Goal: Information Seeking & Learning: Learn about a topic

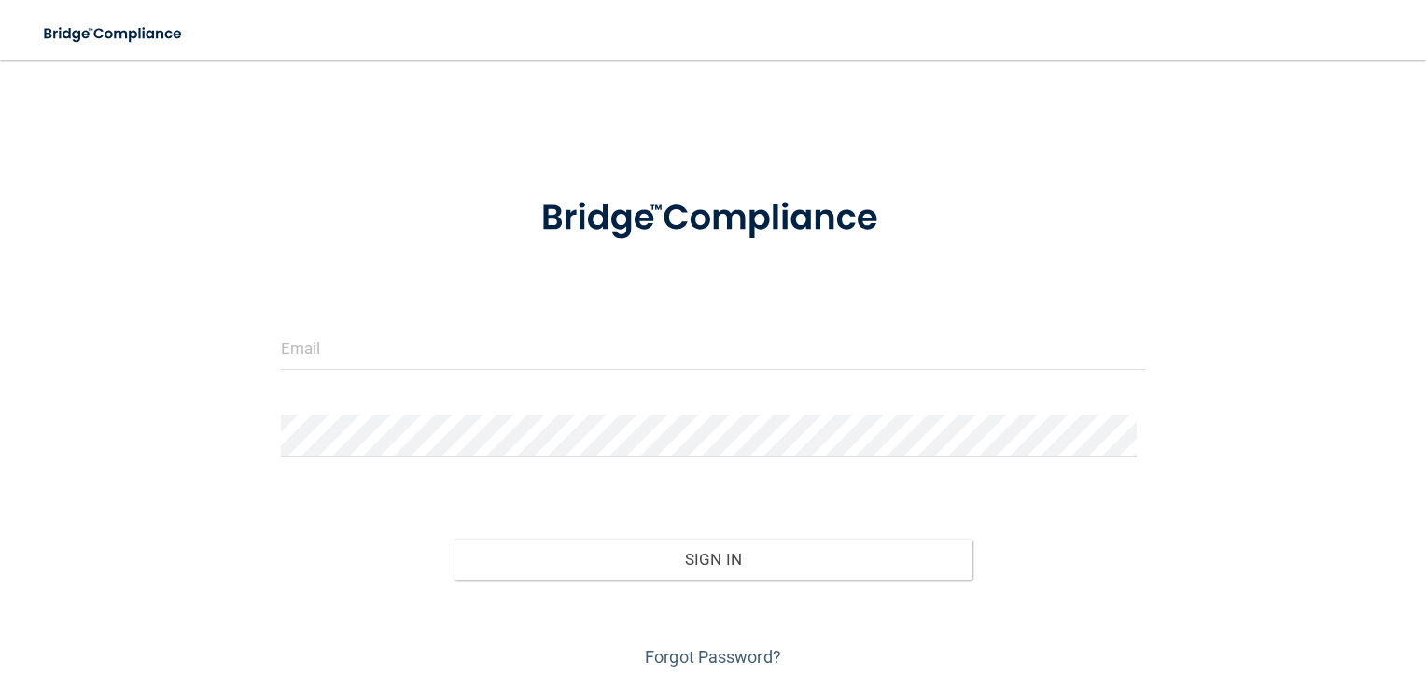
click at [347, 375] on div at bounding box center [713, 356] width 893 height 56
click at [372, 353] on input "email" at bounding box center [713, 349] width 865 height 42
type input "[EMAIL_ADDRESS][DOMAIN_NAME]"
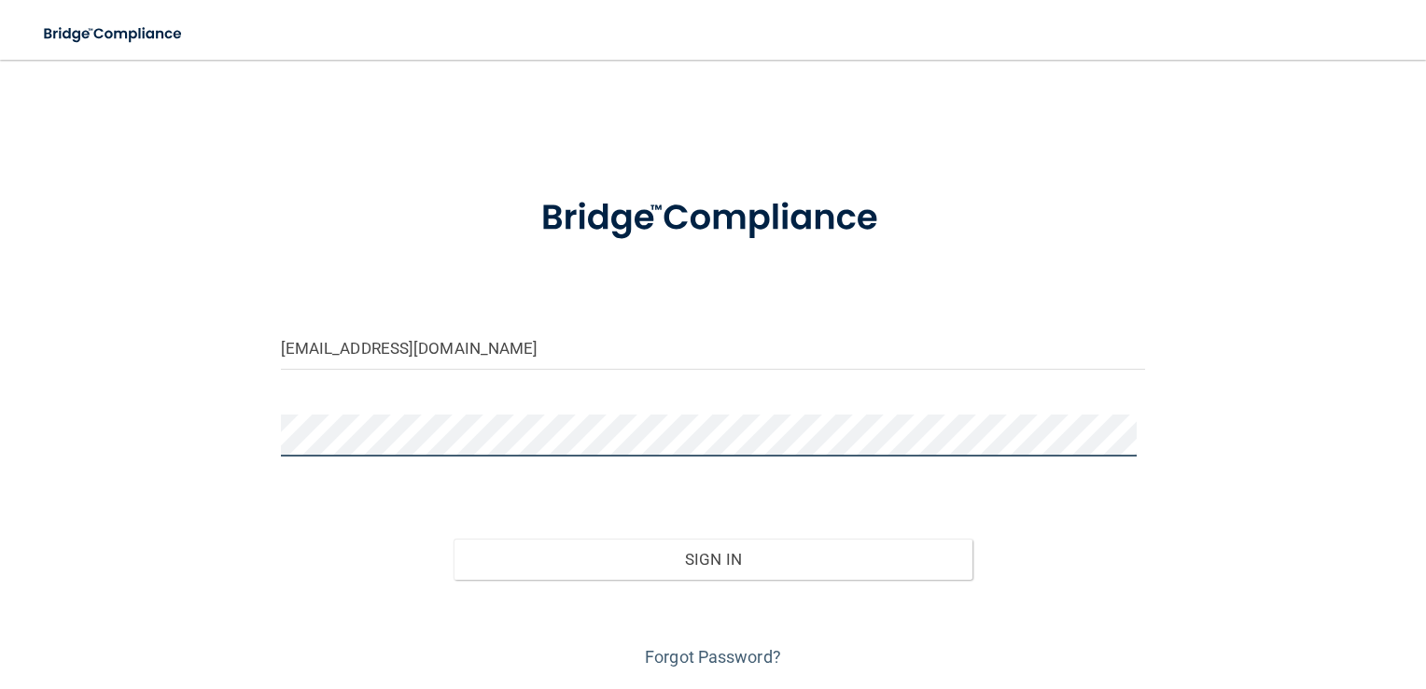
click at [454, 539] on button "Sign In" at bounding box center [713, 559] width 519 height 41
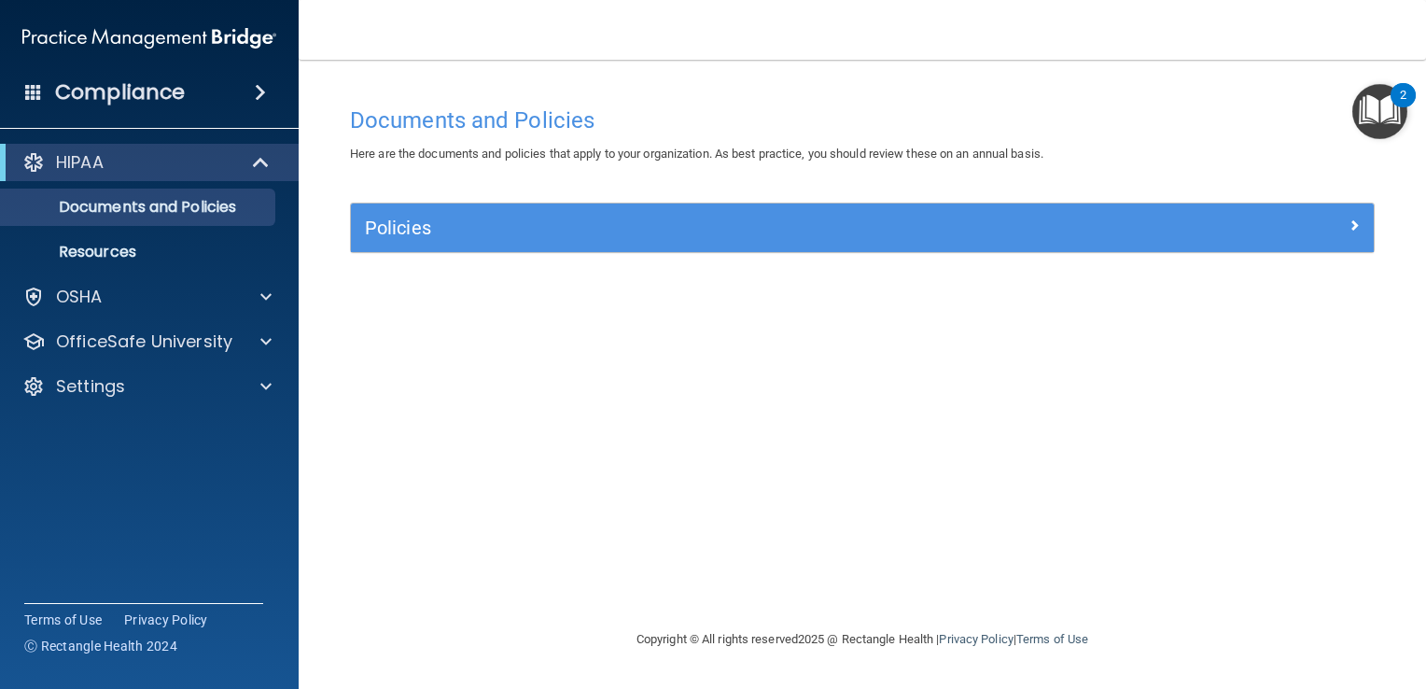
click at [223, 99] on div "Compliance" at bounding box center [149, 92] width 299 height 41
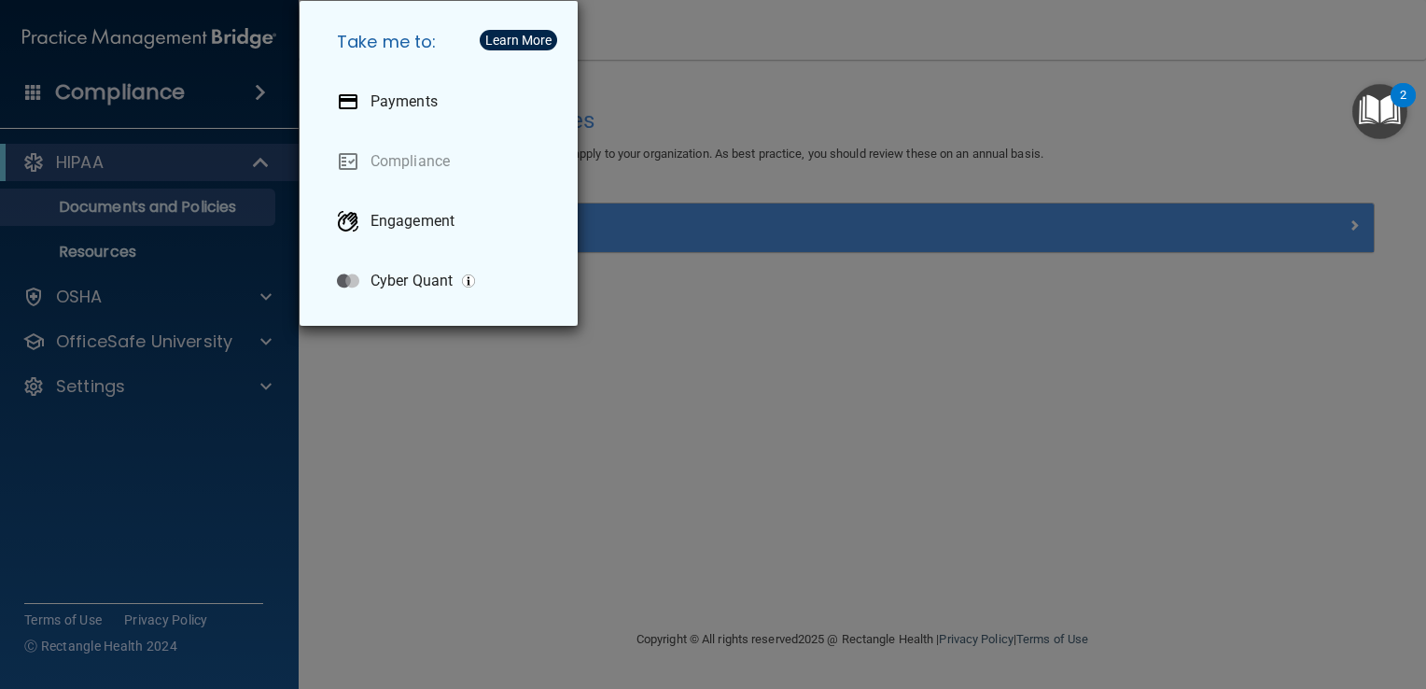
click at [395, 380] on div "Take me to: Payments Compliance Engagement Cyber Quant" at bounding box center [713, 344] width 1426 height 689
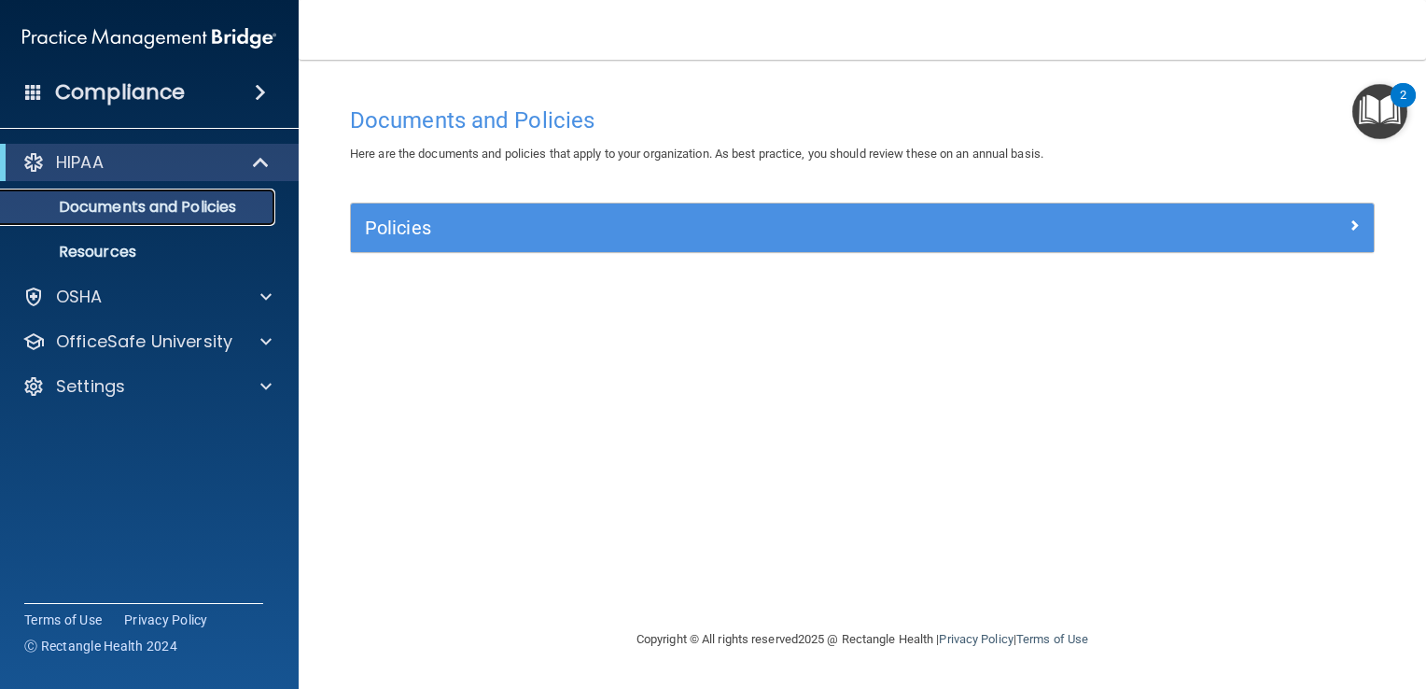
click at [91, 216] on p "Documents and Policies" at bounding box center [139, 207] width 255 height 19
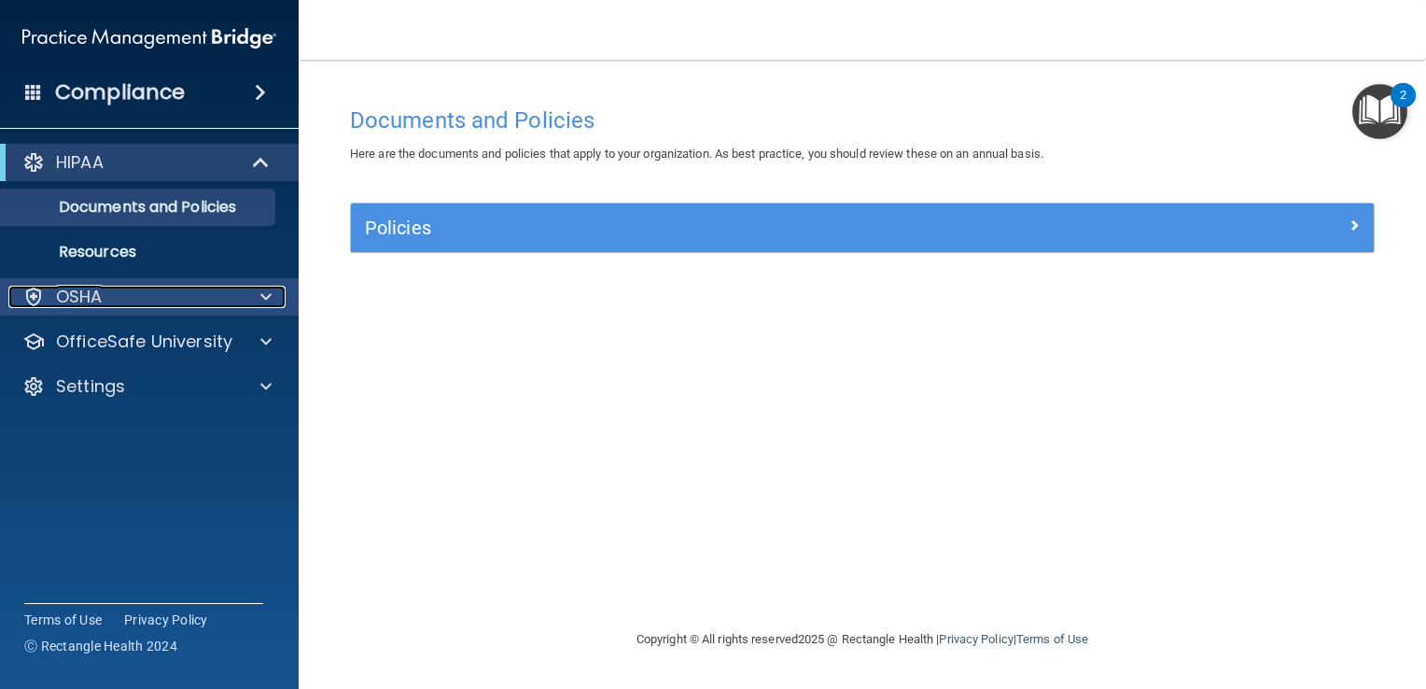
click at [88, 293] on p "OSHA" at bounding box center [79, 297] width 47 height 22
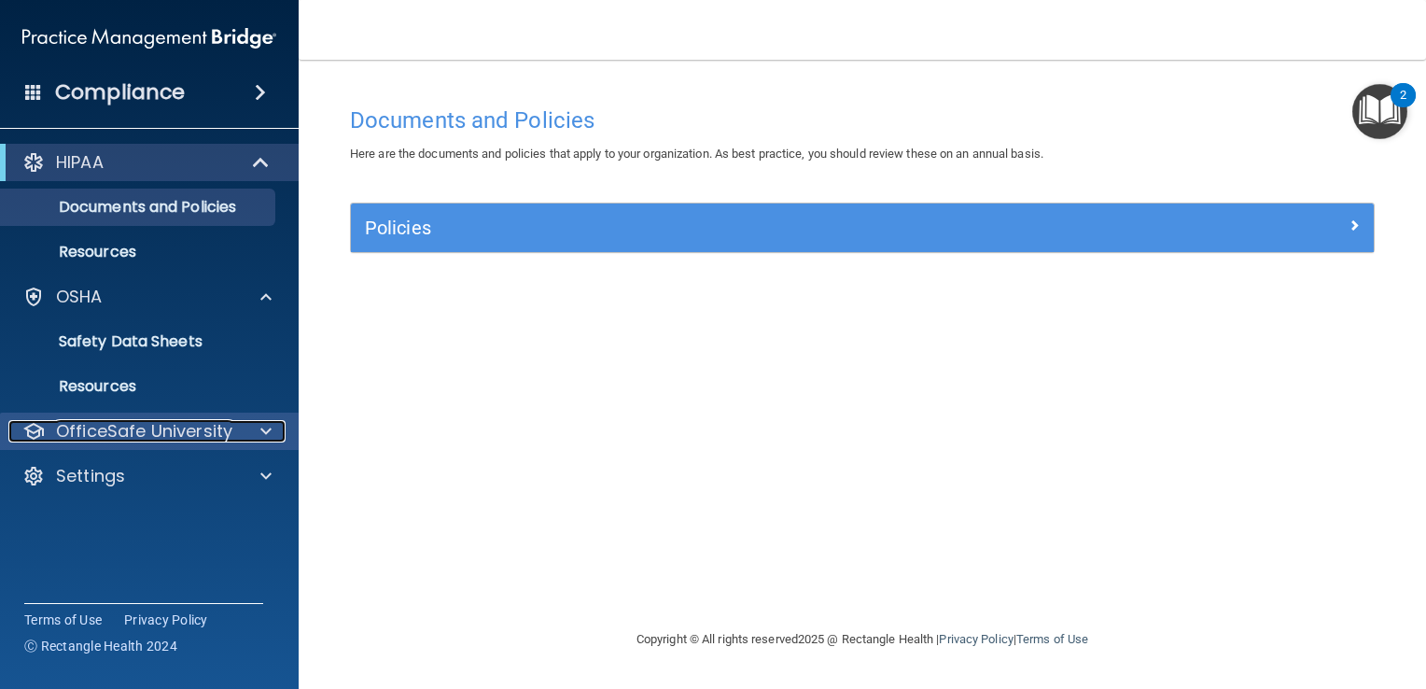
click at [92, 439] on p "OfficeSafe University" at bounding box center [144, 431] width 176 height 22
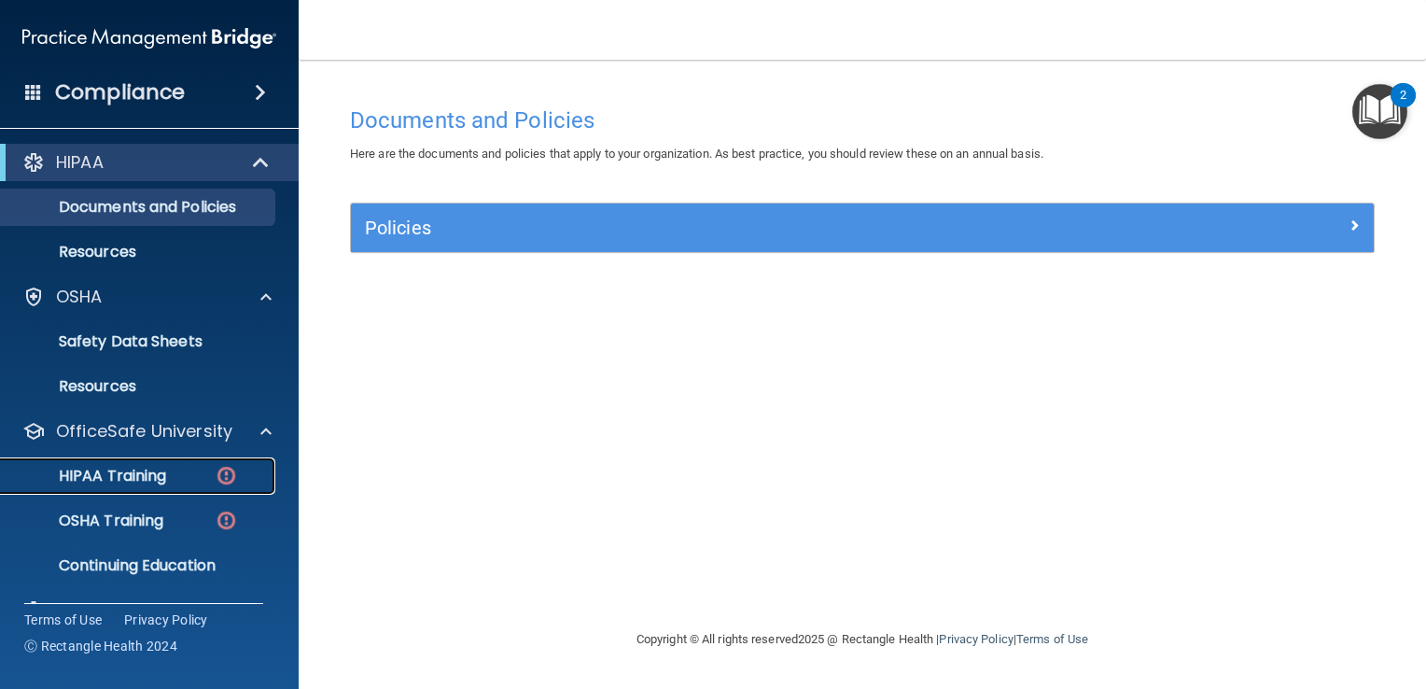
click at [95, 470] on p "HIPAA Training" at bounding box center [89, 476] width 154 height 19
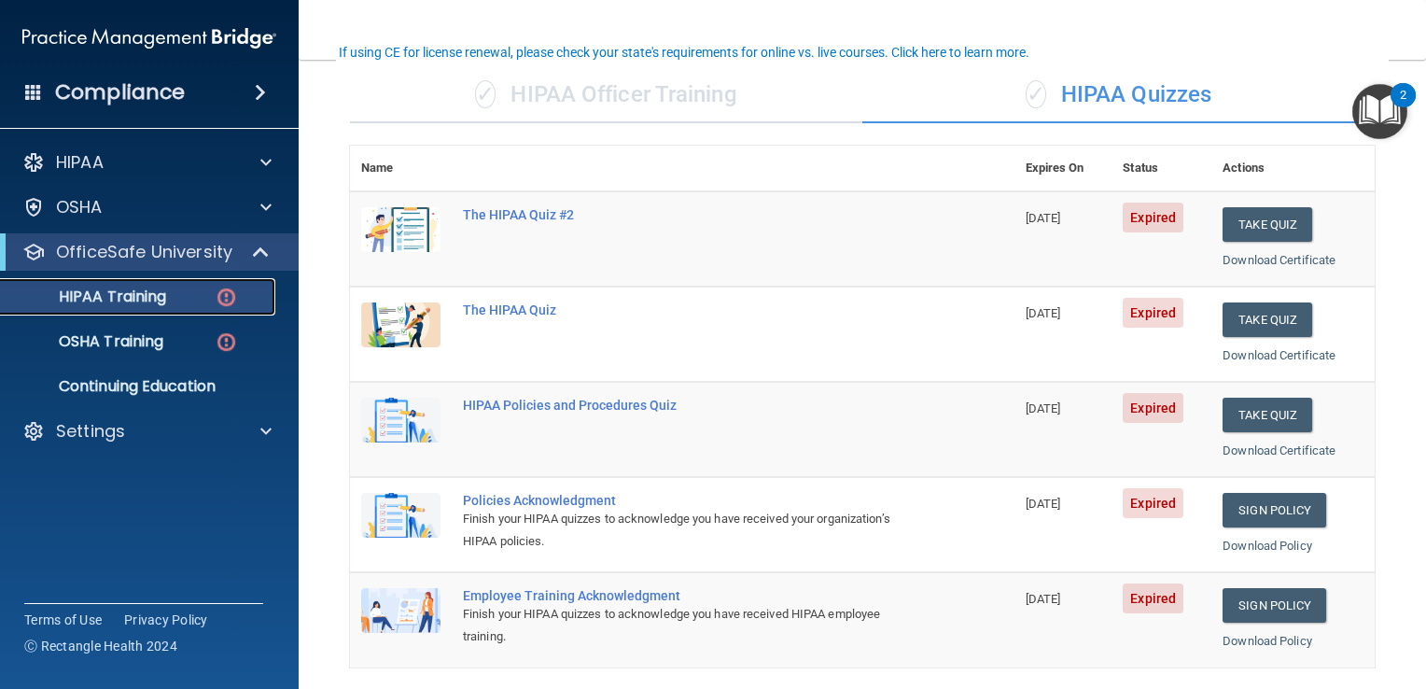
scroll to position [138, 0]
click at [1251, 218] on button "Take Quiz" at bounding box center [1268, 223] width 90 height 35
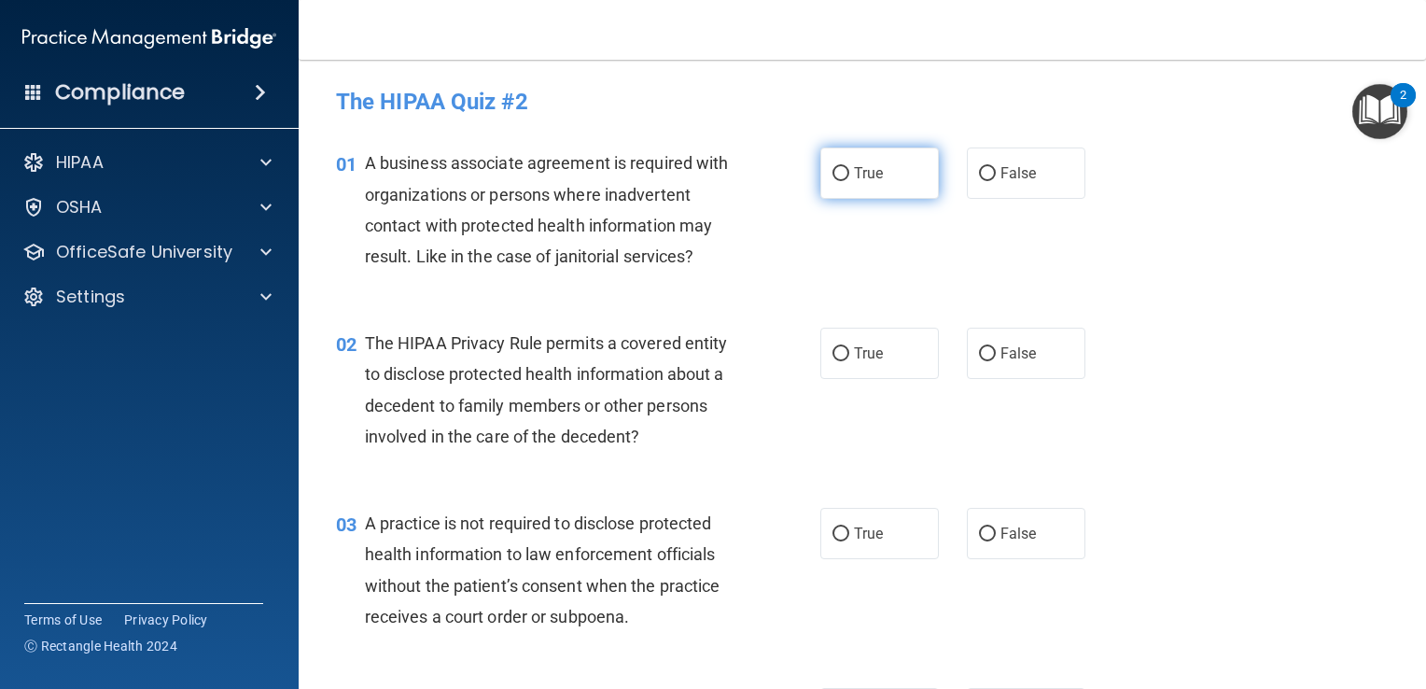
click at [820, 180] on label "True" at bounding box center [879, 172] width 119 height 51
click at [833, 180] on input "True" at bounding box center [841, 174] width 17 height 14
radio input "true"
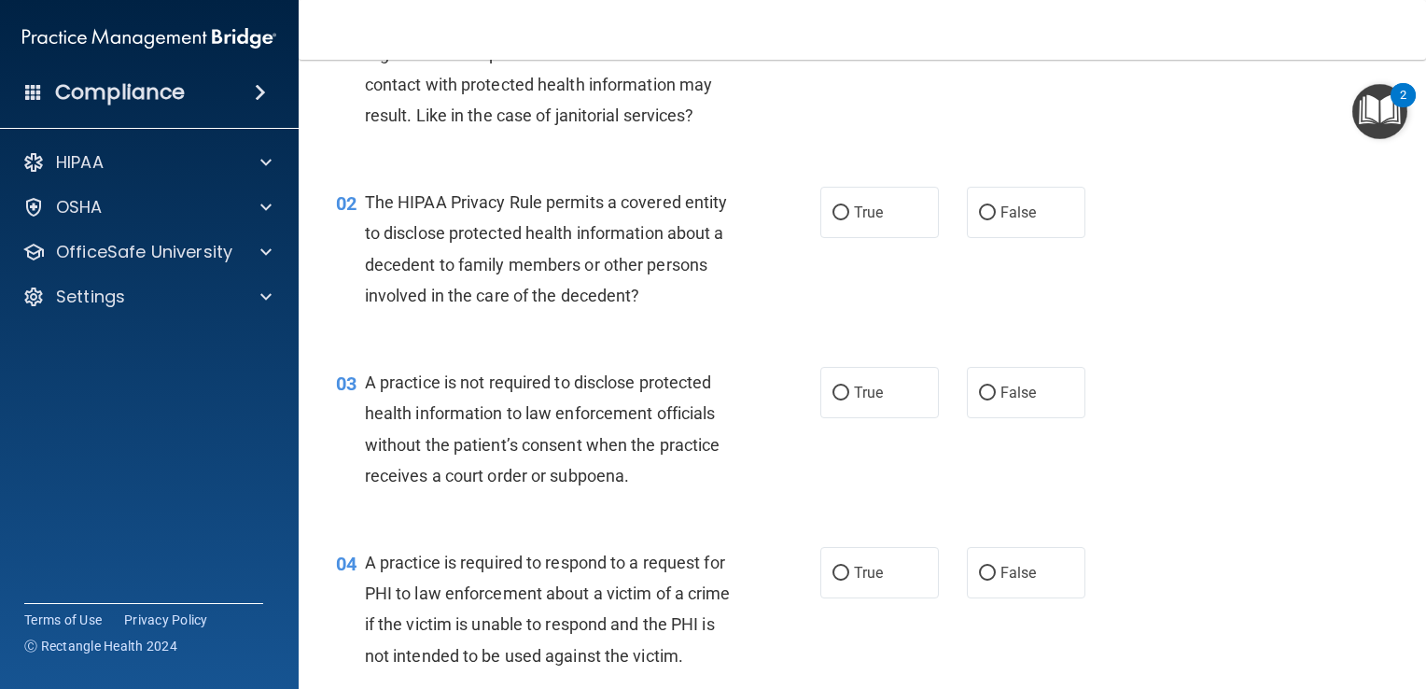
scroll to position [71, 0]
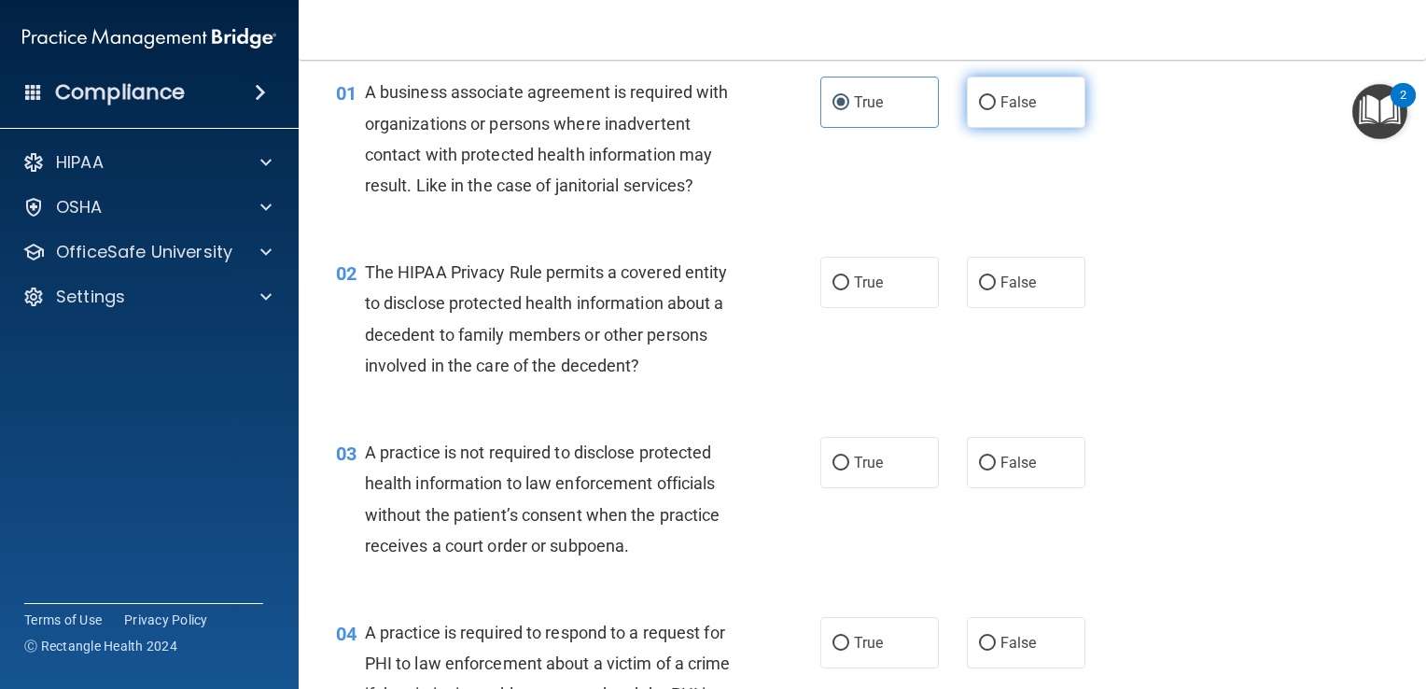
click at [979, 102] on input "False" at bounding box center [987, 103] width 17 height 14
radio input "true"
radio input "false"
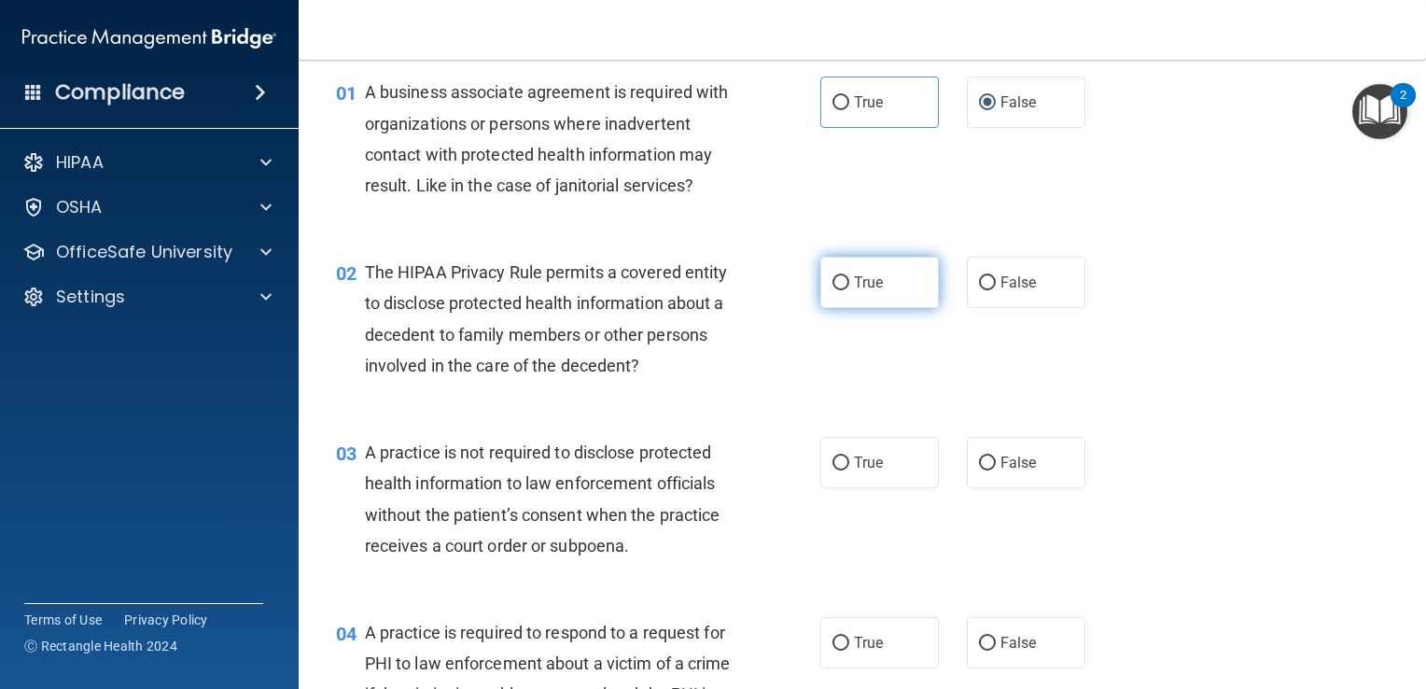
click at [842, 287] on label "True" at bounding box center [879, 282] width 119 height 51
click at [842, 287] on input "True" at bounding box center [841, 283] width 17 height 14
radio input "true"
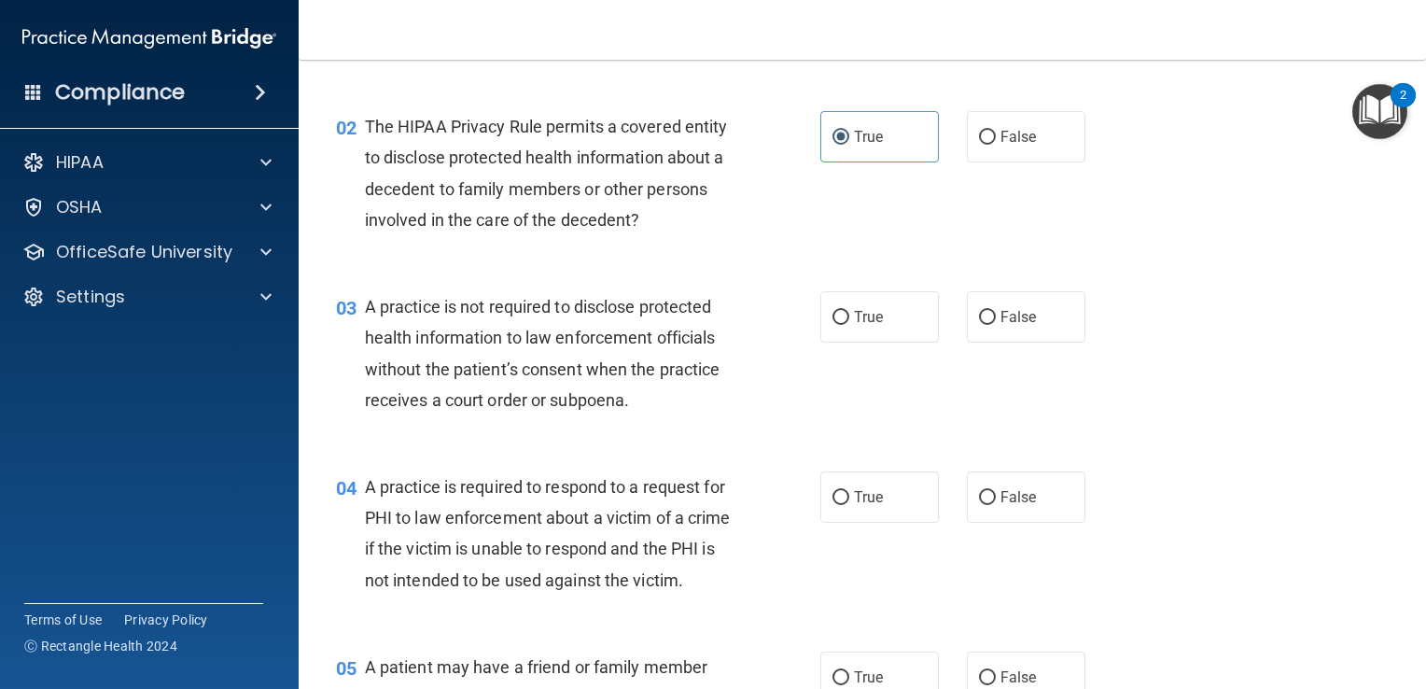
scroll to position [227, 0]
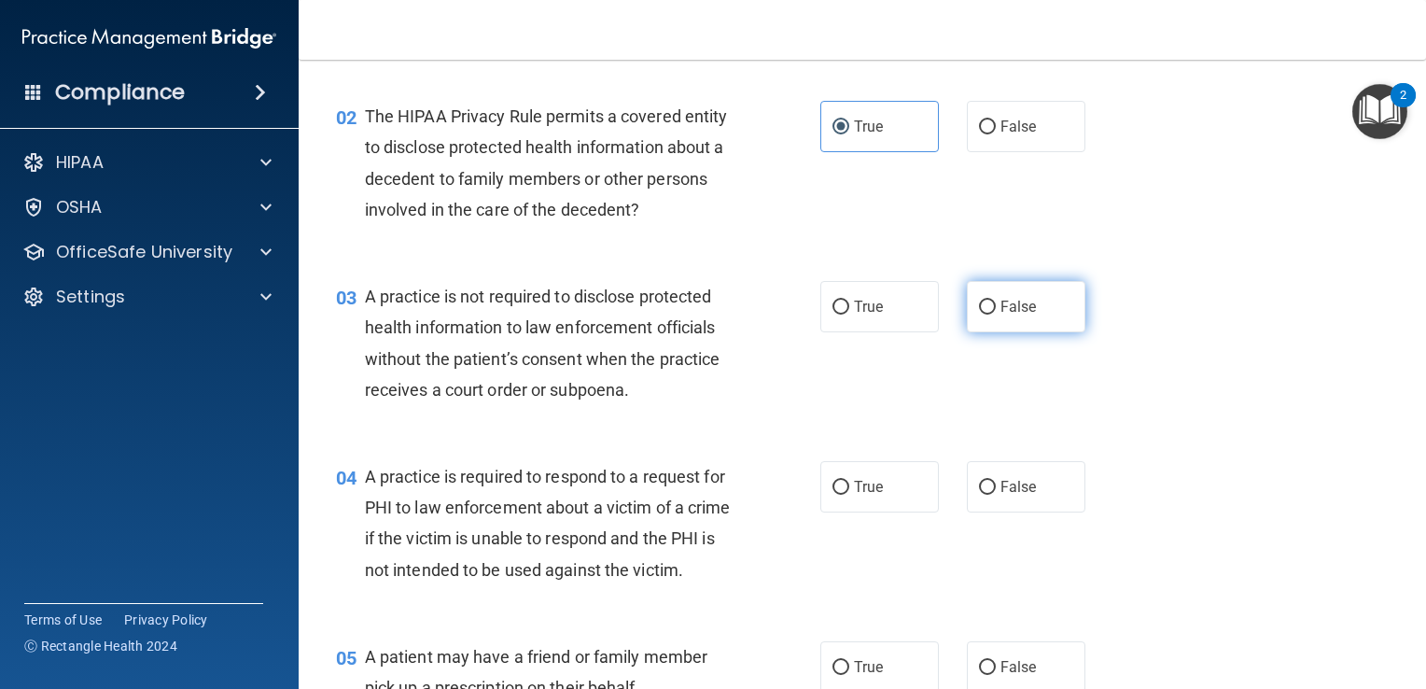
click at [979, 311] on input "False" at bounding box center [987, 308] width 17 height 14
radio input "true"
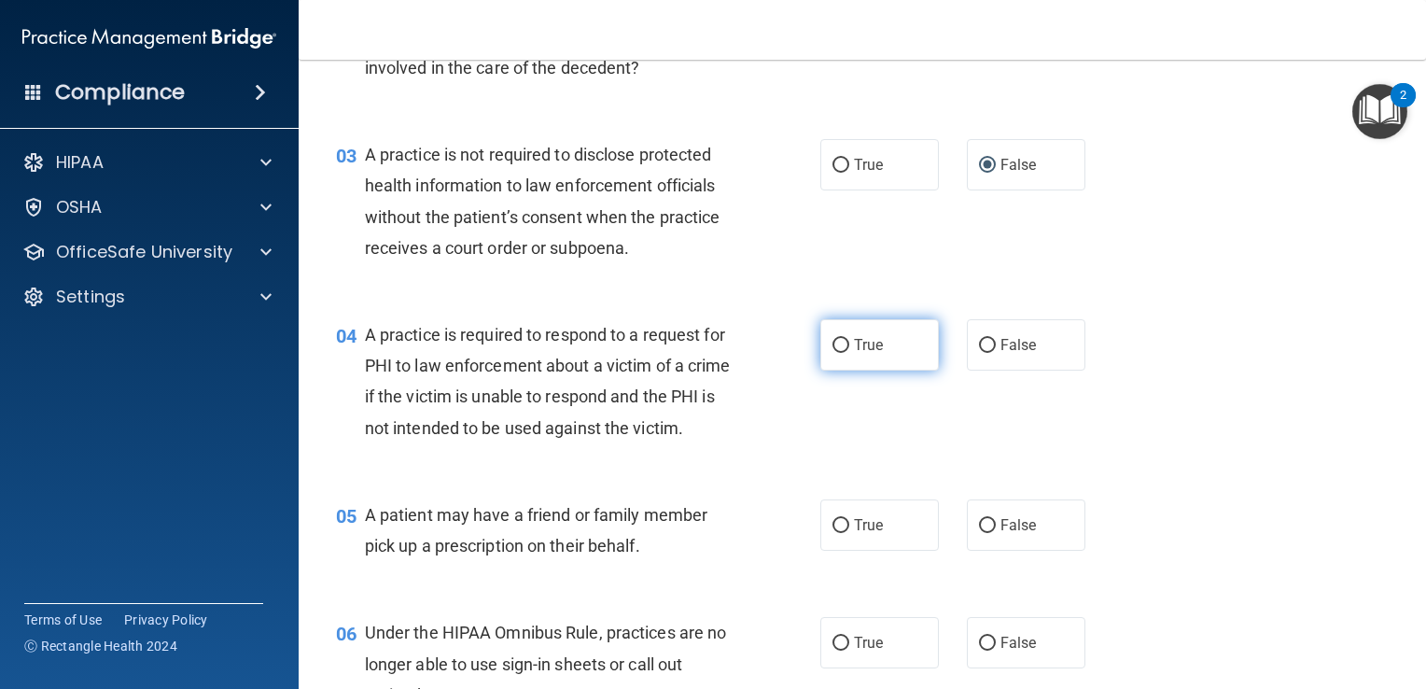
scroll to position [399, 0]
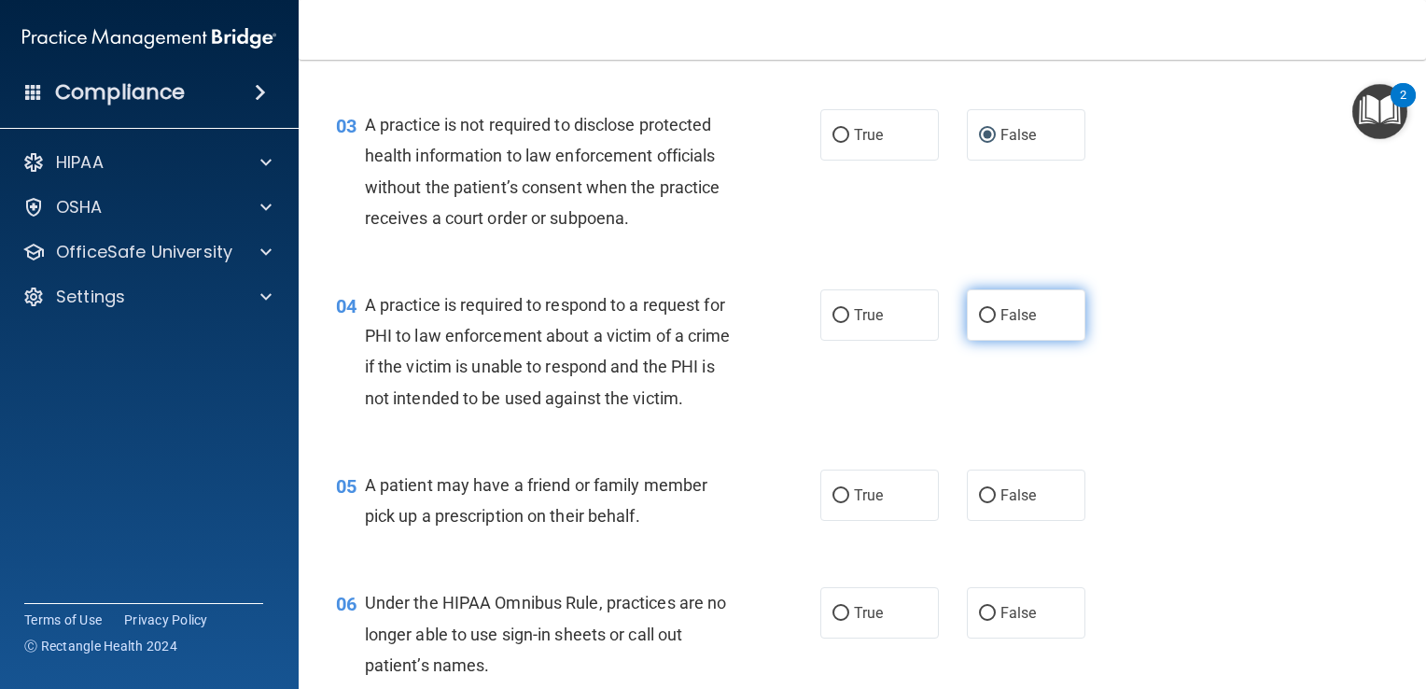
click at [986, 316] on input "False" at bounding box center [987, 316] width 17 height 14
radio input "true"
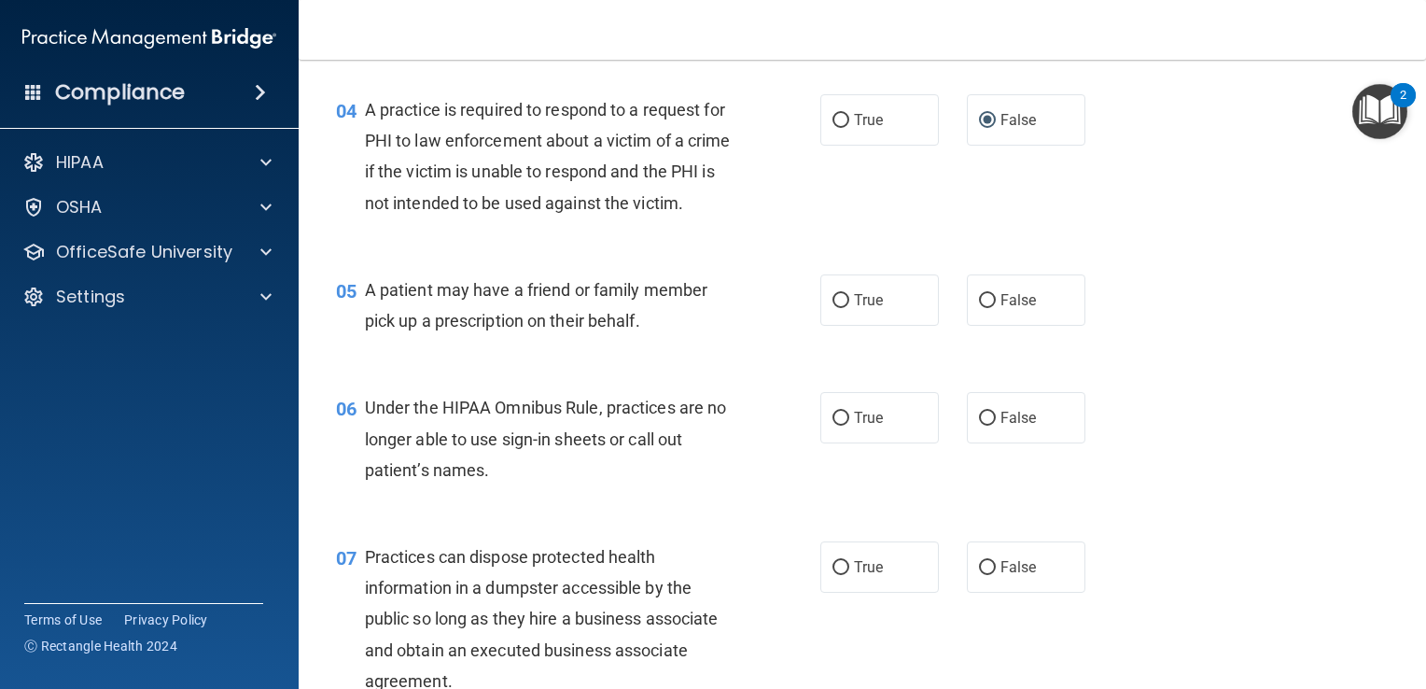
scroll to position [594, 0]
click at [844, 326] on label "True" at bounding box center [879, 299] width 119 height 51
click at [844, 308] on input "True" at bounding box center [841, 301] width 17 height 14
radio input "true"
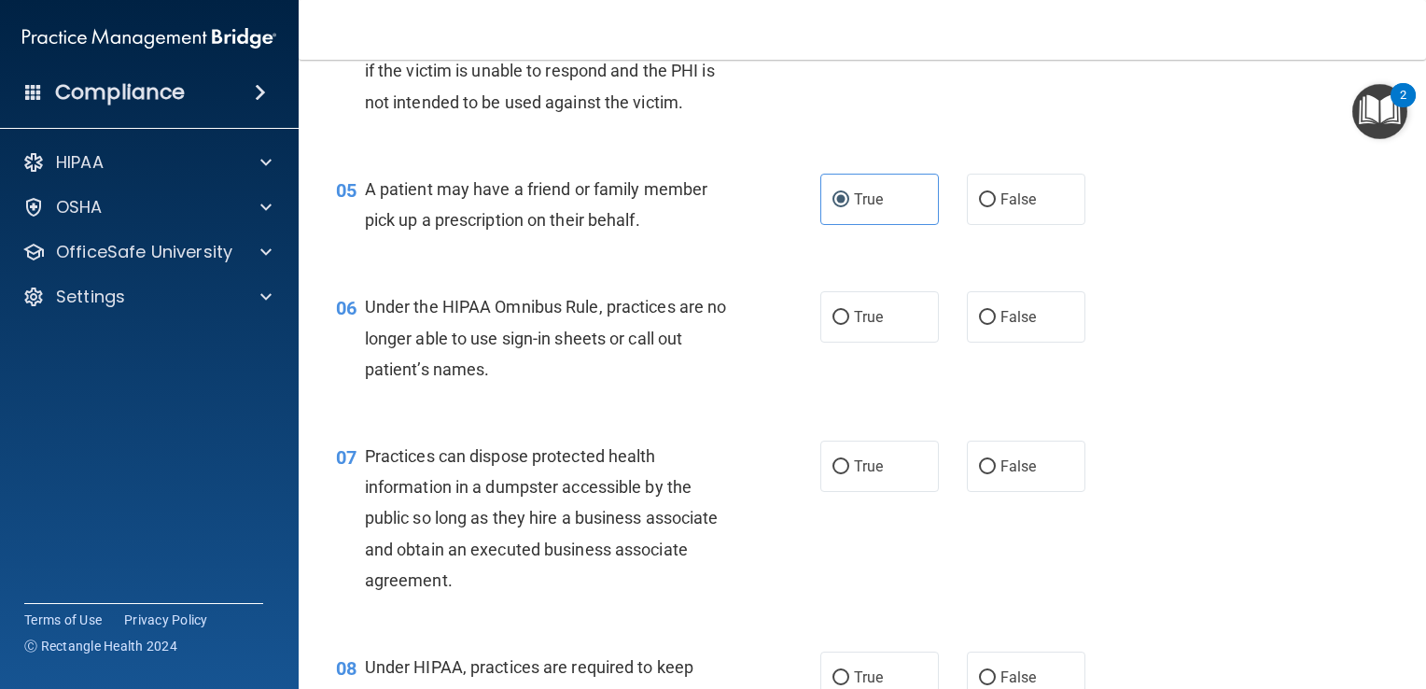
scroll to position [713, 0]
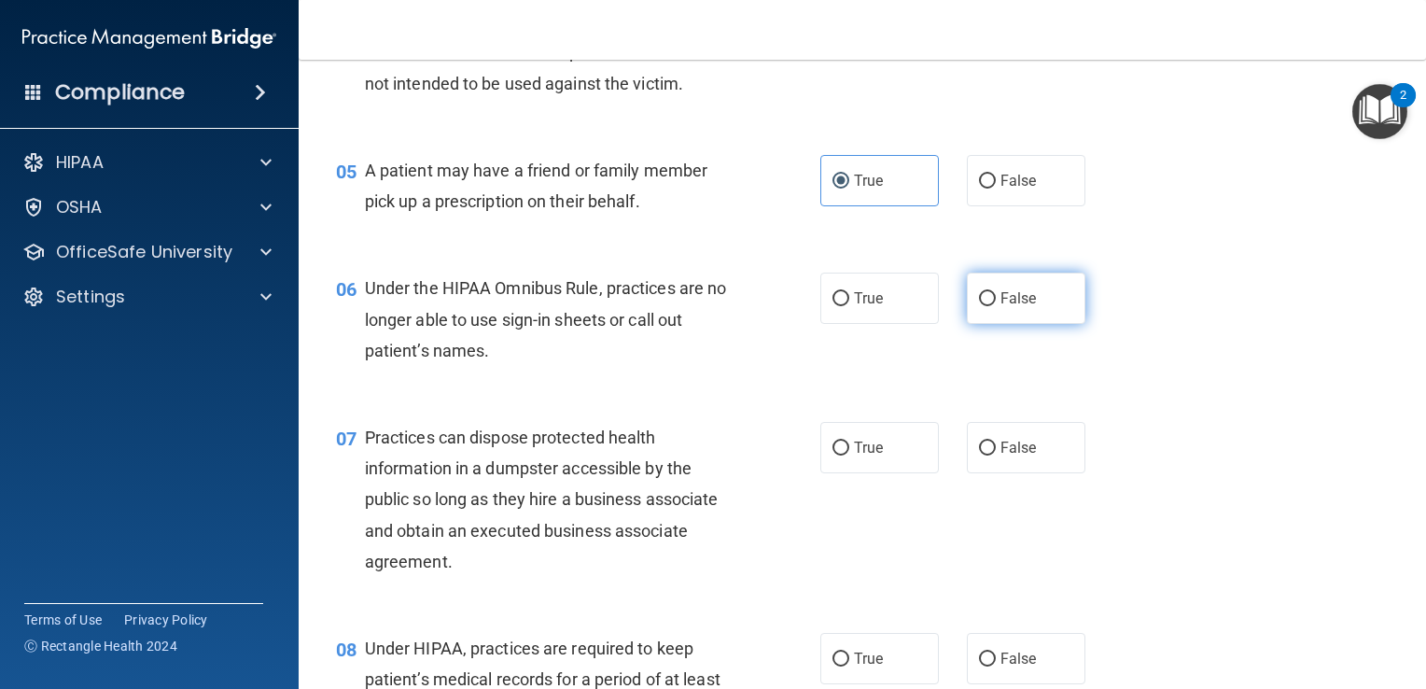
click at [967, 324] on label "False" at bounding box center [1026, 298] width 119 height 51
click at [979, 306] on input "False" at bounding box center [987, 299] width 17 height 14
radio input "true"
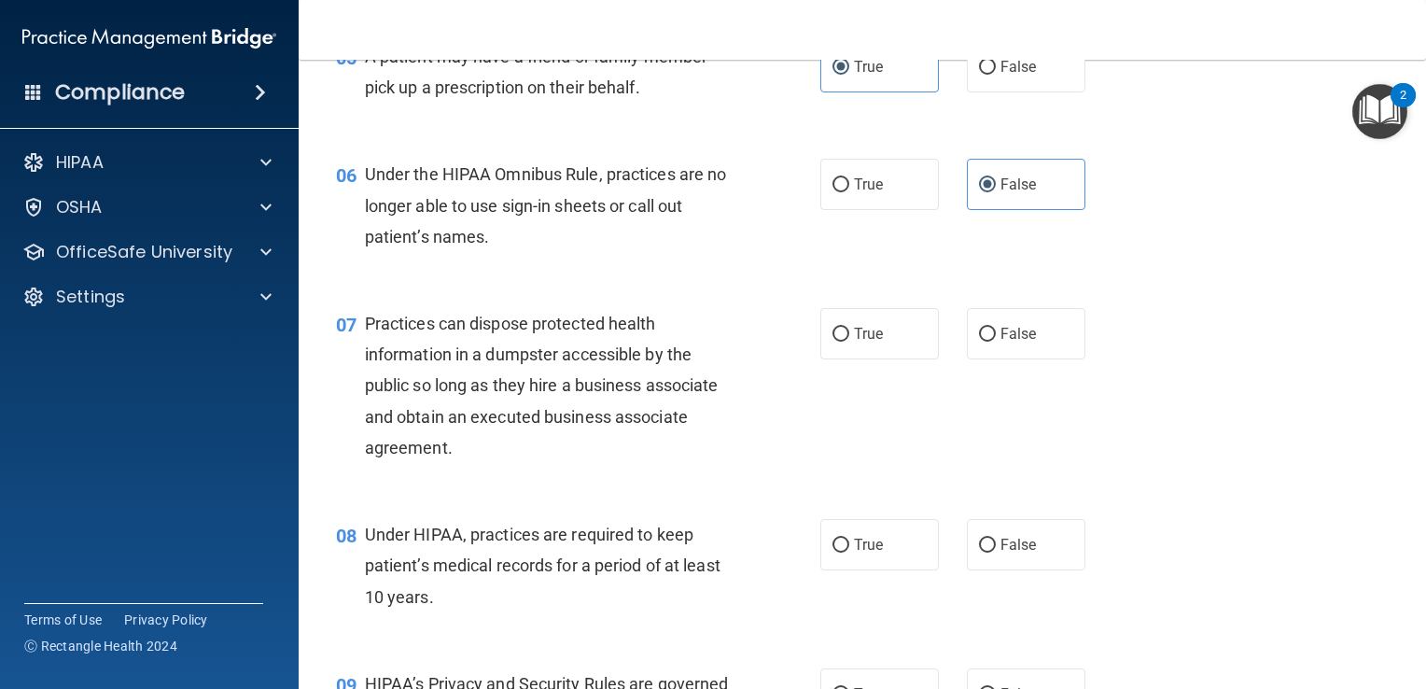
scroll to position [840, 0]
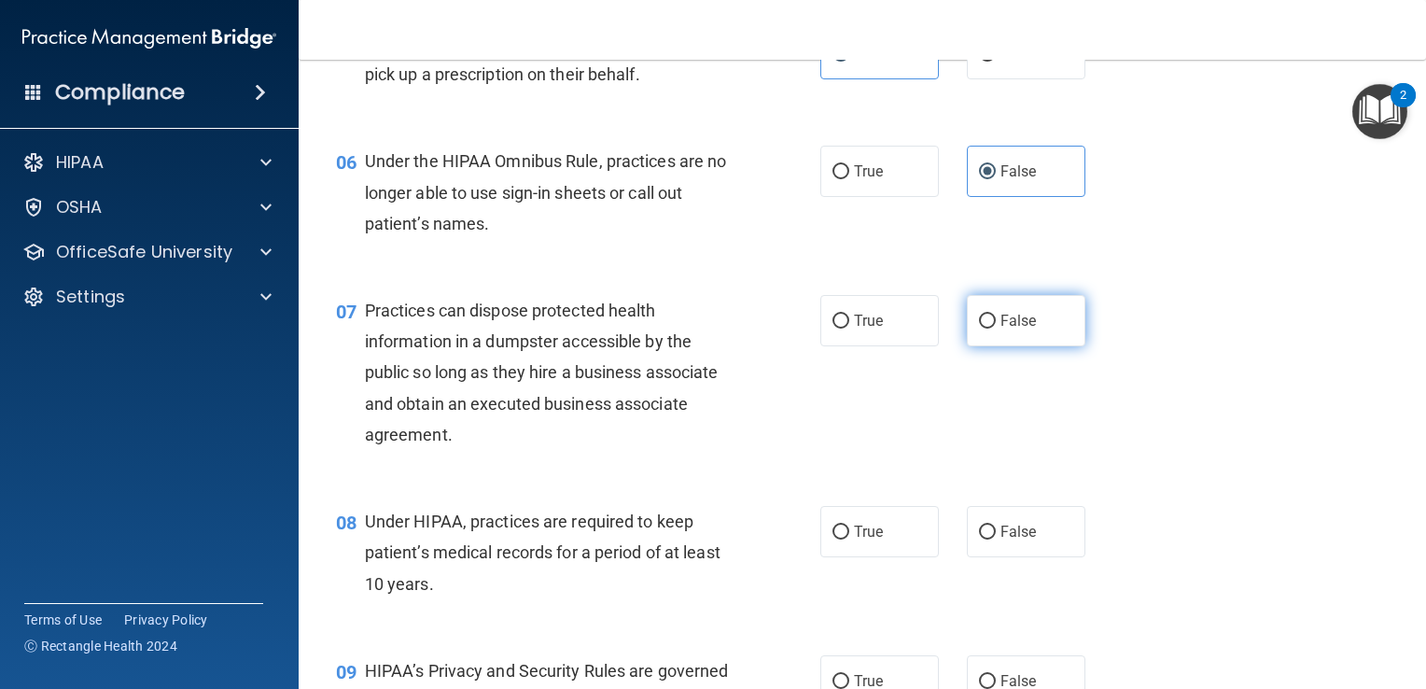
click at [979, 329] on input "False" at bounding box center [987, 322] width 17 height 14
radio input "true"
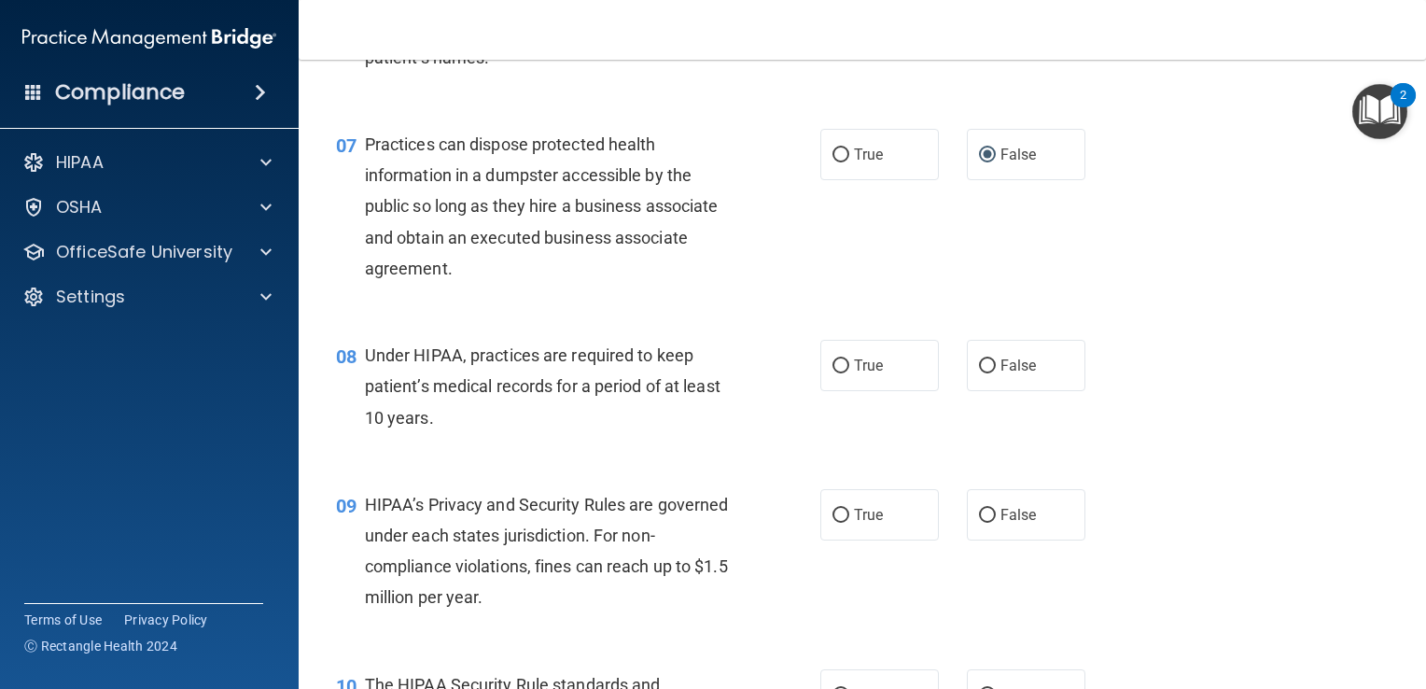
scroll to position [1014, 0]
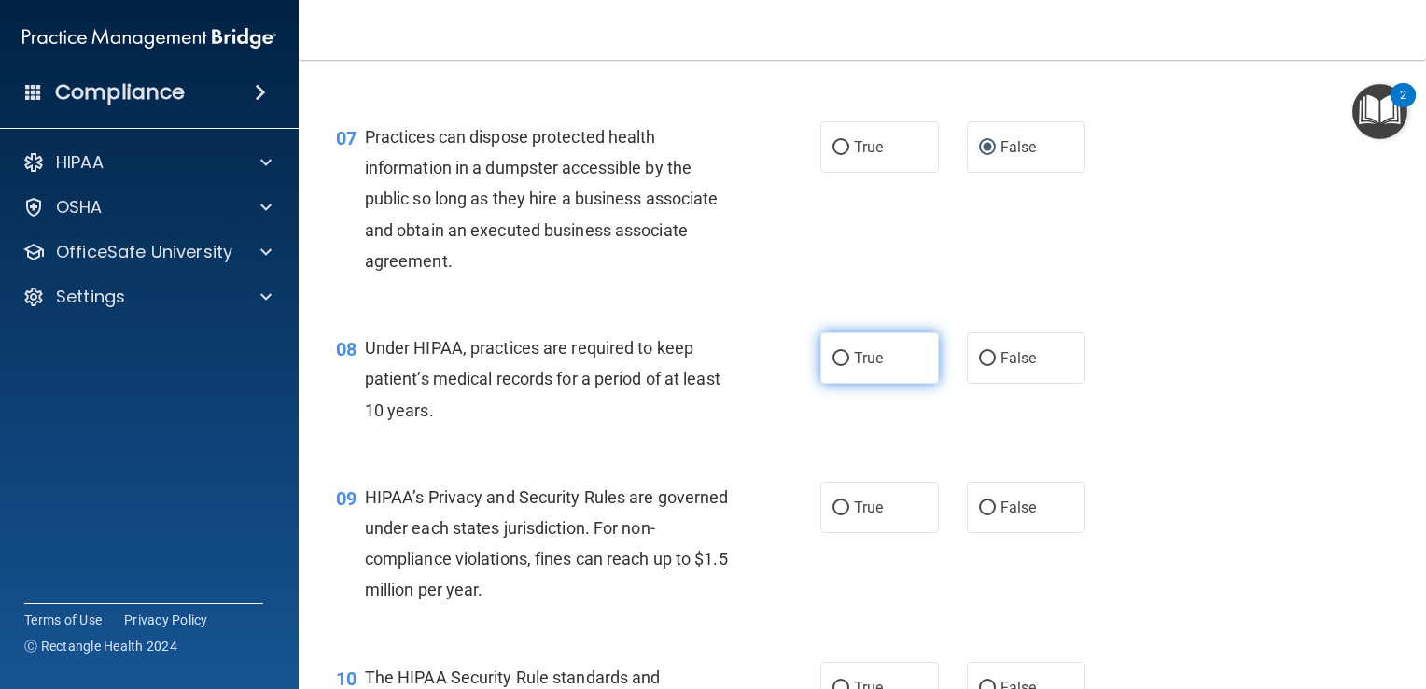
click at [824, 384] on label "True" at bounding box center [879, 357] width 119 height 51
click at [833, 366] on input "True" at bounding box center [841, 359] width 17 height 14
radio input "true"
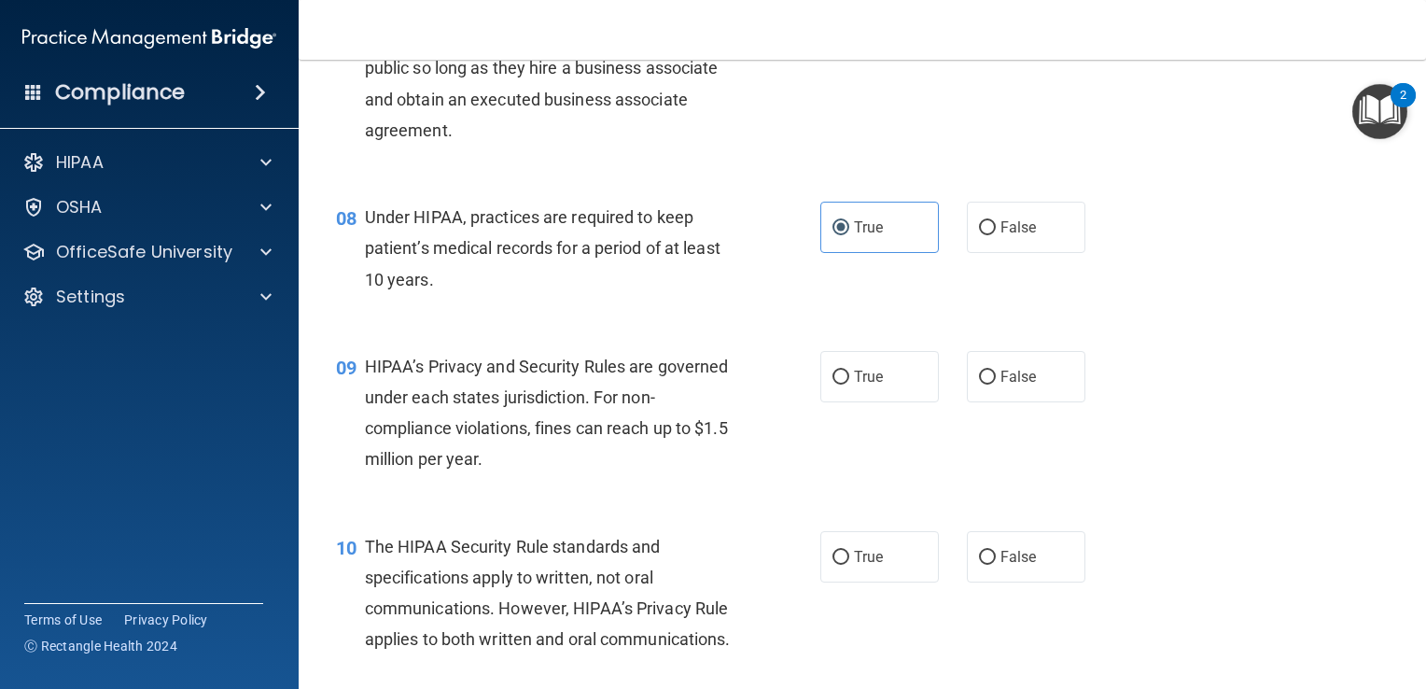
scroll to position [1154, 0]
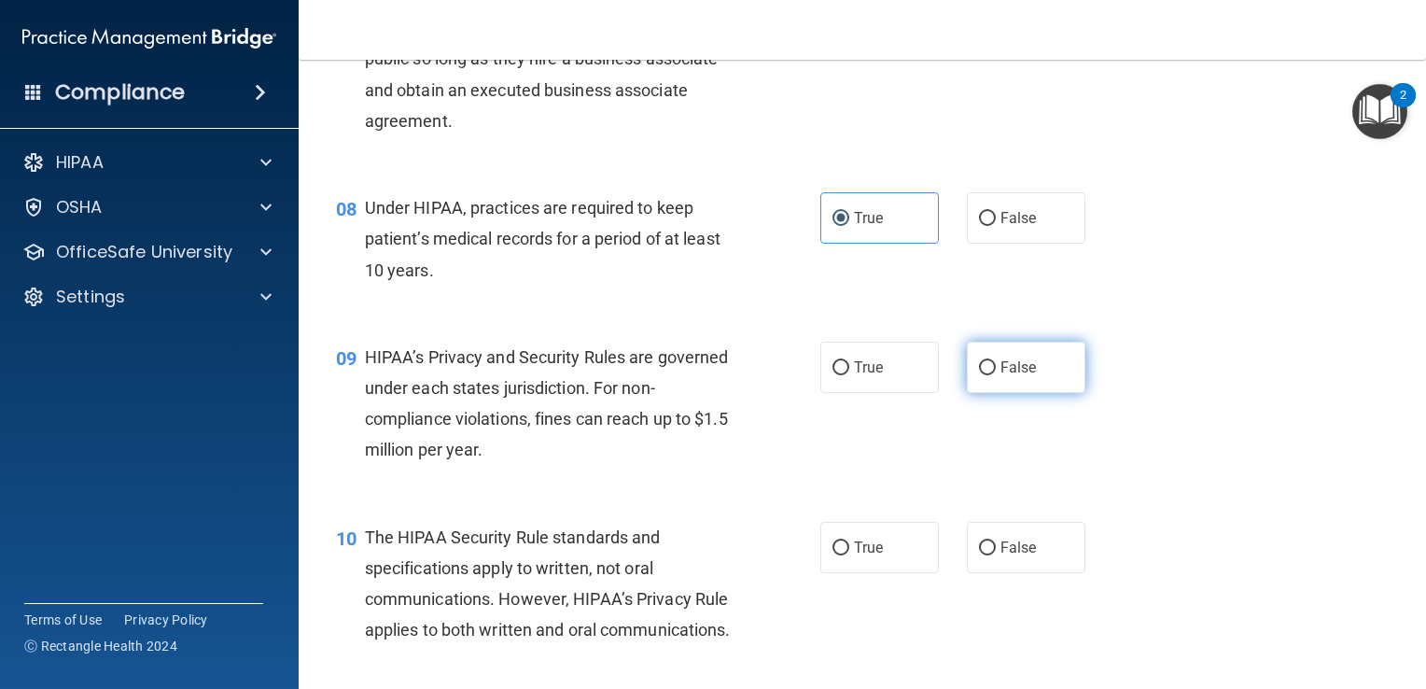
click at [980, 375] on input "False" at bounding box center [987, 368] width 17 height 14
radio input "true"
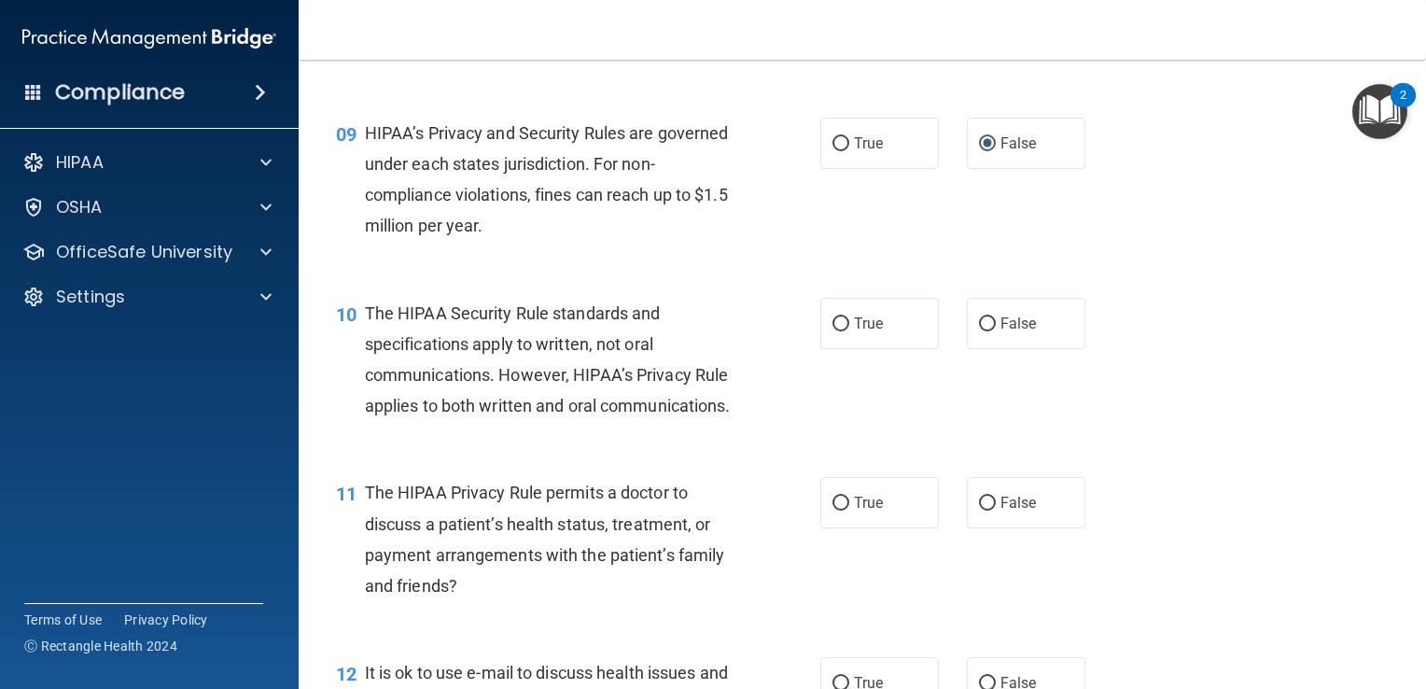
scroll to position [1380, 0]
click at [854, 330] on span "True" at bounding box center [868, 322] width 29 height 18
click at [848, 330] on input "True" at bounding box center [841, 323] width 17 height 14
radio input "true"
drag, startPoint x: 942, startPoint y: 344, endPoint x: 968, endPoint y: 362, distance: 31.6
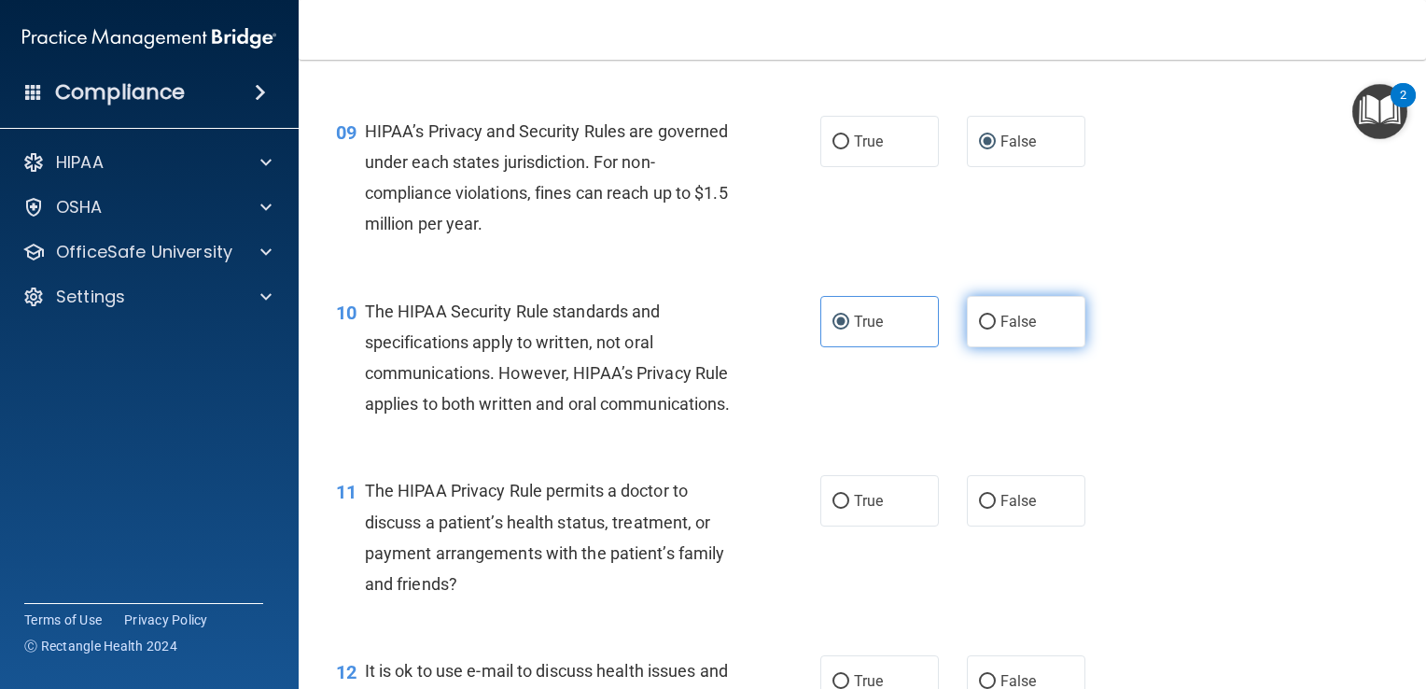
click at [968, 347] on div "True False" at bounding box center [962, 321] width 285 height 51
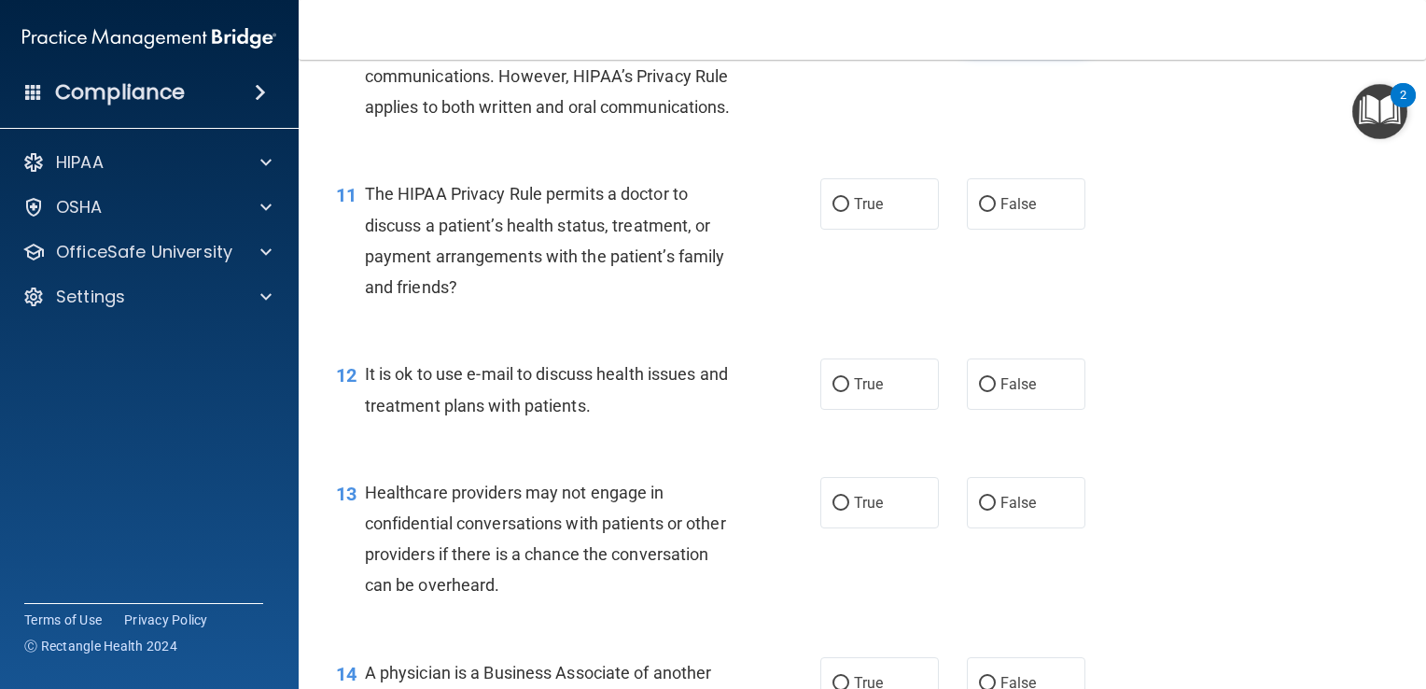
scroll to position [1684, 0]
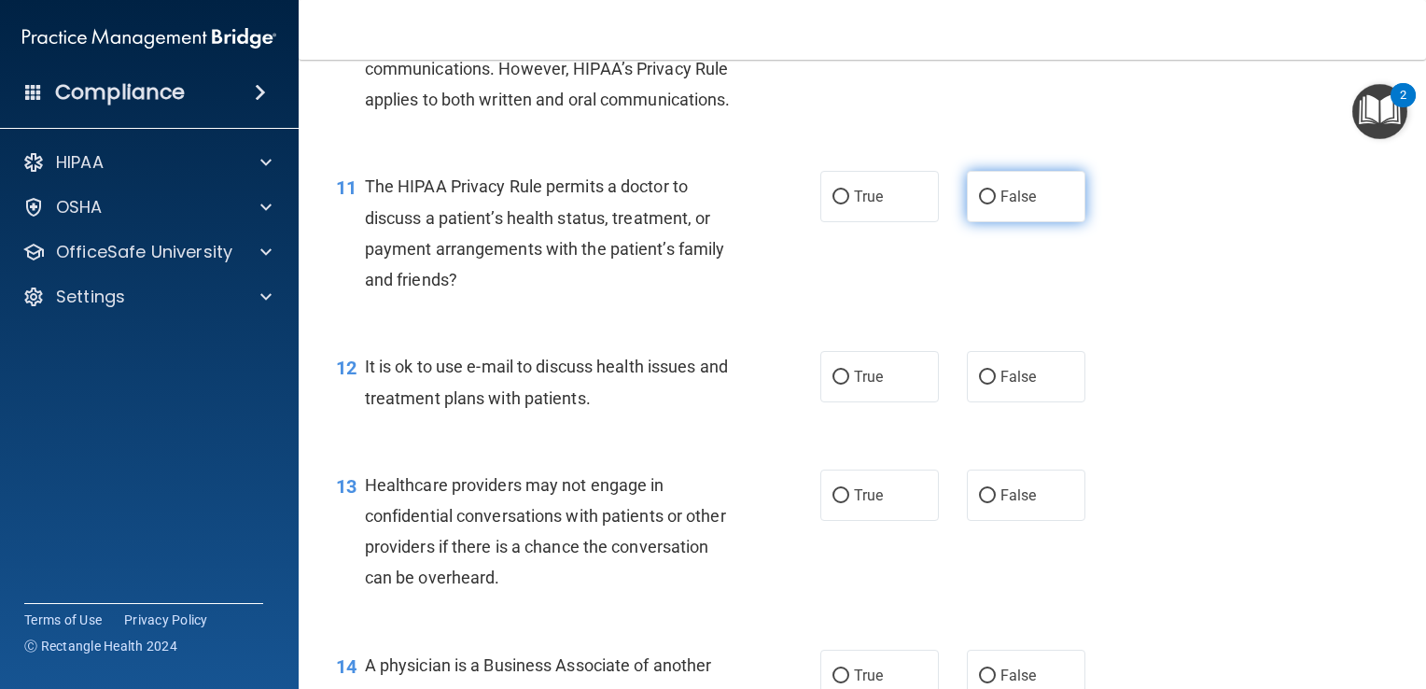
click at [979, 204] on input "False" at bounding box center [987, 197] width 17 height 14
radio input "true"
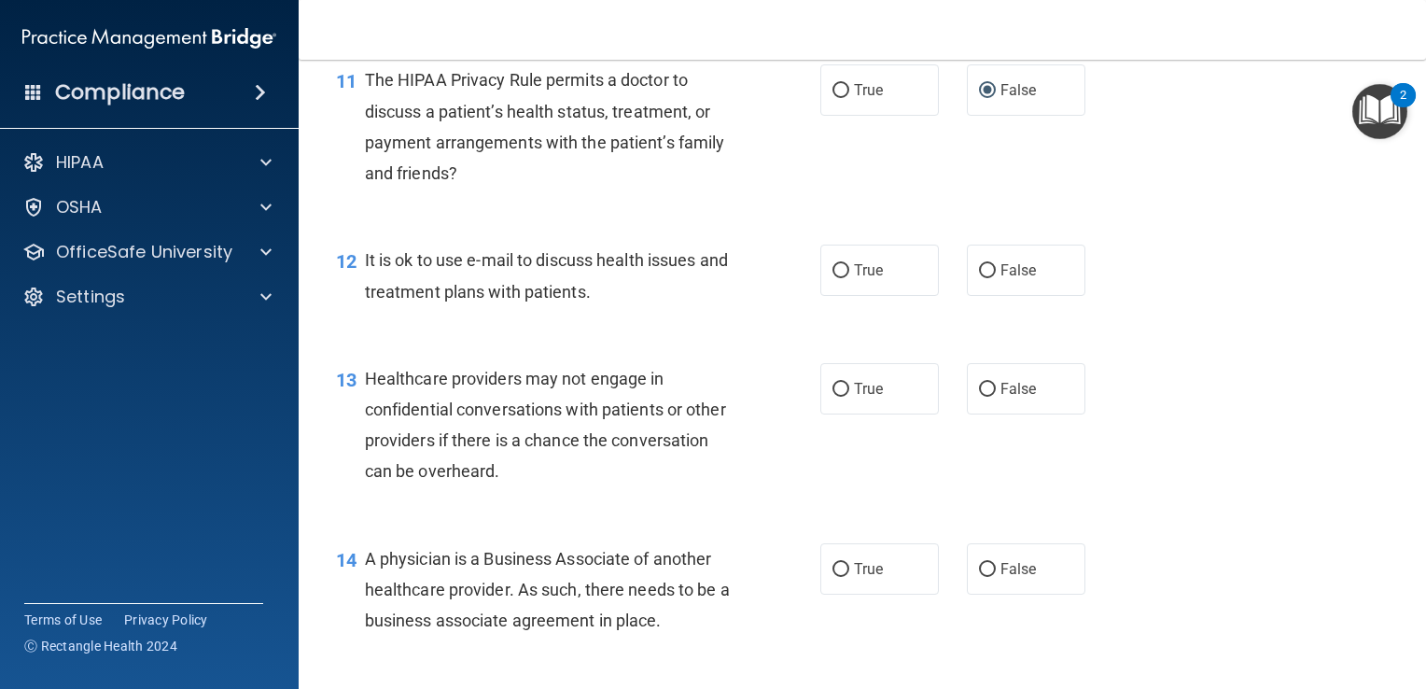
scroll to position [1841, 0]
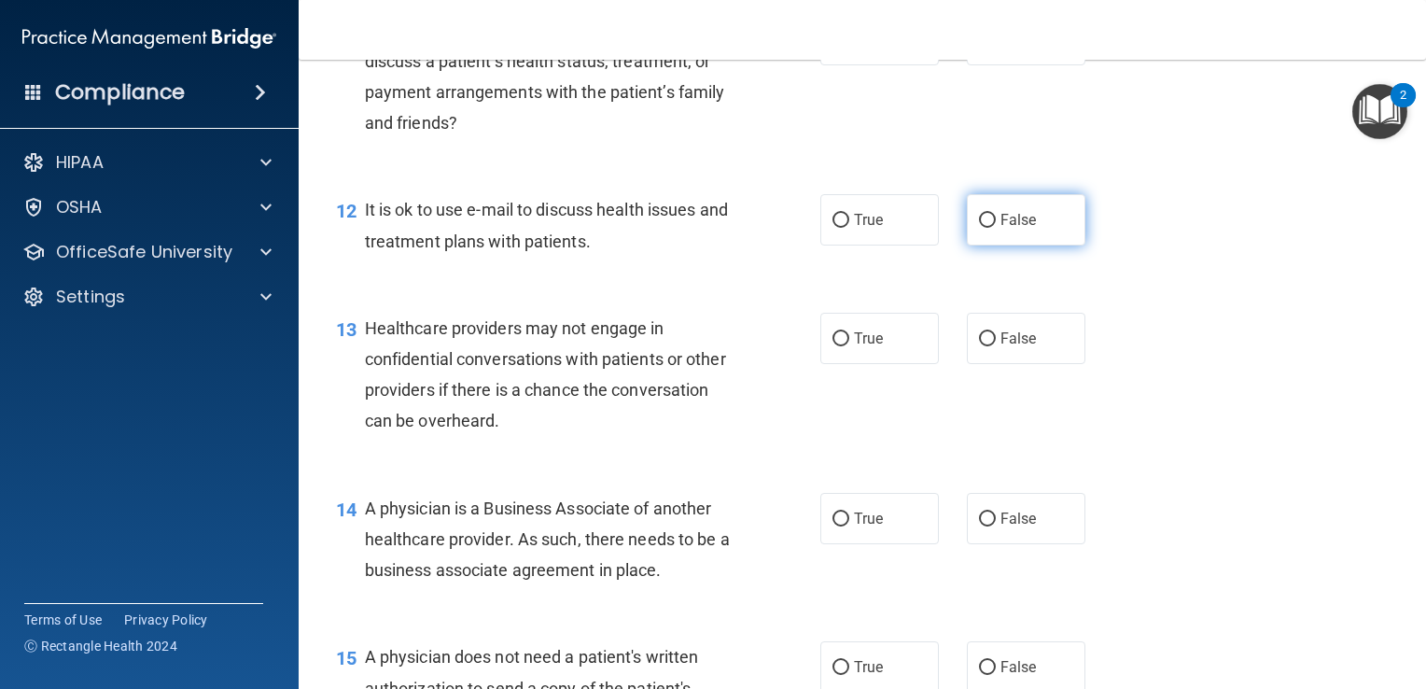
click at [981, 245] on label "False" at bounding box center [1026, 219] width 119 height 51
click at [981, 228] on input "False" at bounding box center [987, 221] width 17 height 14
radio input "true"
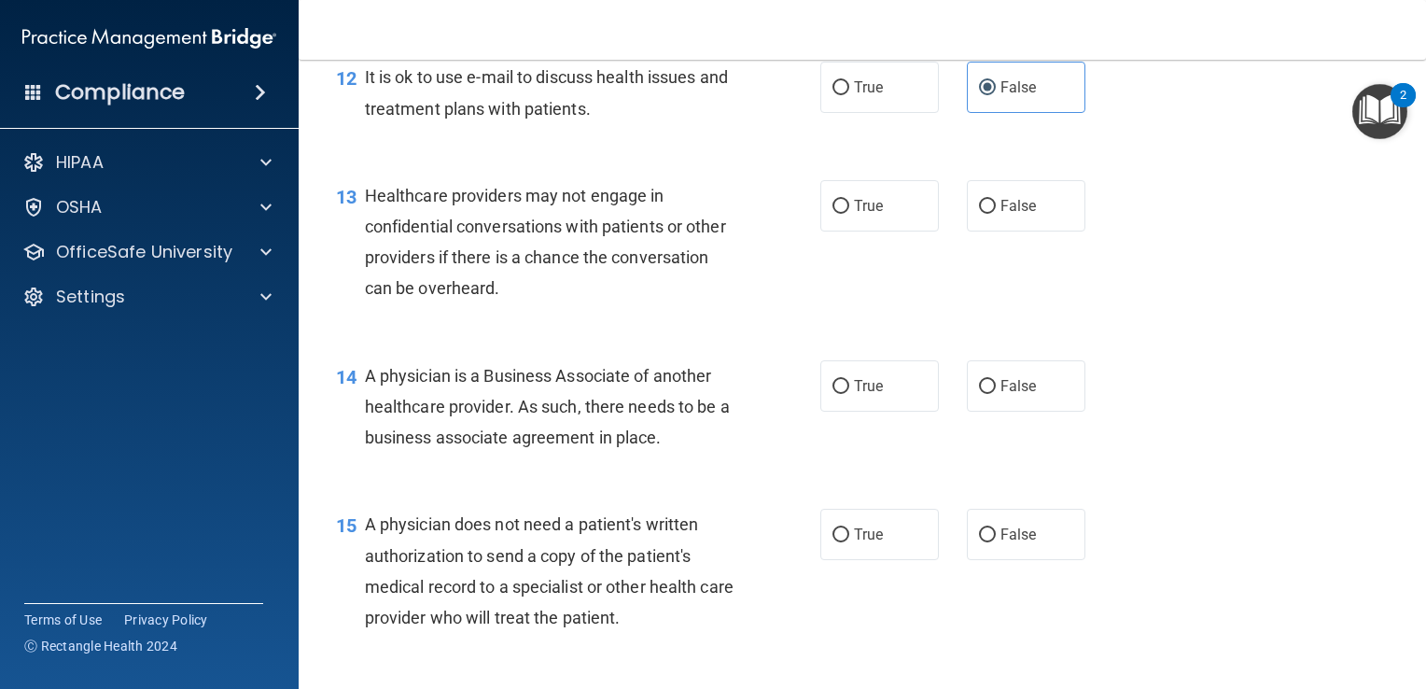
scroll to position [1974, 0]
click at [843, 231] on label "True" at bounding box center [879, 204] width 119 height 51
click at [843, 213] on input "True" at bounding box center [841, 206] width 17 height 14
radio input "true"
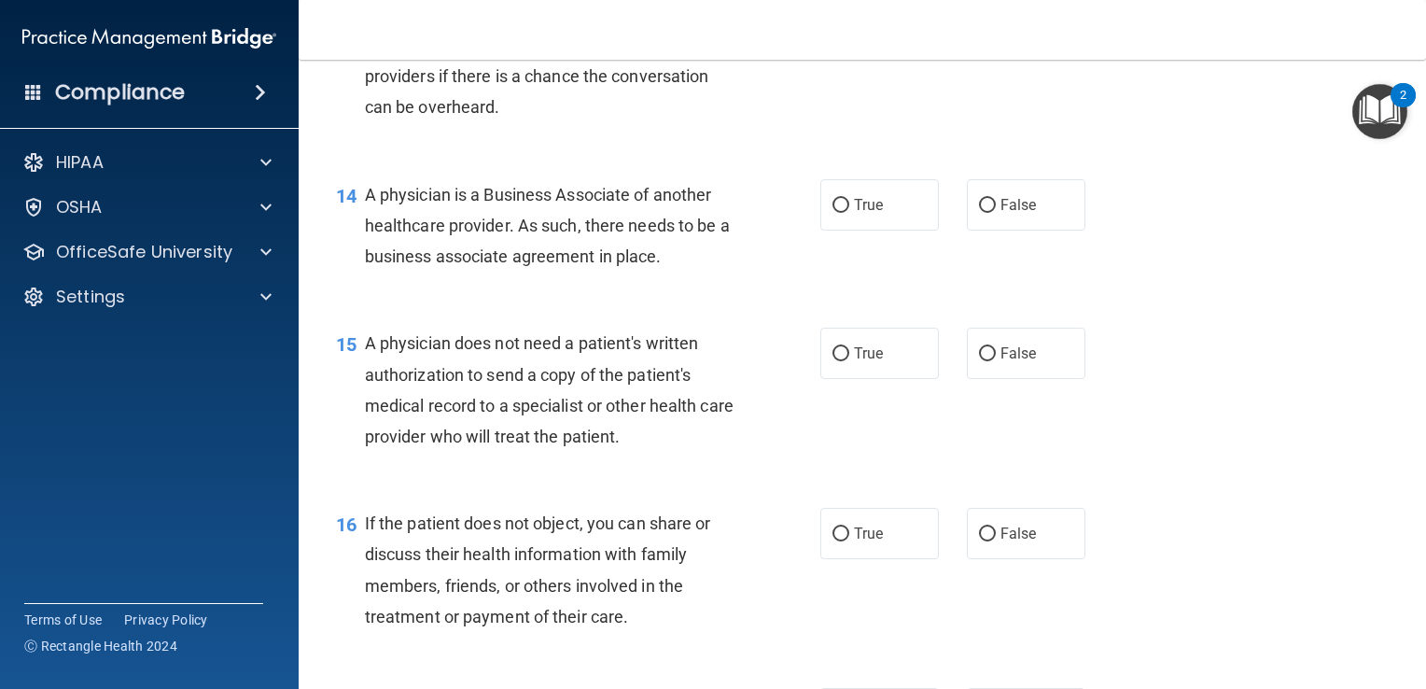
scroll to position [2156, 0]
click at [967, 229] on label "False" at bounding box center [1026, 202] width 119 height 51
click at [979, 211] on input "False" at bounding box center [987, 204] width 17 height 14
radio input "true"
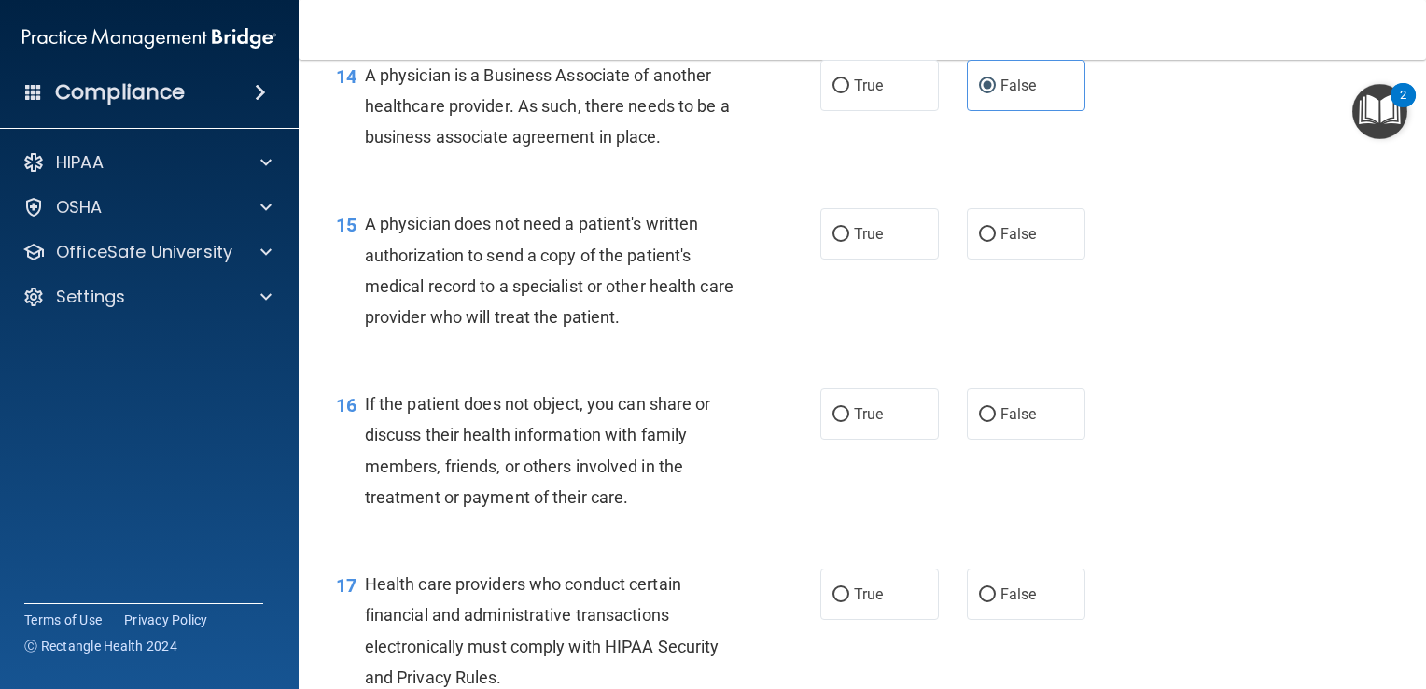
scroll to position [2289, 0]
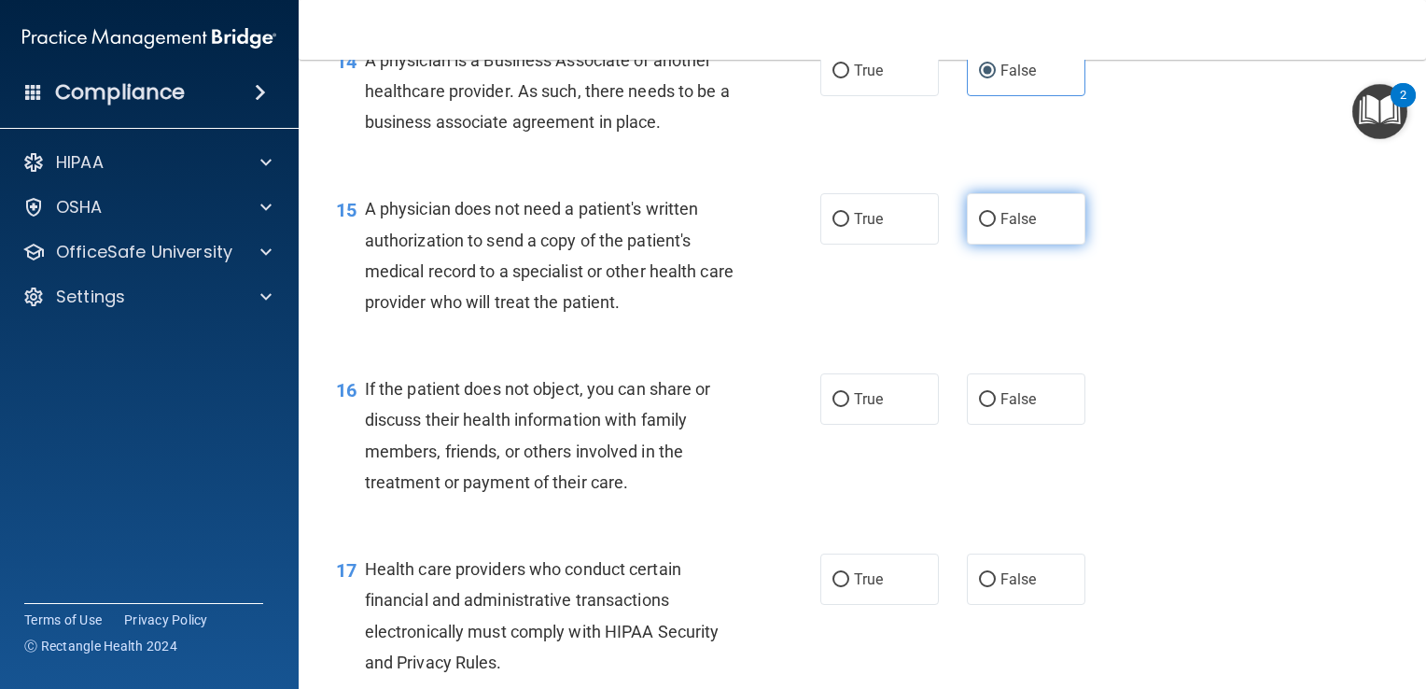
click at [979, 227] on input "False" at bounding box center [987, 220] width 17 height 14
radio input "true"
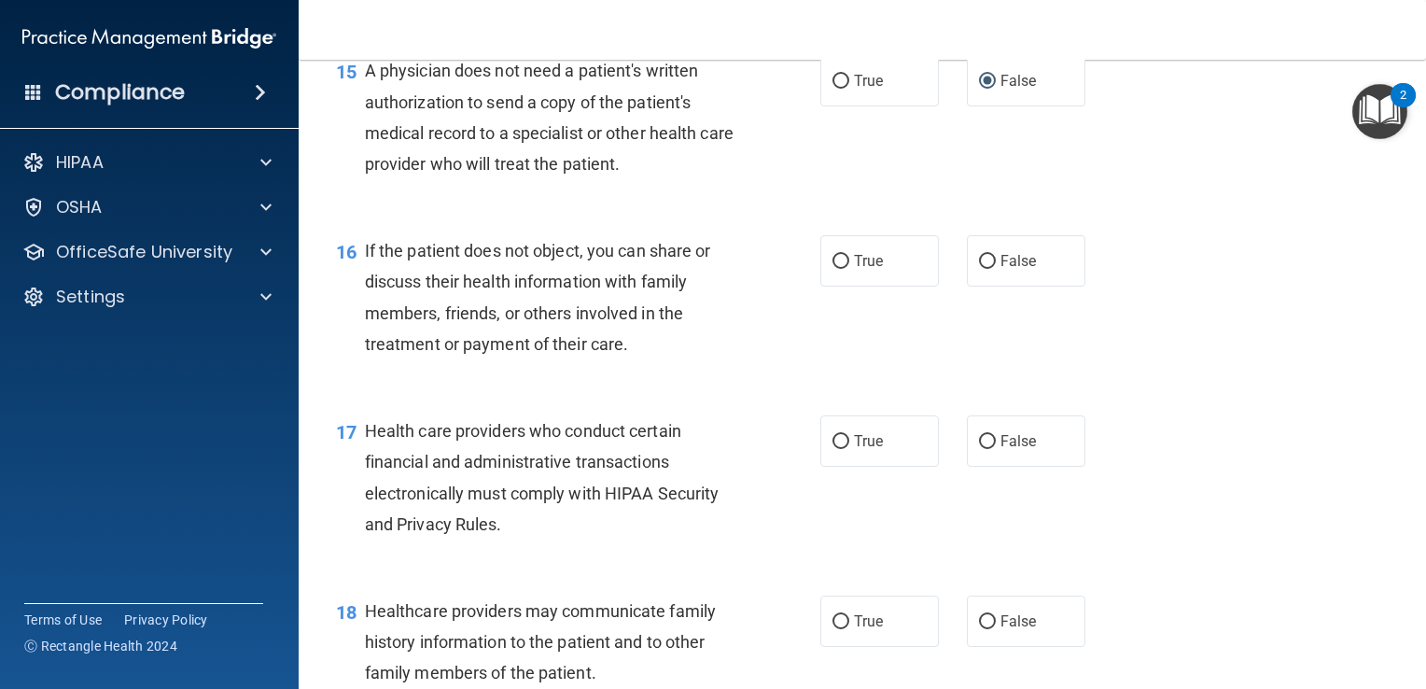
scroll to position [2427, 0]
click at [833, 269] on input "True" at bounding box center [841, 262] width 17 height 14
radio input "true"
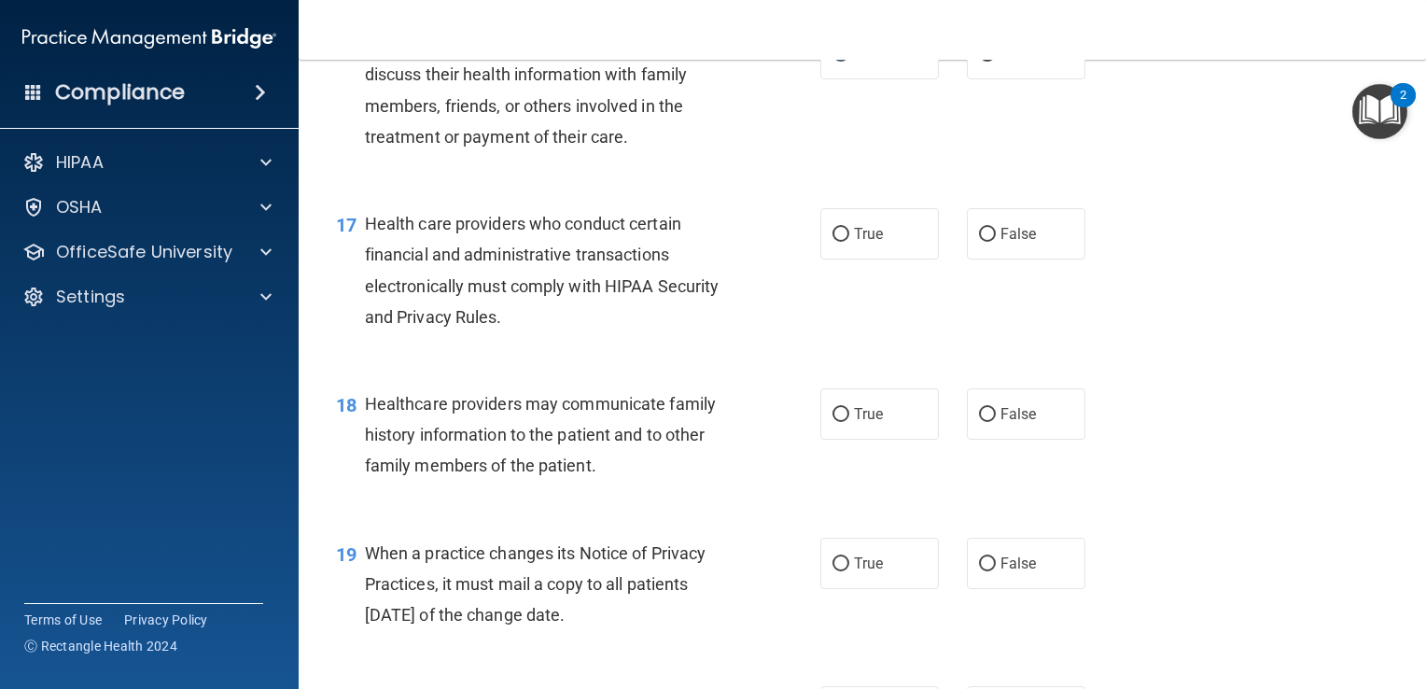
scroll to position [2634, 0]
click at [874, 243] on span "True" at bounding box center [868, 234] width 29 height 18
click at [849, 242] on input "True" at bounding box center [841, 235] width 17 height 14
radio input "true"
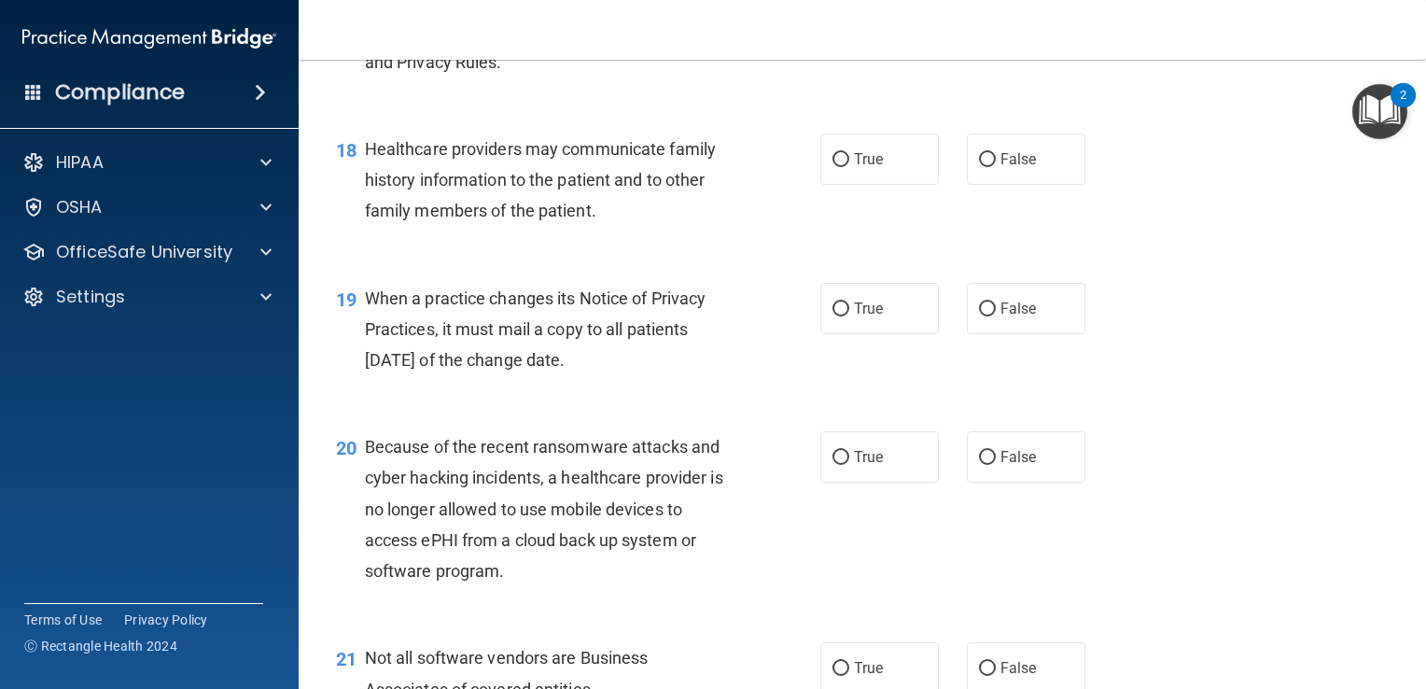
scroll to position [2890, 0]
click at [975, 184] on label "False" at bounding box center [1026, 158] width 119 height 51
click at [979, 166] on input "False" at bounding box center [987, 159] width 17 height 14
radio input "true"
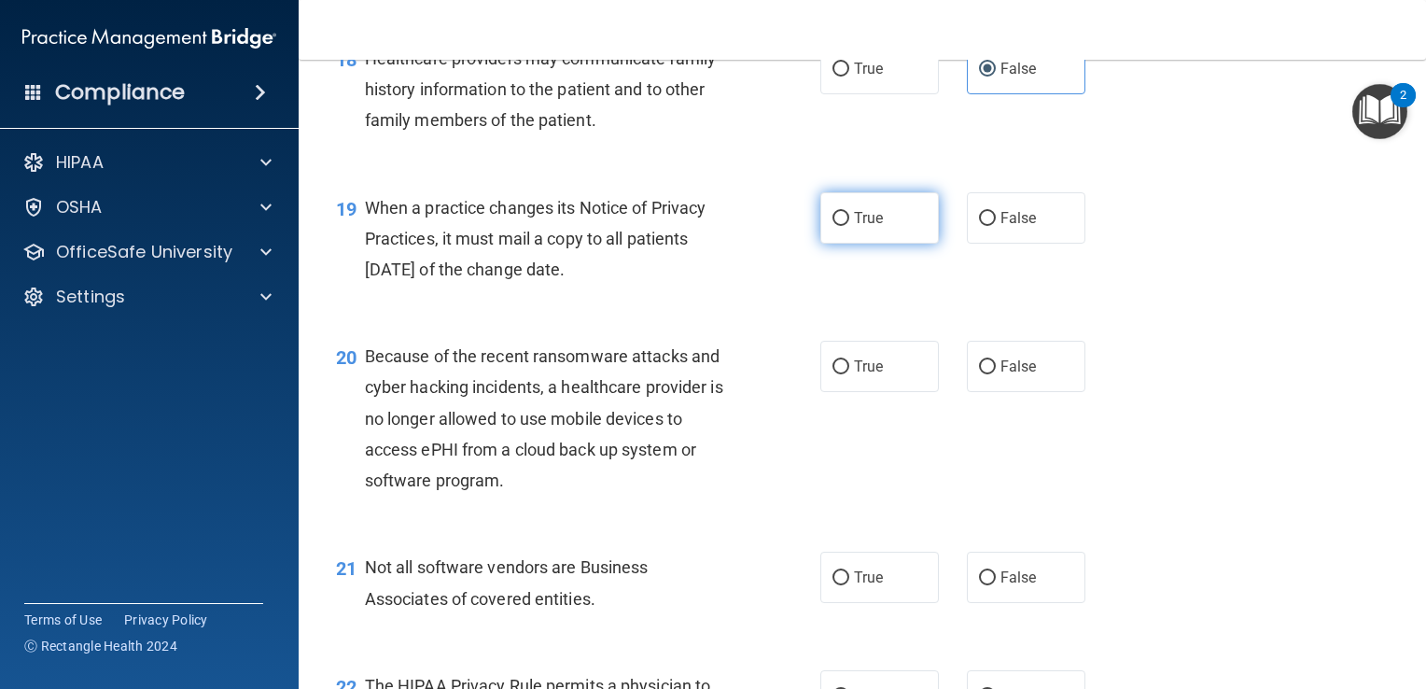
scroll to position [3009, 0]
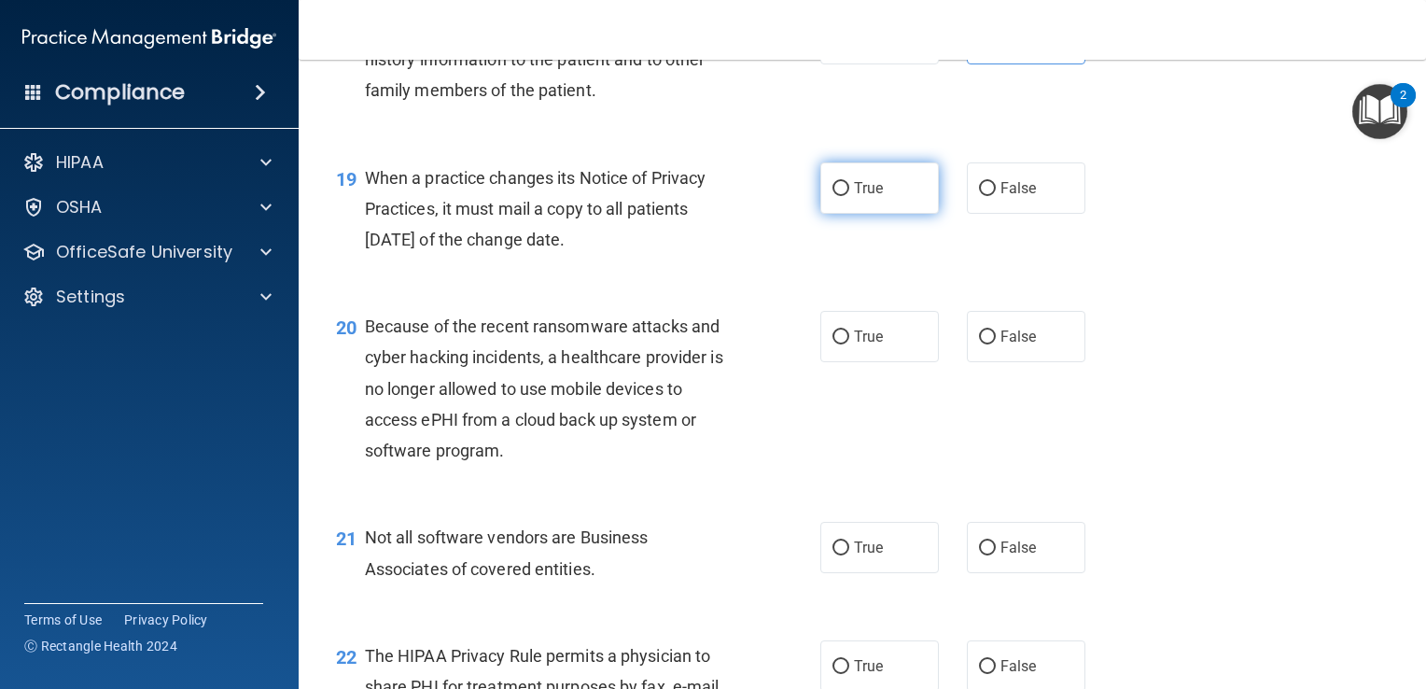
click at [844, 214] on label "True" at bounding box center [879, 187] width 119 height 51
click at [844, 196] on input "True" at bounding box center [841, 189] width 17 height 14
radio input "true"
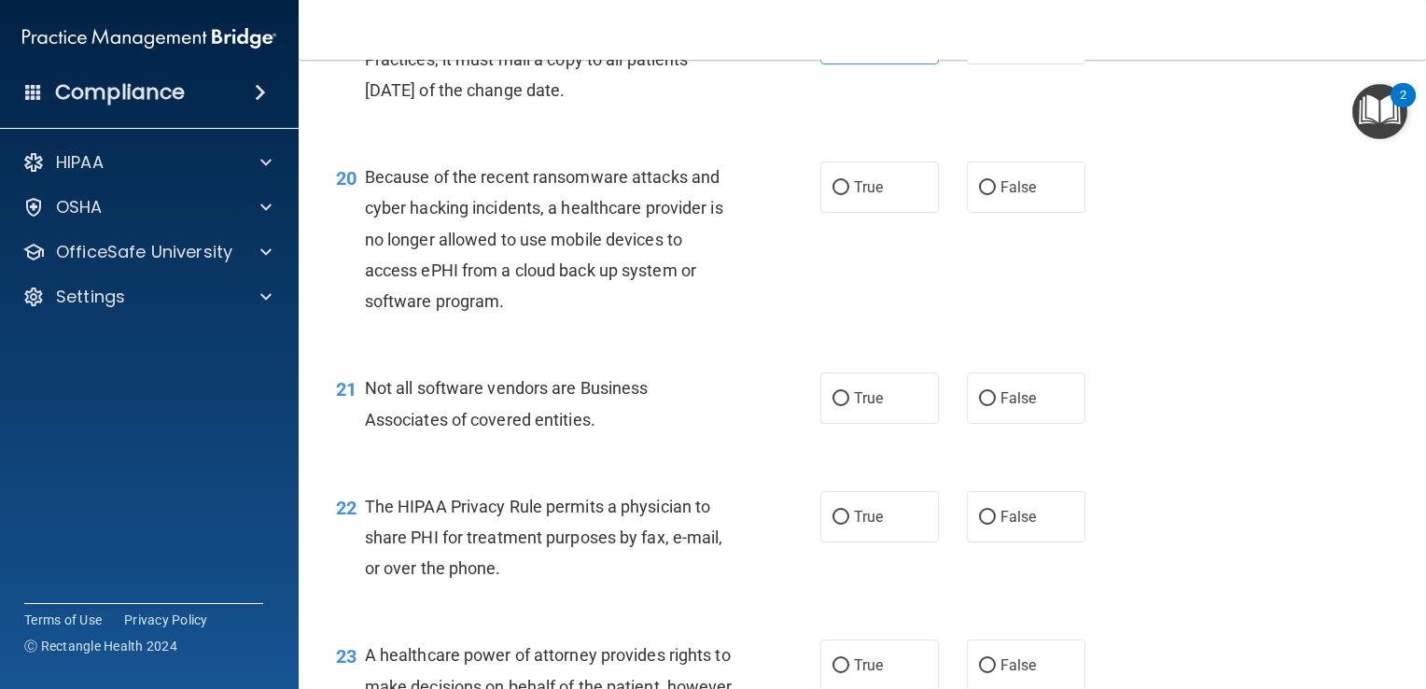
scroll to position [3226, 0]
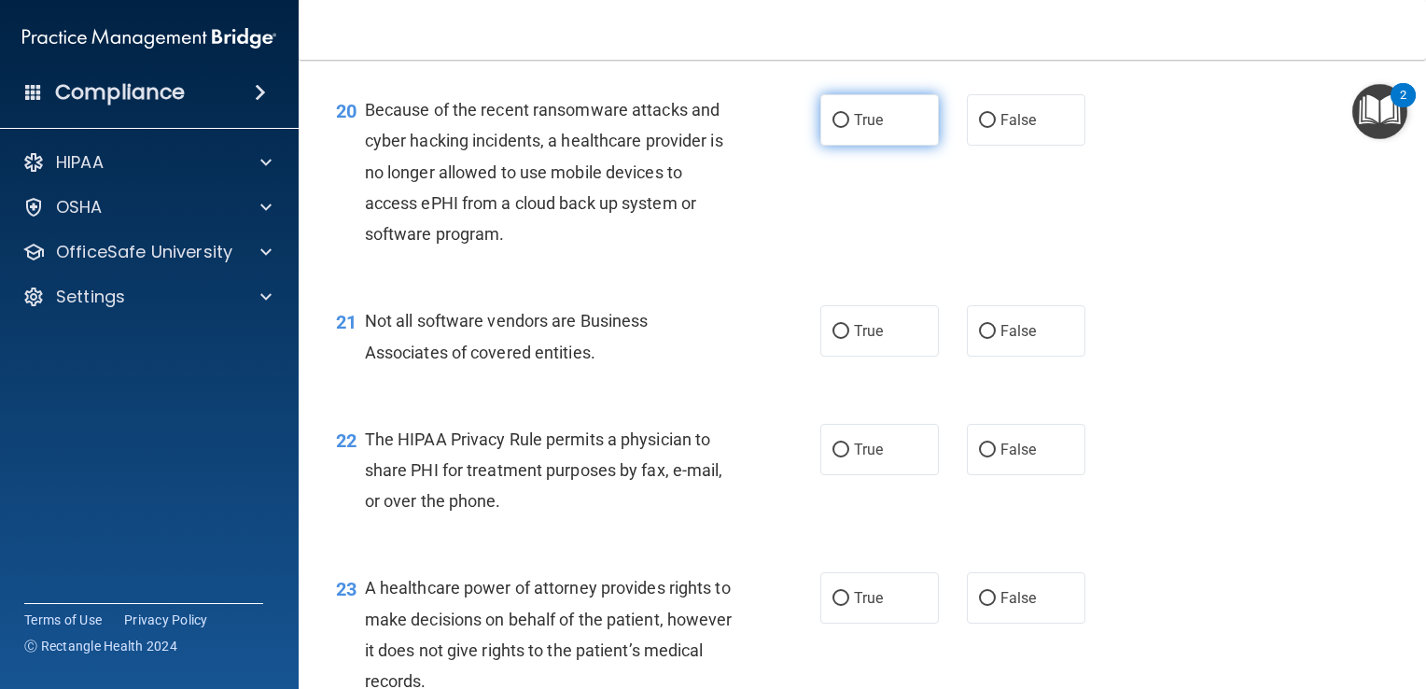
click at [855, 129] on span "True" at bounding box center [868, 120] width 29 height 18
click at [849, 128] on input "True" at bounding box center [841, 121] width 17 height 14
radio input "true"
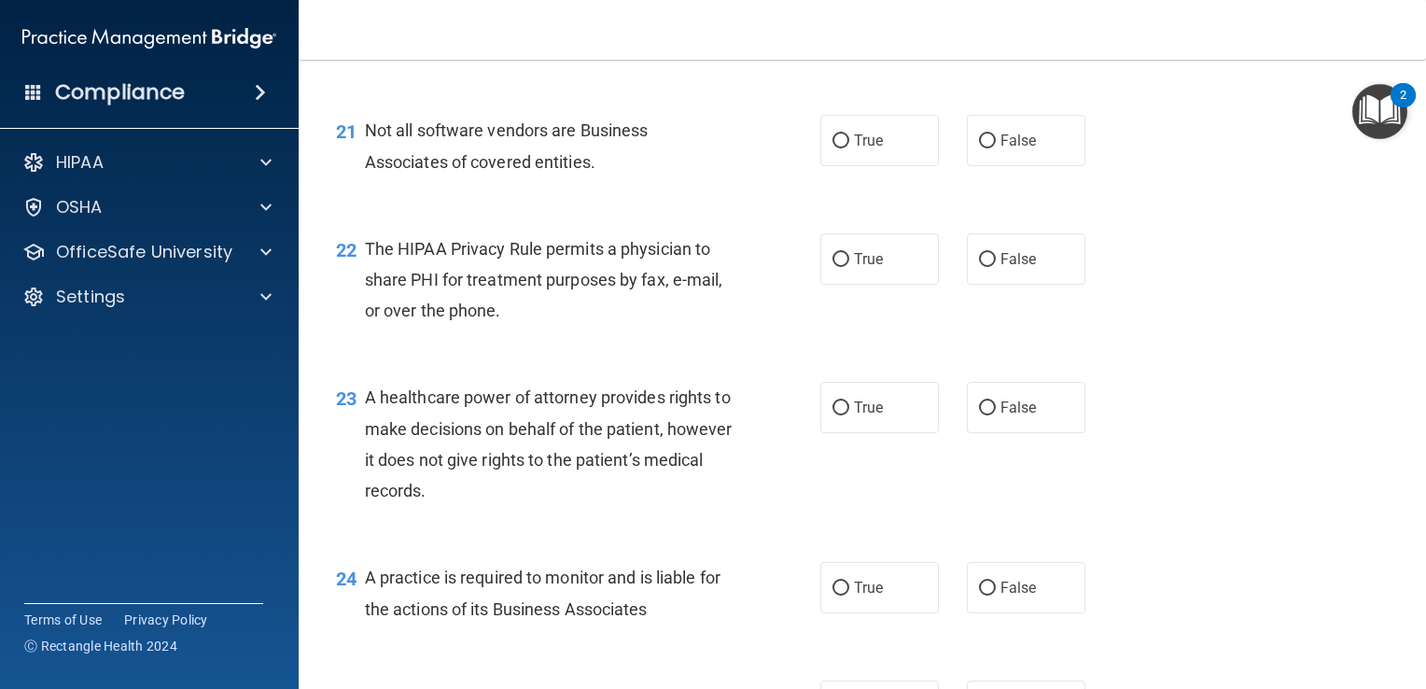
scroll to position [3416, 0]
click at [849, 166] on label "True" at bounding box center [879, 140] width 119 height 51
click at [849, 148] on input "True" at bounding box center [841, 141] width 17 height 14
radio input "true"
click at [833, 267] on input "True" at bounding box center [841, 260] width 17 height 14
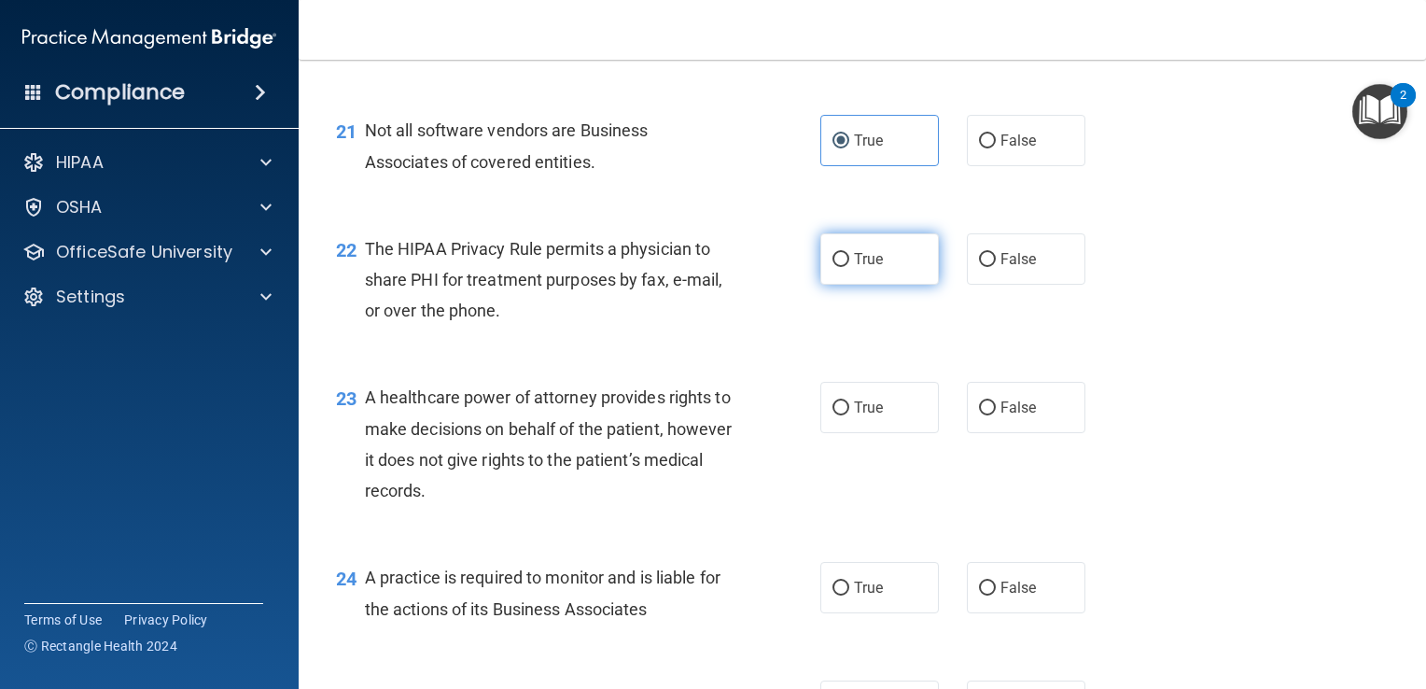
radio input "true"
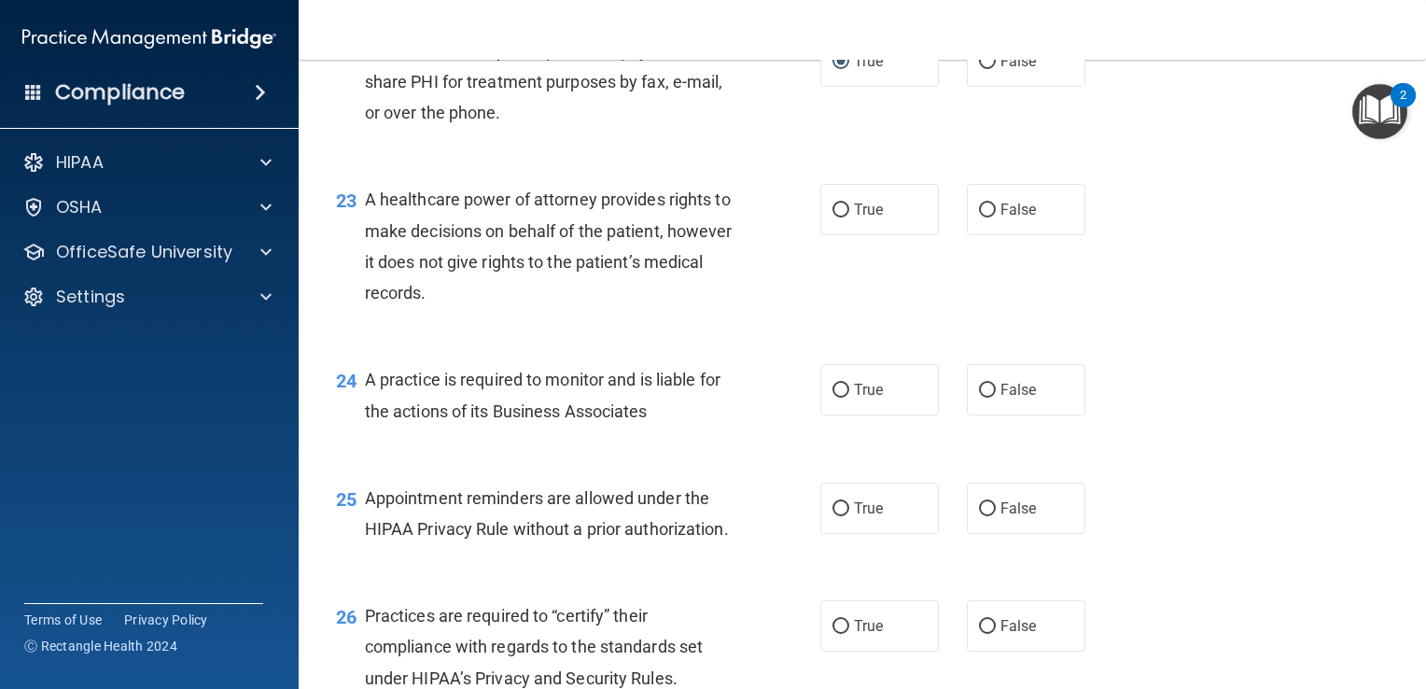
scroll to position [3621, 0]
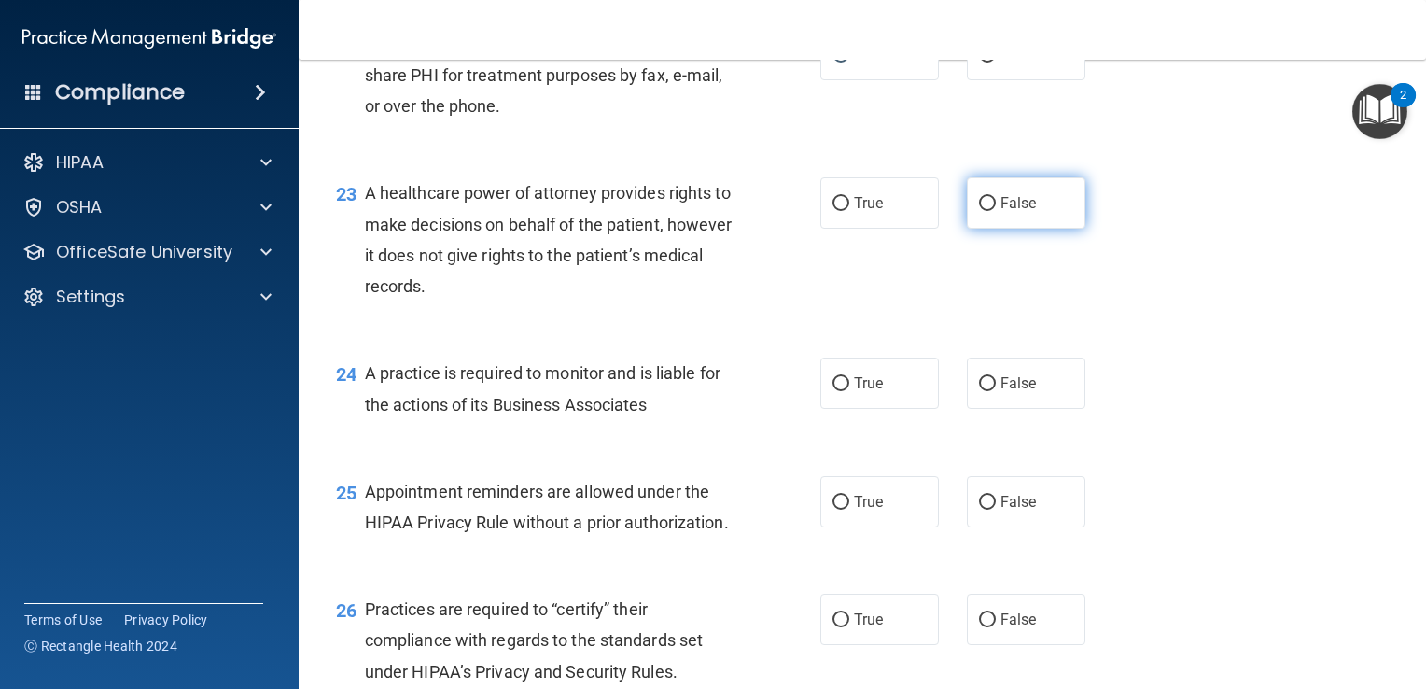
click at [979, 211] on input "False" at bounding box center [987, 204] width 17 height 14
radio input "true"
click at [837, 211] on input "True" at bounding box center [841, 204] width 17 height 14
radio input "true"
radio input "false"
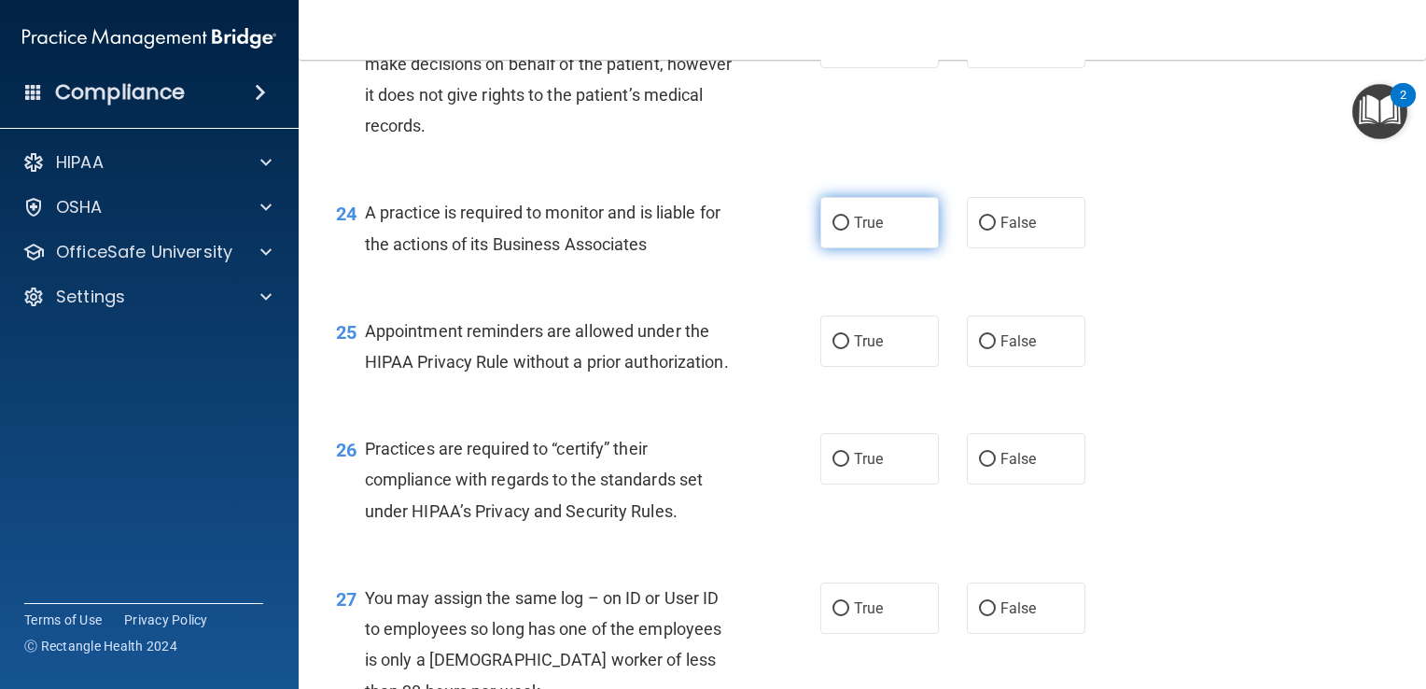
scroll to position [3782, 0]
click at [835, 230] on input "True" at bounding box center [841, 223] width 17 height 14
radio input "true"
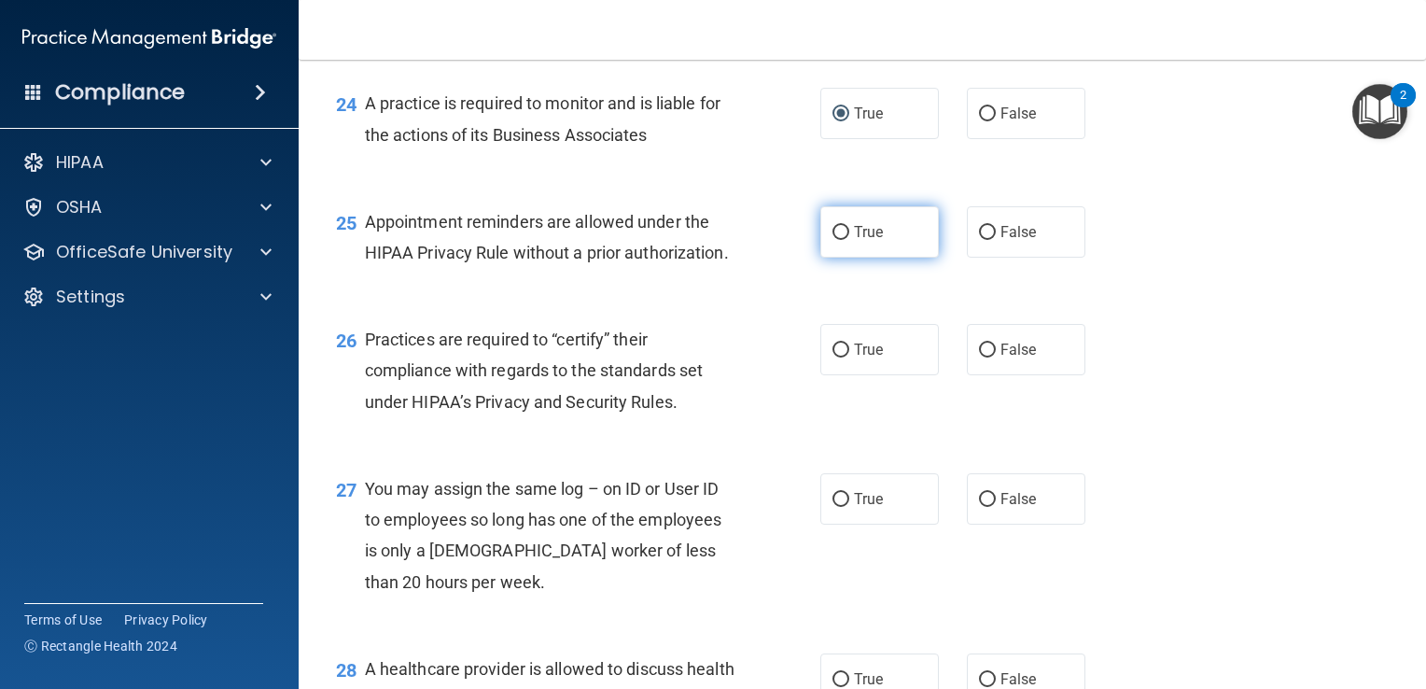
scroll to position [3954, 0]
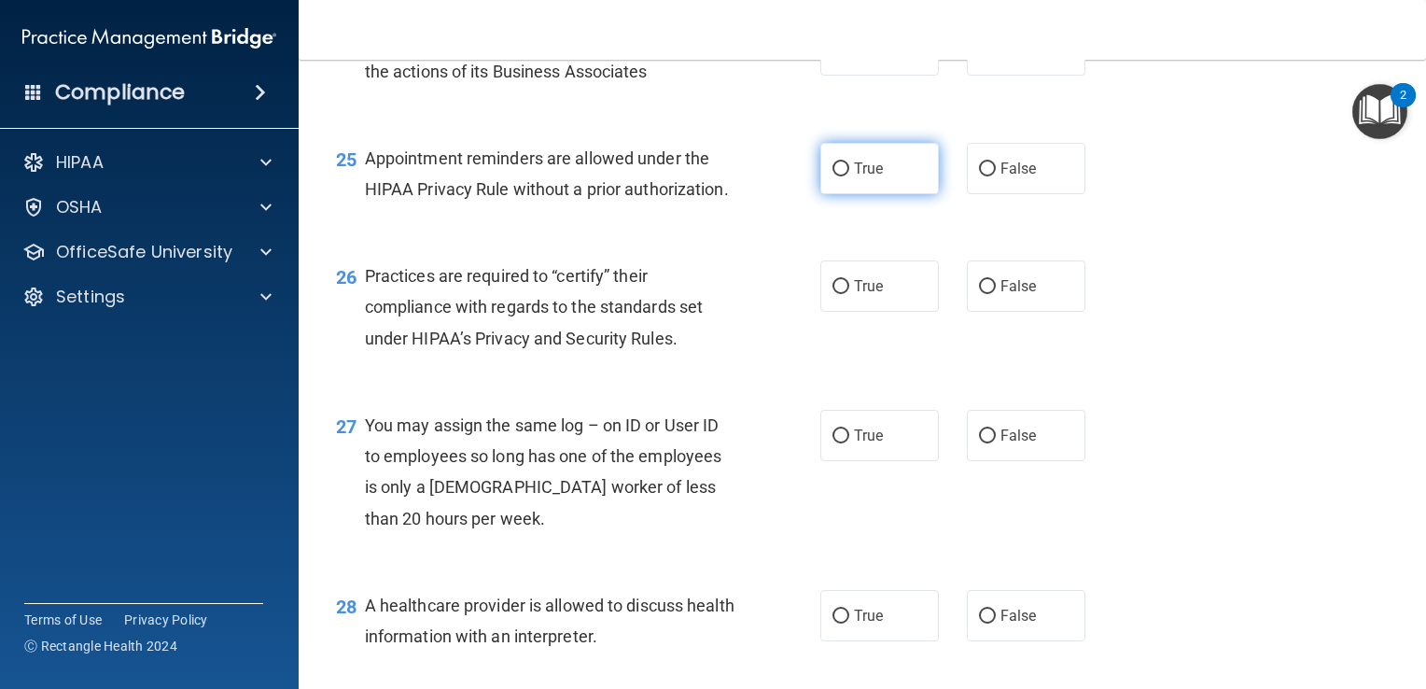
click at [854, 177] on span "True" at bounding box center [868, 169] width 29 height 18
click at [848, 176] on input "True" at bounding box center [841, 169] width 17 height 14
radio input "true"
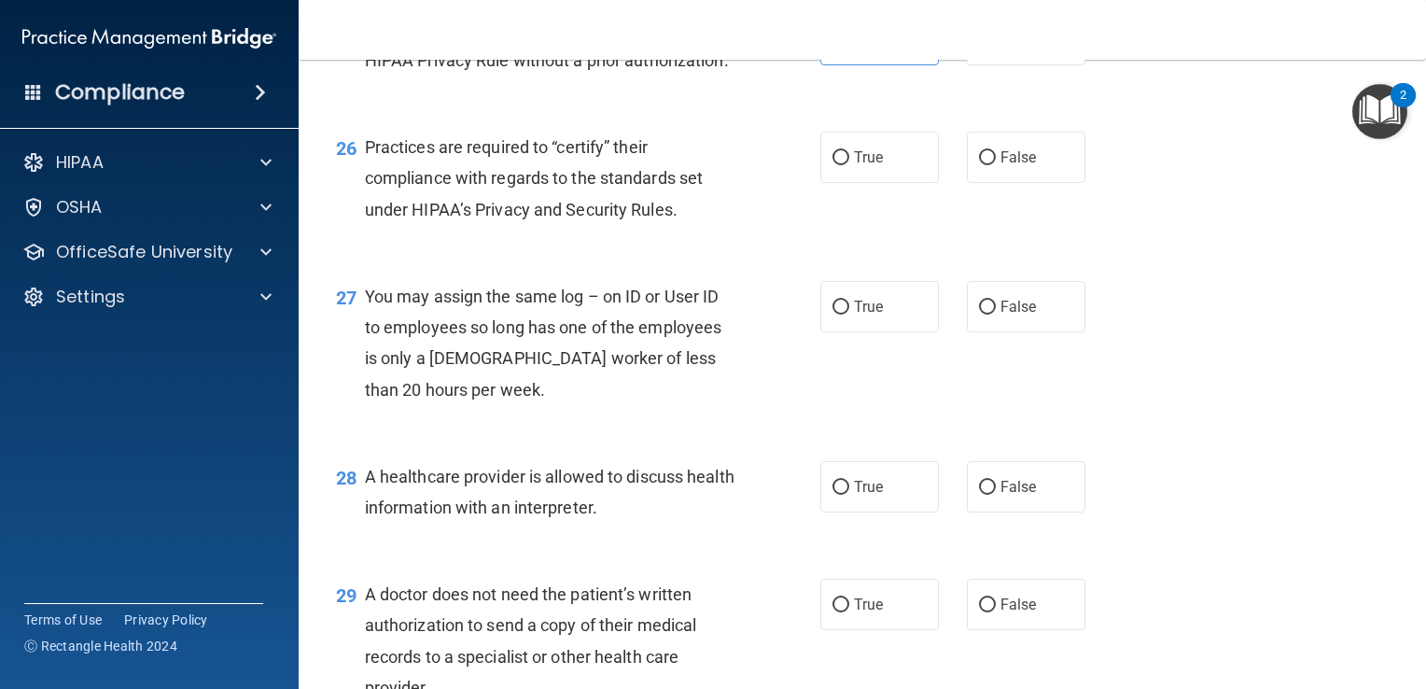
scroll to position [4084, 0]
click at [840, 164] on input "True" at bounding box center [841, 157] width 17 height 14
radio input "true"
click at [979, 314] on input "False" at bounding box center [987, 307] width 17 height 14
radio input "true"
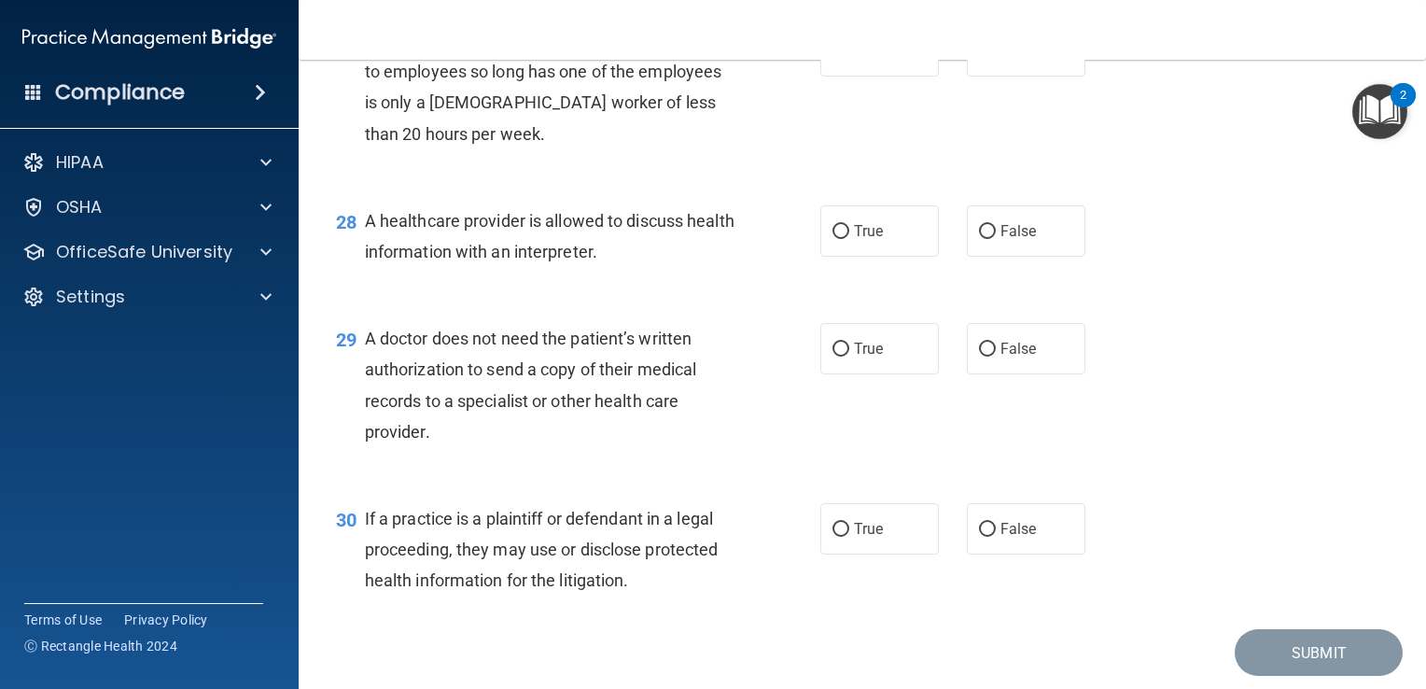
scroll to position [4344, 0]
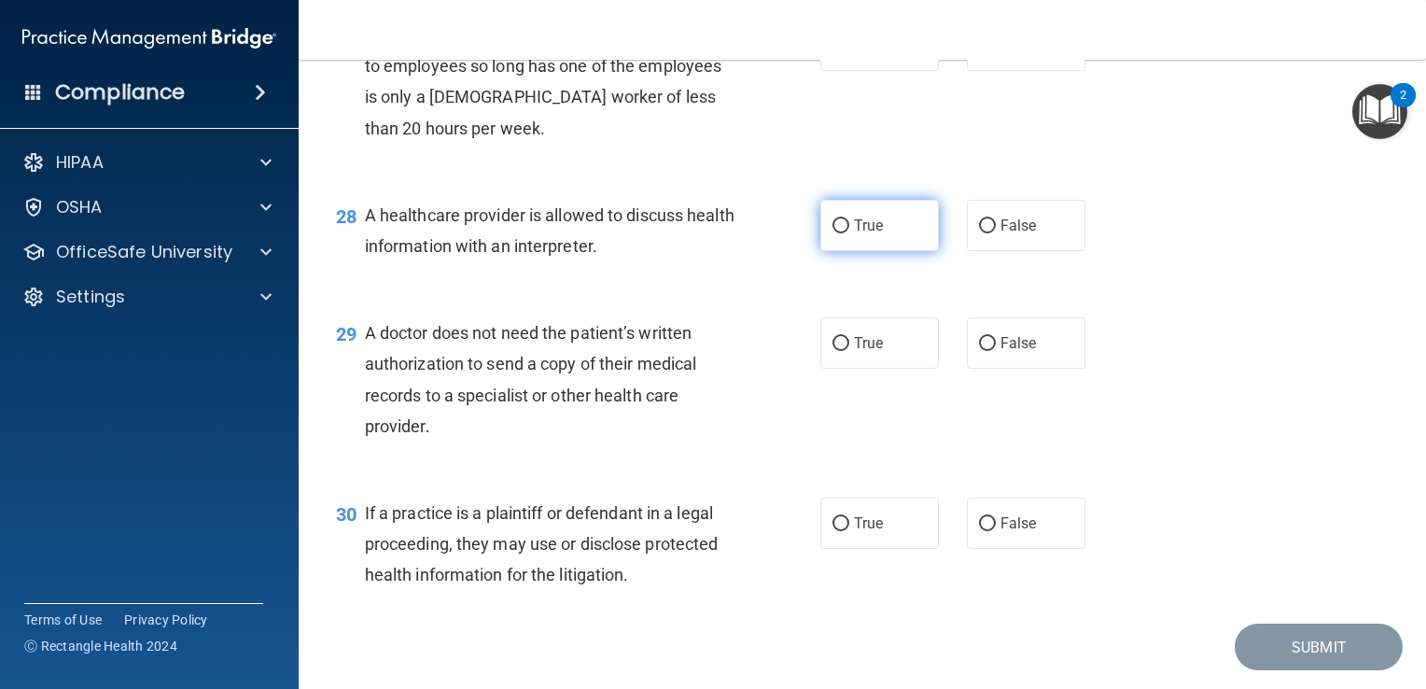
click at [850, 251] on label "True" at bounding box center [879, 225] width 119 height 51
click at [849, 233] on input "True" at bounding box center [841, 226] width 17 height 14
radio input "true"
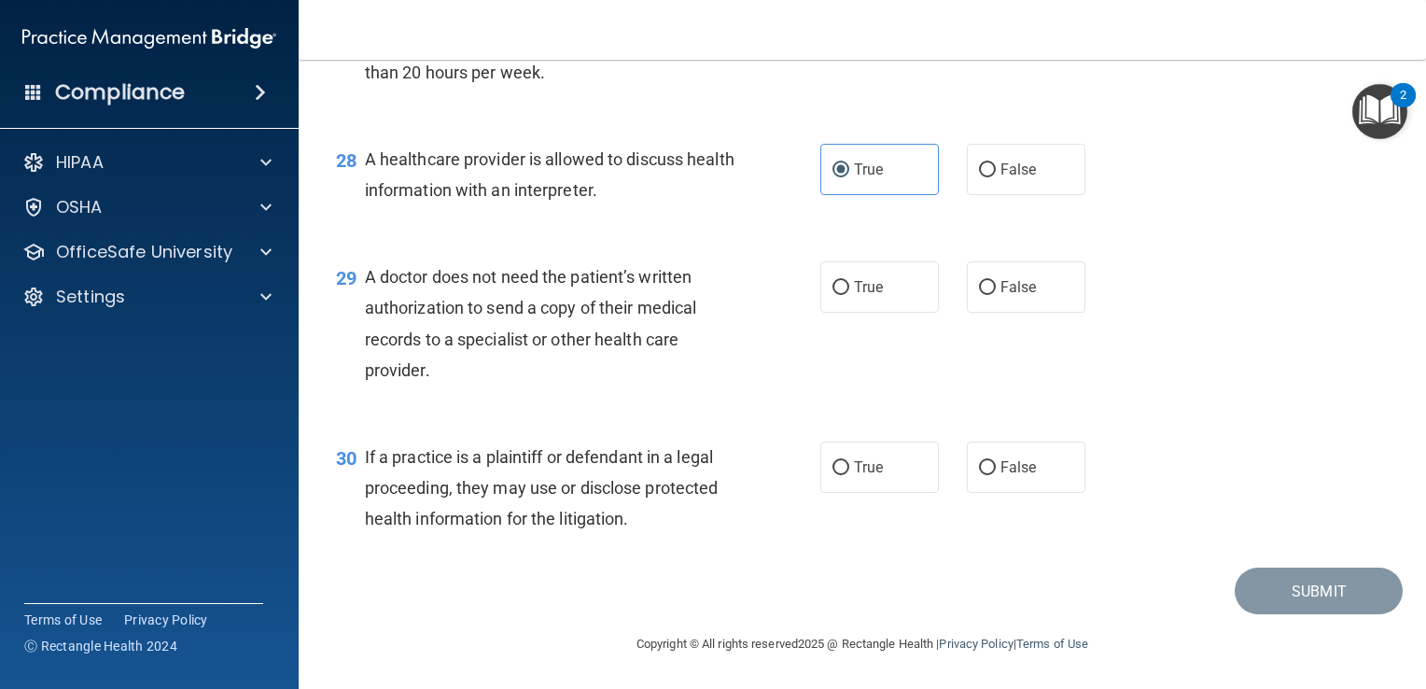
scroll to position [4493, 0]
click at [977, 299] on label "False" at bounding box center [1026, 286] width 119 height 51
click at [979, 295] on input "False" at bounding box center [987, 288] width 17 height 14
radio input "true"
click at [833, 306] on label "True" at bounding box center [879, 286] width 119 height 51
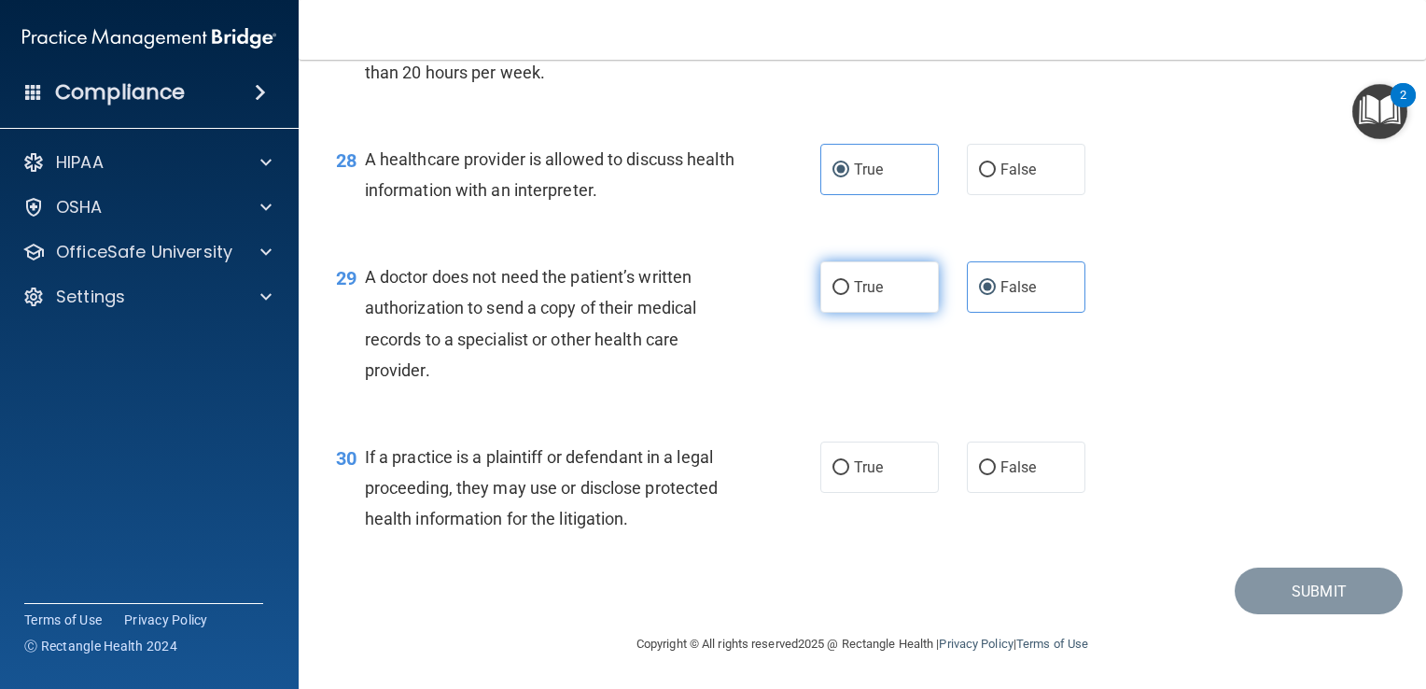
click at [833, 295] on input "True" at bounding box center [841, 288] width 17 height 14
radio input "true"
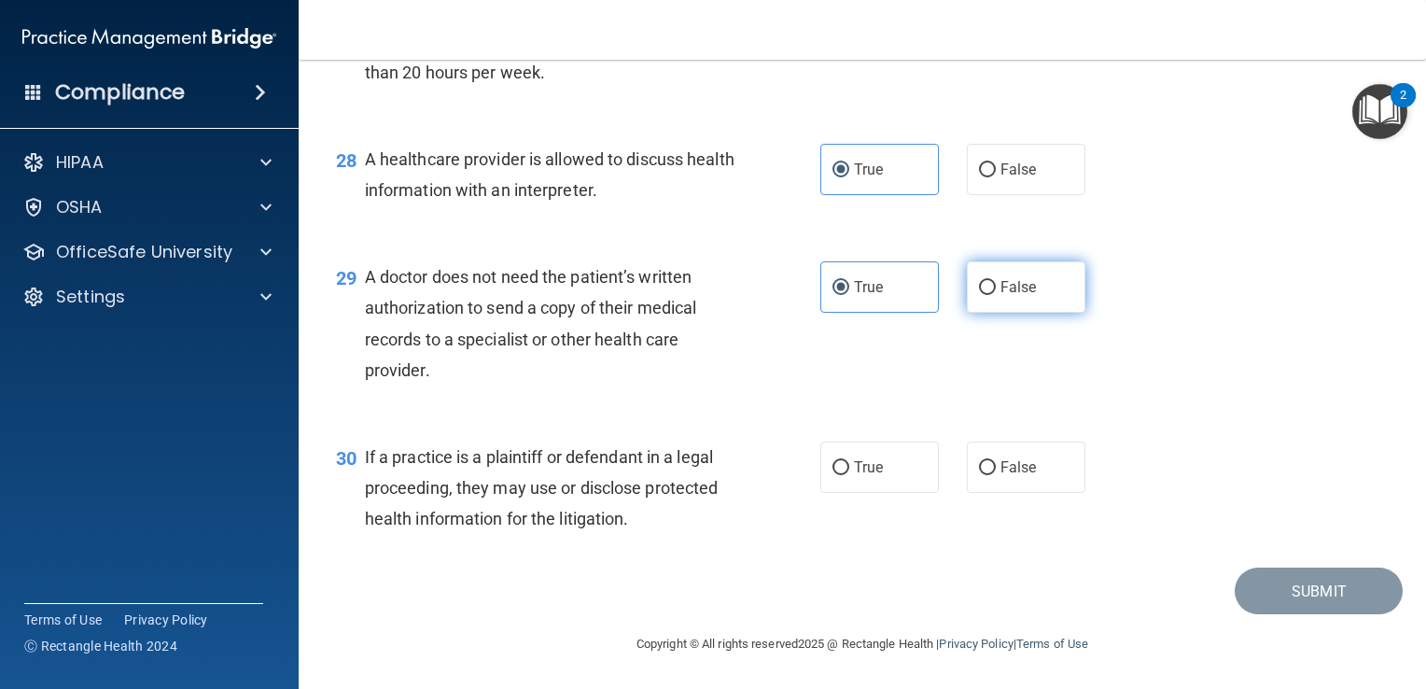
click at [982, 288] on input "False" at bounding box center [987, 288] width 17 height 14
radio input "true"
radio input "false"
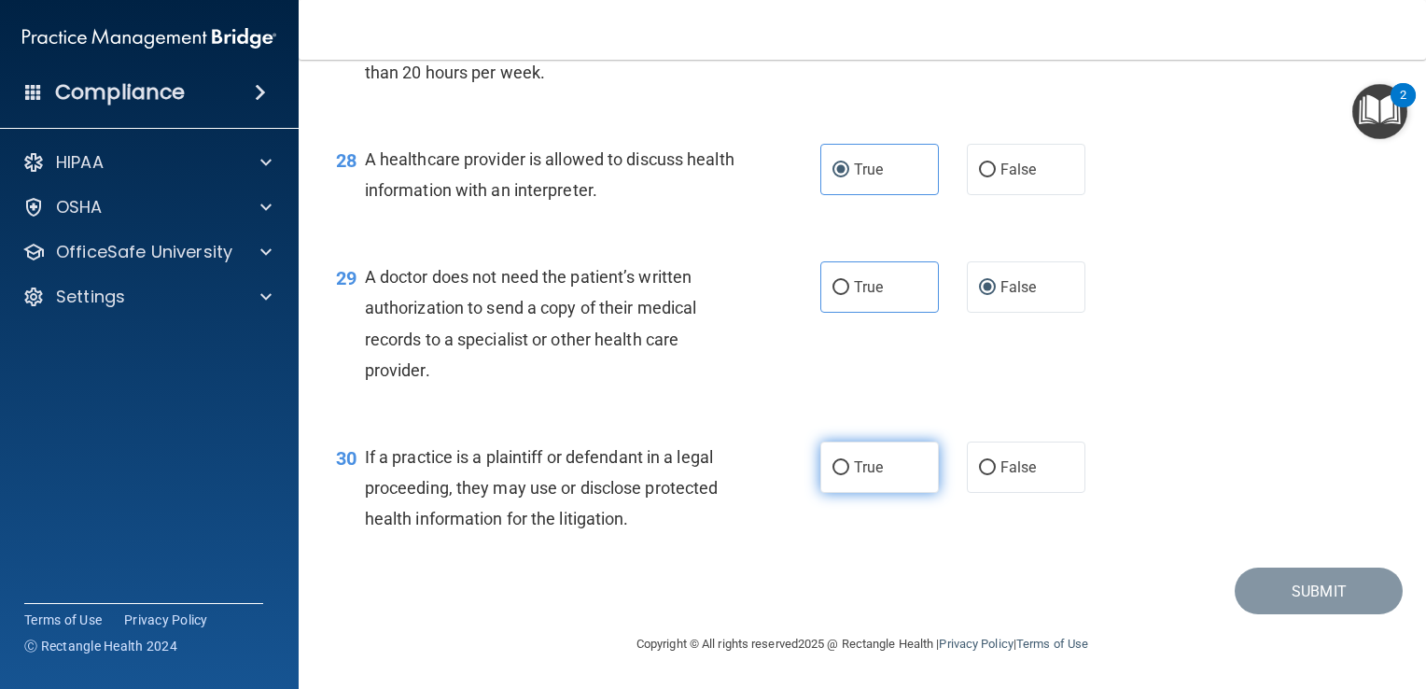
click at [837, 472] on input "True" at bounding box center [841, 468] width 17 height 14
radio input "true"
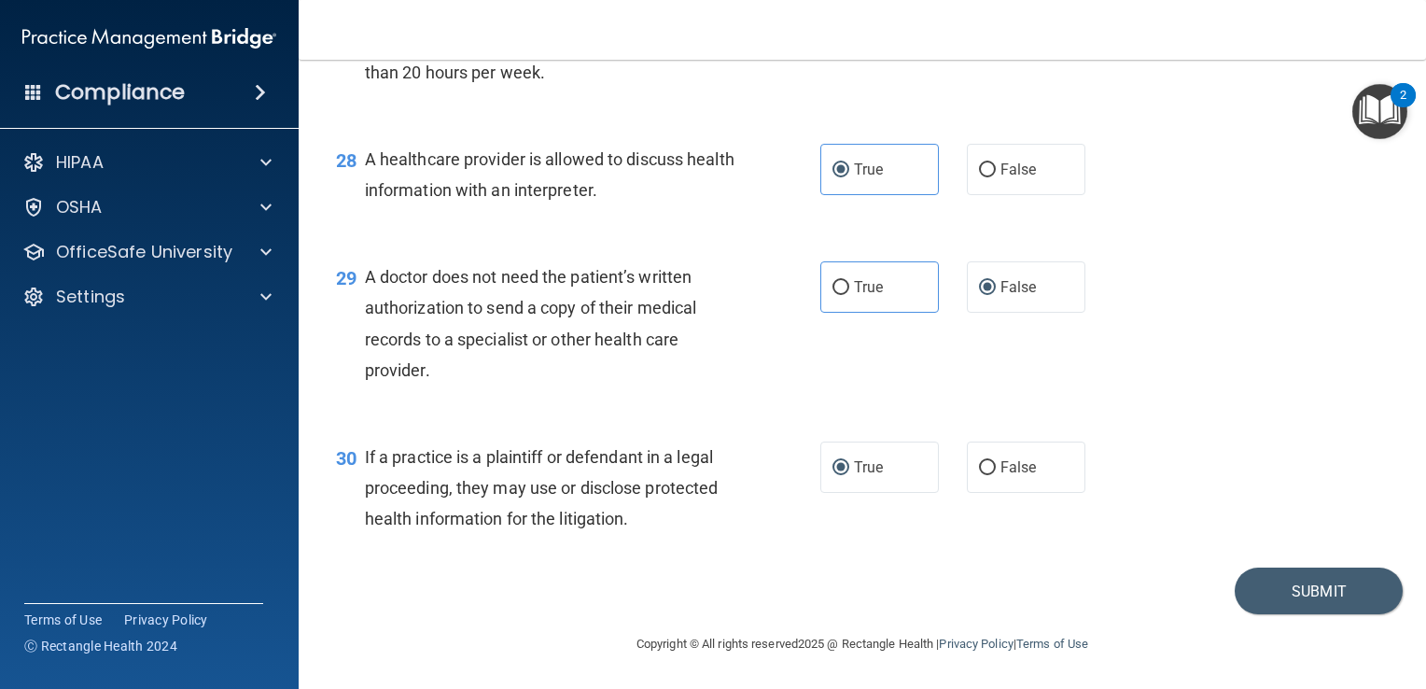
click at [1220, 578] on div "Submit" at bounding box center [862, 592] width 1081 height 48
click at [1246, 588] on button "Submit" at bounding box center [1319, 592] width 168 height 48
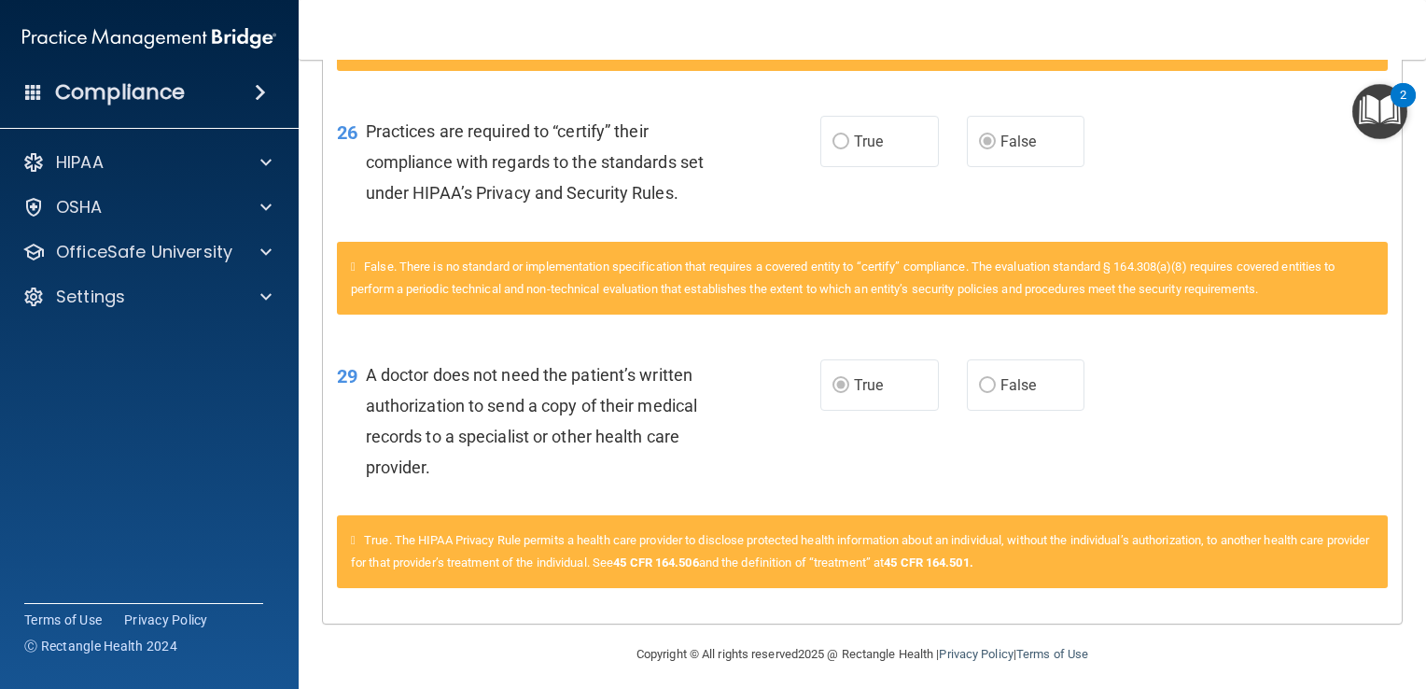
scroll to position [3193, 0]
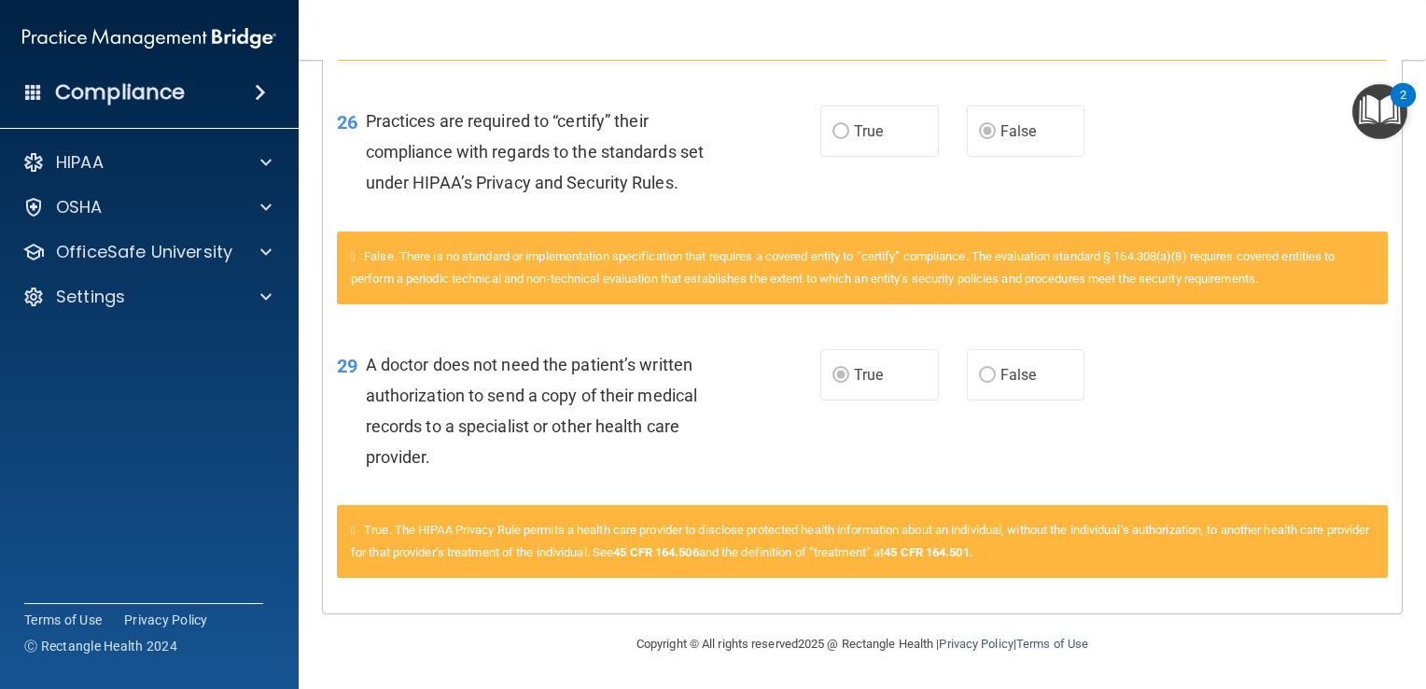
click at [1079, 435] on div "29 A doctor does not need the patient’s written authorization to send a copy of…" at bounding box center [862, 416] width 1079 height 180
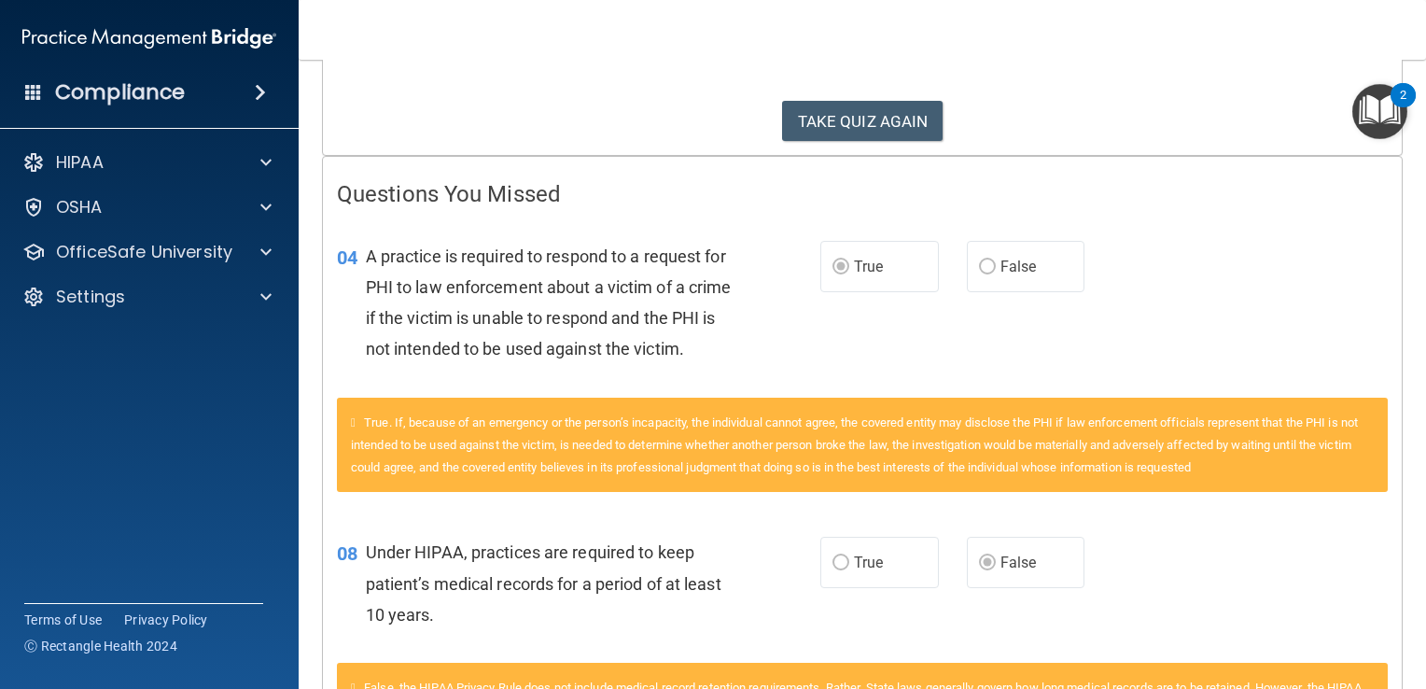
scroll to position [0, 0]
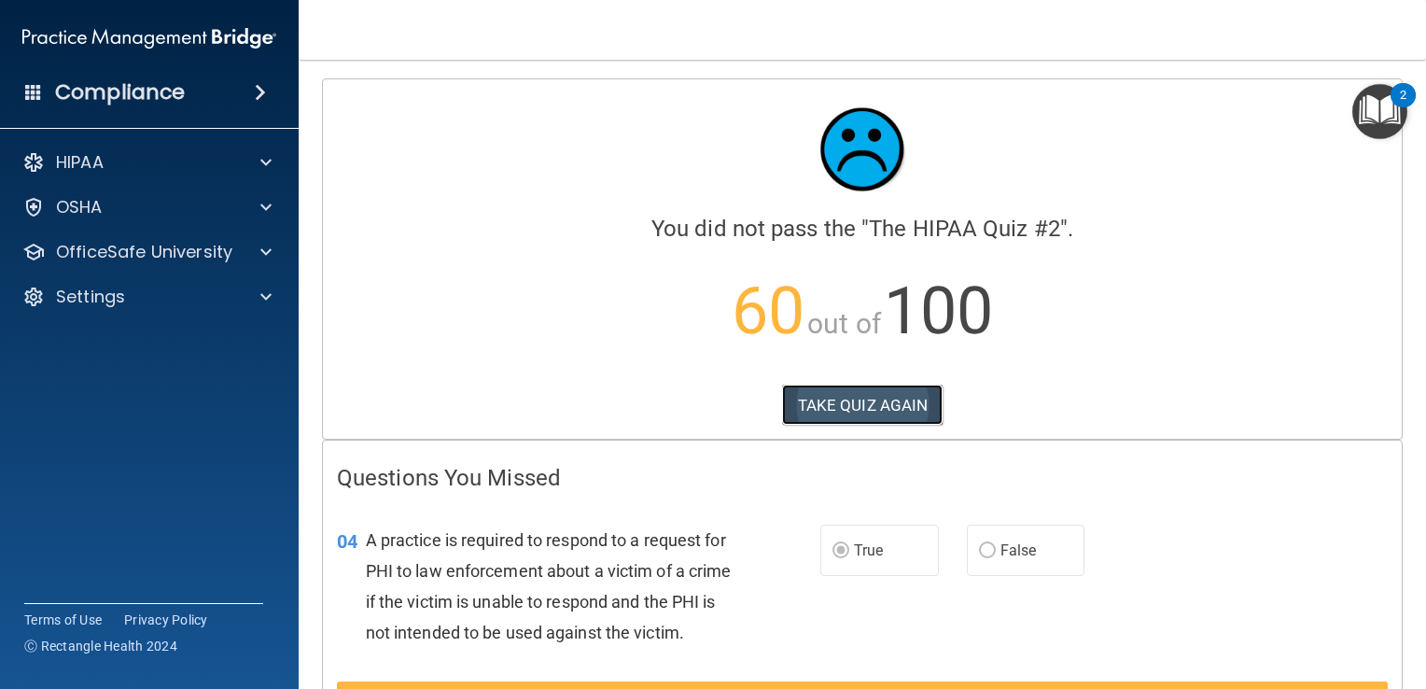
click at [861, 394] on button "TAKE QUIZ AGAIN" at bounding box center [862, 405] width 161 height 41
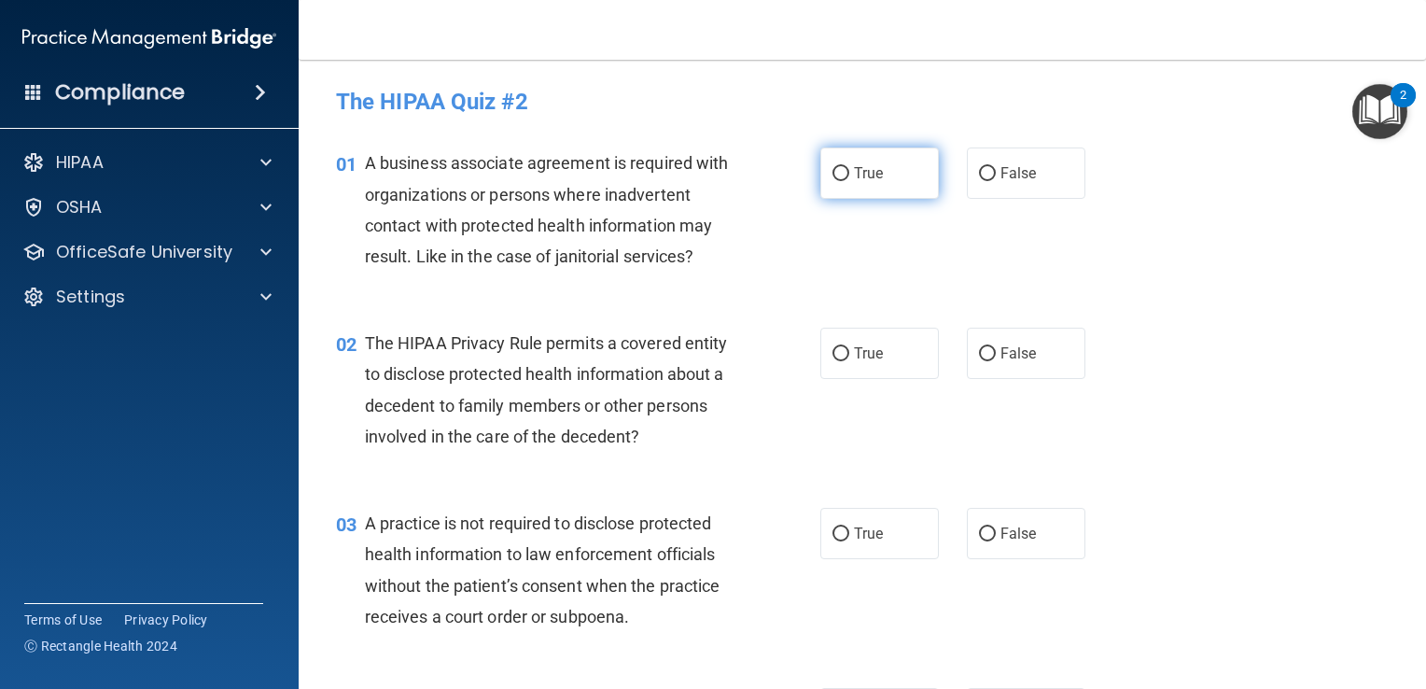
click at [855, 181] on span "True" at bounding box center [868, 173] width 29 height 18
click at [849, 181] on input "True" at bounding box center [841, 174] width 17 height 14
radio input "true"
click at [987, 358] on label "False" at bounding box center [1026, 353] width 119 height 51
click at [987, 358] on input "False" at bounding box center [987, 354] width 17 height 14
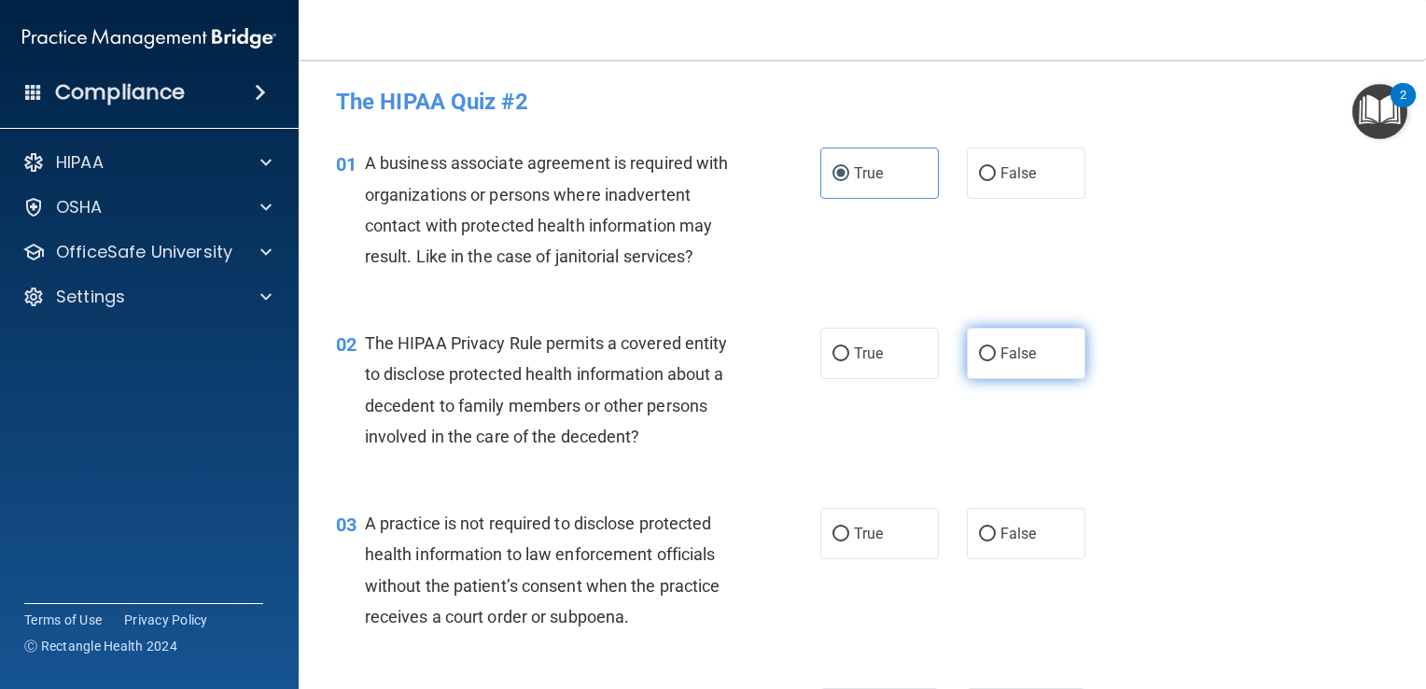
radio input "true"
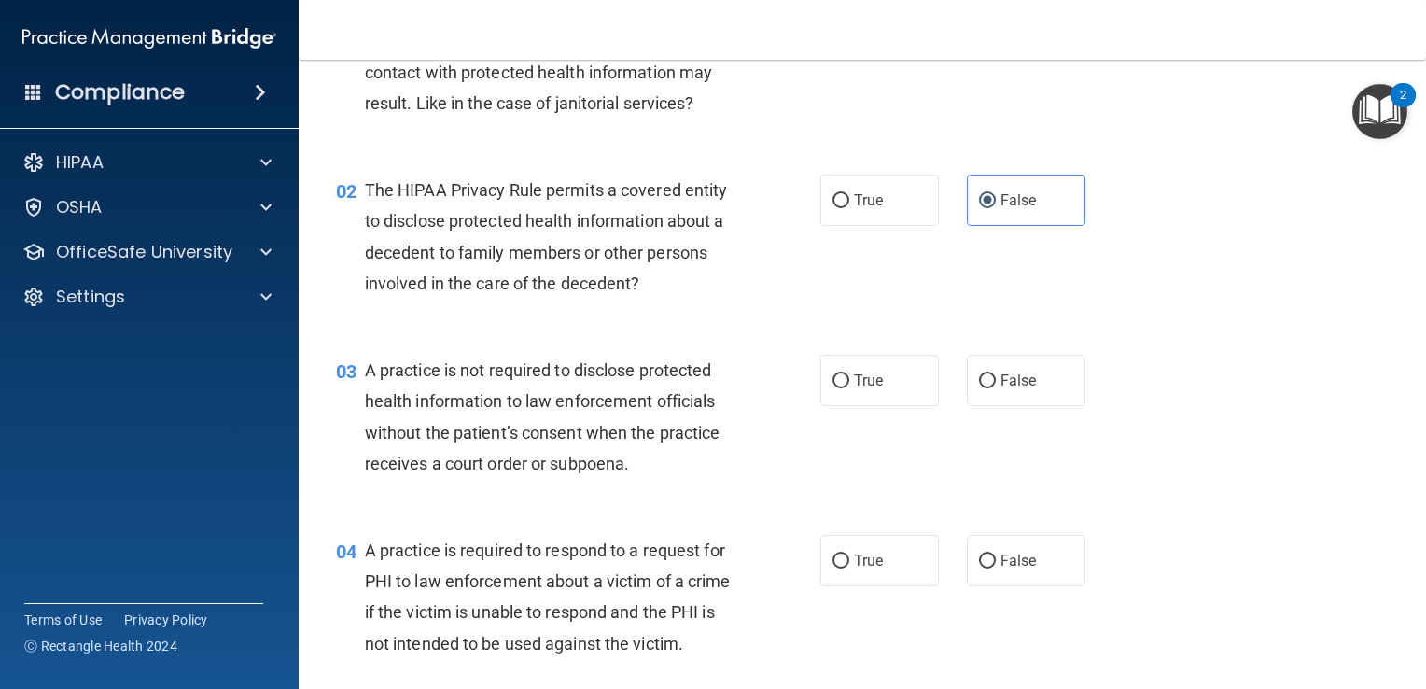
scroll to position [168, 0]
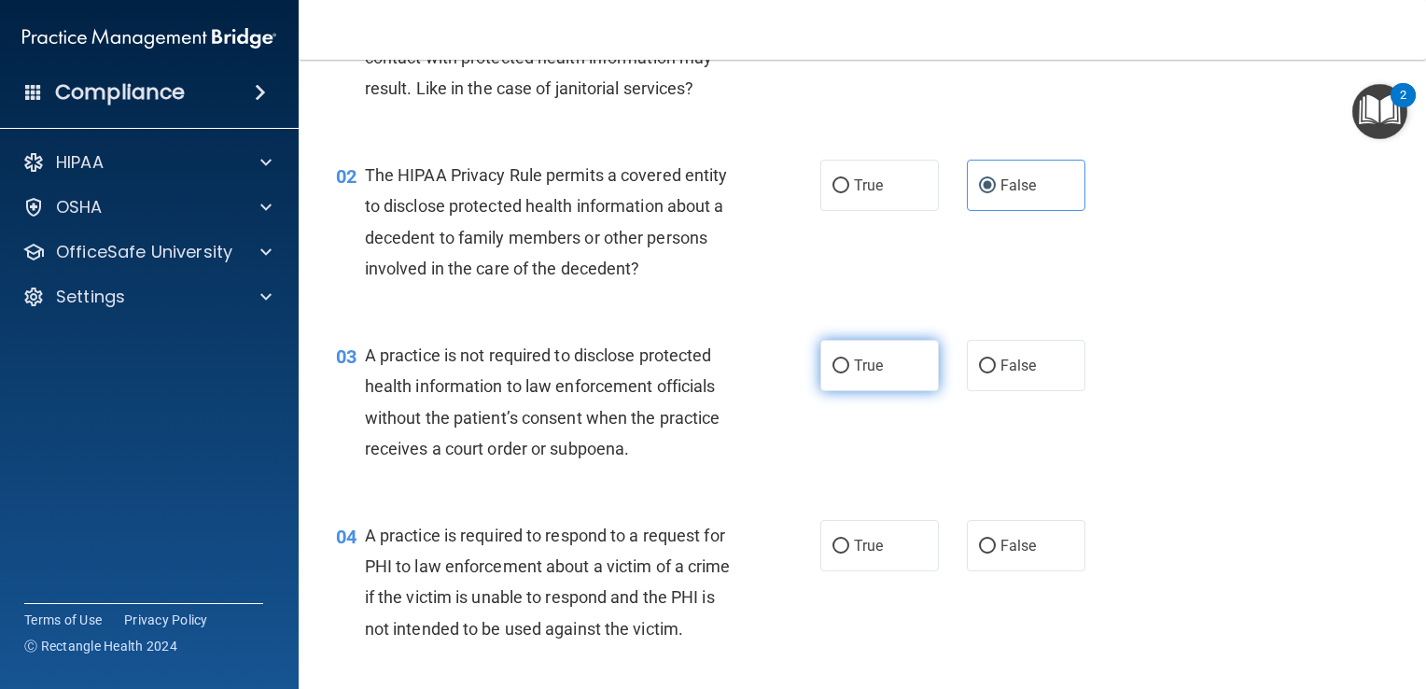
click at [843, 362] on label "True" at bounding box center [879, 365] width 119 height 51
click at [843, 362] on input "True" at bounding box center [841, 366] width 17 height 14
radio input "true"
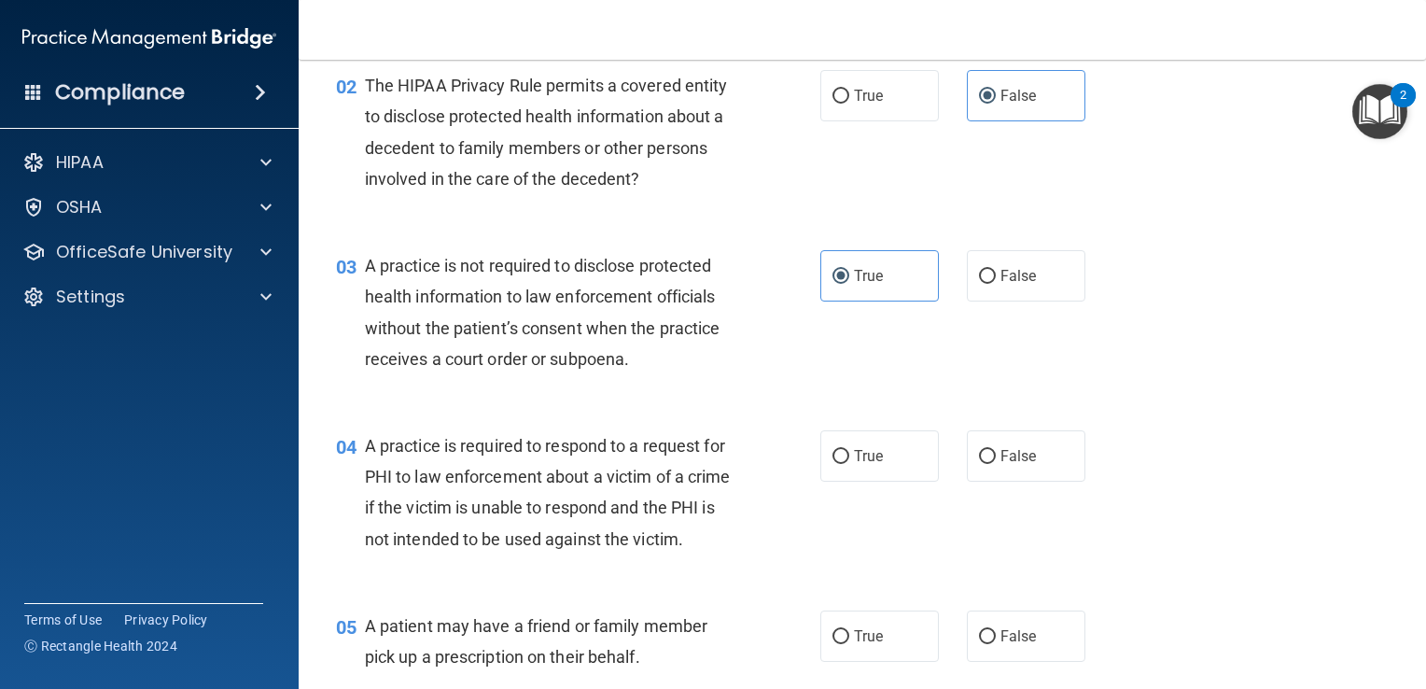
scroll to position [302, 0]
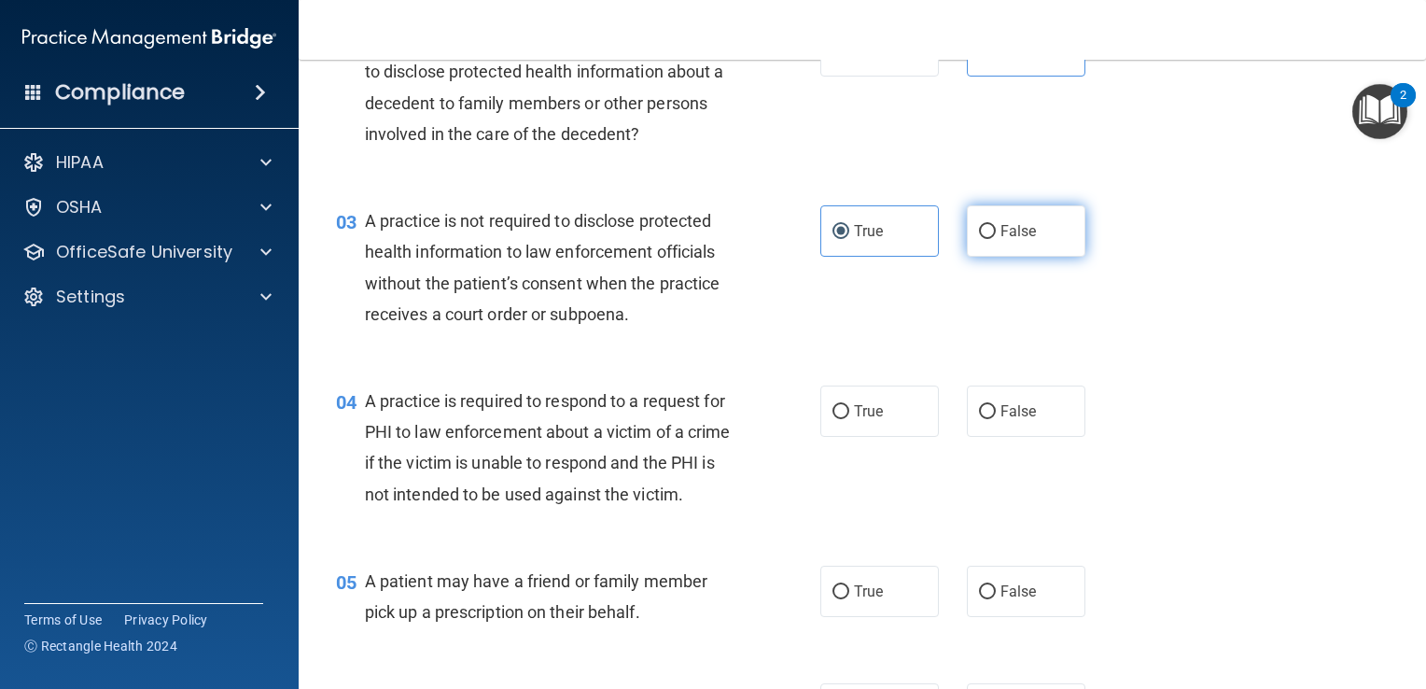
click at [981, 228] on input "False" at bounding box center [987, 232] width 17 height 14
radio input "true"
radio input "false"
click at [982, 409] on input "False" at bounding box center [987, 412] width 17 height 14
radio input "true"
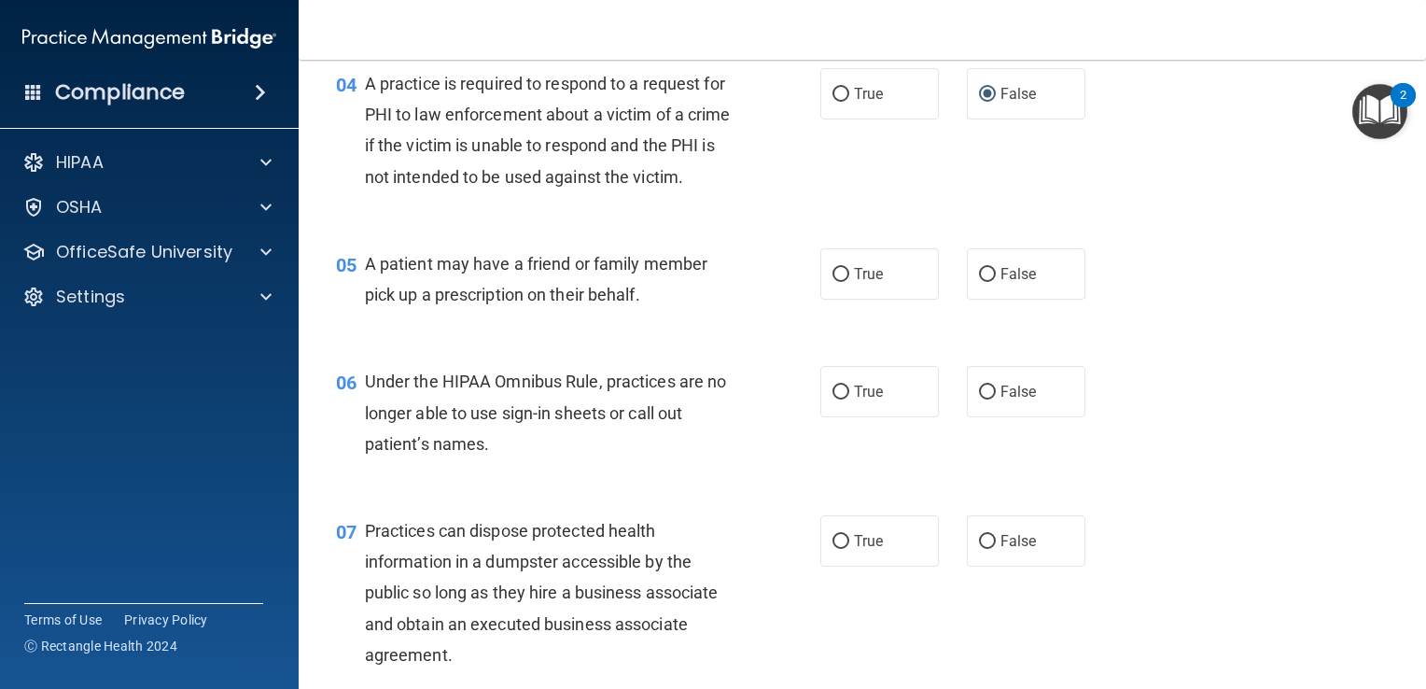
scroll to position [620, 0]
click at [854, 283] on span "True" at bounding box center [868, 274] width 29 height 18
click at [849, 282] on input "True" at bounding box center [841, 275] width 17 height 14
radio input "true"
click at [983, 400] on input "False" at bounding box center [987, 393] width 17 height 14
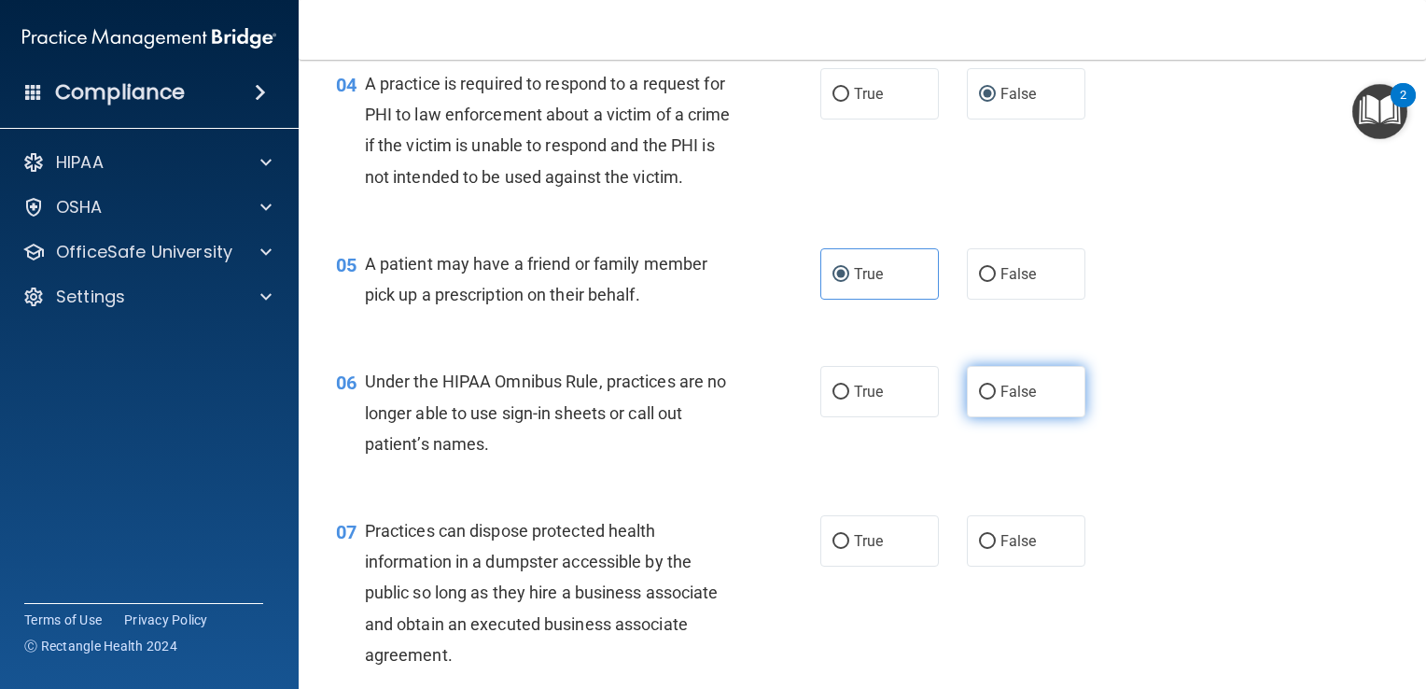
radio input "true"
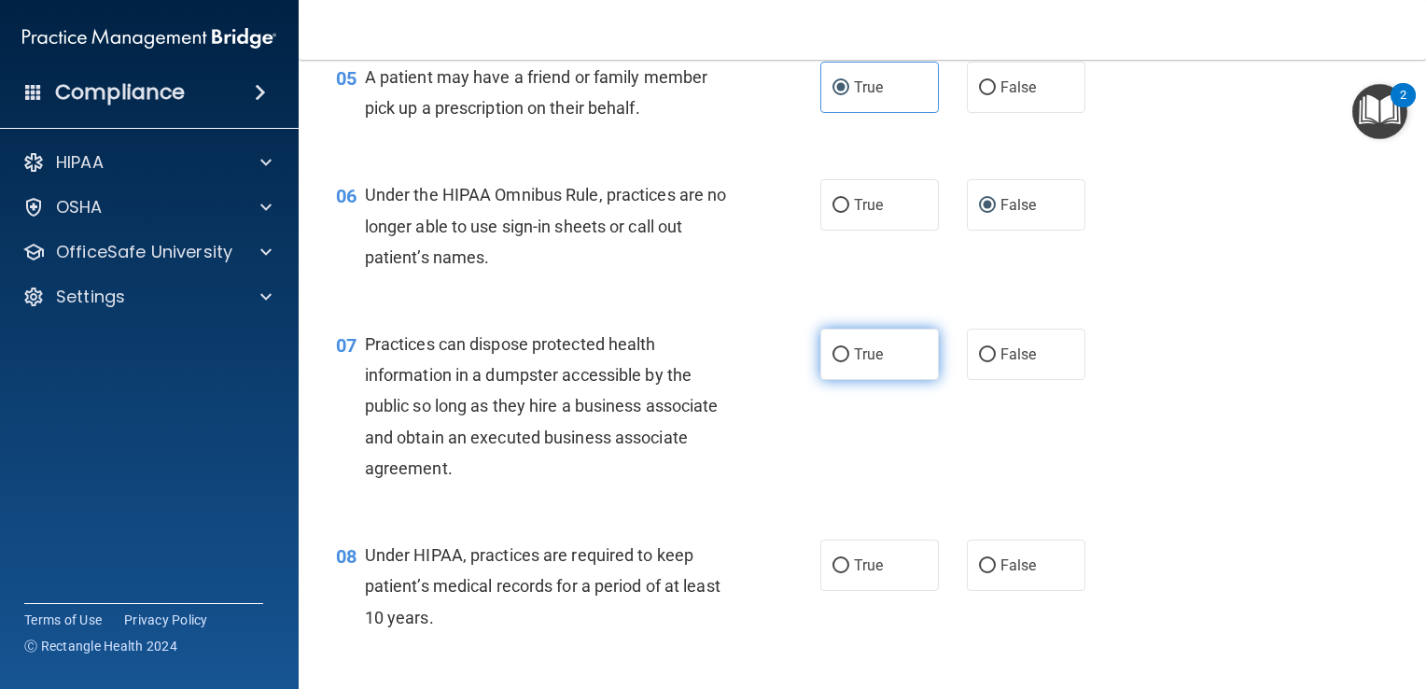
scroll to position [806, 0]
click at [1001, 363] on span "False" at bounding box center [1019, 354] width 36 height 18
click at [992, 362] on input "False" at bounding box center [987, 355] width 17 height 14
radio input "true"
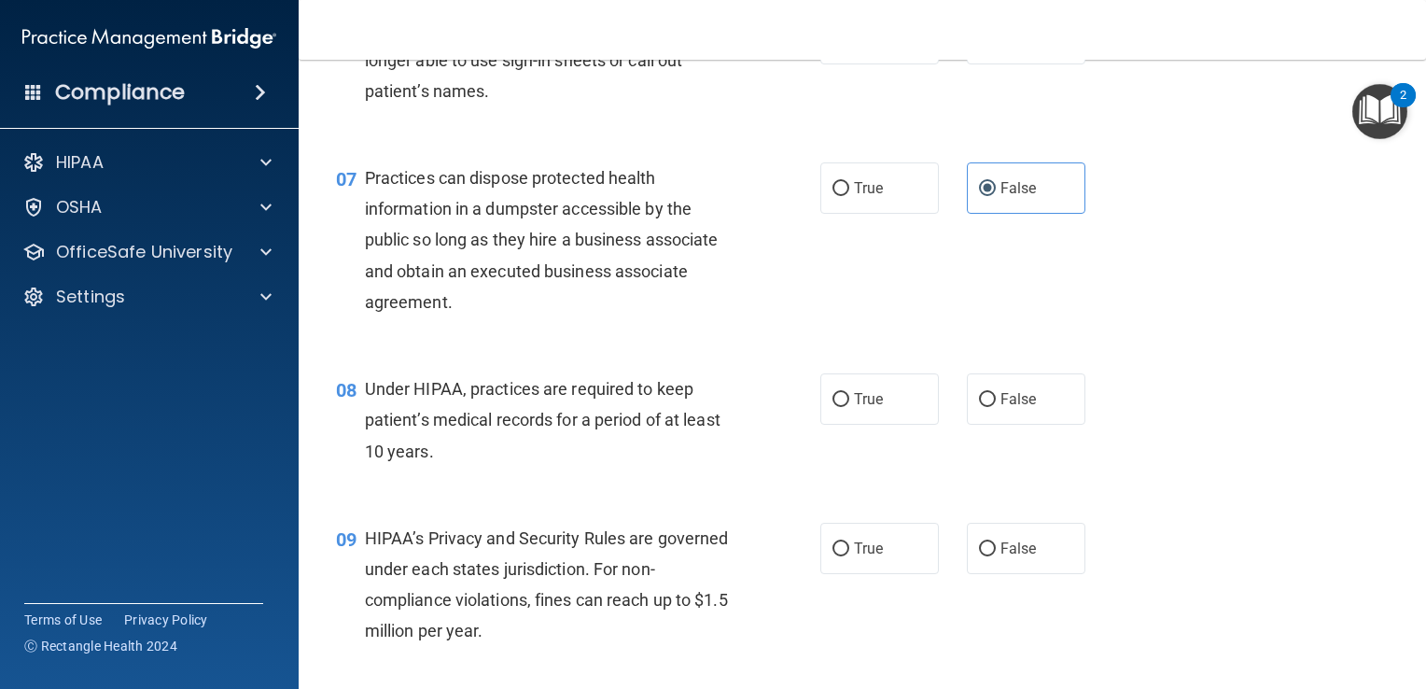
scroll to position [974, 0]
click at [981, 406] on input "False" at bounding box center [987, 399] width 17 height 14
radio input "true"
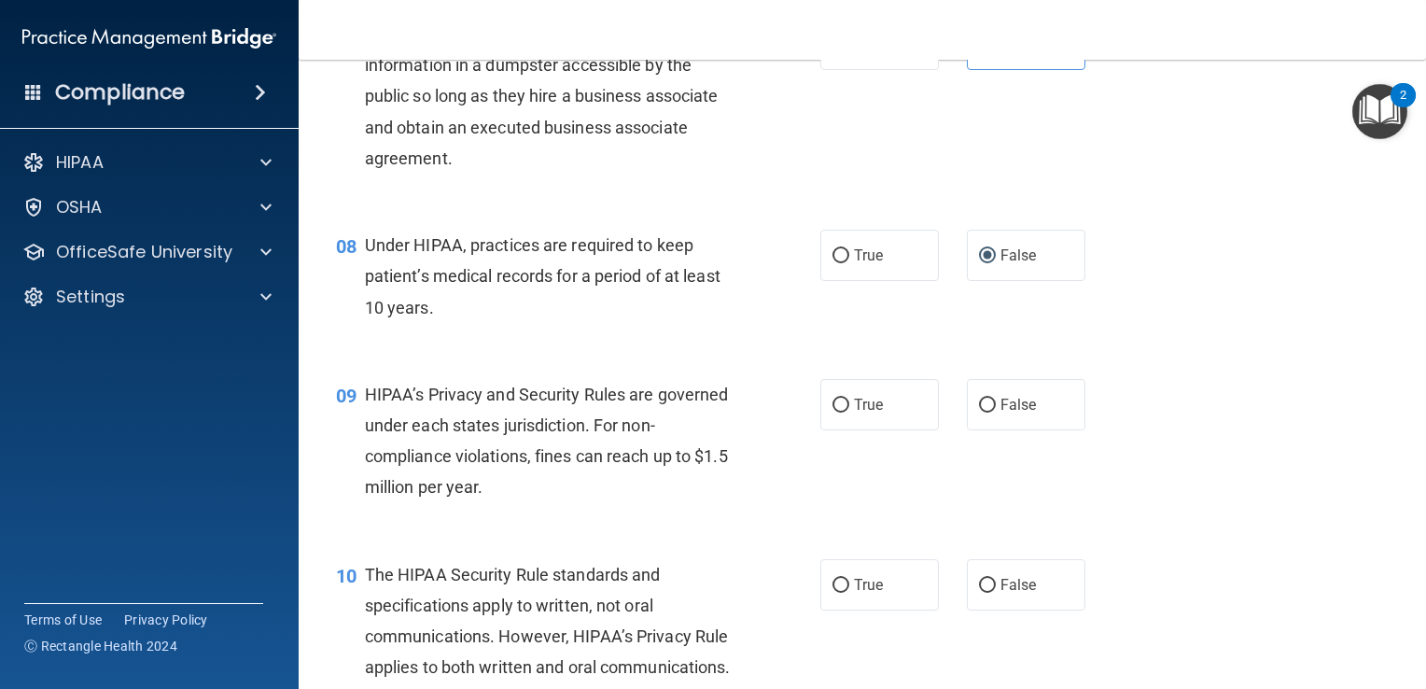
scroll to position [1149, 0]
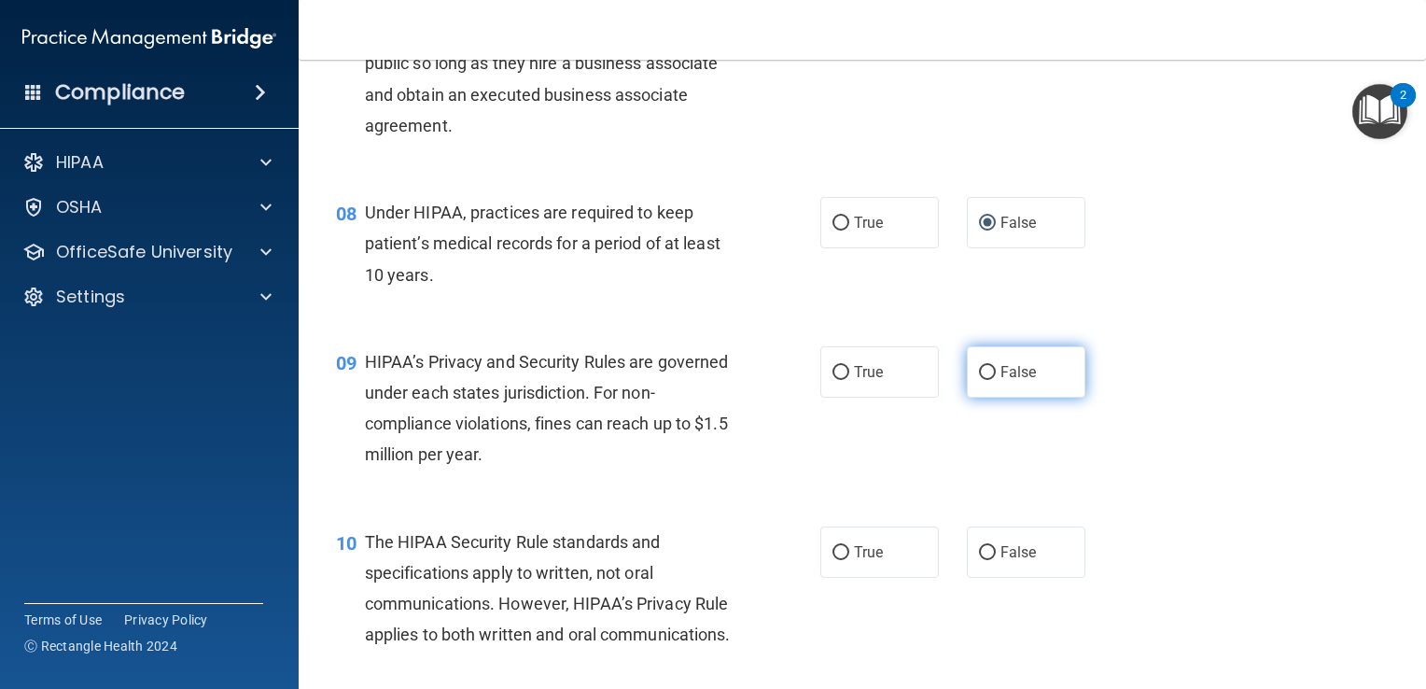
click at [983, 380] on input "False" at bounding box center [987, 373] width 17 height 14
radio input "true"
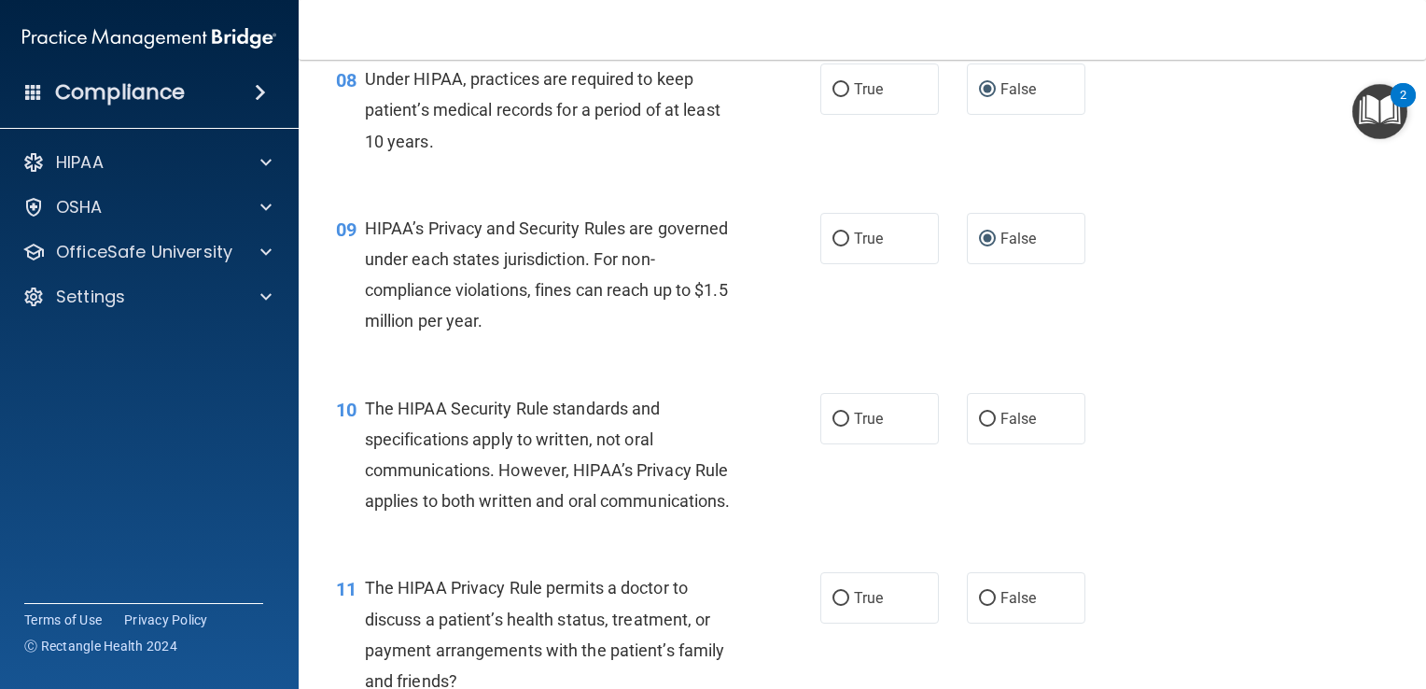
scroll to position [1281, 0]
click at [833, 428] on input "True" at bounding box center [841, 421] width 17 height 14
radio input "true"
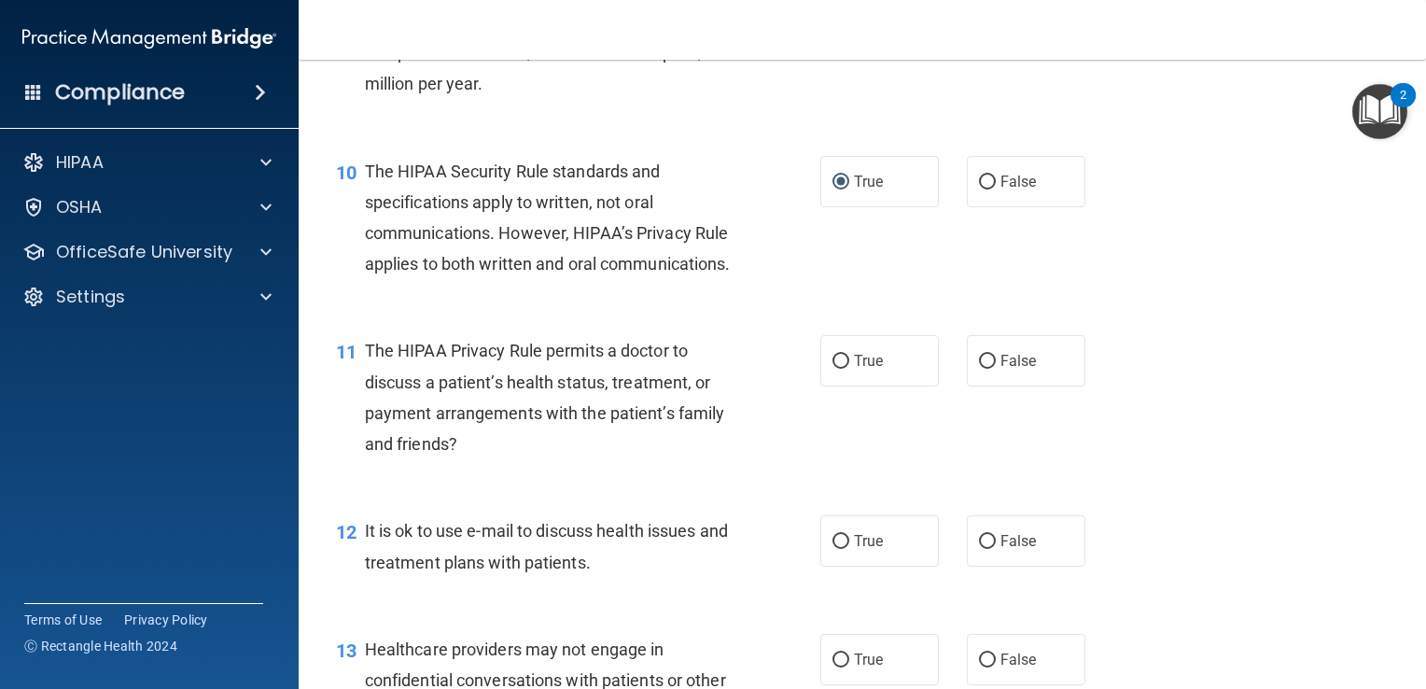
scroll to position [1534, 0]
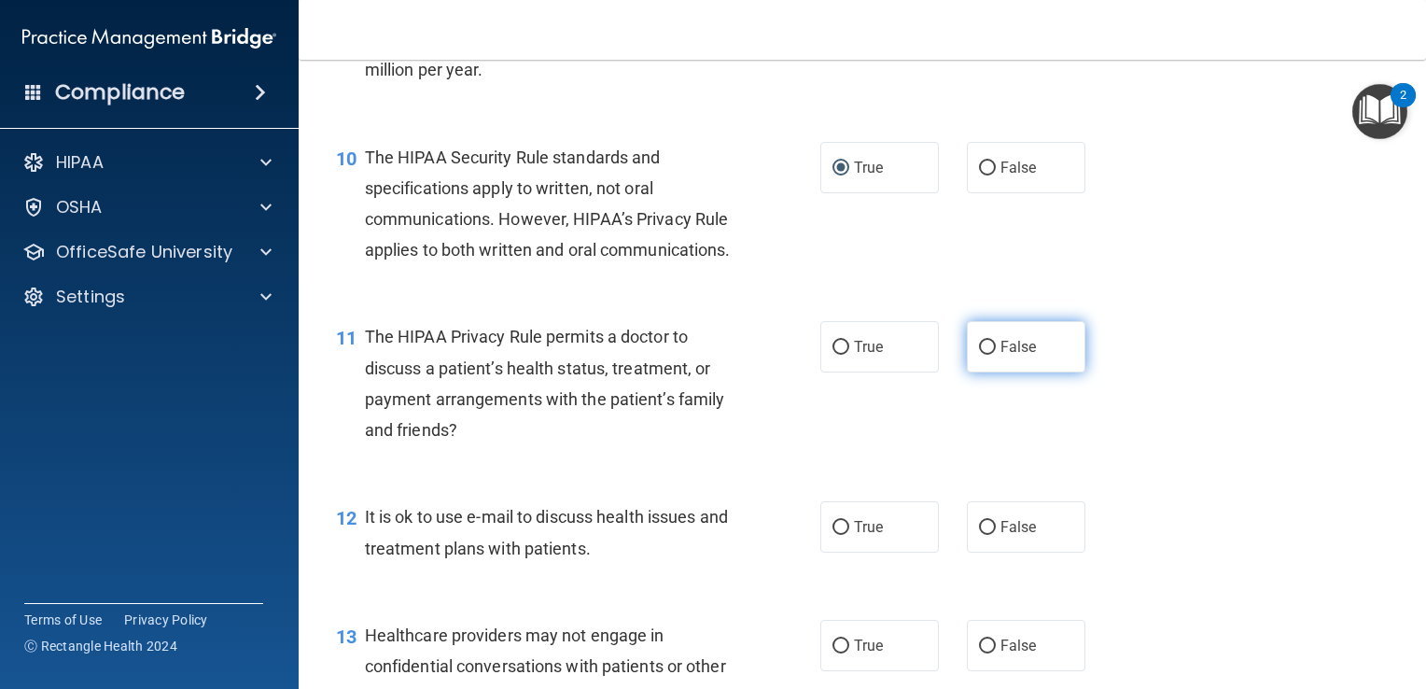
click at [979, 355] on input "False" at bounding box center [987, 348] width 17 height 14
radio input "true"
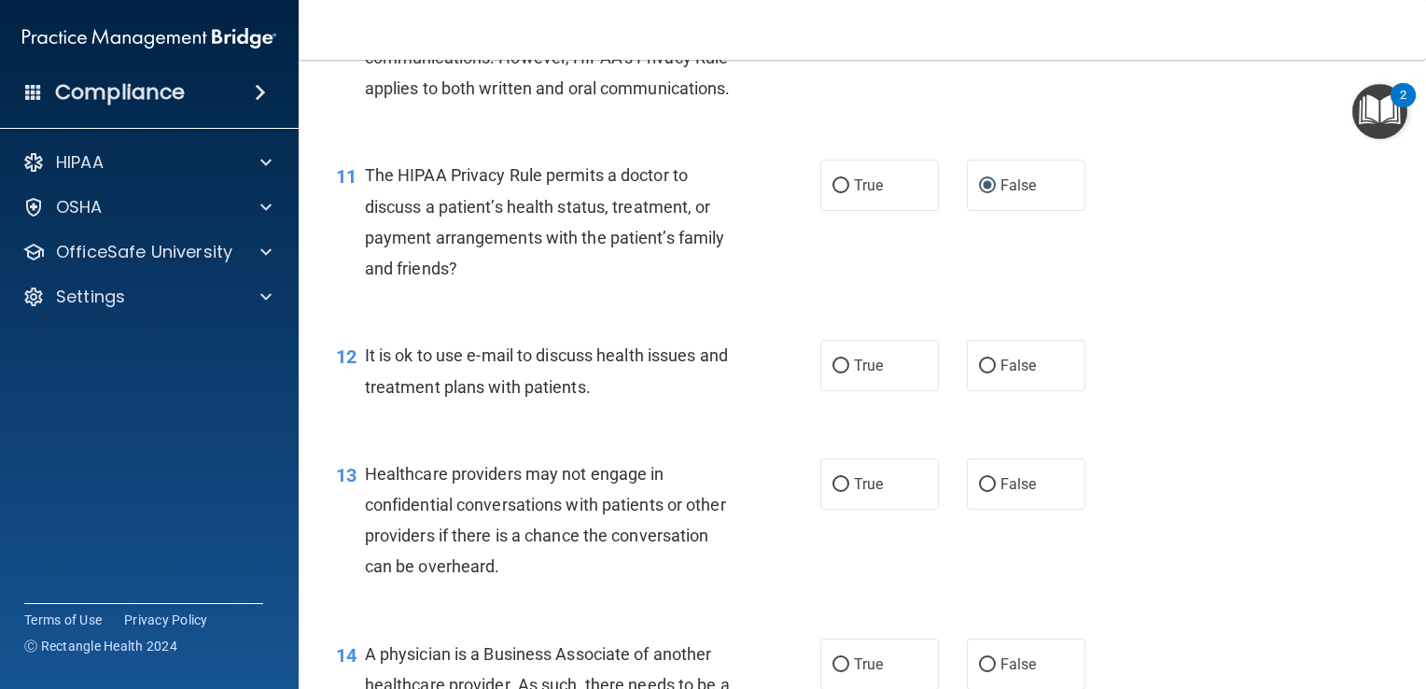
scroll to position [1844, 0]
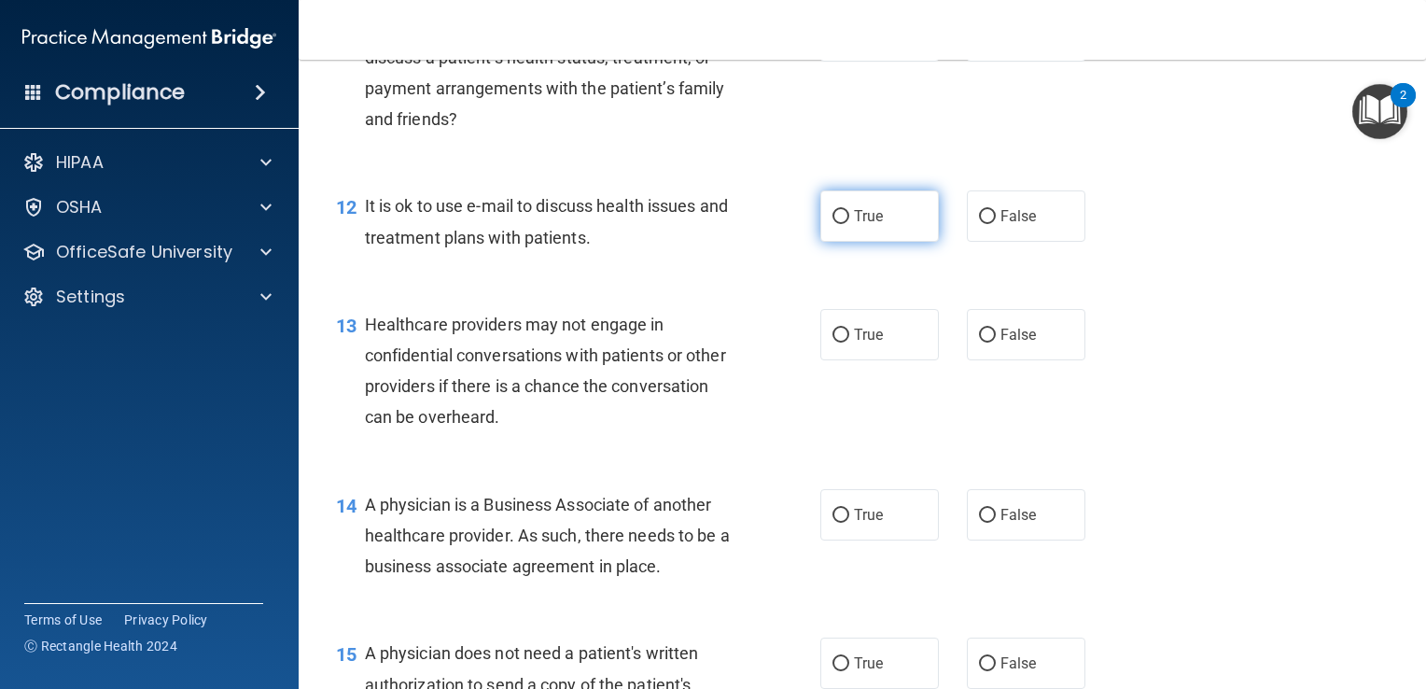
click at [840, 224] on input "True" at bounding box center [841, 217] width 17 height 14
radio input "true"
click at [980, 343] on input "False" at bounding box center [987, 336] width 17 height 14
radio input "true"
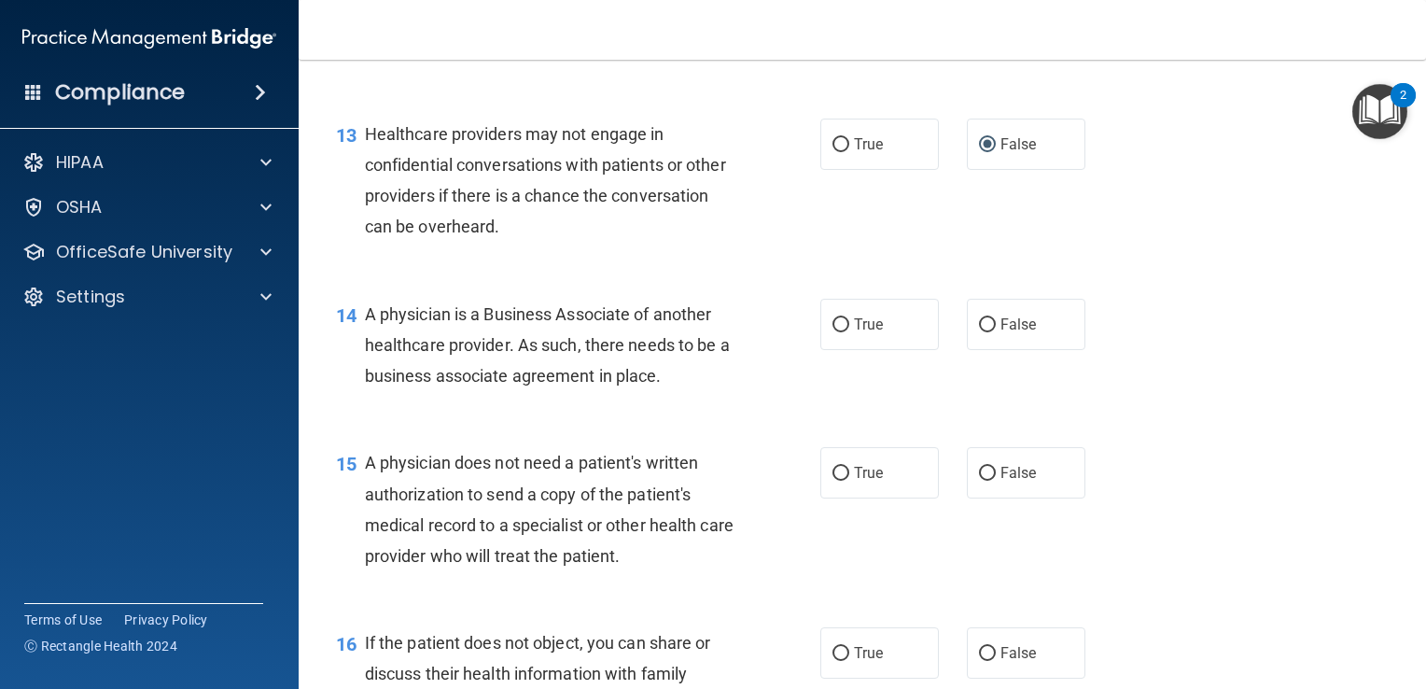
scroll to position [2113, 0]
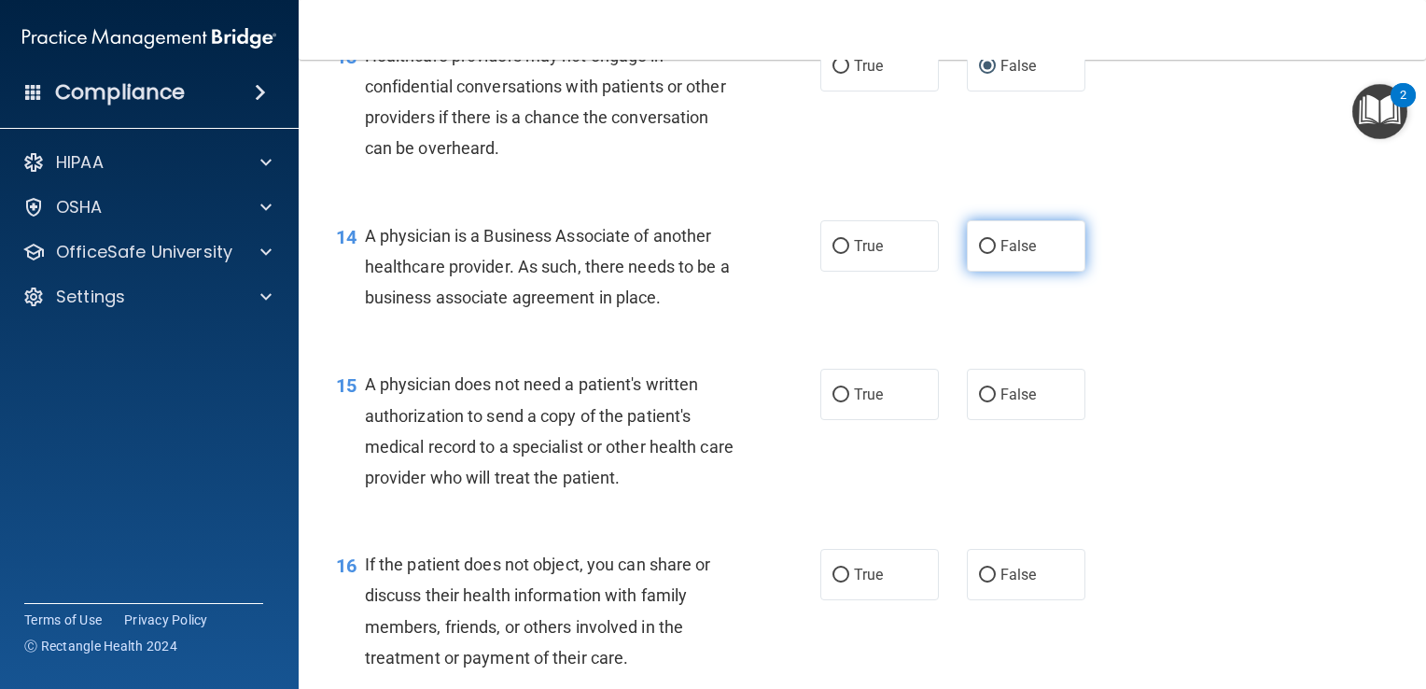
click at [982, 254] on input "False" at bounding box center [987, 247] width 17 height 14
radio input "true"
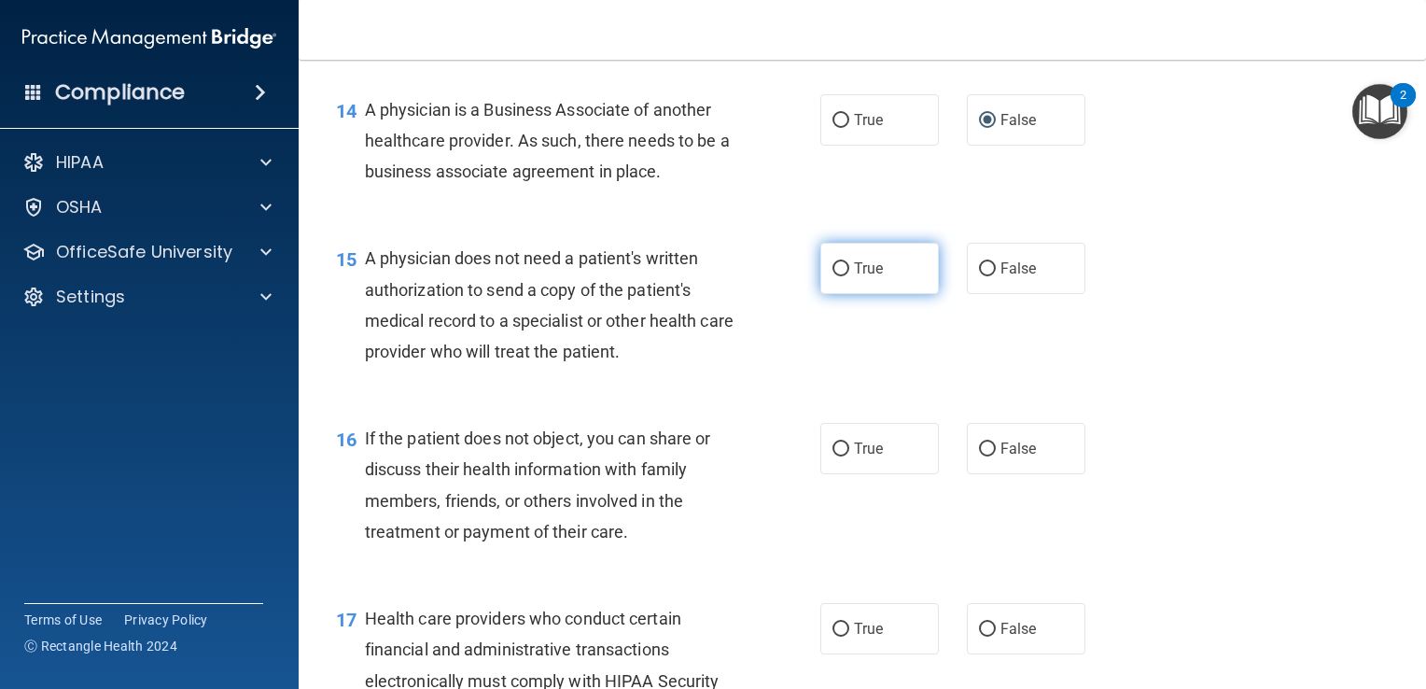
scroll to position [2250, 0]
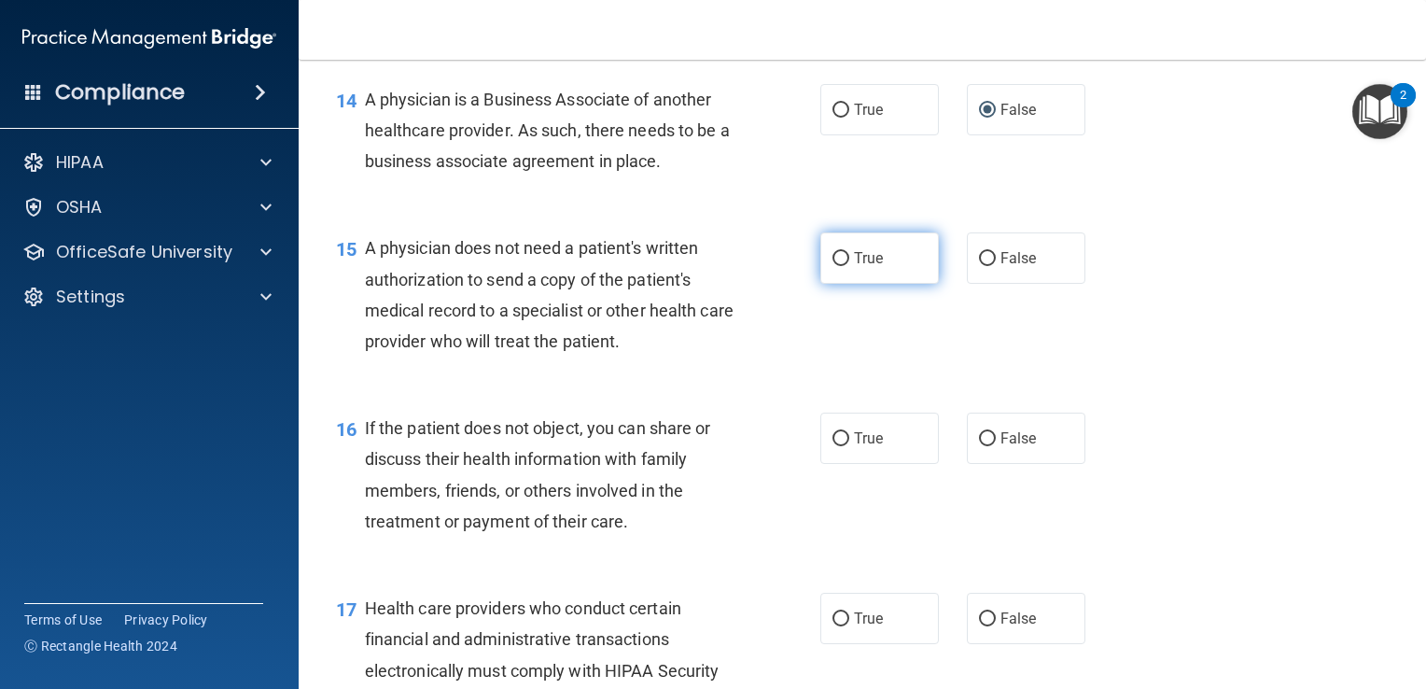
click at [841, 266] on input "True" at bounding box center [841, 259] width 17 height 14
radio input "true"
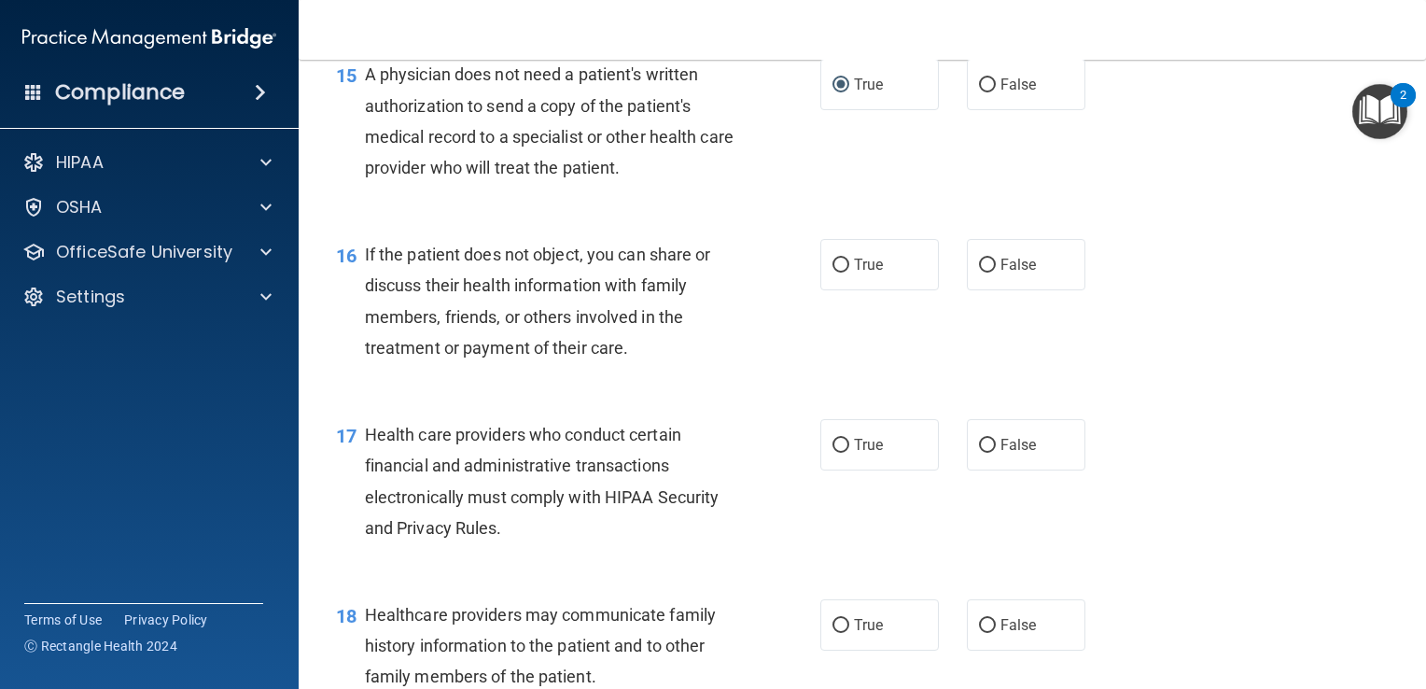
scroll to position [2425, 0]
click at [848, 288] on label "True" at bounding box center [879, 262] width 119 height 51
click at [848, 271] on input "True" at bounding box center [841, 264] width 17 height 14
radio input "true"
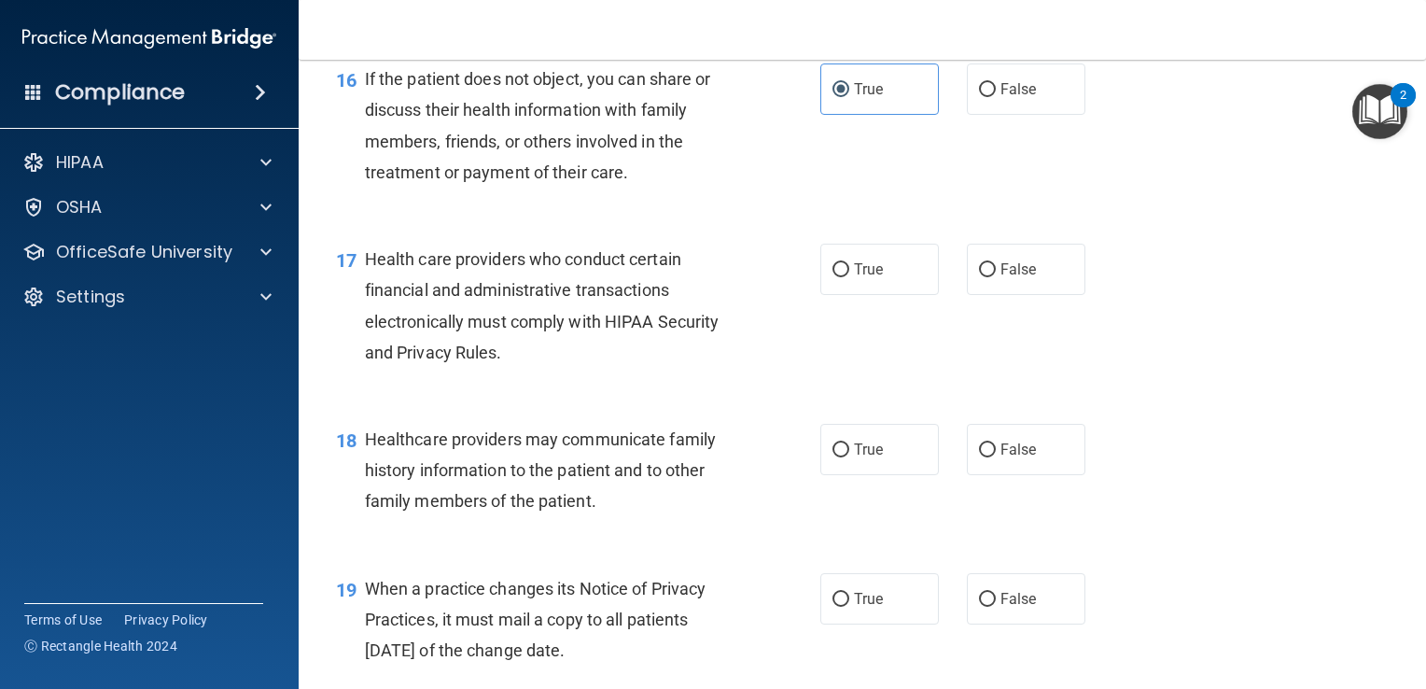
scroll to position [2602, 0]
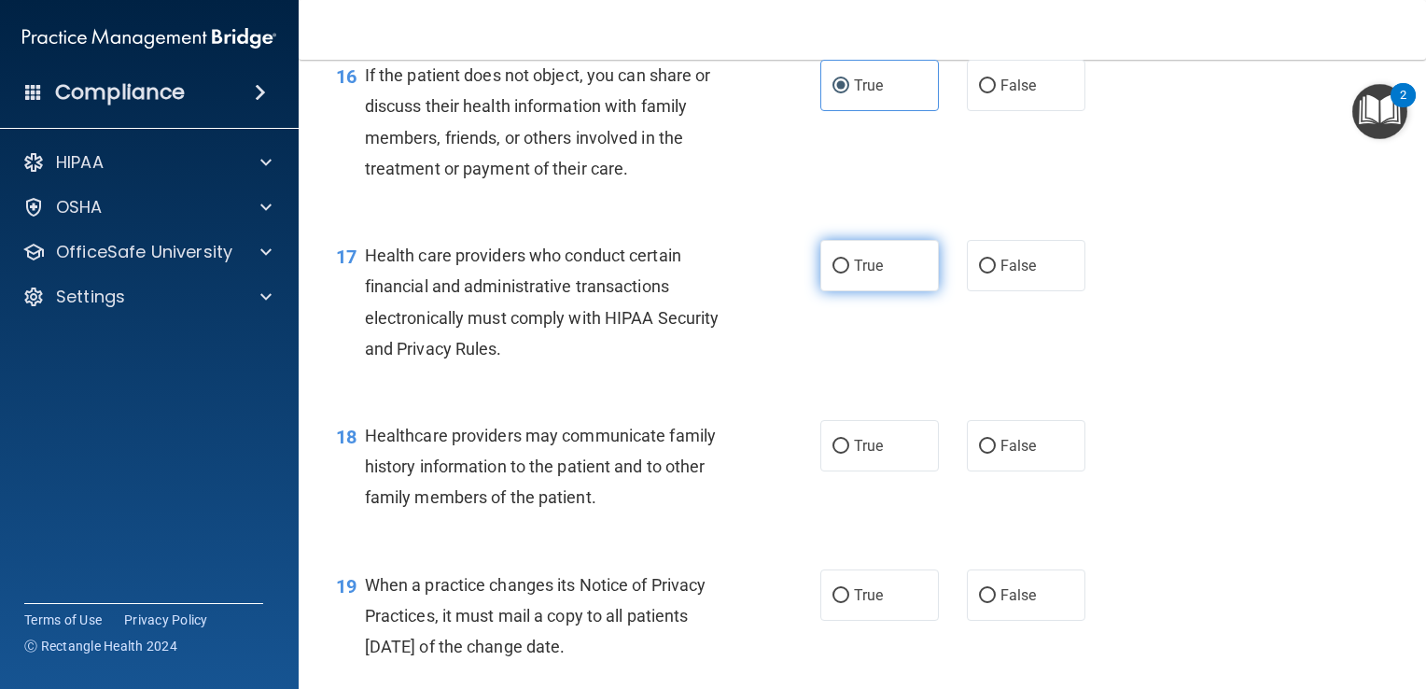
click at [854, 274] on span "True" at bounding box center [868, 266] width 29 height 18
click at [847, 273] on input "True" at bounding box center [841, 266] width 17 height 14
radio input "true"
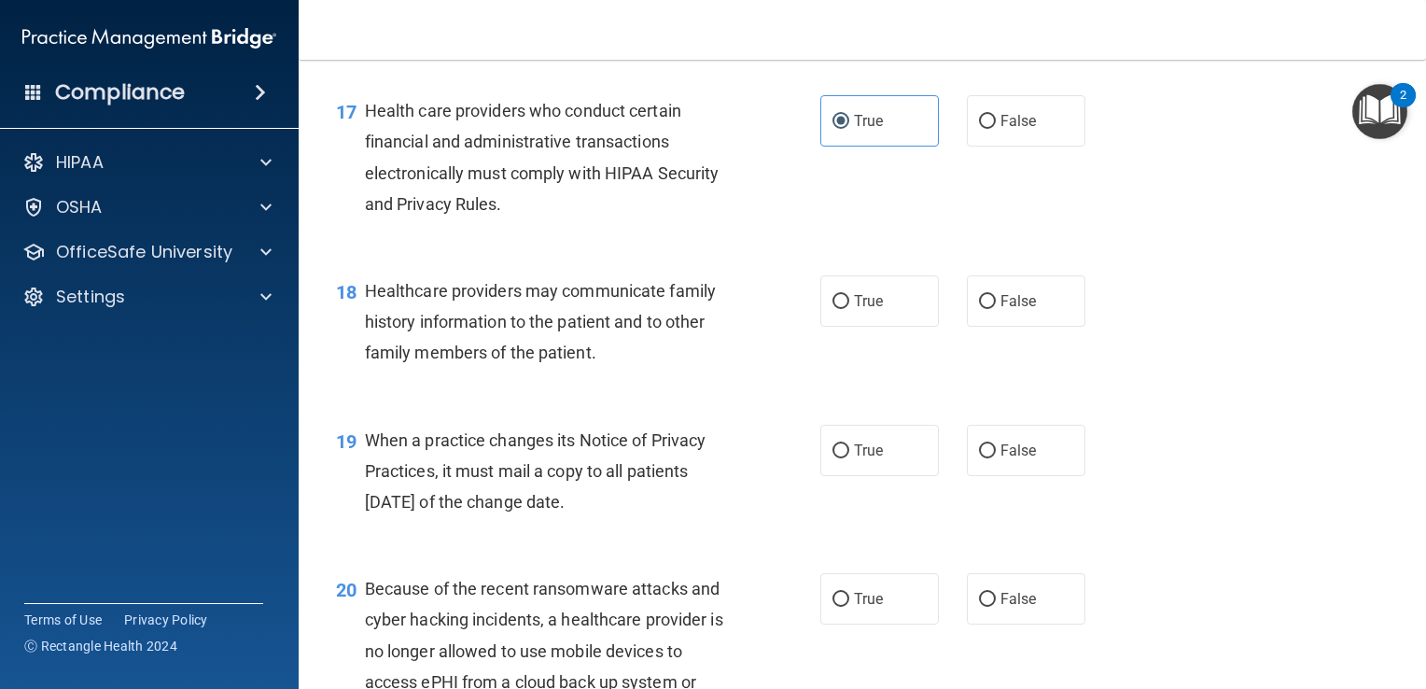
scroll to position [2748, 0]
click at [979, 308] on input "False" at bounding box center [987, 301] width 17 height 14
radio input "true"
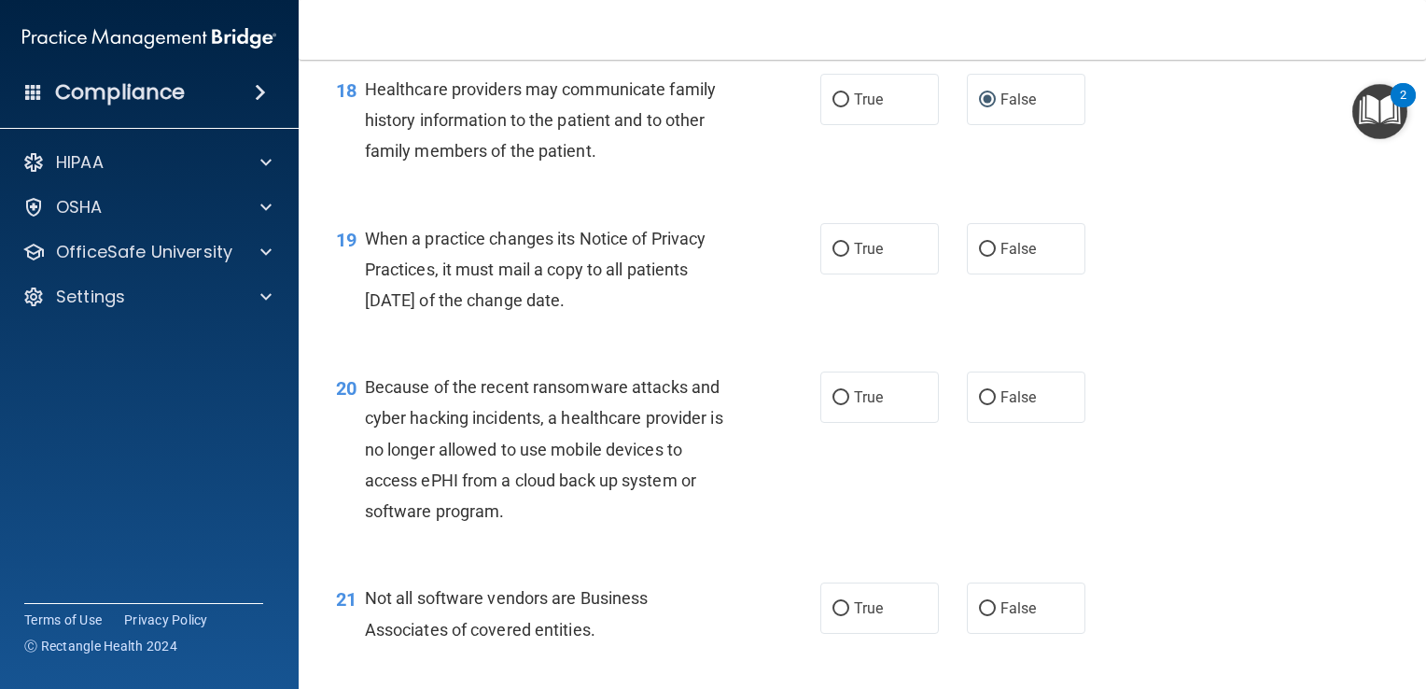
scroll to position [2949, 0]
click at [979, 257] on input "False" at bounding box center [987, 250] width 17 height 14
radio input "true"
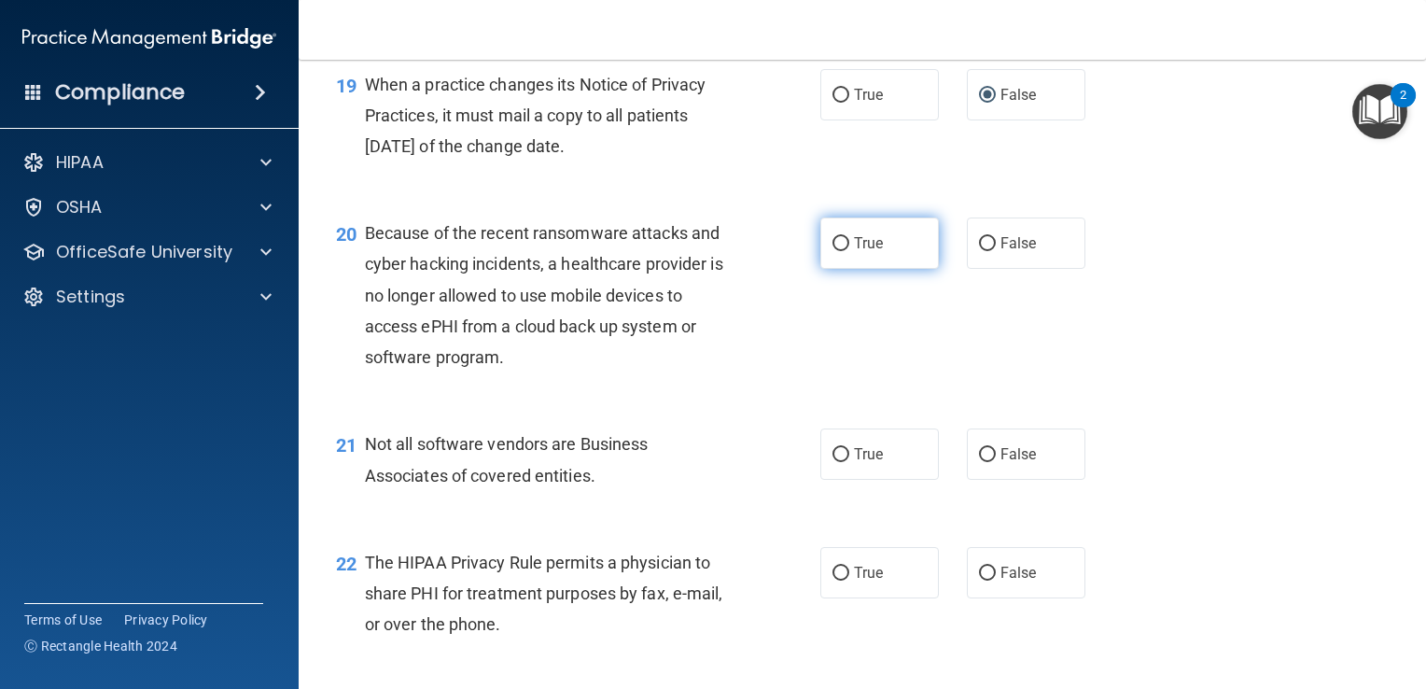
scroll to position [3105, 0]
click at [840, 249] on input "True" at bounding box center [841, 242] width 17 height 14
radio input "true"
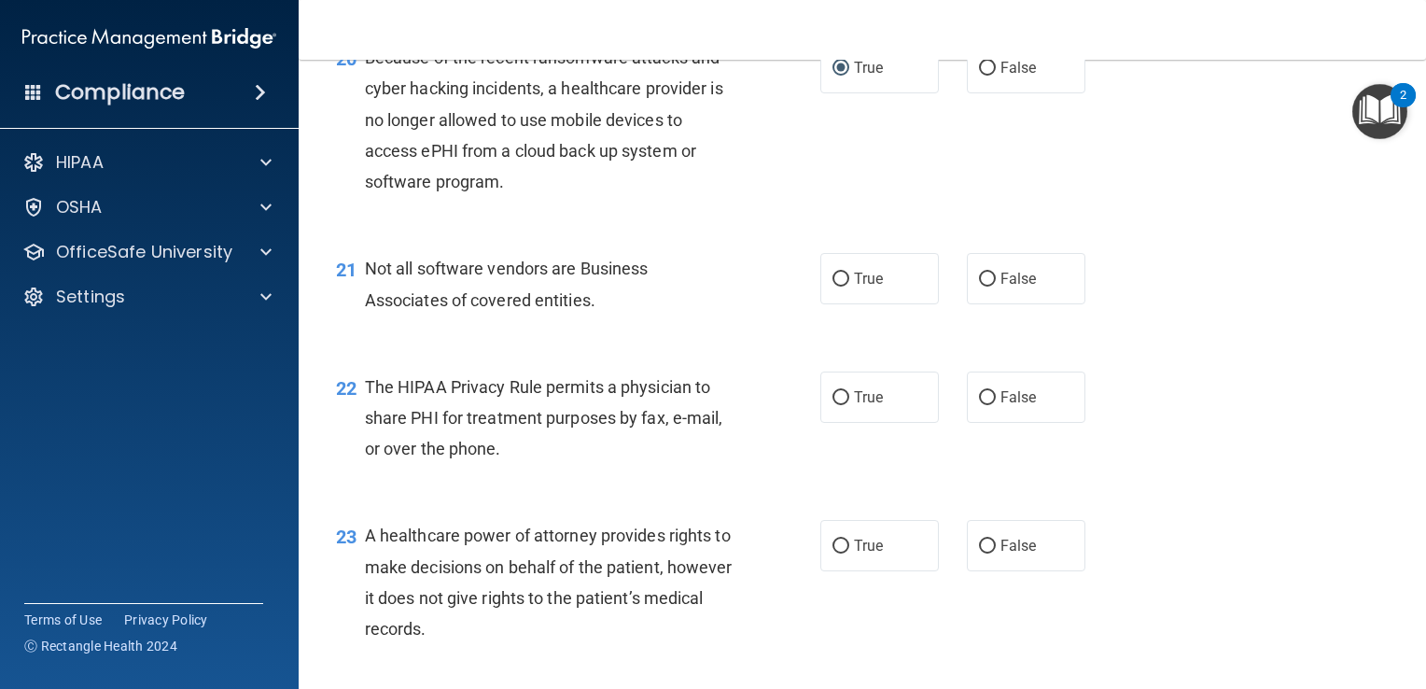
scroll to position [3280, 0]
click at [844, 302] on label "True" at bounding box center [879, 276] width 119 height 51
click at [844, 285] on input "True" at bounding box center [841, 278] width 17 height 14
radio input "true"
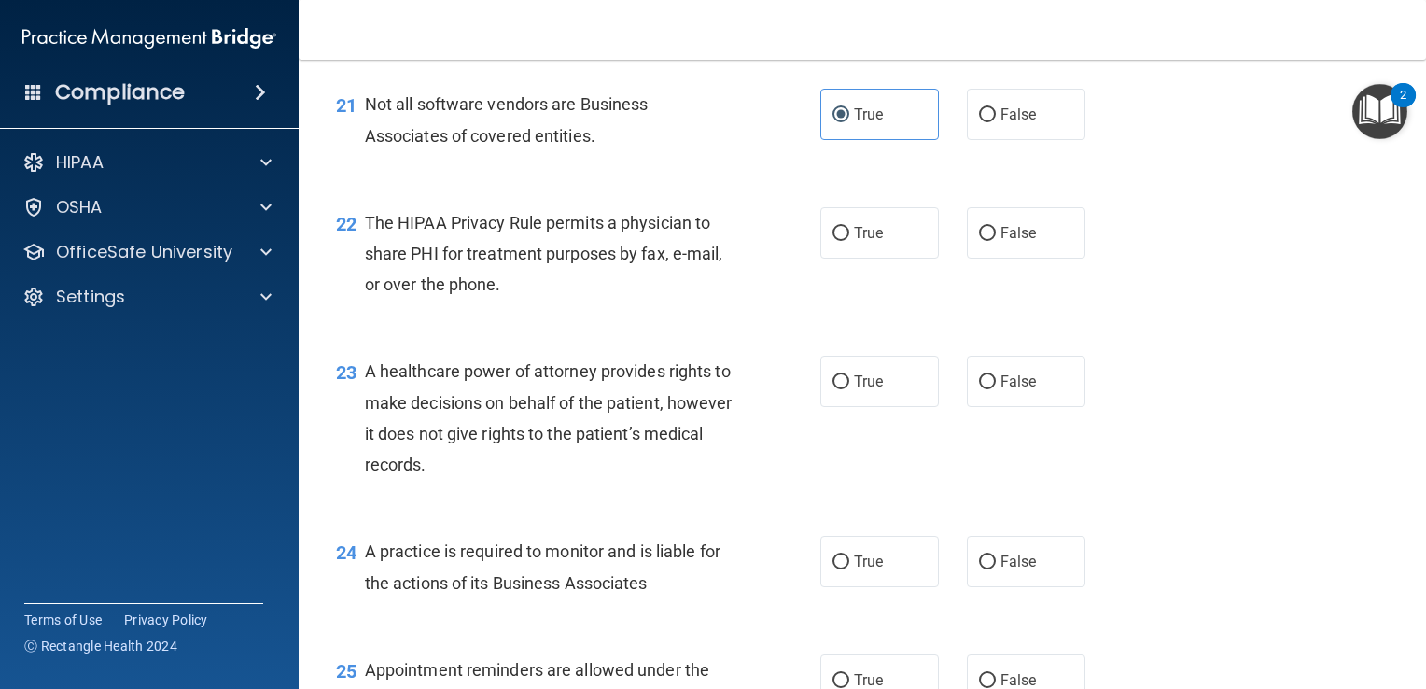
scroll to position [3453, 0]
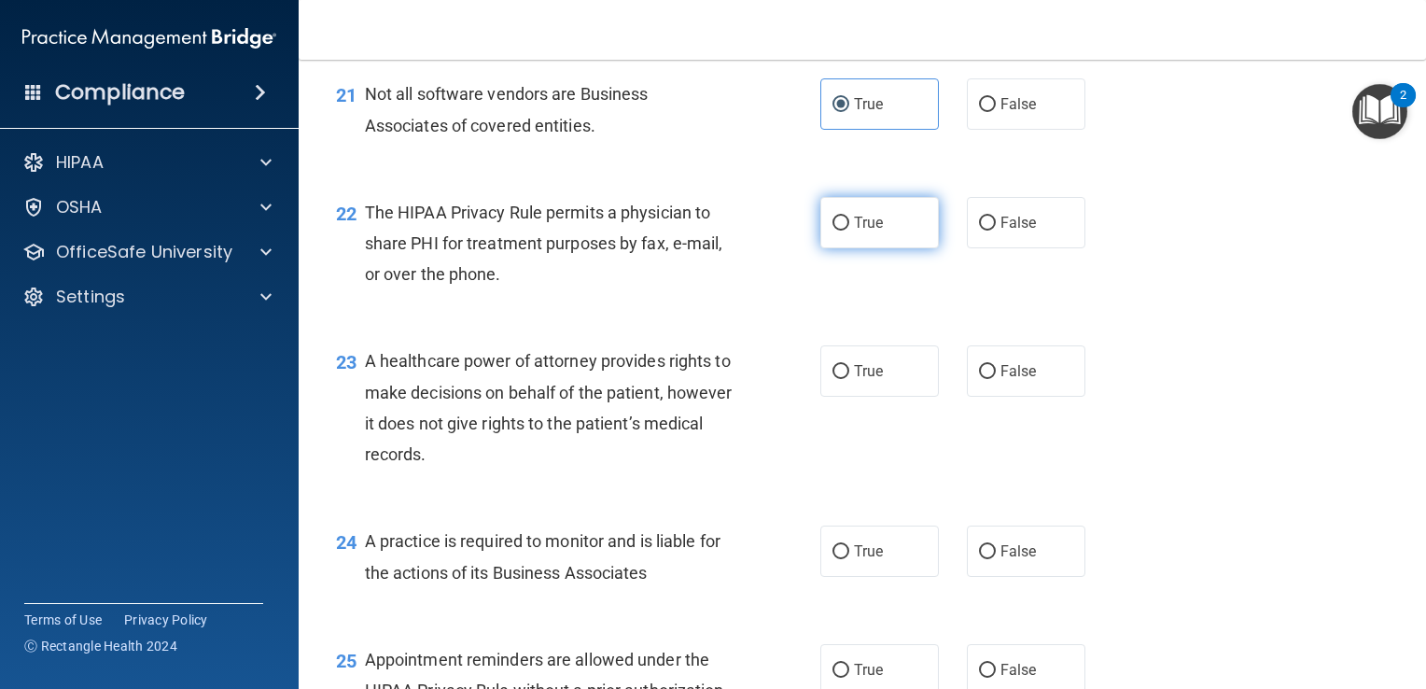
click at [851, 248] on label "True" at bounding box center [879, 222] width 119 height 51
click at [849, 231] on input "True" at bounding box center [841, 224] width 17 height 14
radio input "true"
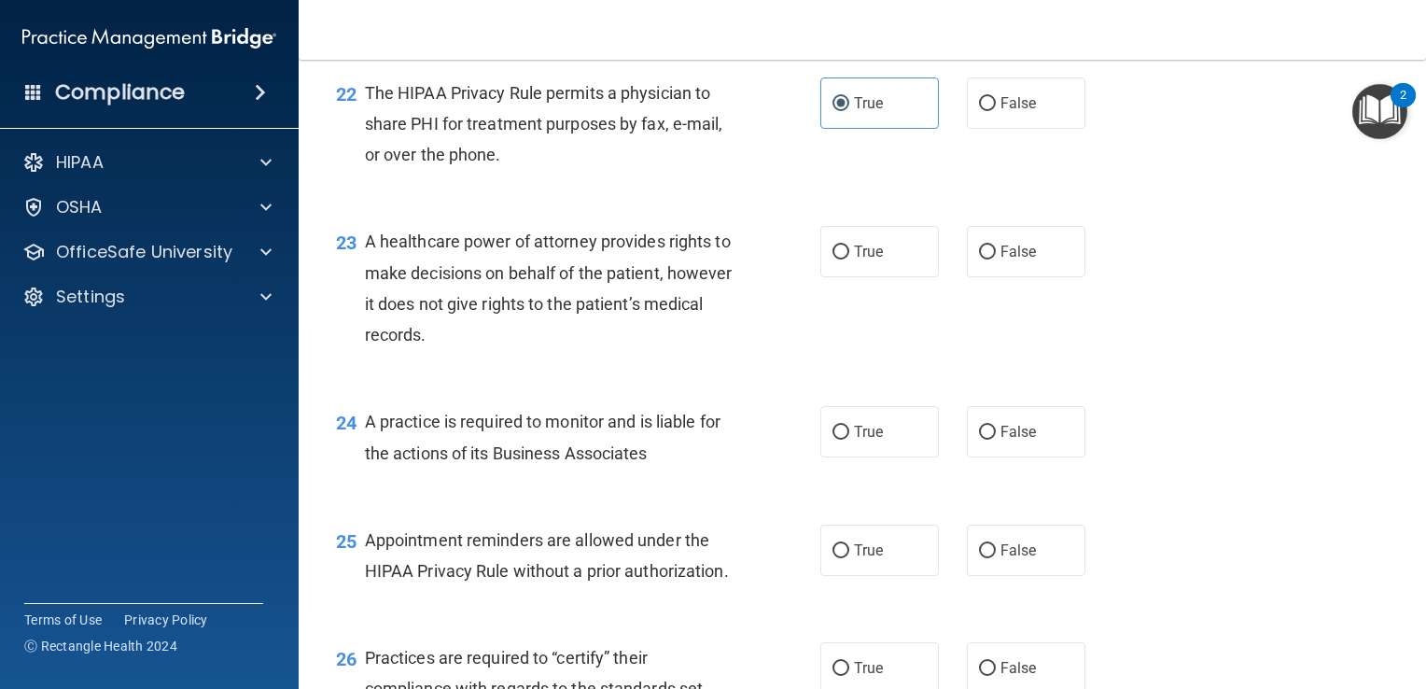
scroll to position [3583, 0]
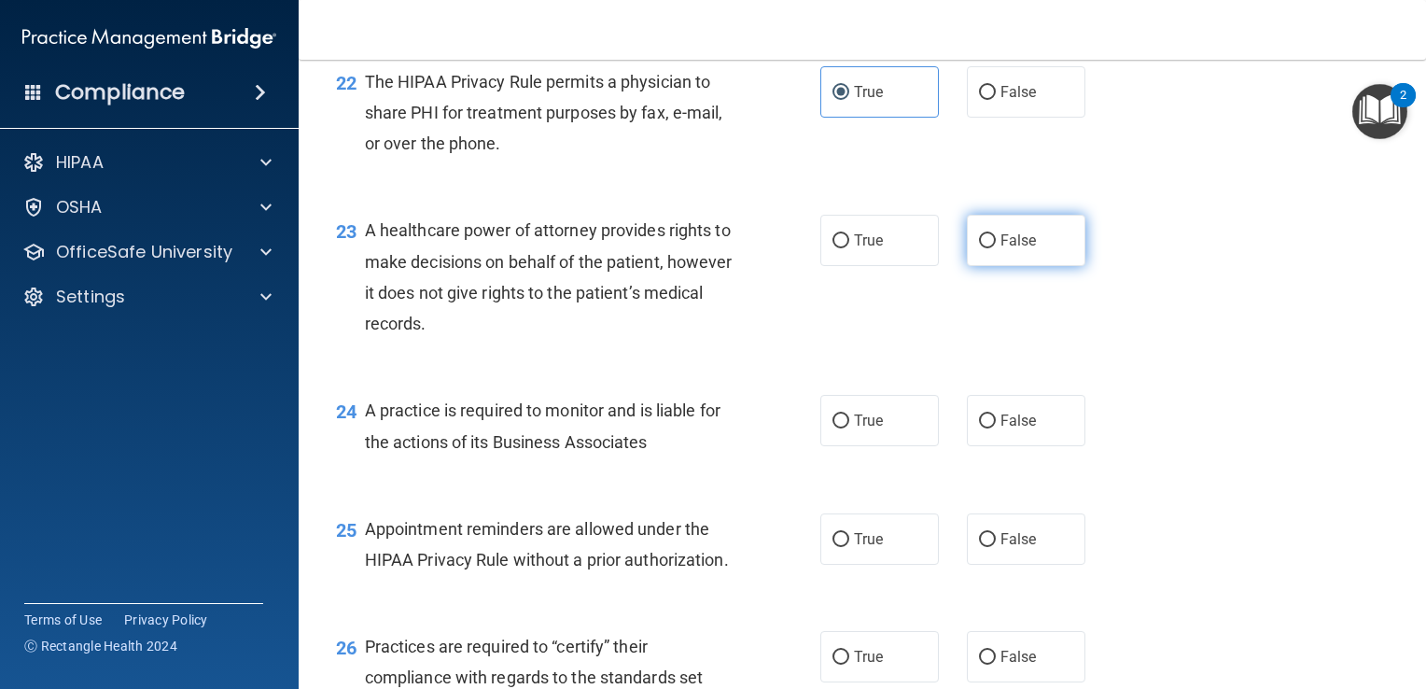
click at [979, 248] on input "False" at bounding box center [987, 241] width 17 height 14
radio input "true"
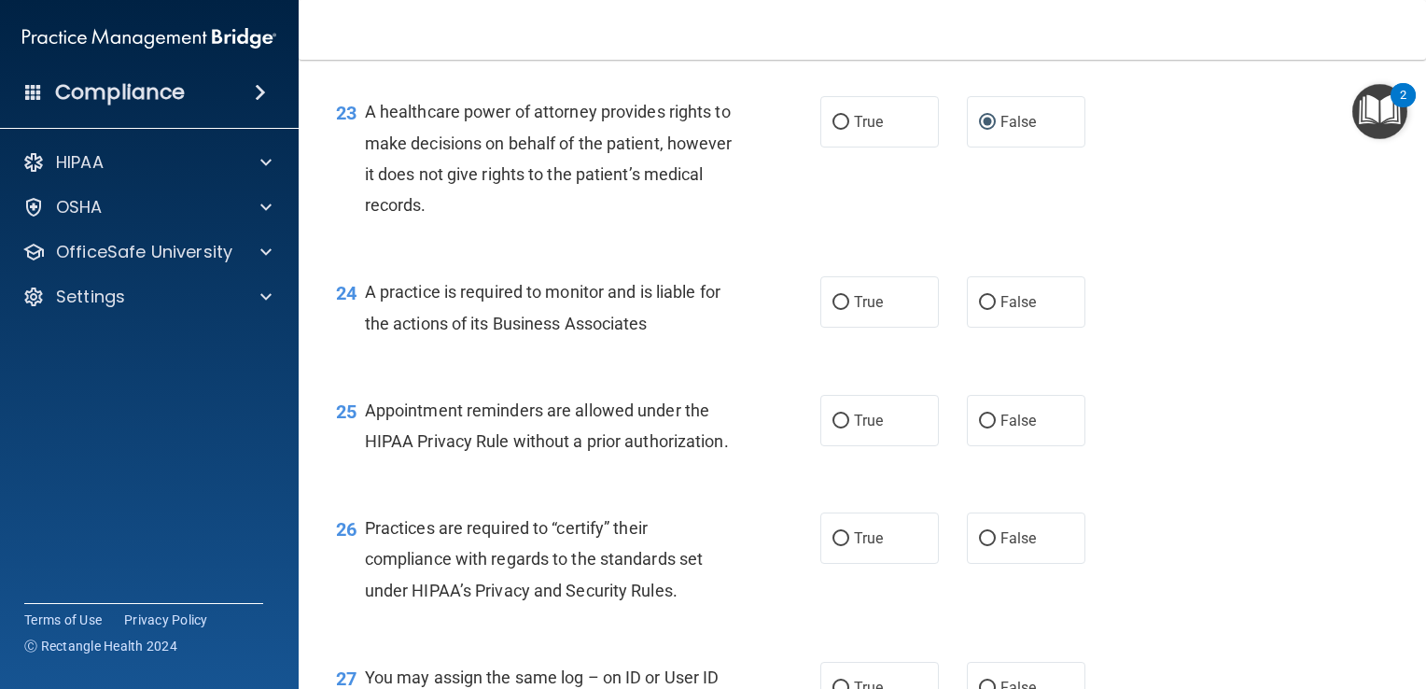
scroll to position [3724, 0]
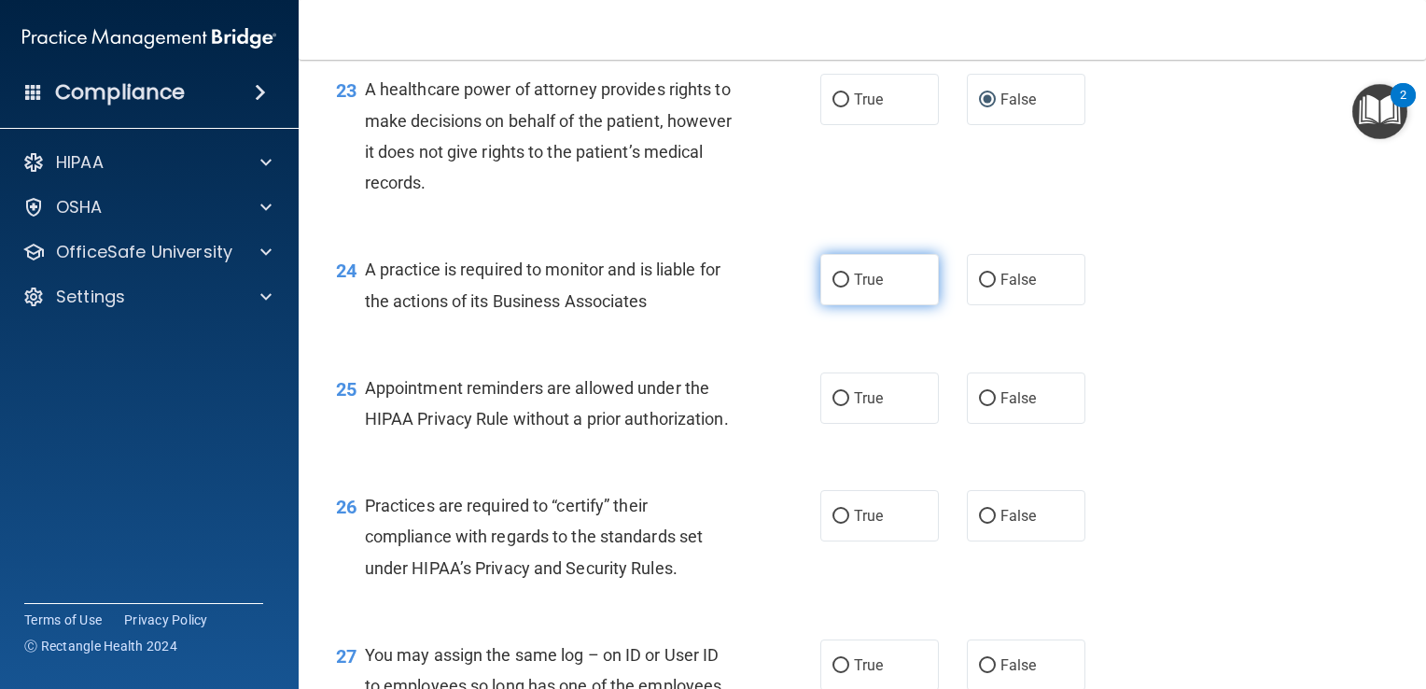
click at [867, 305] on label "True" at bounding box center [879, 279] width 119 height 51
click at [849, 287] on input "True" at bounding box center [841, 280] width 17 height 14
radio input "true"
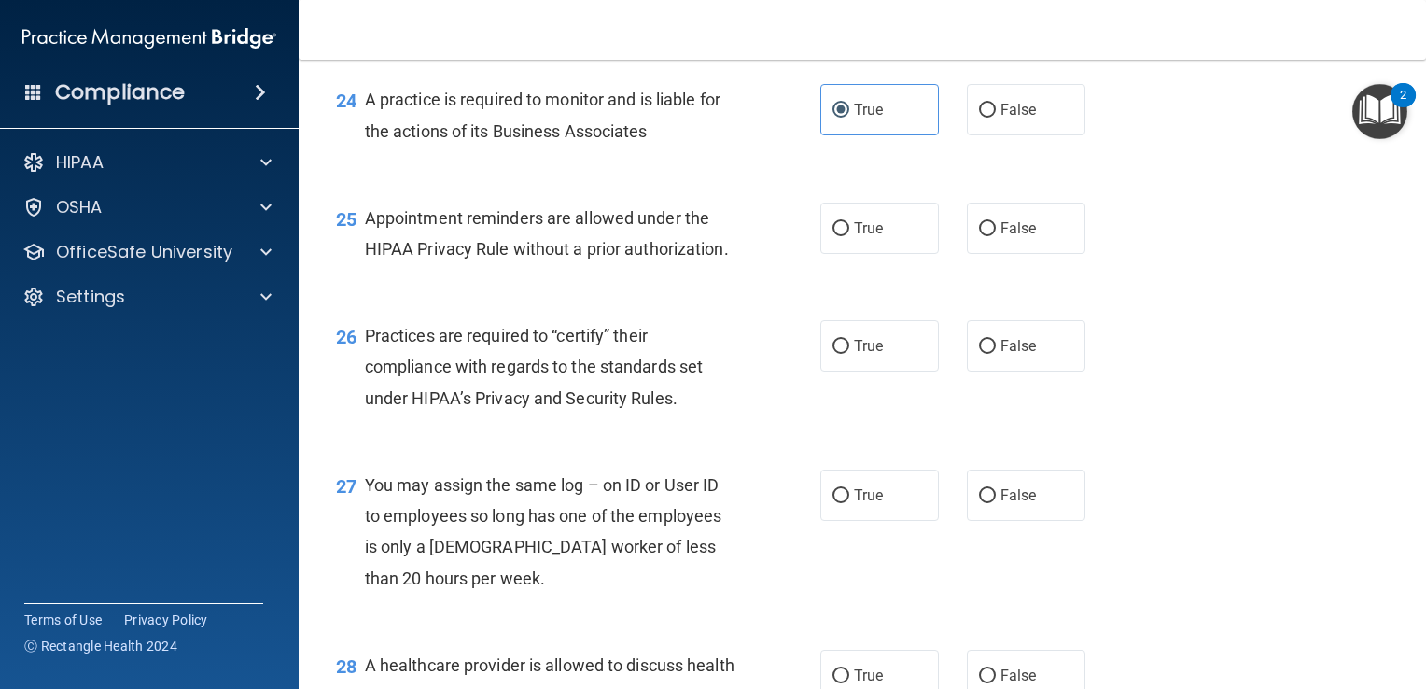
scroll to position [3898, 0]
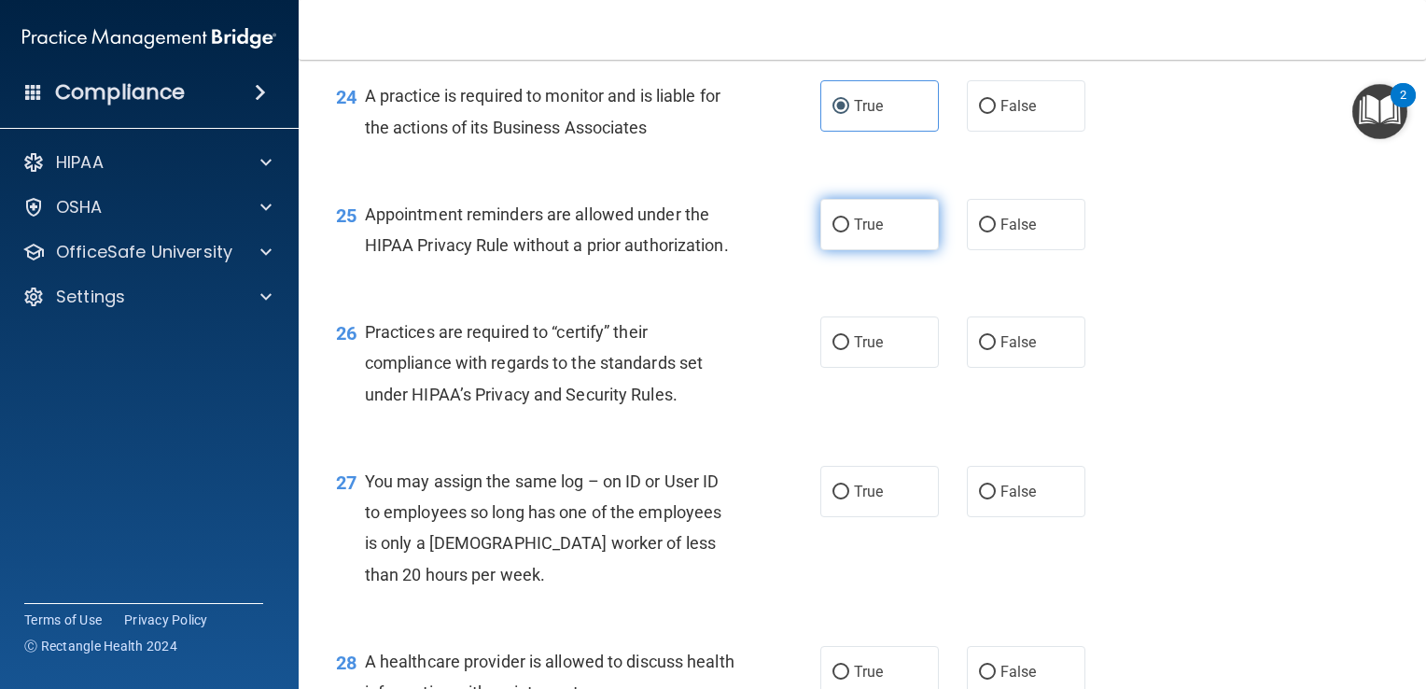
click at [869, 233] on span "True" at bounding box center [868, 225] width 29 height 18
click at [849, 232] on input "True" at bounding box center [841, 225] width 17 height 14
radio input "true"
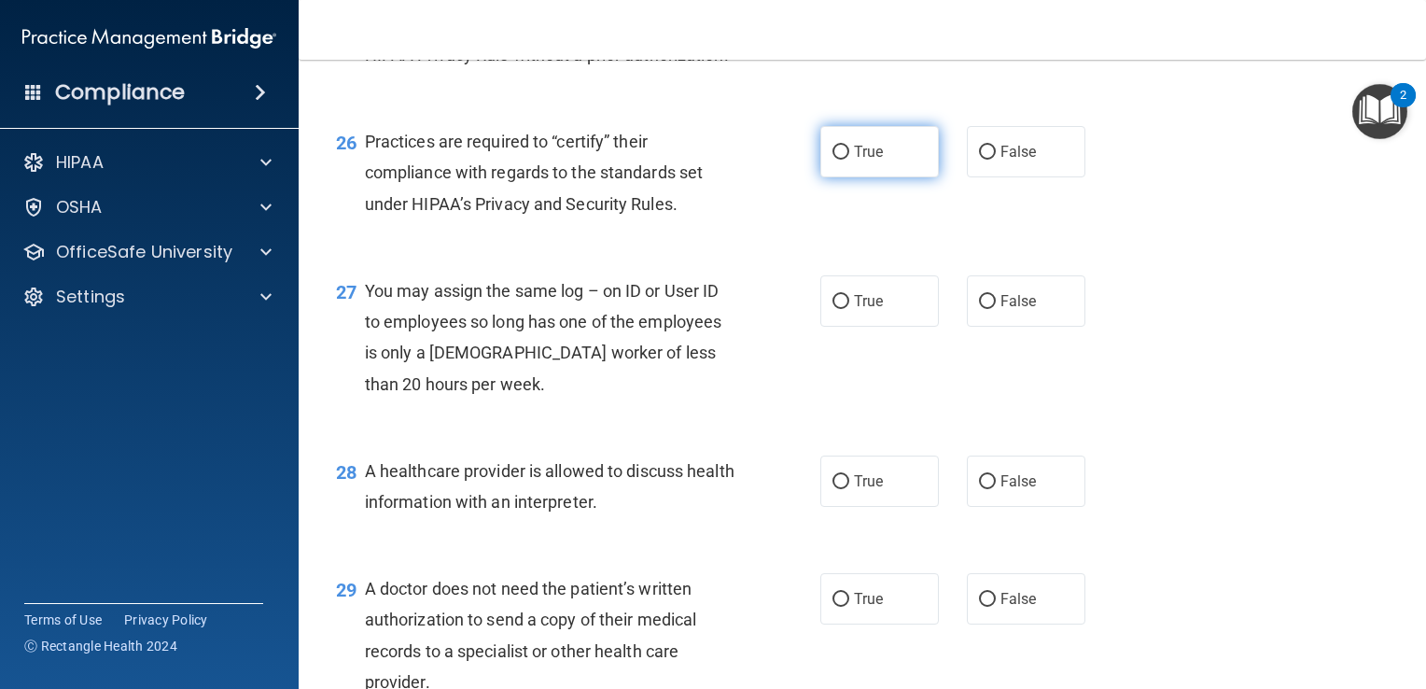
scroll to position [4107, 0]
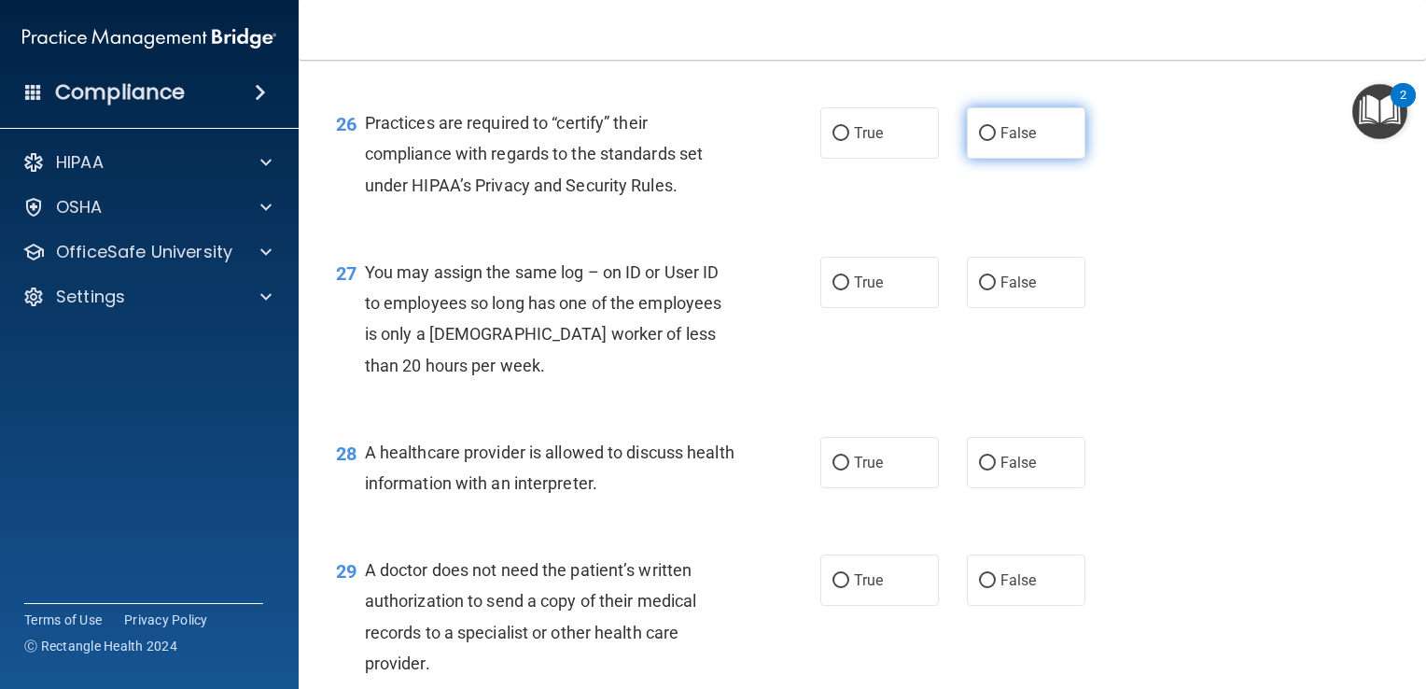
click at [1008, 142] on span "False" at bounding box center [1019, 133] width 36 height 18
click at [996, 141] on input "False" at bounding box center [987, 134] width 17 height 14
radio input "true"
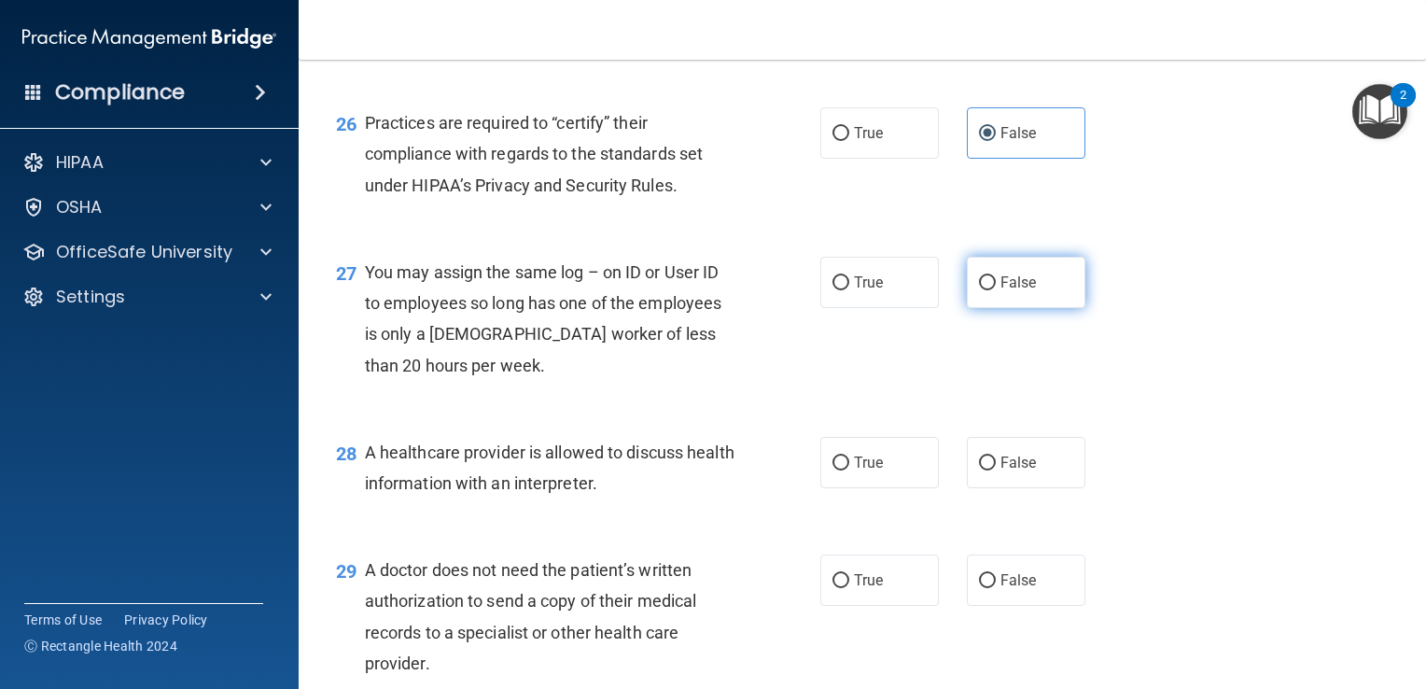
click at [986, 290] on input "False" at bounding box center [987, 283] width 17 height 14
radio input "true"
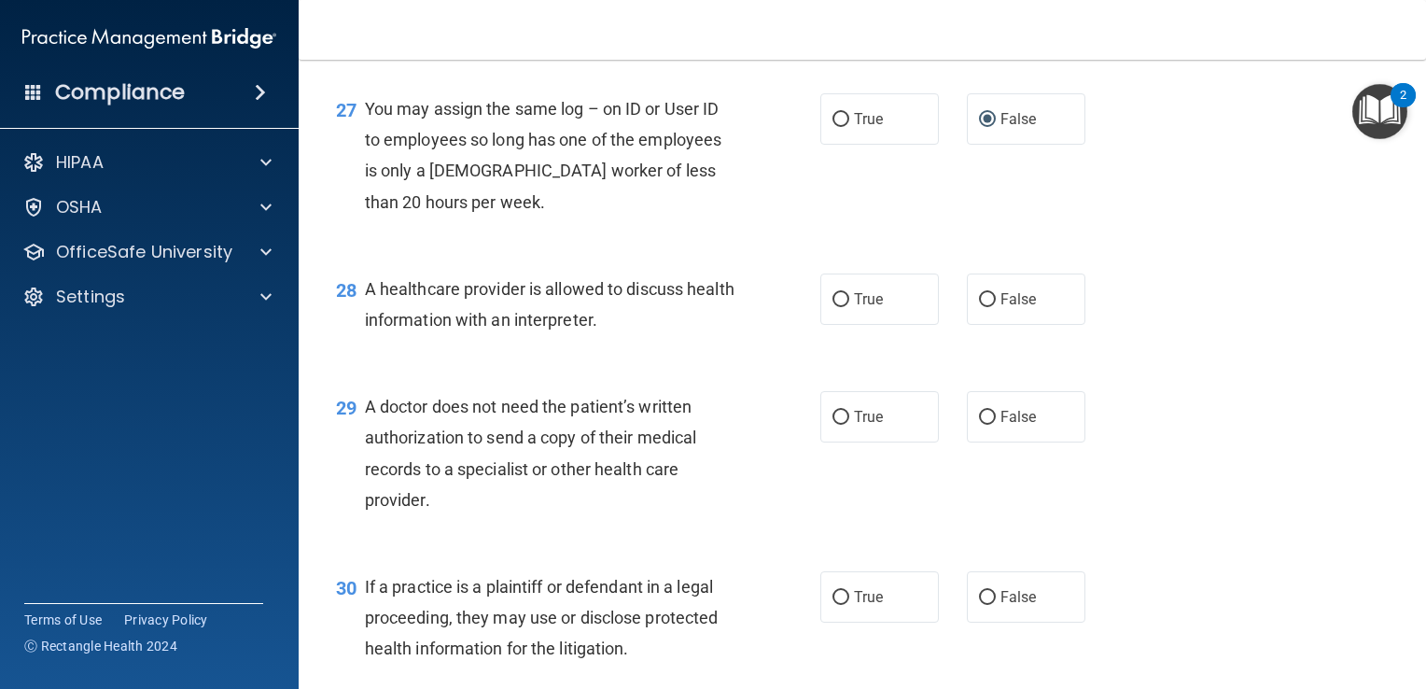
scroll to position [4296, 0]
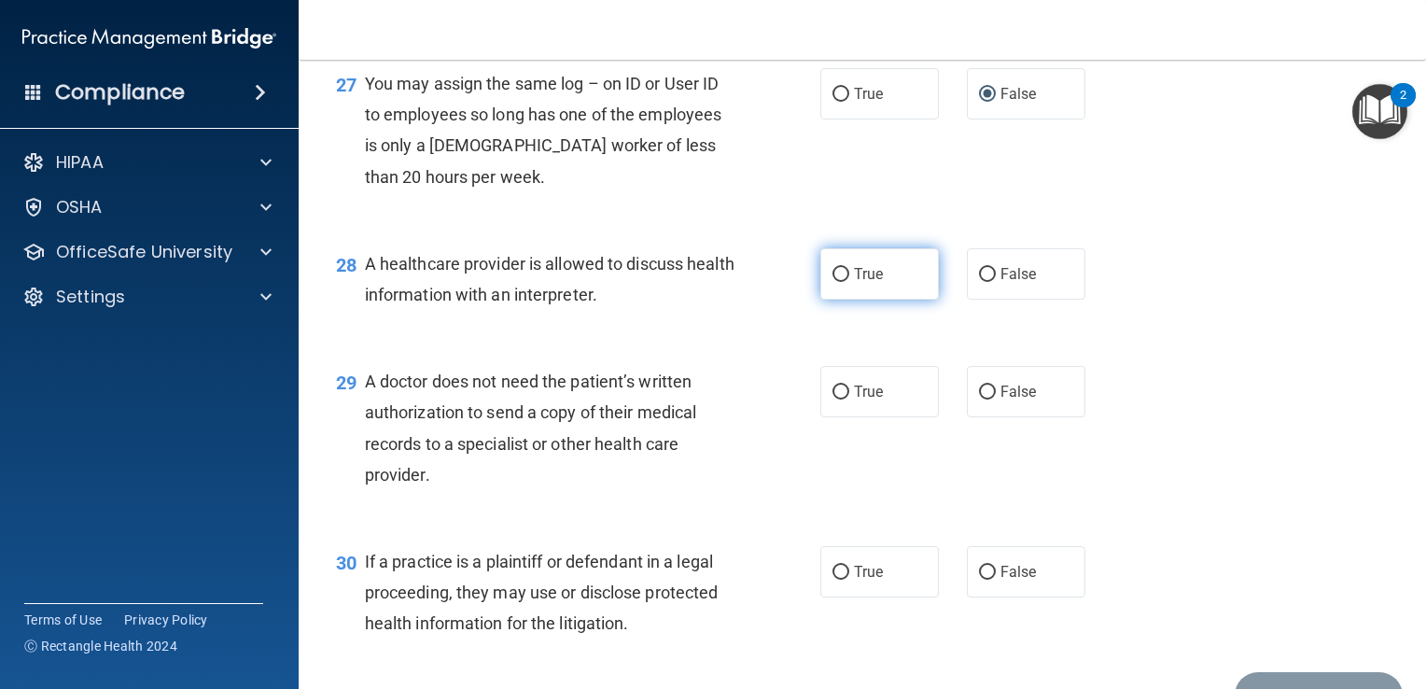
click at [854, 283] on span "True" at bounding box center [868, 274] width 29 height 18
click at [849, 282] on input "True" at bounding box center [841, 275] width 17 height 14
radio input "true"
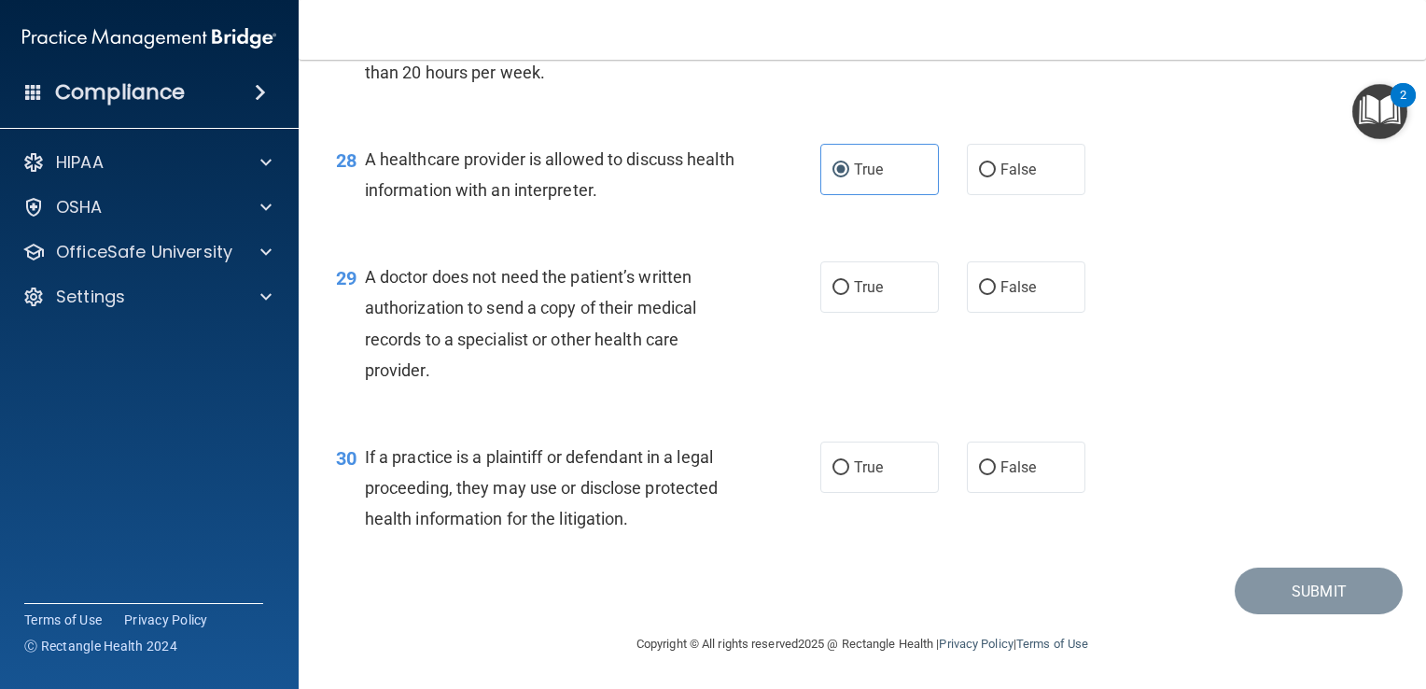
scroll to position [4493, 0]
click at [876, 288] on span "True" at bounding box center [868, 287] width 29 height 18
click at [849, 288] on input "True" at bounding box center [841, 288] width 17 height 14
radio input "true"
click at [854, 465] on span "True" at bounding box center [868, 467] width 29 height 18
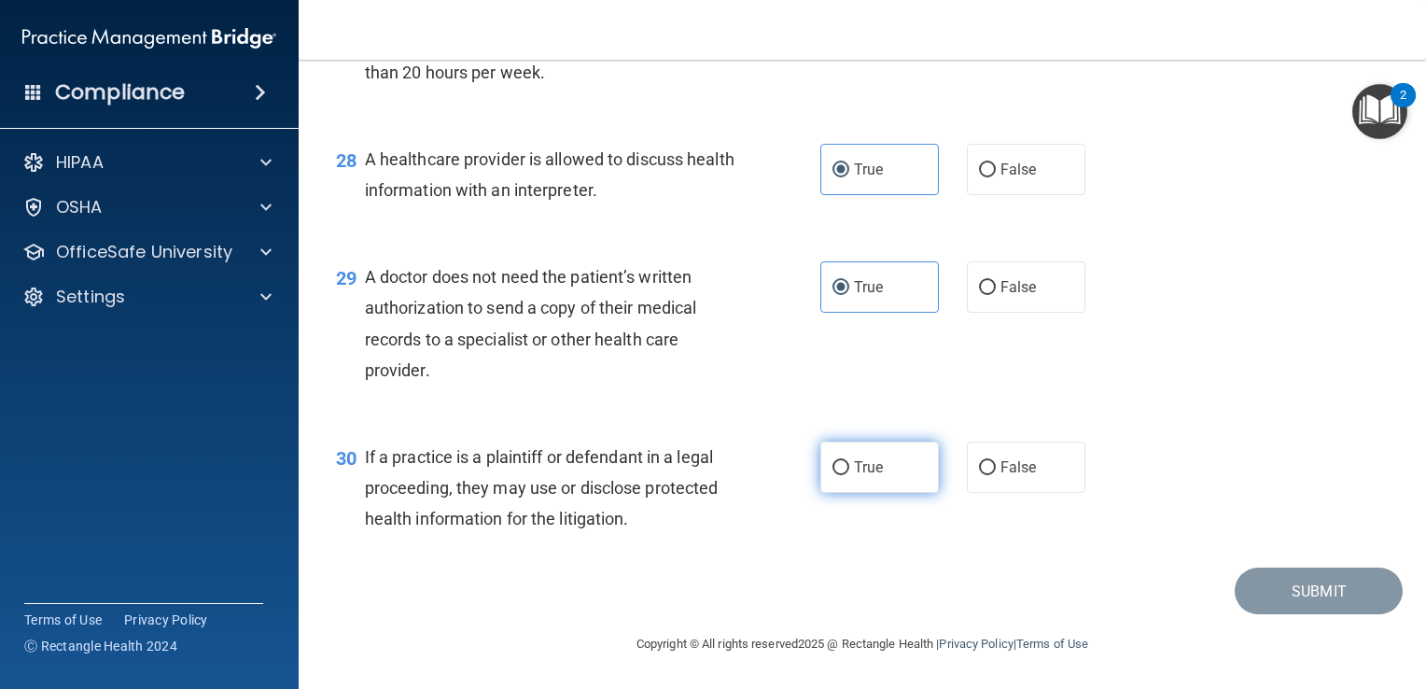
click at [849, 465] on input "True" at bounding box center [841, 468] width 17 height 14
radio input "true"
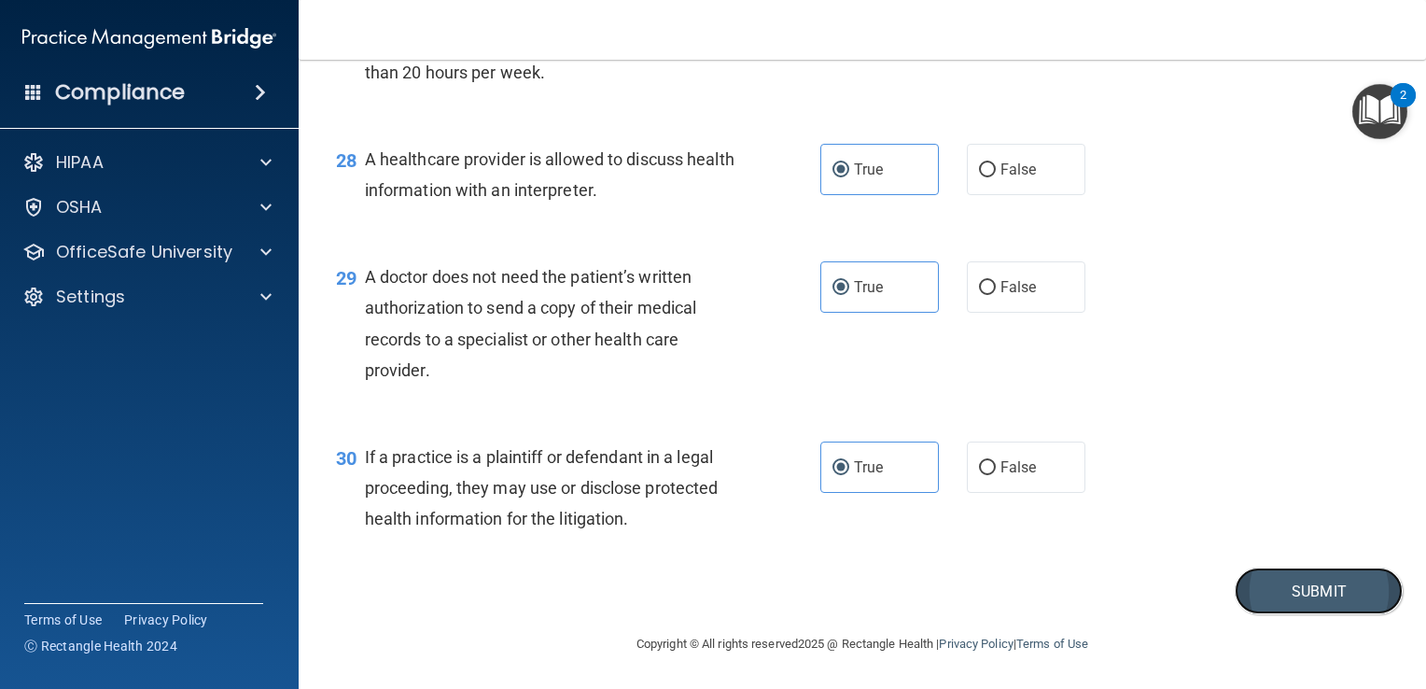
click at [1284, 606] on button "Submit" at bounding box center [1319, 592] width 168 height 48
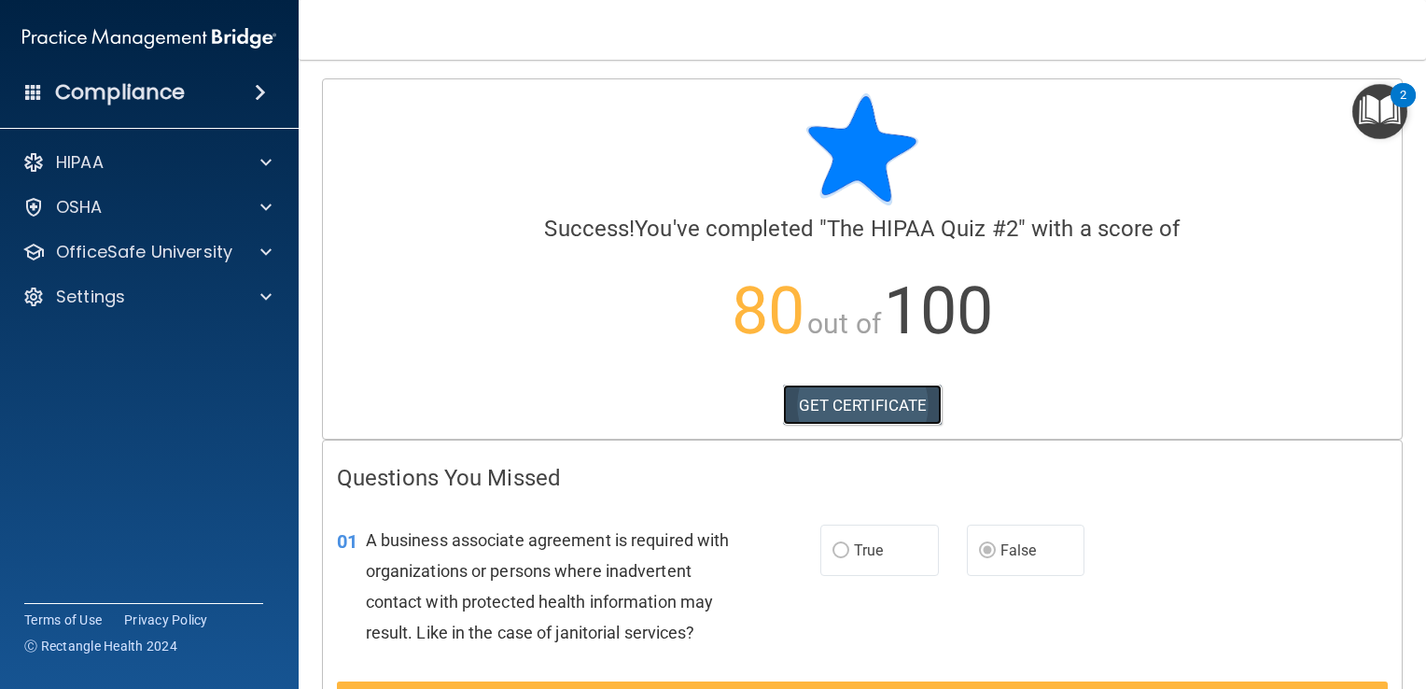
click at [826, 403] on link "GET CERTIFICATE" at bounding box center [863, 405] width 160 height 41
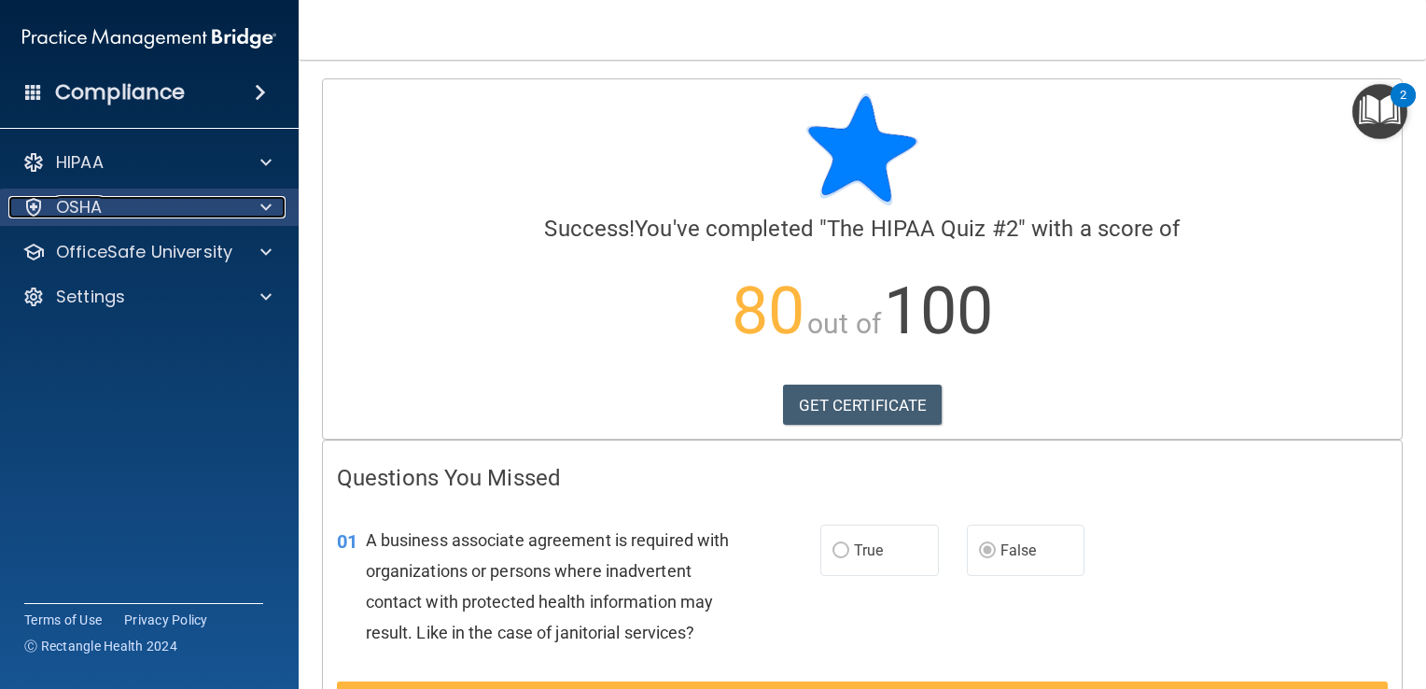
click at [174, 212] on div "OSHA" at bounding box center [123, 207] width 231 height 22
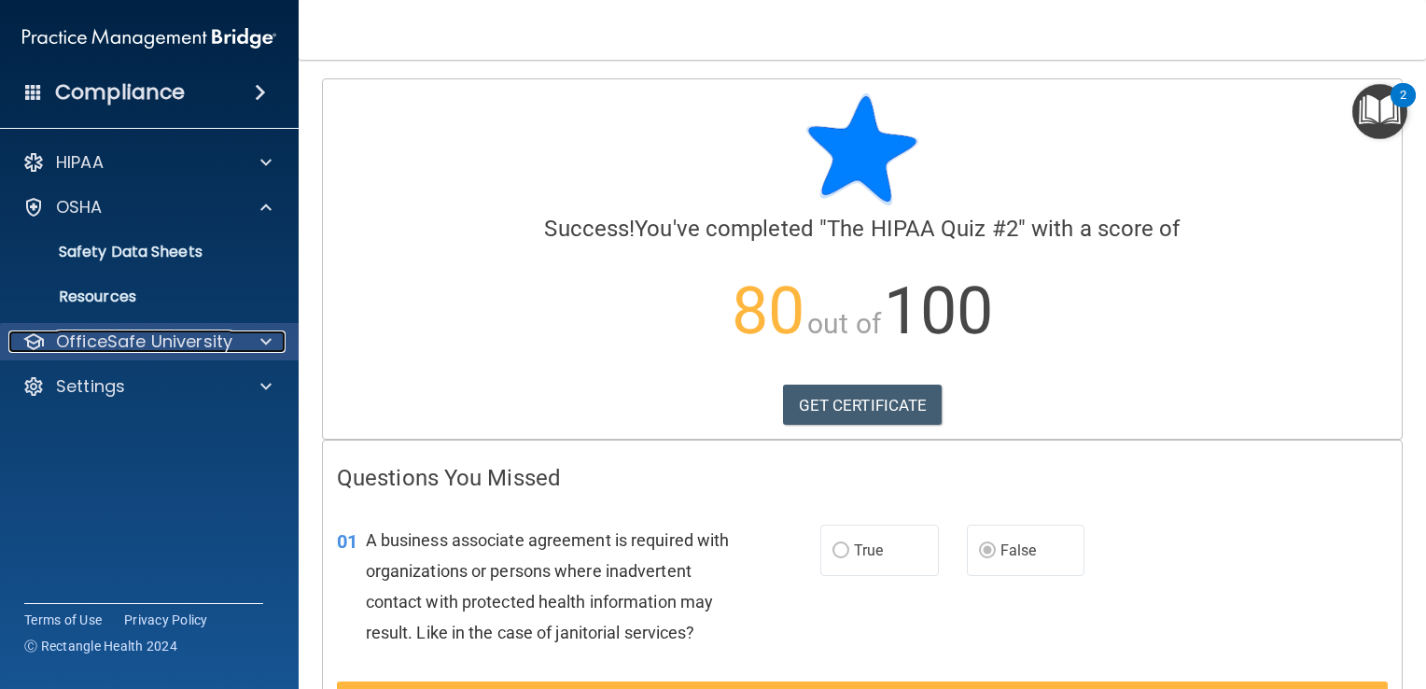
click at [138, 341] on p "OfficeSafe University" at bounding box center [144, 341] width 176 height 22
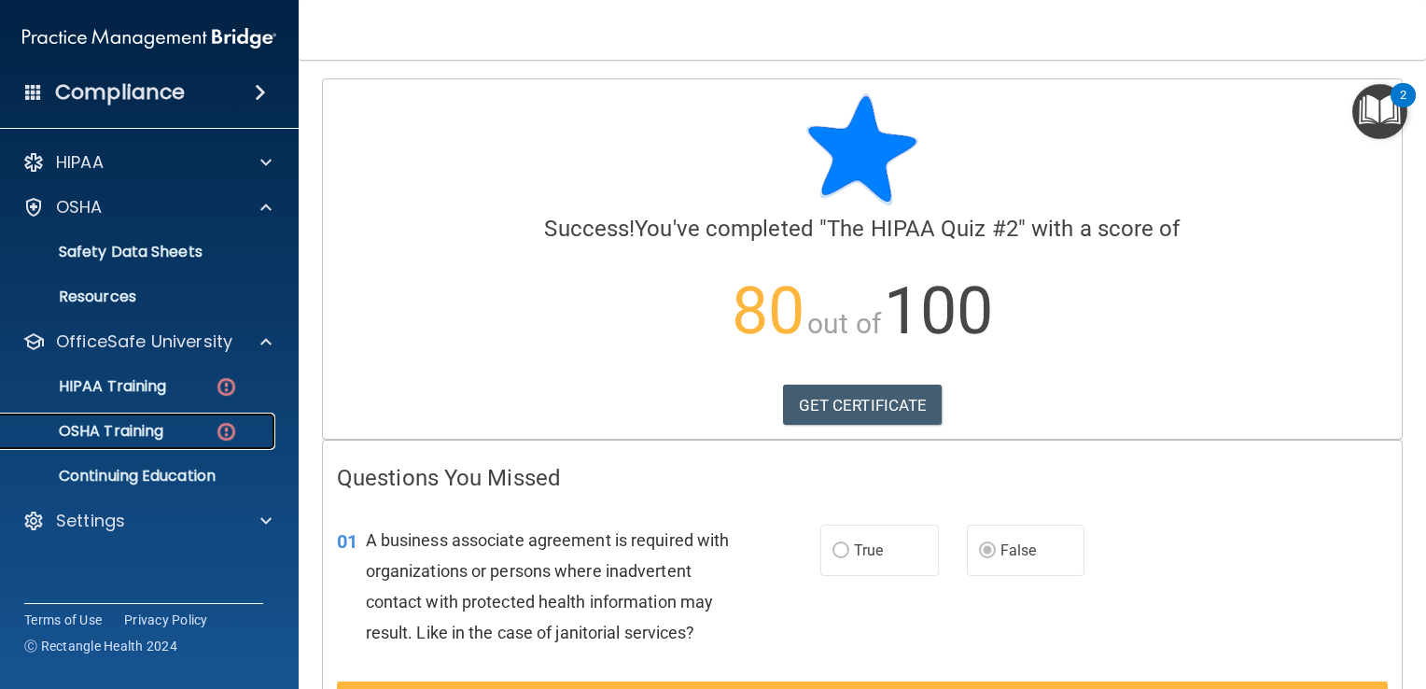
click at [147, 430] on p "OSHA Training" at bounding box center [87, 431] width 151 height 19
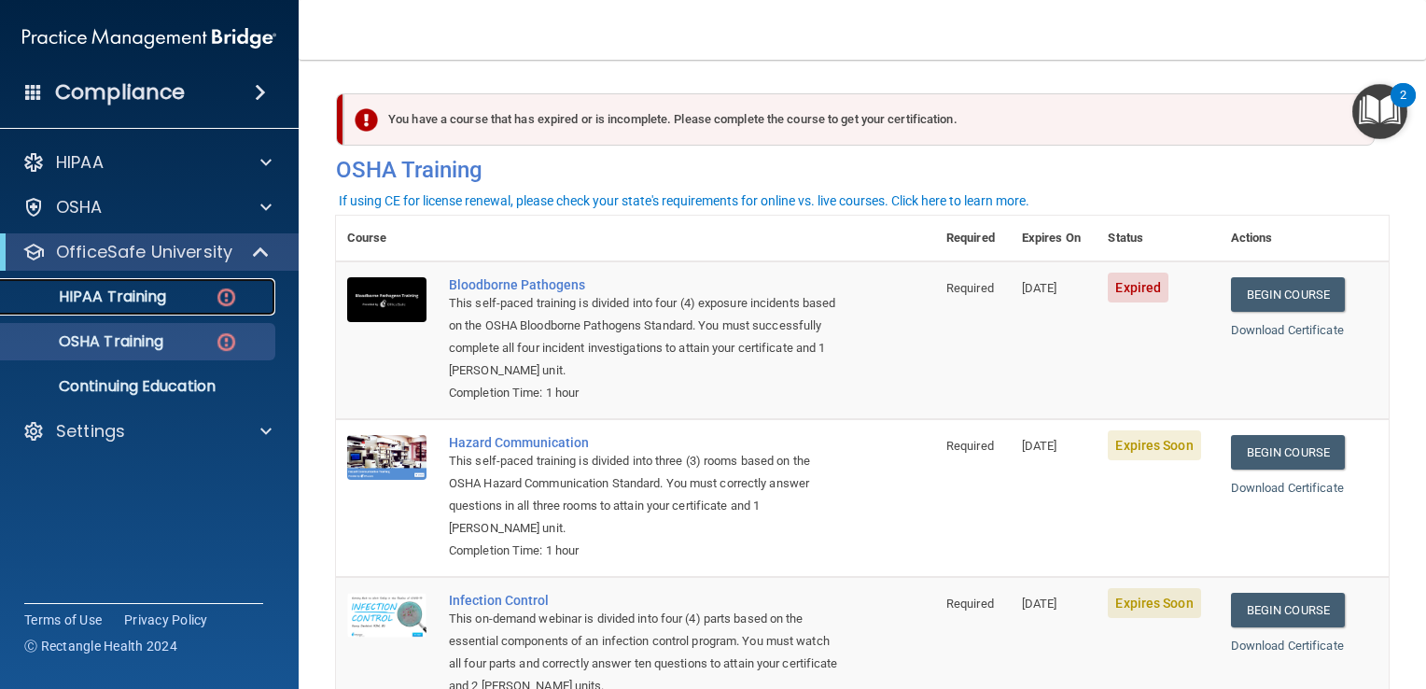
click at [119, 289] on p "HIPAA Training" at bounding box center [89, 296] width 154 height 19
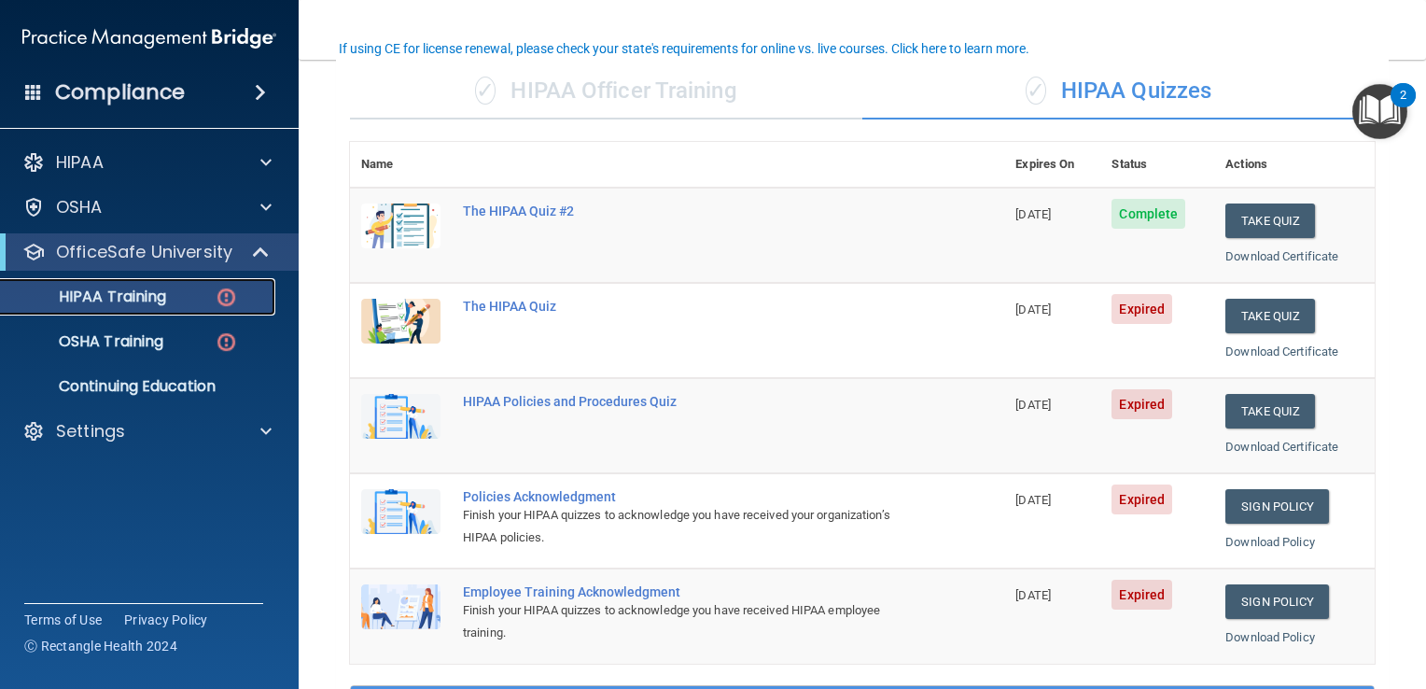
scroll to position [142, 0]
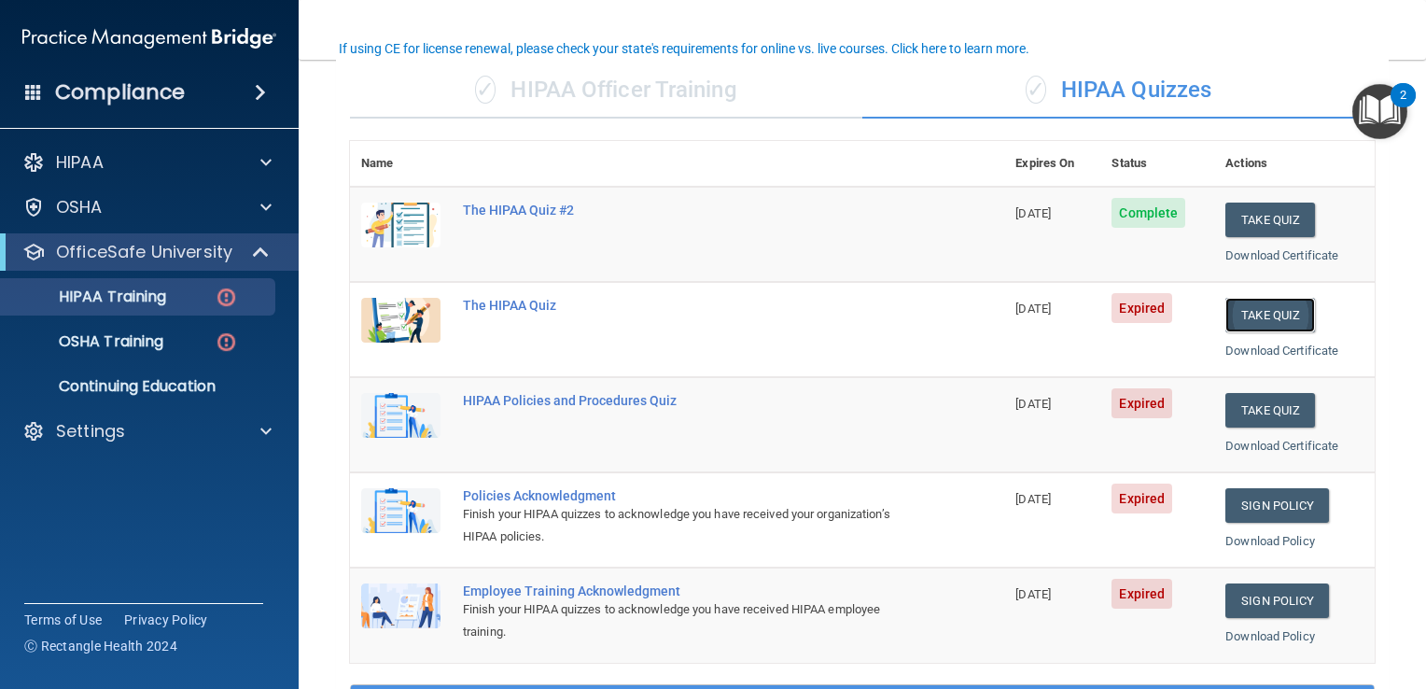
click at [1273, 308] on button "Take Quiz" at bounding box center [1271, 315] width 90 height 35
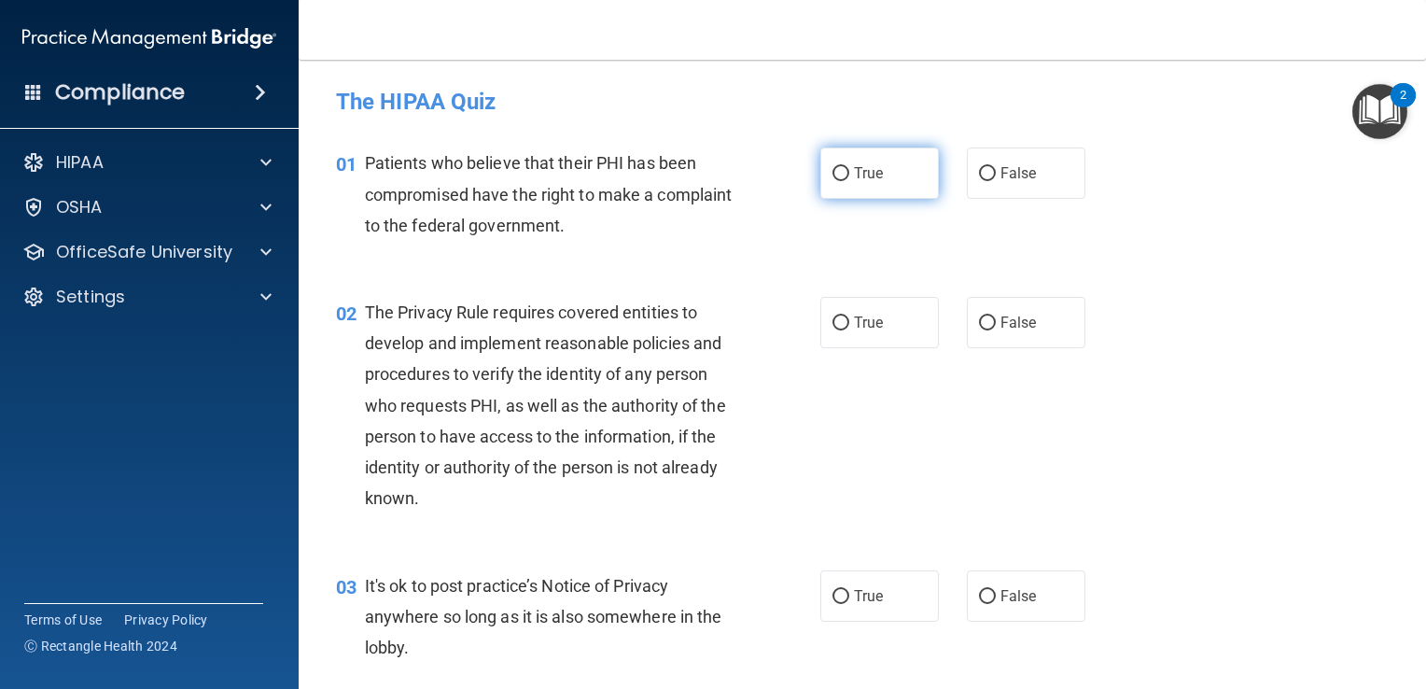
click at [865, 170] on span "True" at bounding box center [868, 173] width 29 height 18
click at [849, 170] on input "True" at bounding box center [841, 174] width 17 height 14
radio input "true"
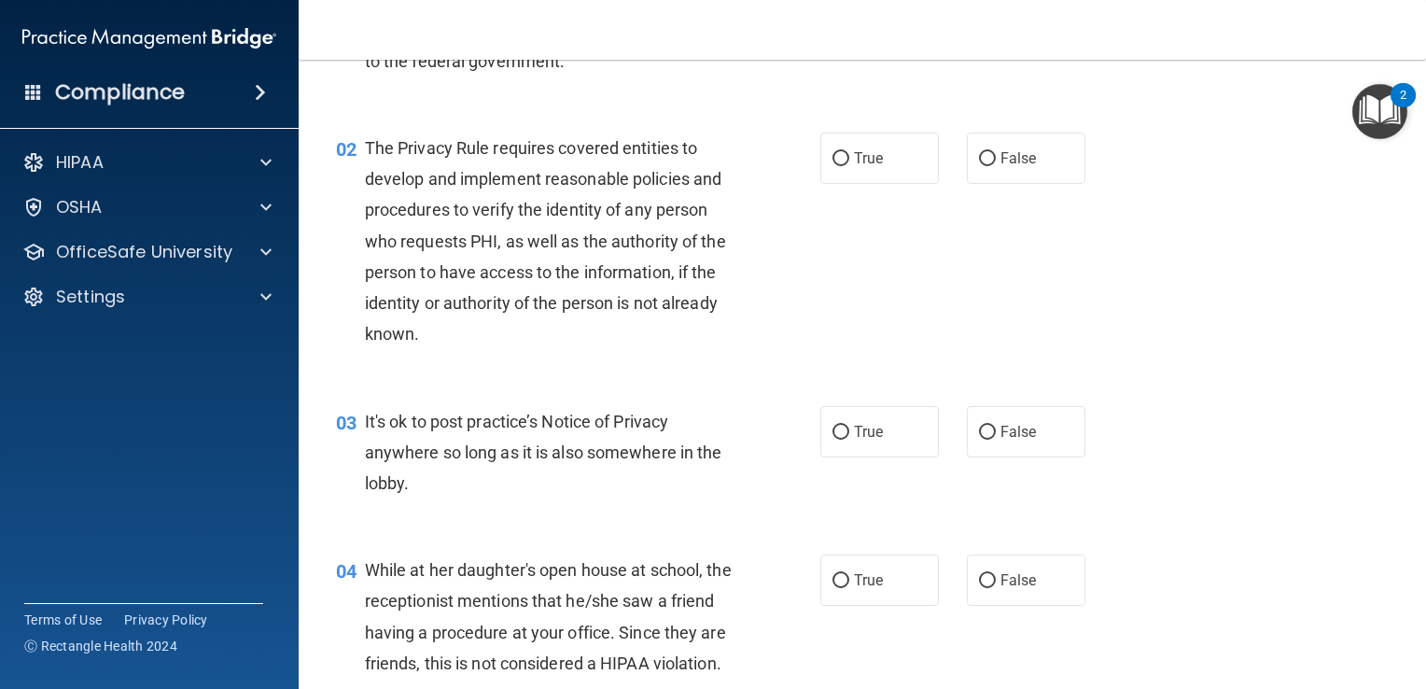
scroll to position [164, 0]
click at [835, 158] on input "True" at bounding box center [841, 159] width 17 height 14
radio input "true"
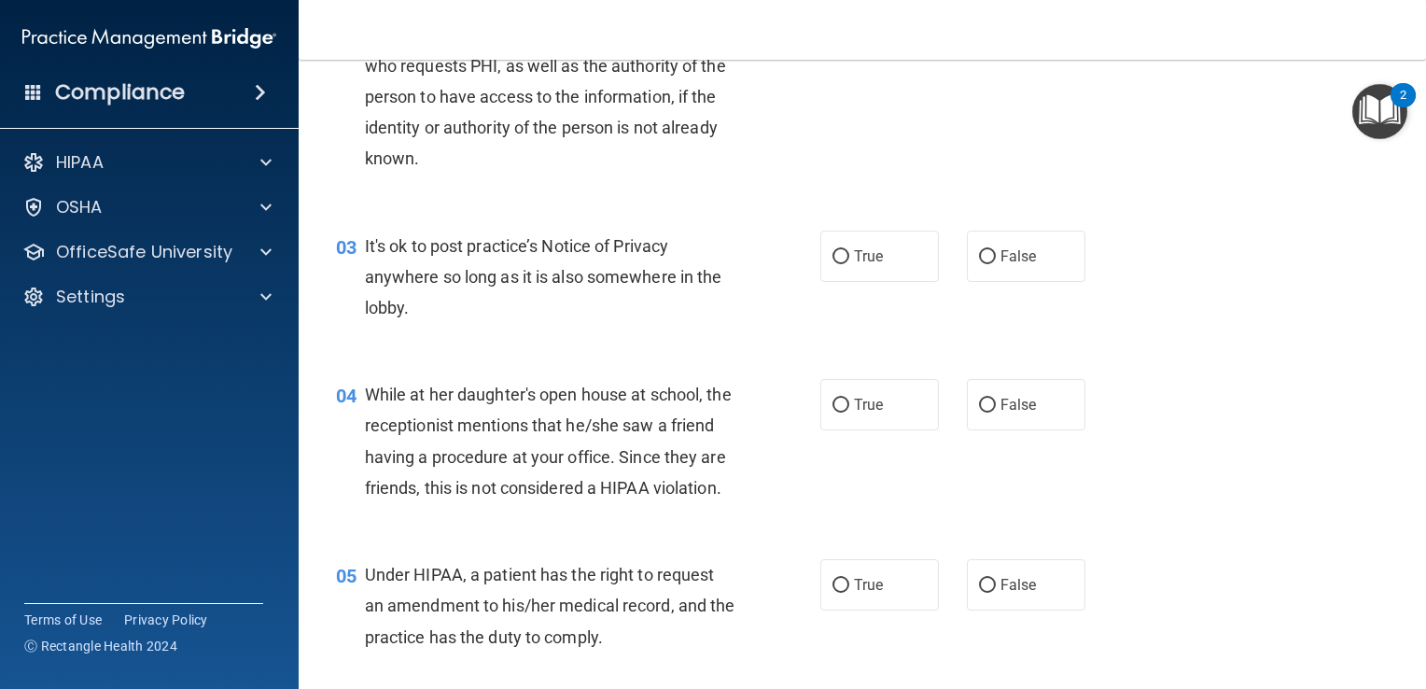
scroll to position [360, 0]
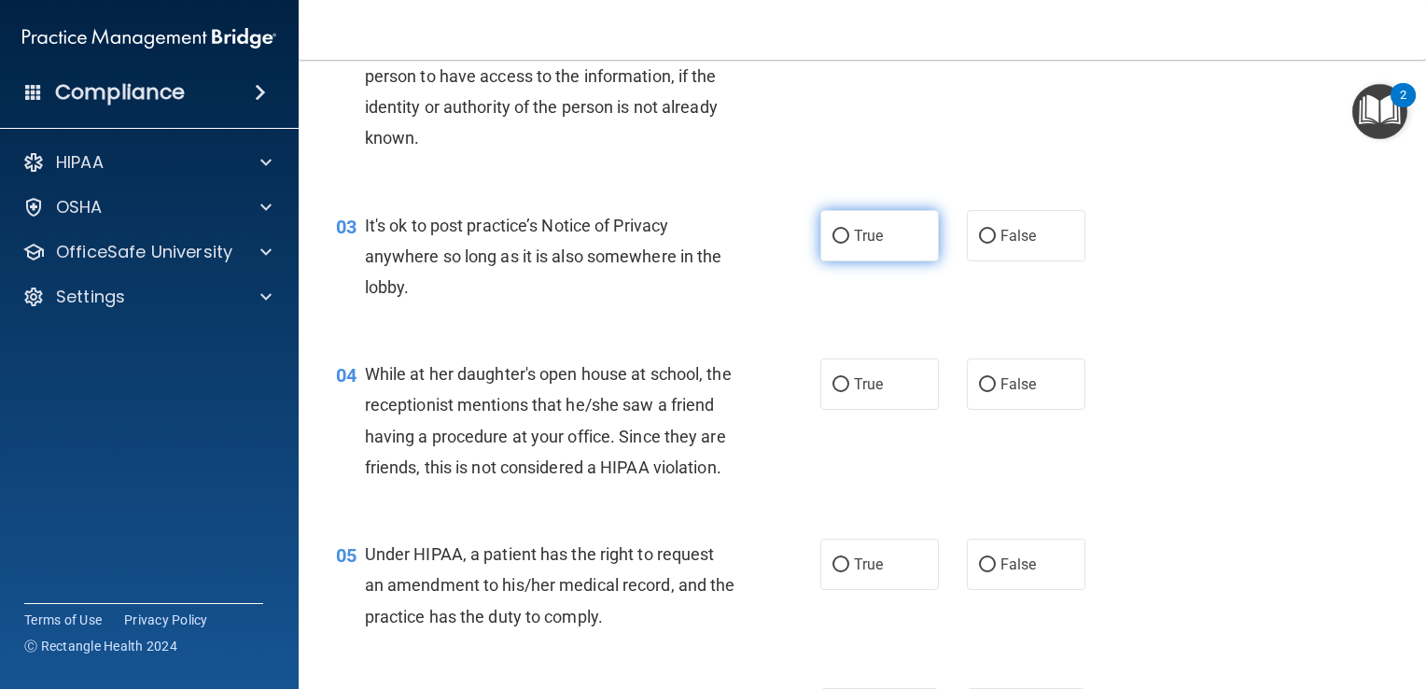
click at [840, 232] on input "True" at bounding box center [841, 237] width 17 height 14
radio input "true"
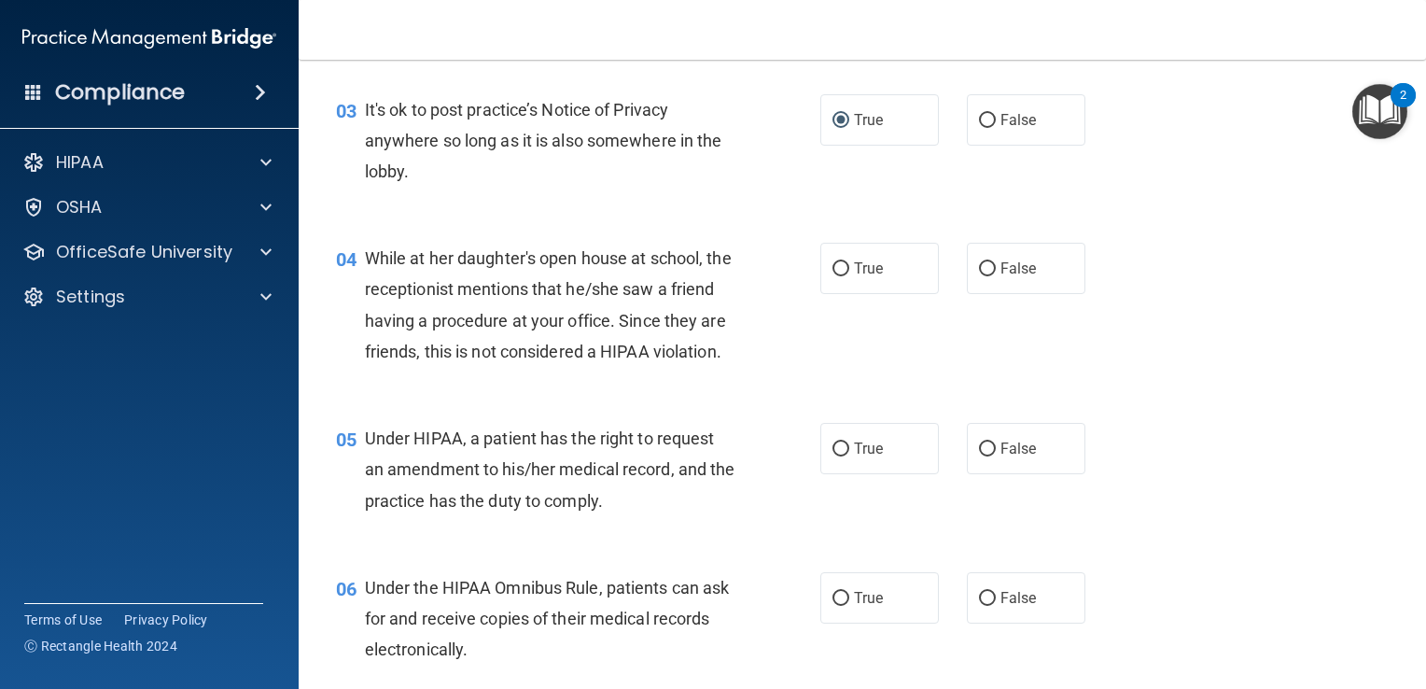
scroll to position [478, 0]
click at [979, 266] on input "False" at bounding box center [987, 267] width 17 height 14
radio input "true"
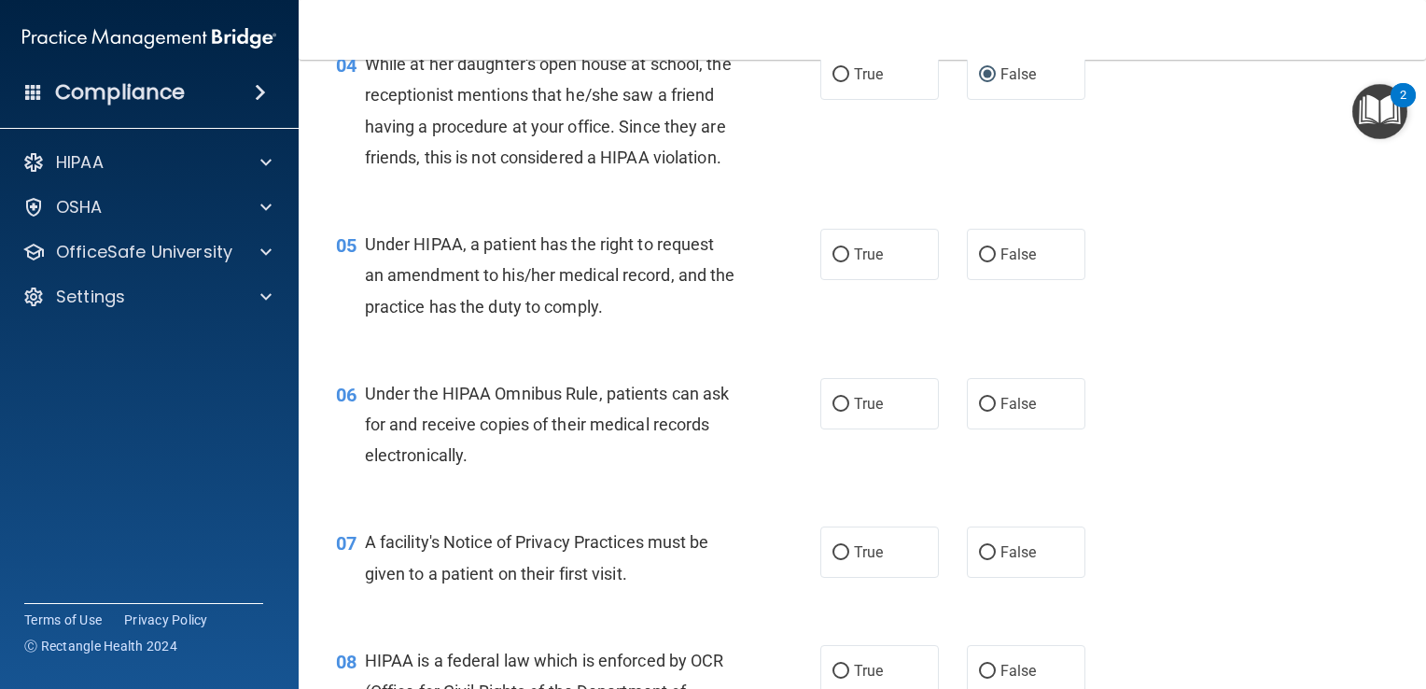
scroll to position [680, 0]
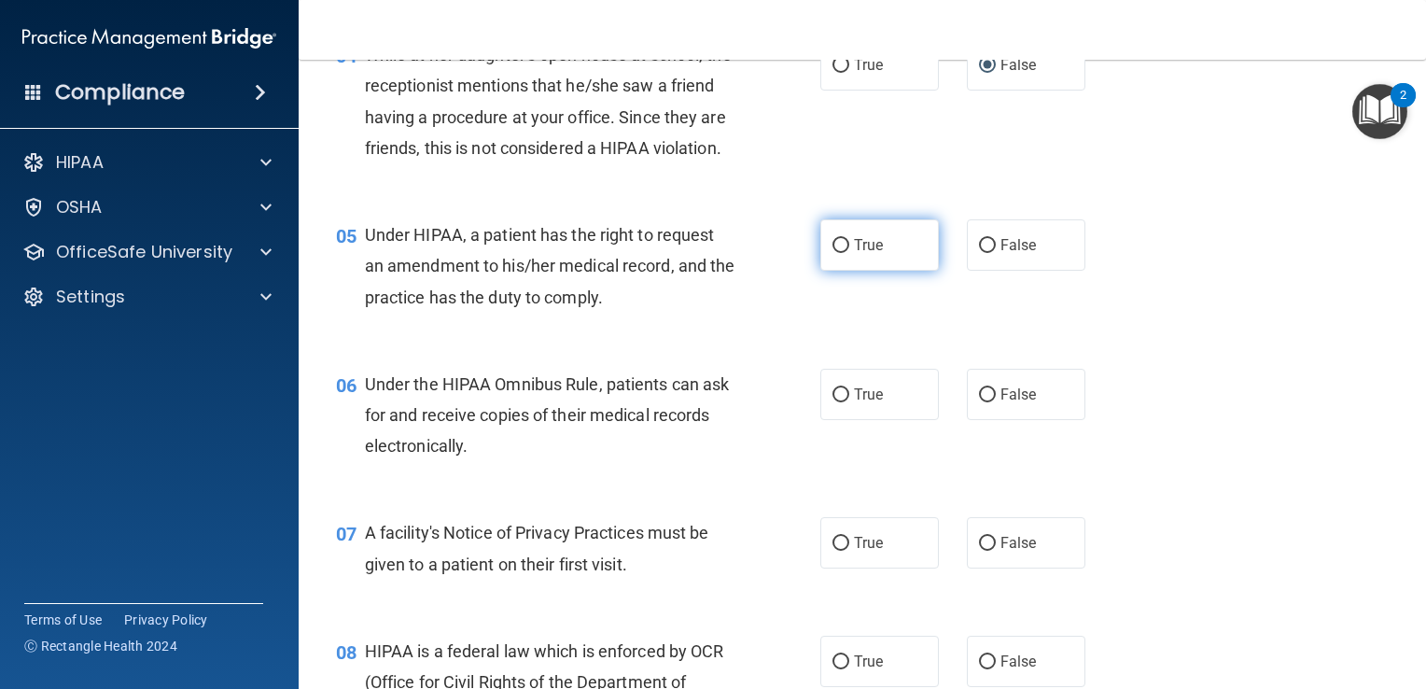
click at [854, 254] on span "True" at bounding box center [868, 245] width 29 height 18
click at [849, 253] on input "True" at bounding box center [841, 246] width 17 height 14
radio input "true"
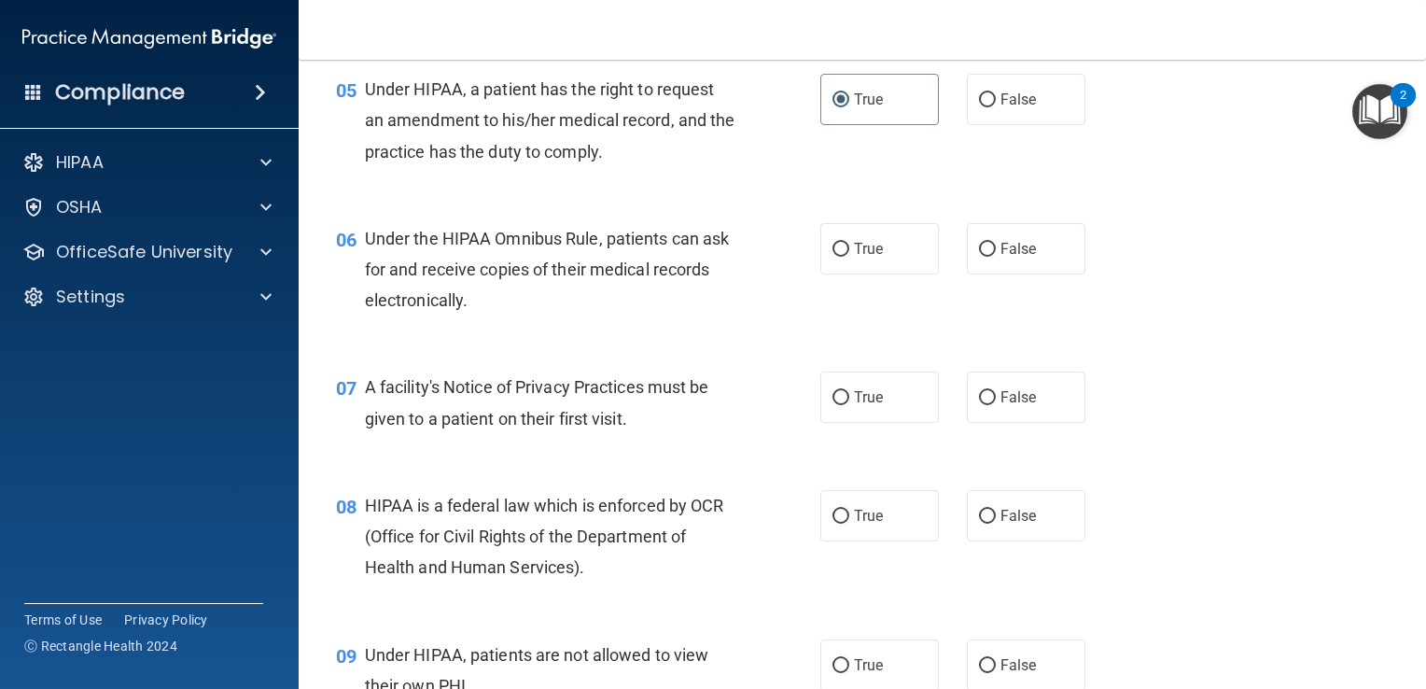
scroll to position [828, 0]
click at [845, 272] on label "True" at bounding box center [879, 245] width 119 height 51
click at [845, 254] on input "True" at bounding box center [841, 247] width 17 height 14
radio input "true"
click at [854, 403] on span "True" at bounding box center [868, 395] width 29 height 18
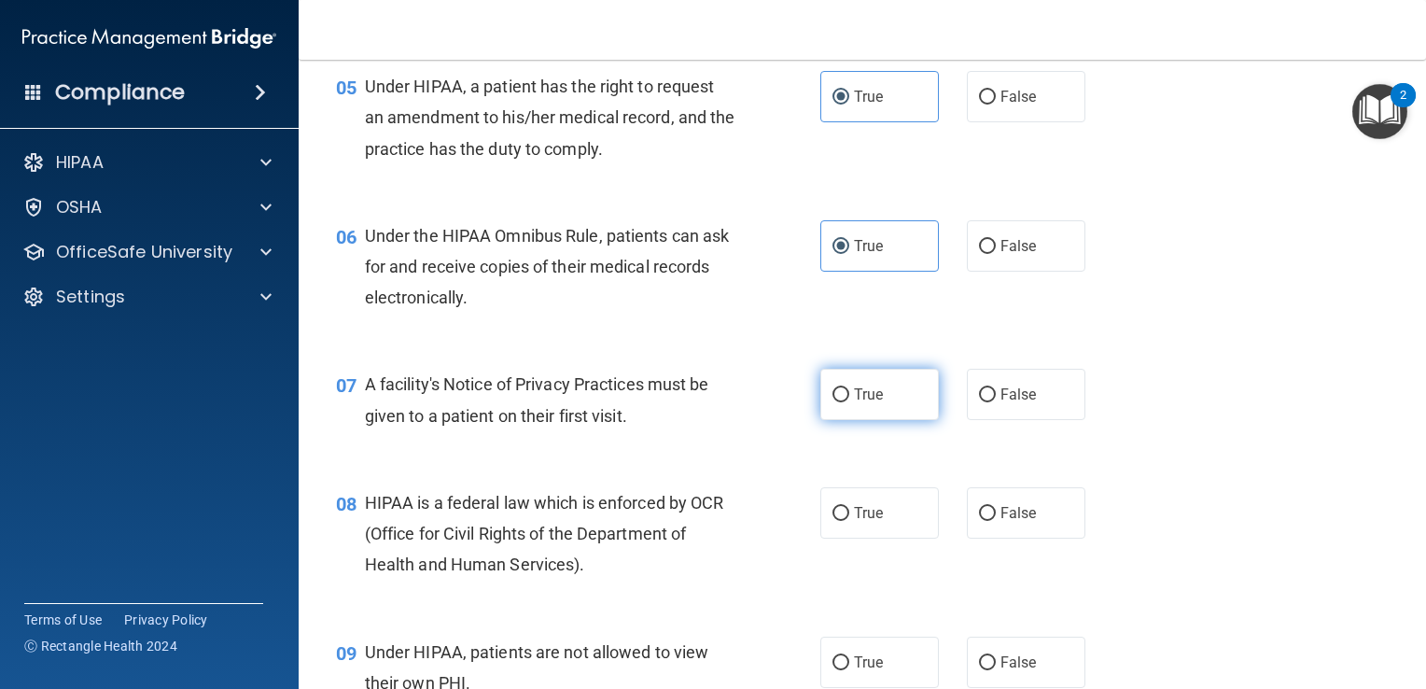
click at [849, 402] on input "True" at bounding box center [841, 395] width 17 height 14
radio input "true"
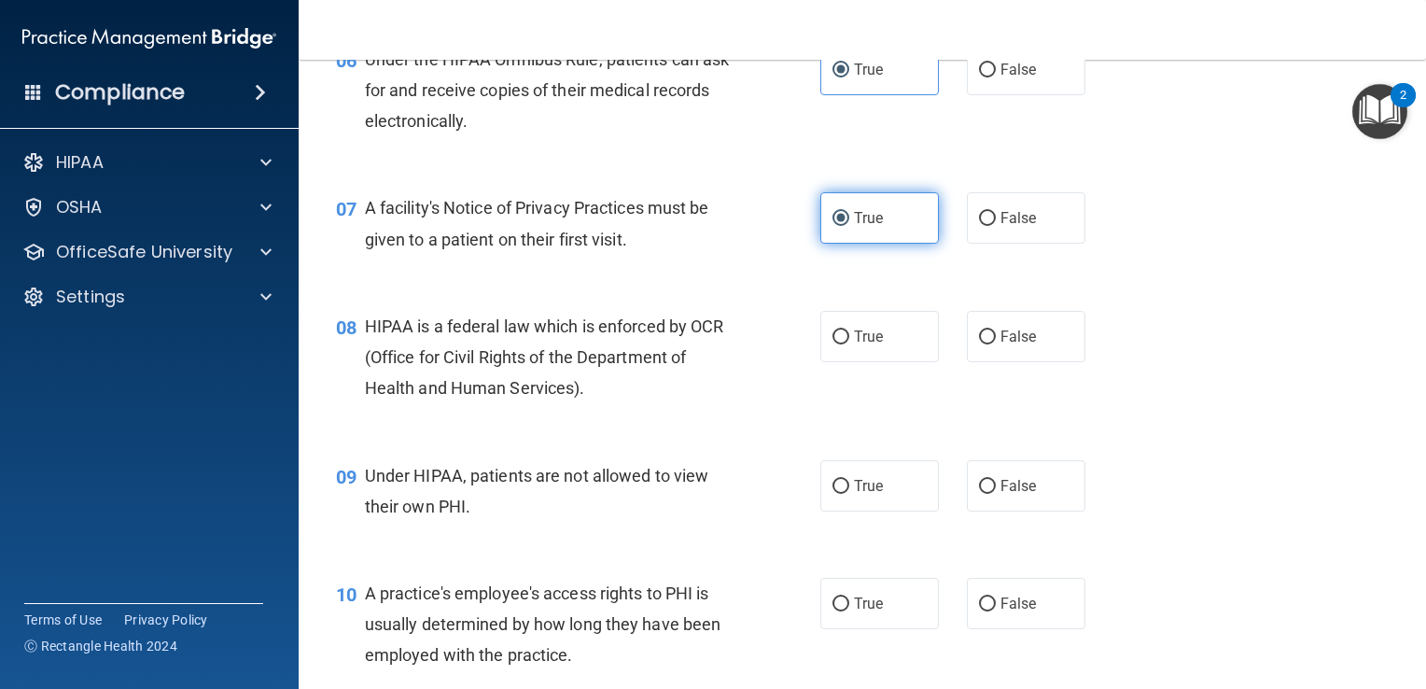
scroll to position [1078, 0]
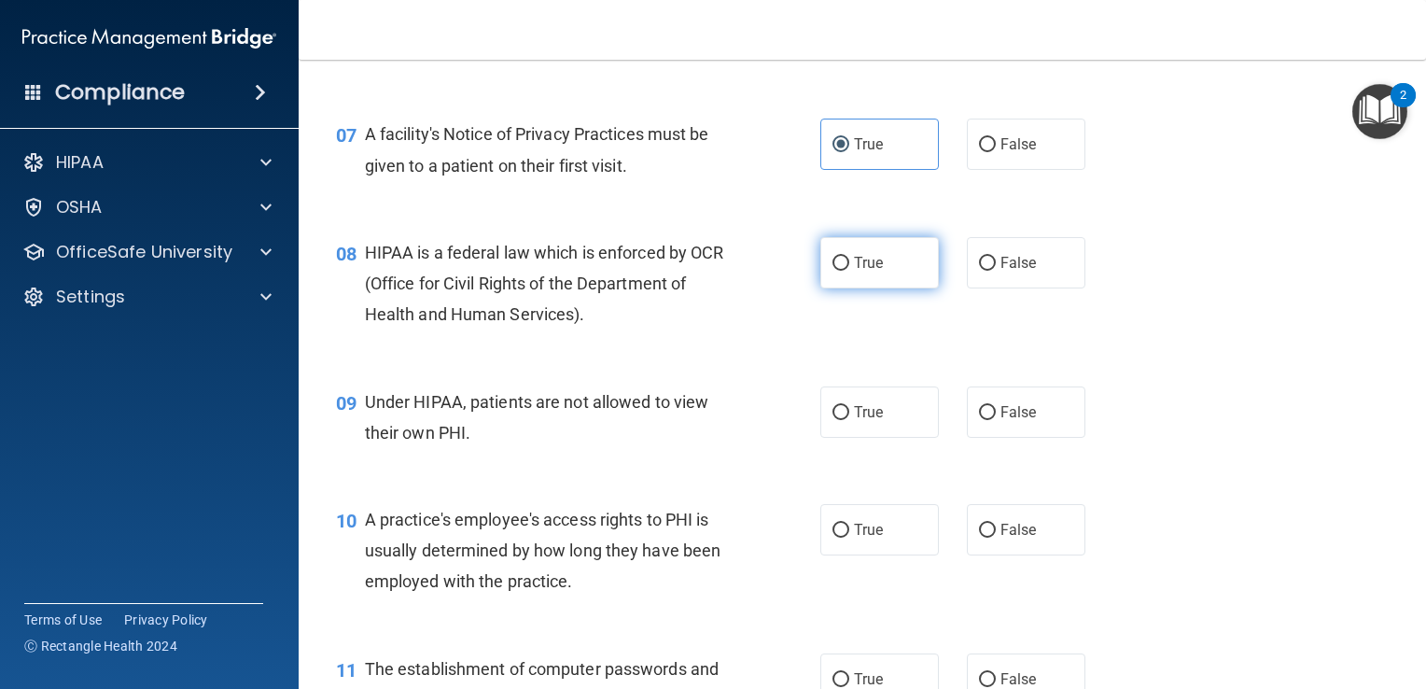
click at [840, 271] on input "True" at bounding box center [841, 264] width 17 height 14
radio input "true"
click at [986, 420] on input "False" at bounding box center [987, 413] width 17 height 14
radio input "true"
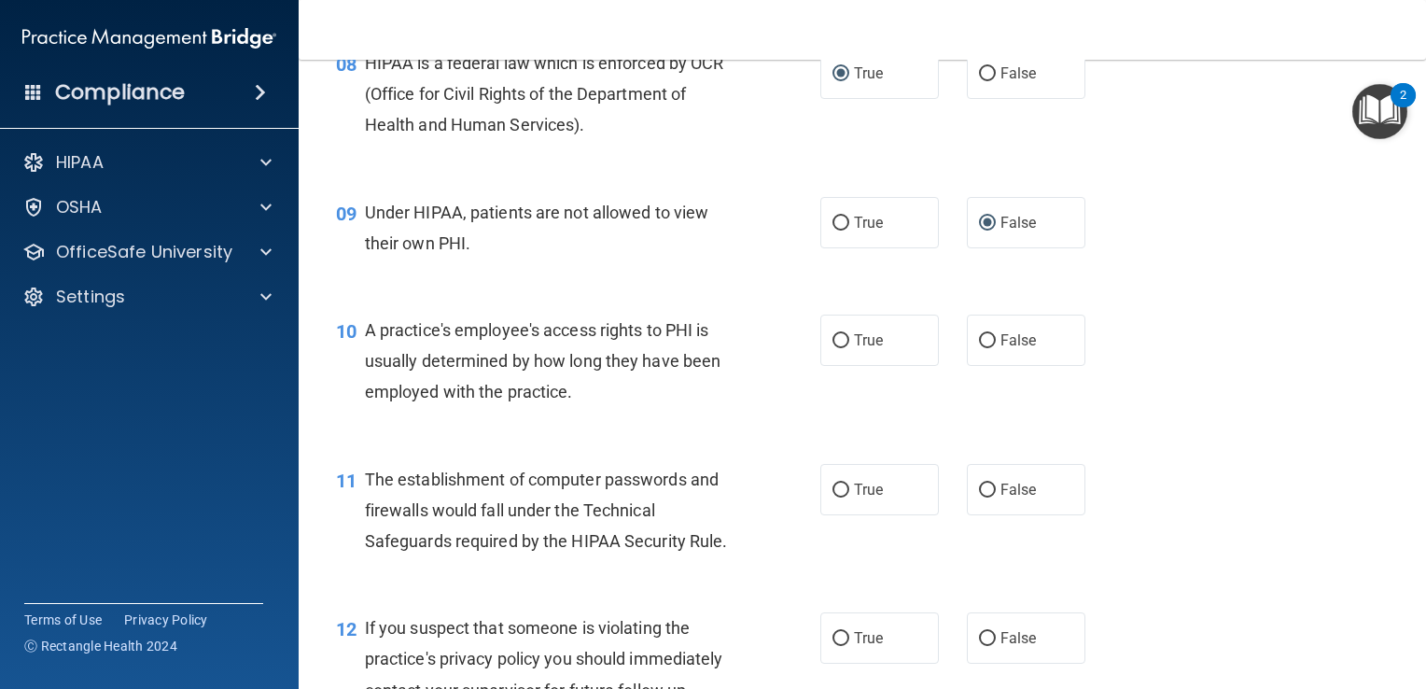
scroll to position [1269, 0]
click at [979, 347] on input "False" at bounding box center [987, 340] width 17 height 14
radio input "true"
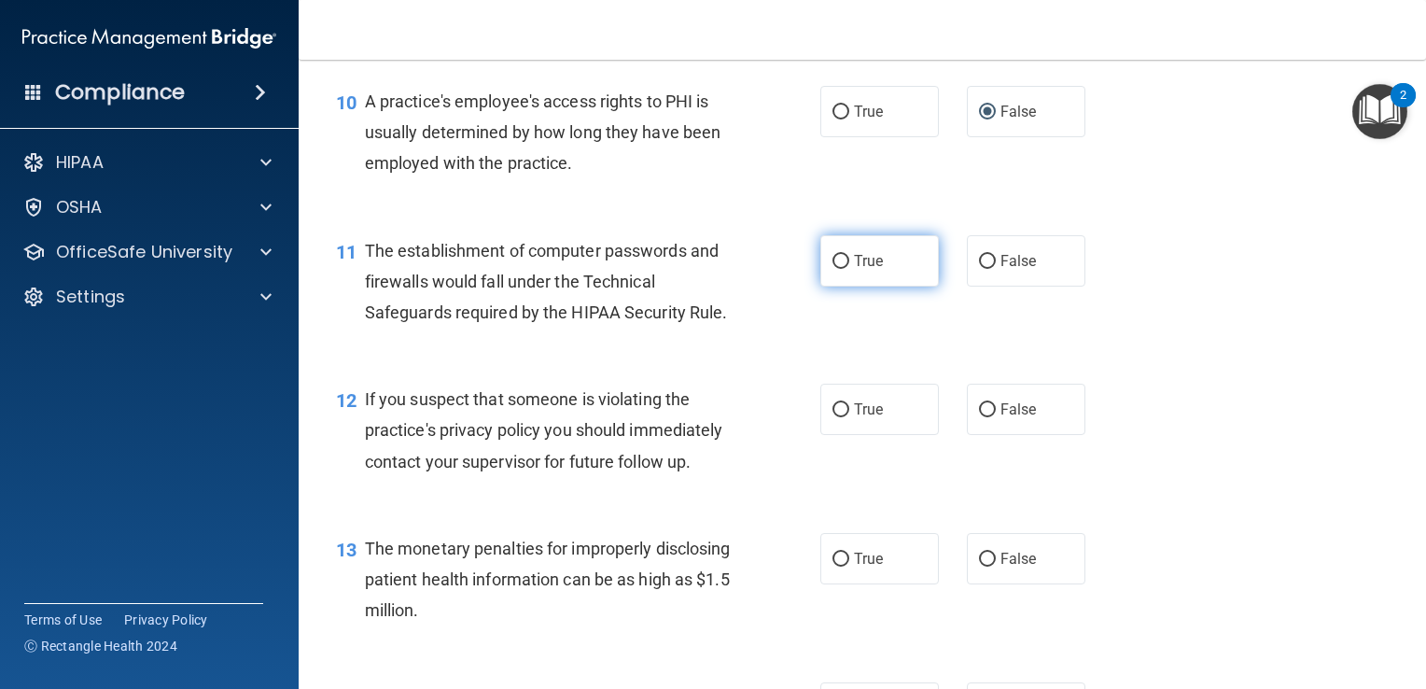
scroll to position [1500, 0]
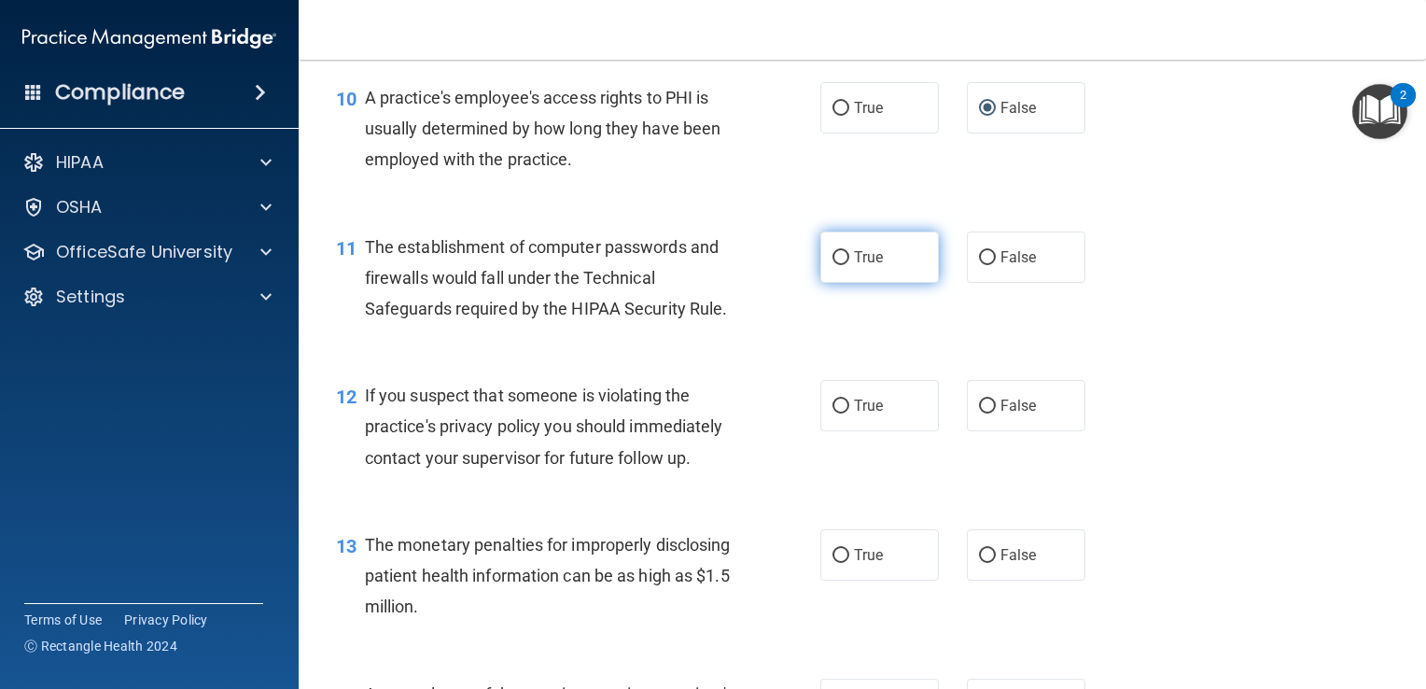
click at [840, 283] on label "True" at bounding box center [879, 256] width 119 height 51
click at [840, 265] on input "True" at bounding box center [841, 258] width 17 height 14
radio input "true"
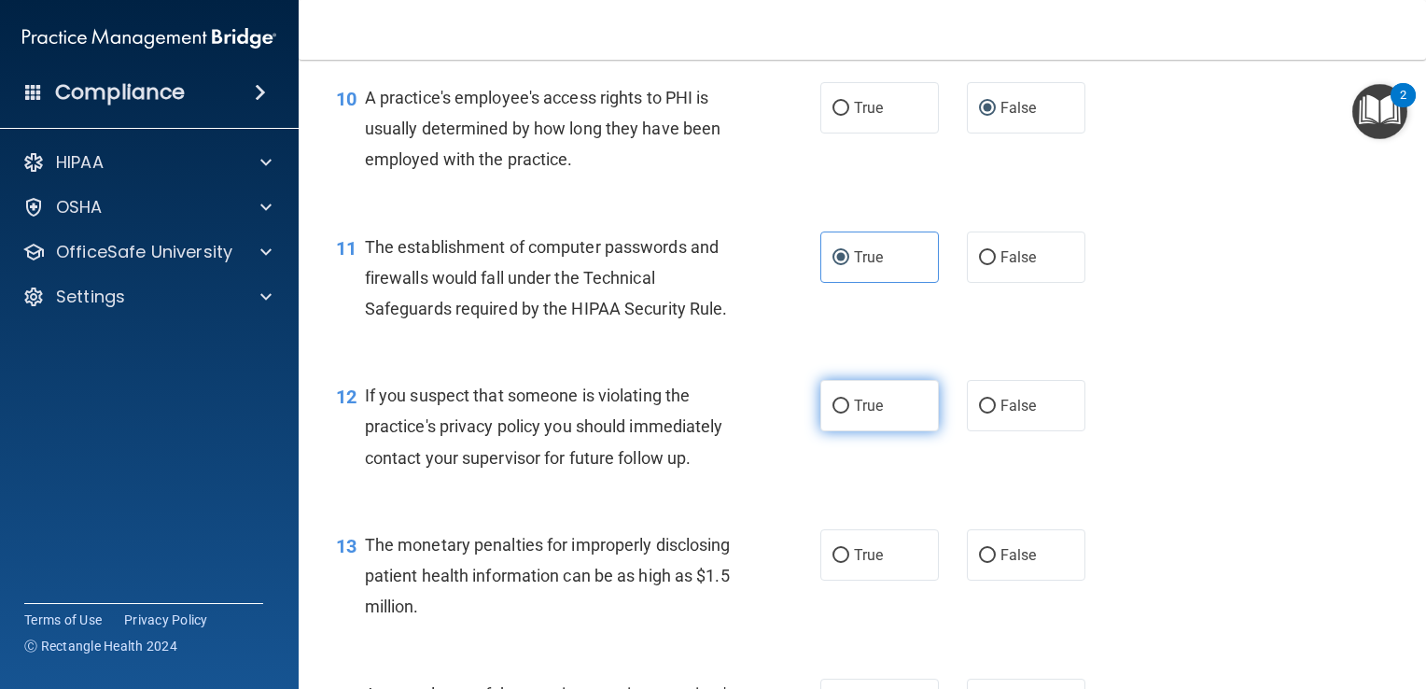
click at [854, 414] on span "True" at bounding box center [868, 406] width 29 height 18
click at [849, 414] on input "True" at bounding box center [841, 407] width 17 height 14
radio input "true"
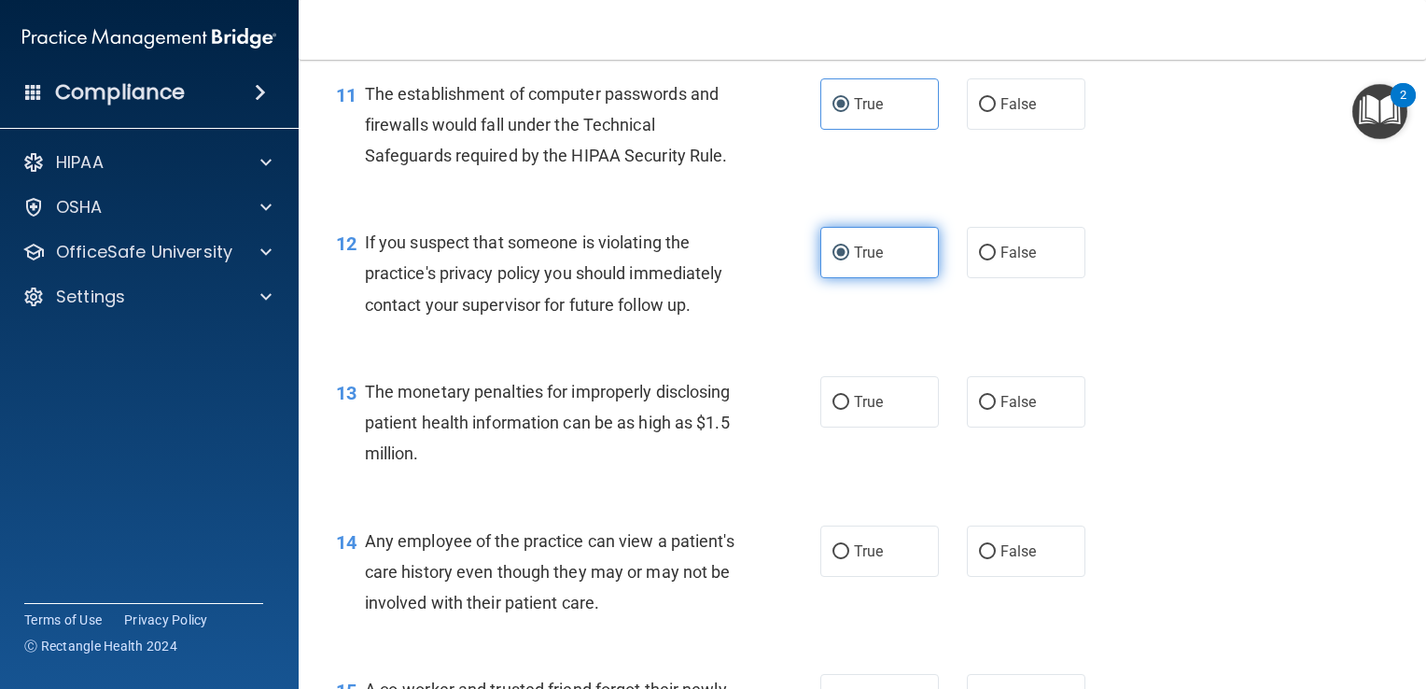
scroll to position [1703, 0]
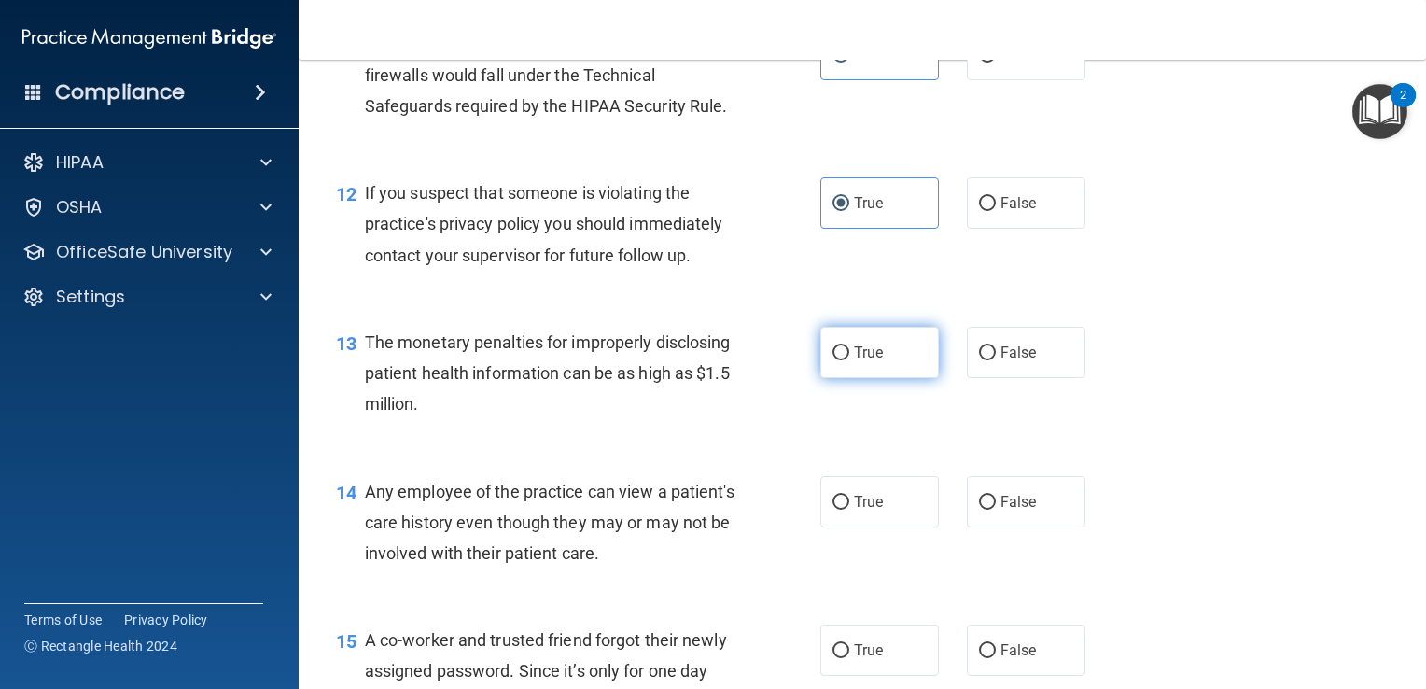
click at [854, 361] on span "True" at bounding box center [868, 353] width 29 height 18
click at [849, 360] on input "True" at bounding box center [841, 353] width 17 height 14
radio input "true"
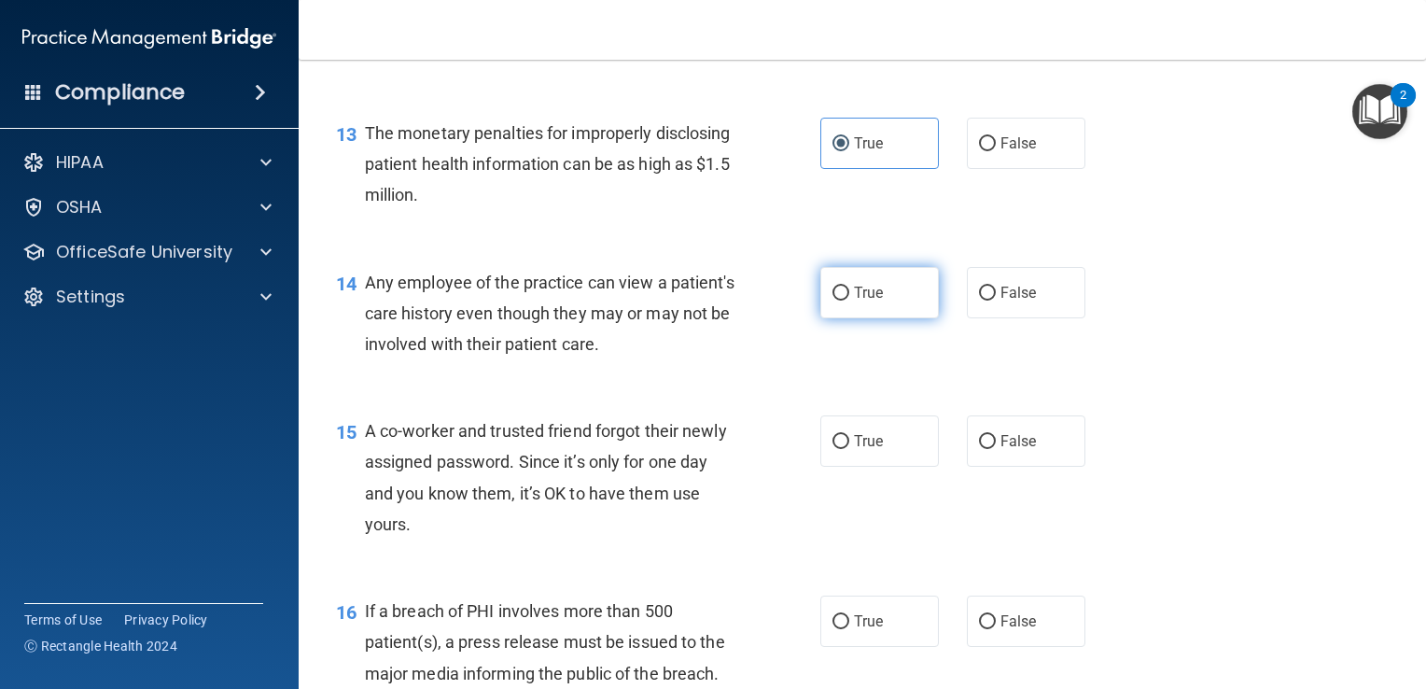
scroll to position [1914, 0]
click at [979, 298] on input "False" at bounding box center [987, 291] width 17 height 14
radio input "true"
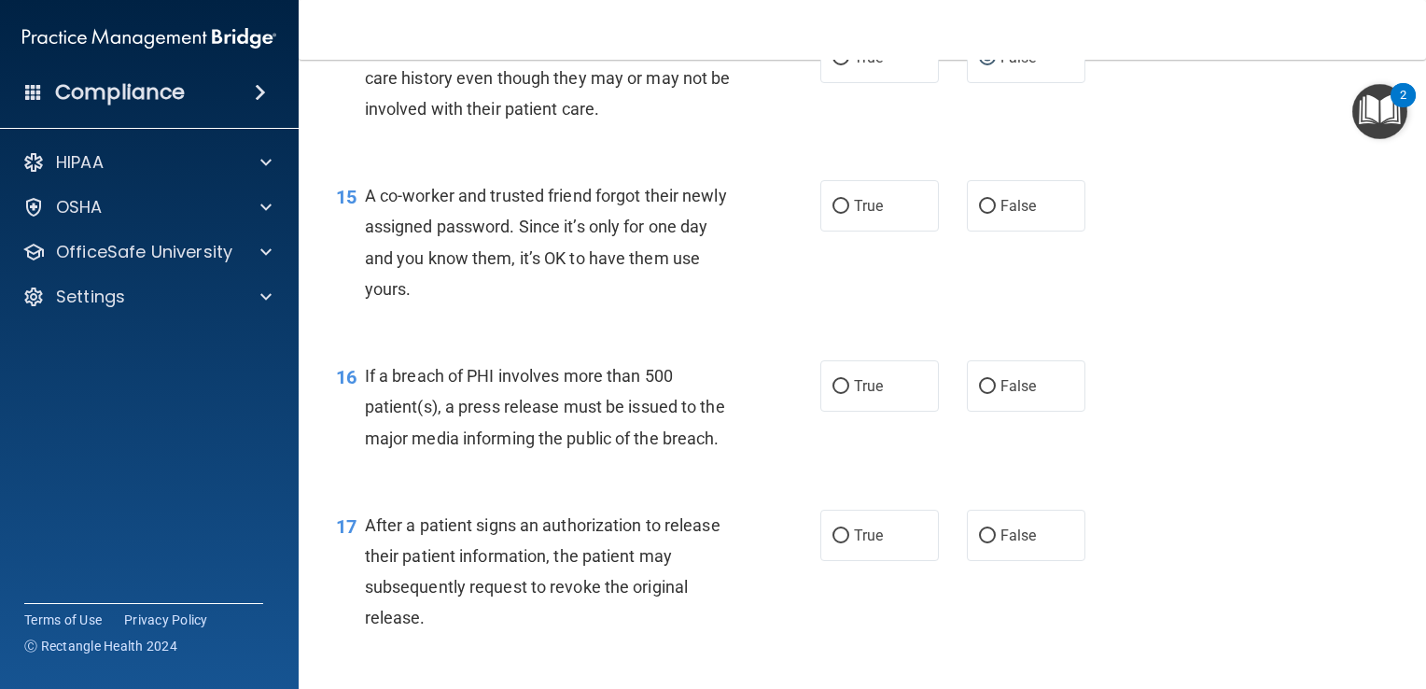
scroll to position [2153, 0]
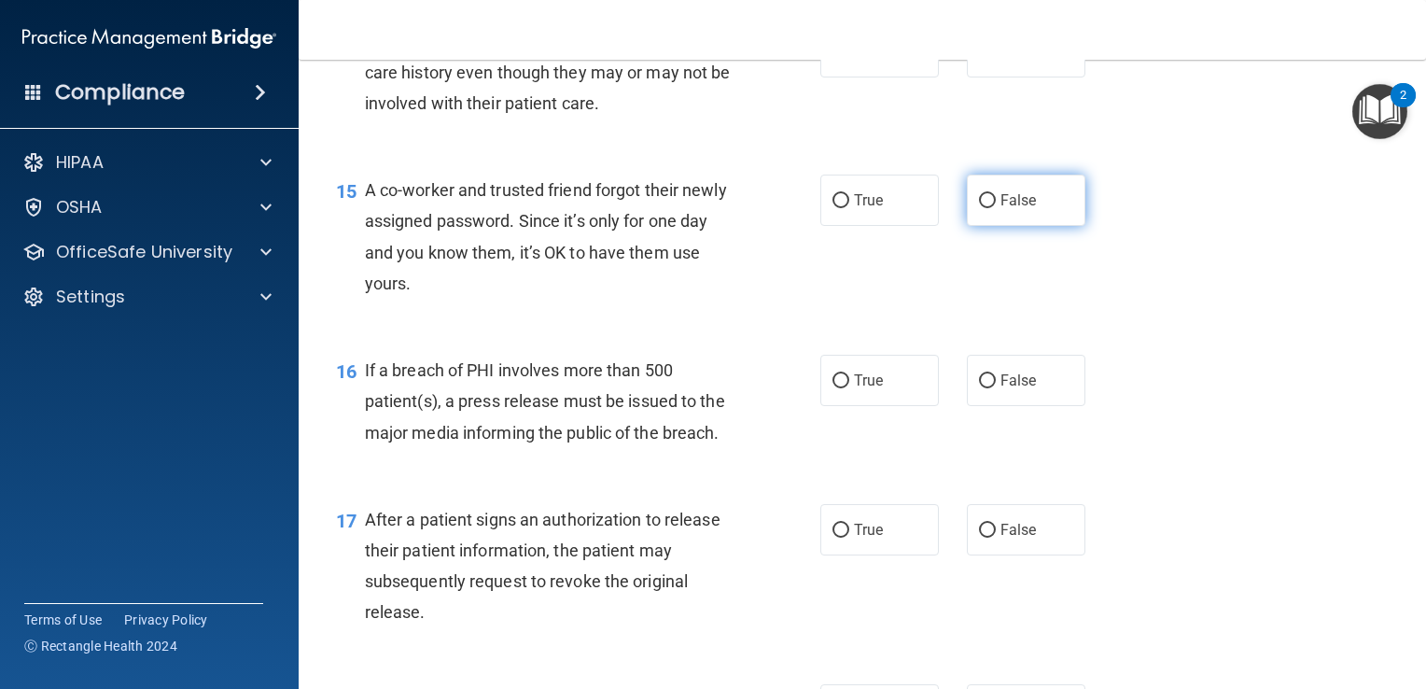
click at [979, 208] on input "False" at bounding box center [987, 201] width 17 height 14
radio input "true"
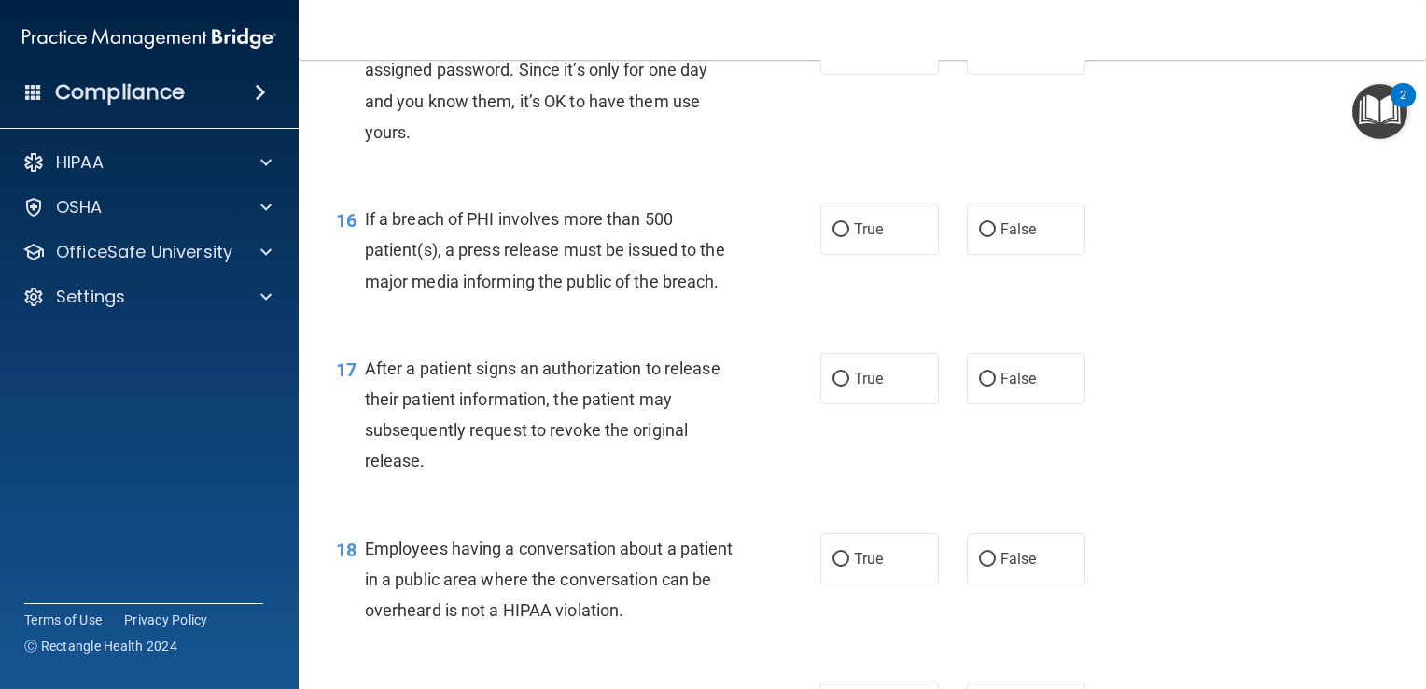
scroll to position [2306, 0]
click at [840, 235] on input "True" at bounding box center [841, 228] width 17 height 14
radio input "true"
click at [836, 385] on input "True" at bounding box center [841, 378] width 17 height 14
radio input "true"
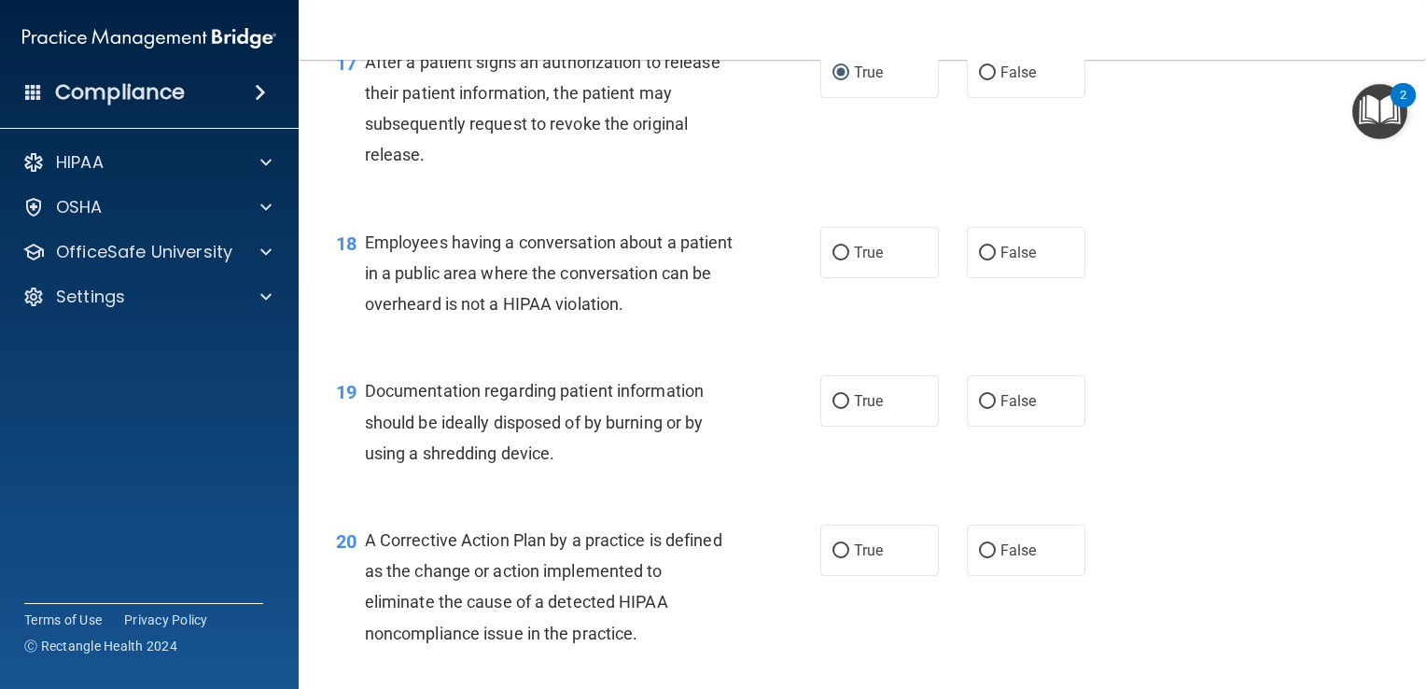
scroll to position [2613, 0]
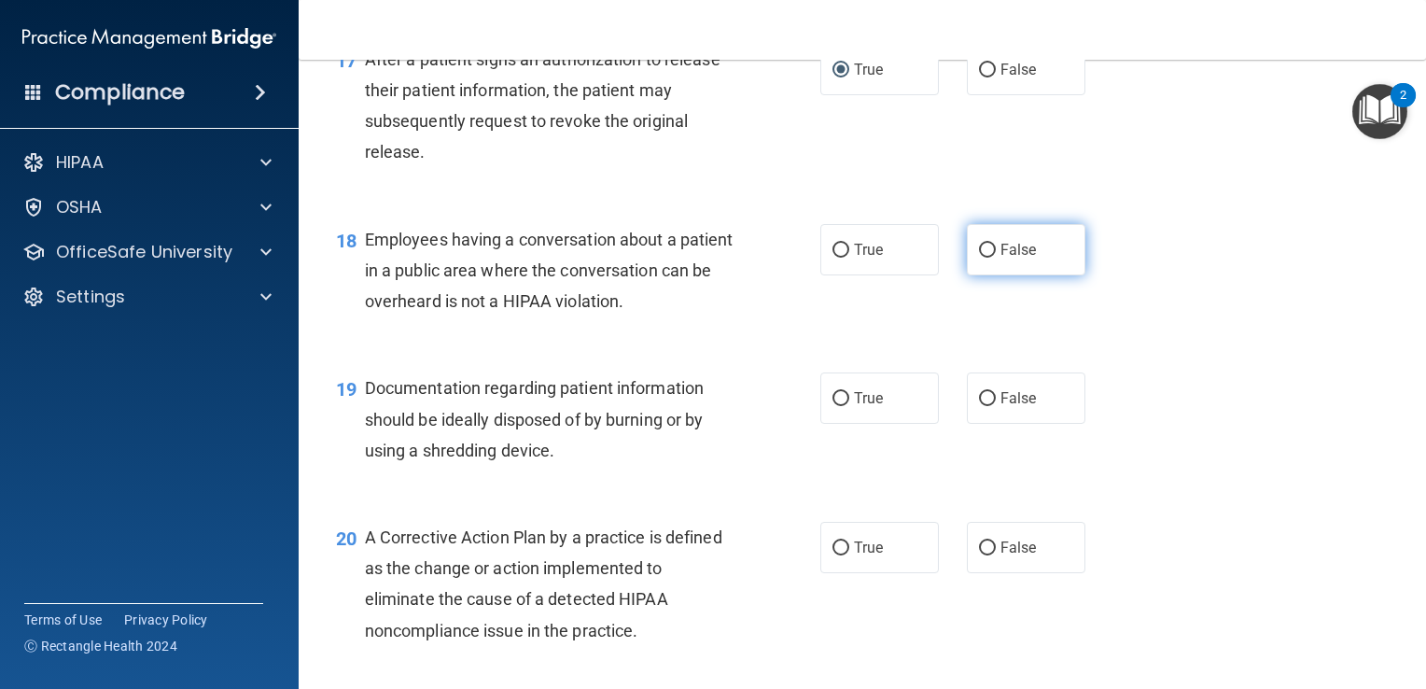
click at [982, 258] on input "False" at bounding box center [987, 251] width 17 height 14
radio input "true"
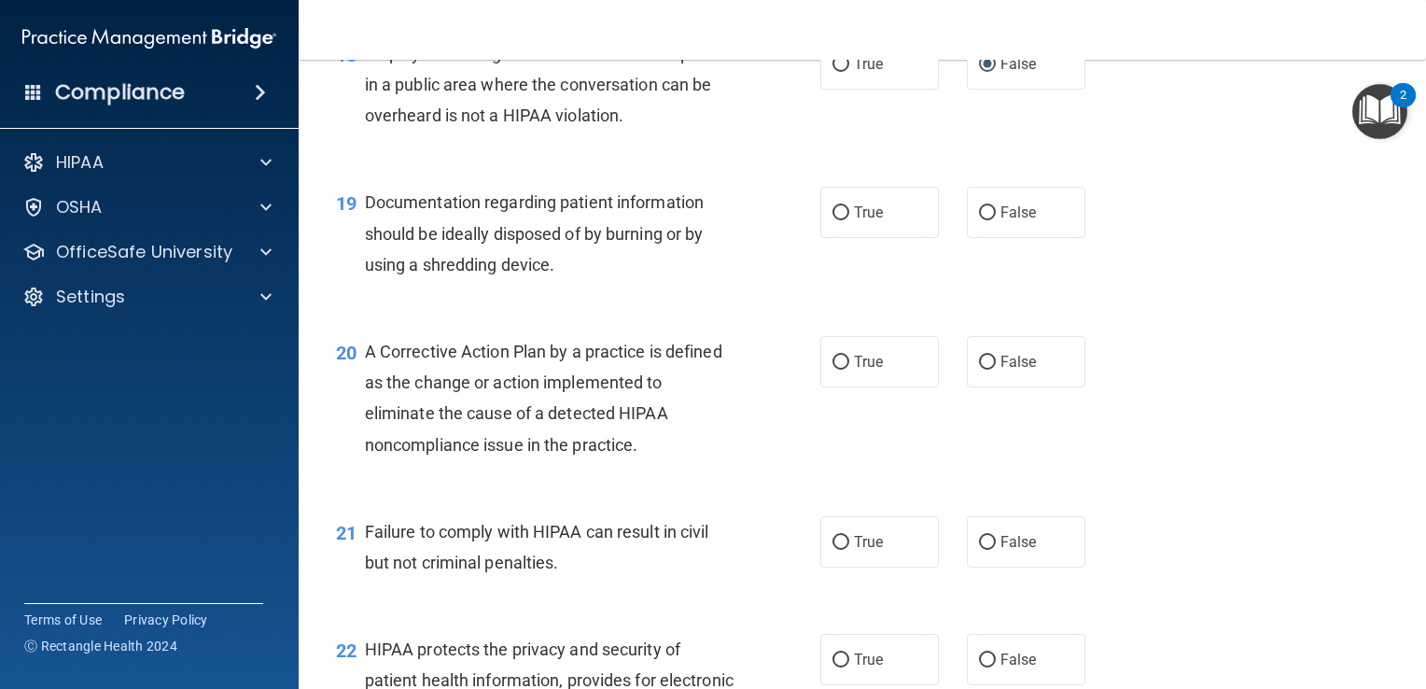
scroll to position [2808, 0]
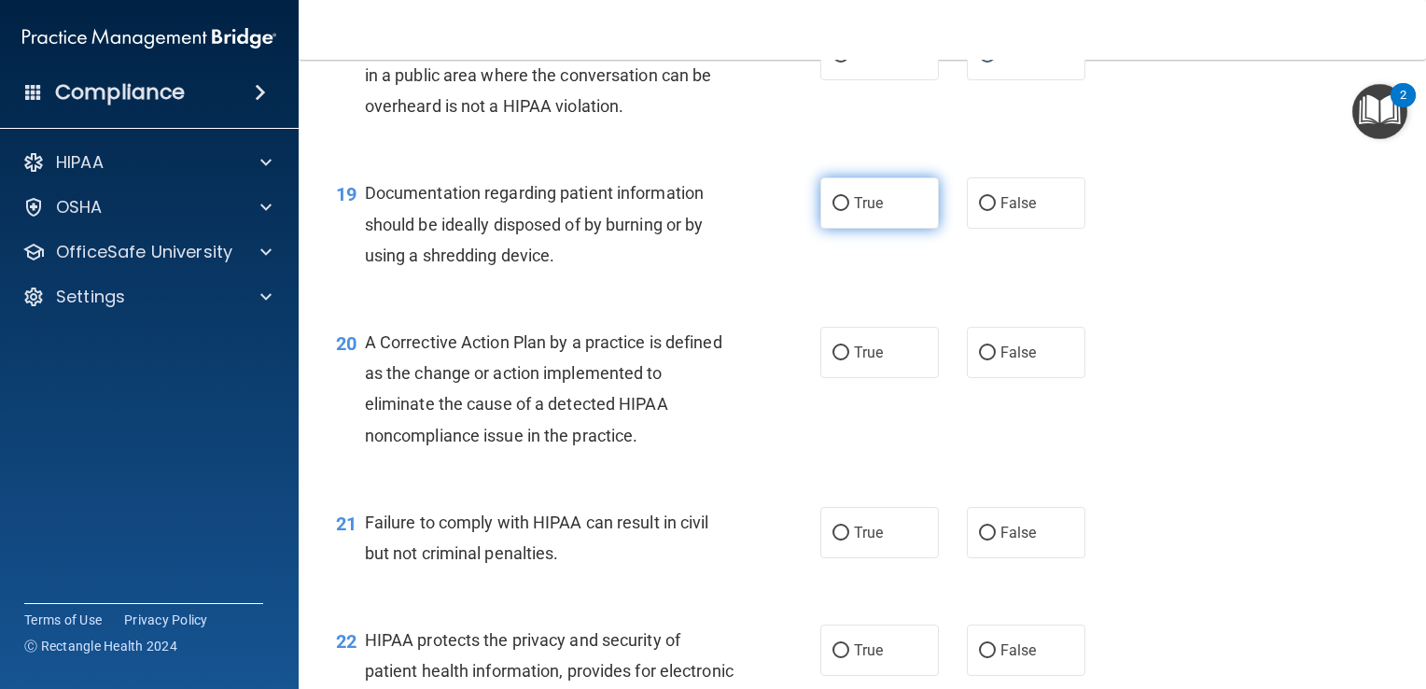
click at [867, 212] on span "True" at bounding box center [868, 203] width 29 height 18
click at [849, 211] on input "True" at bounding box center [841, 204] width 17 height 14
radio input "true"
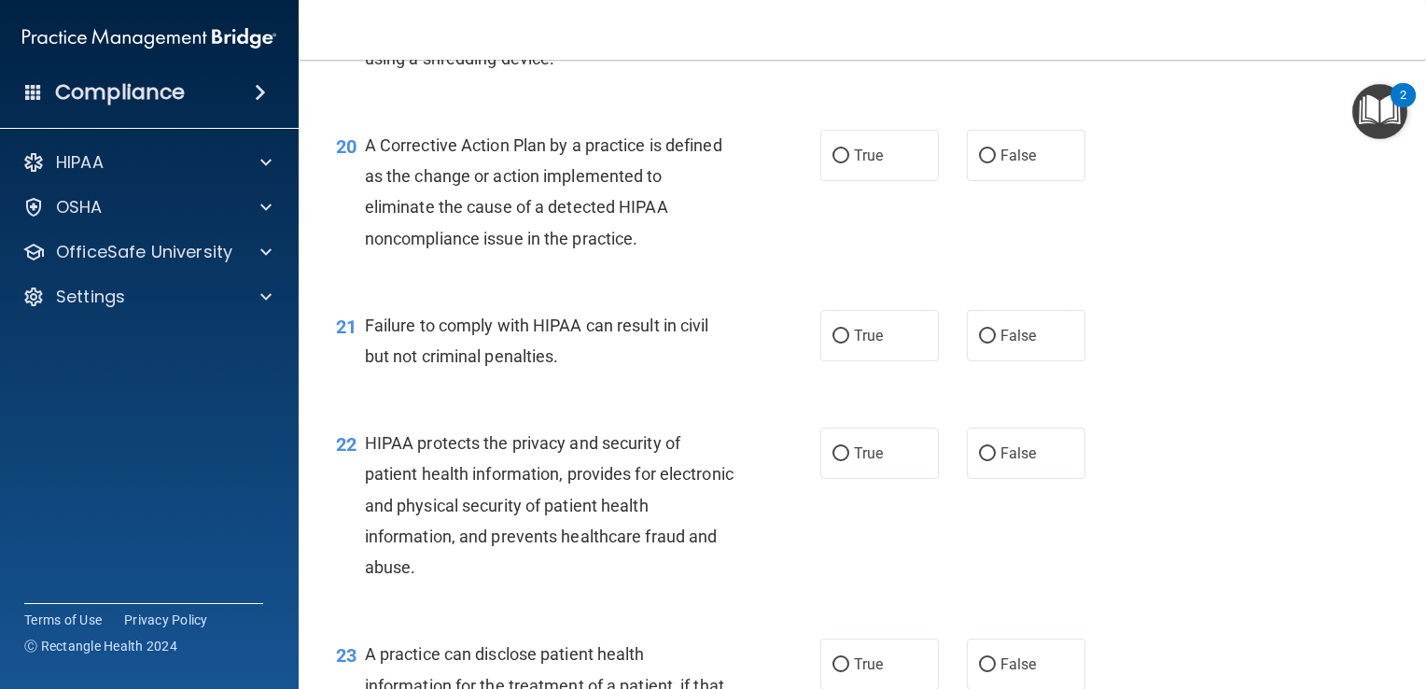
scroll to position [3021, 0]
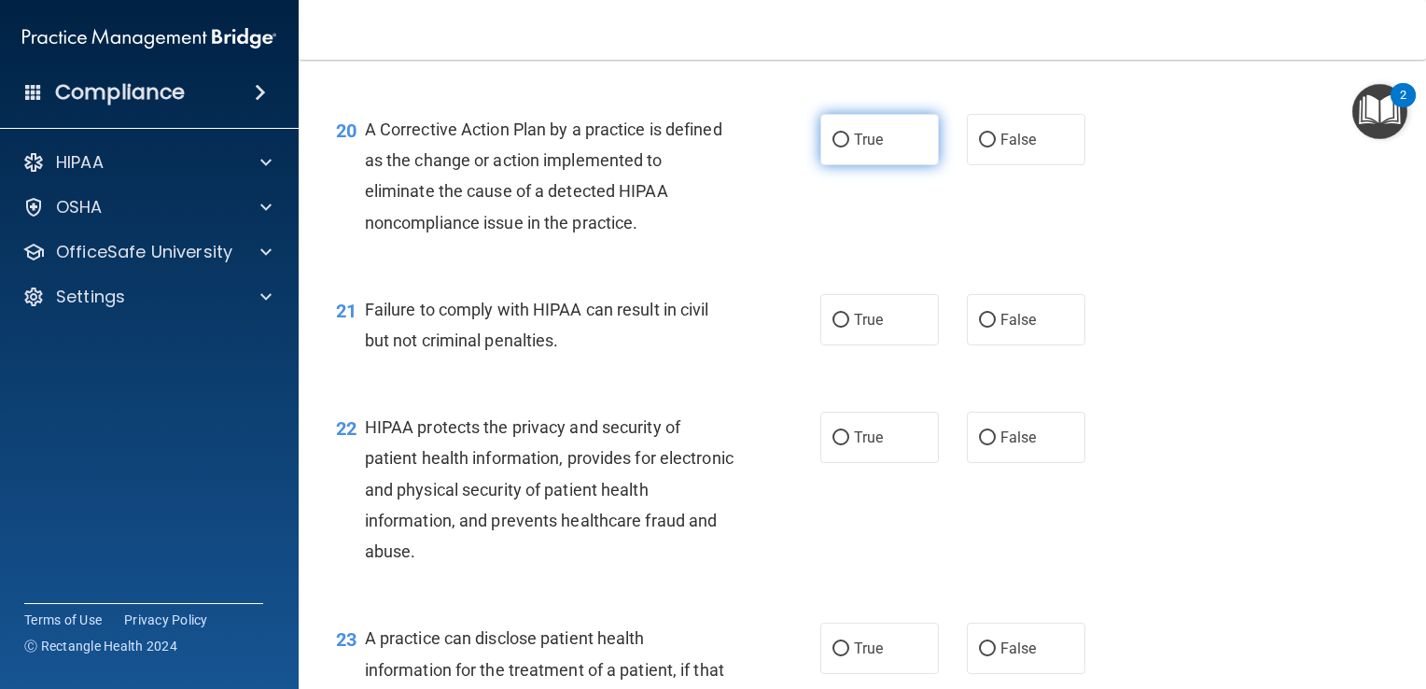
click at [854, 148] on span "True" at bounding box center [868, 140] width 29 height 18
click at [849, 147] on input "True" at bounding box center [841, 140] width 17 height 14
radio input "true"
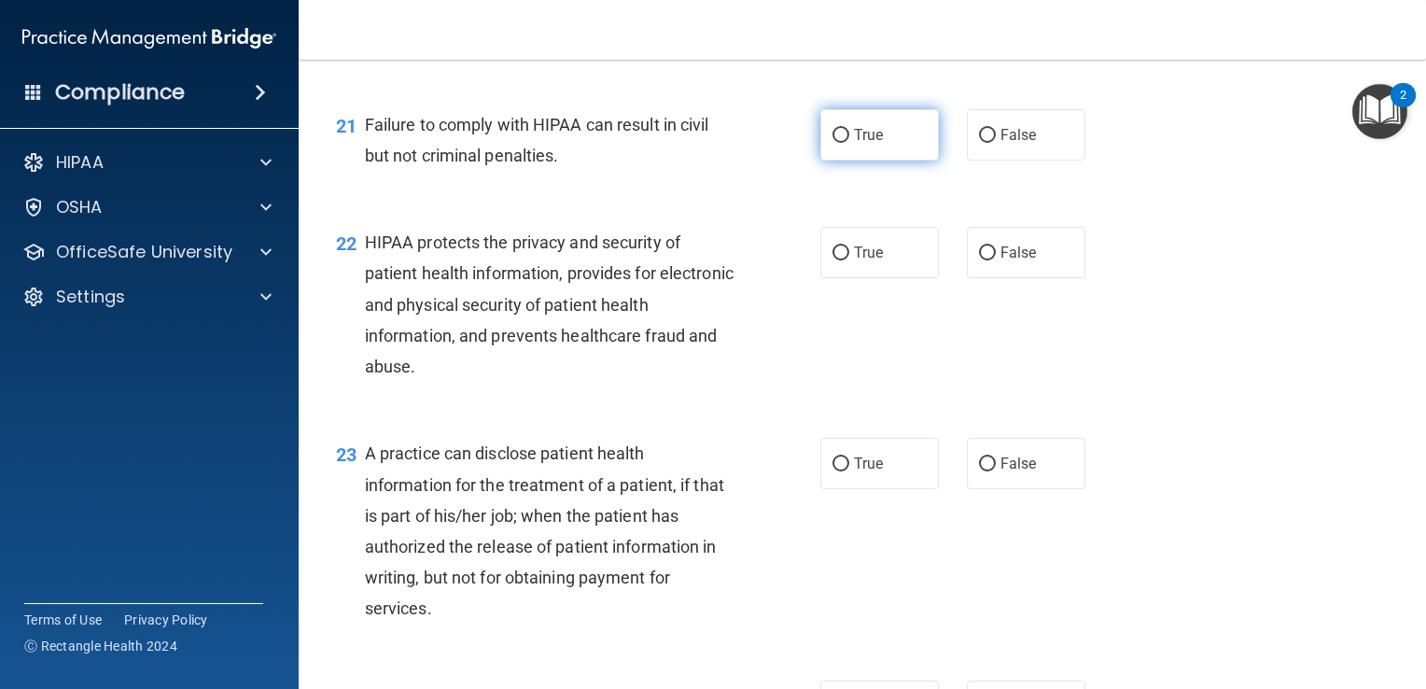
scroll to position [3207, 0]
click at [845, 159] on label "True" at bounding box center [879, 132] width 119 height 51
click at [845, 141] on input "True" at bounding box center [841, 134] width 17 height 14
radio input "true"
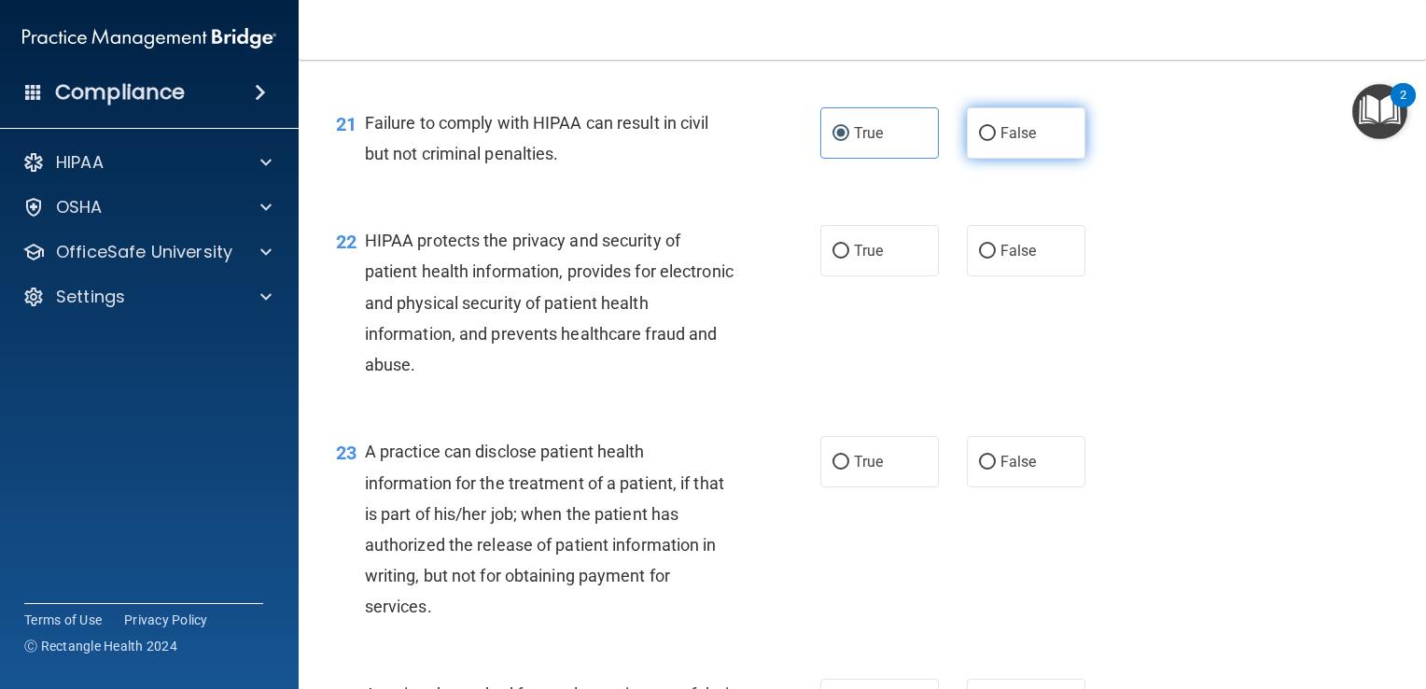
click at [979, 141] on input "False" at bounding box center [987, 134] width 17 height 14
radio input "true"
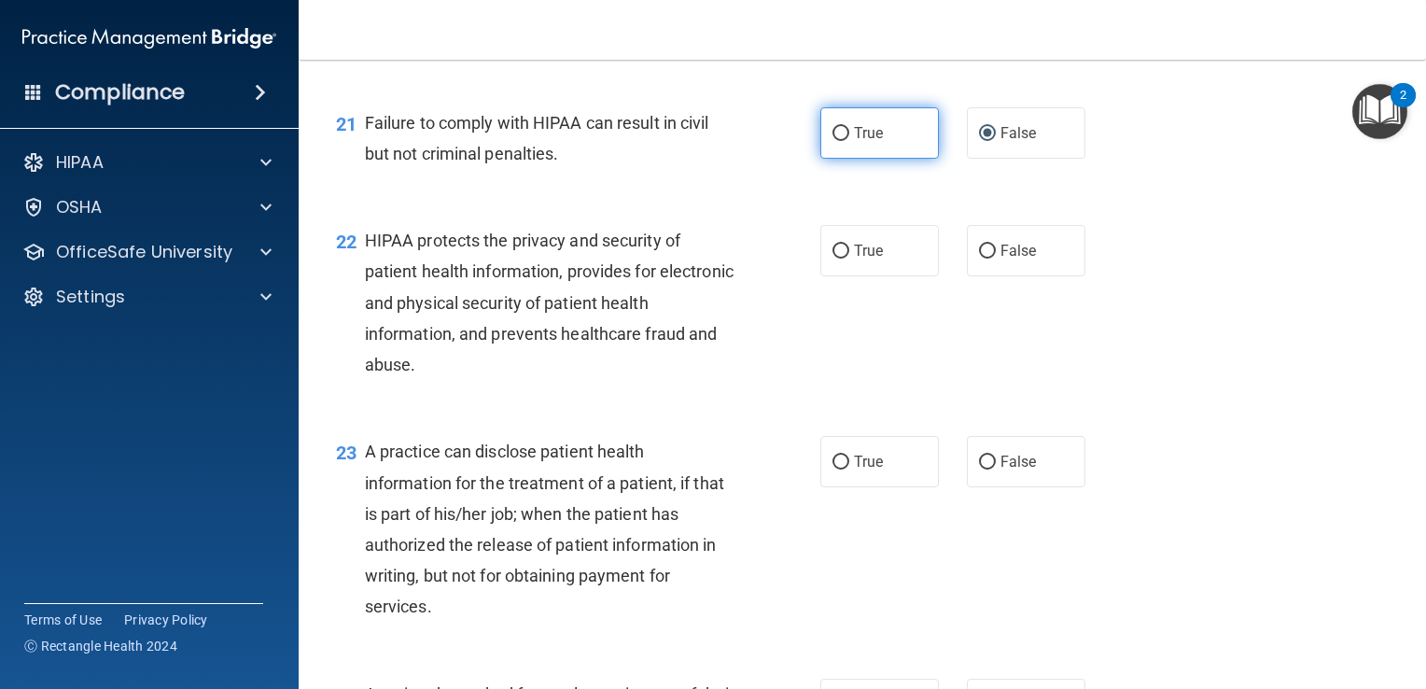
click at [892, 155] on label "True" at bounding box center [879, 132] width 119 height 51
click at [849, 141] on input "True" at bounding box center [841, 134] width 17 height 14
radio input "true"
radio input "false"
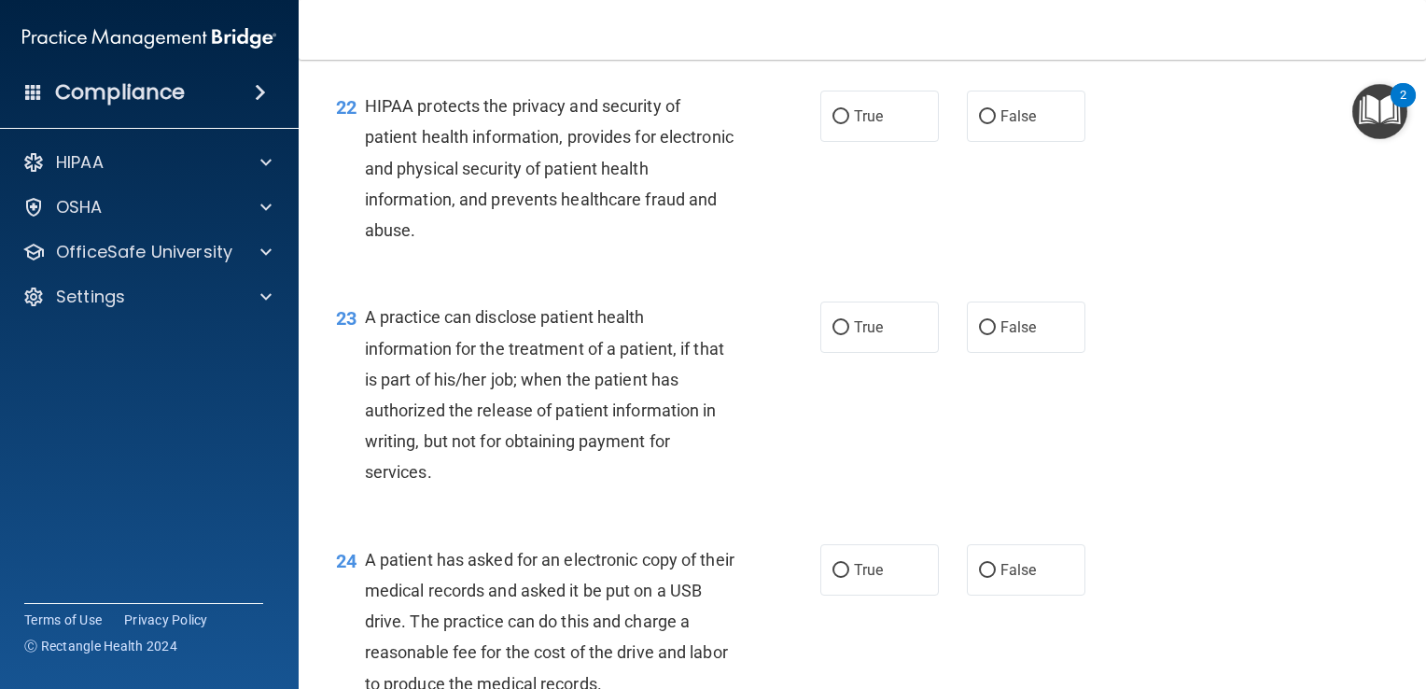
scroll to position [3345, 0]
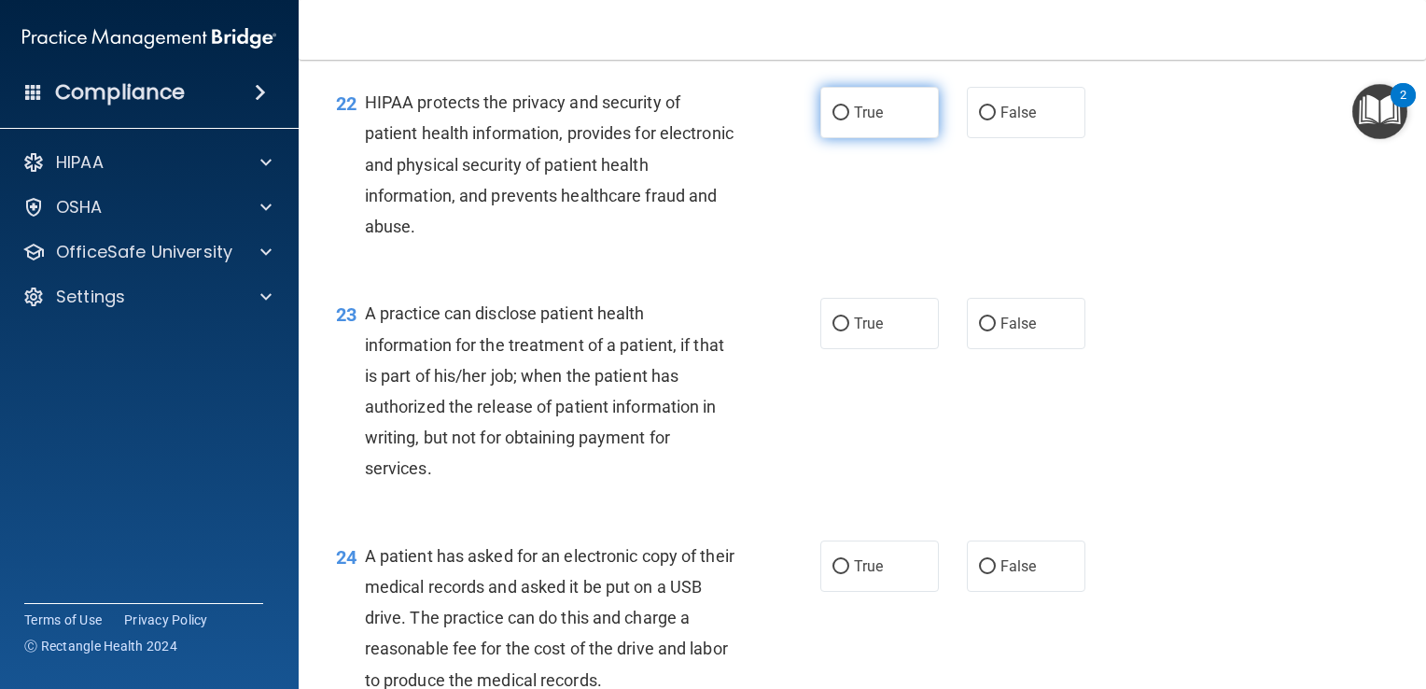
click at [844, 138] on label "True" at bounding box center [879, 112] width 119 height 51
click at [844, 120] on input "True" at bounding box center [841, 113] width 17 height 14
radio input "true"
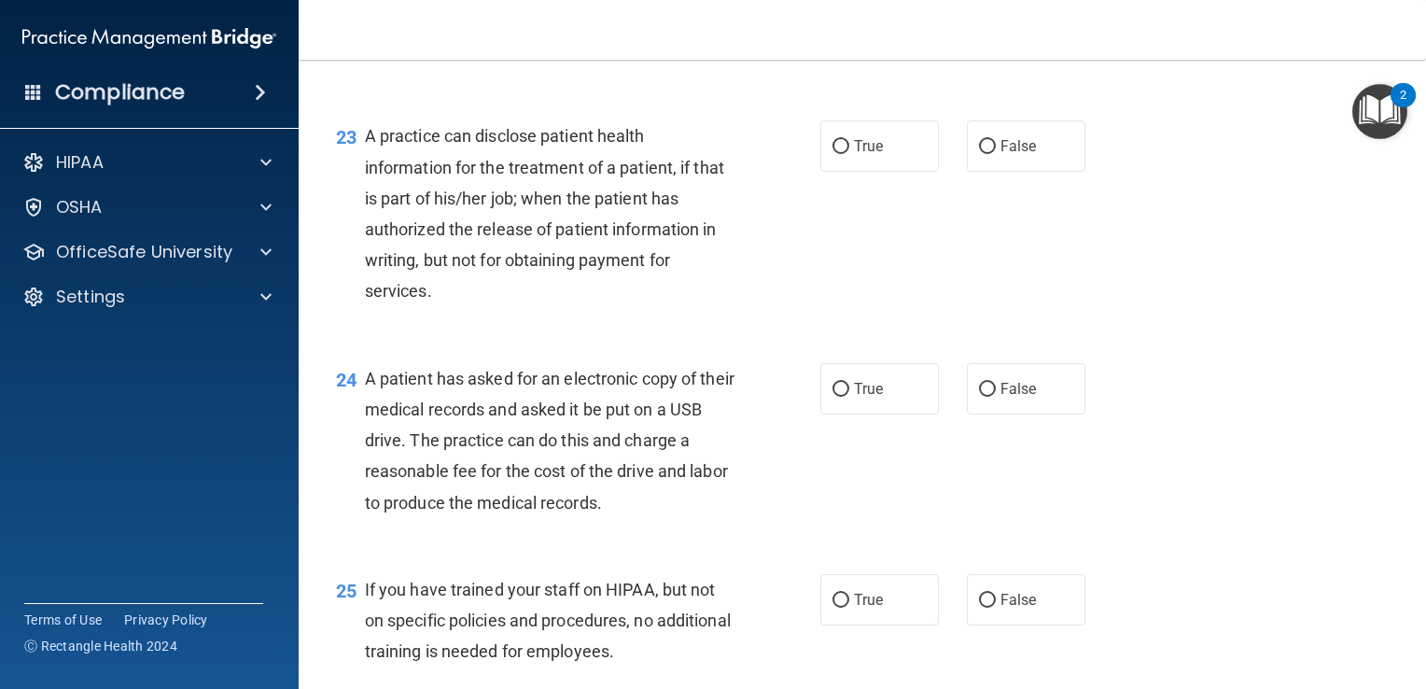
scroll to position [3536, 0]
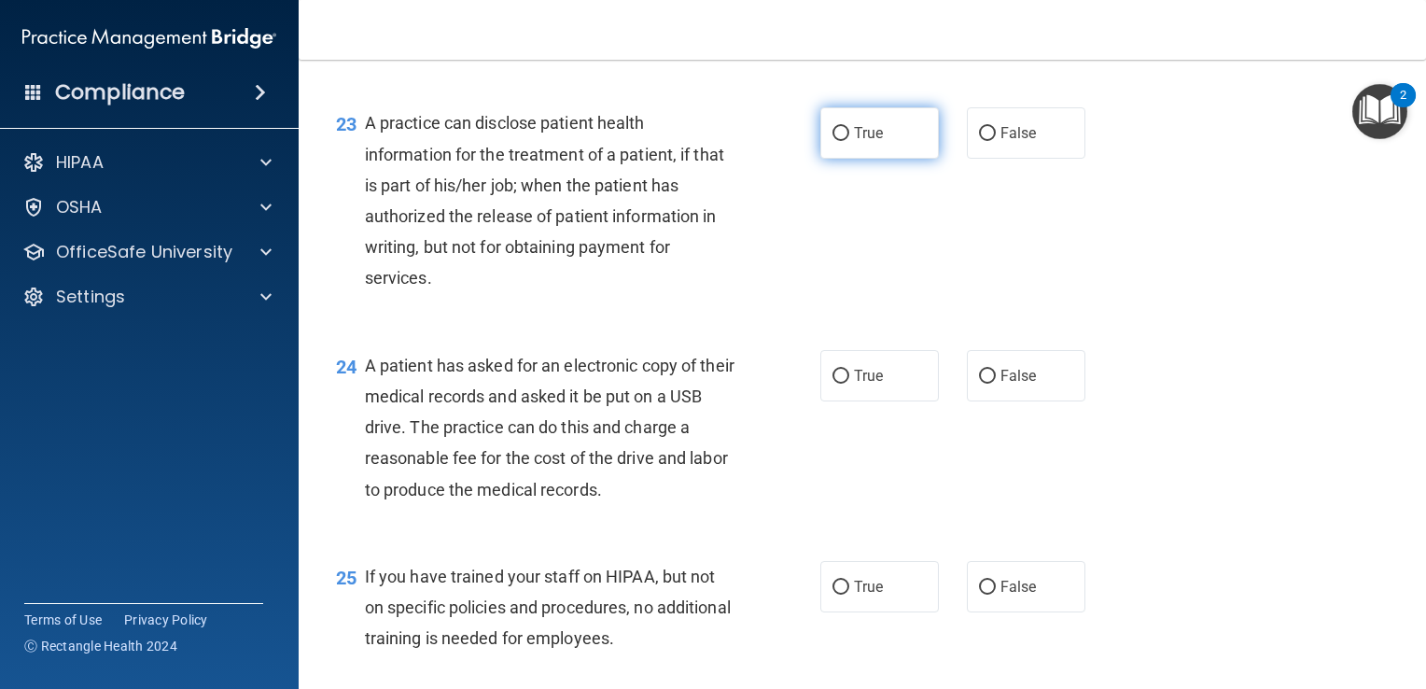
click at [854, 142] on span "True" at bounding box center [868, 133] width 29 height 18
click at [849, 141] on input "True" at bounding box center [841, 134] width 17 height 14
radio input "true"
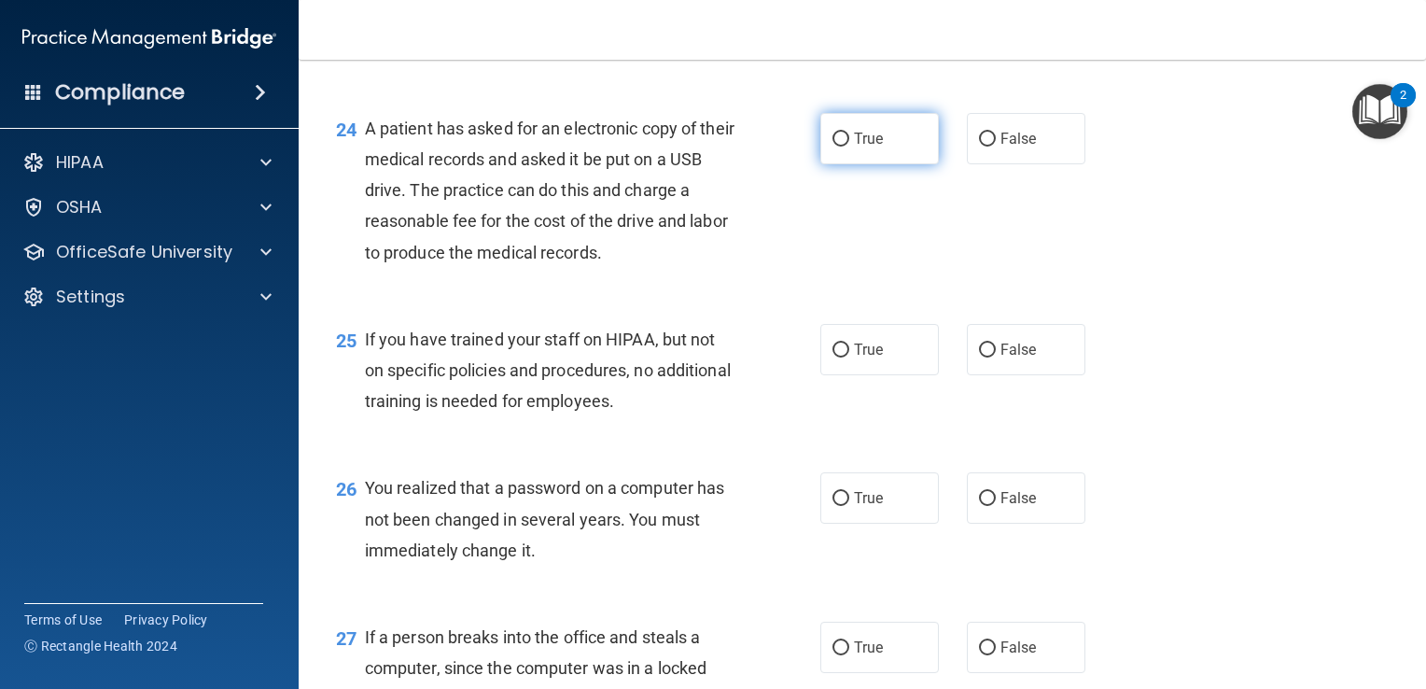
scroll to position [3774, 0]
click at [837, 146] on input "True" at bounding box center [841, 139] width 17 height 14
radio input "true"
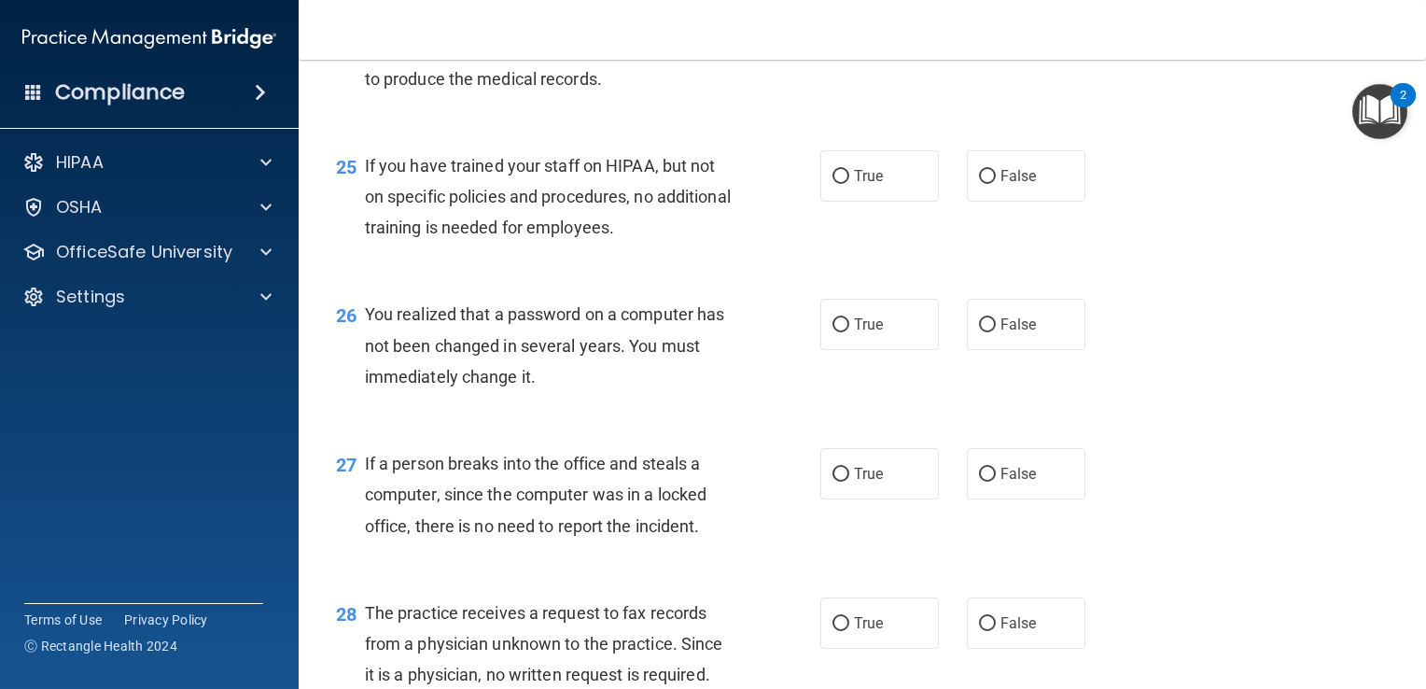
scroll to position [3948, 0]
click at [982, 182] on input "False" at bounding box center [987, 175] width 17 height 14
radio input "true"
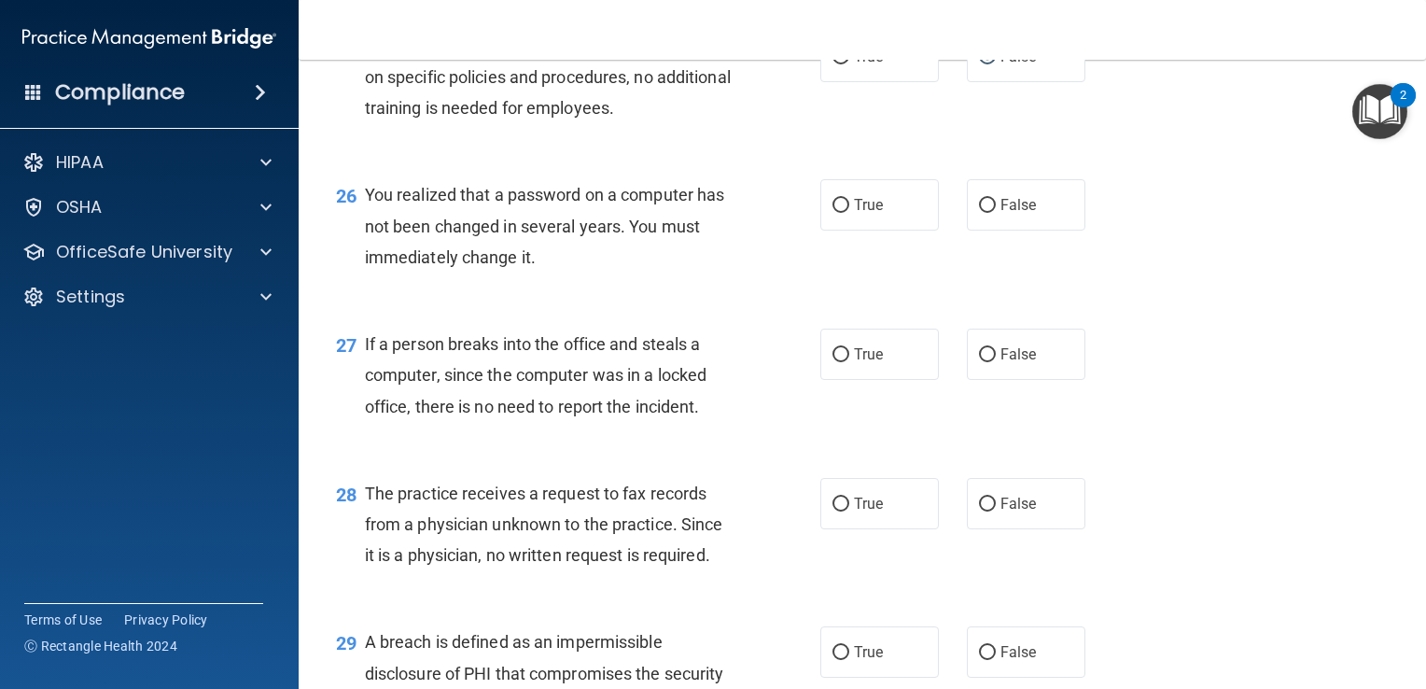
scroll to position [4102, 0]
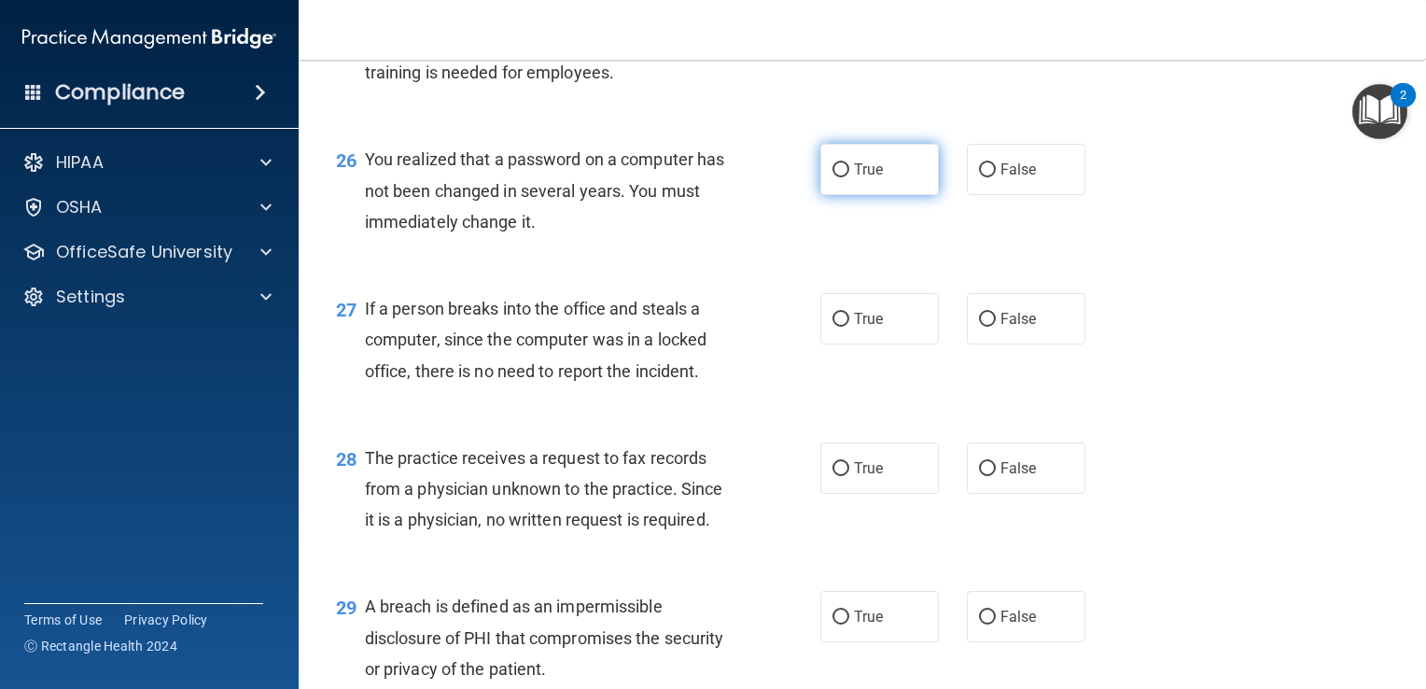
click at [834, 177] on input "True" at bounding box center [841, 170] width 17 height 14
radio input "true"
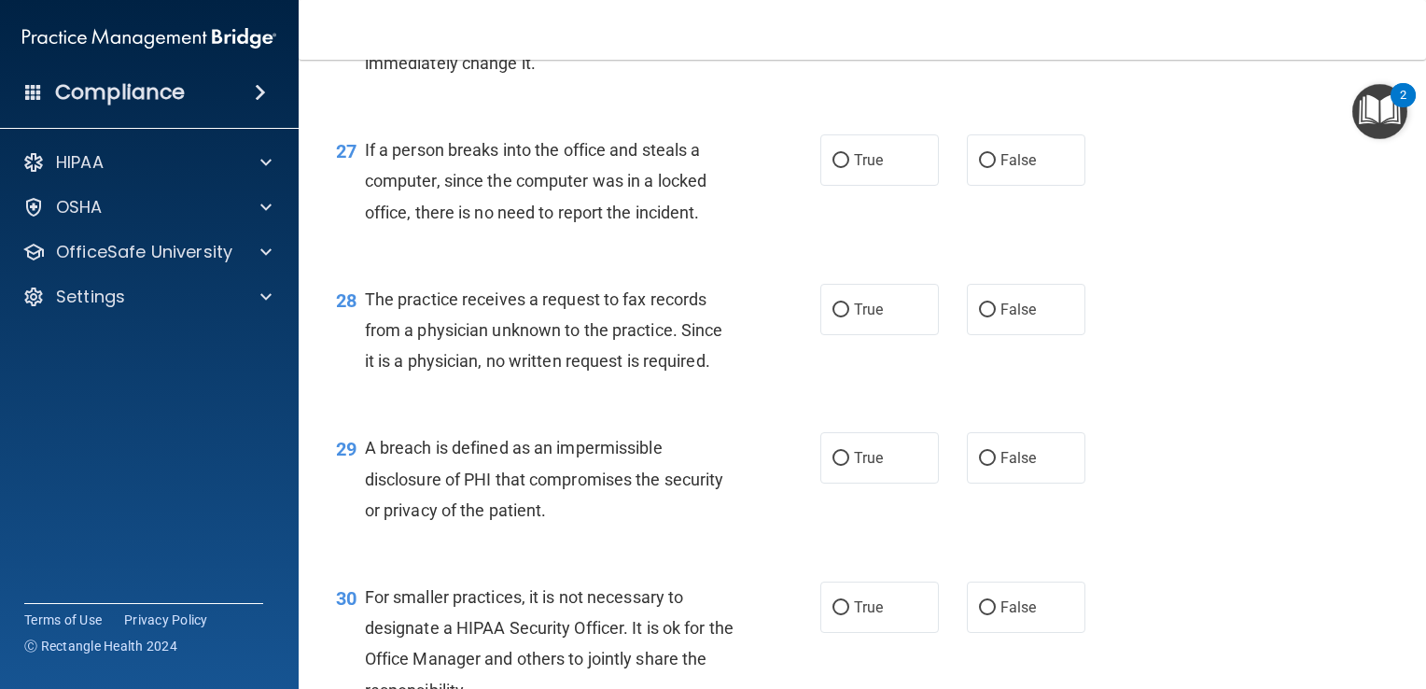
scroll to position [4262, 0]
click at [984, 166] on input "False" at bounding box center [987, 159] width 17 height 14
radio input "true"
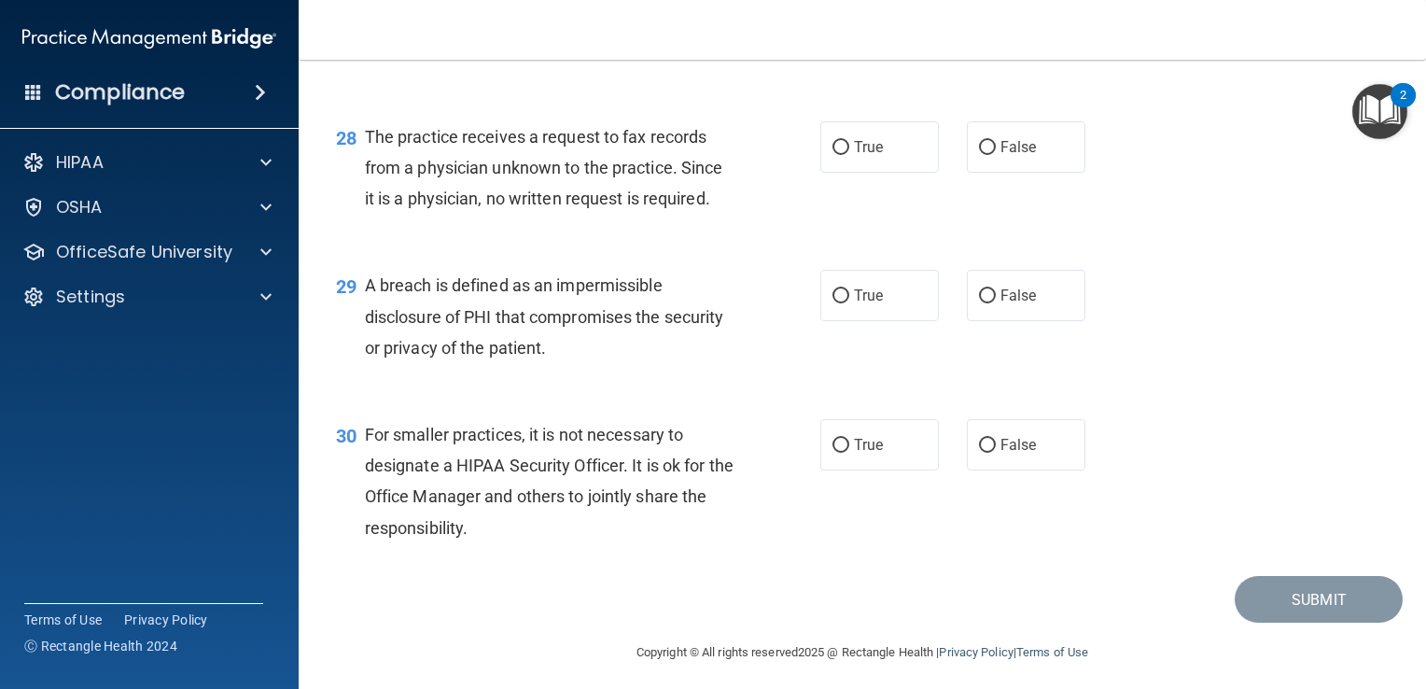
scroll to position [4424, 0]
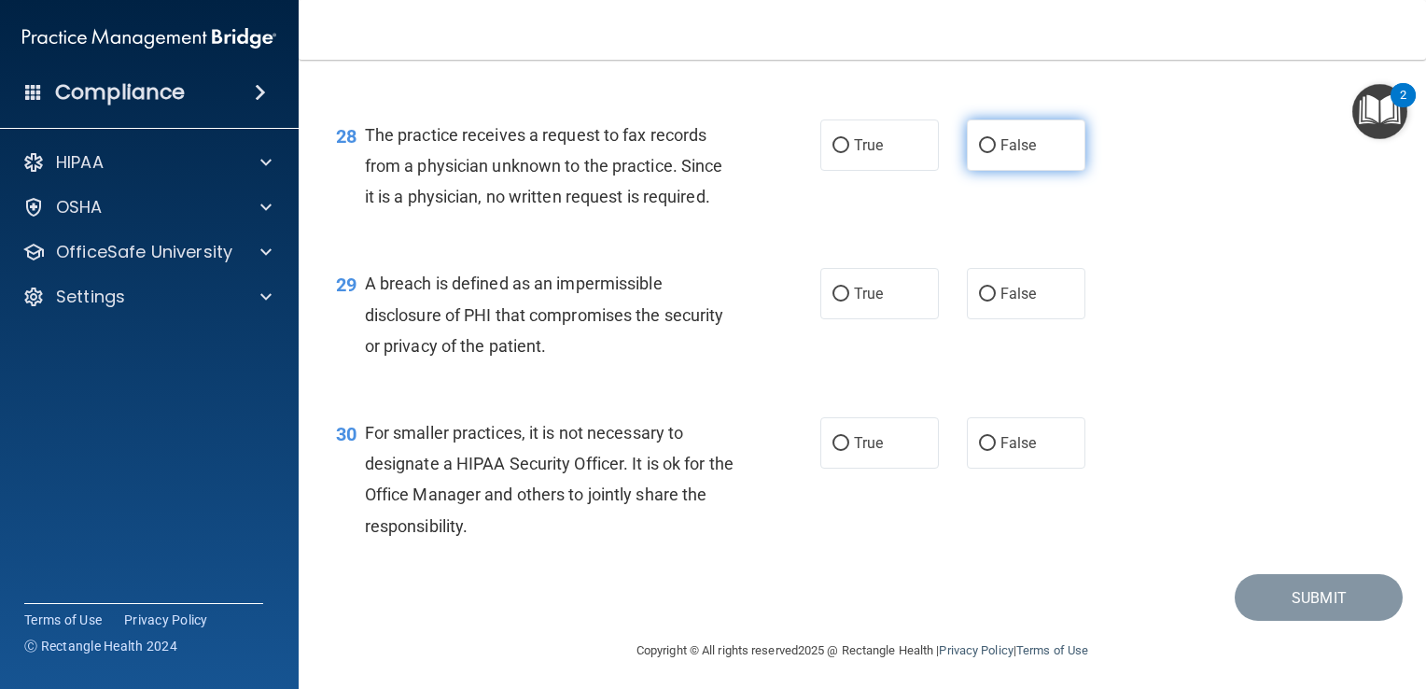
click at [1012, 154] on span "False" at bounding box center [1019, 145] width 36 height 18
click at [996, 153] on input "False" at bounding box center [987, 146] width 17 height 14
radio input "true"
click at [833, 301] on input "True" at bounding box center [841, 294] width 17 height 14
radio input "true"
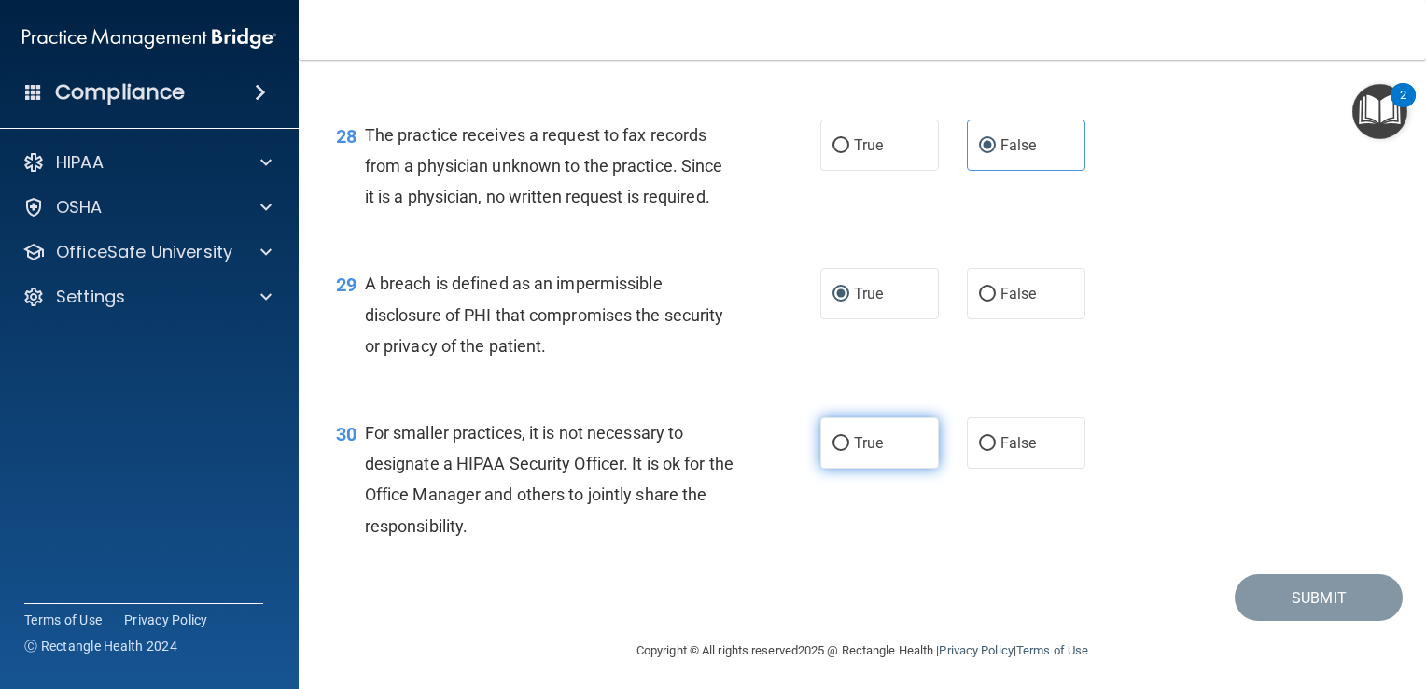
click at [855, 452] on span "True" at bounding box center [868, 443] width 29 height 18
click at [849, 451] on input "True" at bounding box center [841, 444] width 17 height 14
radio input "true"
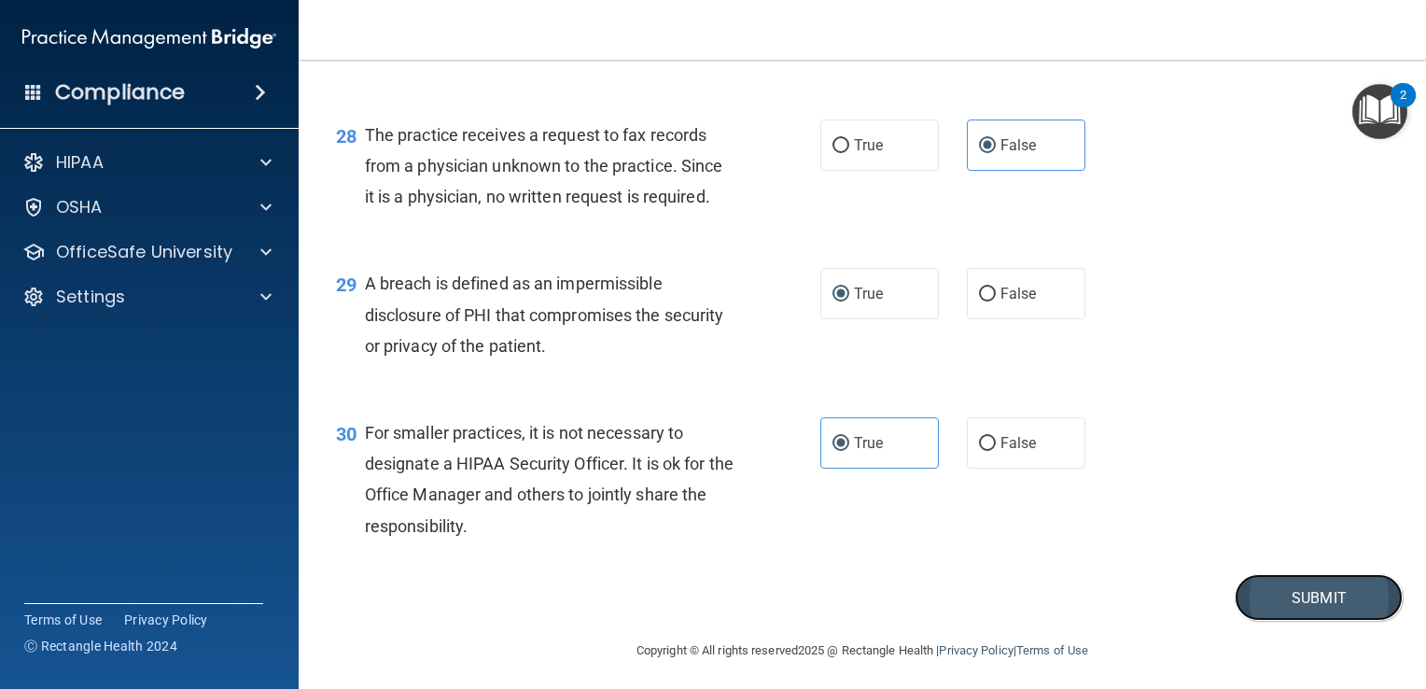
click at [1257, 622] on button "Submit" at bounding box center [1319, 598] width 168 height 48
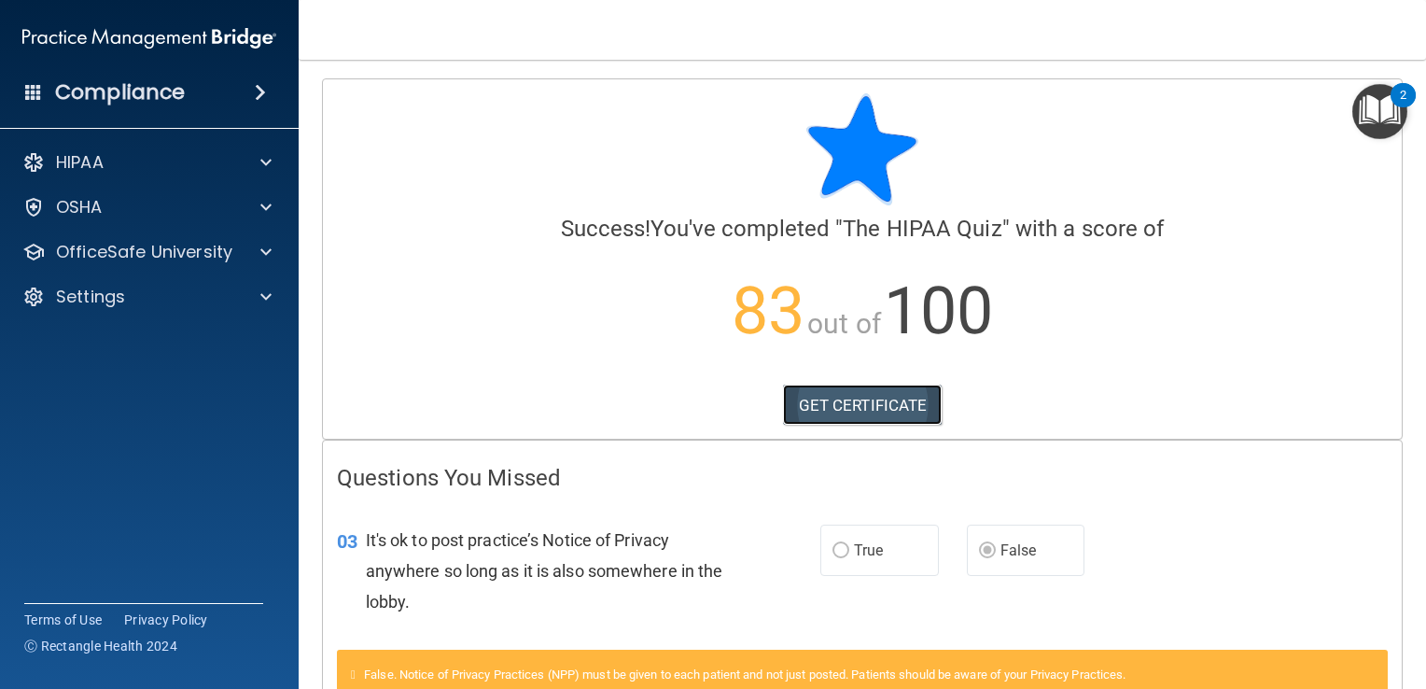
click at [872, 404] on link "GET CERTIFICATE" at bounding box center [863, 405] width 160 height 41
click at [149, 264] on div "OfficeSafe University" at bounding box center [150, 251] width 300 height 37
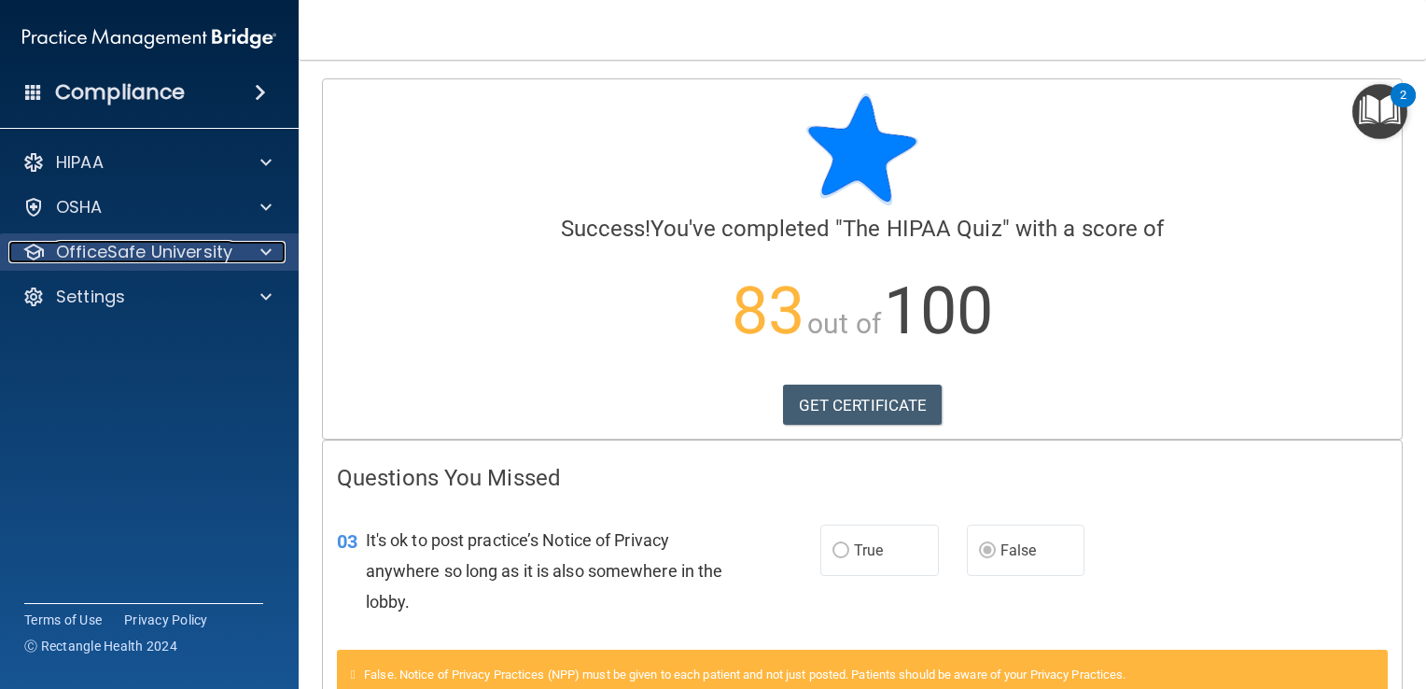
click at [186, 255] on p "OfficeSafe University" at bounding box center [144, 252] width 176 height 22
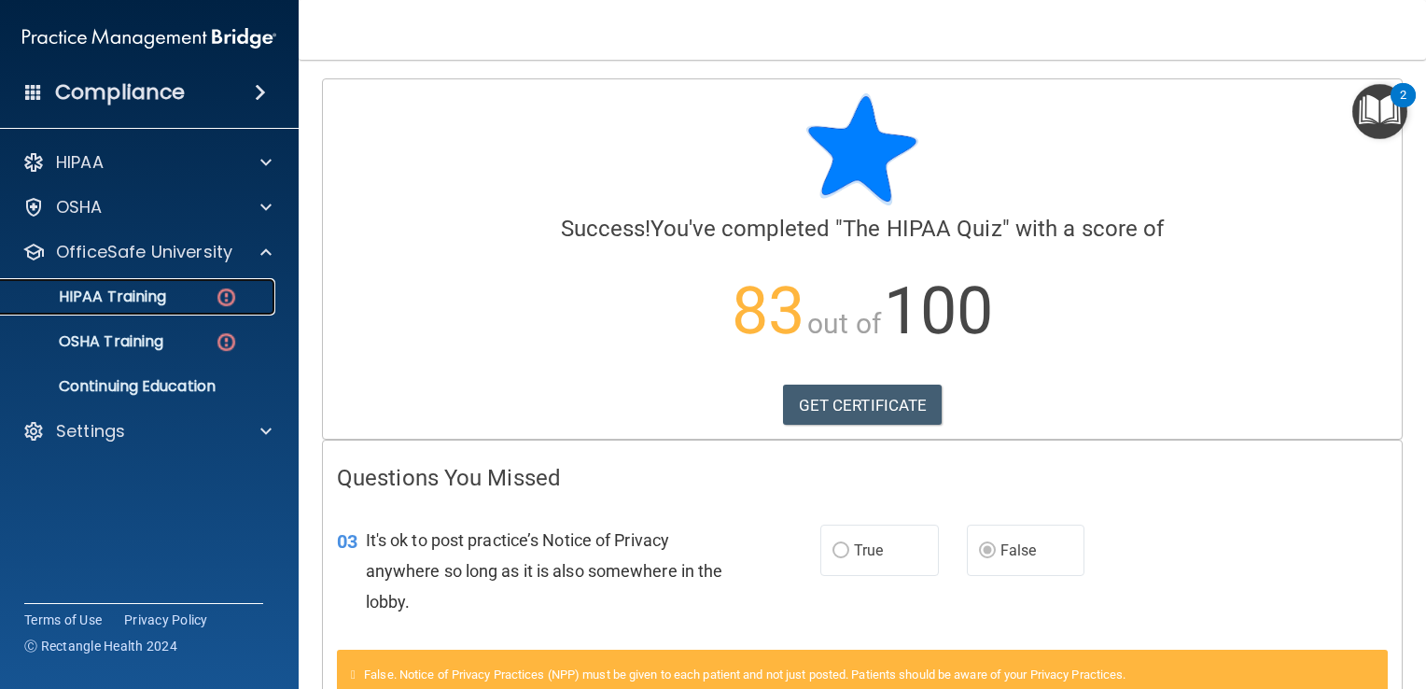
click at [172, 295] on div "HIPAA Training" at bounding box center [139, 296] width 255 height 19
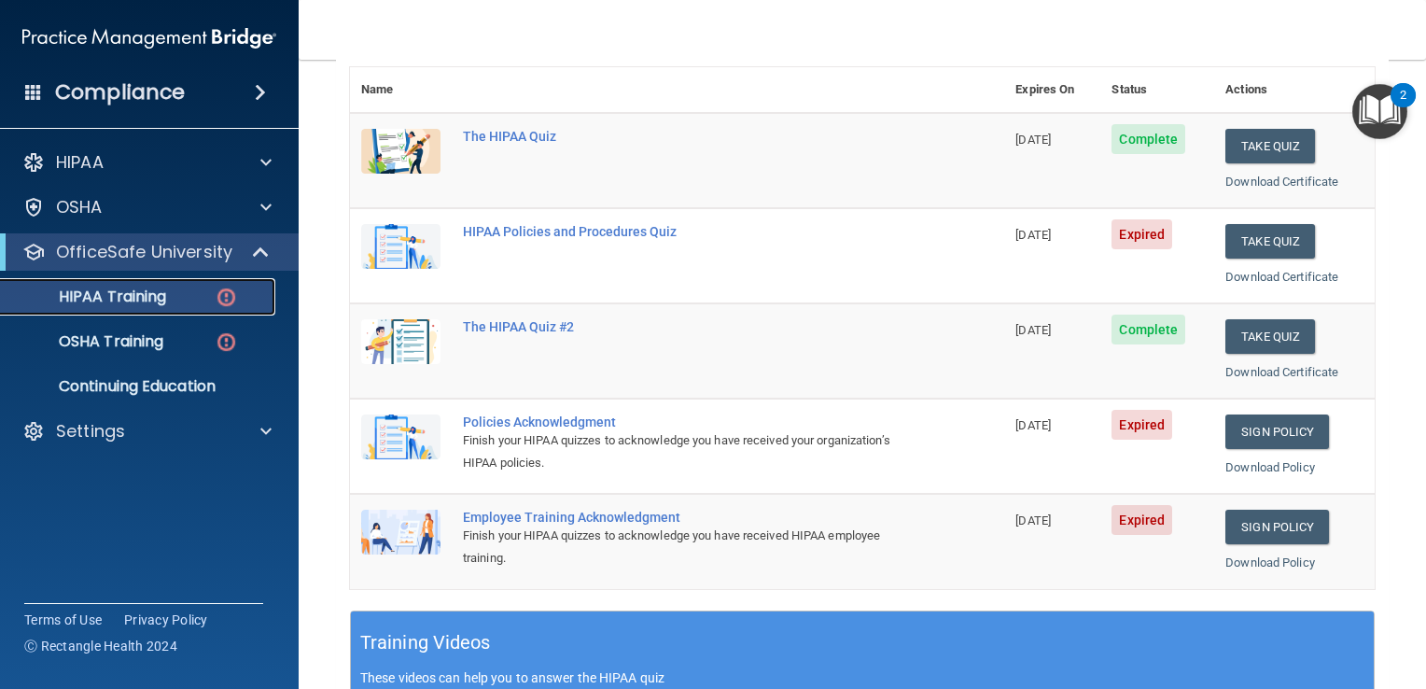
scroll to position [217, 0]
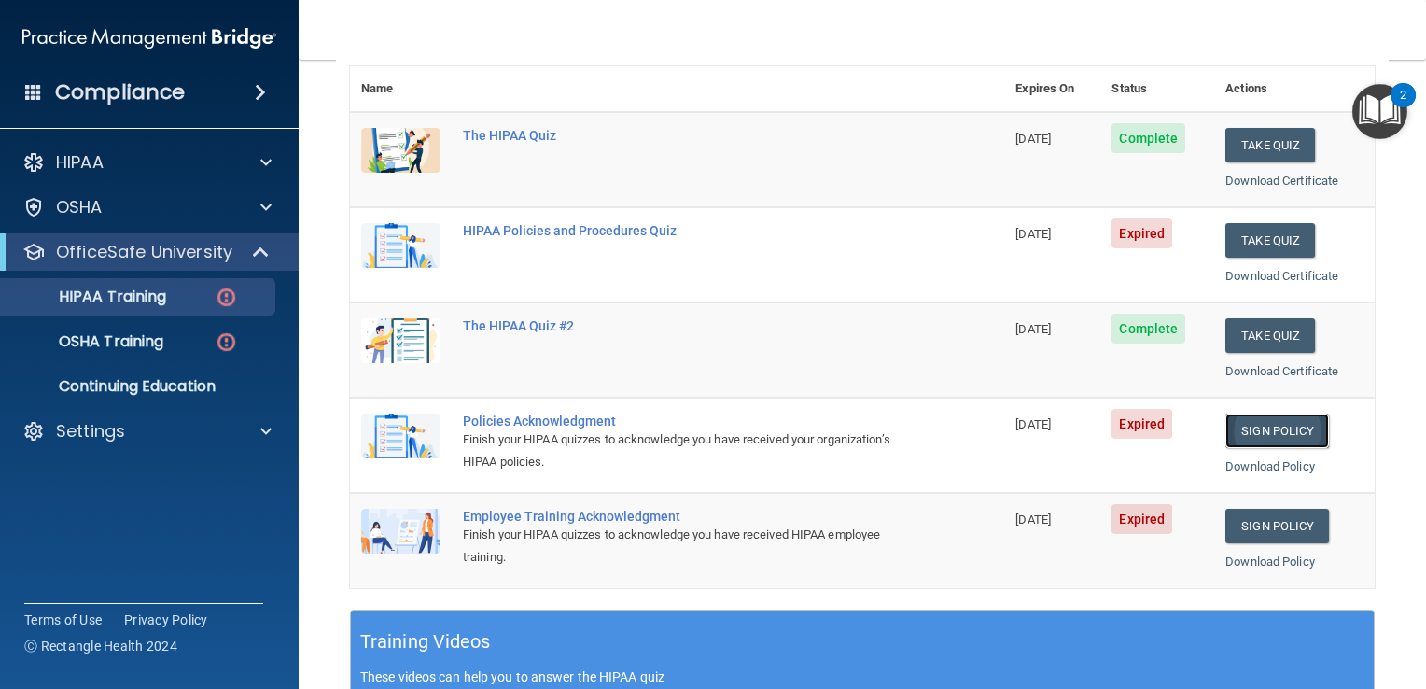
click at [1252, 427] on link "Sign Policy" at bounding box center [1278, 431] width 104 height 35
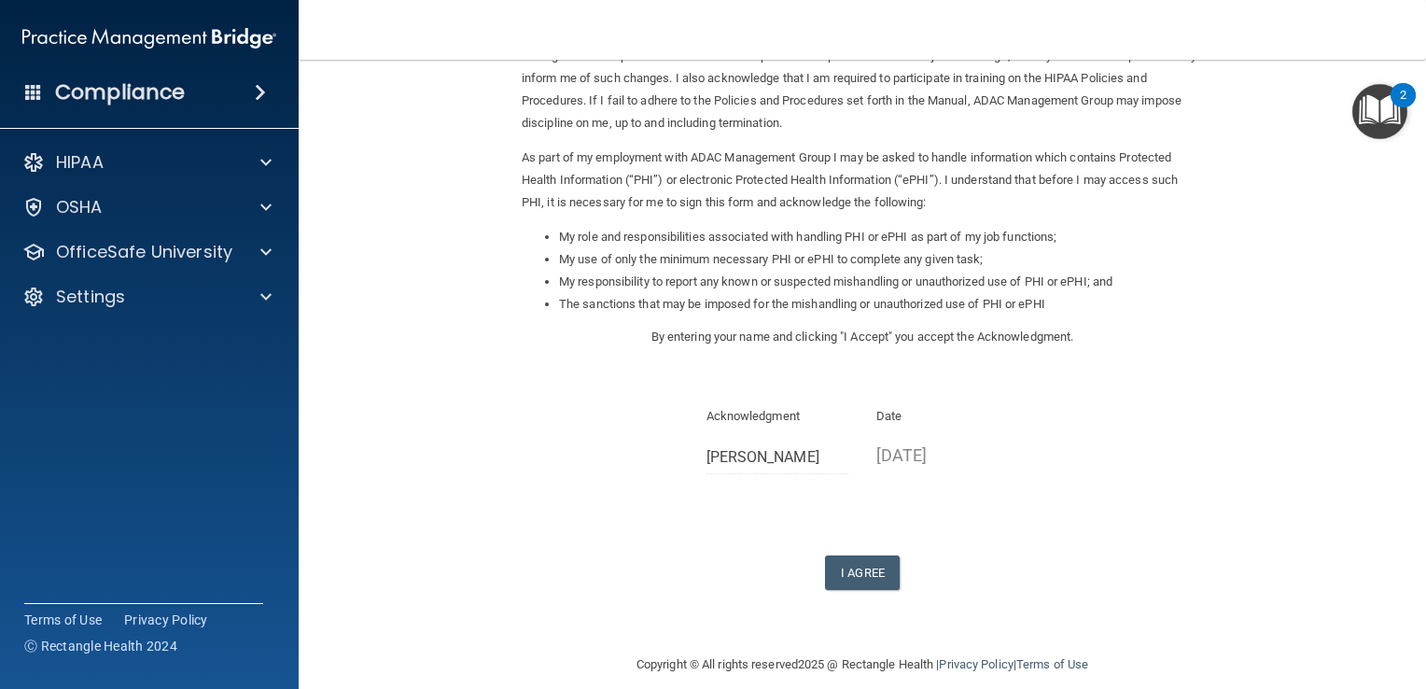
scroll to position [165, 0]
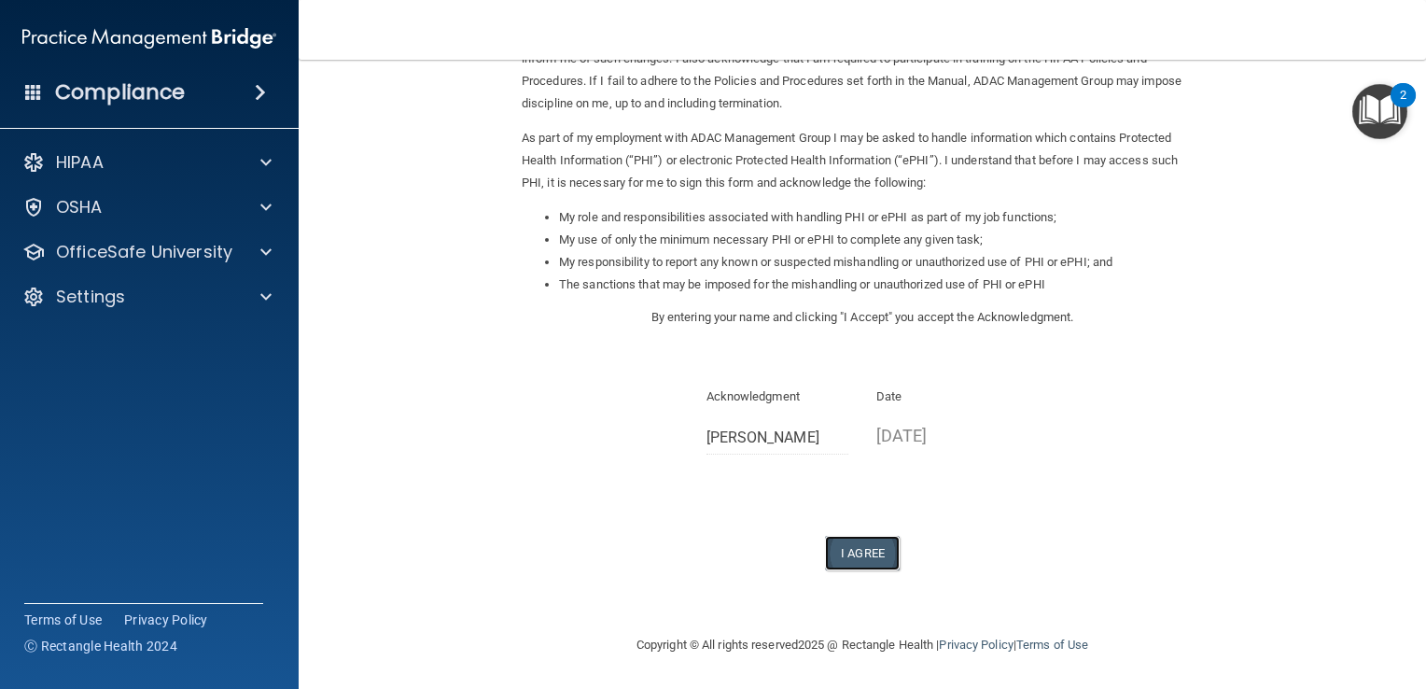
click at [853, 558] on button "I Agree" at bounding box center [862, 553] width 75 height 35
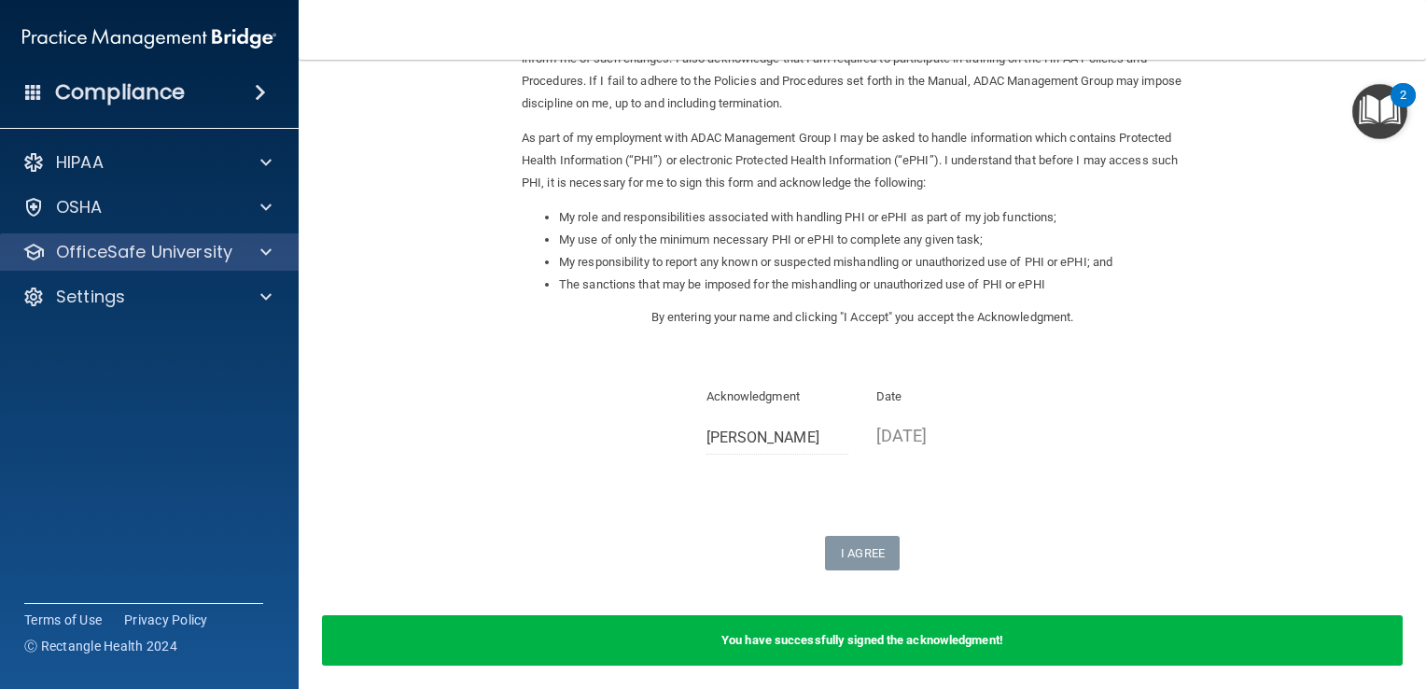
click at [123, 266] on div "OfficeSafe University" at bounding box center [150, 251] width 300 height 37
click at [189, 256] on p "OfficeSafe University" at bounding box center [144, 252] width 176 height 22
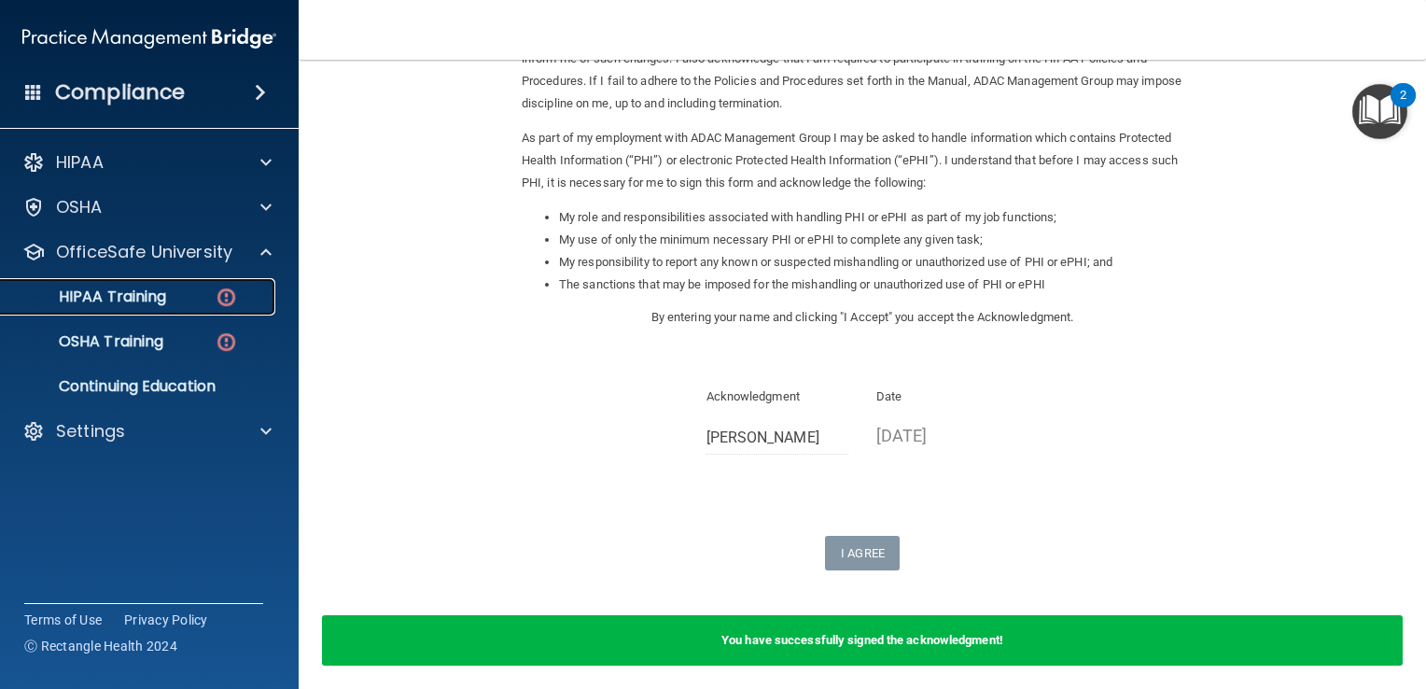
click at [186, 294] on div "HIPAA Training" at bounding box center [139, 296] width 255 height 19
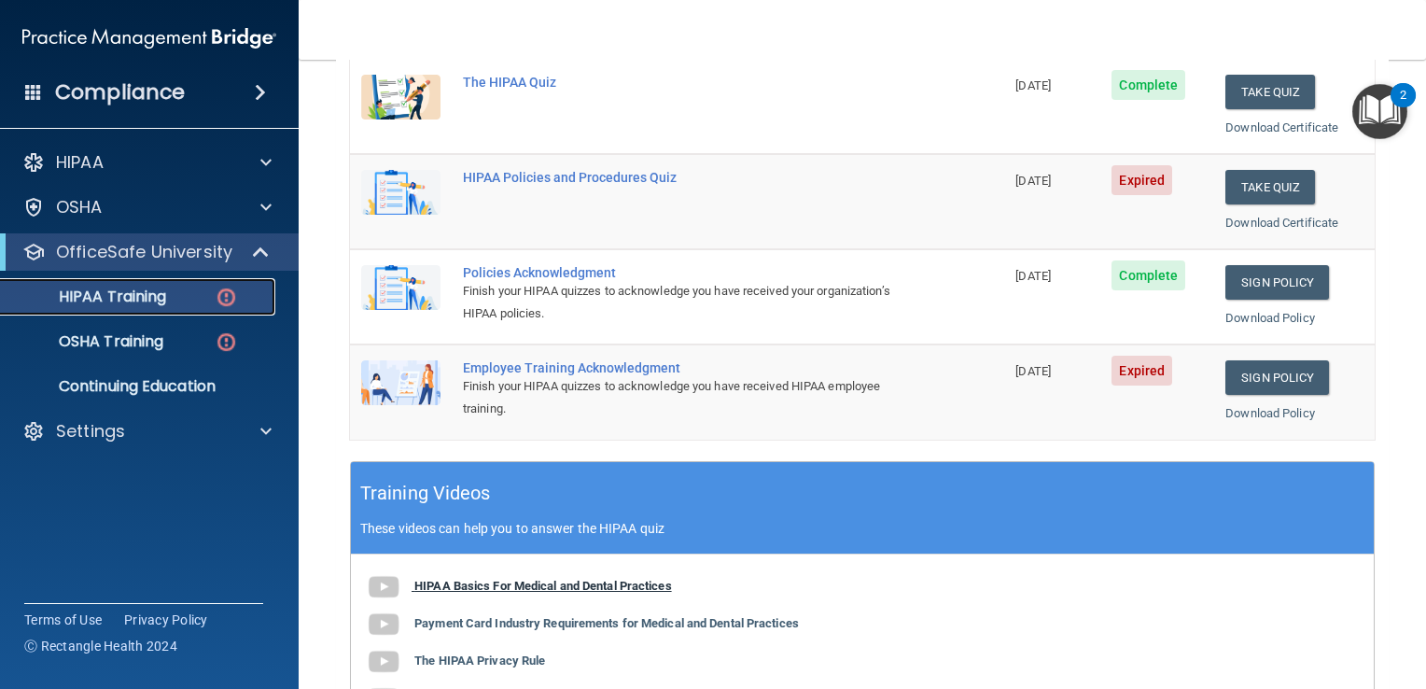
scroll to position [343, 0]
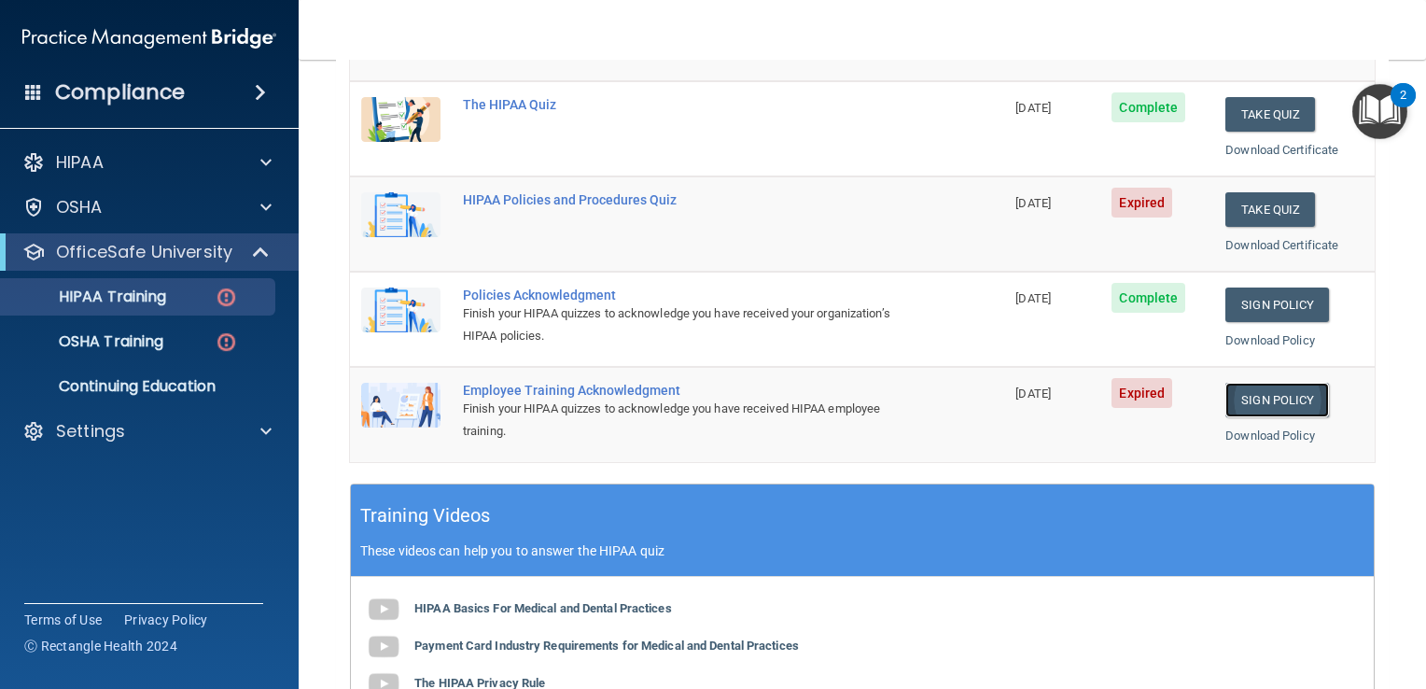
click at [1237, 400] on link "Sign Policy" at bounding box center [1278, 400] width 104 height 35
click at [77, 353] on link "OSHA Training" at bounding box center [128, 341] width 294 height 37
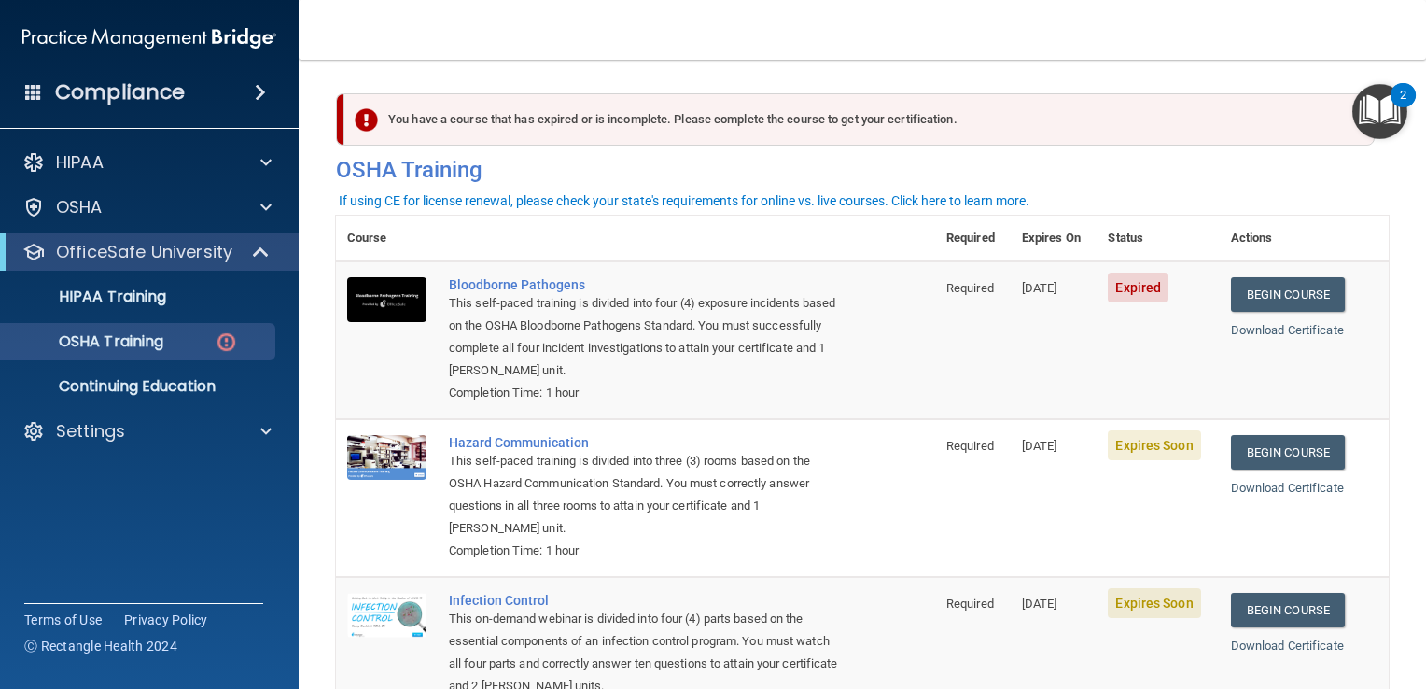
drag, startPoint x: 1269, startPoint y: 297, endPoint x: 1031, endPoint y: 344, distance: 242.7
click at [1031, 344] on td "[DATE]" at bounding box center [1054, 340] width 87 height 158
click at [1306, 295] on link "Begin Course" at bounding box center [1288, 294] width 114 height 35
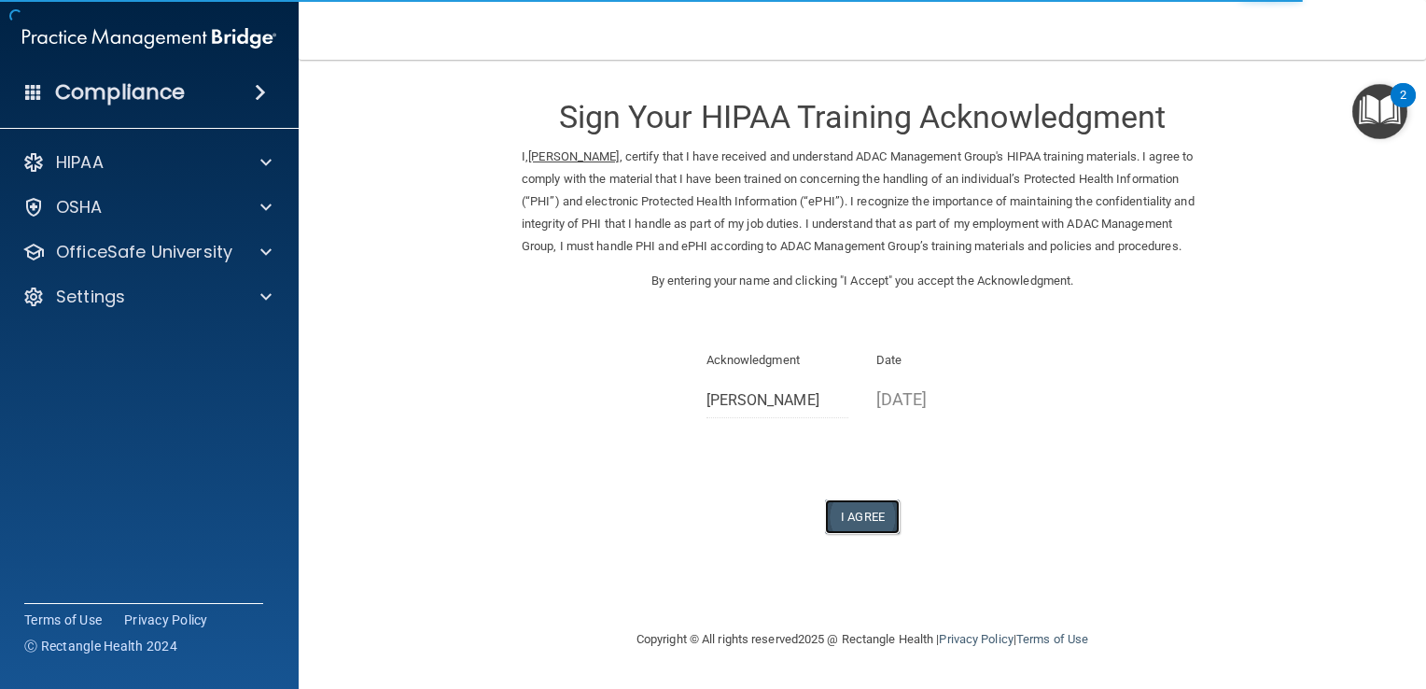
click at [859, 534] on button "I Agree" at bounding box center [862, 516] width 75 height 35
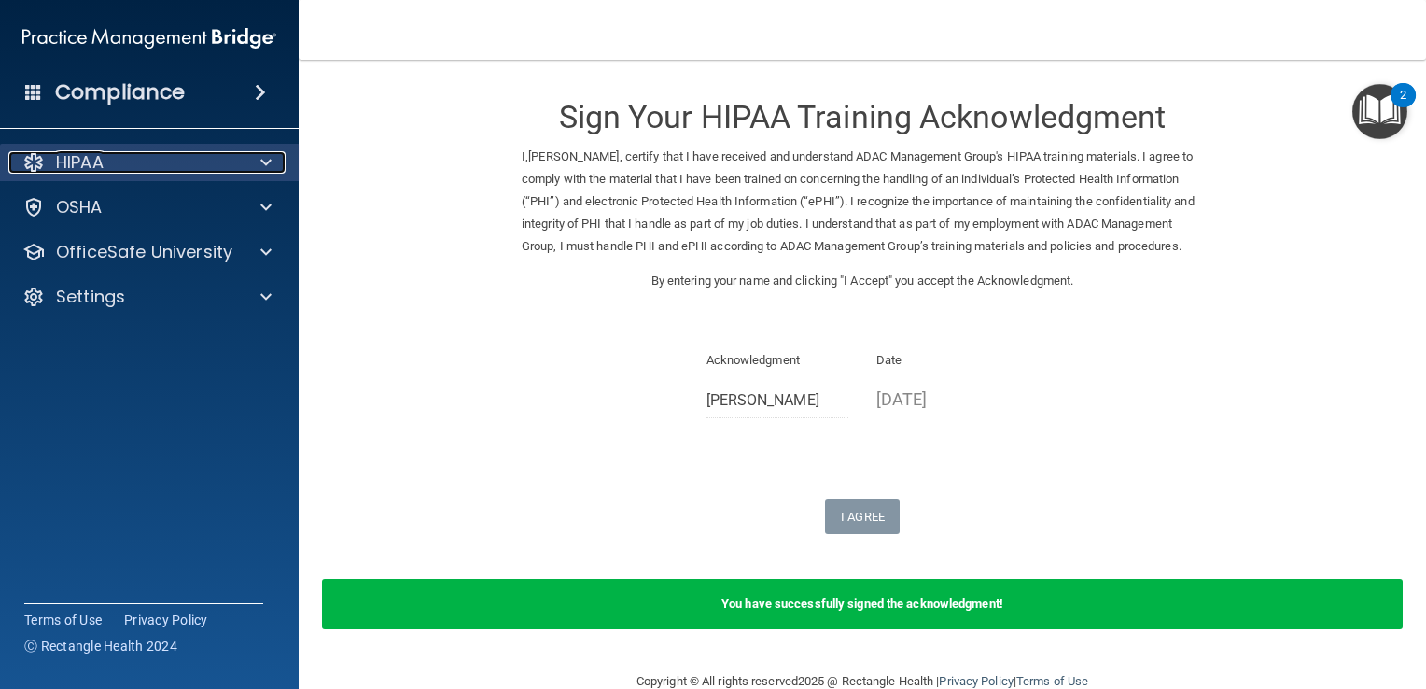
click at [100, 172] on p "HIPAA" at bounding box center [80, 162] width 48 height 22
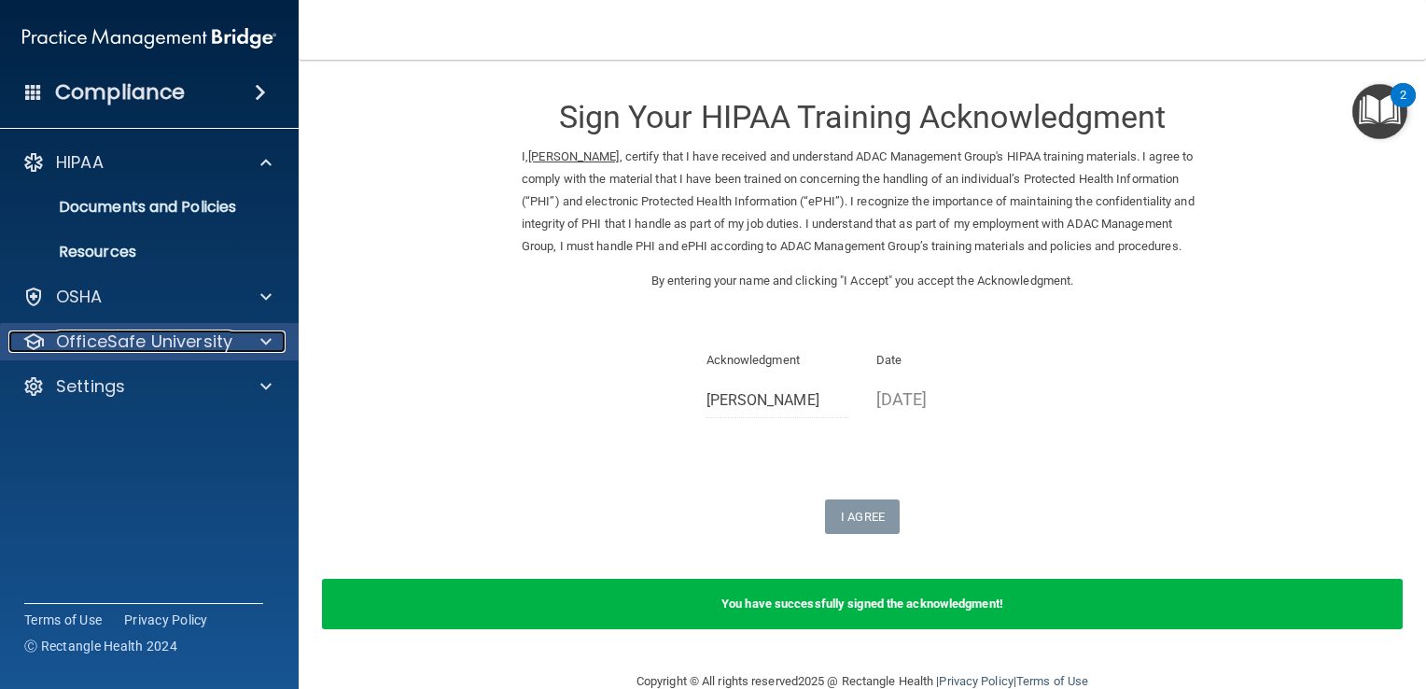
click at [83, 344] on p "OfficeSafe University" at bounding box center [144, 341] width 176 height 22
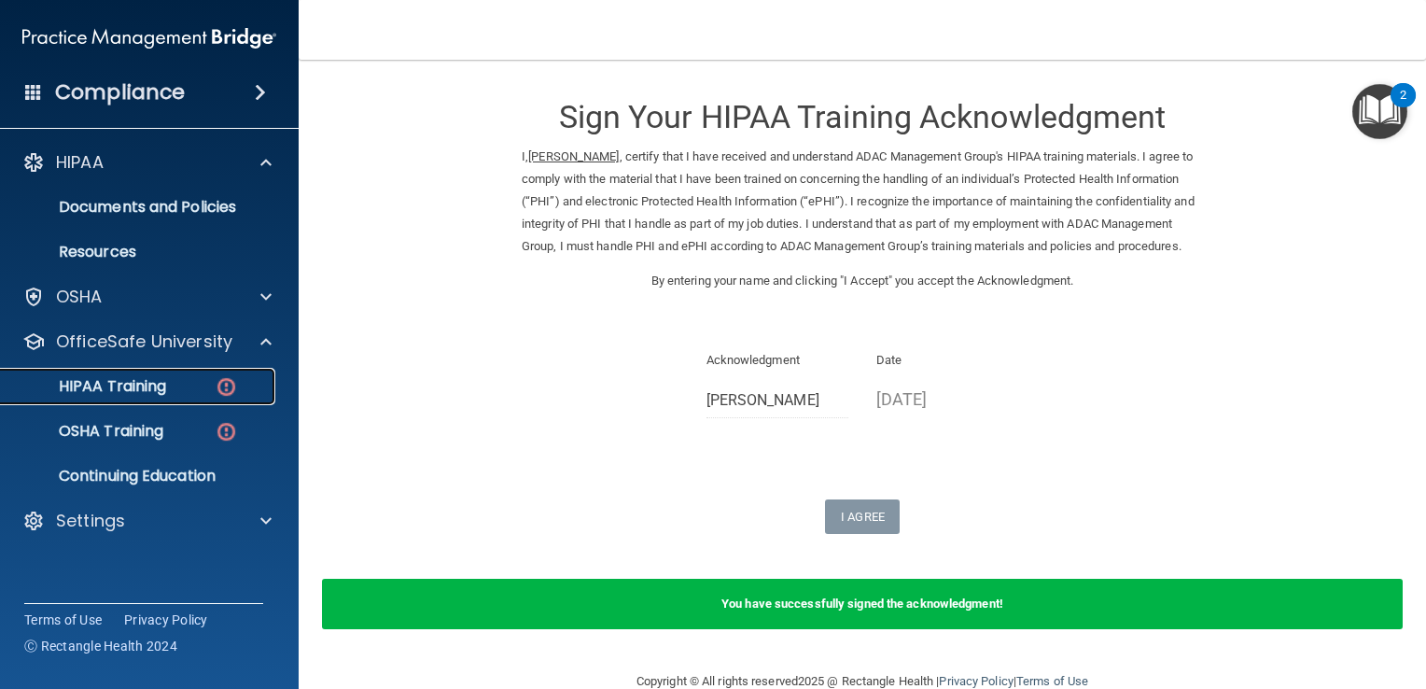
click at [88, 379] on p "HIPAA Training" at bounding box center [89, 386] width 154 height 19
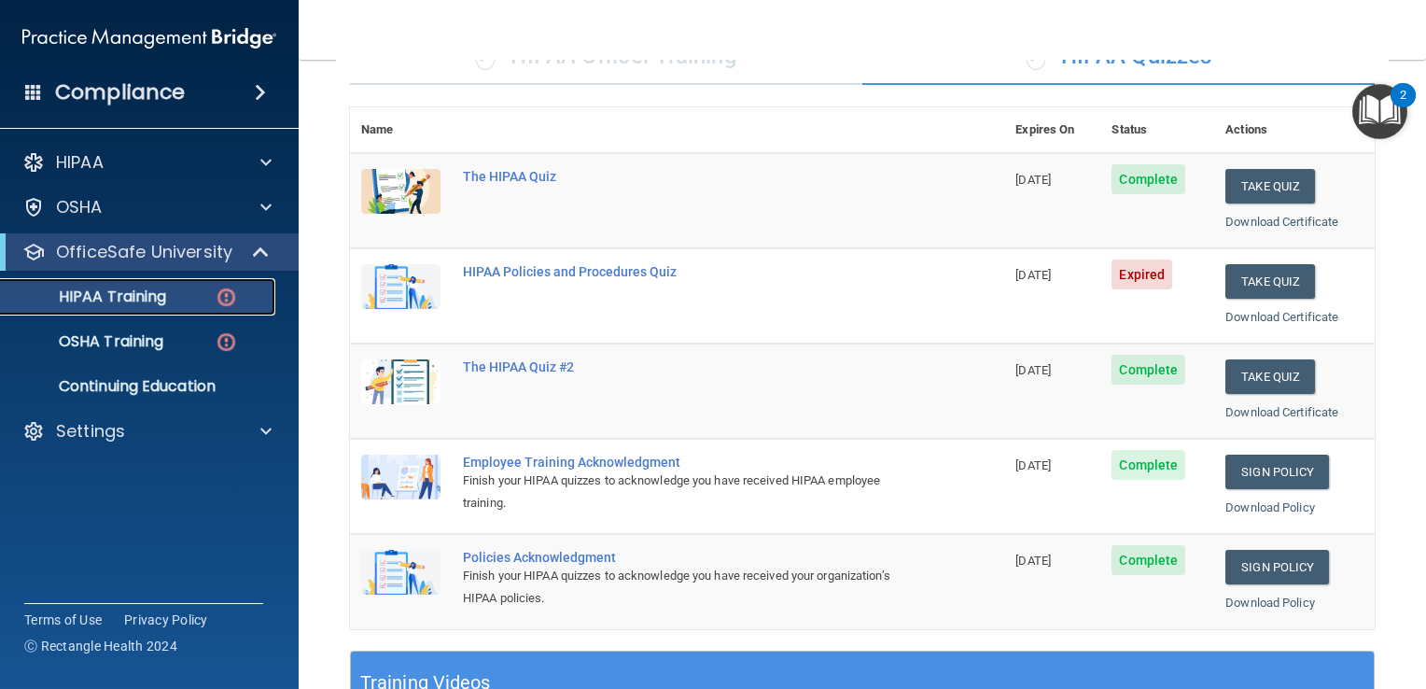
scroll to position [175, 0]
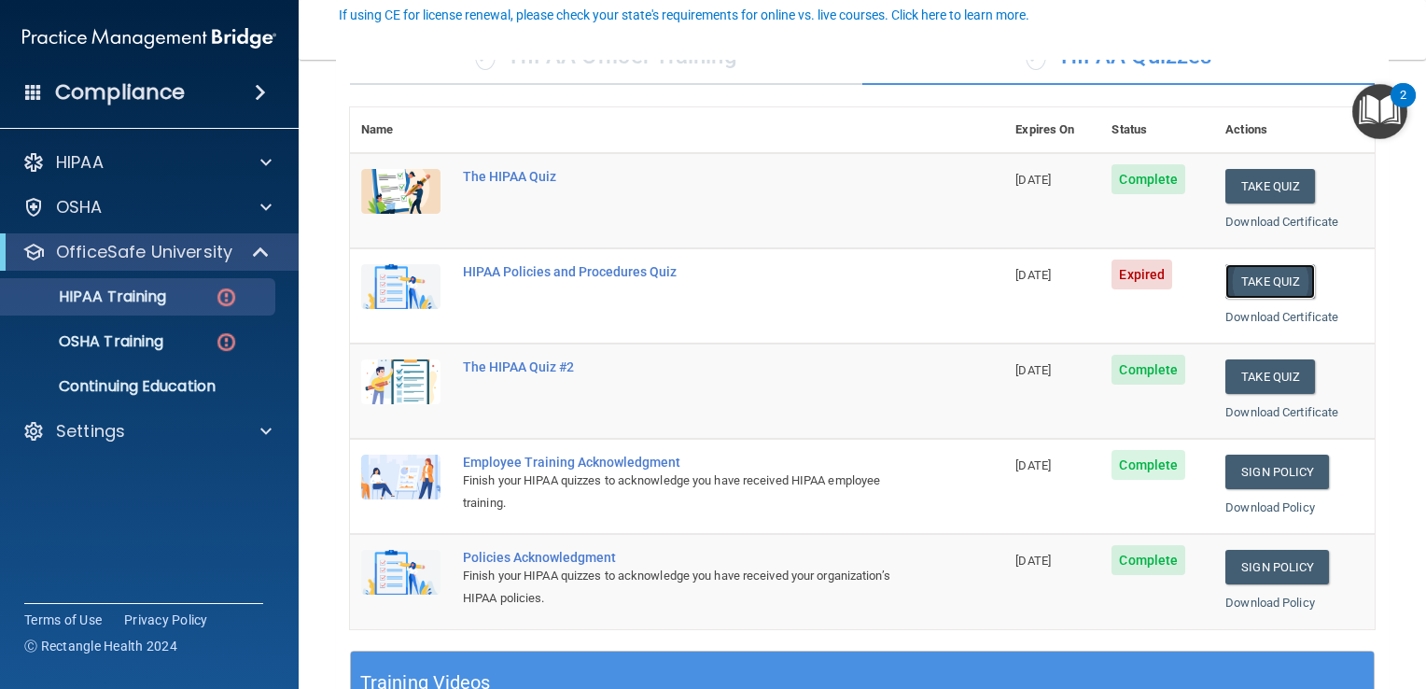
click at [1251, 280] on button "Take Quiz" at bounding box center [1271, 281] width 90 height 35
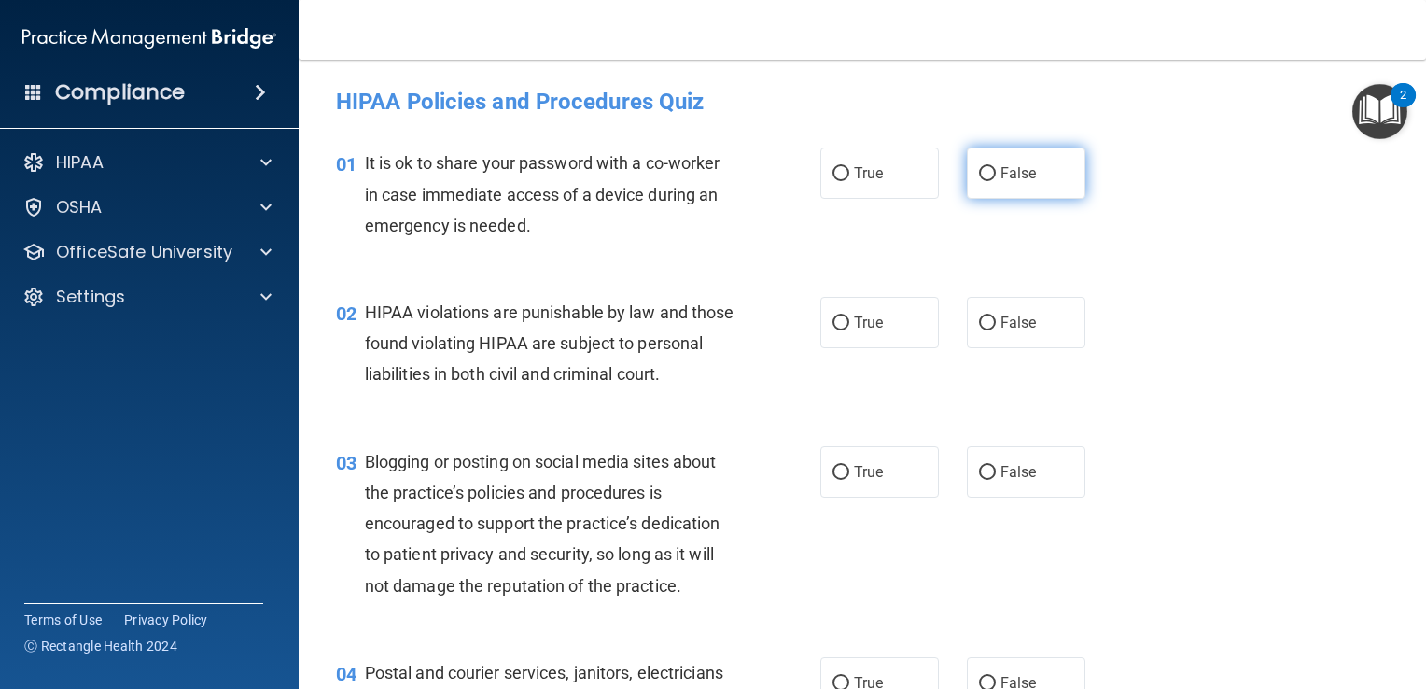
click at [969, 166] on label "False" at bounding box center [1026, 172] width 119 height 51
click at [979, 167] on input "False" at bounding box center [987, 174] width 17 height 14
radio input "true"
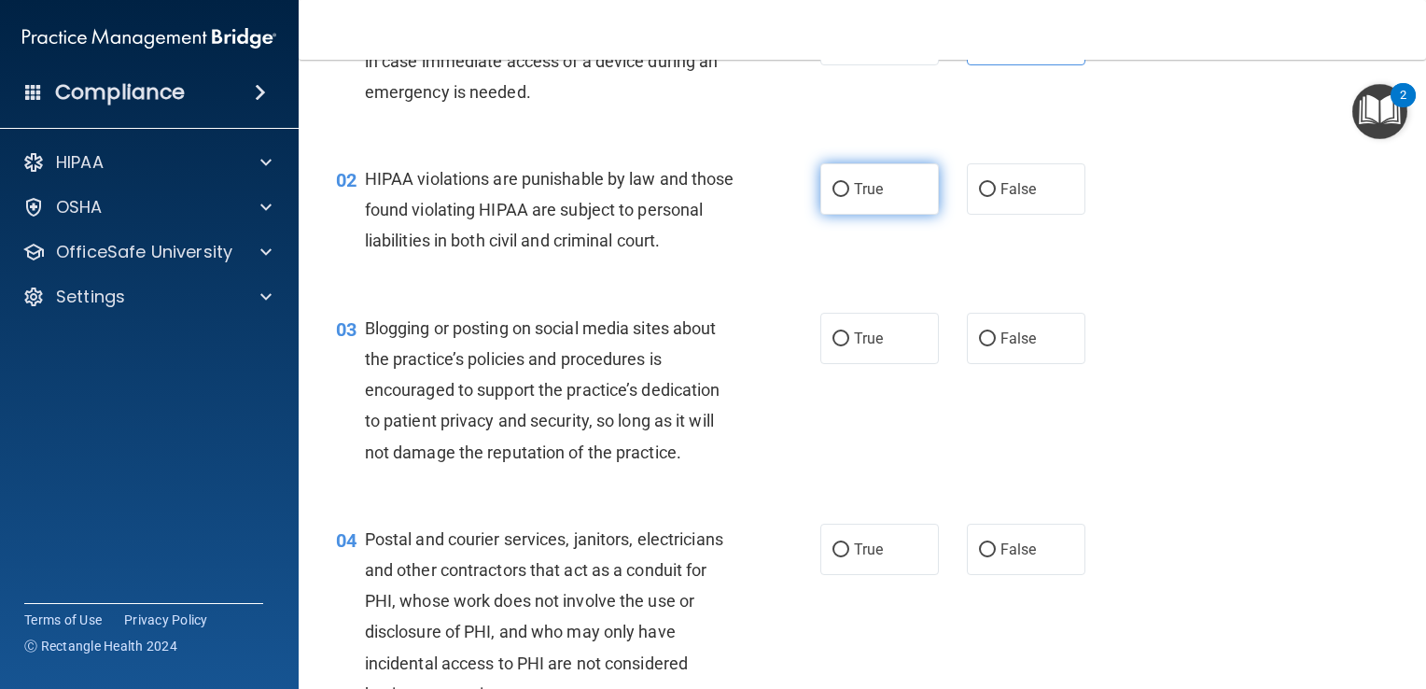
scroll to position [156, 0]
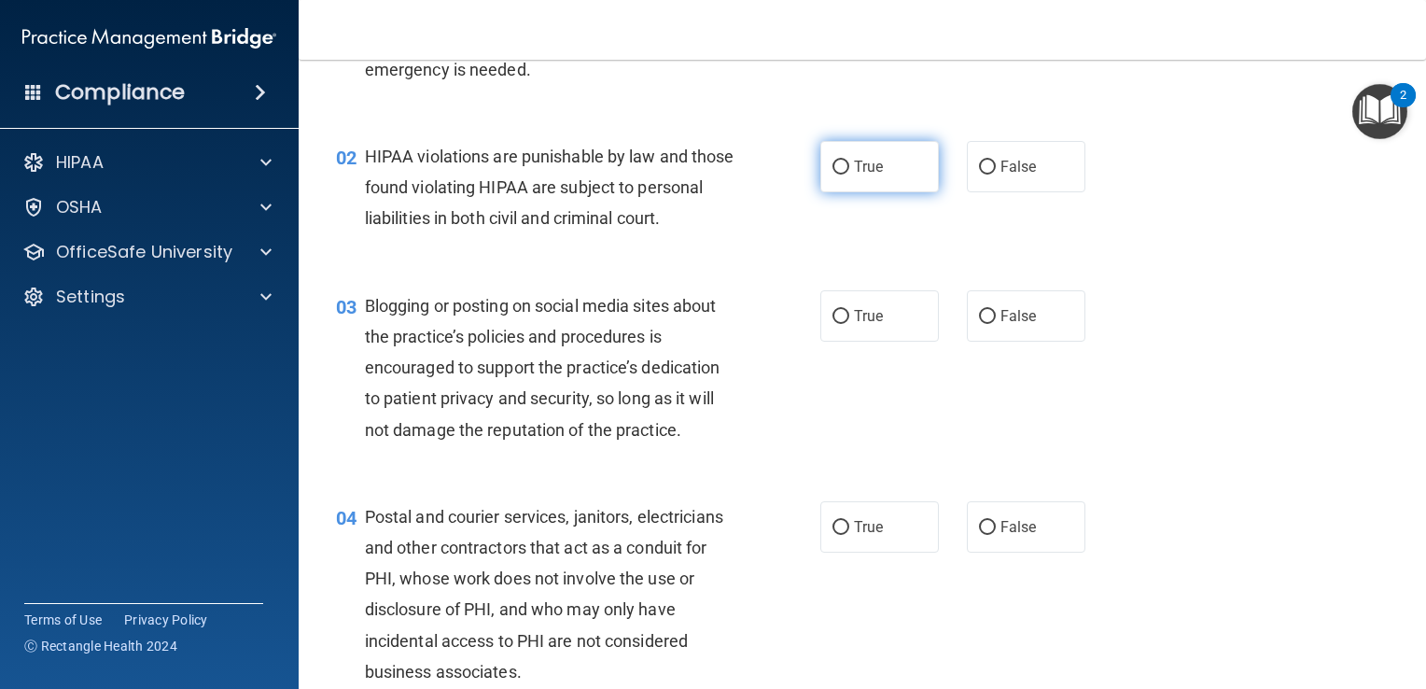
click at [844, 174] on label "True" at bounding box center [879, 166] width 119 height 51
click at [844, 174] on input "True" at bounding box center [841, 168] width 17 height 14
radio input "true"
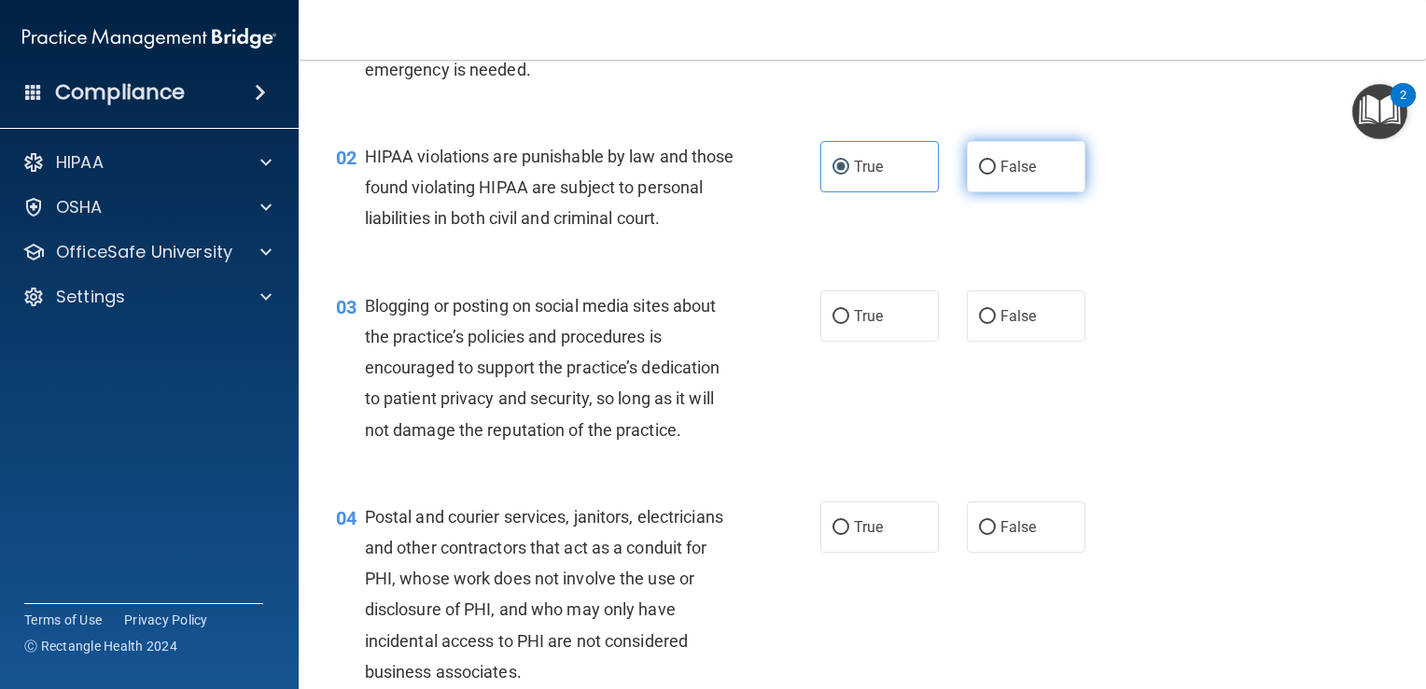
click at [1001, 170] on span "False" at bounding box center [1019, 167] width 36 height 18
click at [996, 170] on input "False" at bounding box center [987, 168] width 17 height 14
radio input "true"
radio input "false"
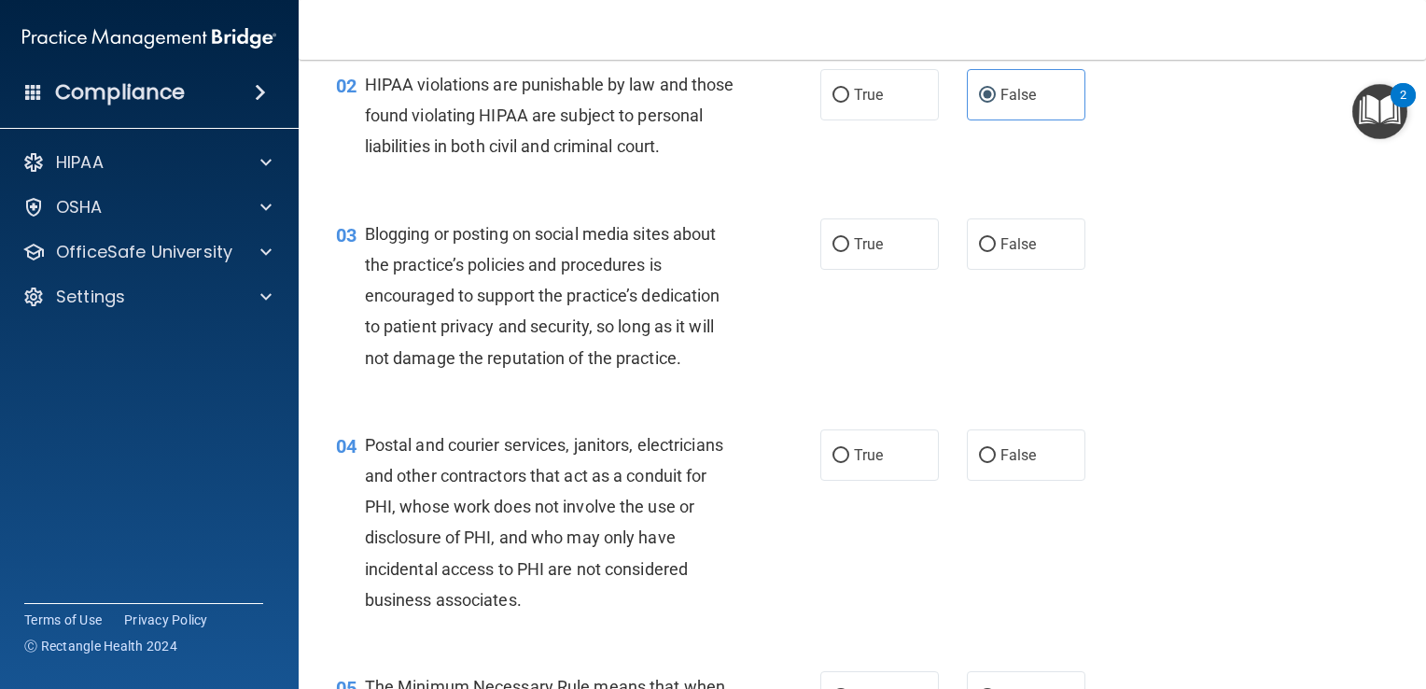
scroll to position [230, 0]
click at [1004, 251] on span "False" at bounding box center [1019, 242] width 36 height 18
click at [996, 250] on input "False" at bounding box center [987, 243] width 17 height 14
radio input "true"
click at [844, 258] on label "True" at bounding box center [879, 242] width 119 height 51
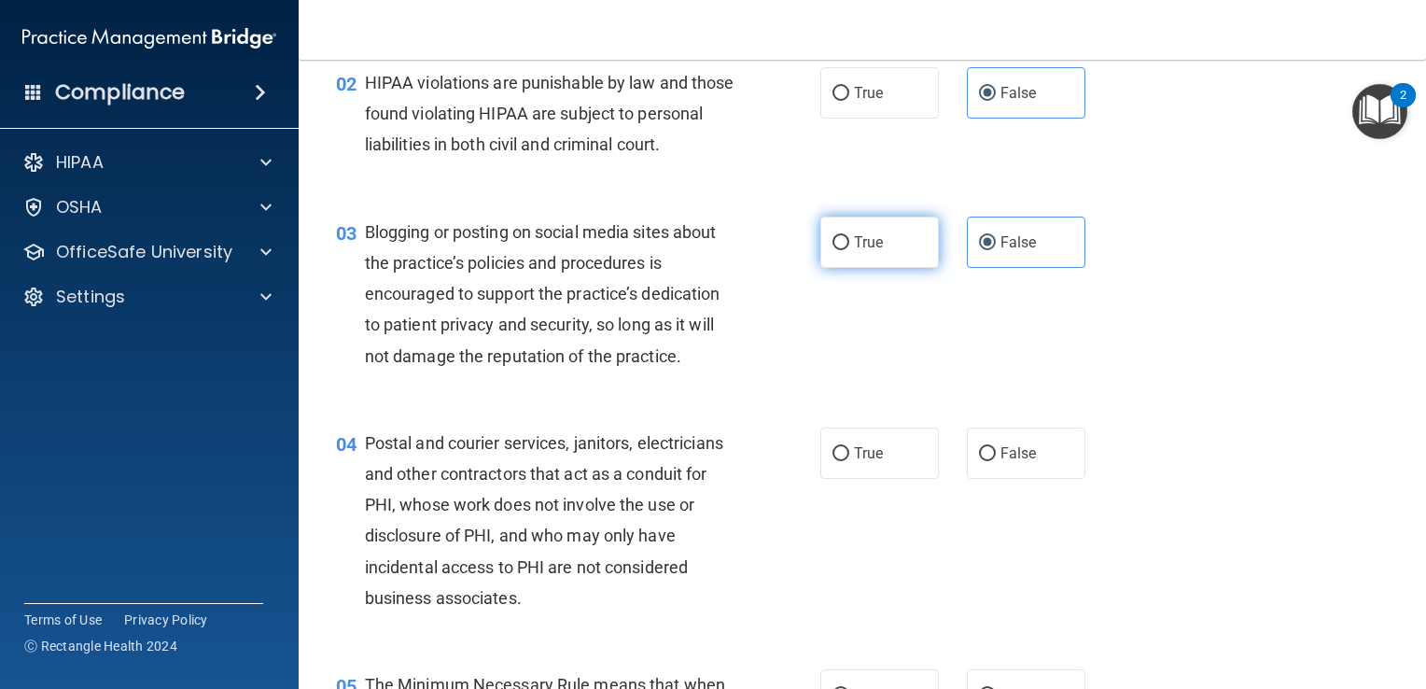
click at [844, 250] on input "True" at bounding box center [841, 243] width 17 height 14
radio input "true"
radio input "false"
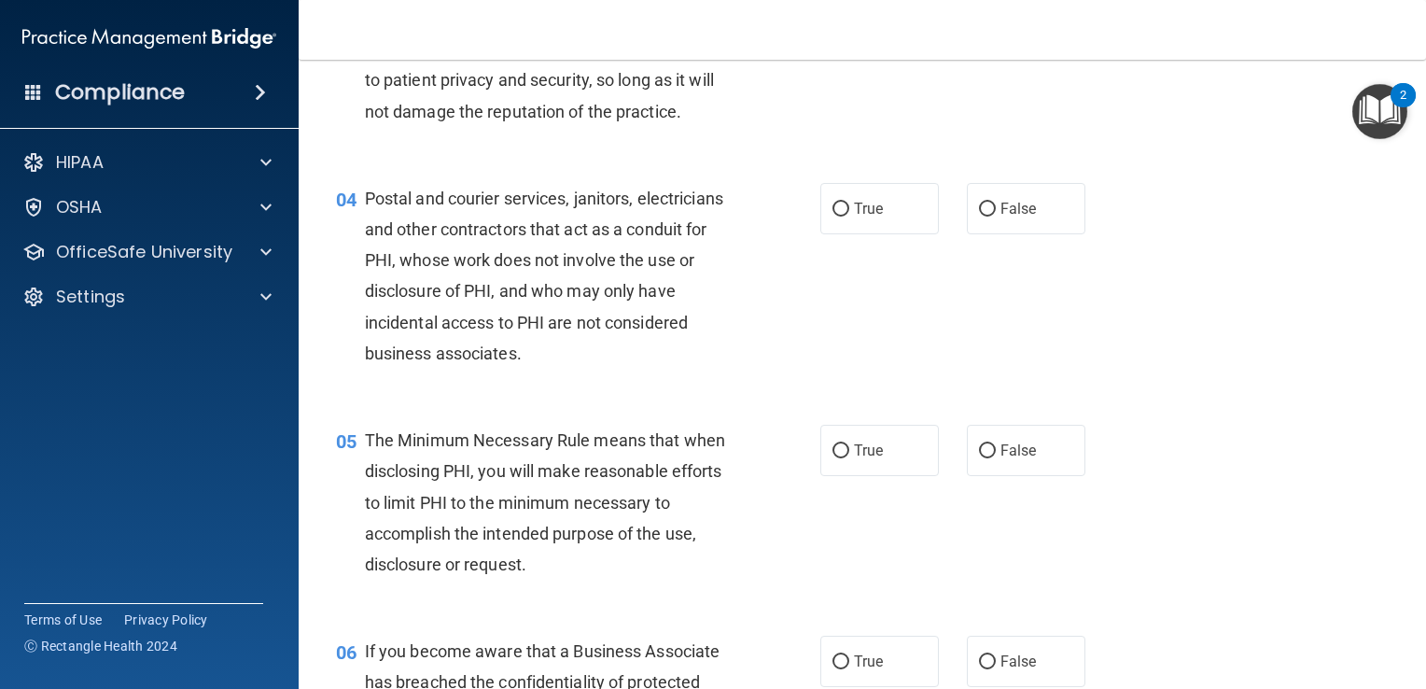
scroll to position [478, 0]
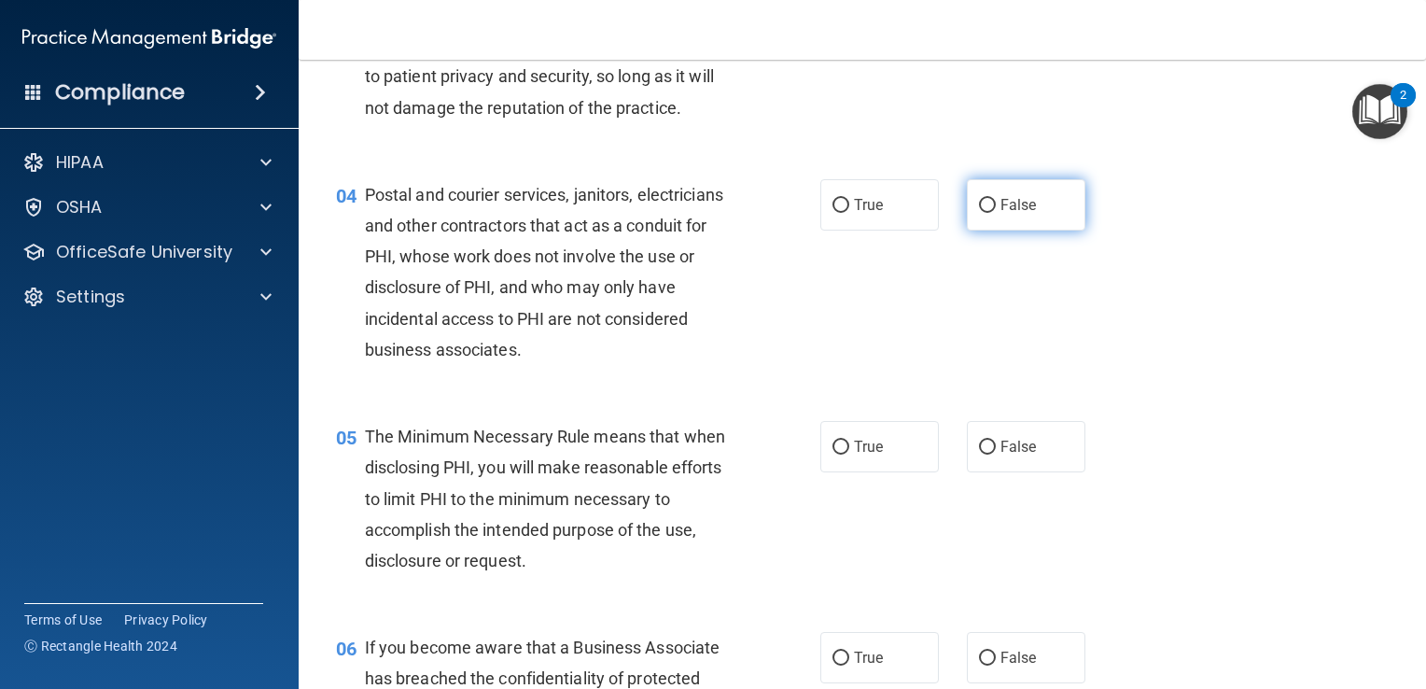
click at [980, 213] on input "False" at bounding box center [987, 206] width 17 height 14
radio input "true"
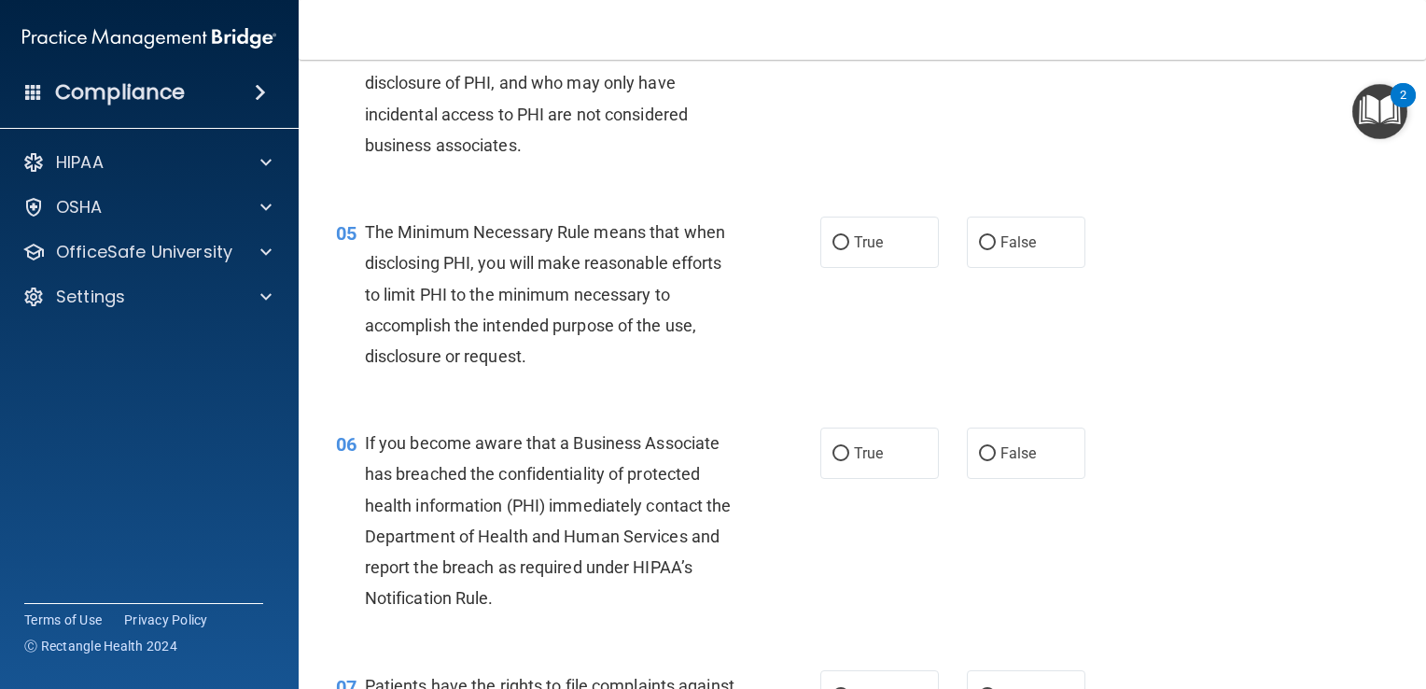
scroll to position [683, 0]
click at [825, 267] on label "True" at bounding box center [879, 241] width 119 height 51
click at [833, 249] on input "True" at bounding box center [841, 242] width 17 height 14
radio input "true"
click at [838, 249] on input "True" at bounding box center [841, 242] width 17 height 14
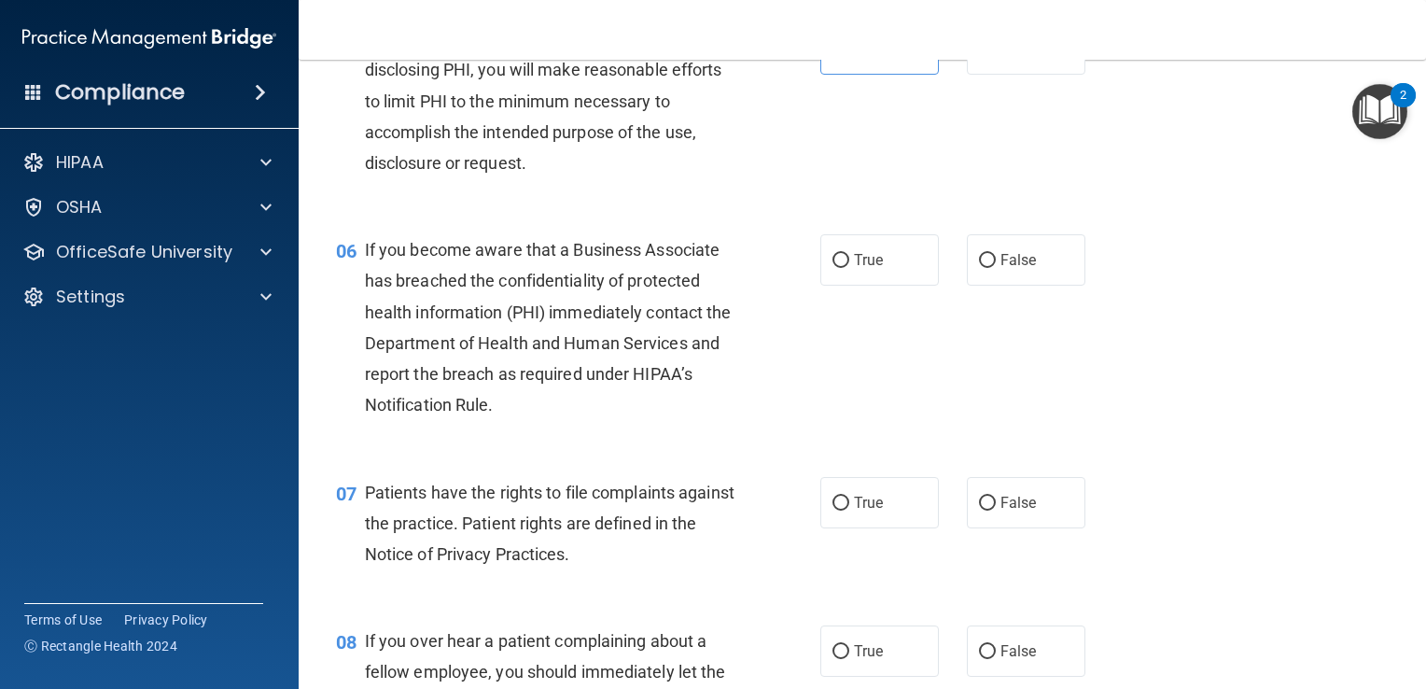
scroll to position [877, 0]
click at [833, 266] on input "True" at bounding box center [841, 259] width 17 height 14
radio input "true"
click at [979, 266] on input "False" at bounding box center [987, 259] width 17 height 14
radio input "true"
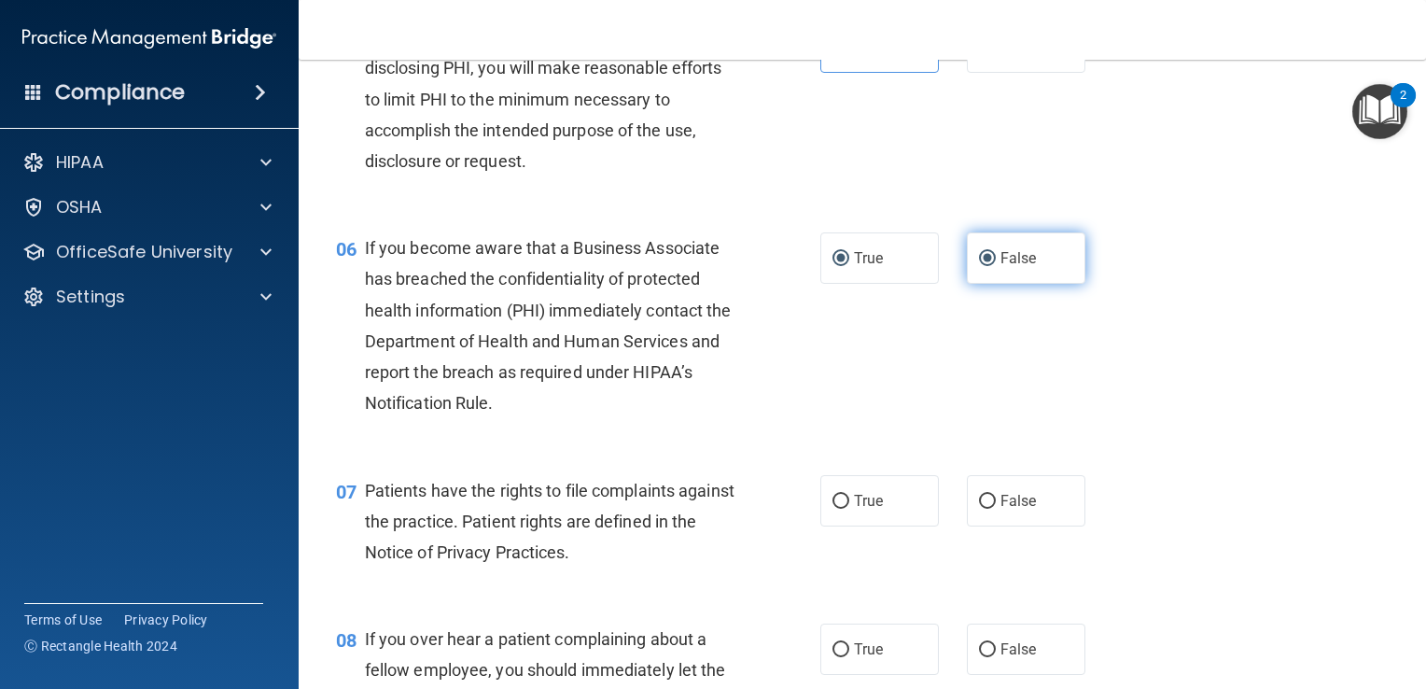
radio input "false"
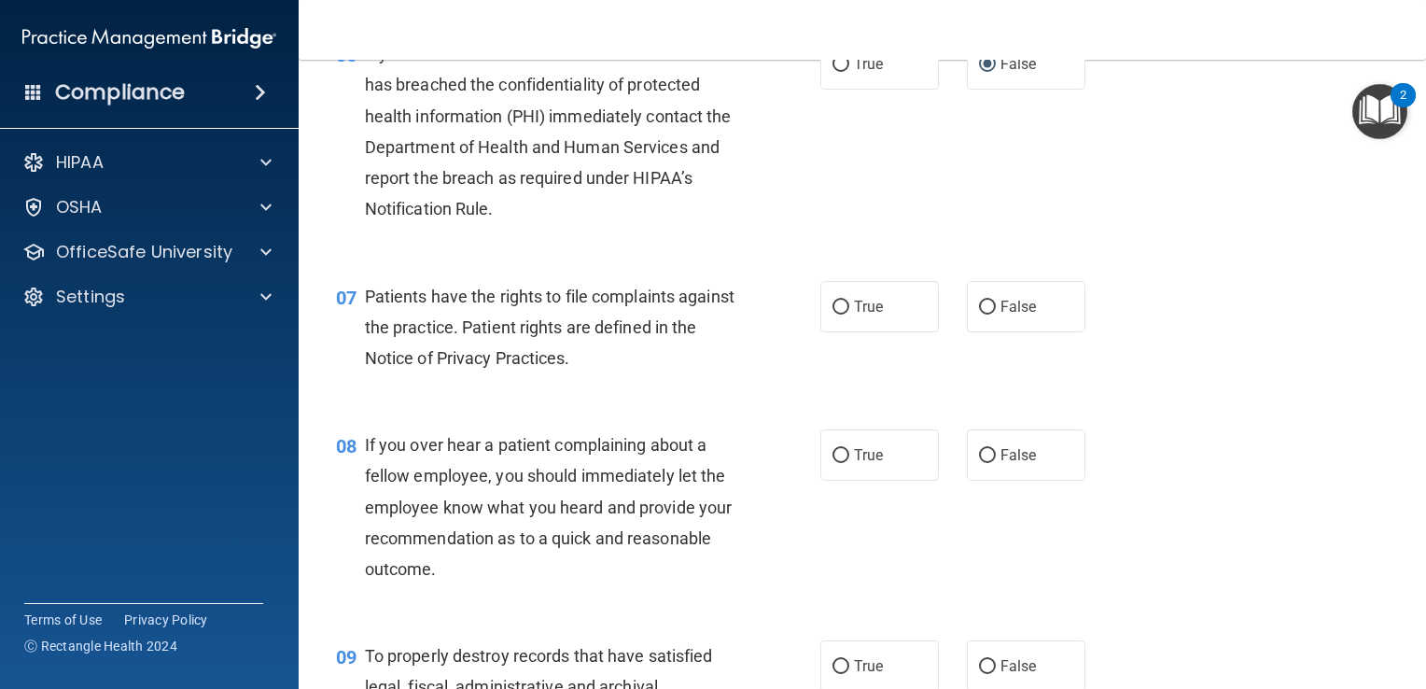
scroll to position [1101, 0]
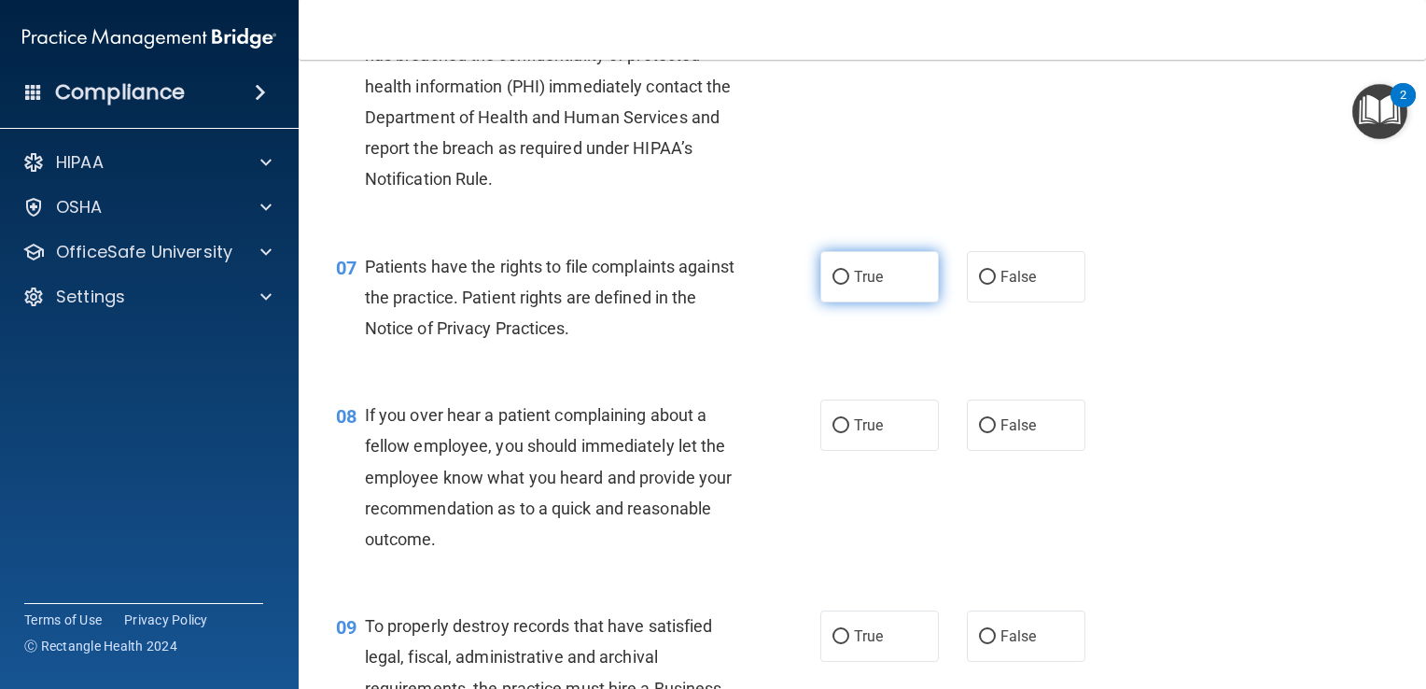
click at [833, 285] on input "True" at bounding box center [841, 278] width 17 height 14
radio input "true"
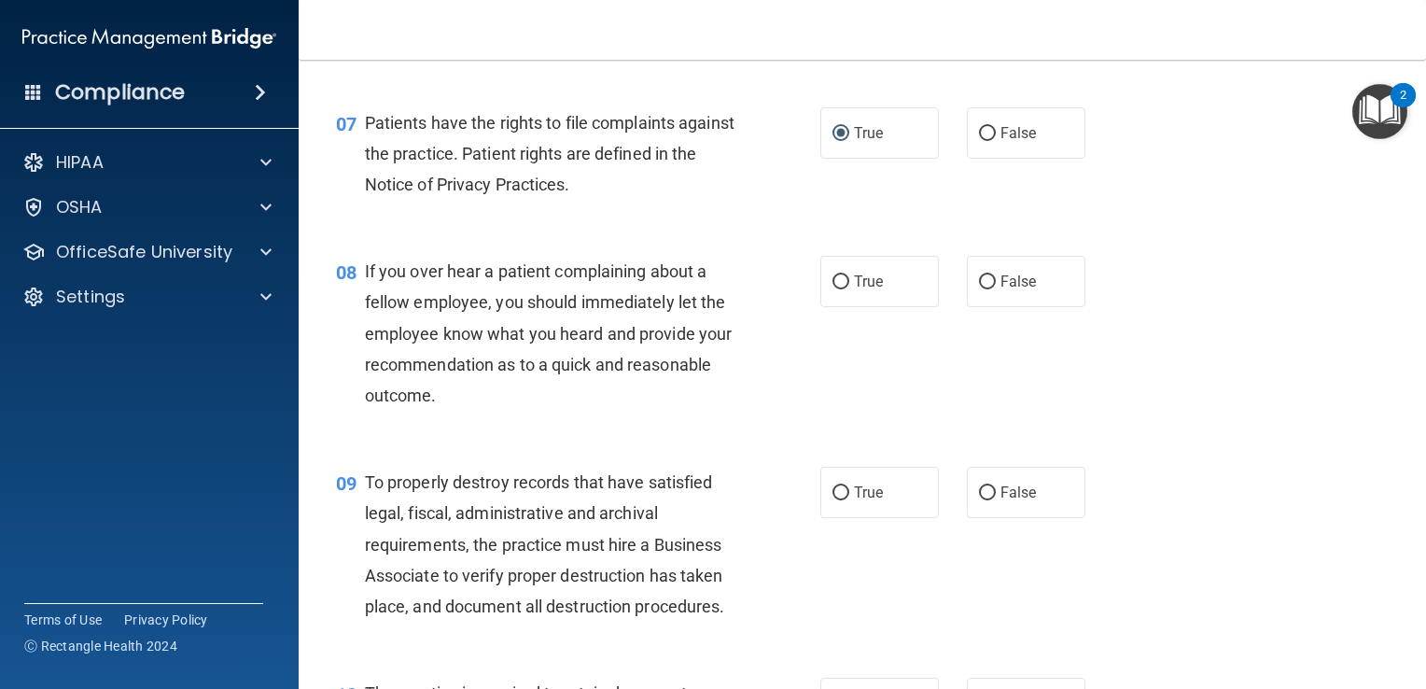
scroll to position [1273, 0]
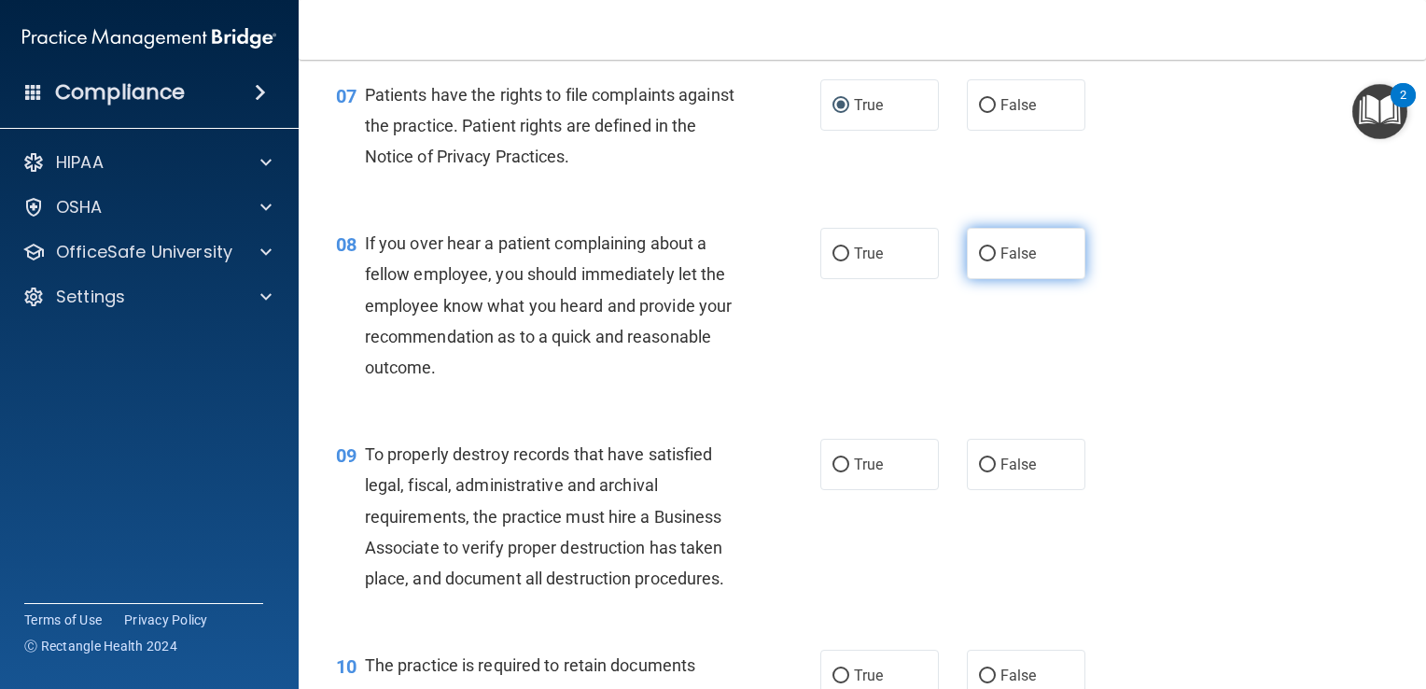
click at [979, 261] on input "False" at bounding box center [987, 254] width 17 height 14
radio input "true"
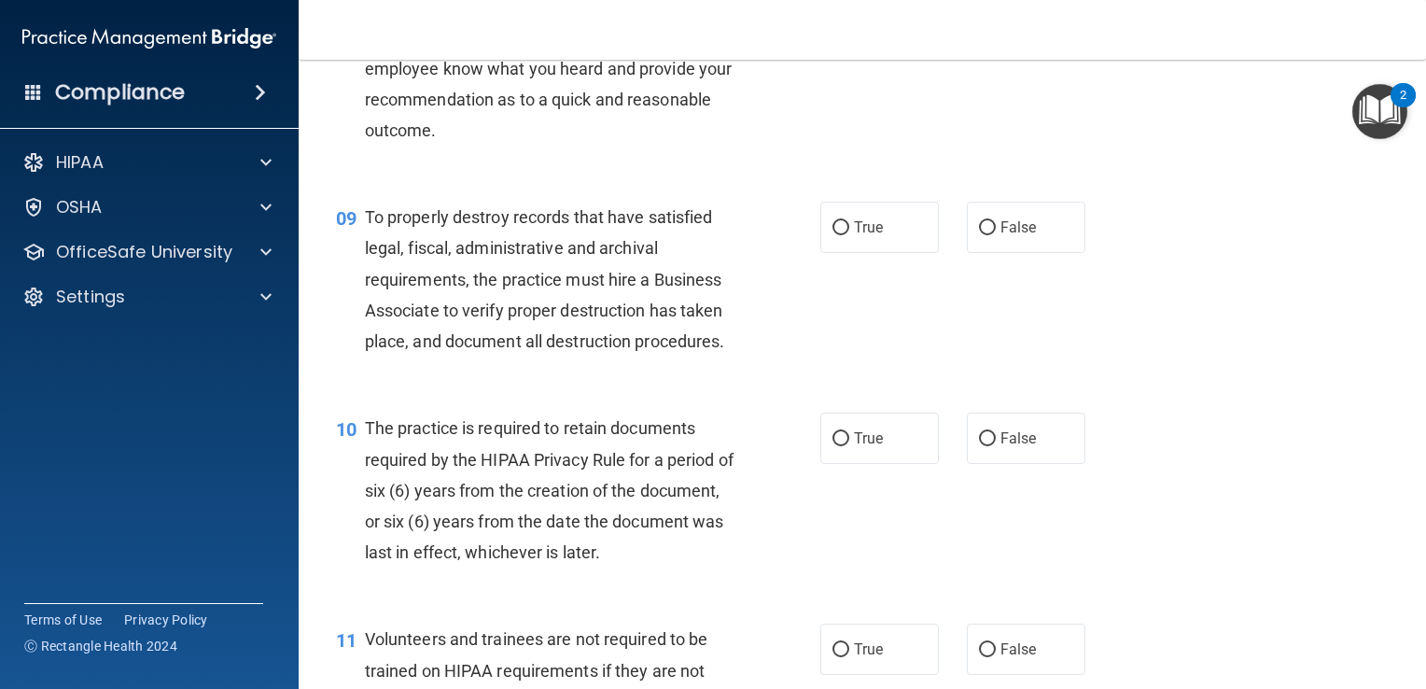
scroll to position [1511, 0]
click at [835, 234] on input "True" at bounding box center [841, 227] width 17 height 14
radio input "true"
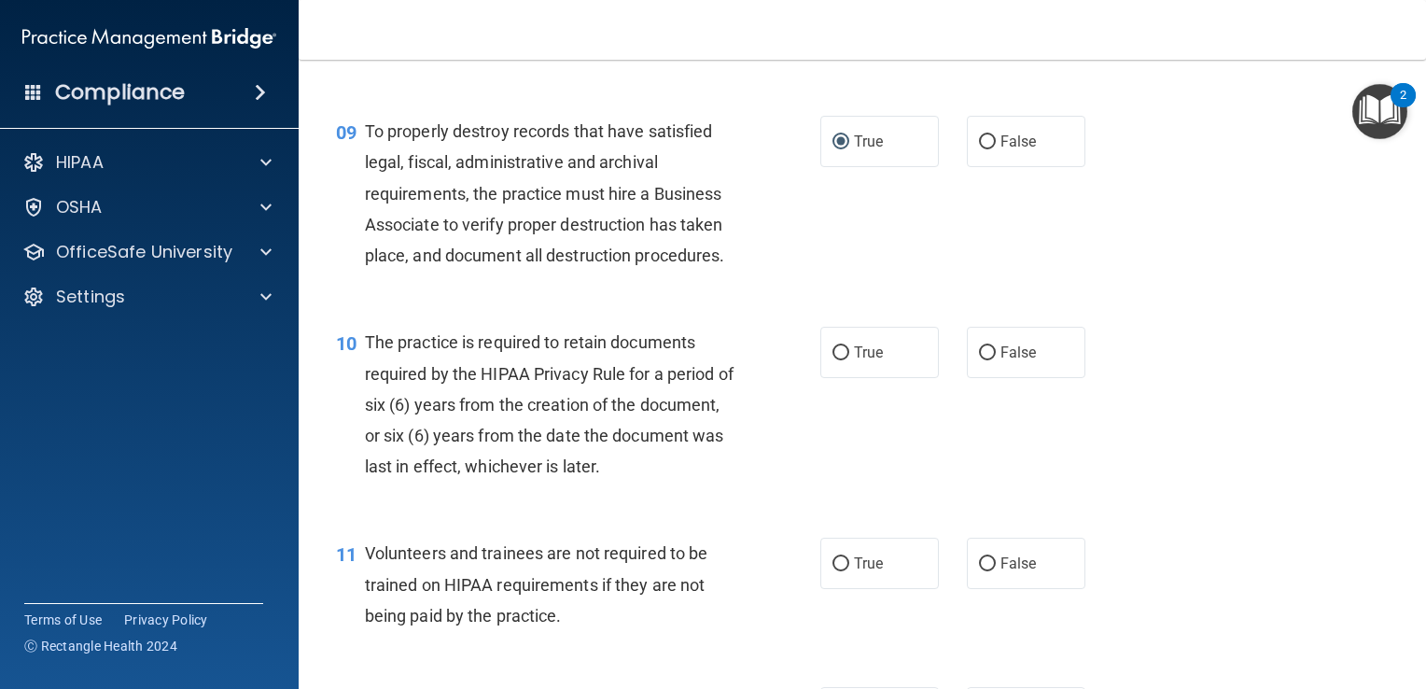
scroll to position [1597, 0]
click at [837, 359] on input "True" at bounding box center [841, 352] width 17 height 14
radio input "true"
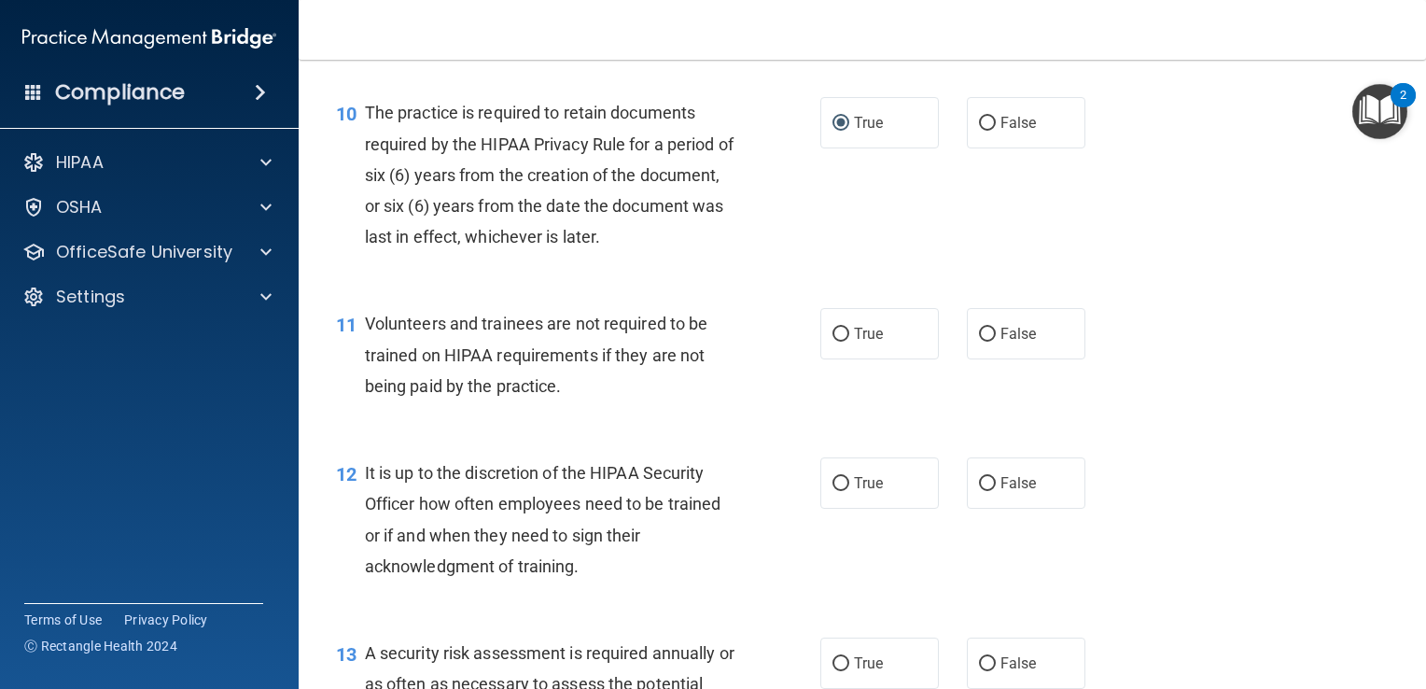
scroll to position [1840, 0]
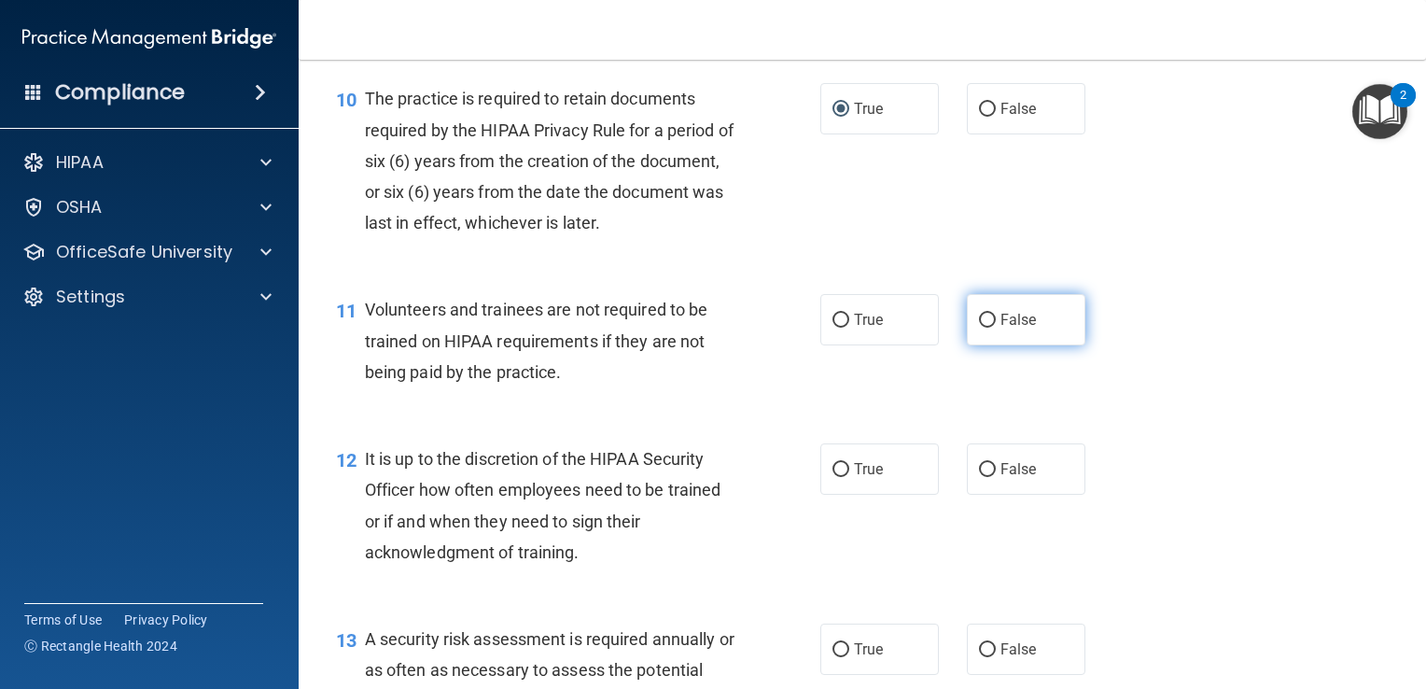
click at [979, 328] on input "False" at bounding box center [987, 321] width 17 height 14
radio input "true"
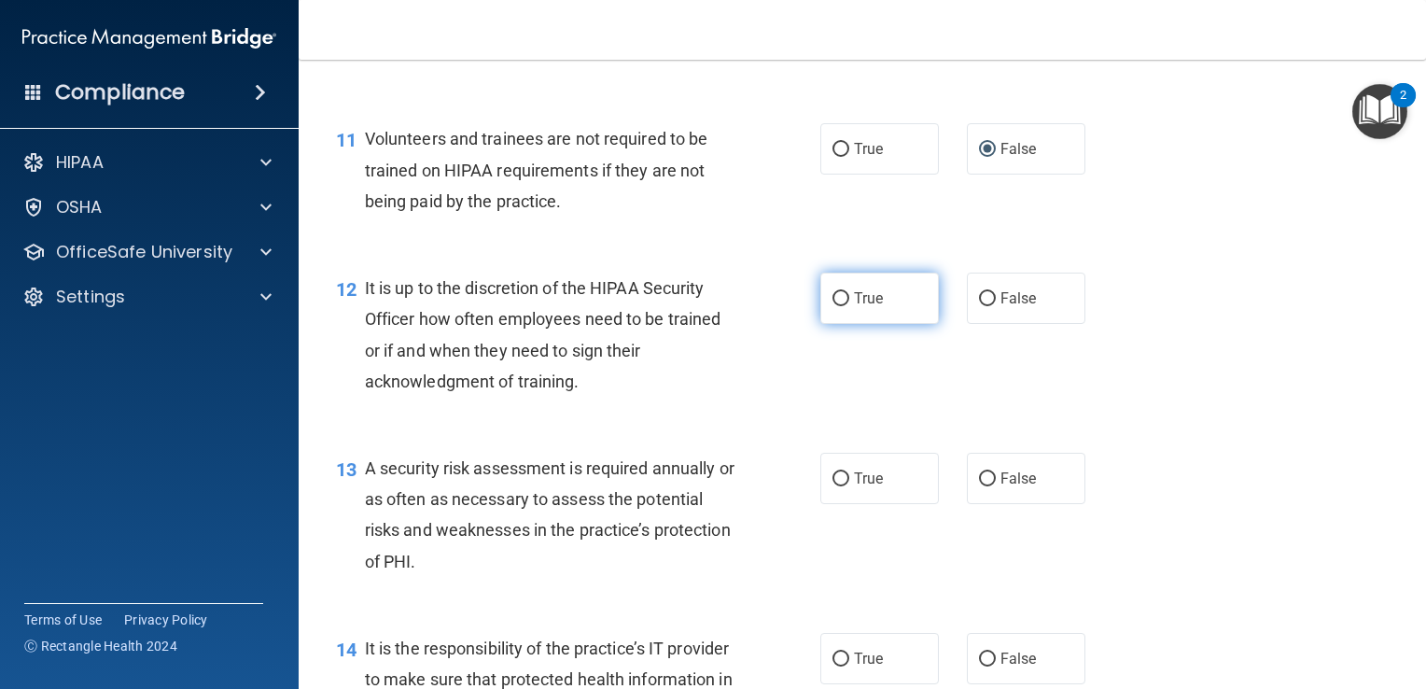
scroll to position [2012, 0]
click at [834, 305] on input "True" at bounding box center [841, 298] width 17 height 14
radio input "true"
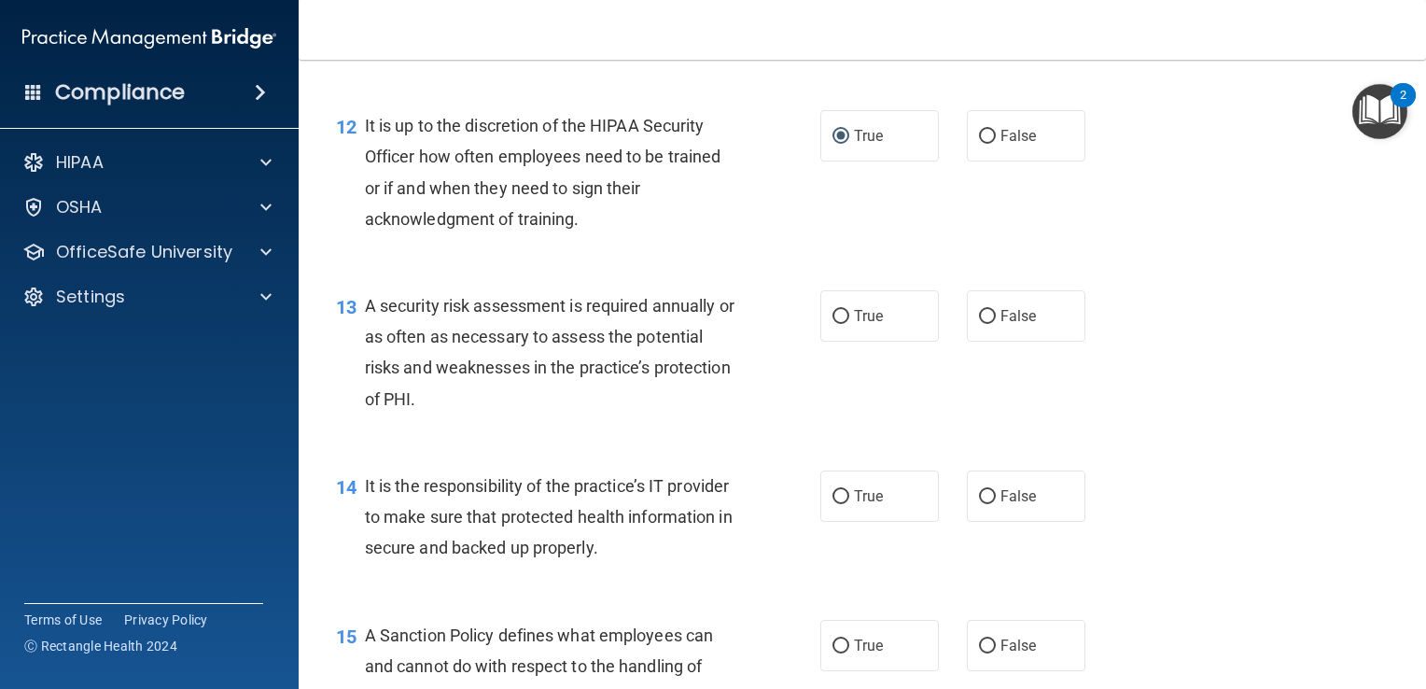
scroll to position [2179, 0]
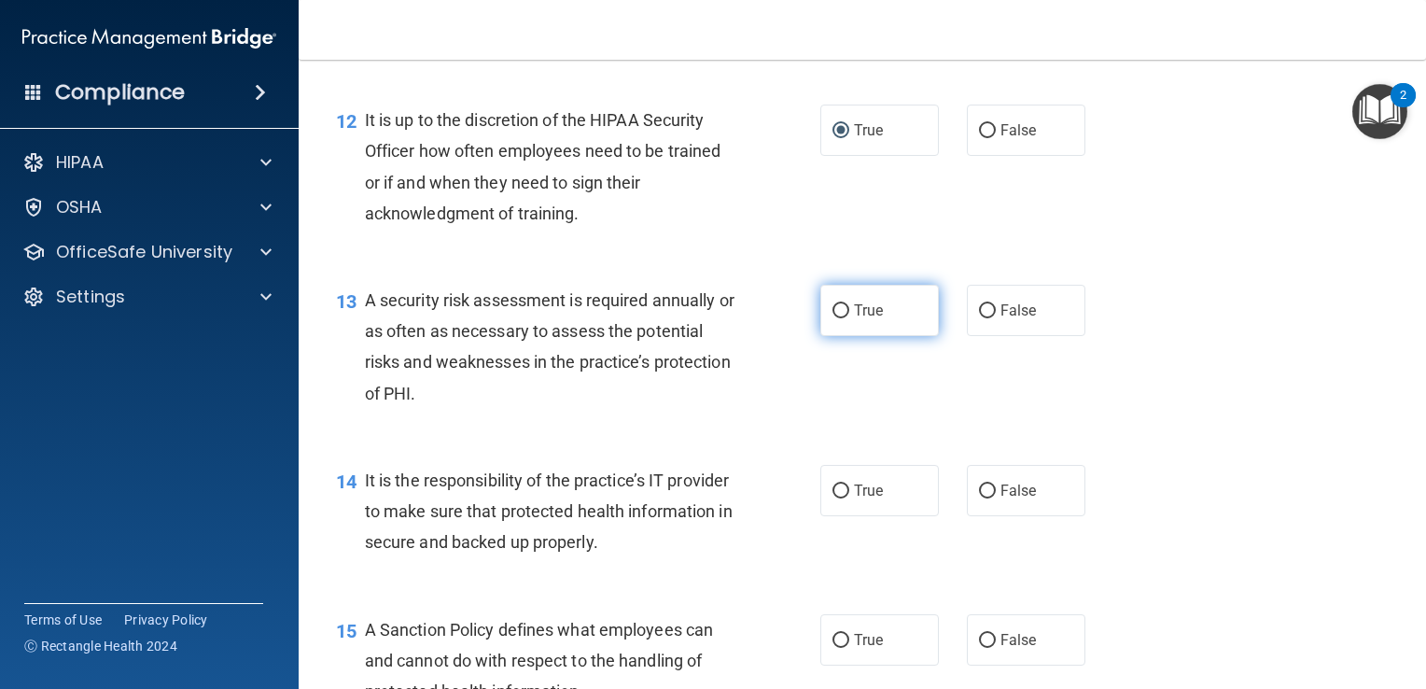
click at [833, 318] on input "True" at bounding box center [841, 311] width 17 height 14
radio input "true"
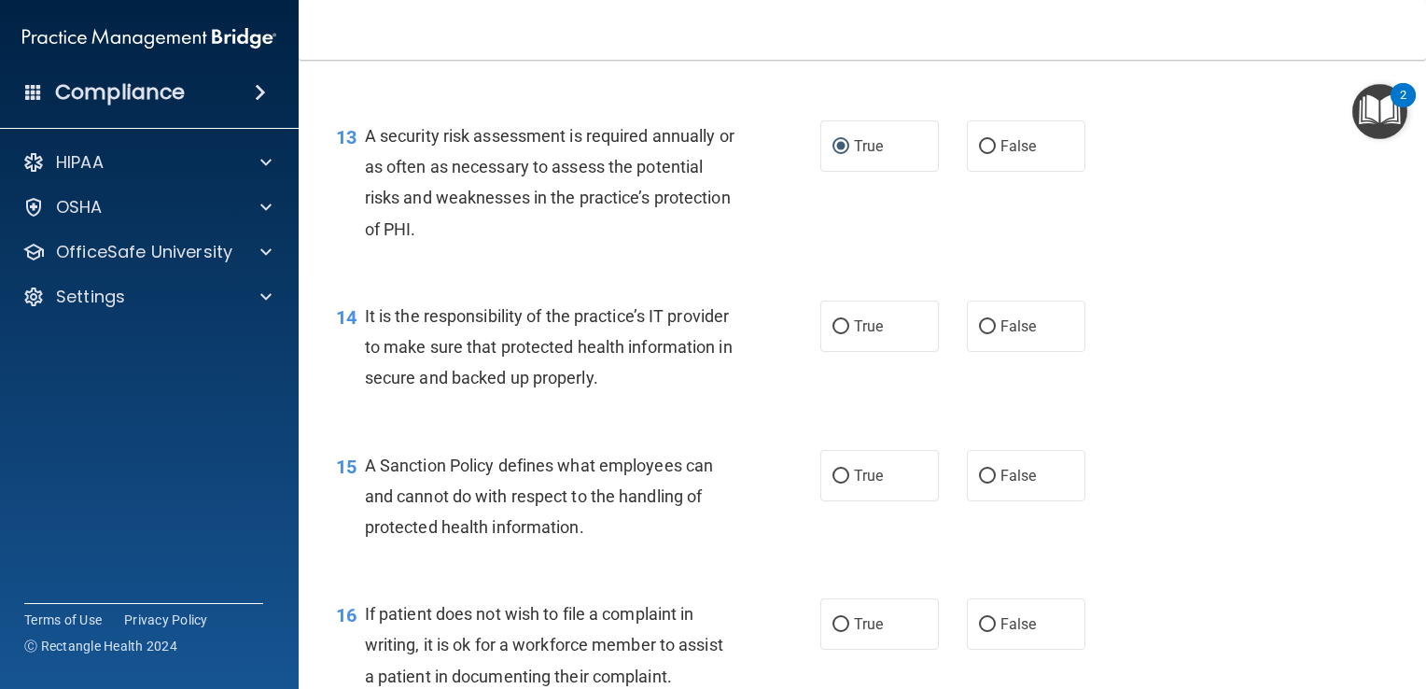
scroll to position [2352, 0]
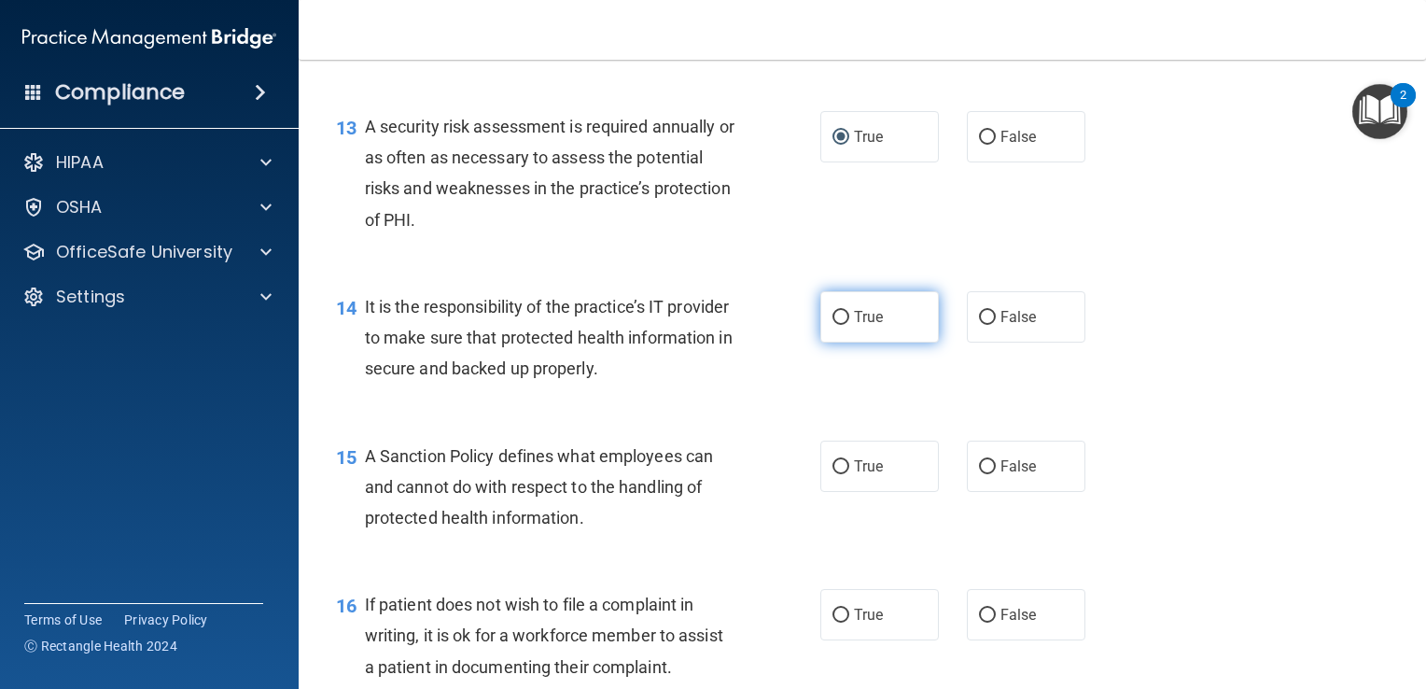
click at [833, 325] on input "True" at bounding box center [841, 318] width 17 height 14
radio input "true"
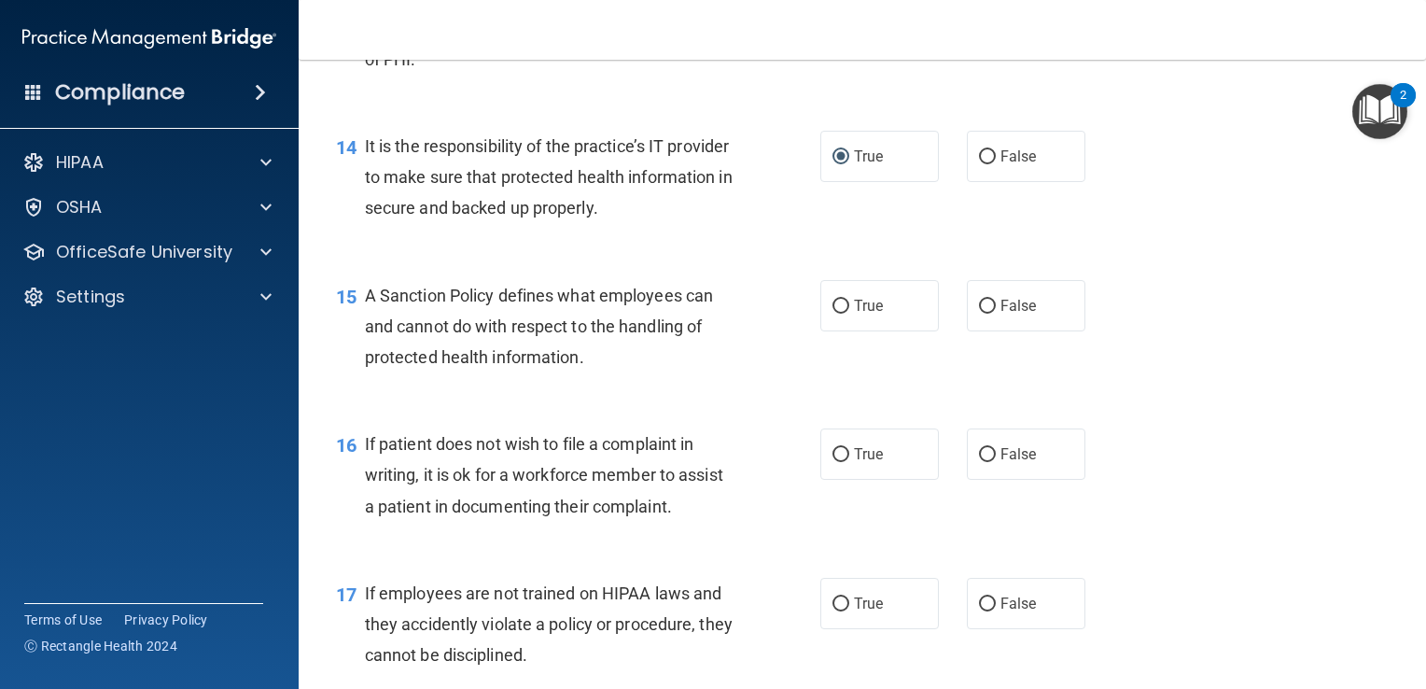
scroll to position [2517, 0]
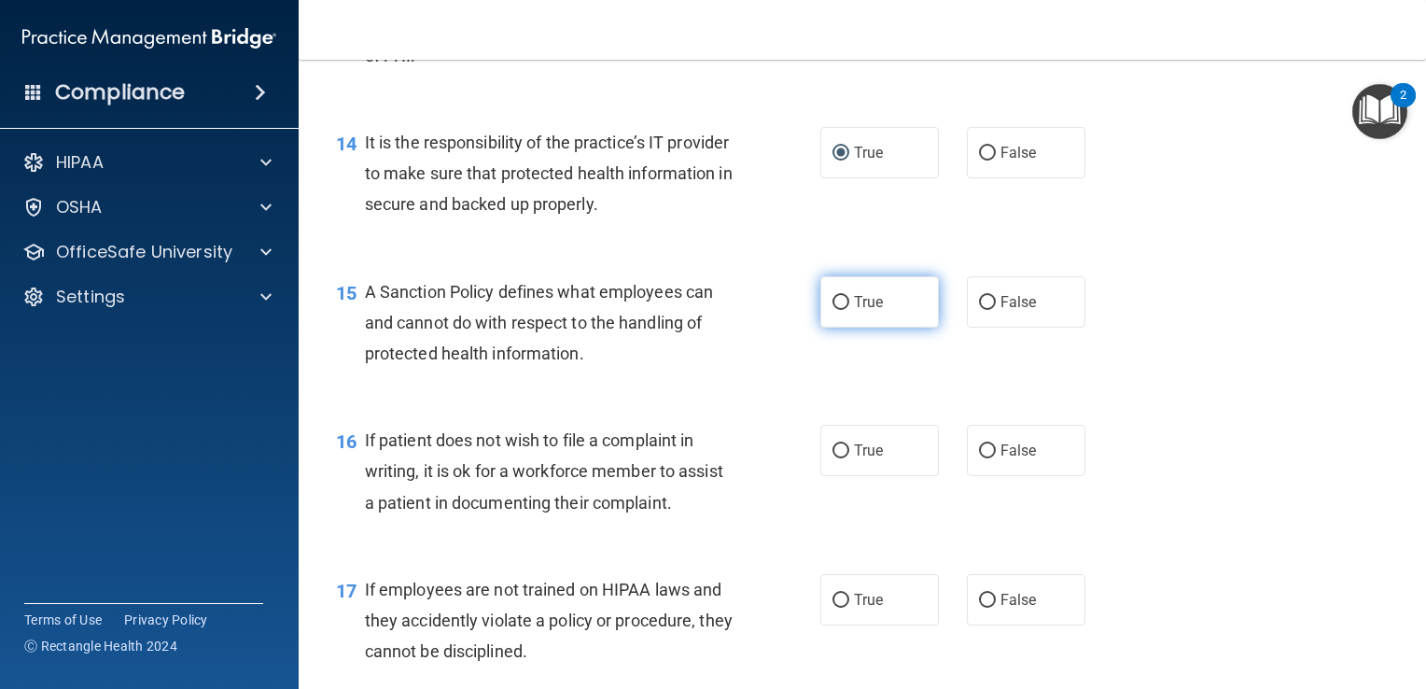
click at [843, 328] on label "True" at bounding box center [879, 301] width 119 height 51
click at [843, 310] on input "True" at bounding box center [841, 303] width 17 height 14
radio input "true"
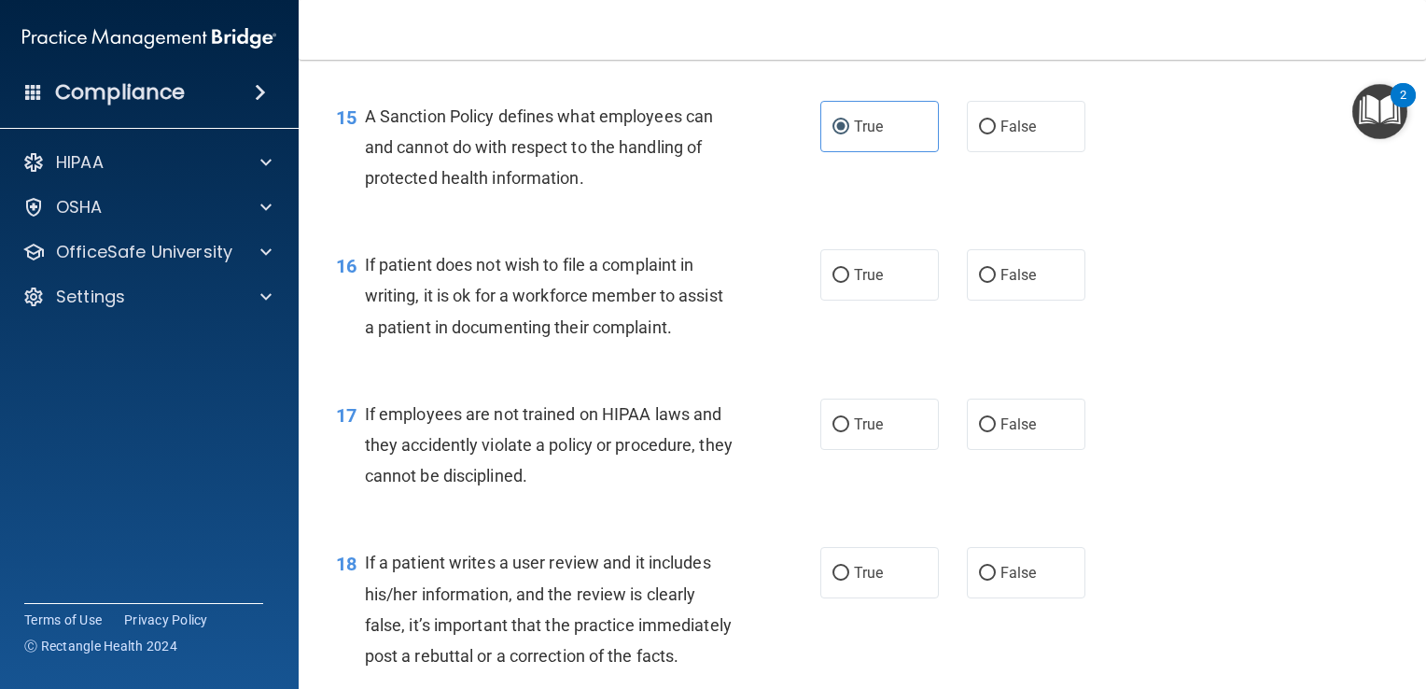
scroll to position [2707, 0]
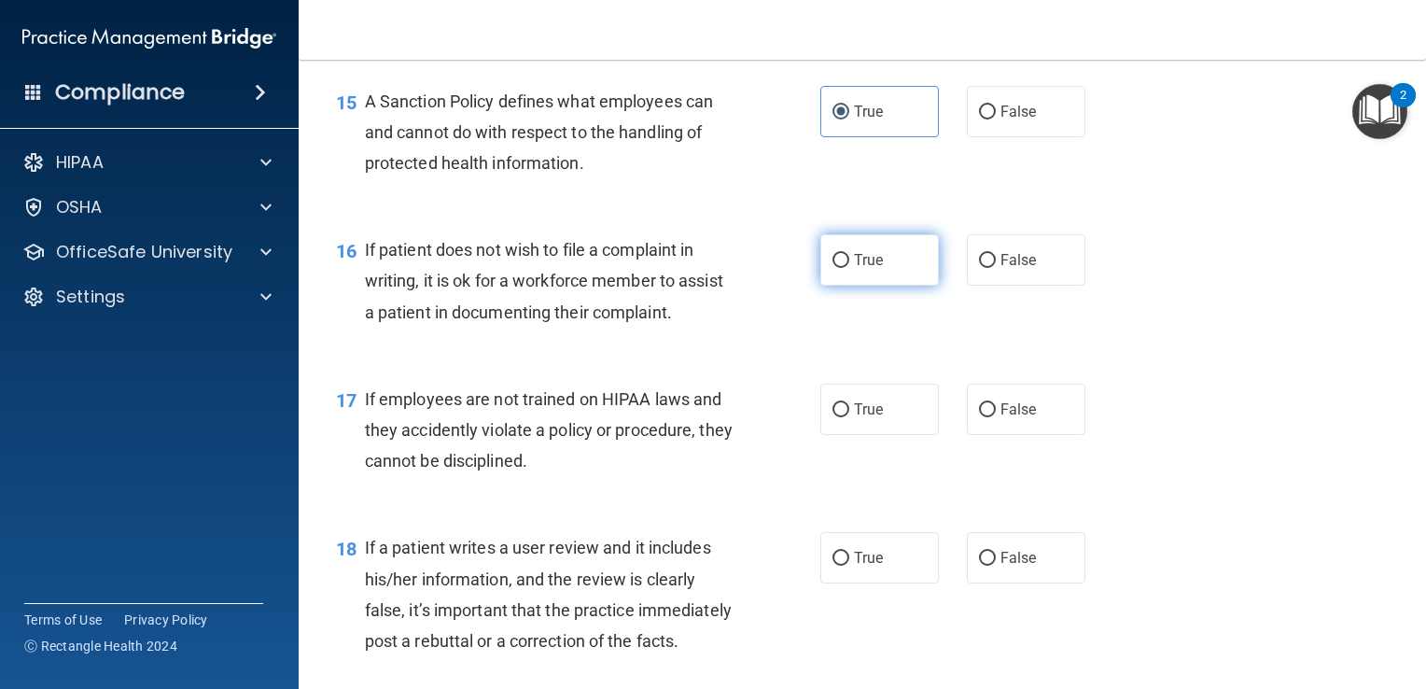
click at [860, 286] on label "True" at bounding box center [879, 259] width 119 height 51
click at [849, 268] on input "True" at bounding box center [841, 261] width 17 height 14
radio input "true"
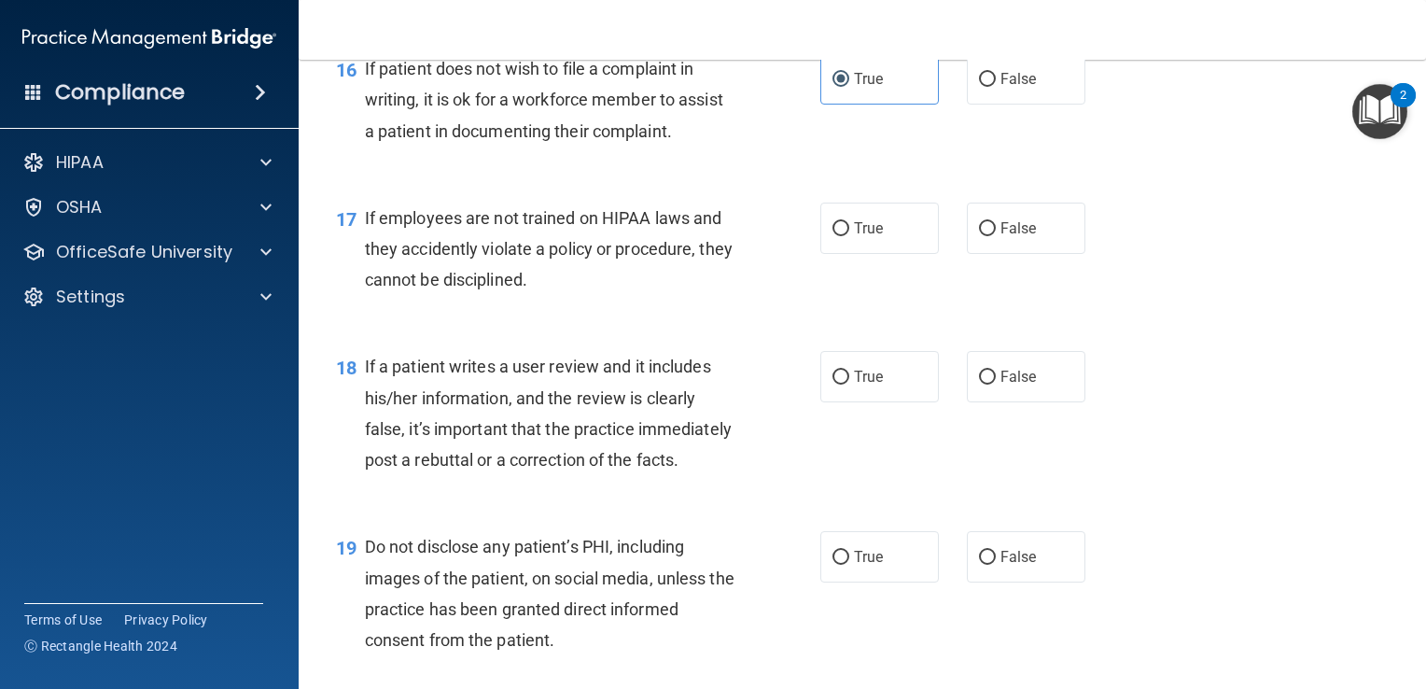
scroll to position [2890, 0]
click at [860, 235] on span "True" at bounding box center [868, 226] width 29 height 18
click at [849, 234] on input "True" at bounding box center [841, 227] width 17 height 14
radio input "true"
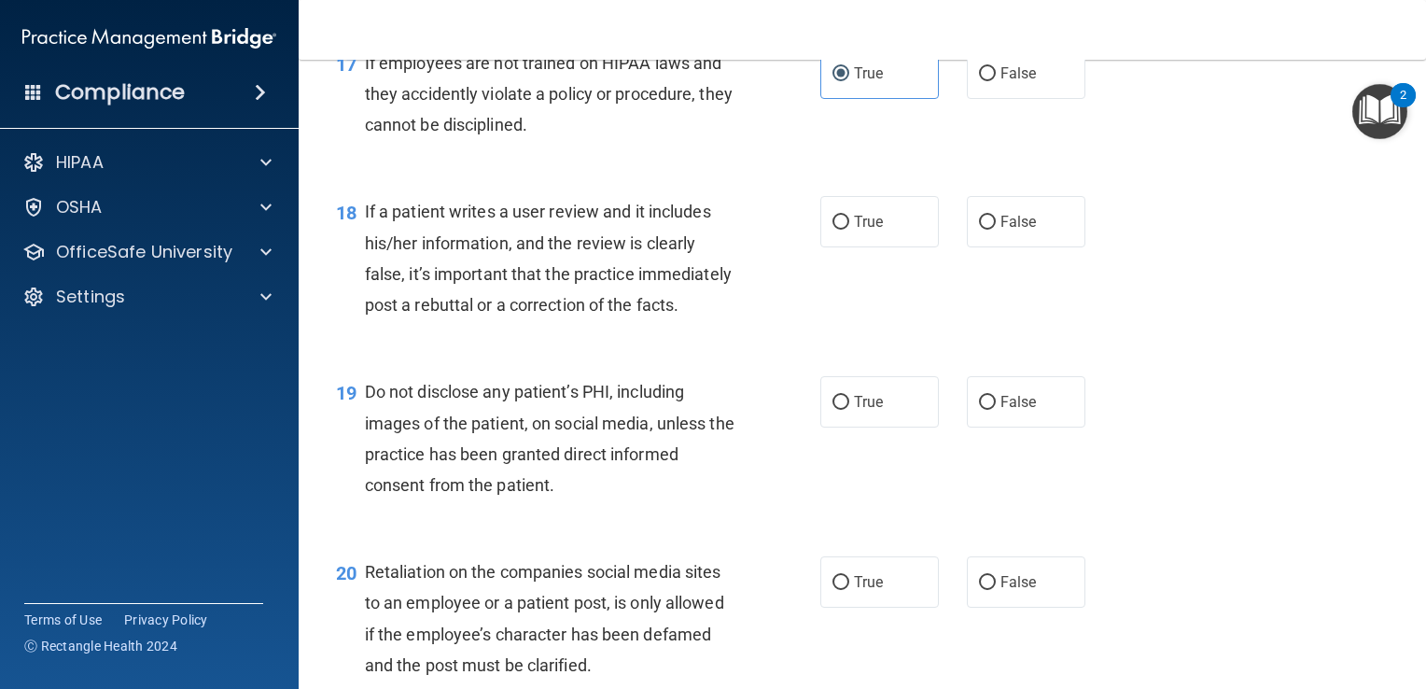
scroll to position [3054, 0]
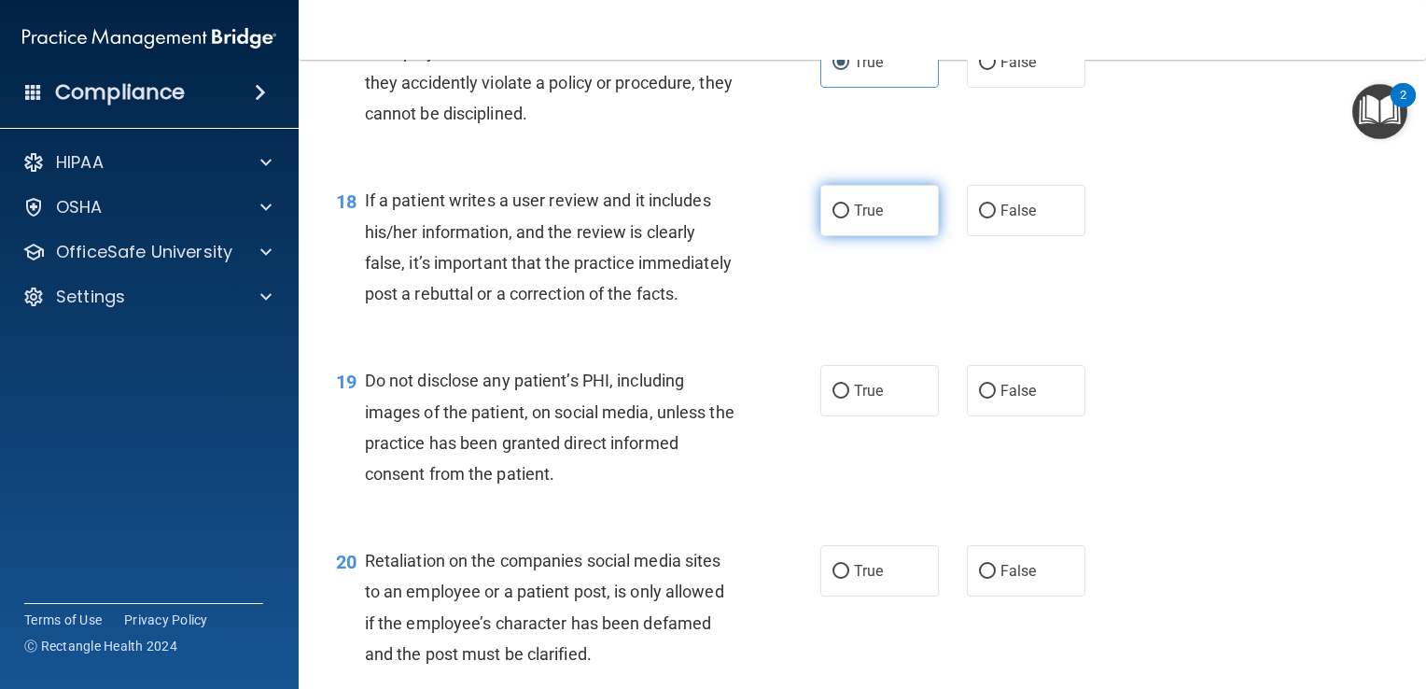
click at [854, 219] on span "True" at bounding box center [868, 211] width 29 height 18
click at [848, 218] on input "True" at bounding box center [841, 211] width 17 height 14
radio input "true"
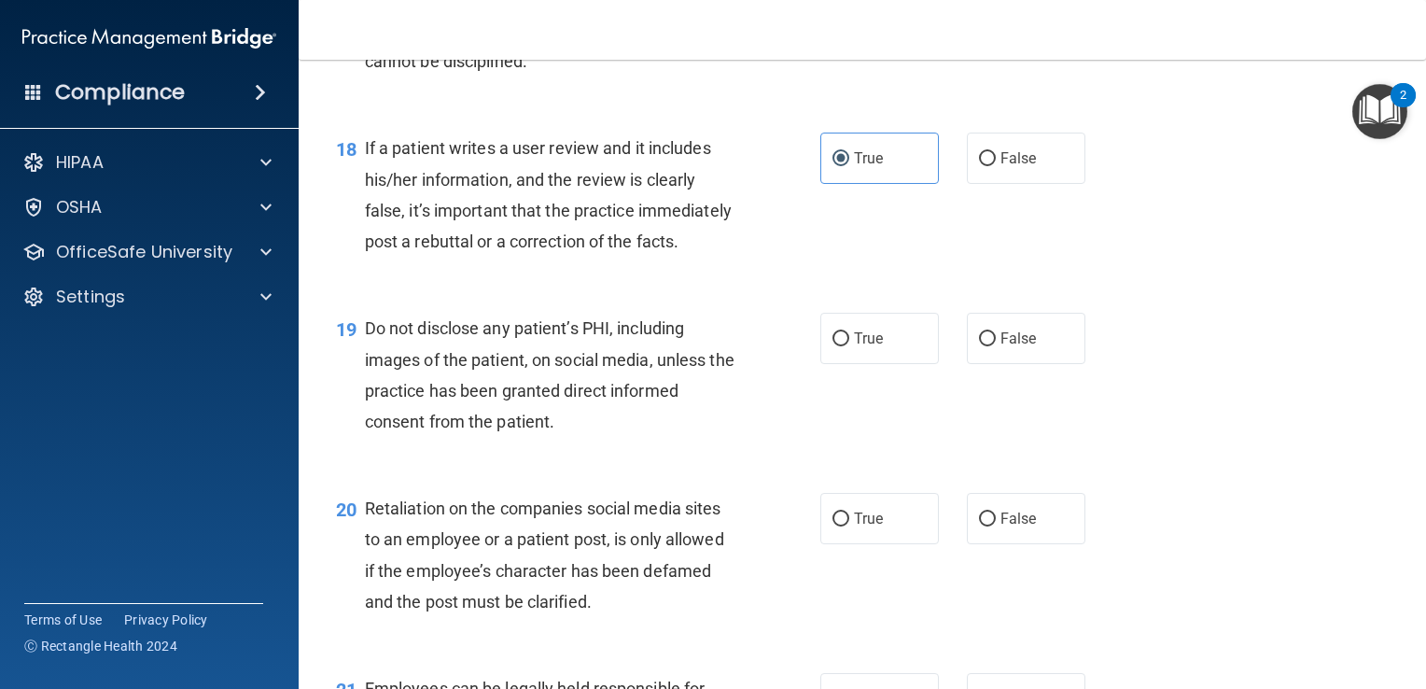
scroll to position [3106, 0]
click at [989, 185] on label "False" at bounding box center [1026, 158] width 119 height 51
click at [989, 167] on input "False" at bounding box center [987, 160] width 17 height 14
radio input "true"
radio input "false"
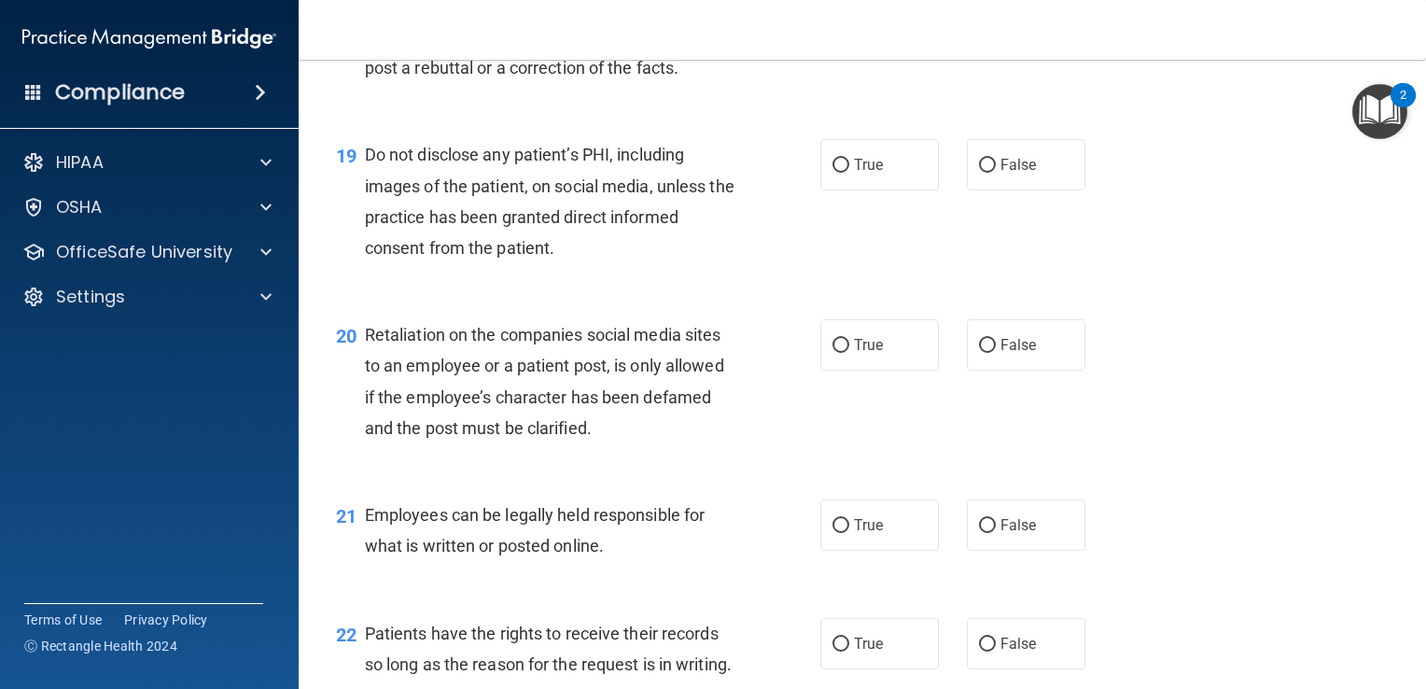
scroll to position [3281, 0]
click at [835, 172] on input "True" at bounding box center [841, 165] width 17 height 14
radio input "true"
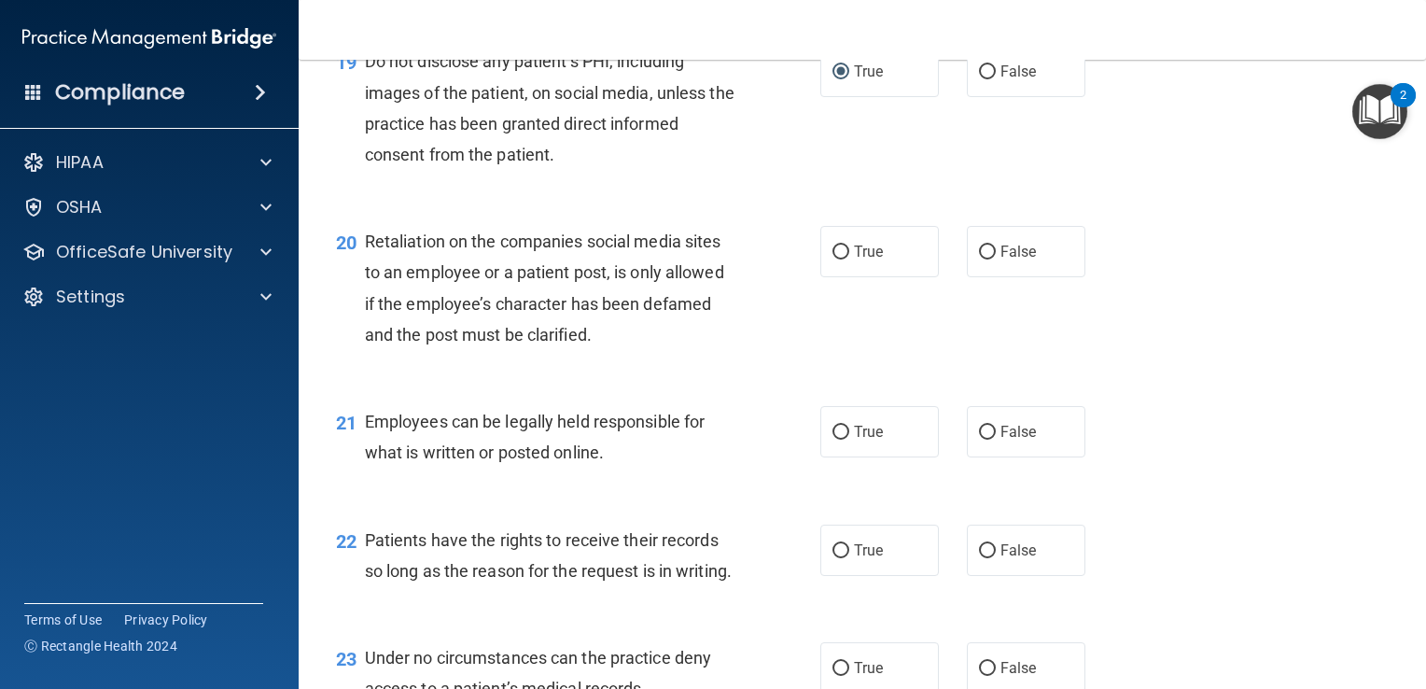
scroll to position [3374, 0]
click at [833, 259] on input "True" at bounding box center [841, 252] width 17 height 14
radio input "true"
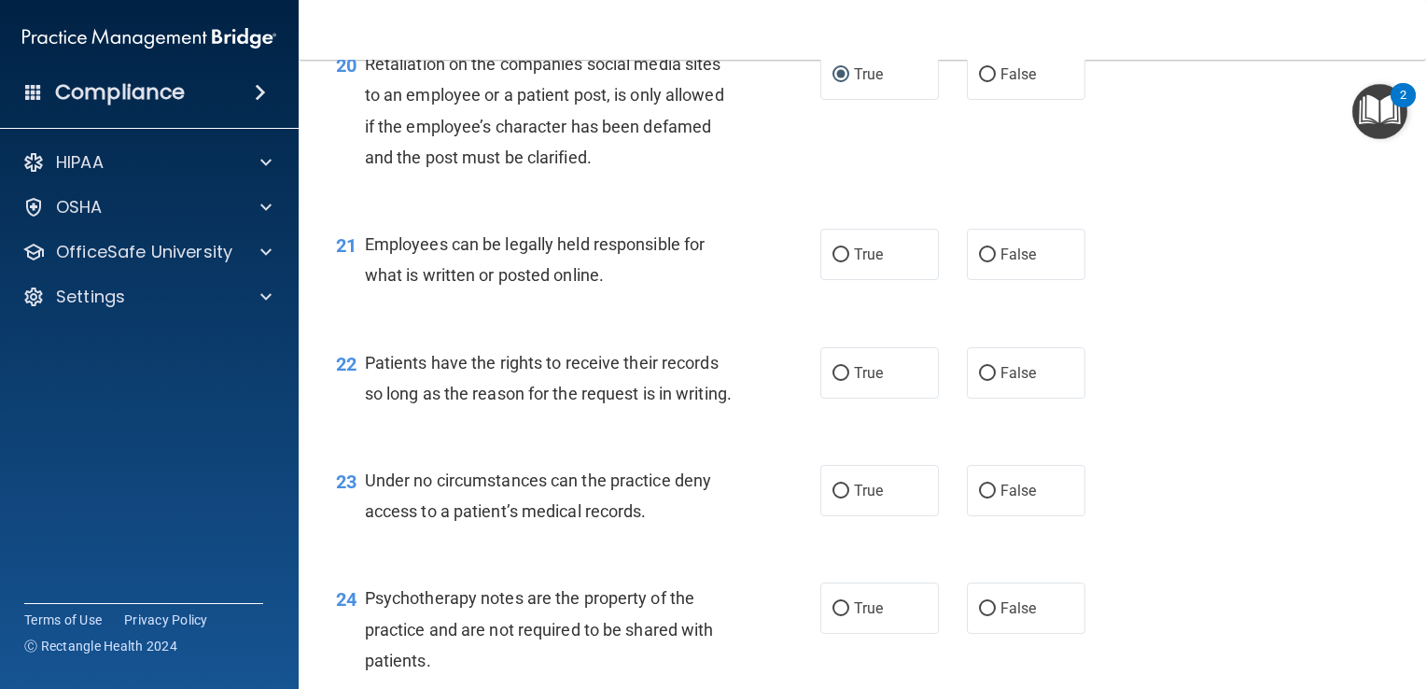
scroll to position [3553, 0]
click at [840, 260] on input "True" at bounding box center [841, 253] width 17 height 14
radio input "true"
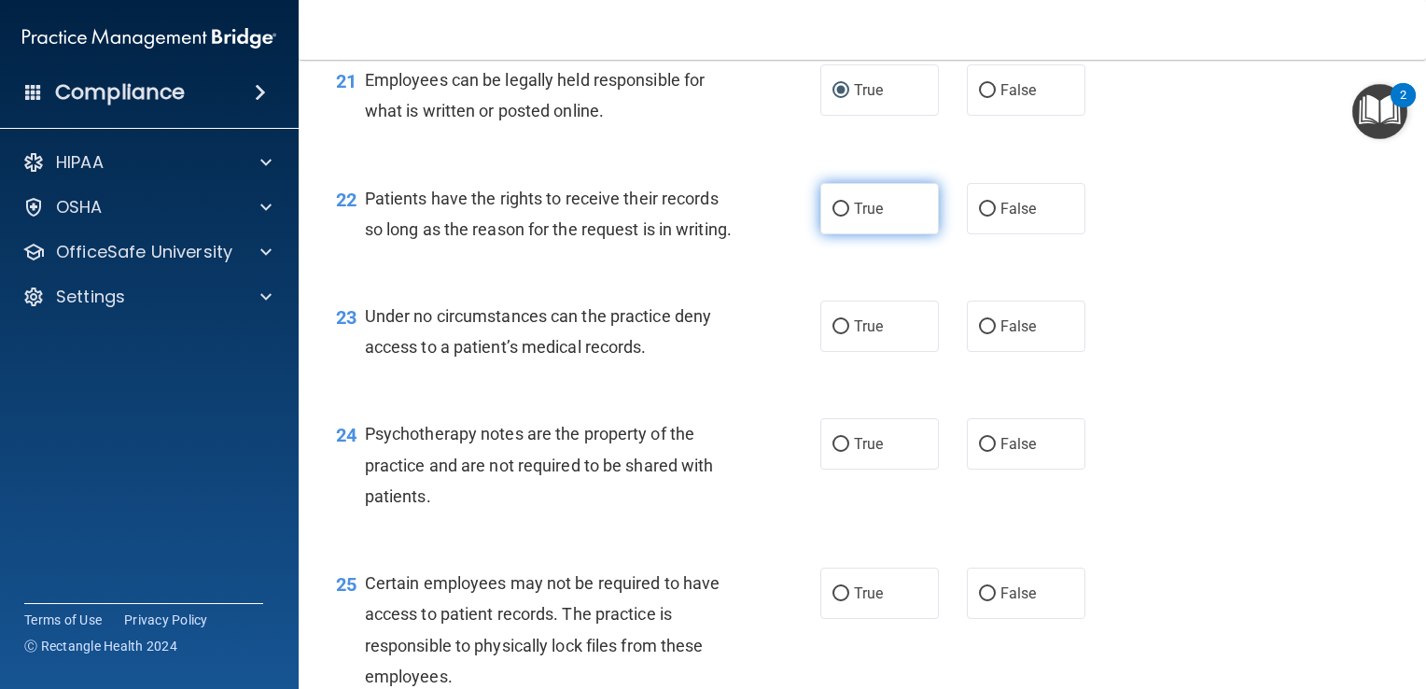
scroll to position [3739, 0]
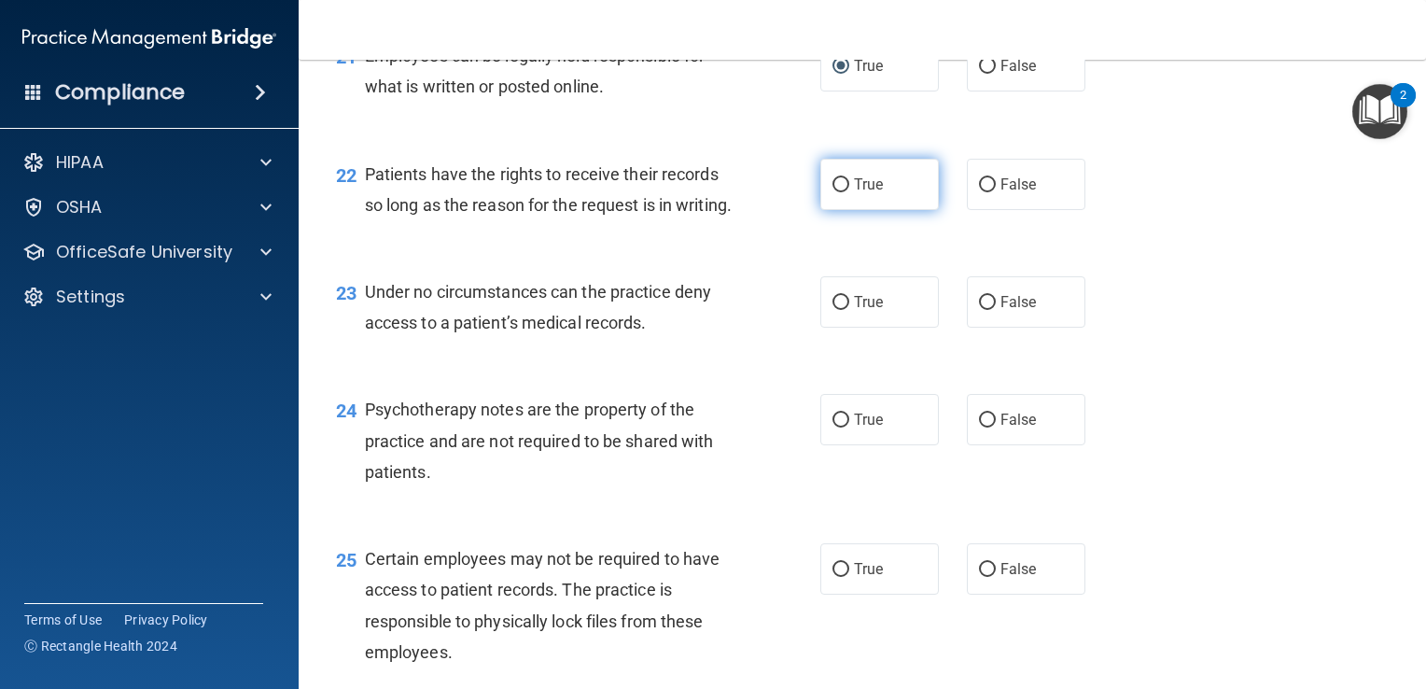
click at [822, 210] on label "True" at bounding box center [879, 184] width 119 height 51
click at [833, 192] on input "True" at bounding box center [841, 185] width 17 height 14
radio input "true"
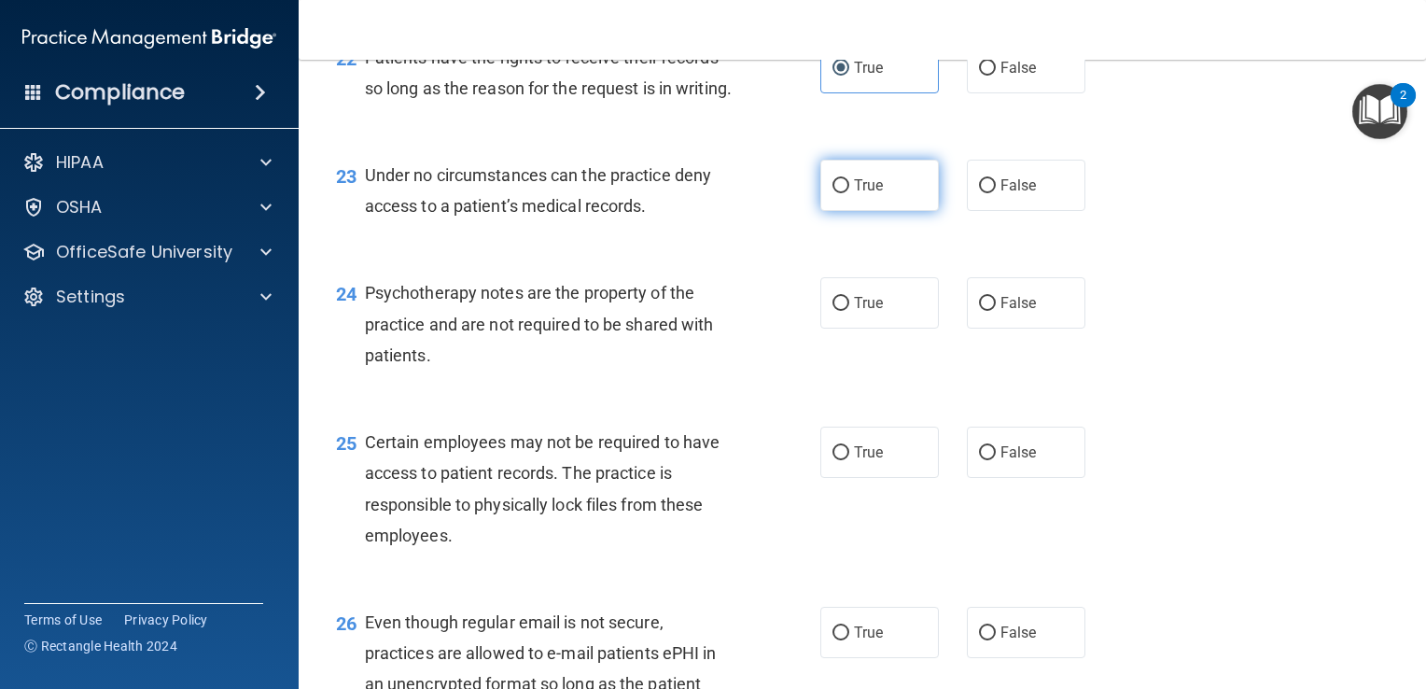
scroll to position [3864, 0]
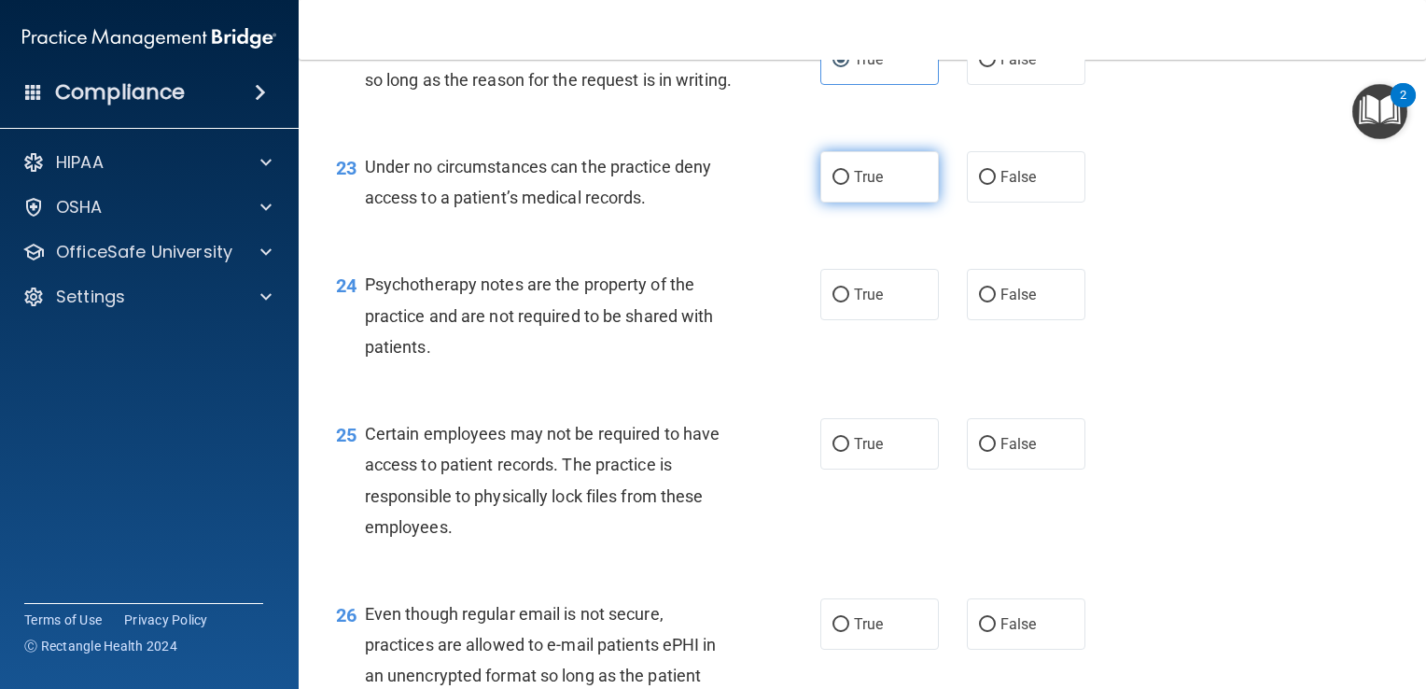
click at [841, 203] on label "True" at bounding box center [879, 176] width 119 height 51
click at [841, 185] on input "True" at bounding box center [841, 178] width 17 height 14
radio input "true"
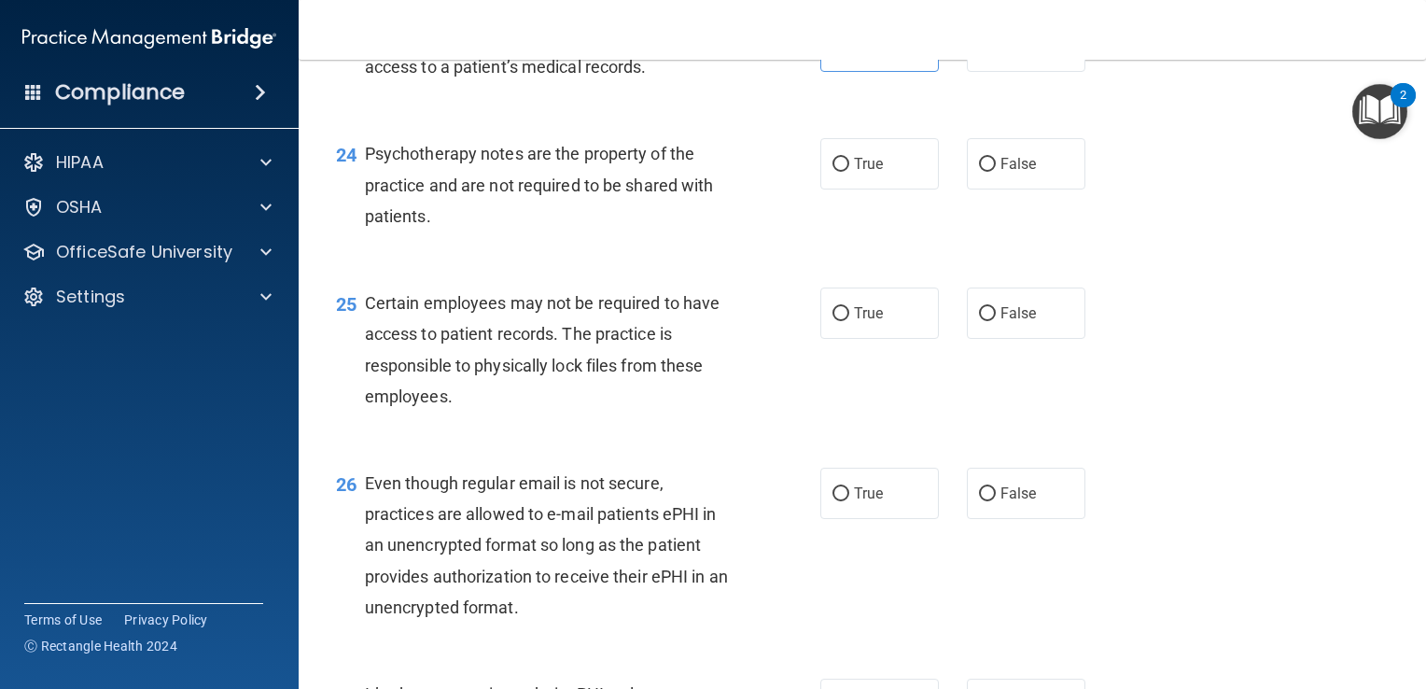
scroll to position [4014, 0]
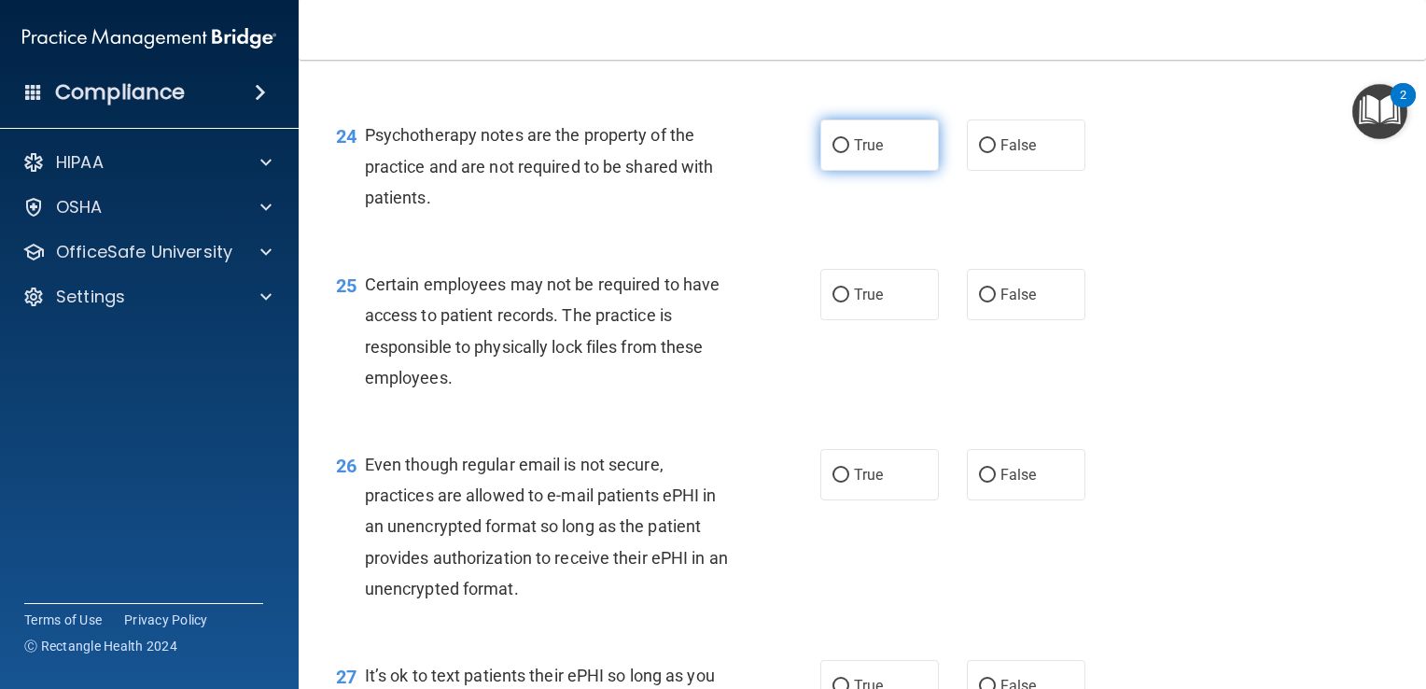
click at [838, 153] on input "True" at bounding box center [841, 146] width 17 height 14
radio input "true"
click at [992, 171] on label "False" at bounding box center [1026, 144] width 119 height 51
click at [992, 153] on input "False" at bounding box center [987, 146] width 17 height 14
radio input "true"
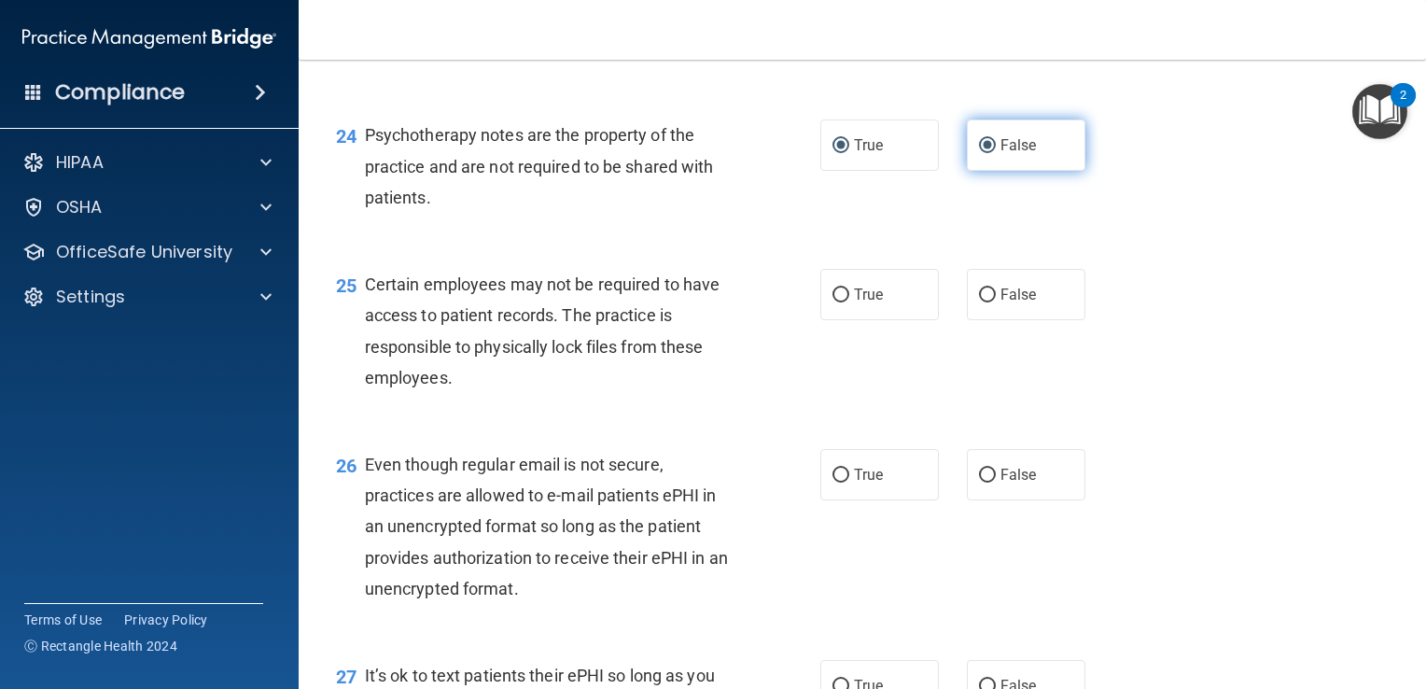
radio input "false"
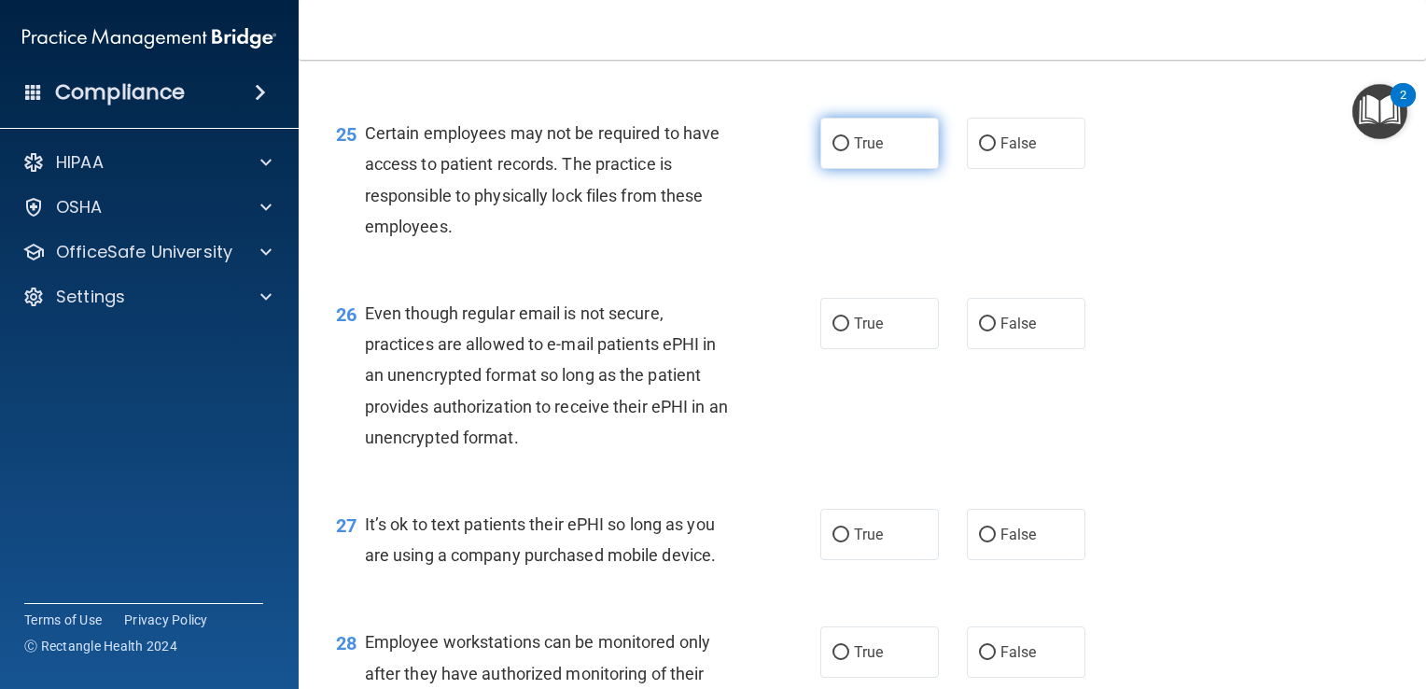
scroll to position [4166, 0]
click at [836, 150] on input "True" at bounding box center [841, 143] width 17 height 14
radio input "true"
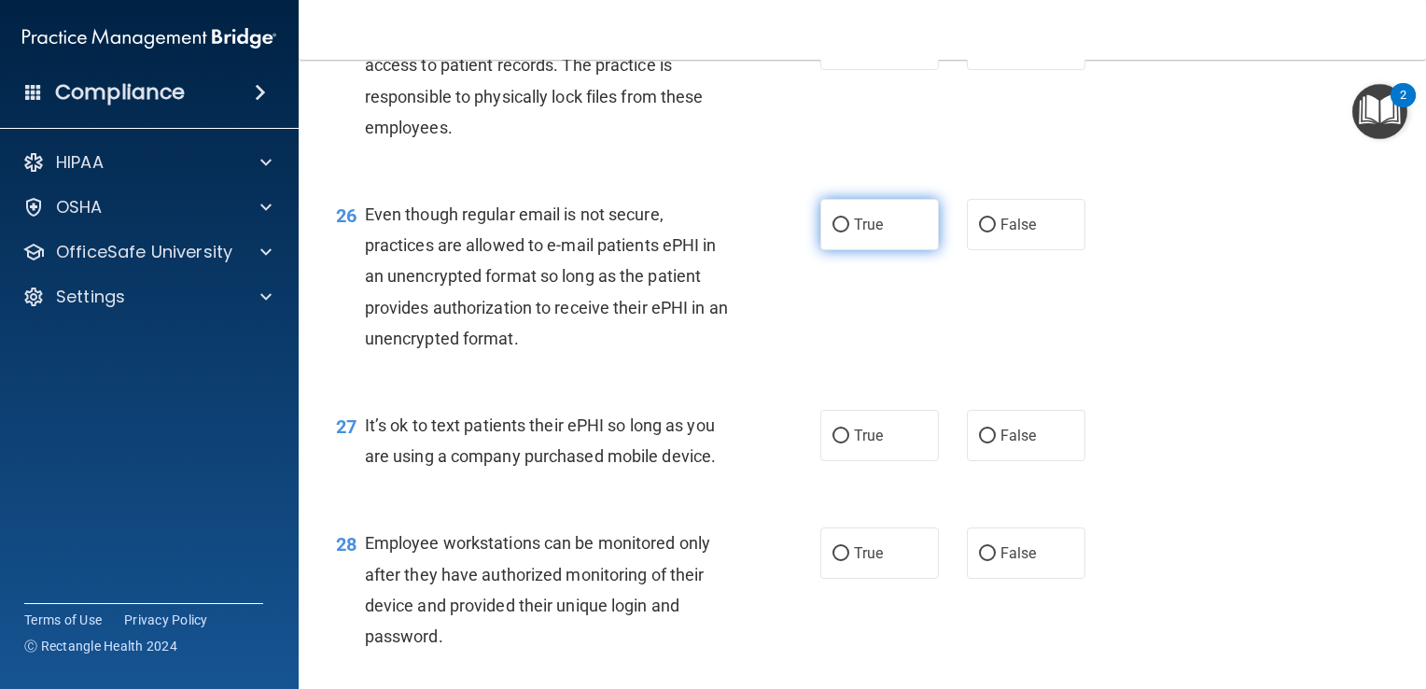
scroll to position [4267, 0]
click at [837, 230] on input "True" at bounding box center [841, 223] width 17 height 14
radio input "true"
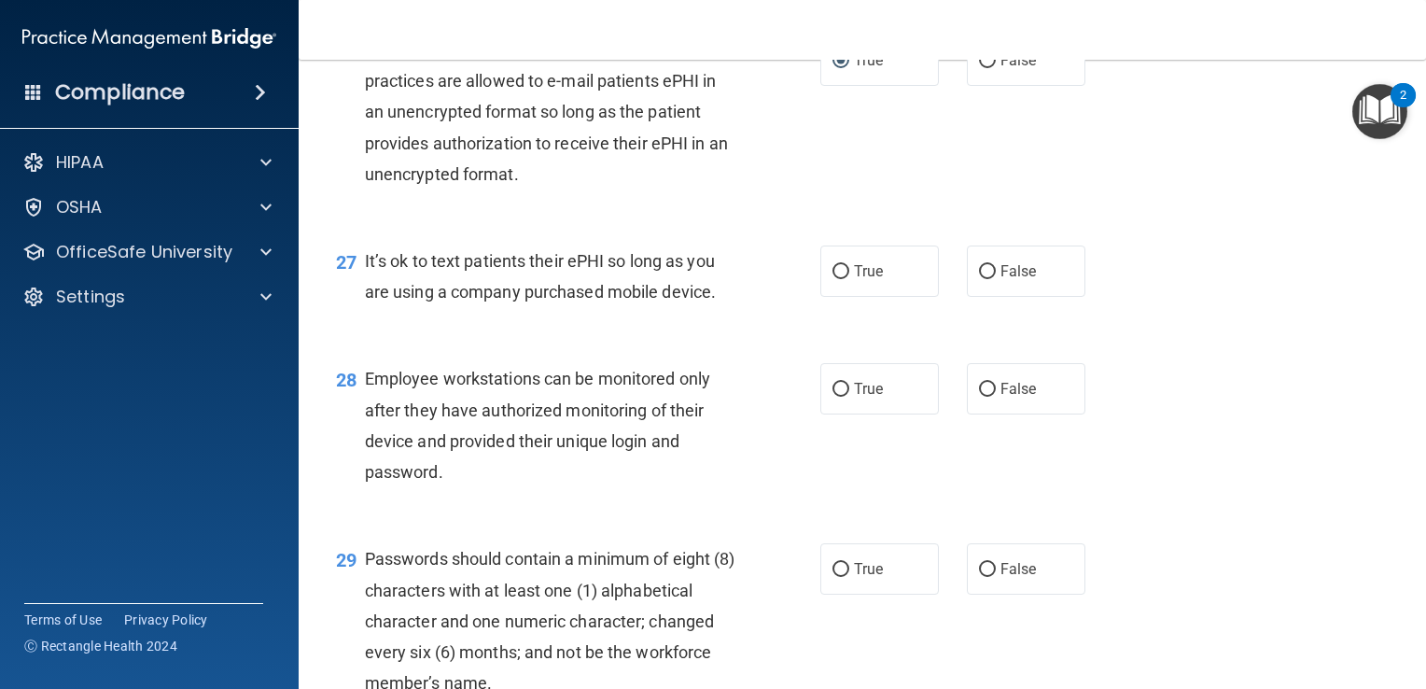
scroll to position [4430, 0]
click at [987, 84] on label "False" at bounding box center [1026, 58] width 119 height 51
click at [987, 66] on input "False" at bounding box center [987, 59] width 17 height 14
radio input "true"
radio input "false"
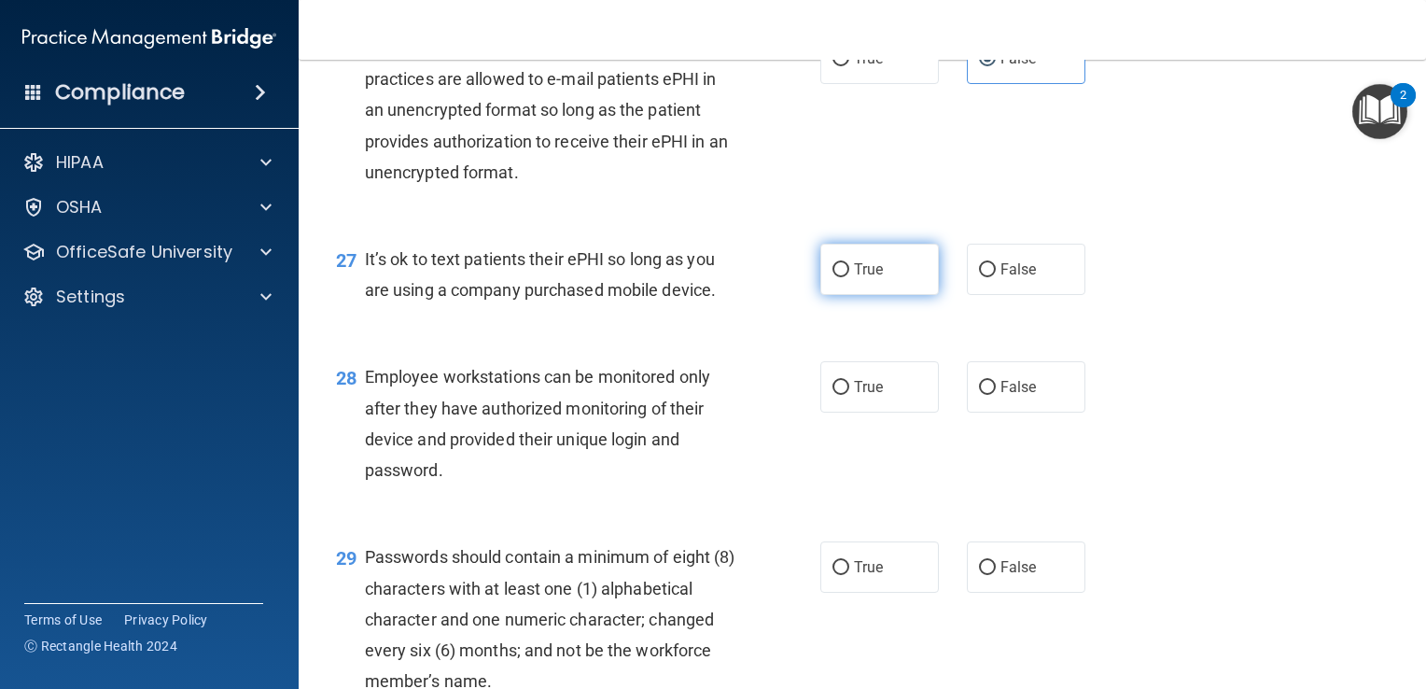
click at [847, 295] on label "True" at bounding box center [879, 269] width 119 height 51
click at [847, 277] on input "True" at bounding box center [841, 270] width 17 height 14
radio input "true"
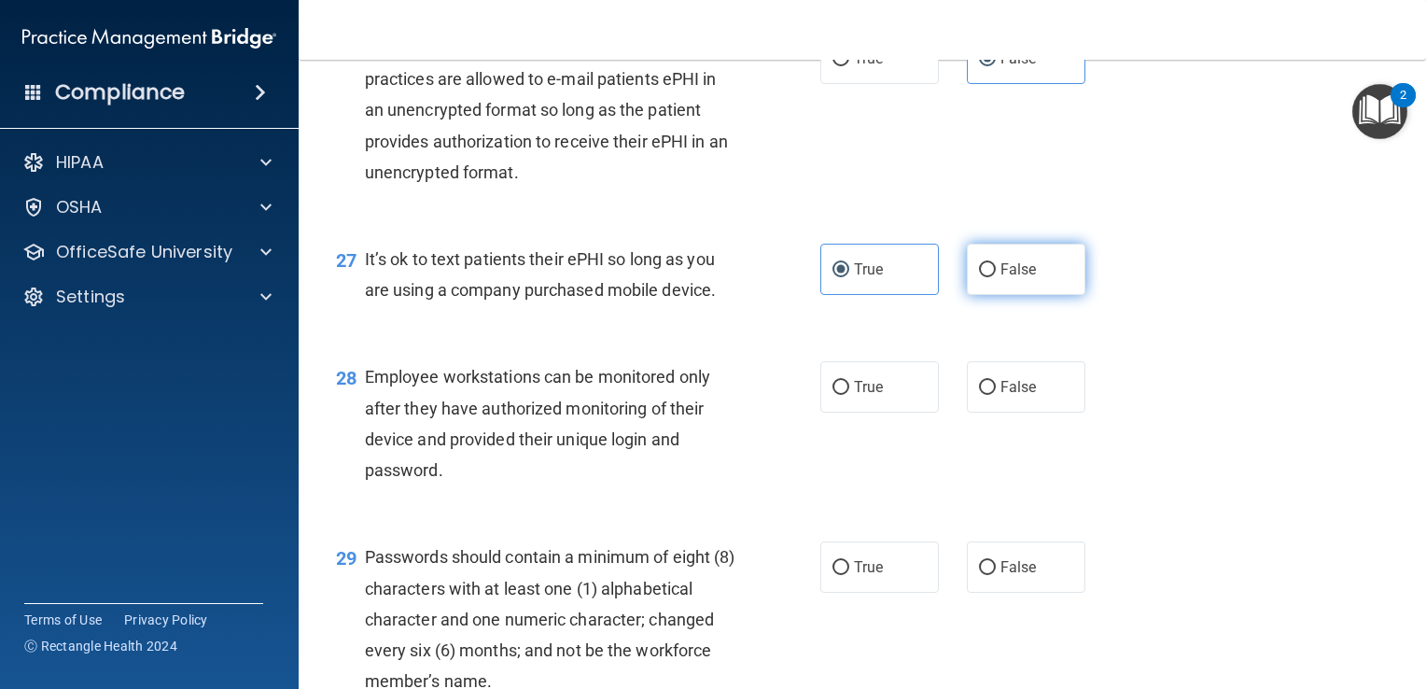
click at [967, 295] on label "False" at bounding box center [1026, 269] width 119 height 51
click at [979, 277] on input "False" at bounding box center [987, 270] width 17 height 14
radio input "true"
radio input "false"
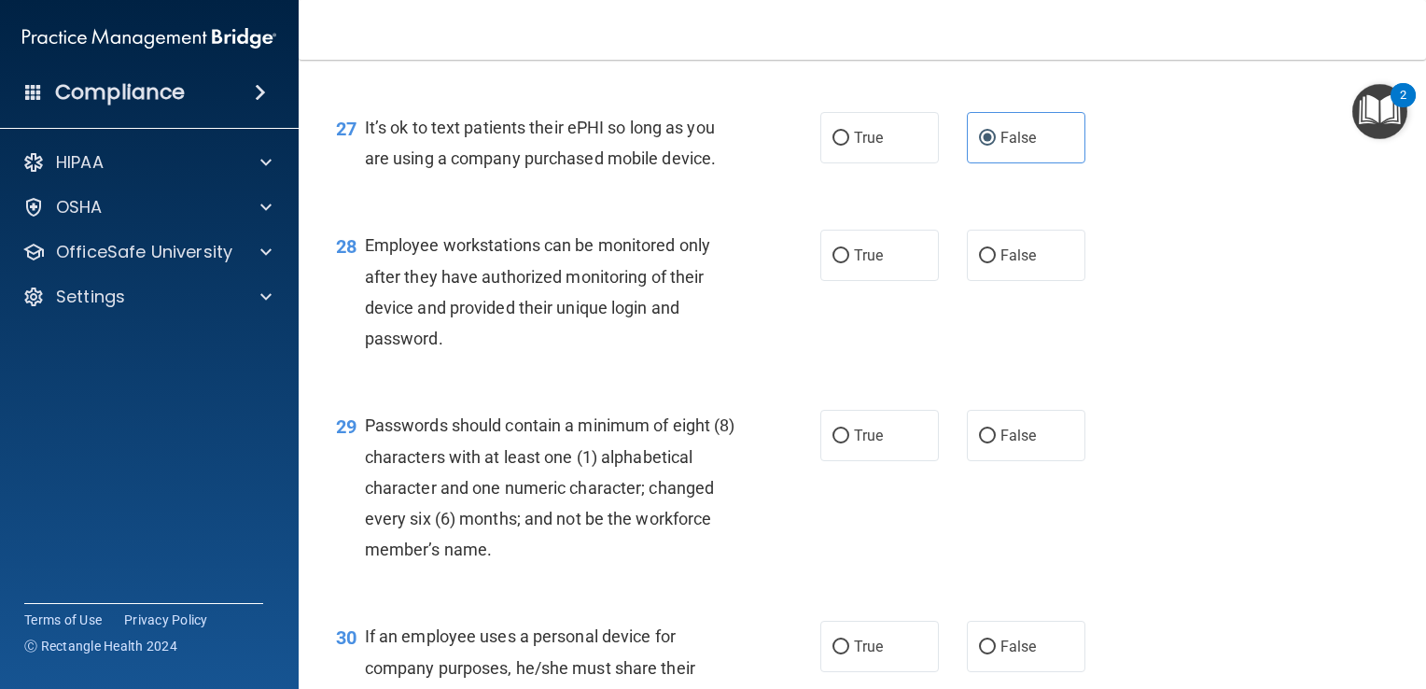
scroll to position [4569, 0]
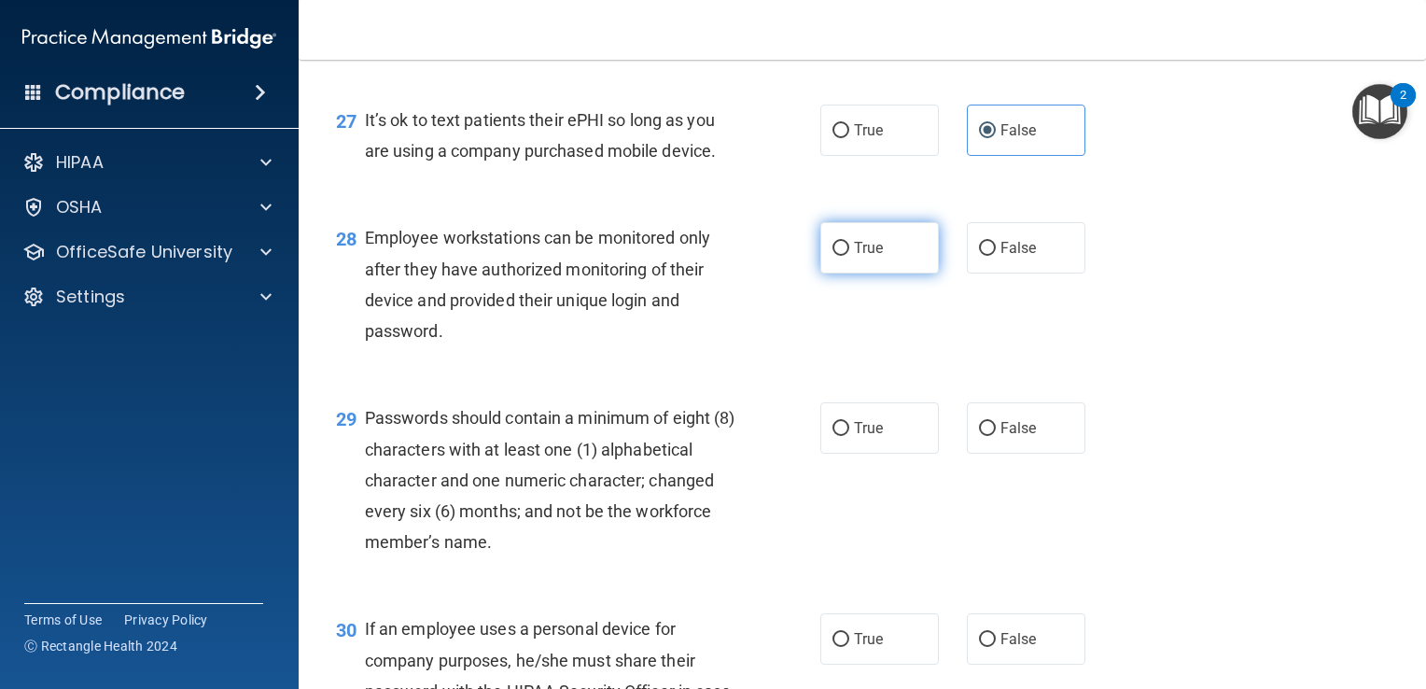
click at [833, 256] on input "True" at bounding box center [841, 249] width 17 height 14
radio input "true"
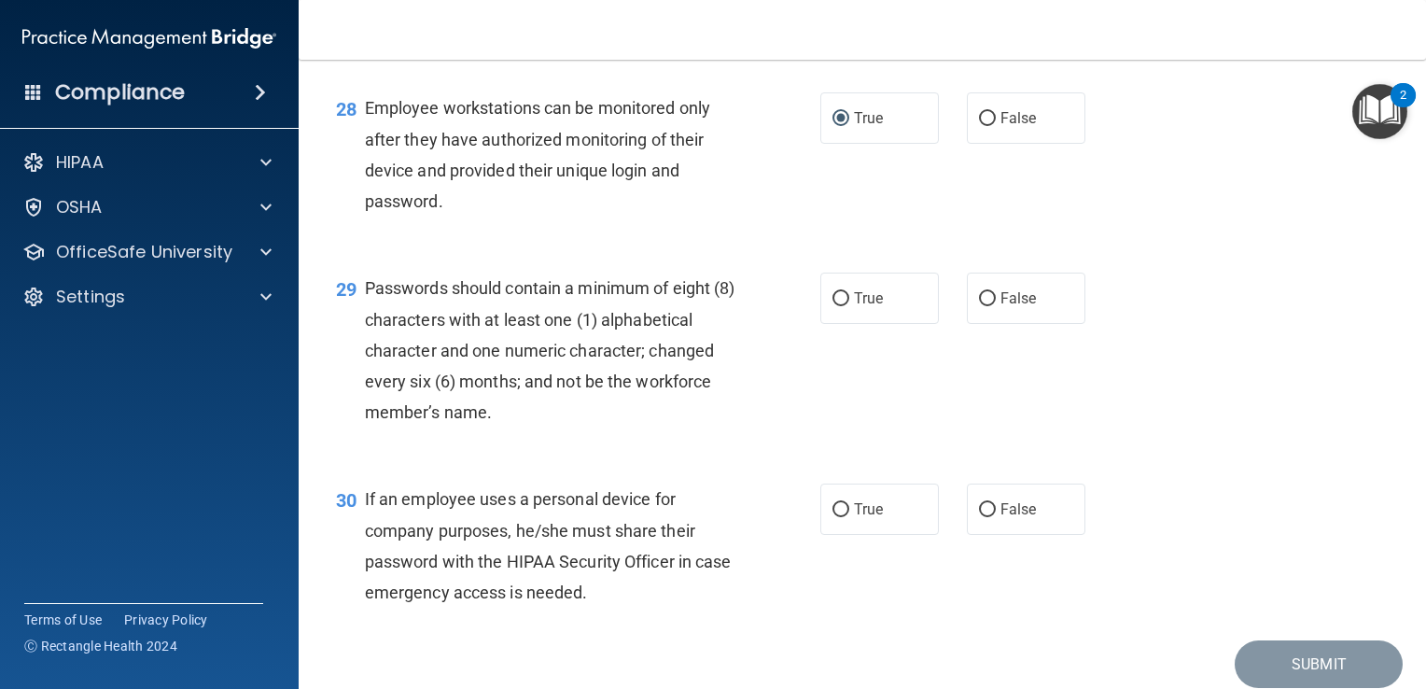
scroll to position [4705, 0]
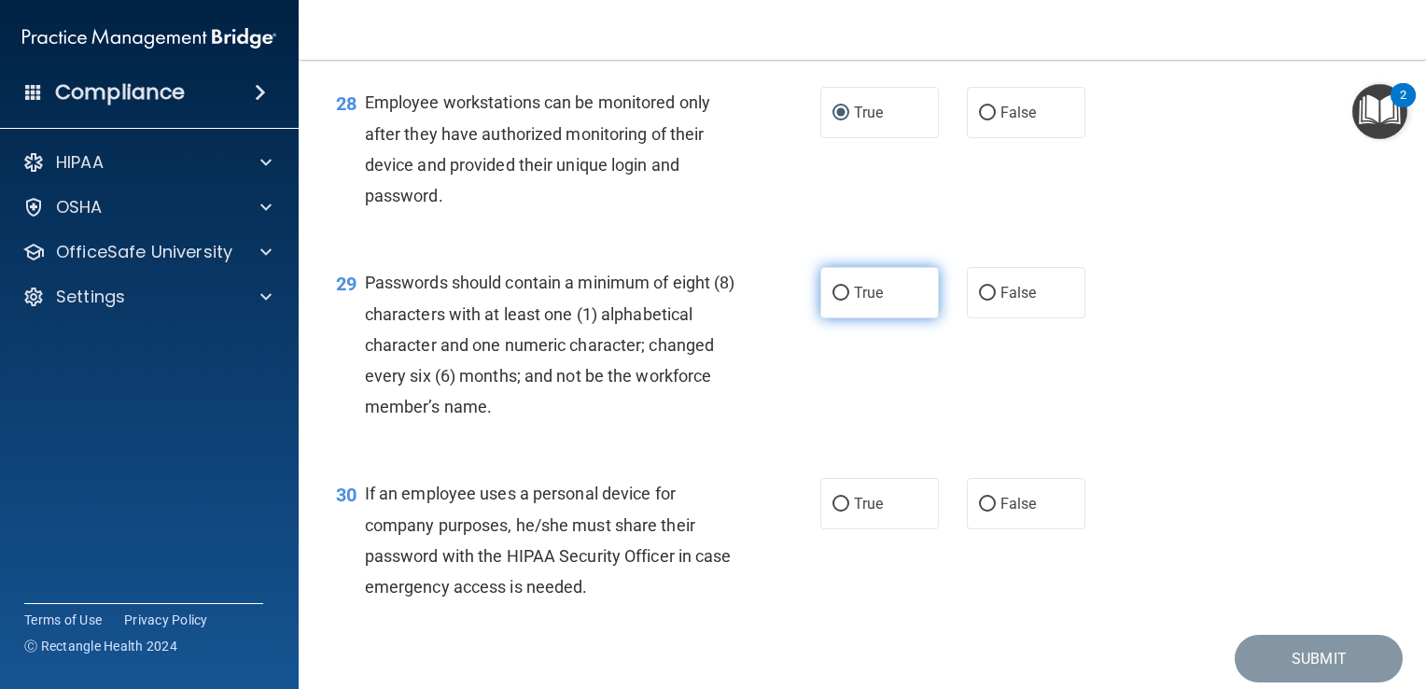
click at [832, 318] on label "True" at bounding box center [879, 292] width 119 height 51
click at [833, 301] on input "True" at bounding box center [841, 294] width 17 height 14
radio input "true"
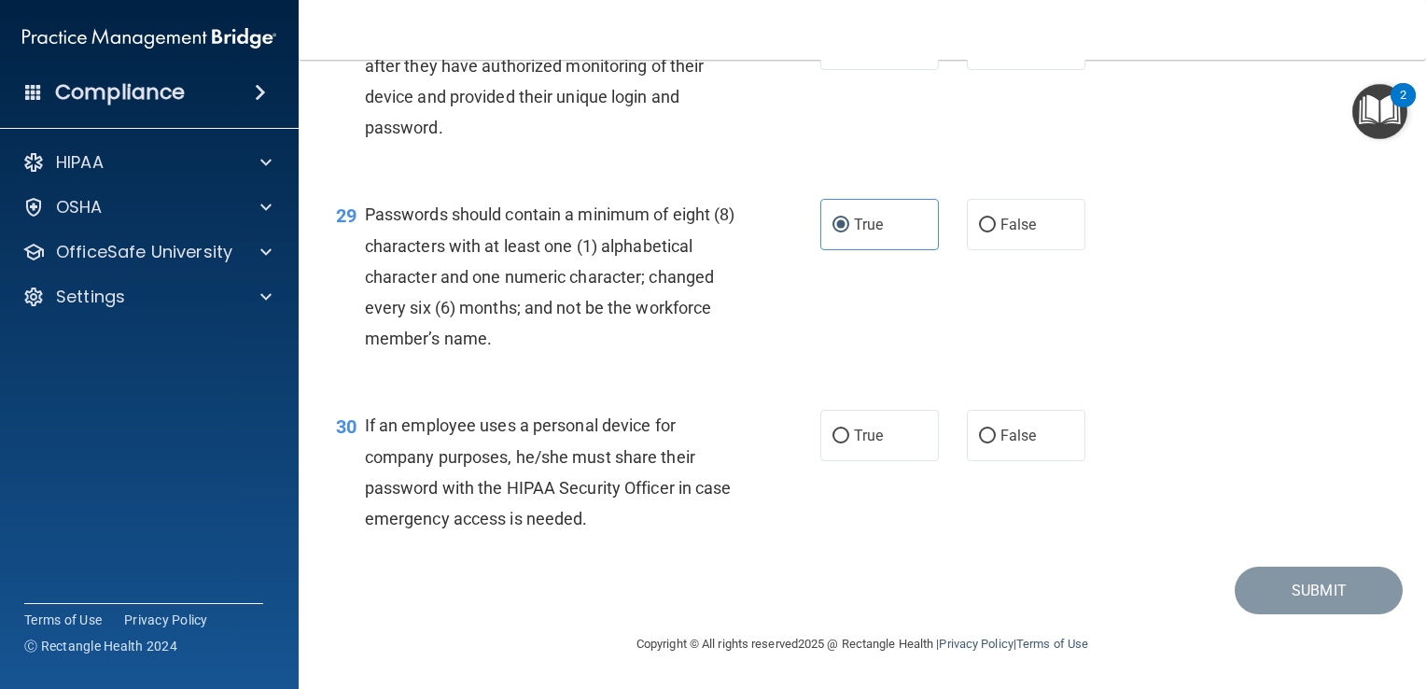
scroll to position [4865, 0]
click at [833, 436] on input "True" at bounding box center [841, 436] width 17 height 14
radio input "true"
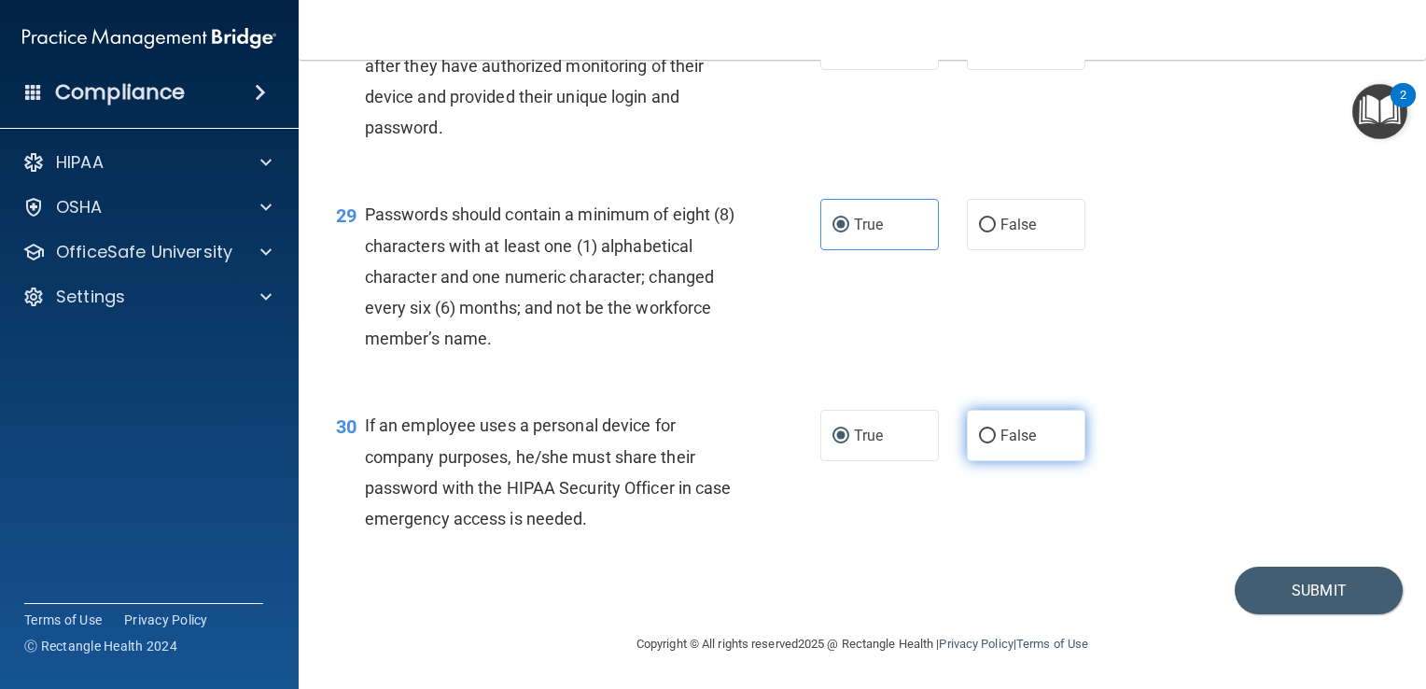
click at [979, 440] on input "False" at bounding box center [987, 436] width 17 height 14
radio input "true"
radio input "false"
click at [1253, 610] on button "Submit" at bounding box center [1319, 591] width 168 height 48
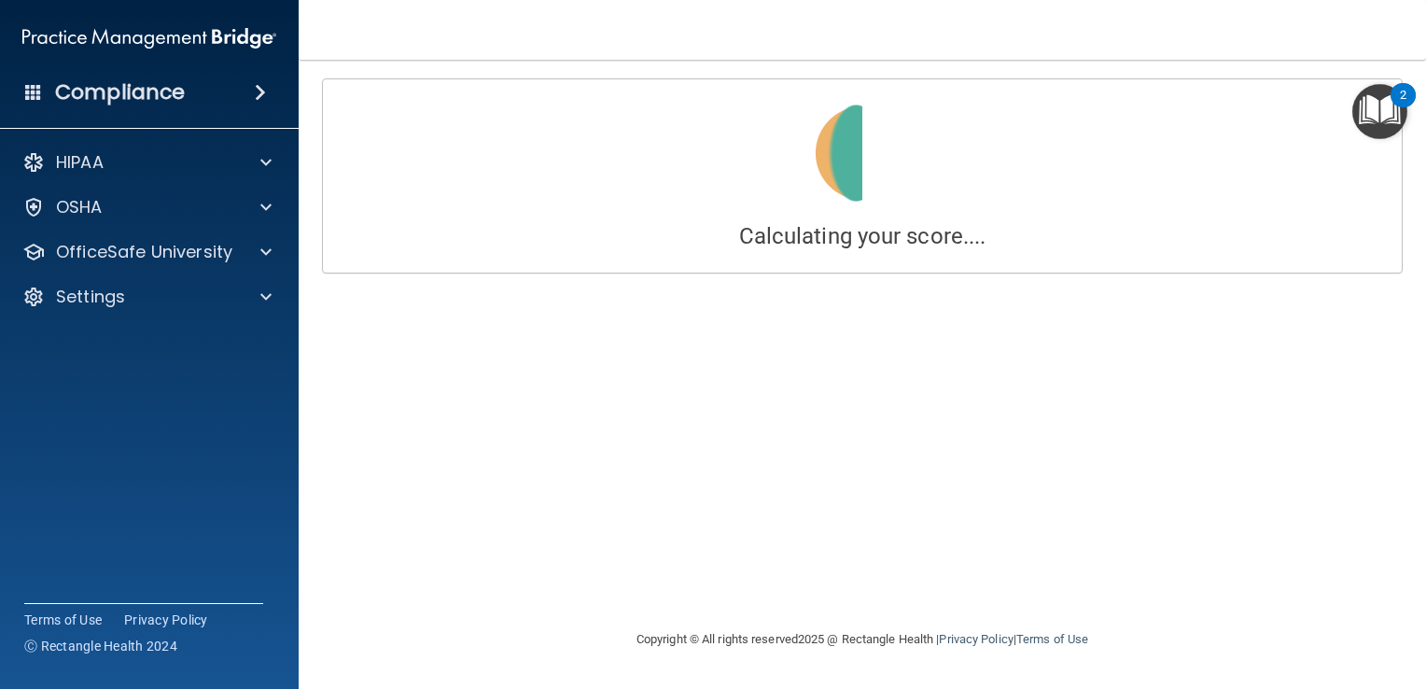
click at [1180, 289] on div "Calculating your score.... You did not pass the " HIPAA Policies and Procedures…" at bounding box center [862, 343] width 1053 height 531
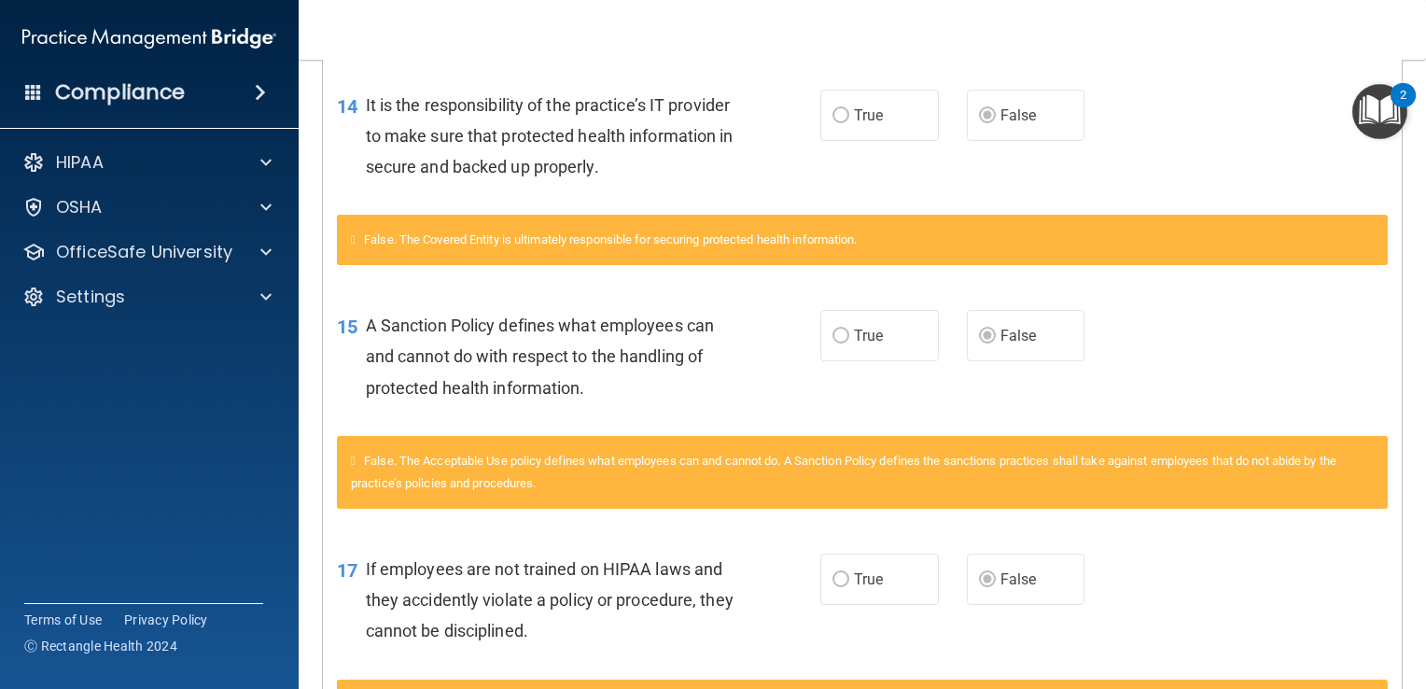
scroll to position [1833, 0]
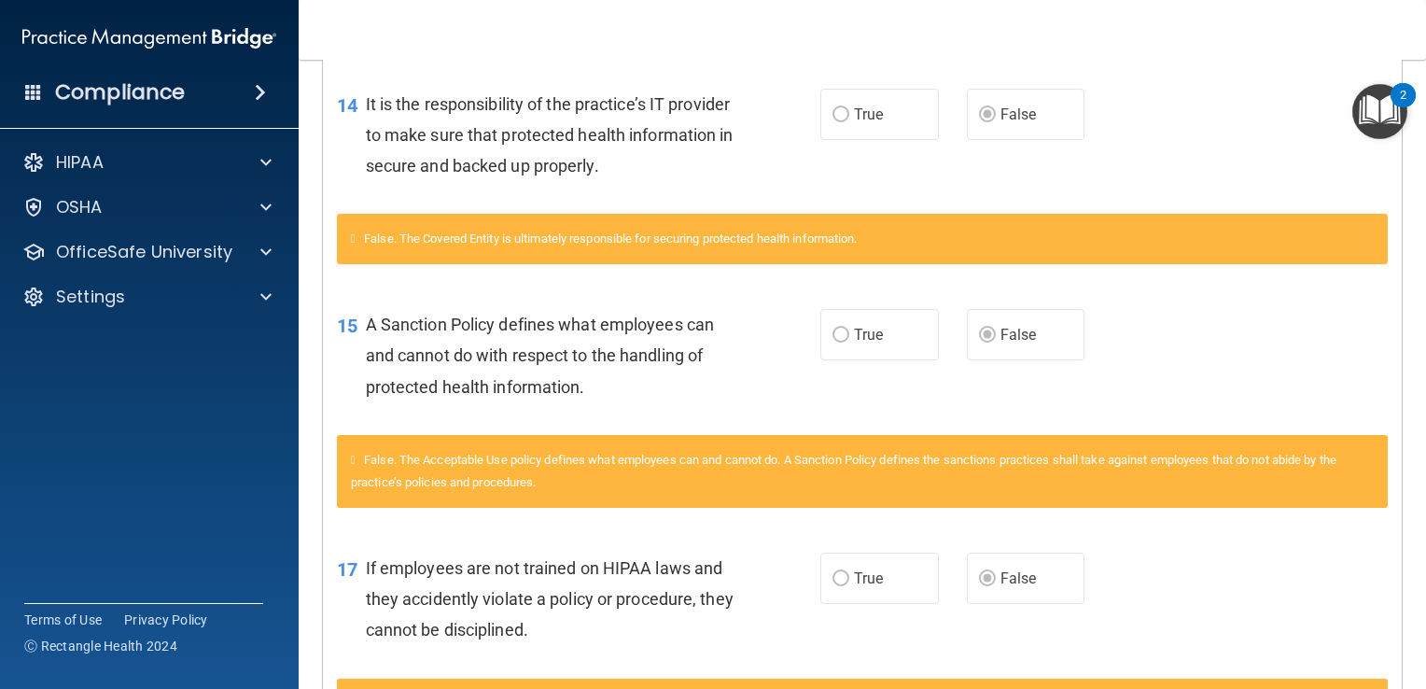
click at [998, 286] on div "False. The Covered Entity is ultimately responsible for securing protected heal…" at bounding box center [862, 250] width 1079 height 72
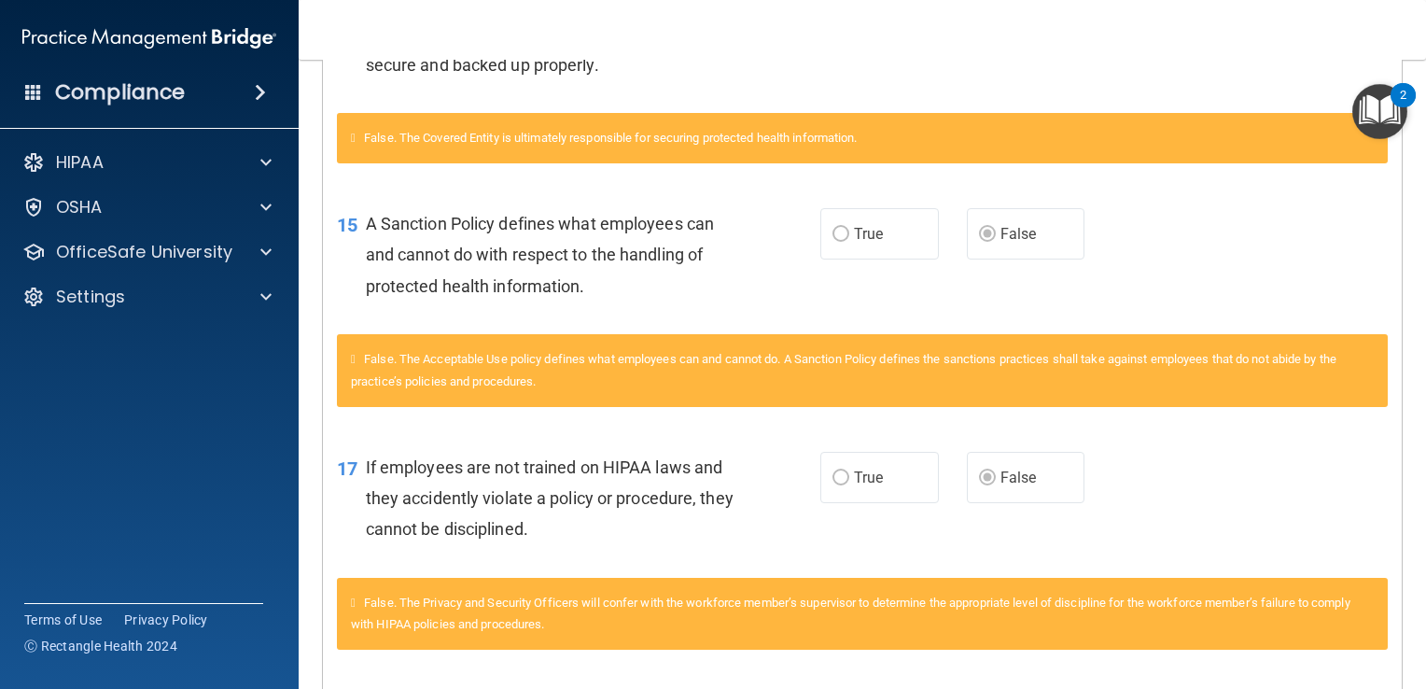
scroll to position [1934, 0]
click at [998, 300] on div "15 A Sanction Policy defines what employees can and cannot do with respect to t…" at bounding box center [862, 259] width 1079 height 149
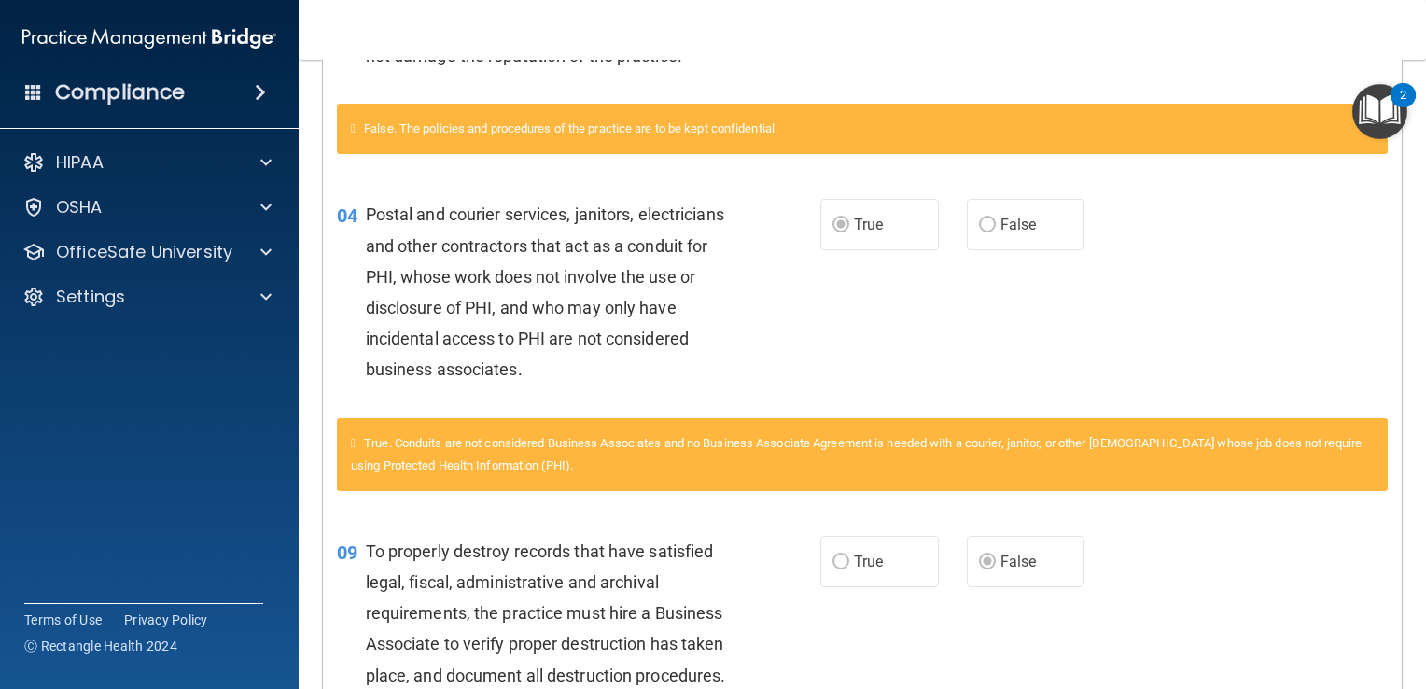
scroll to position [0, 0]
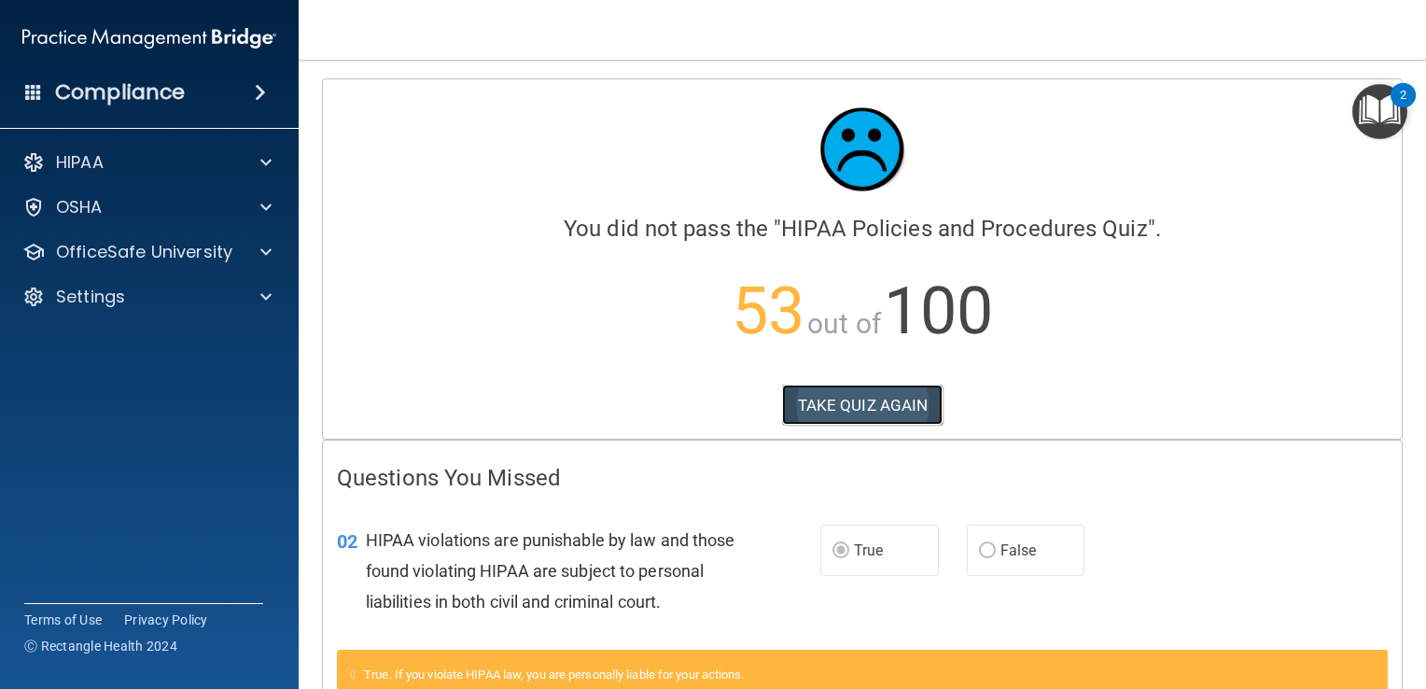
click at [847, 400] on button "TAKE QUIZ AGAIN" at bounding box center [862, 405] width 161 height 41
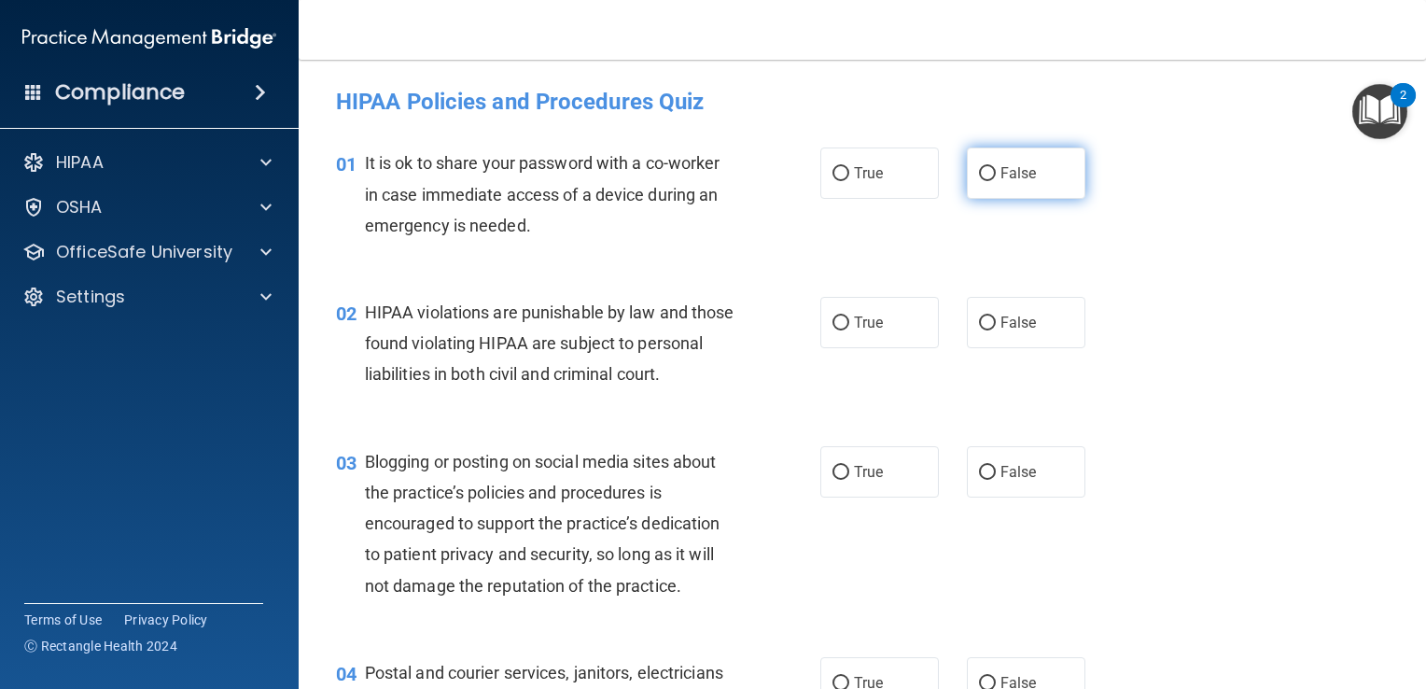
click at [985, 174] on input "False" at bounding box center [987, 174] width 17 height 14
radio input "true"
click at [844, 319] on label "True" at bounding box center [879, 322] width 119 height 51
click at [844, 319] on input "True" at bounding box center [841, 323] width 17 height 14
radio input "true"
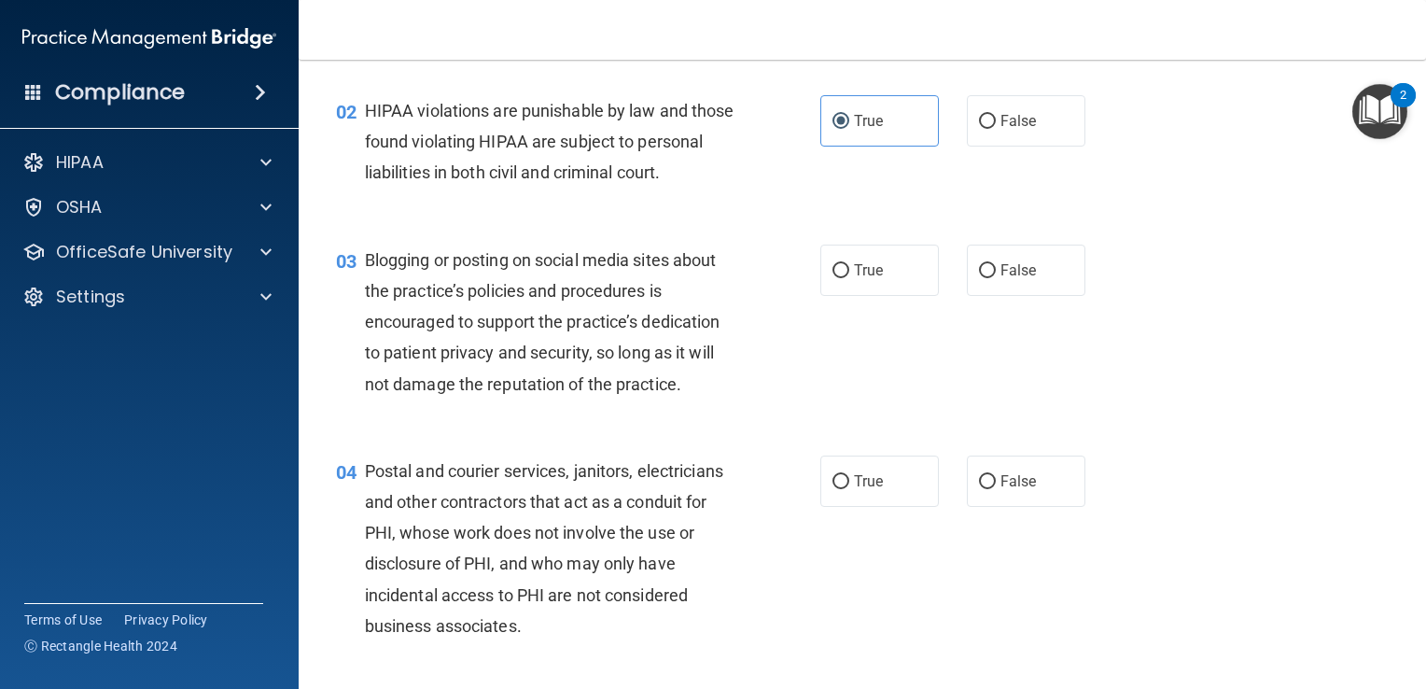
scroll to position [218, 0]
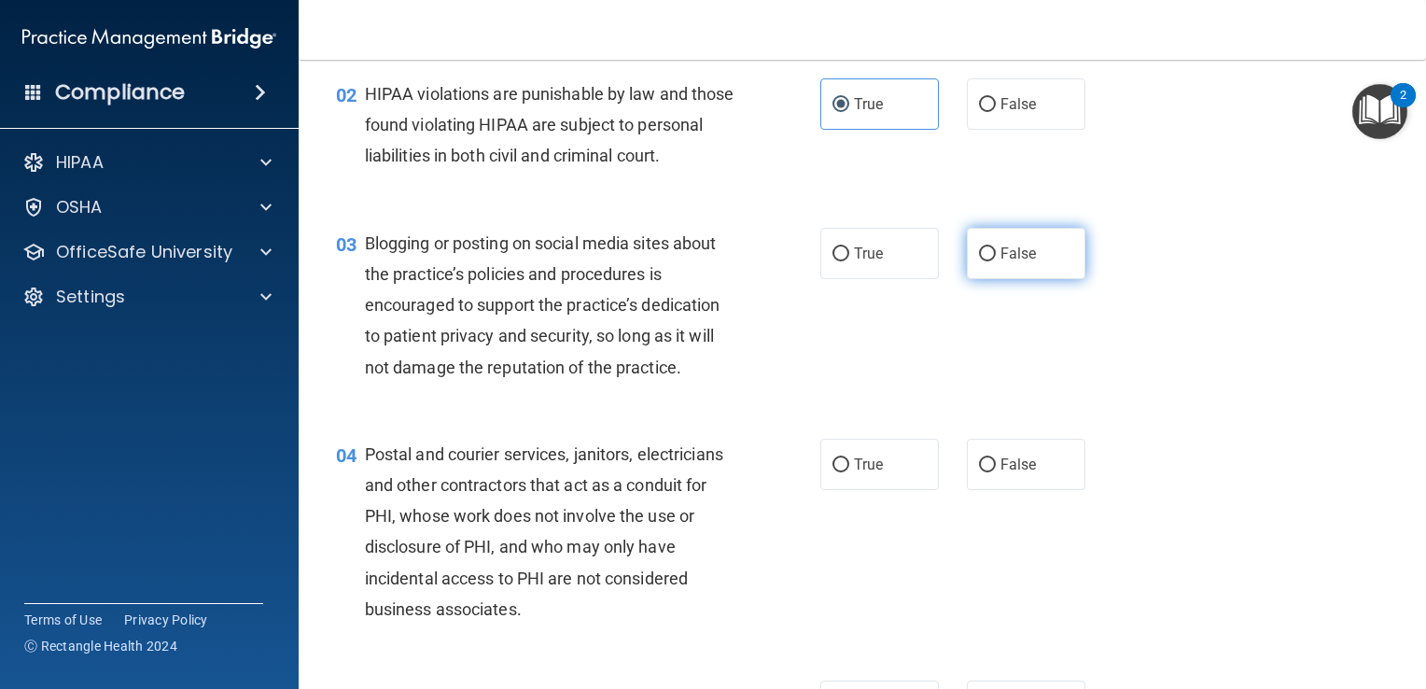
click at [982, 261] on input "False" at bounding box center [987, 254] width 17 height 14
radio input "true"
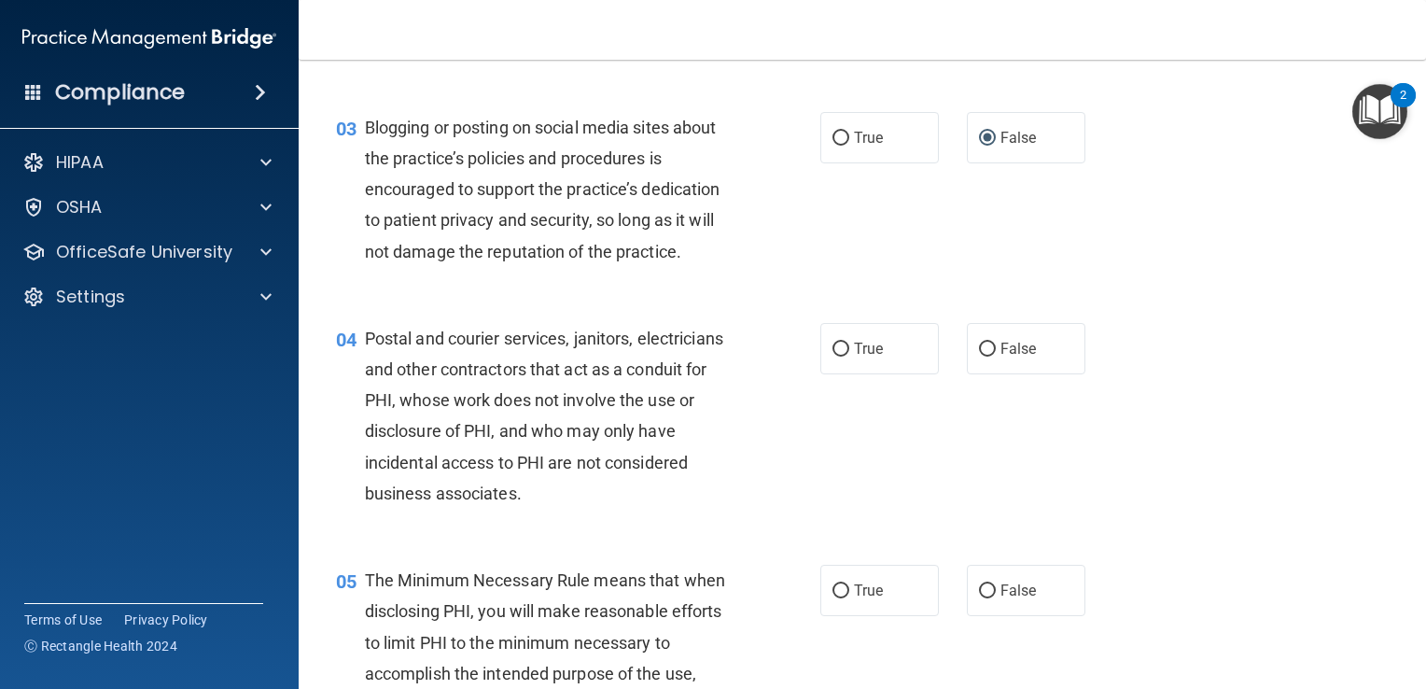
scroll to position [354, 0]
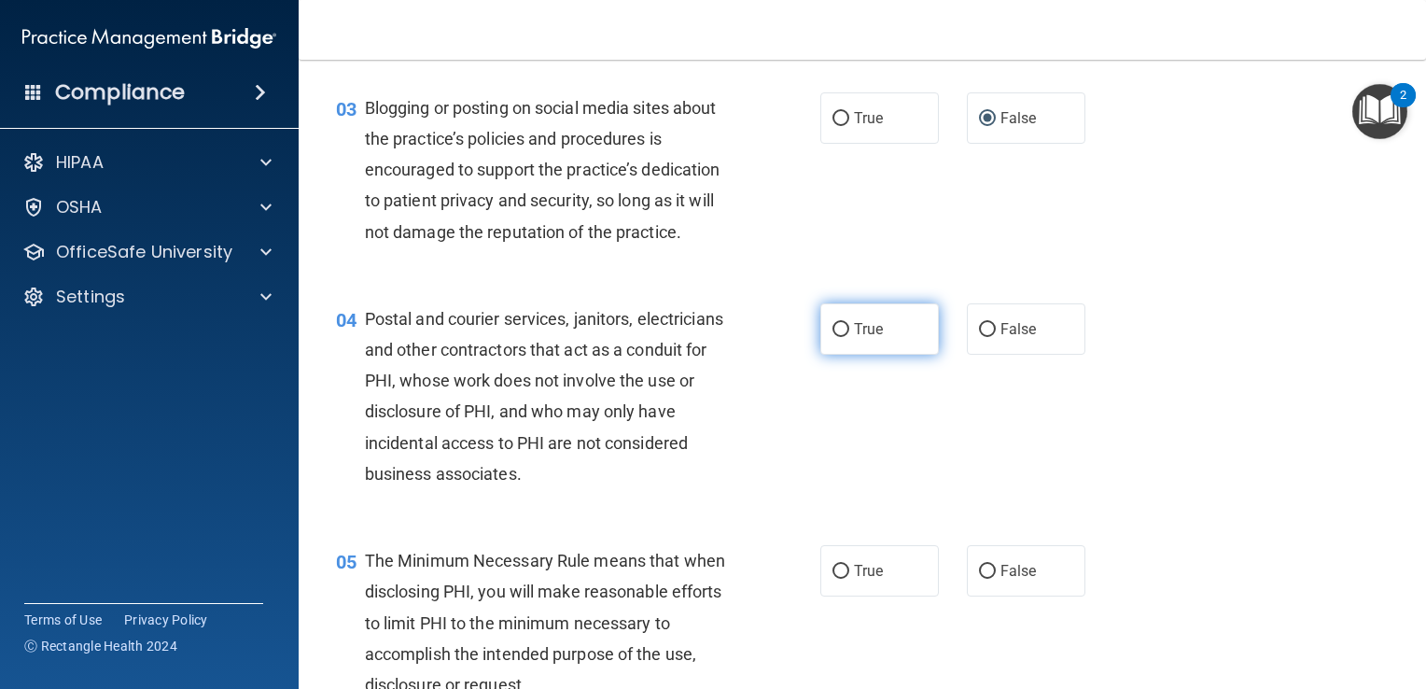
click at [843, 355] on label "True" at bounding box center [879, 328] width 119 height 51
click at [843, 337] on input "True" at bounding box center [841, 330] width 17 height 14
radio input "true"
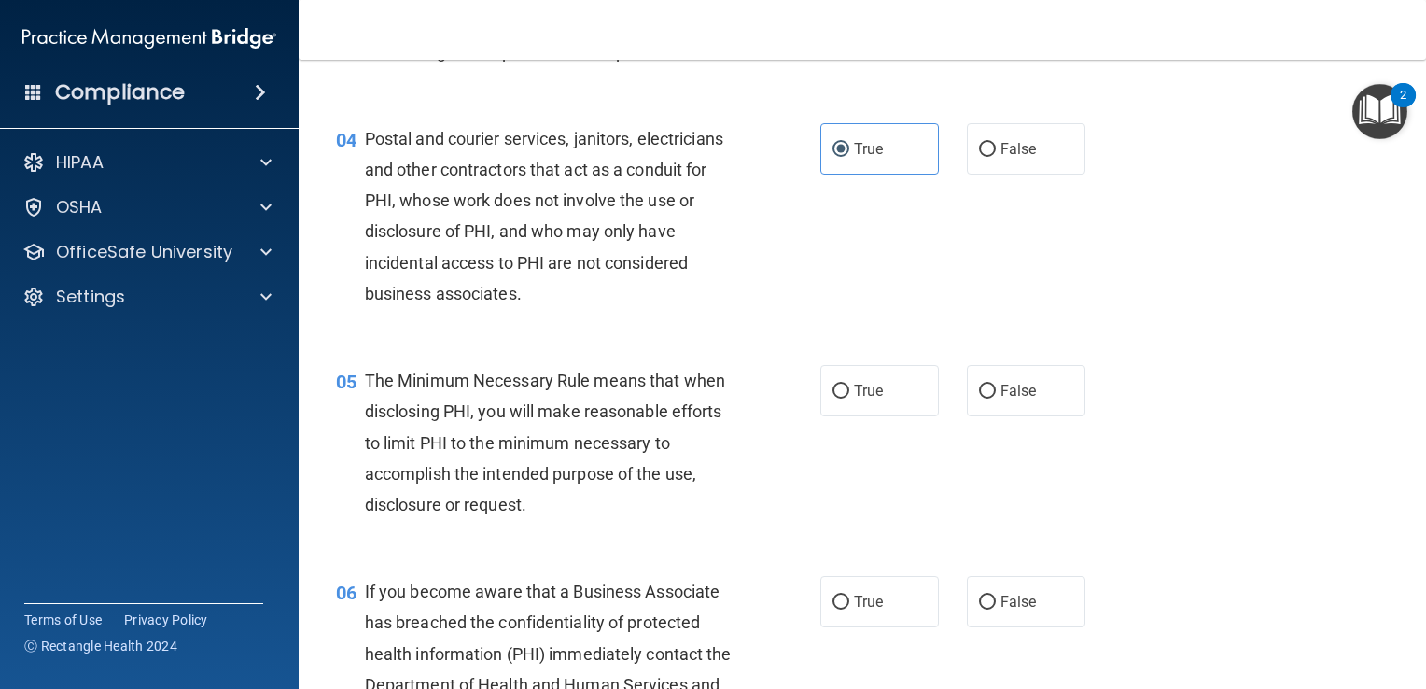
scroll to position [582, 0]
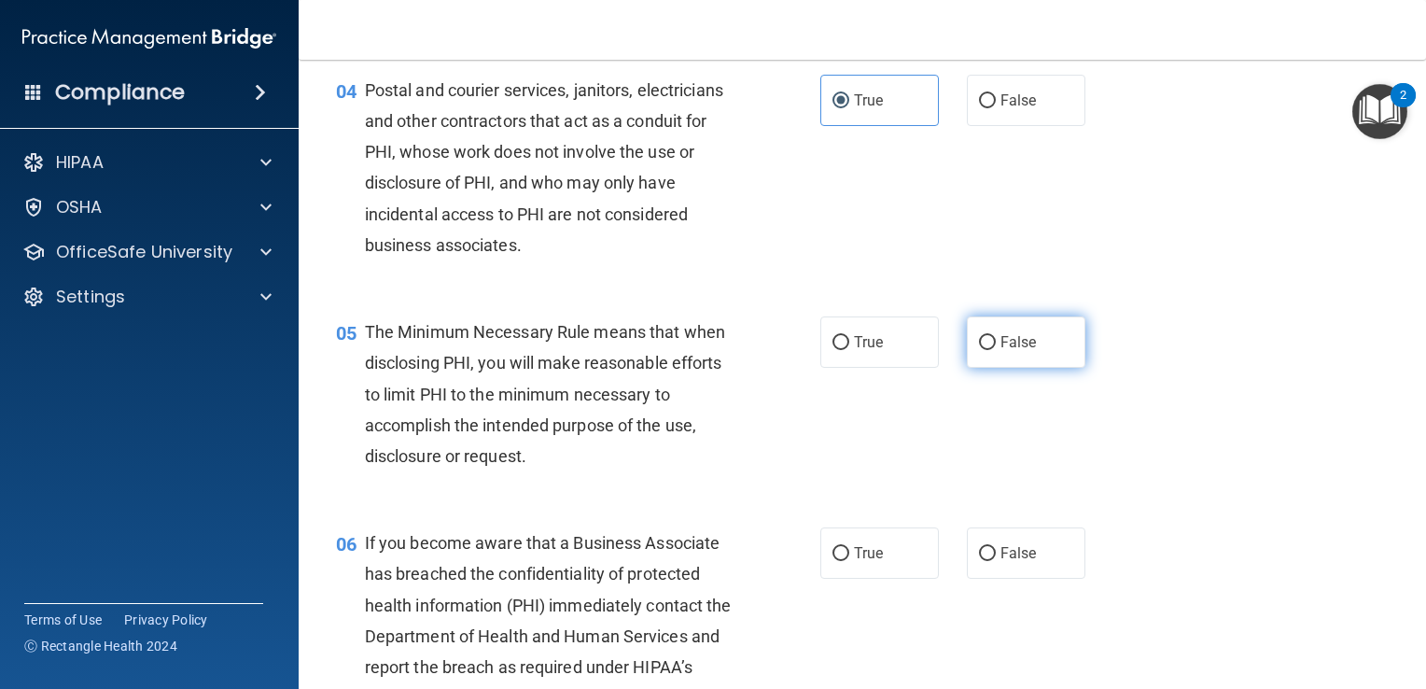
click at [1001, 351] on span "False" at bounding box center [1019, 342] width 36 height 18
click at [993, 350] on input "False" at bounding box center [987, 343] width 17 height 14
radio input "true"
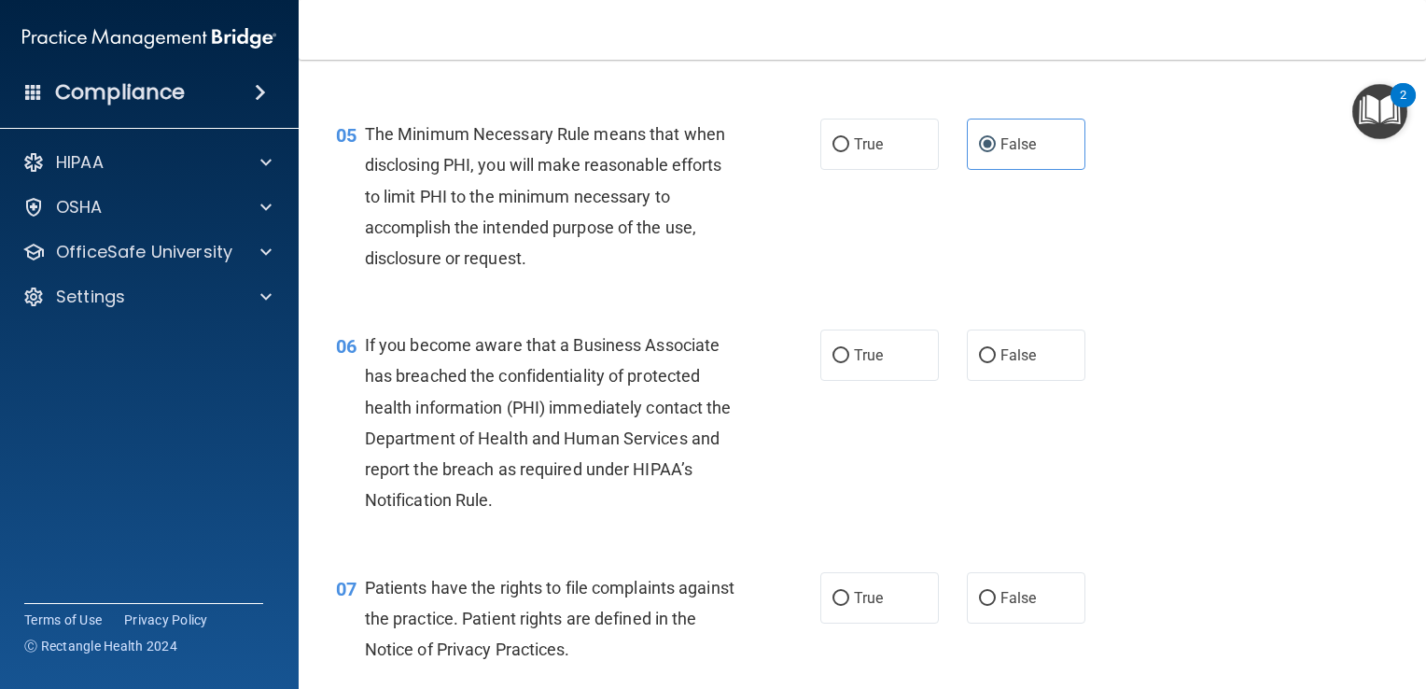
scroll to position [793, 0]
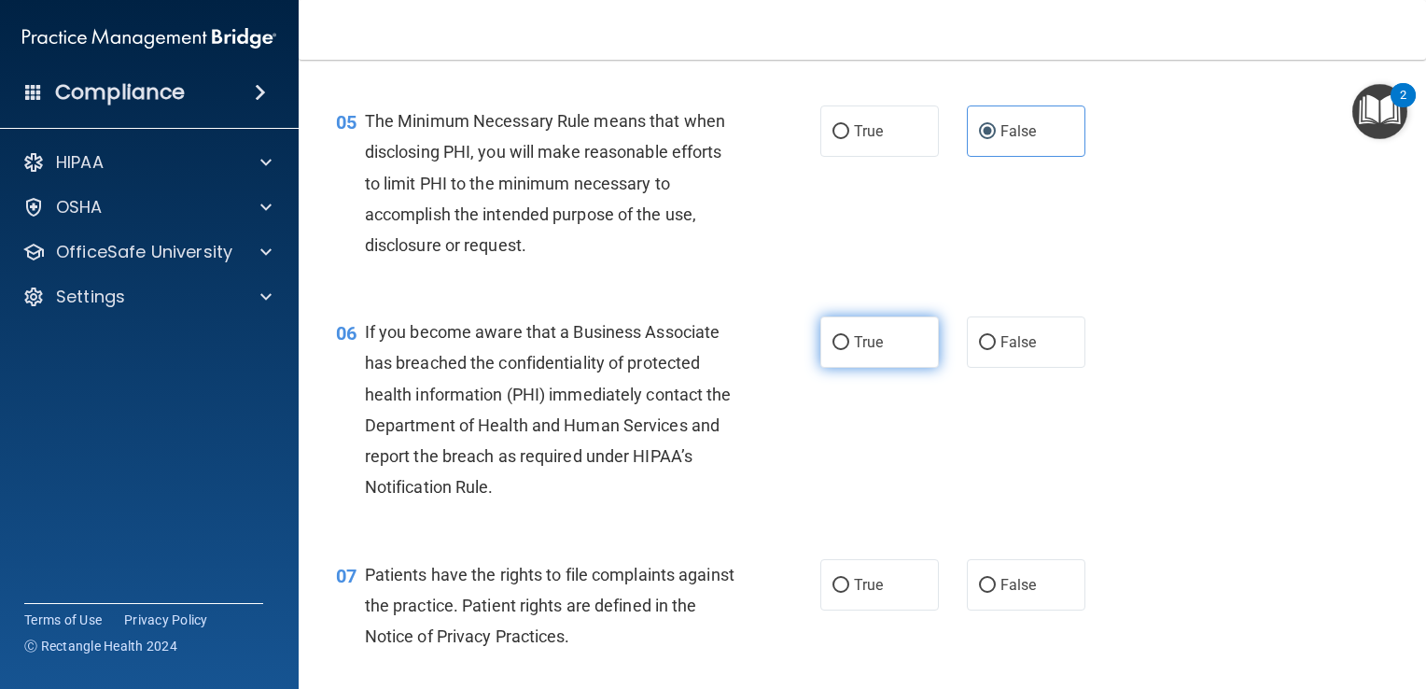
click at [854, 351] on span "True" at bounding box center [868, 342] width 29 height 18
click at [849, 350] on input "True" at bounding box center [841, 343] width 17 height 14
radio input "true"
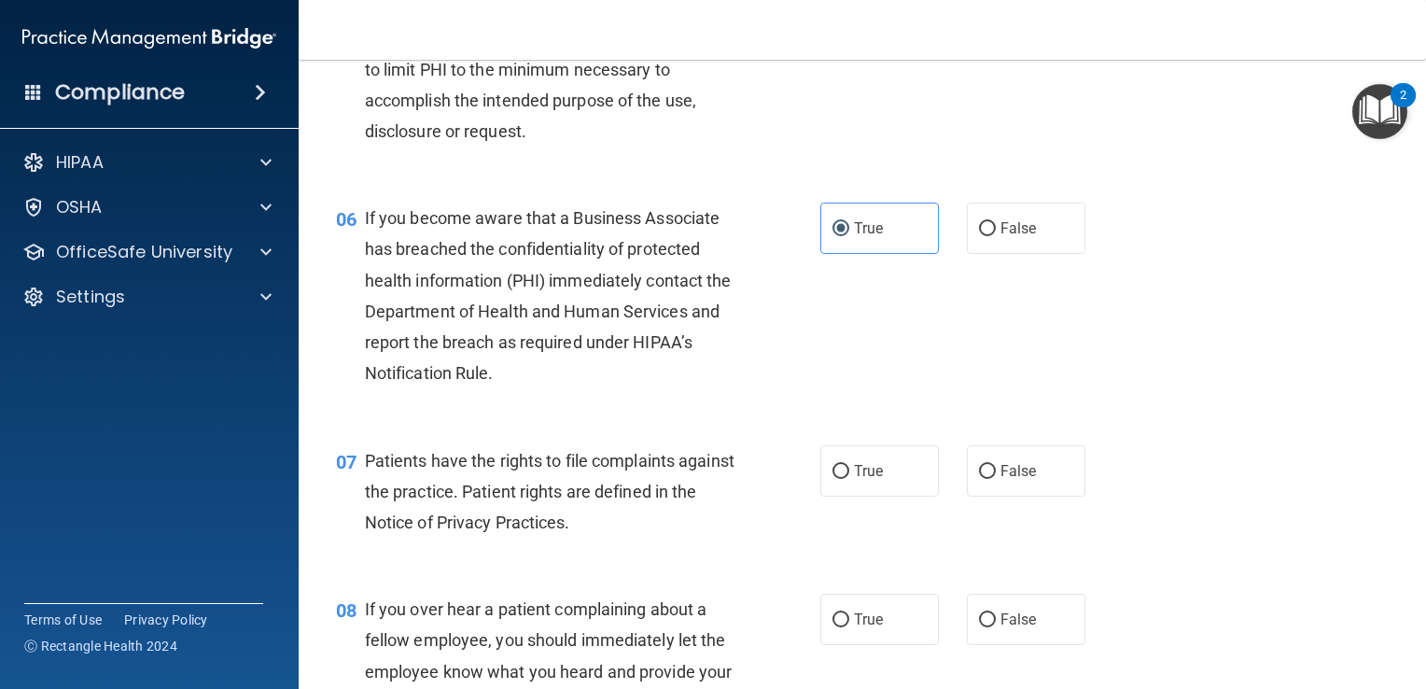
scroll to position [913, 0]
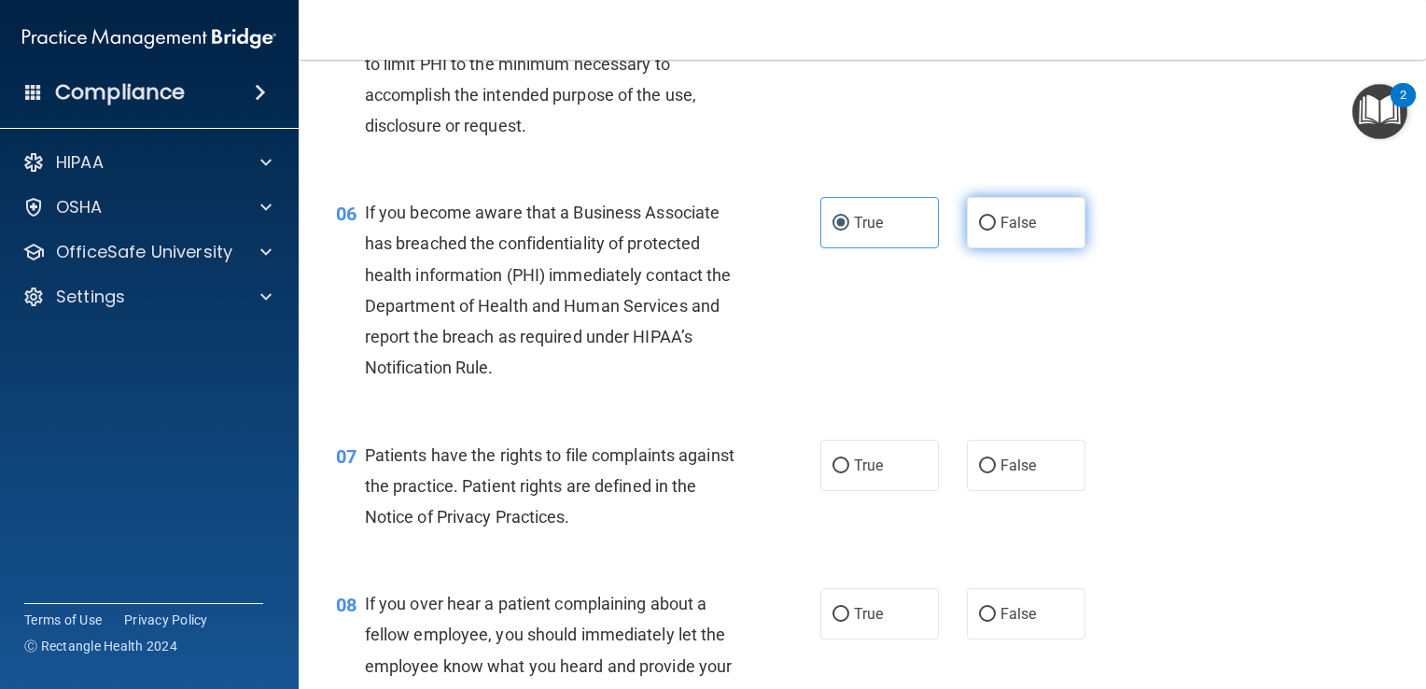
click at [1031, 245] on label "False" at bounding box center [1026, 222] width 119 height 51
click at [996, 231] on input "False" at bounding box center [987, 224] width 17 height 14
radio input "true"
radio input "false"
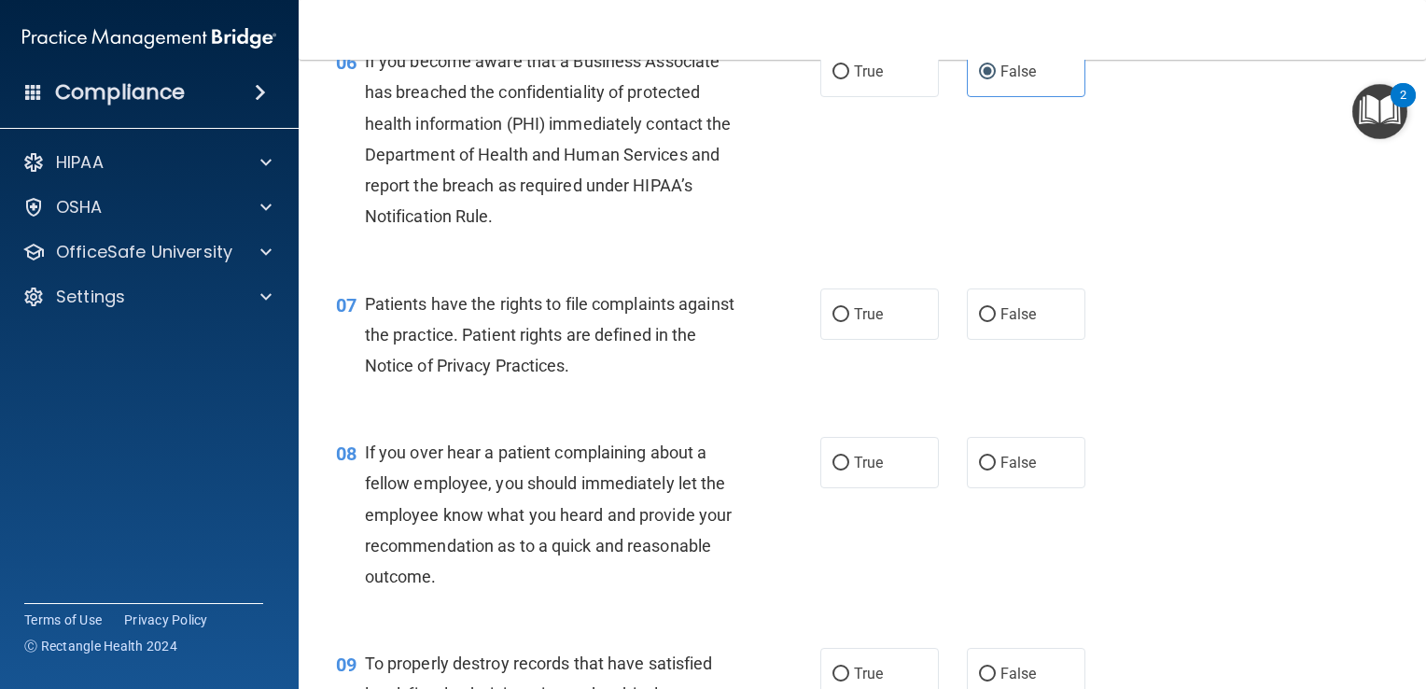
scroll to position [1078, 0]
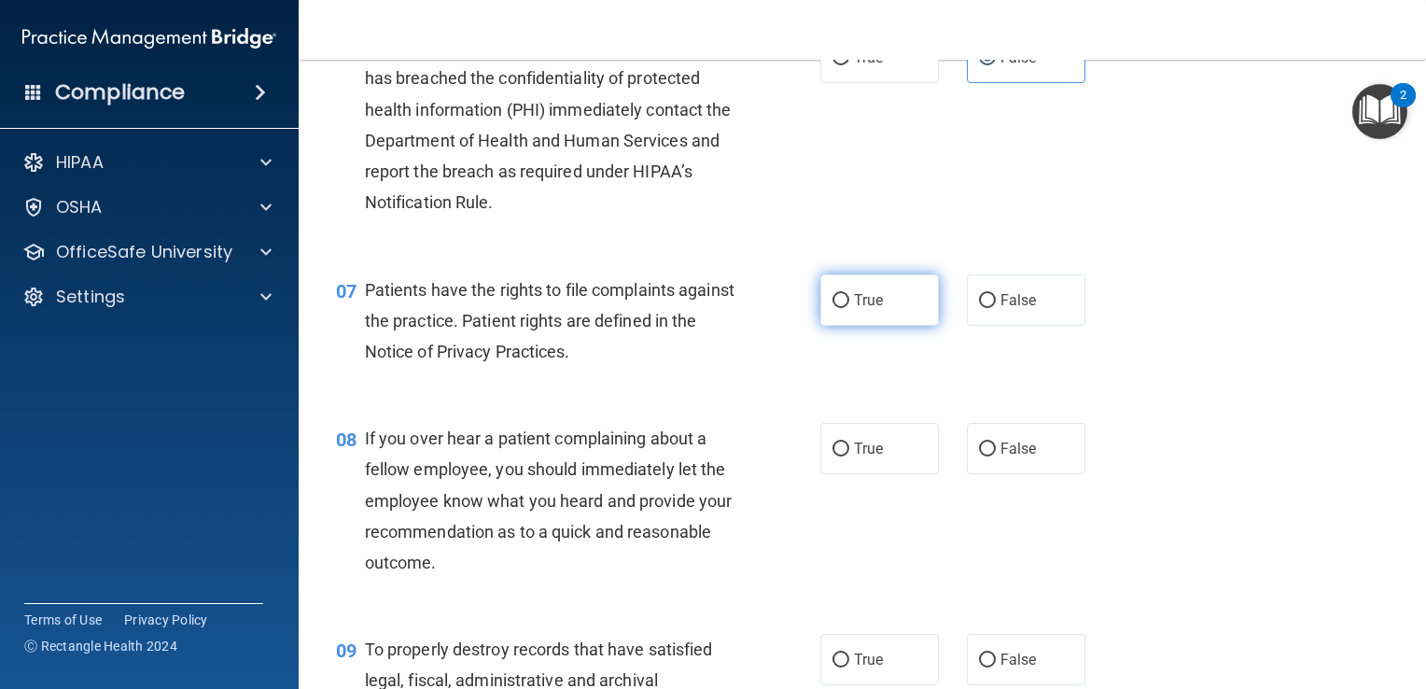
click at [845, 326] on label "True" at bounding box center [879, 299] width 119 height 51
click at [845, 308] on input "True" at bounding box center [841, 301] width 17 height 14
radio input "true"
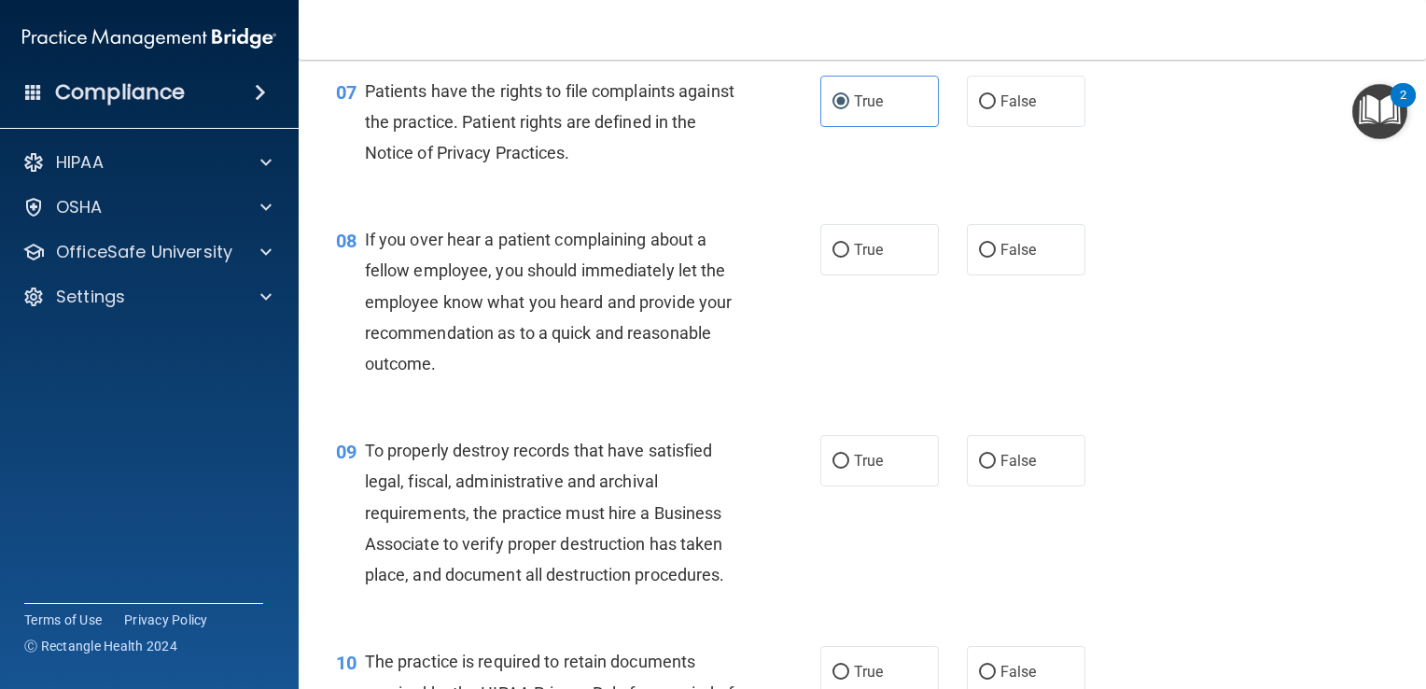
scroll to position [1276, 0]
click at [987, 276] on label "False" at bounding box center [1026, 250] width 119 height 51
click at [987, 259] on input "False" at bounding box center [987, 252] width 17 height 14
radio input "true"
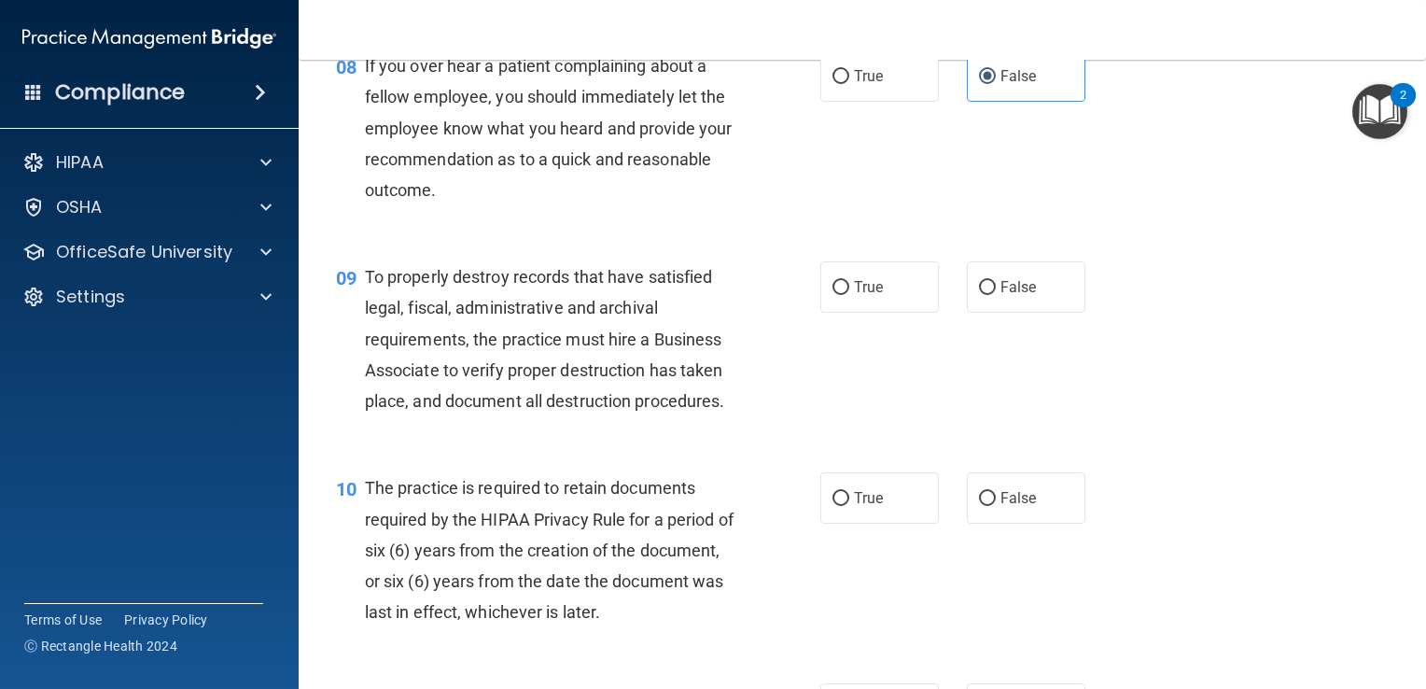
scroll to position [1460, 0]
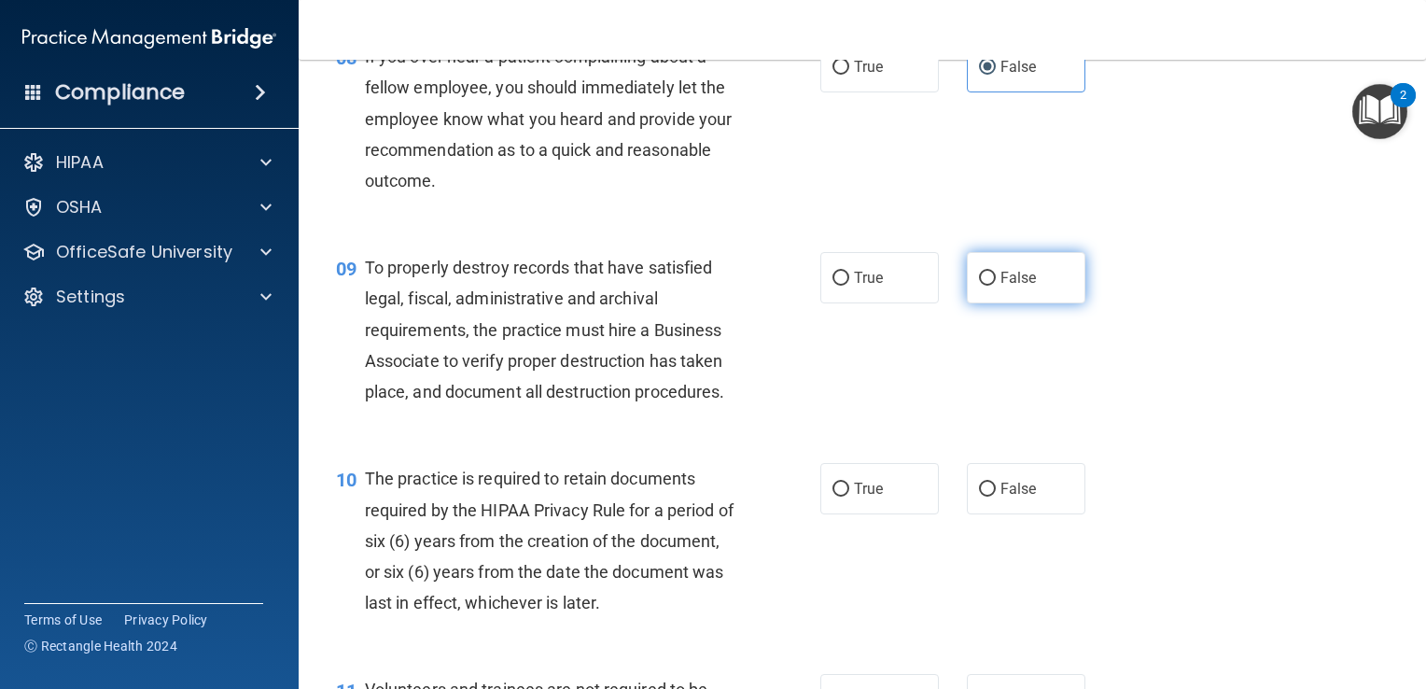
click at [984, 286] on input "False" at bounding box center [987, 279] width 17 height 14
radio input "true"
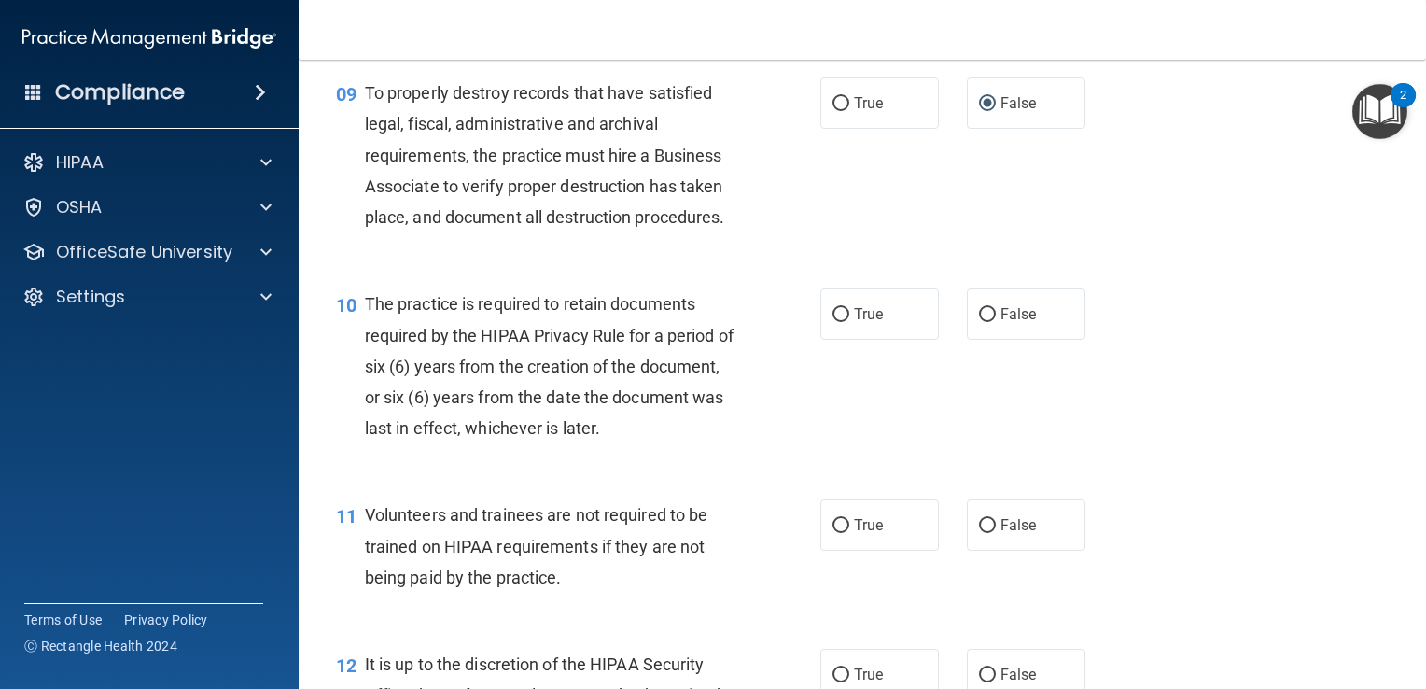
scroll to position [1643, 0]
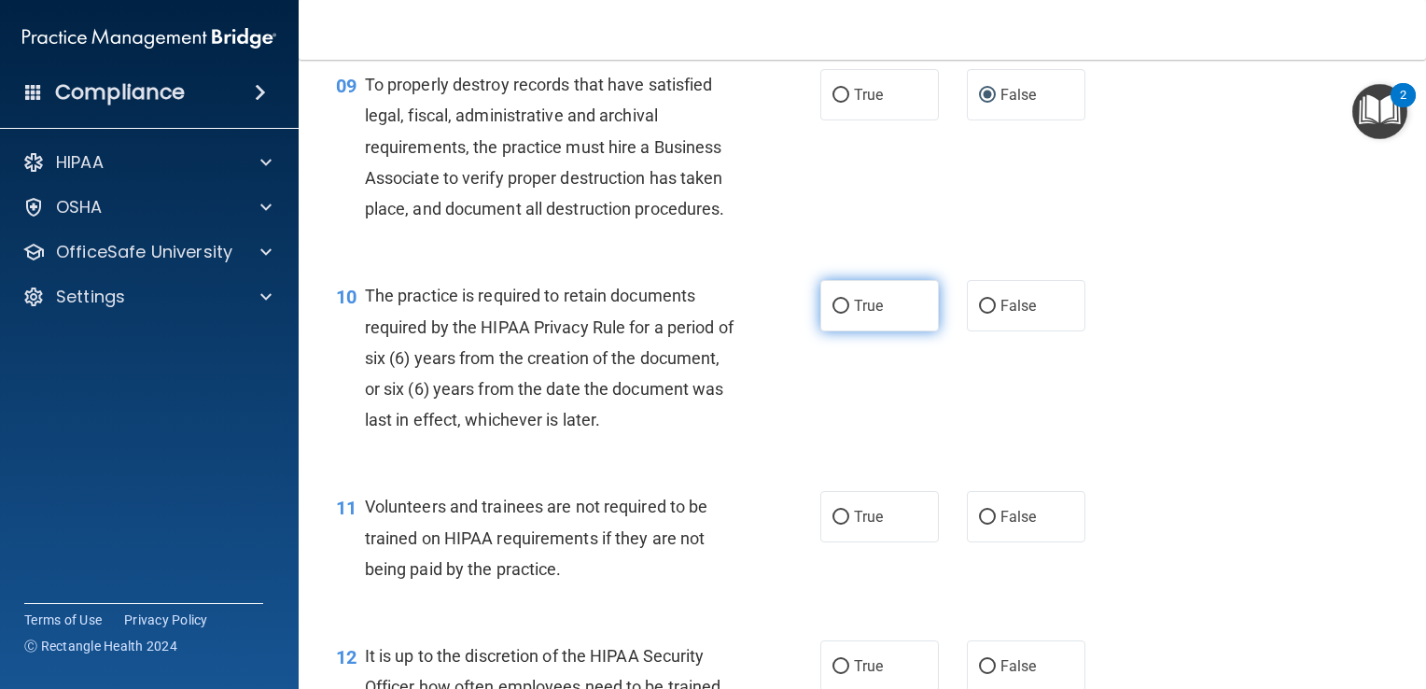
click at [833, 314] on input "True" at bounding box center [841, 307] width 17 height 14
radio input "true"
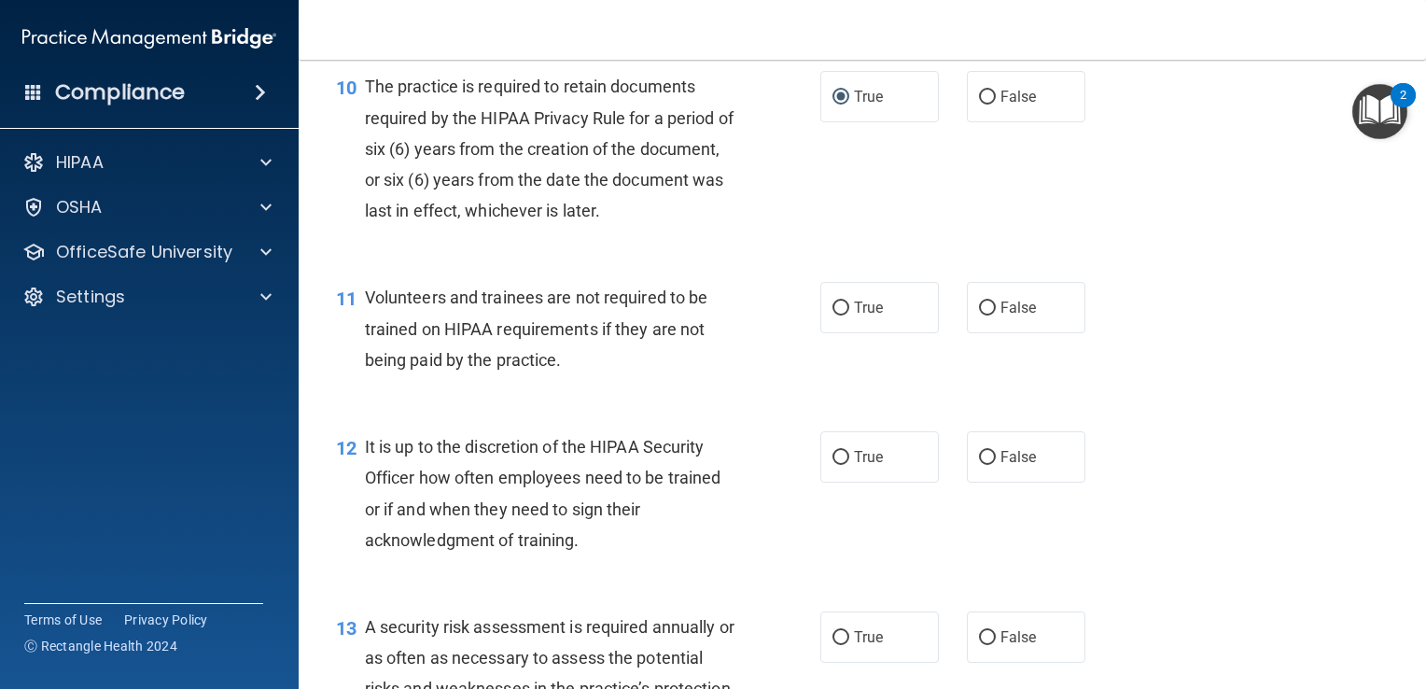
scroll to position [1861, 0]
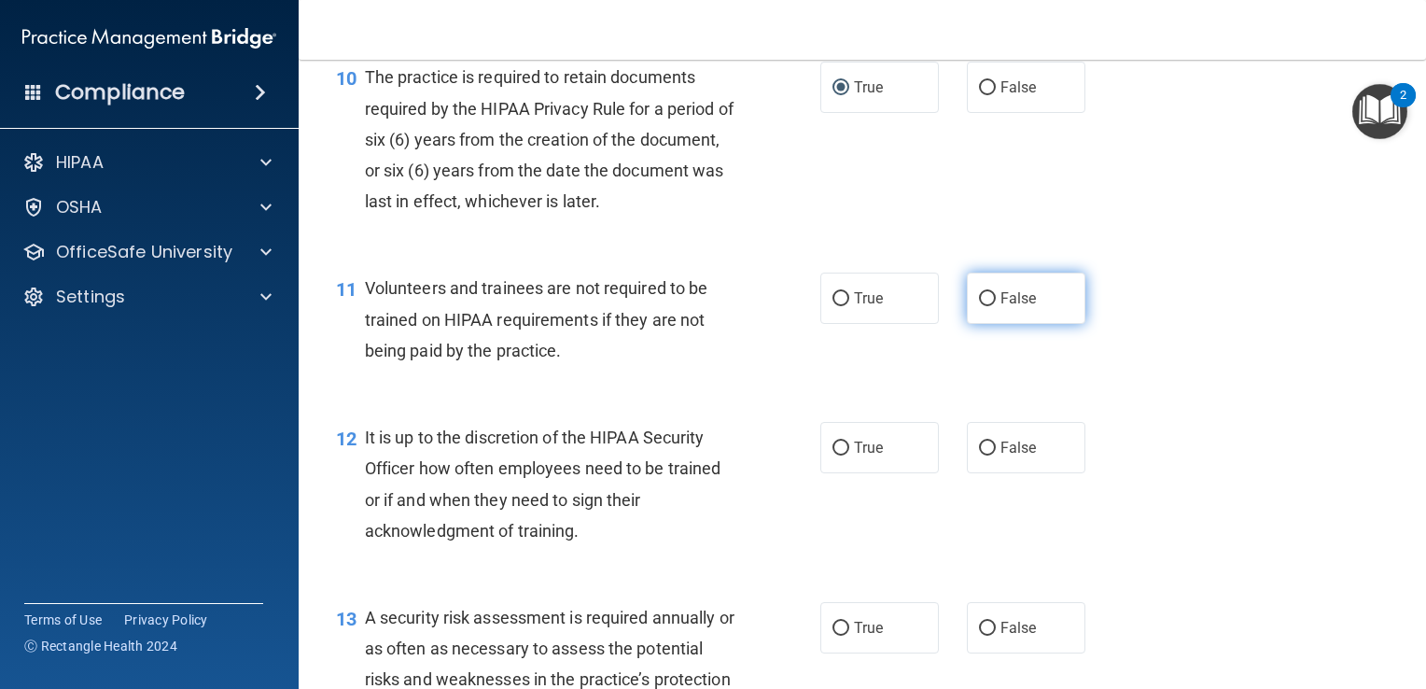
click at [978, 324] on label "False" at bounding box center [1026, 298] width 119 height 51
click at [979, 306] on input "False" at bounding box center [987, 299] width 17 height 14
radio input "true"
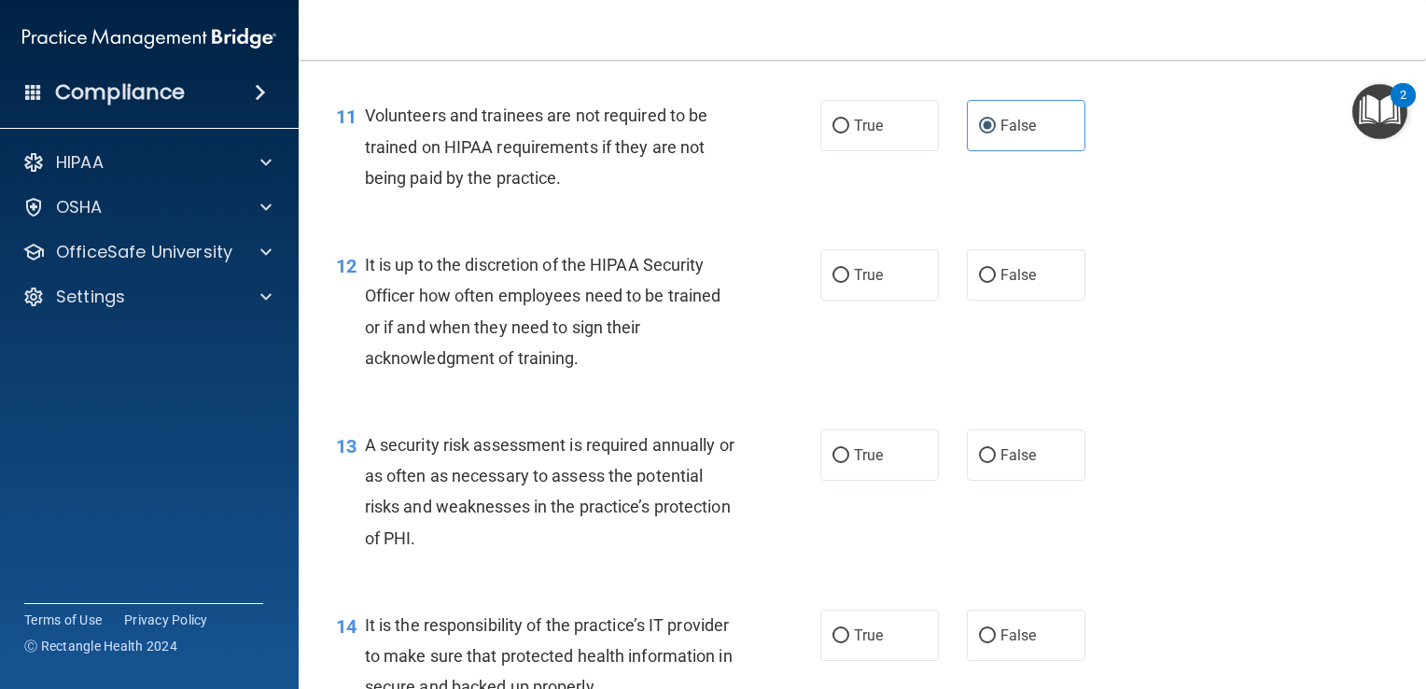
scroll to position [2035, 0]
click at [854, 300] on label "True" at bounding box center [879, 273] width 119 height 51
click at [849, 282] on input "True" at bounding box center [841, 275] width 17 height 14
radio input "true"
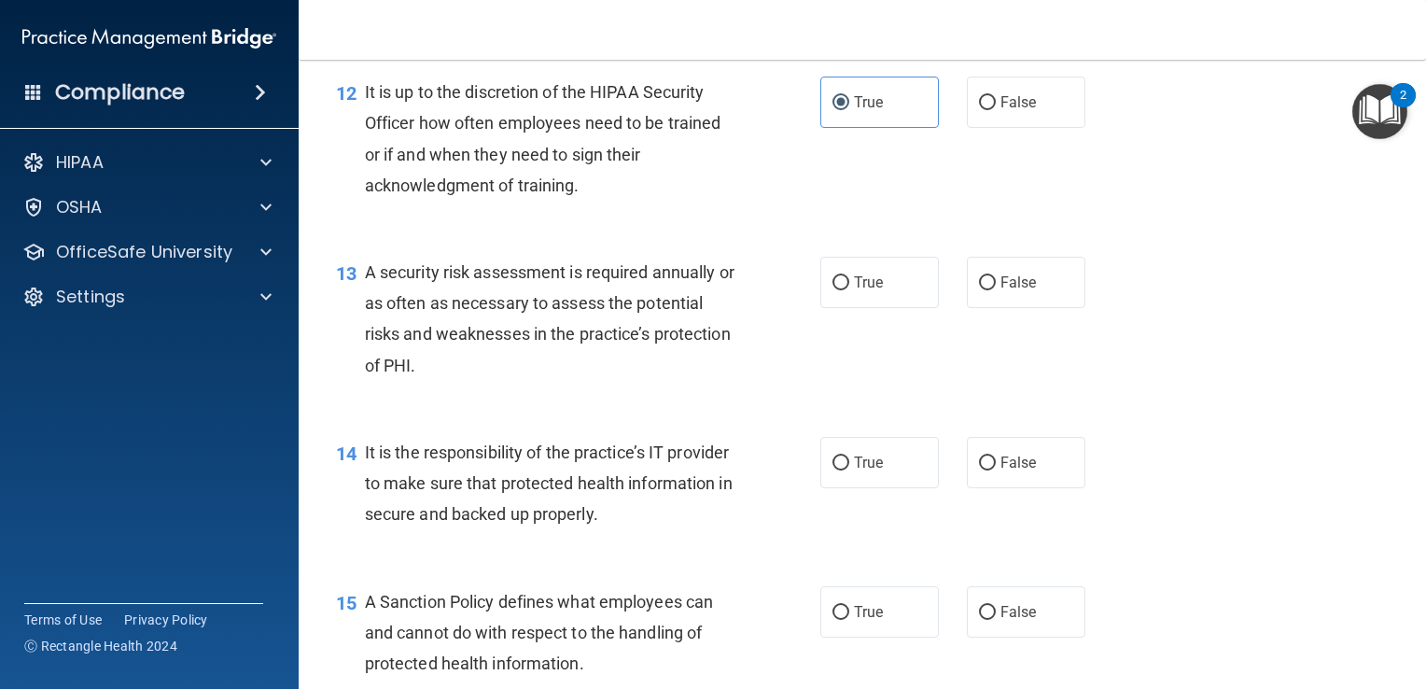
scroll to position [2212, 0]
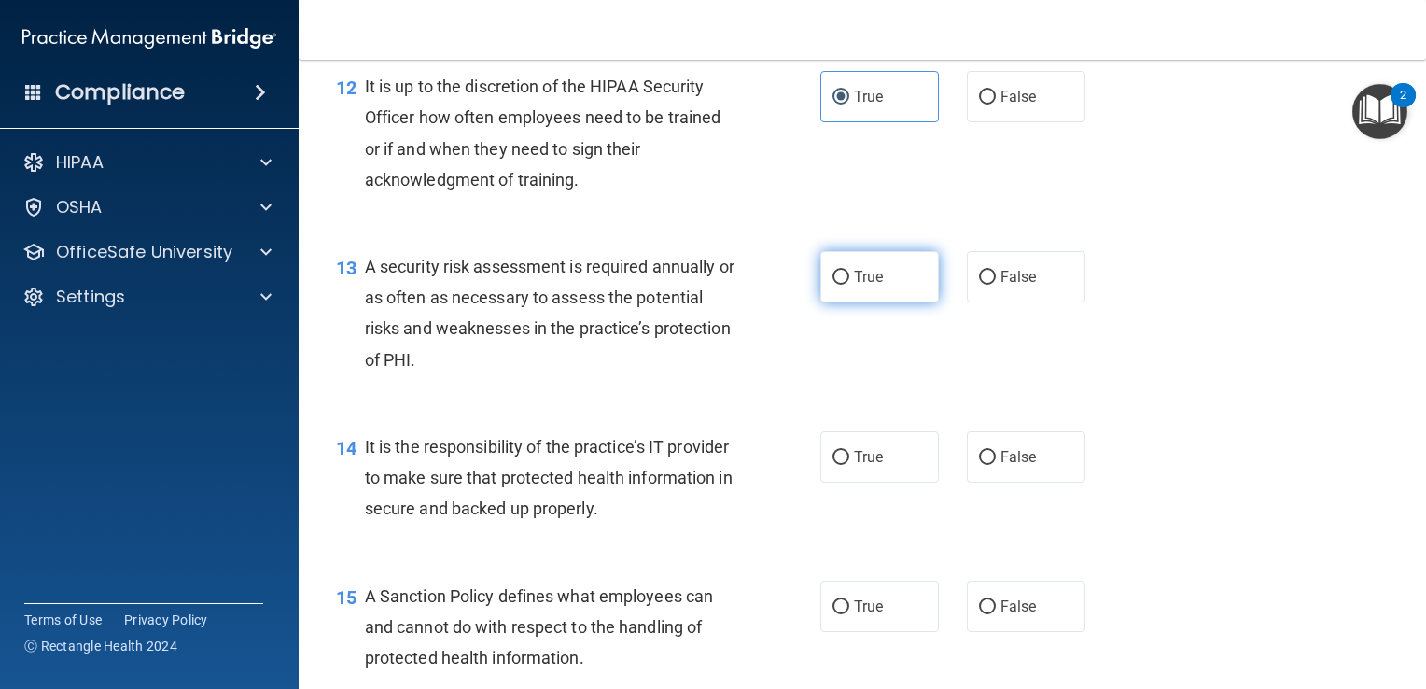
click at [863, 302] on label "True" at bounding box center [879, 276] width 119 height 51
click at [849, 285] on input "True" at bounding box center [841, 278] width 17 height 14
radio input "true"
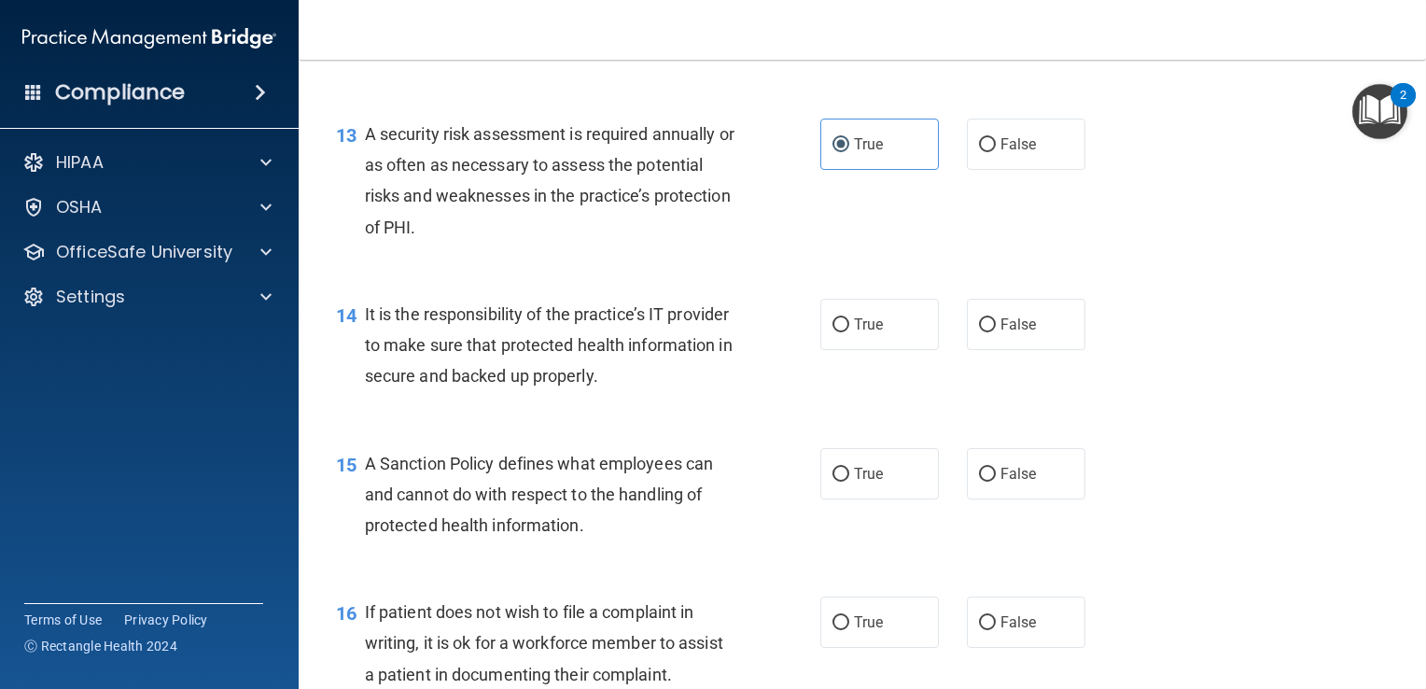
scroll to position [2351, 0]
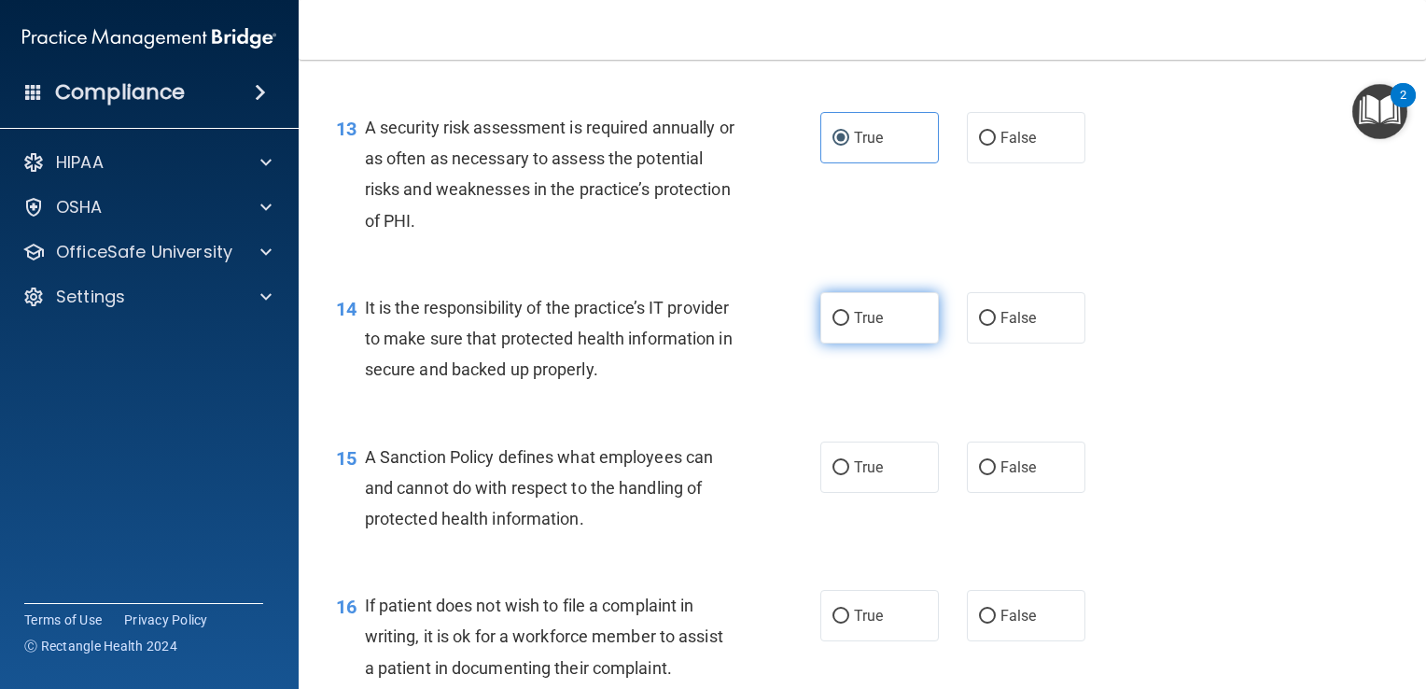
click at [854, 327] on span "True" at bounding box center [868, 318] width 29 height 18
click at [849, 326] on input "True" at bounding box center [841, 319] width 17 height 14
radio input "true"
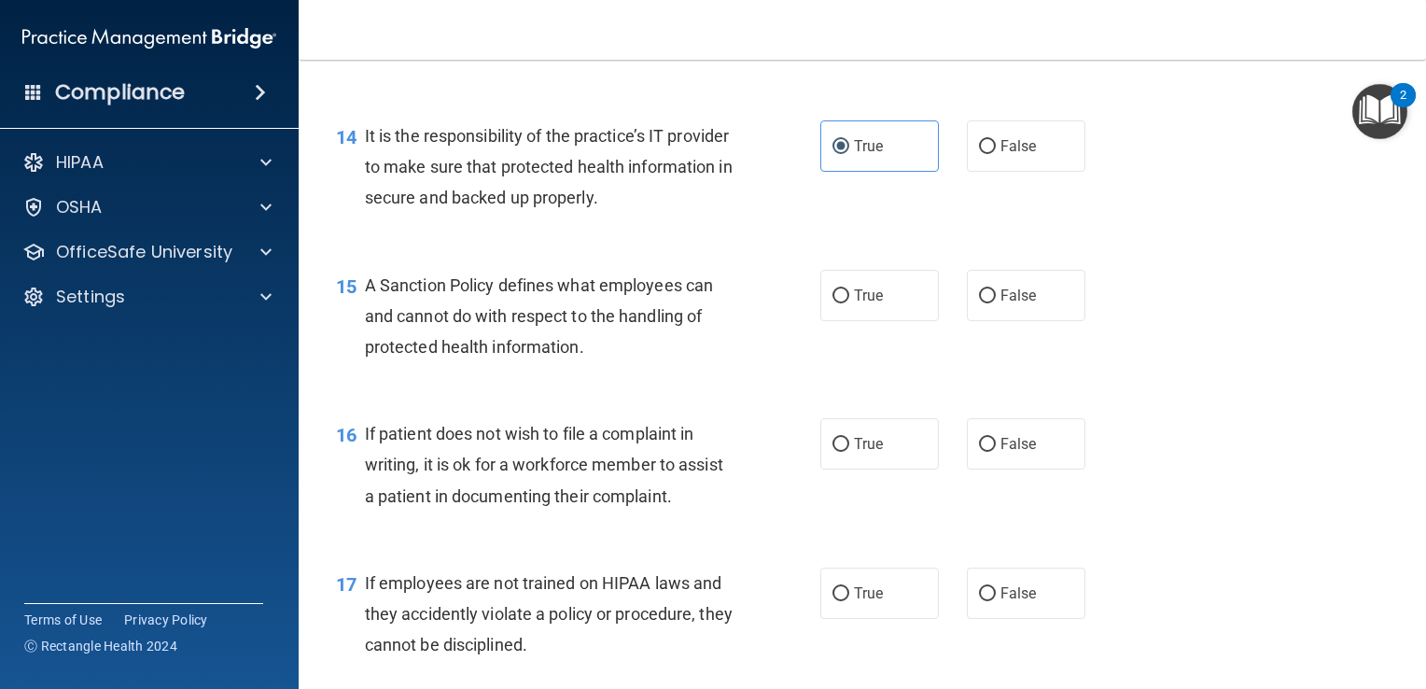
scroll to position [2538, 0]
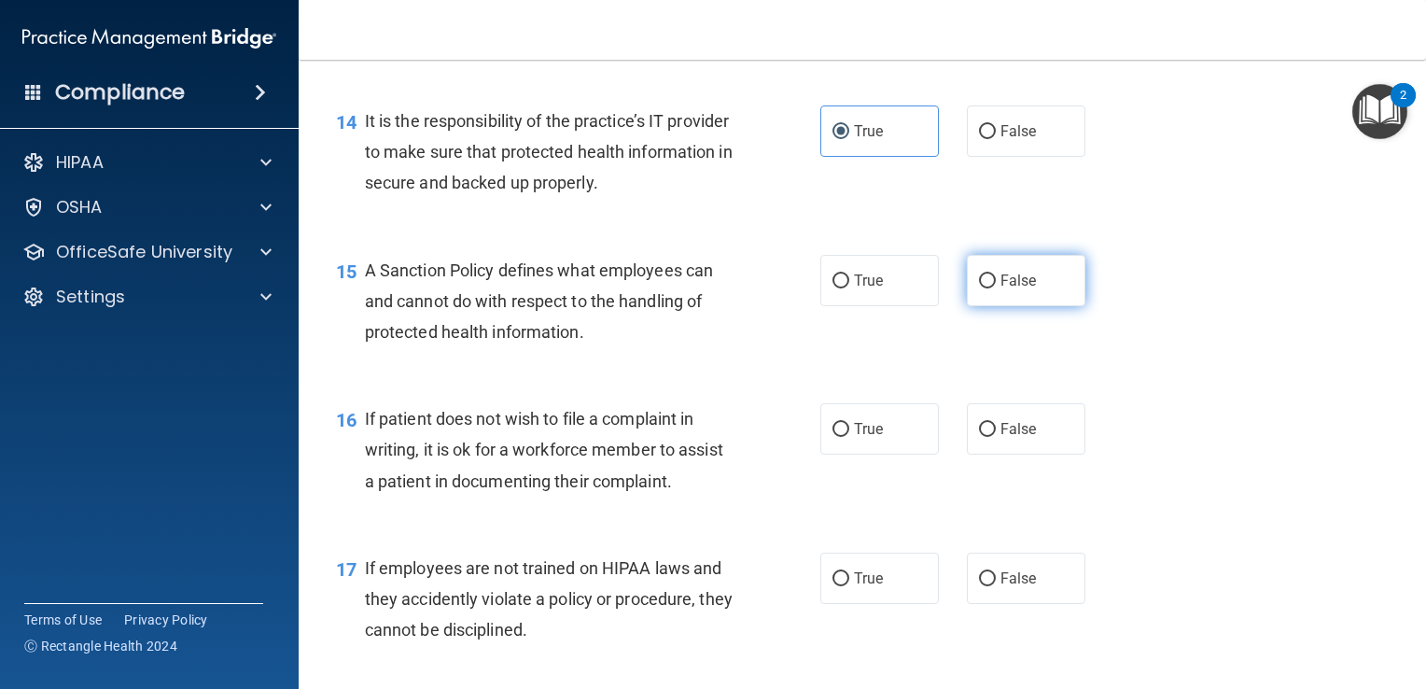
click at [967, 306] on label "False" at bounding box center [1026, 280] width 119 height 51
click at [979, 288] on input "False" at bounding box center [987, 281] width 17 height 14
radio input "true"
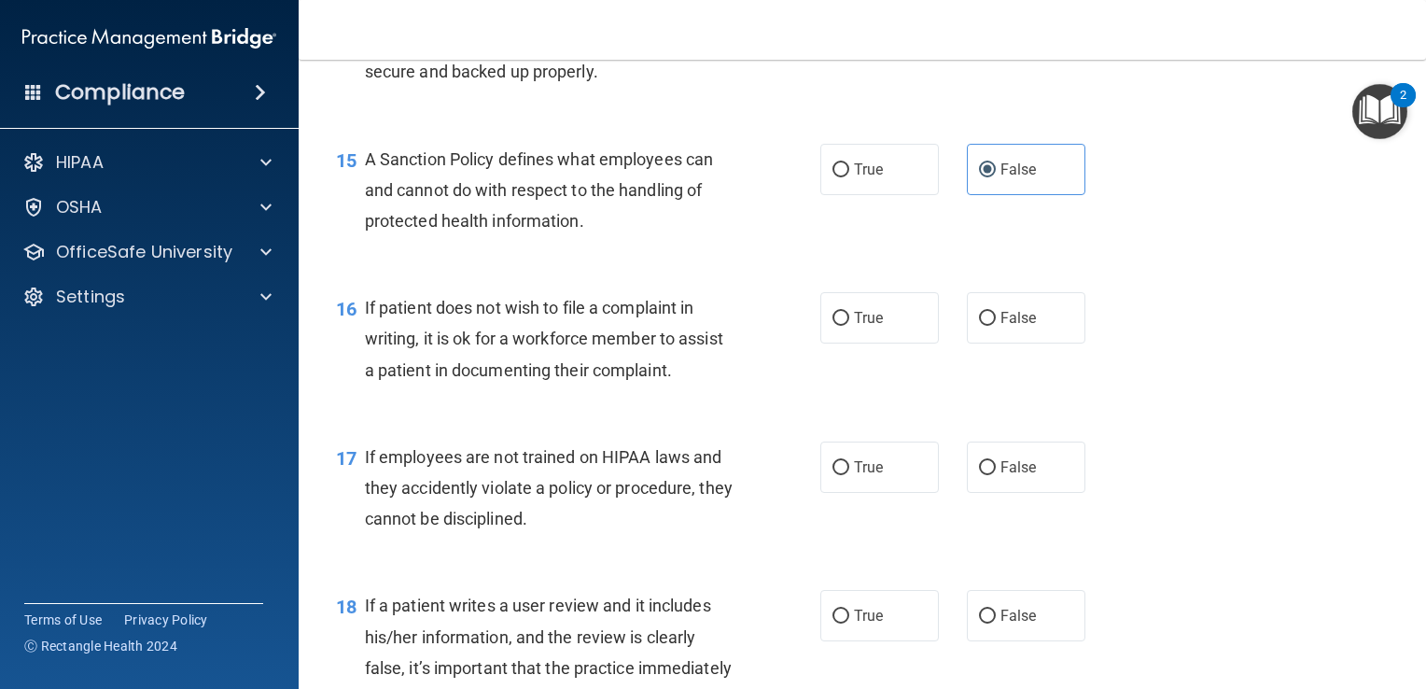
scroll to position [2646, 0]
click at [835, 329] on input "True" at bounding box center [841, 322] width 17 height 14
radio input "true"
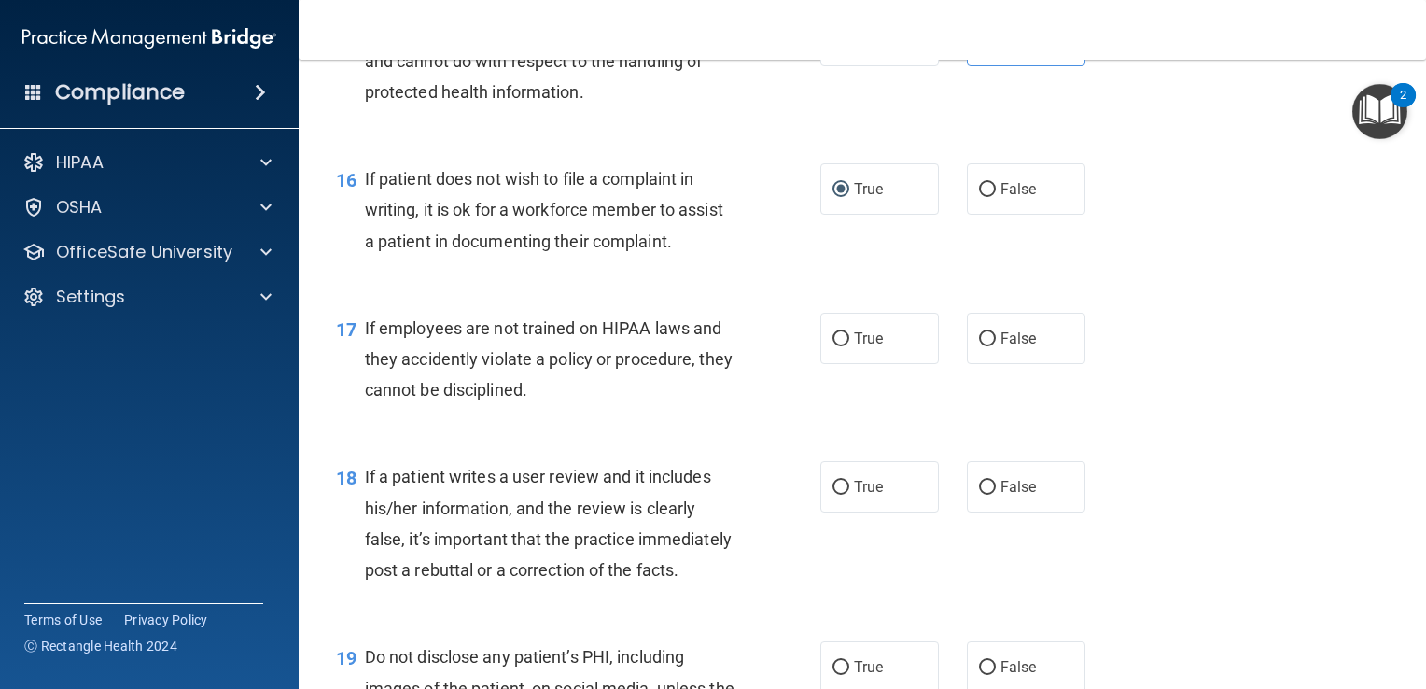
scroll to position [2780, 0]
click at [984, 344] on input "False" at bounding box center [987, 337] width 17 height 14
radio input "true"
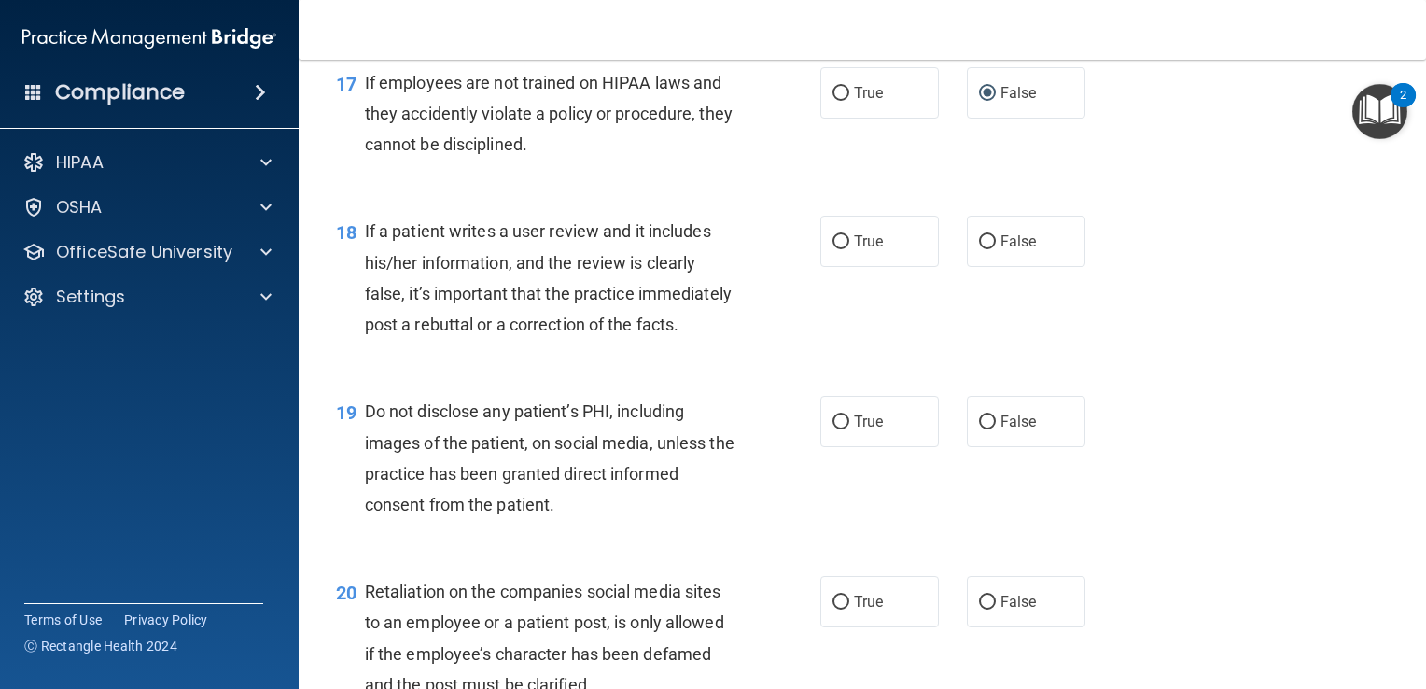
scroll to position [3036, 0]
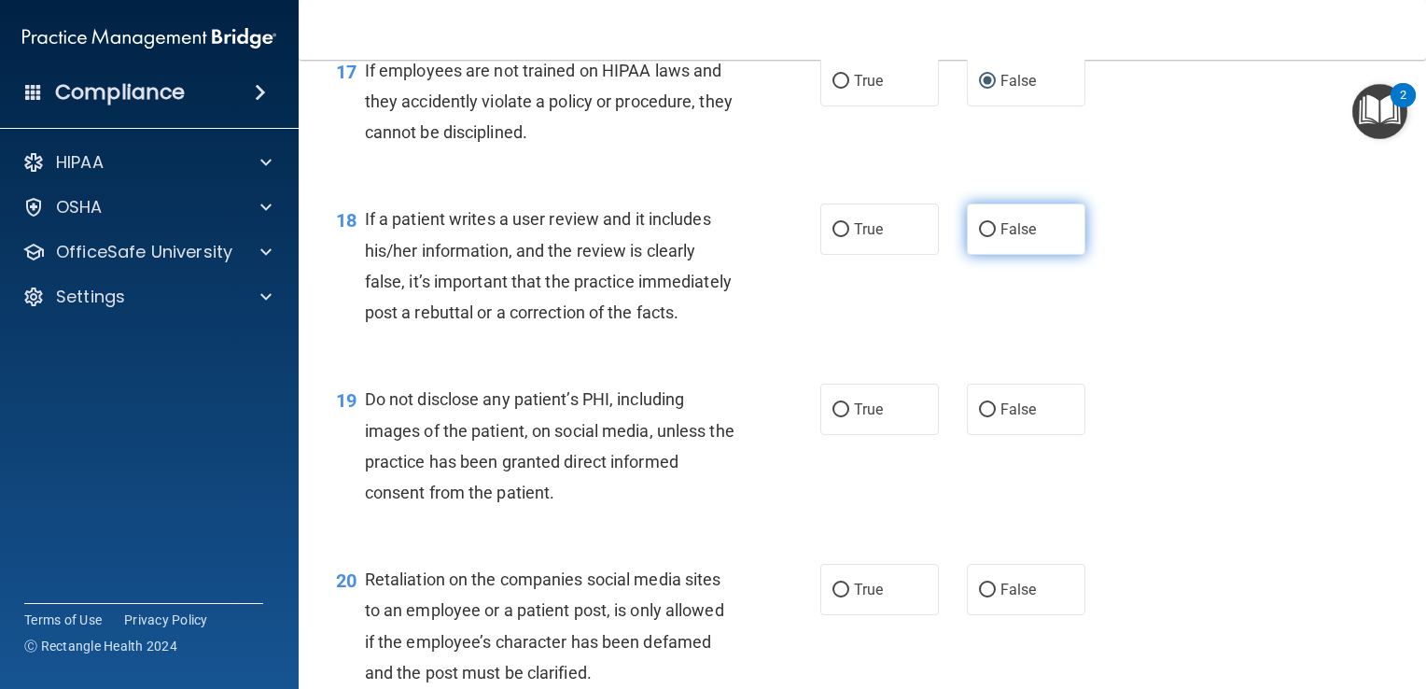
click at [988, 249] on label "False" at bounding box center [1026, 228] width 119 height 51
click at [988, 237] on input "False" at bounding box center [987, 230] width 17 height 14
radio input "true"
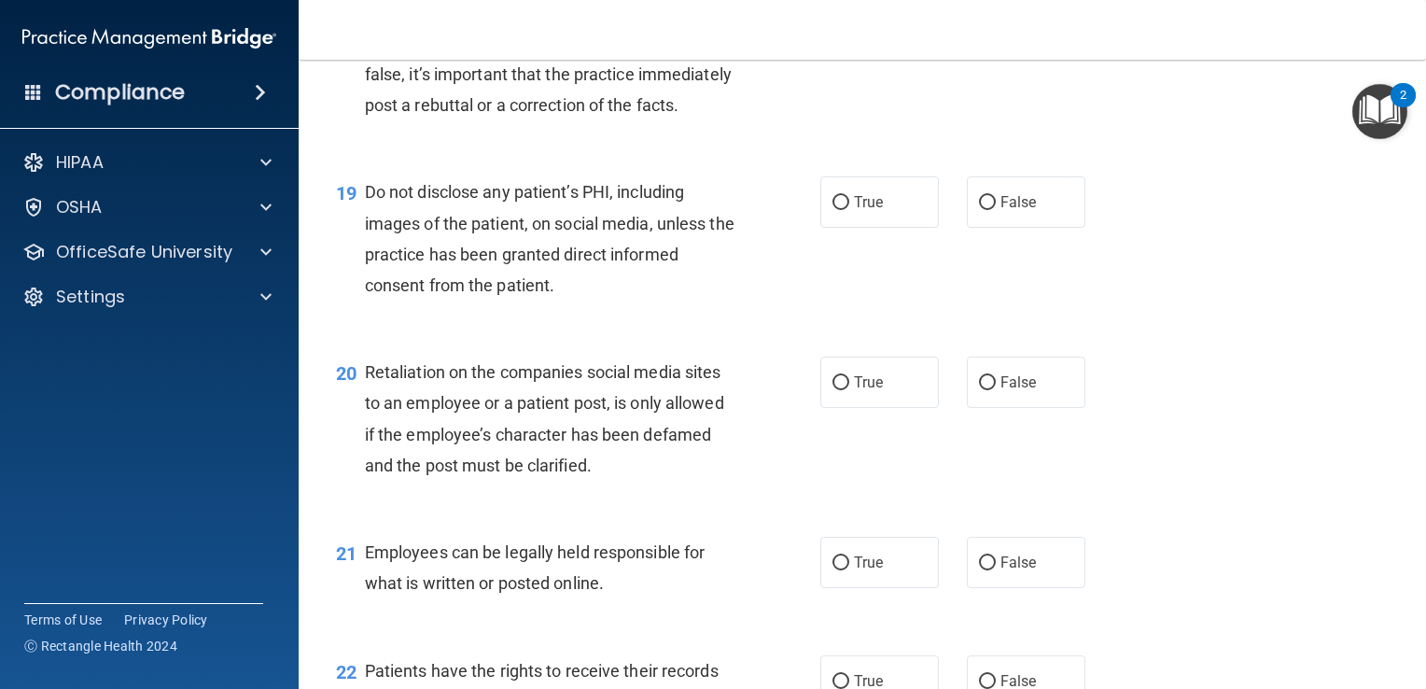
scroll to position [3258, 0]
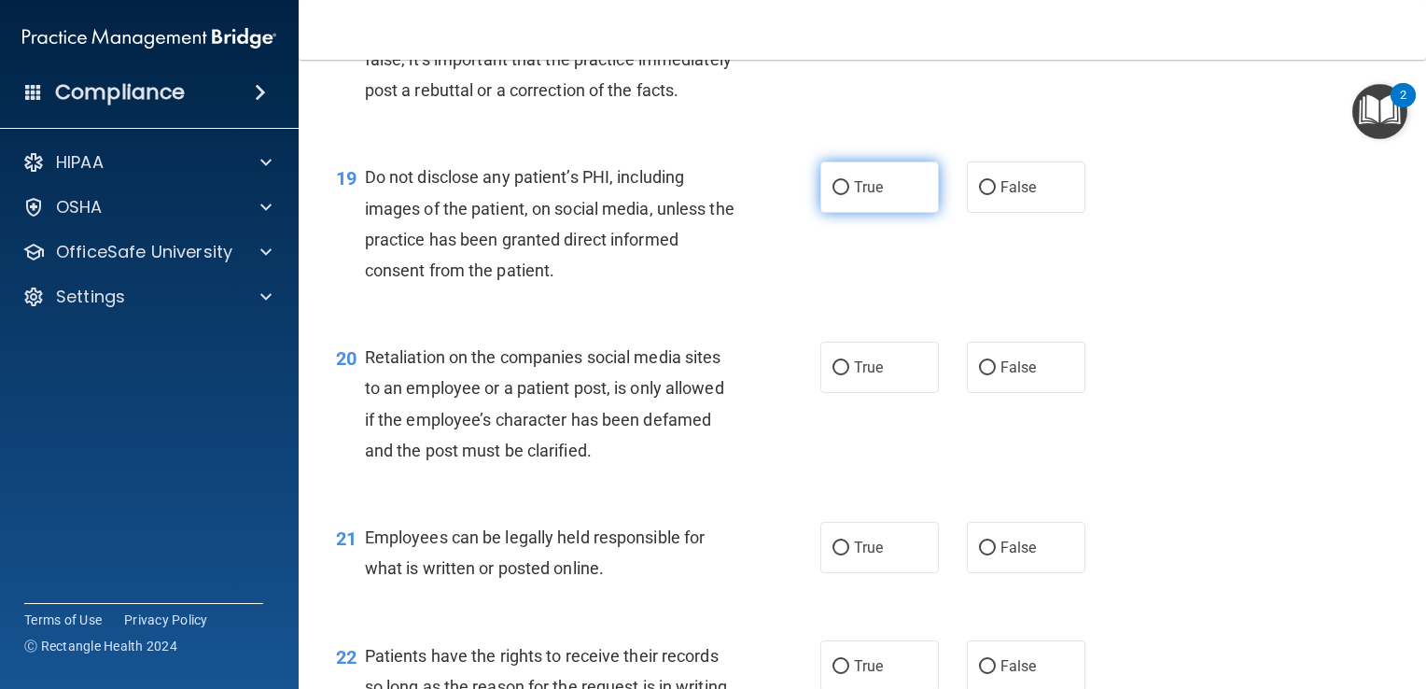
click at [852, 213] on label "True" at bounding box center [879, 186] width 119 height 51
click at [849, 195] on input "True" at bounding box center [841, 188] width 17 height 14
radio input "true"
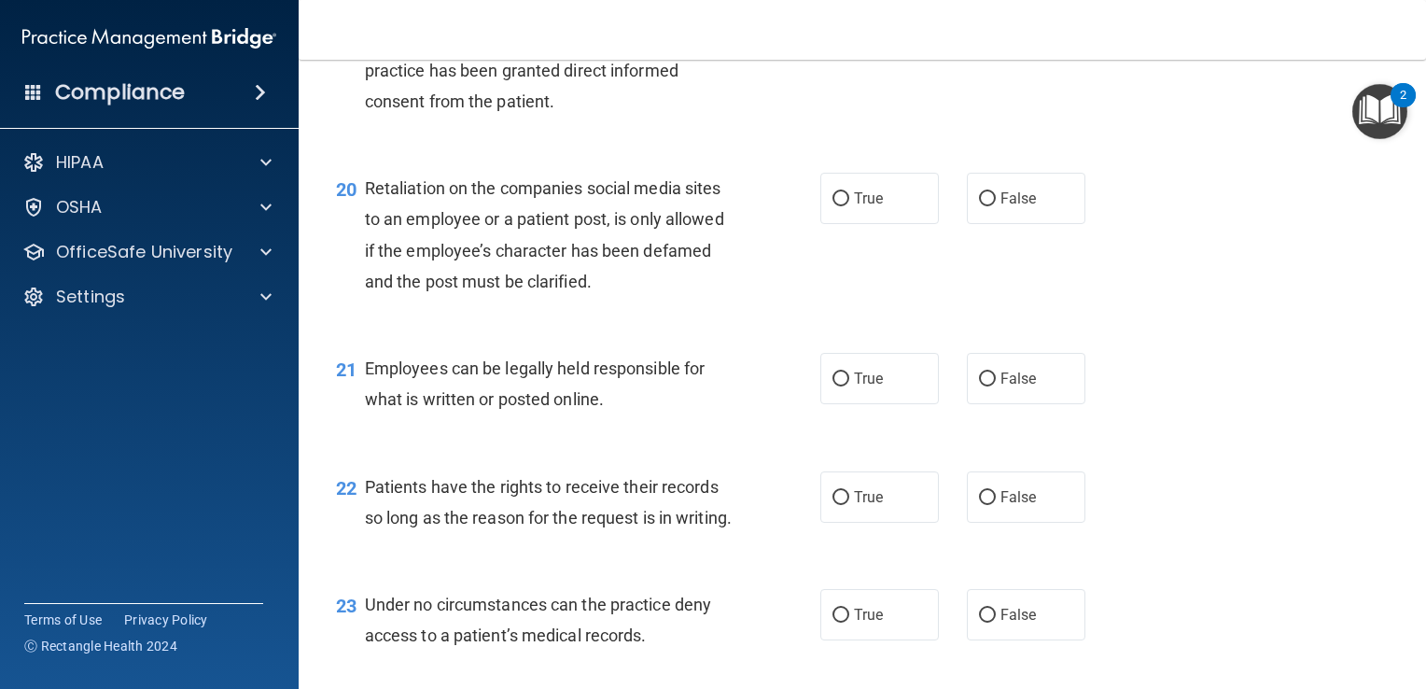
scroll to position [3438, 0]
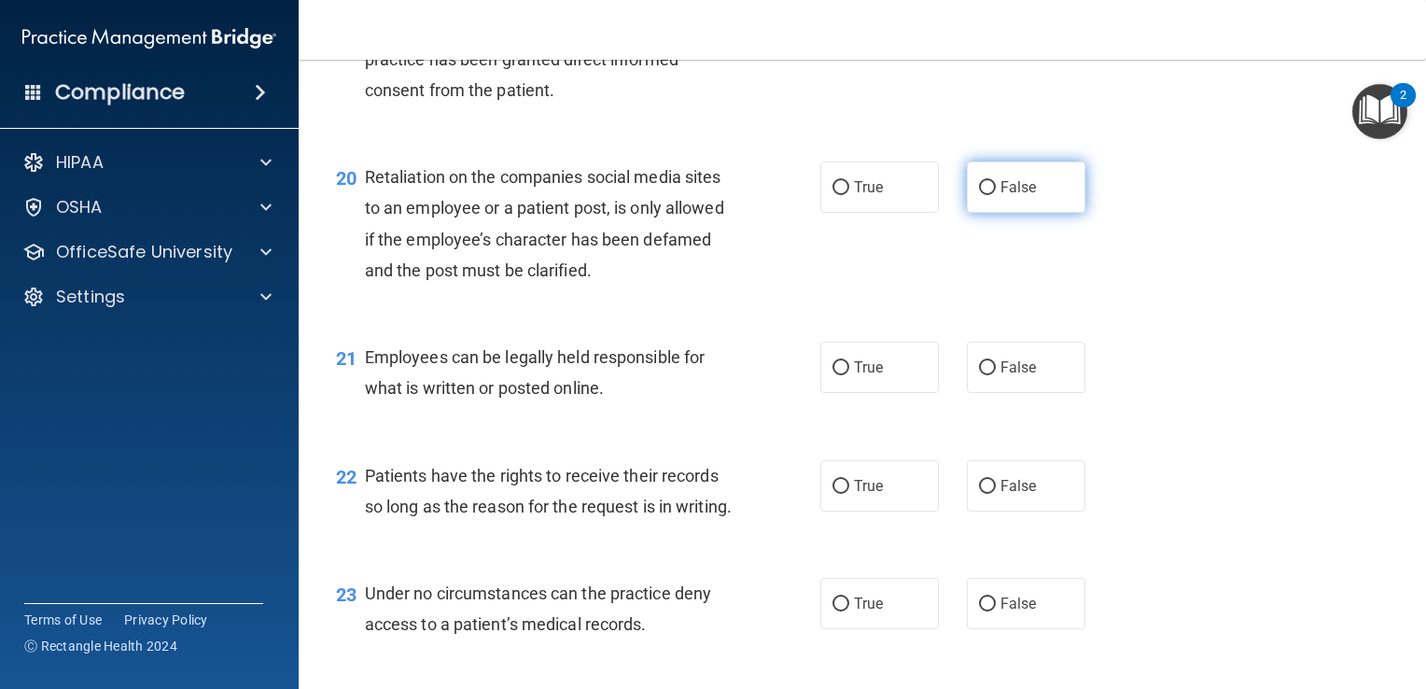
click at [979, 195] on input "False" at bounding box center [987, 188] width 17 height 14
radio input "true"
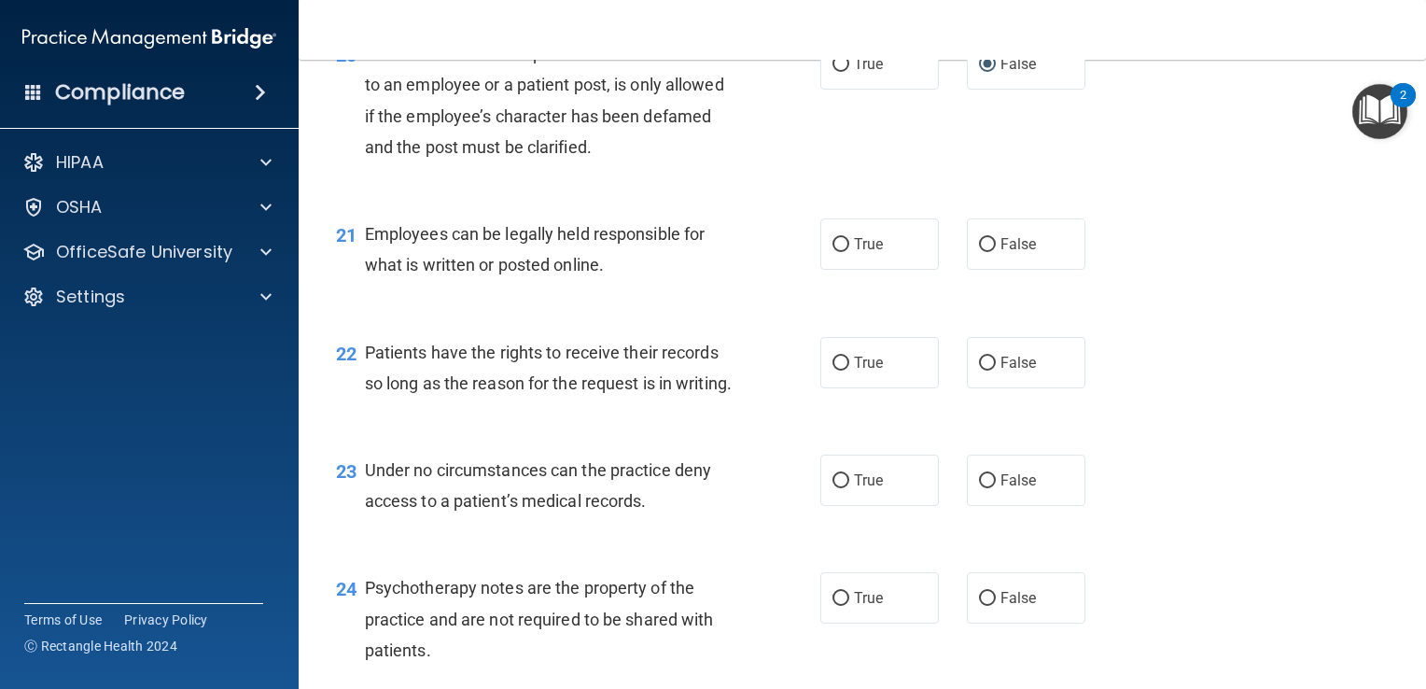
scroll to position [3565, 0]
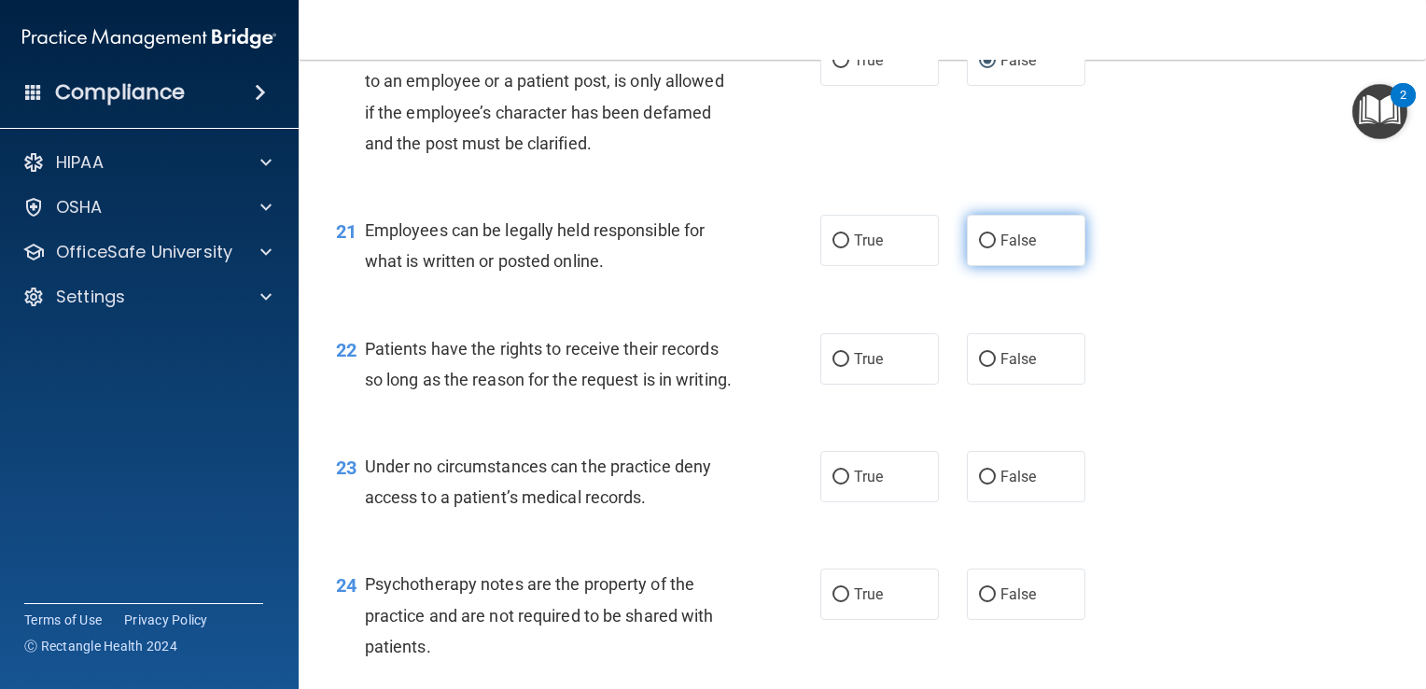
click at [977, 266] on label "False" at bounding box center [1026, 240] width 119 height 51
click at [979, 248] on input "False" at bounding box center [987, 241] width 17 height 14
radio input "true"
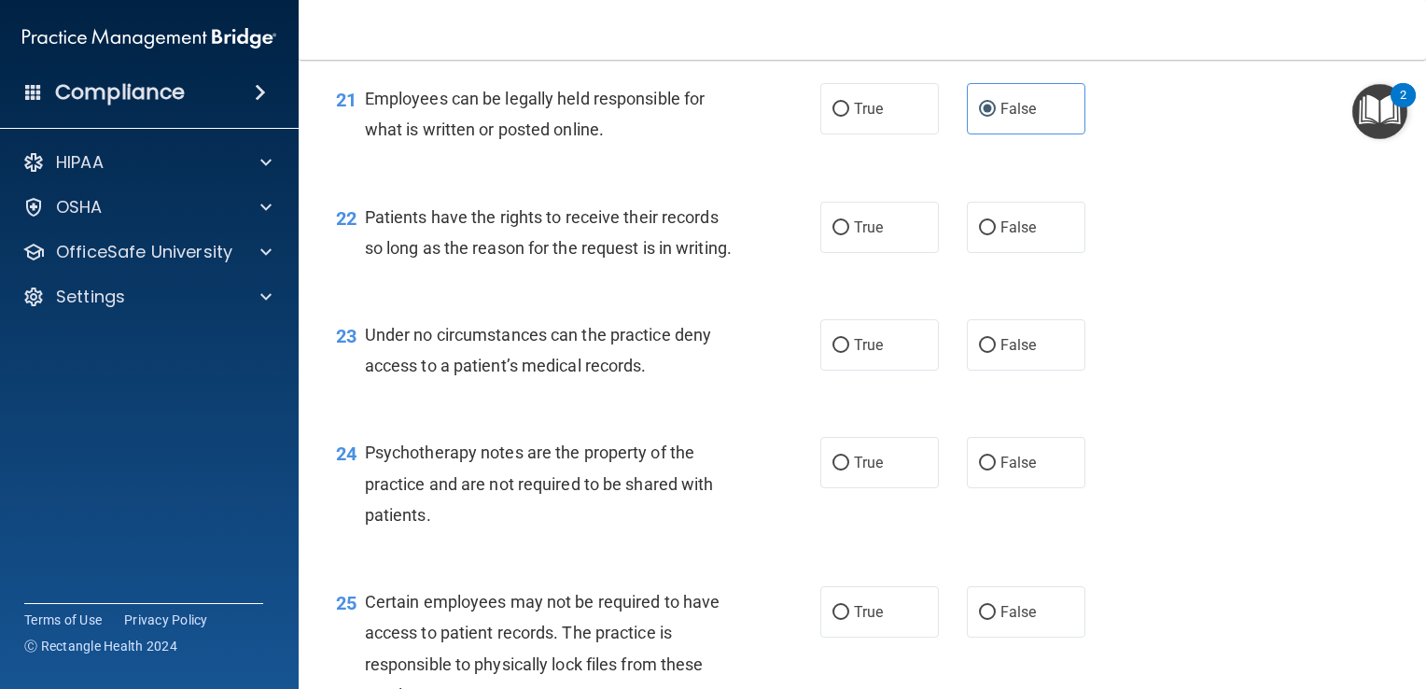
scroll to position [3699, 0]
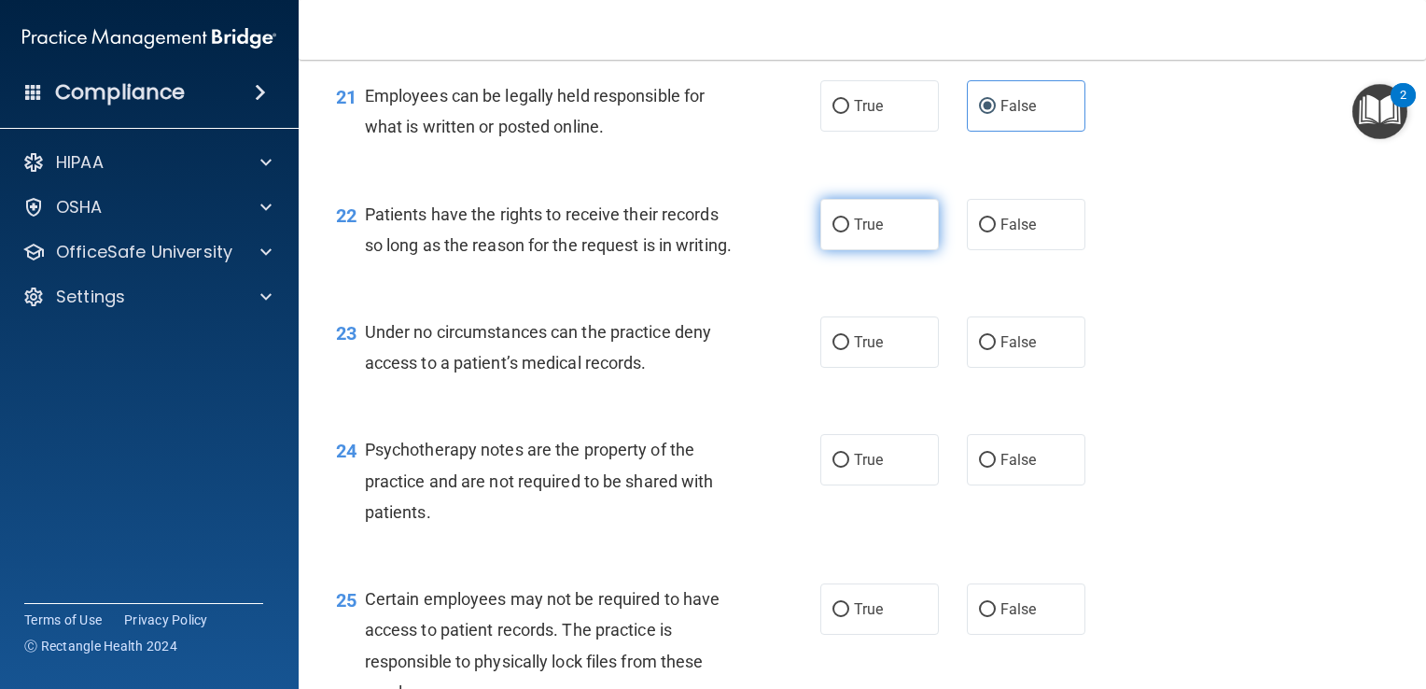
click at [843, 250] on label "True" at bounding box center [879, 224] width 119 height 51
click at [843, 232] on input "True" at bounding box center [841, 225] width 17 height 14
radio input "true"
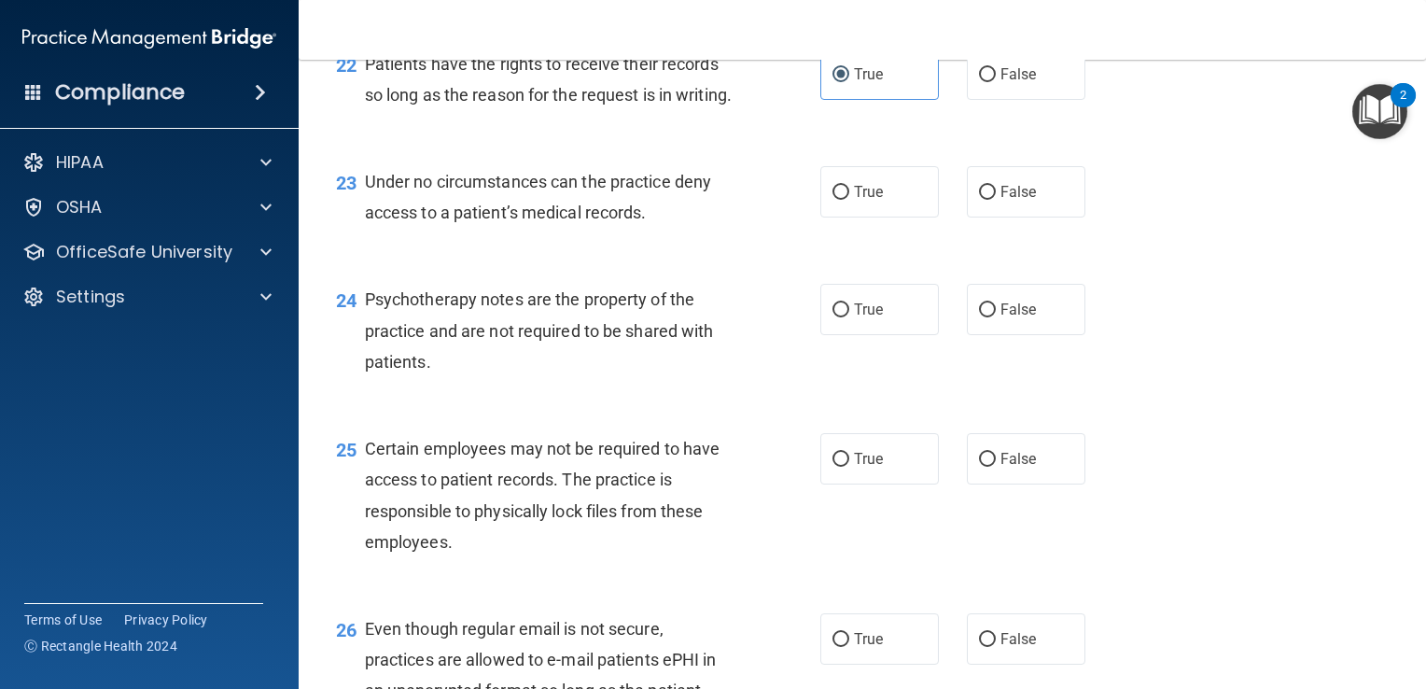
scroll to position [3855, 0]
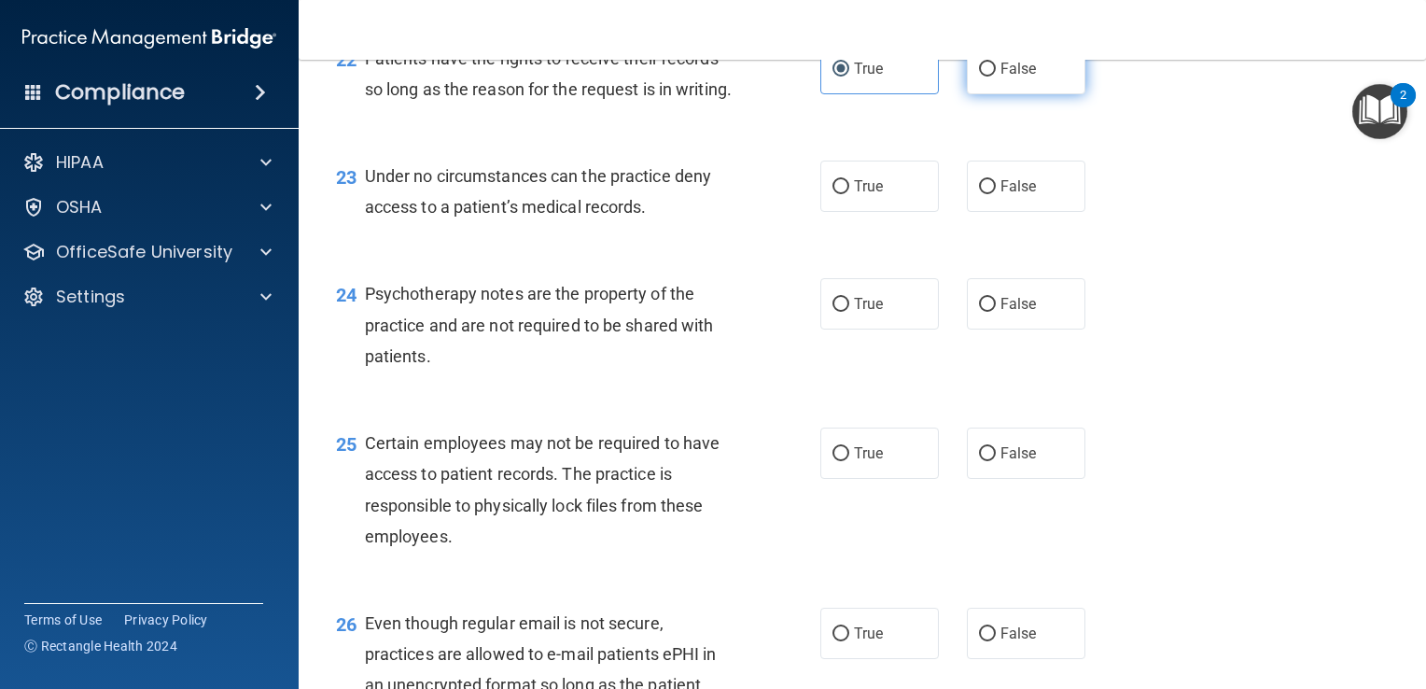
click at [987, 94] on label "False" at bounding box center [1026, 68] width 119 height 51
click at [987, 77] on input "False" at bounding box center [987, 70] width 17 height 14
radio input "true"
click at [865, 94] on label "True" at bounding box center [879, 68] width 119 height 51
click at [849, 77] on input "True" at bounding box center [841, 70] width 17 height 14
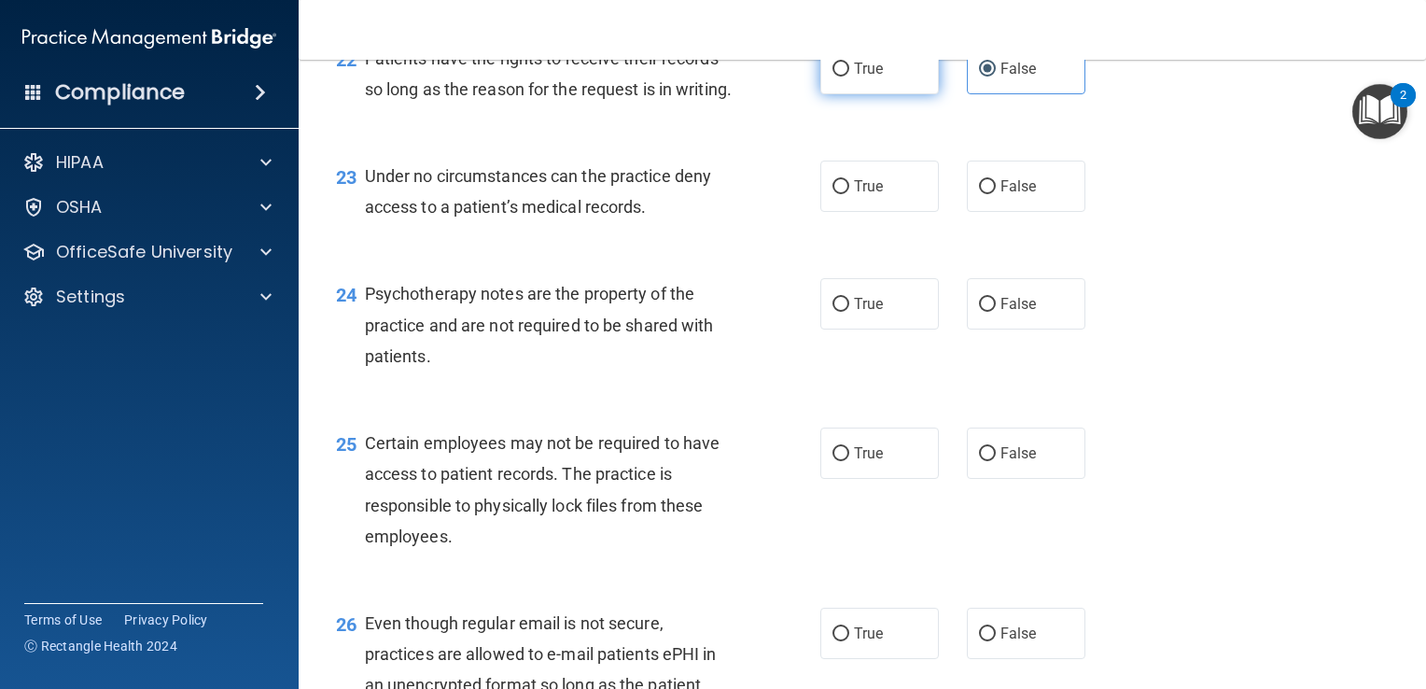
radio input "true"
radio input "false"
click at [1007, 212] on label "False" at bounding box center [1026, 186] width 119 height 51
click at [996, 194] on input "False" at bounding box center [987, 187] width 17 height 14
radio input "true"
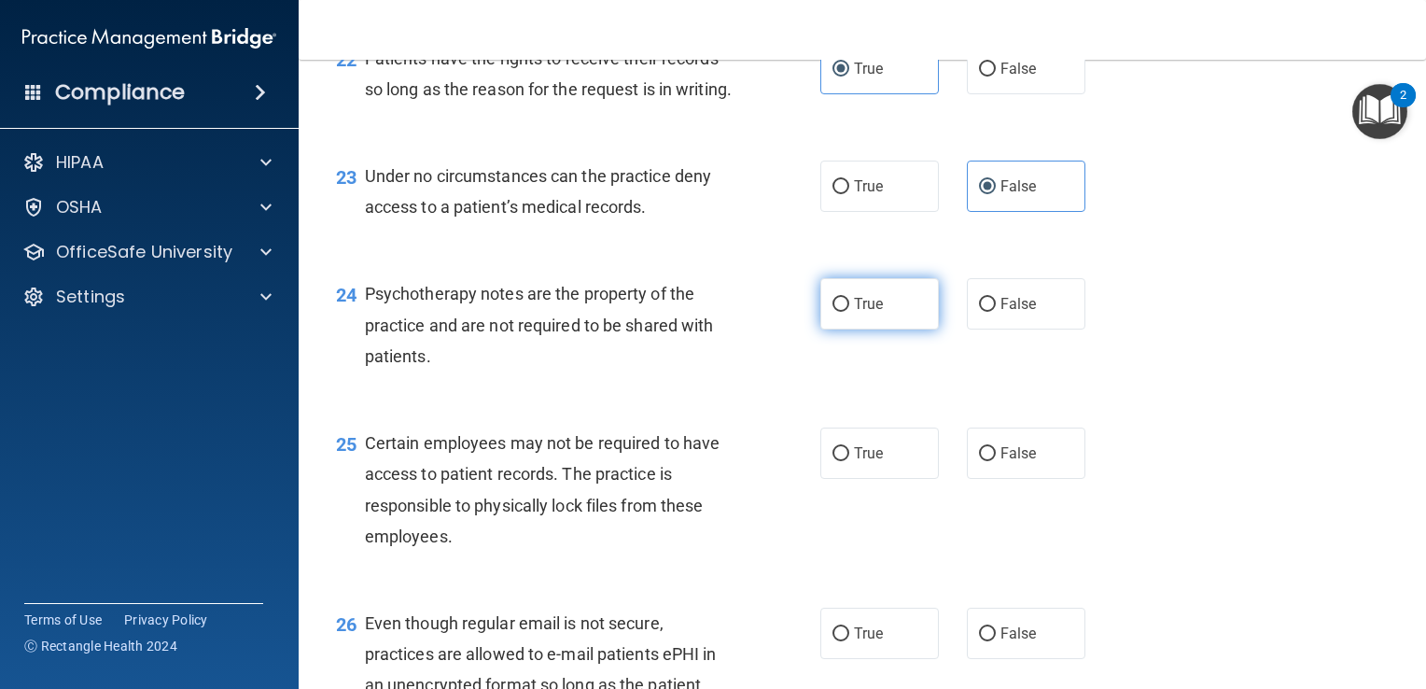
click at [843, 330] on label "True" at bounding box center [879, 303] width 119 height 51
click at [843, 312] on input "True" at bounding box center [841, 305] width 17 height 14
radio input "true"
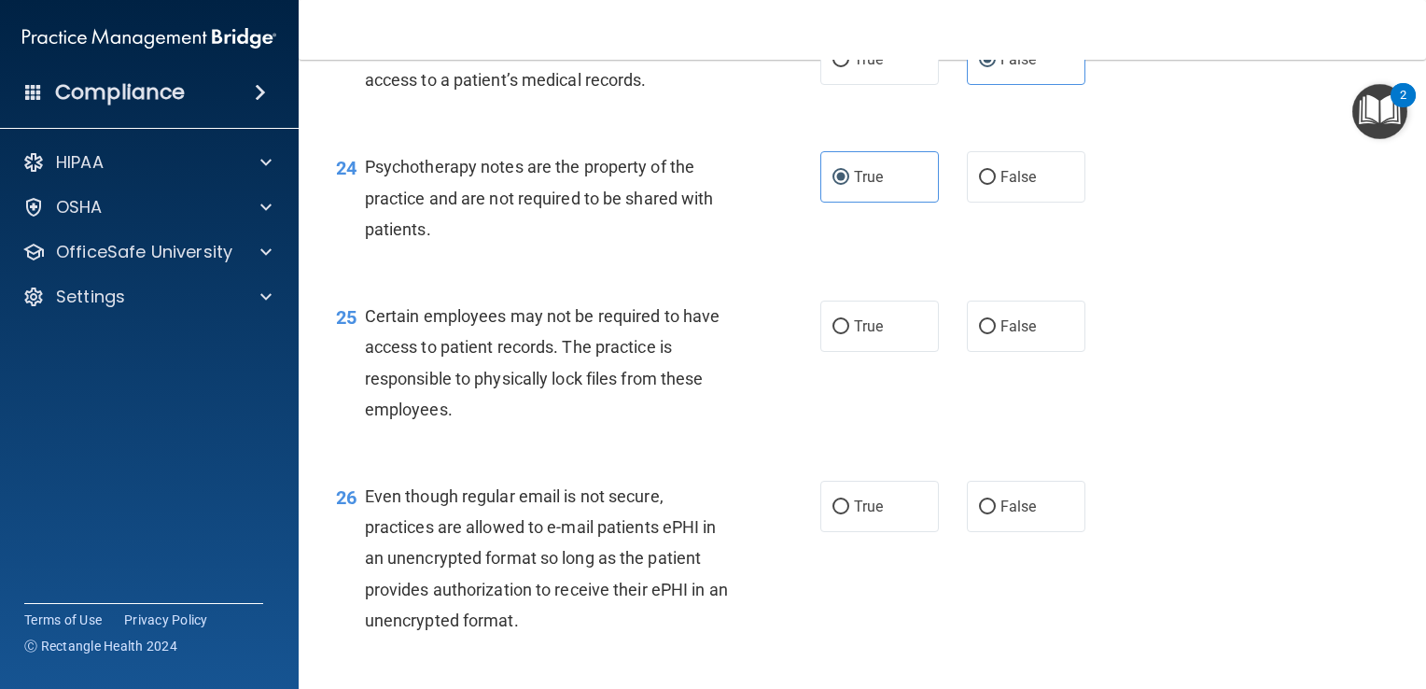
scroll to position [3997, 0]
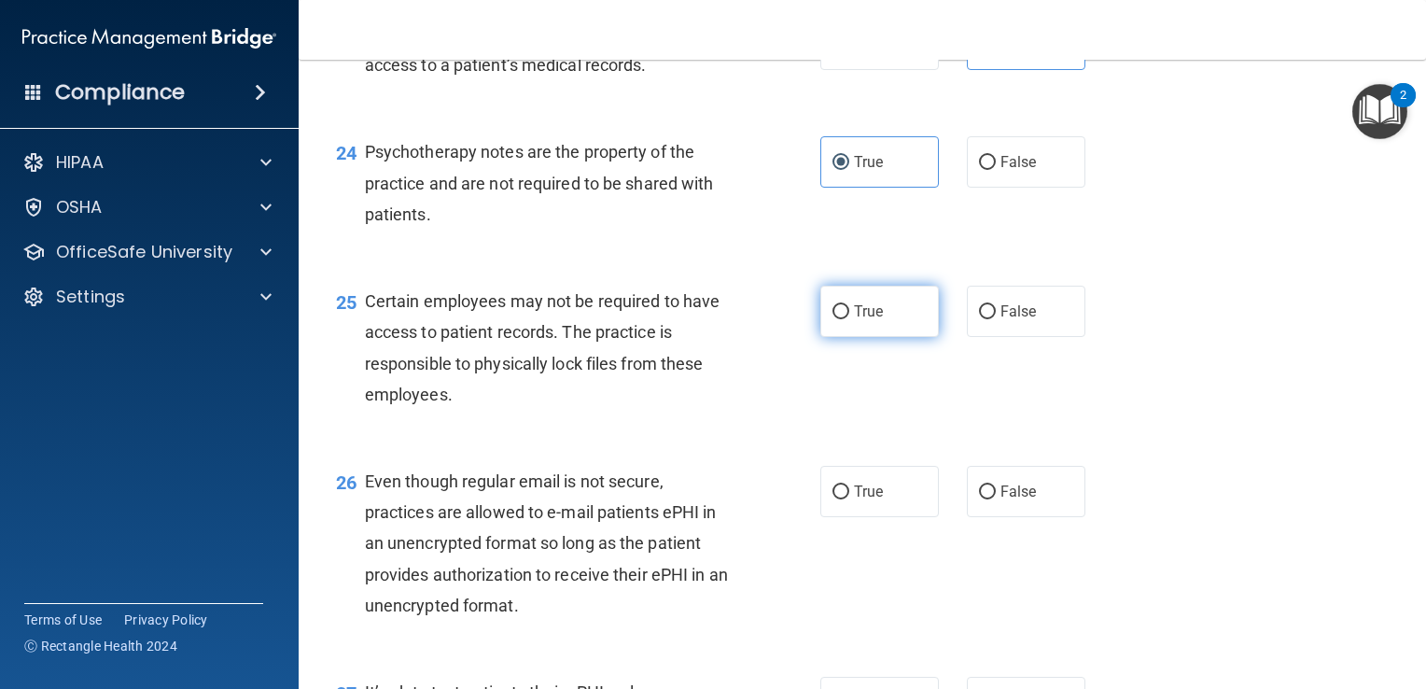
click at [841, 319] on input "True" at bounding box center [841, 312] width 17 height 14
radio input "true"
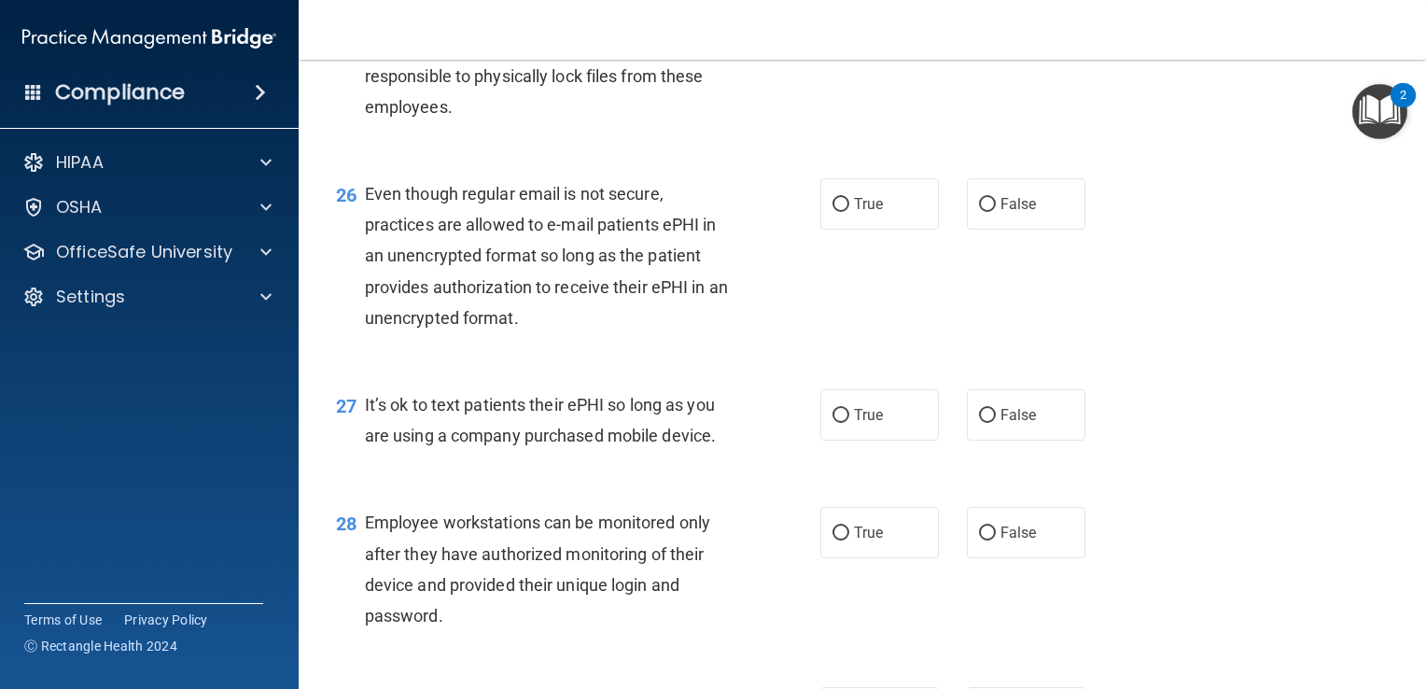
scroll to position [4301, 0]
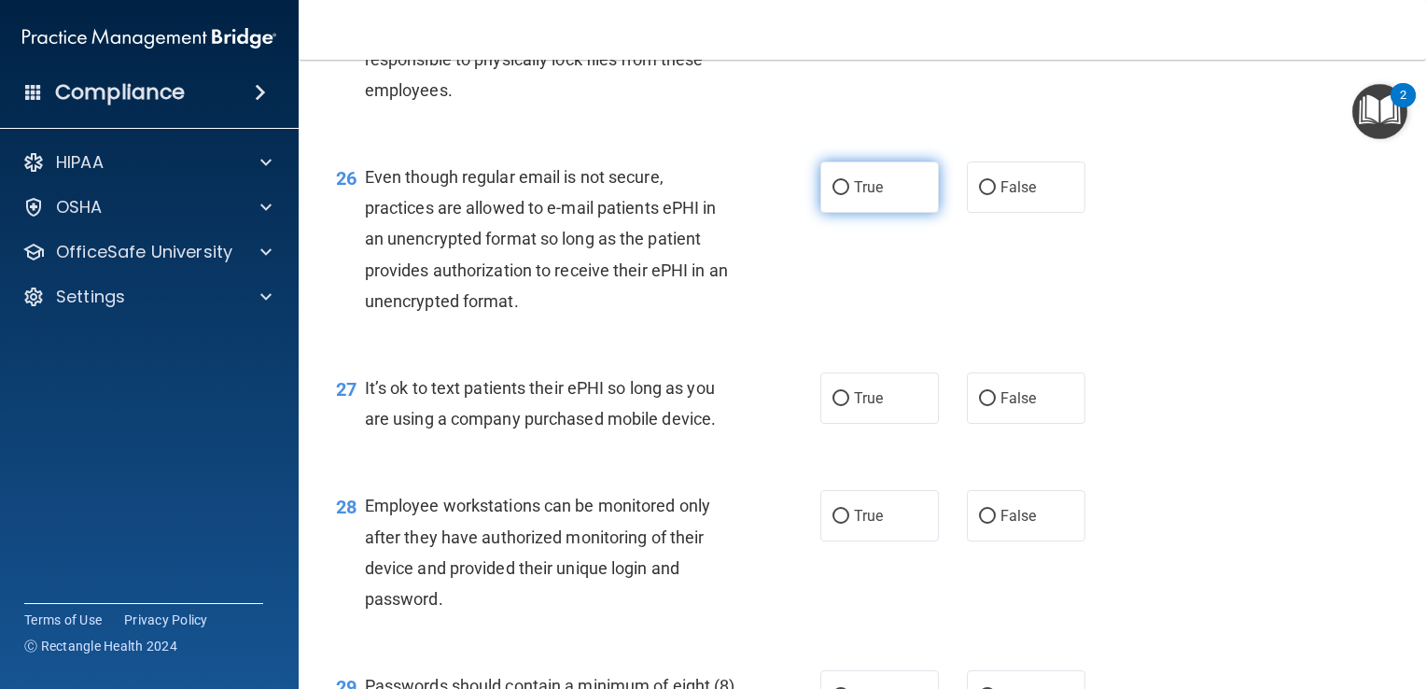
click at [846, 213] on label "True" at bounding box center [879, 186] width 119 height 51
click at [846, 195] on input "True" at bounding box center [841, 188] width 17 height 14
radio input "true"
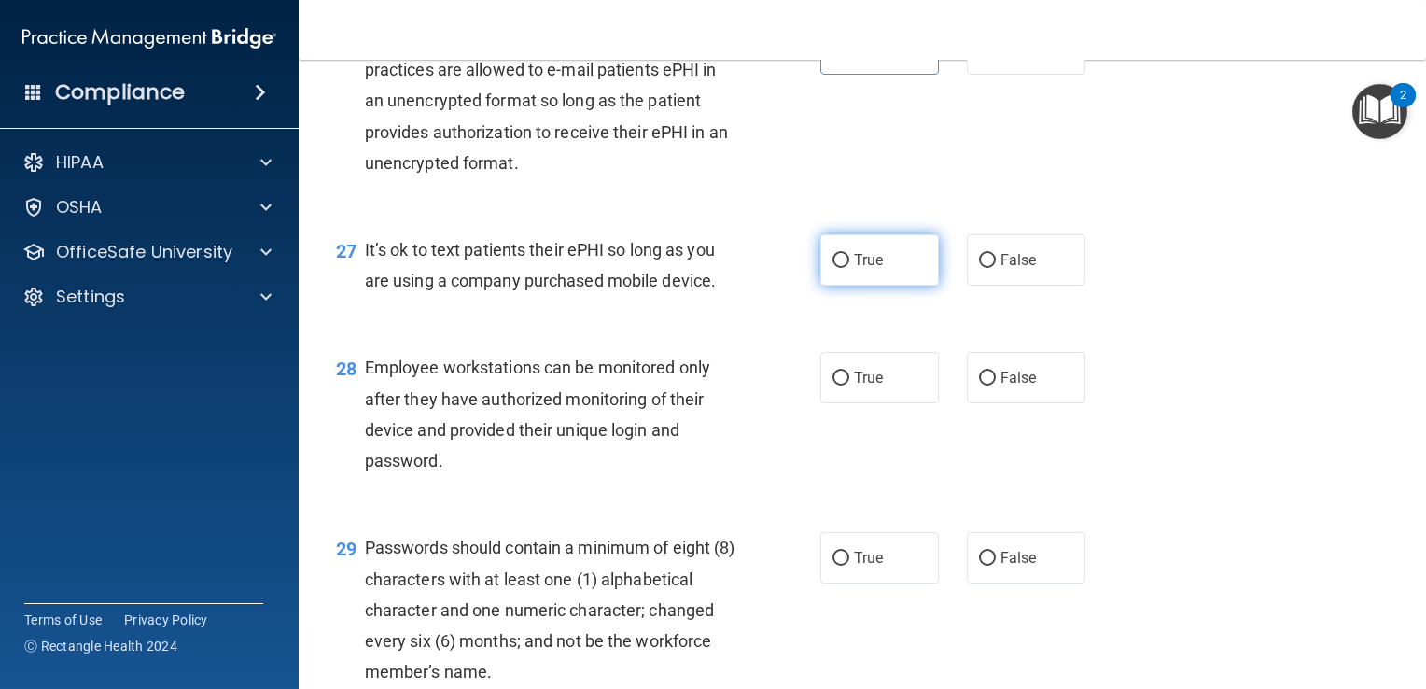
click at [835, 268] on input "True" at bounding box center [841, 261] width 17 height 14
radio input "true"
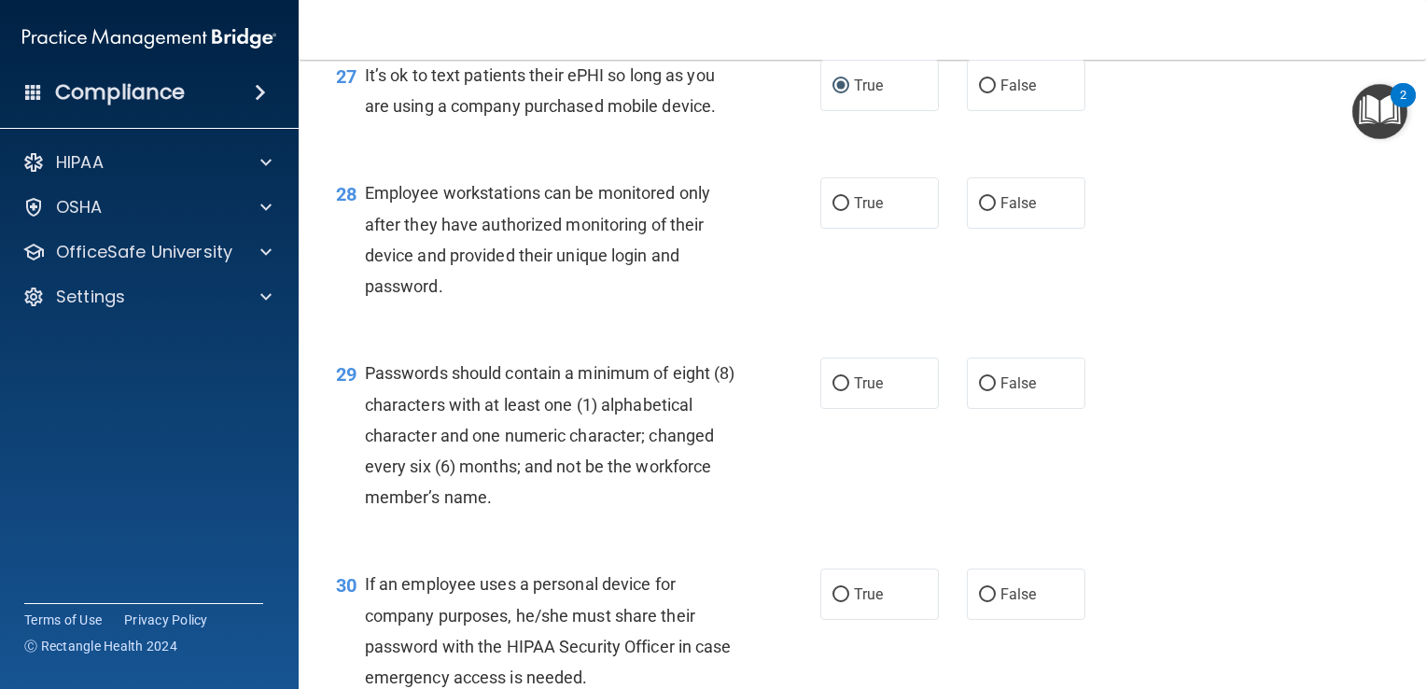
scroll to position [4621, 0]
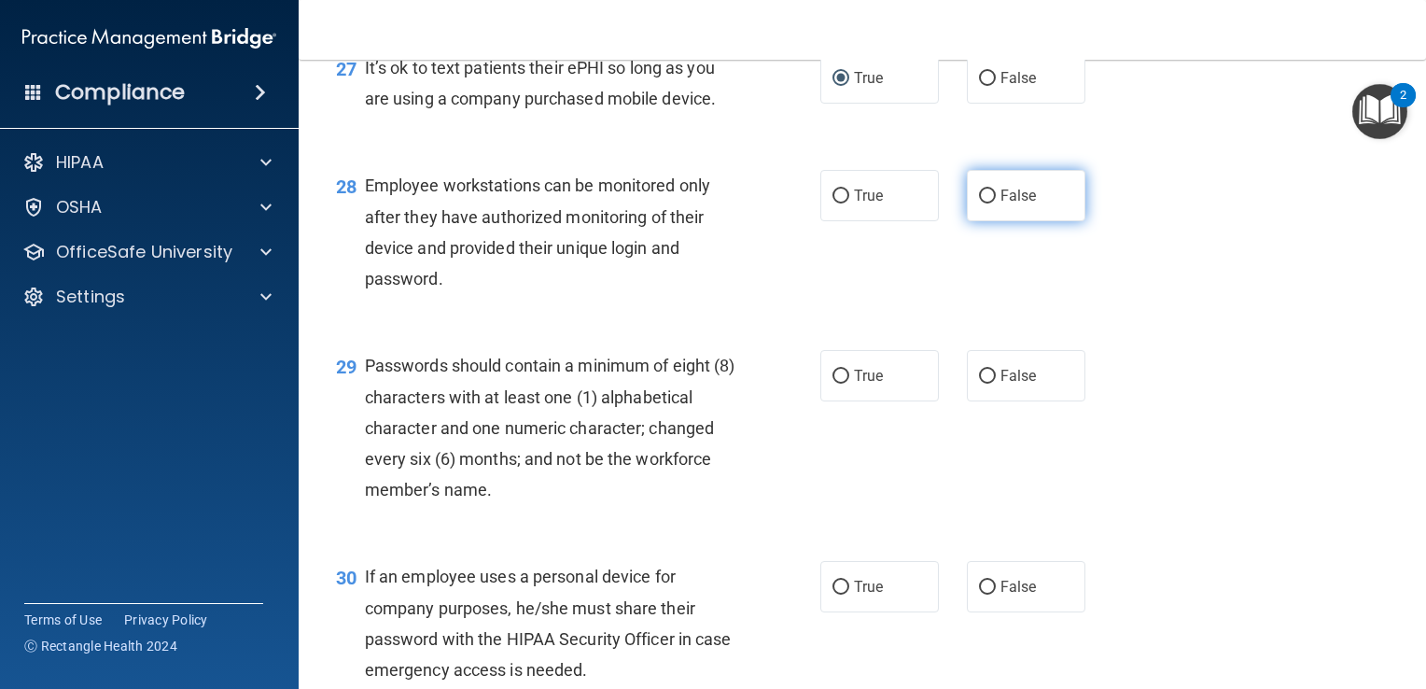
click at [989, 221] on label "False" at bounding box center [1026, 195] width 119 height 51
click at [989, 203] on input "False" at bounding box center [987, 196] width 17 height 14
radio input "true"
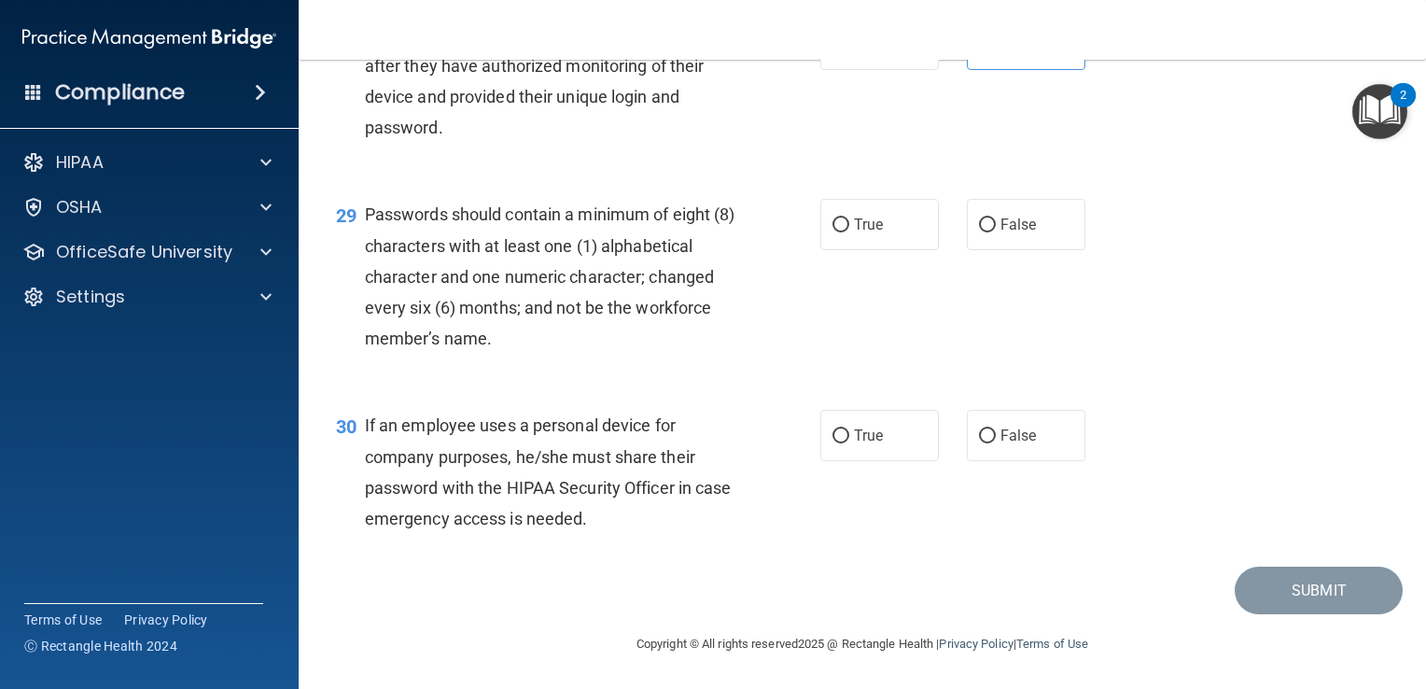
scroll to position [4775, 0]
click at [820, 250] on label "True" at bounding box center [879, 224] width 119 height 51
click at [833, 232] on input "True" at bounding box center [841, 225] width 17 height 14
radio input "true"
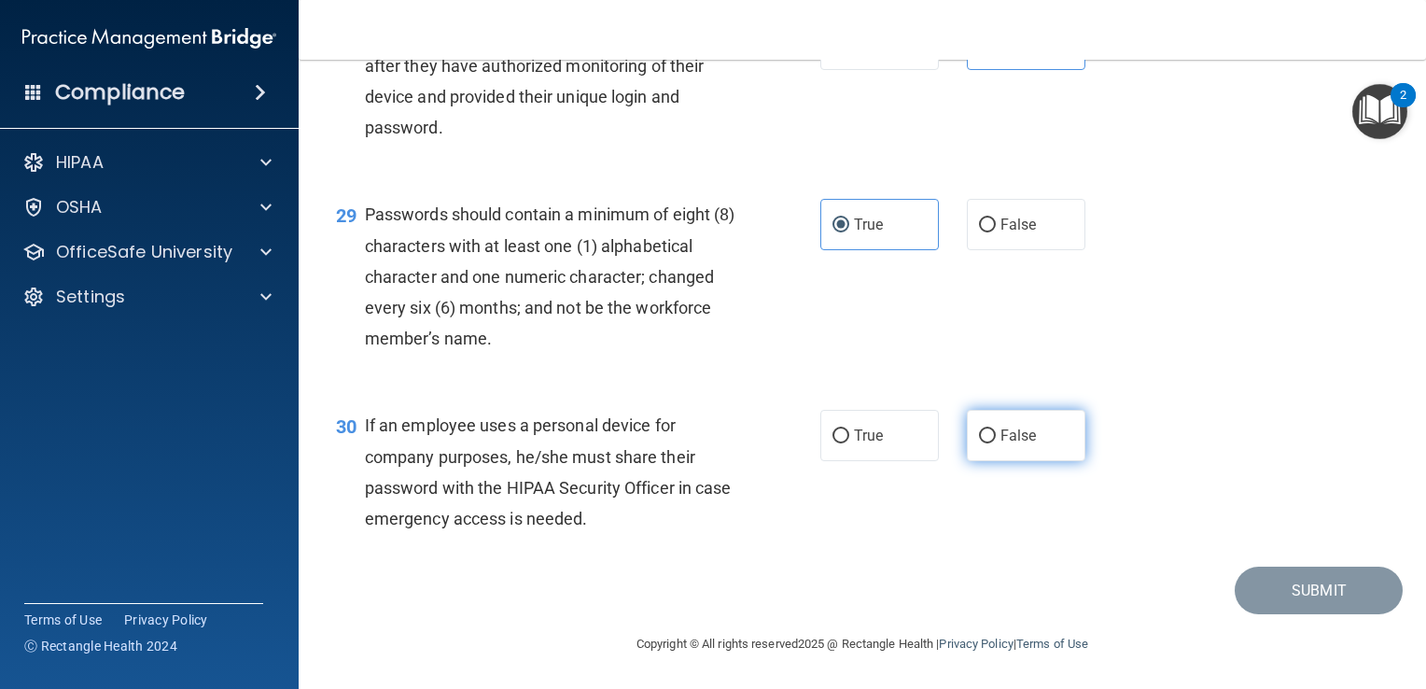
click at [979, 442] on input "False" at bounding box center [987, 436] width 17 height 14
radio input "true"
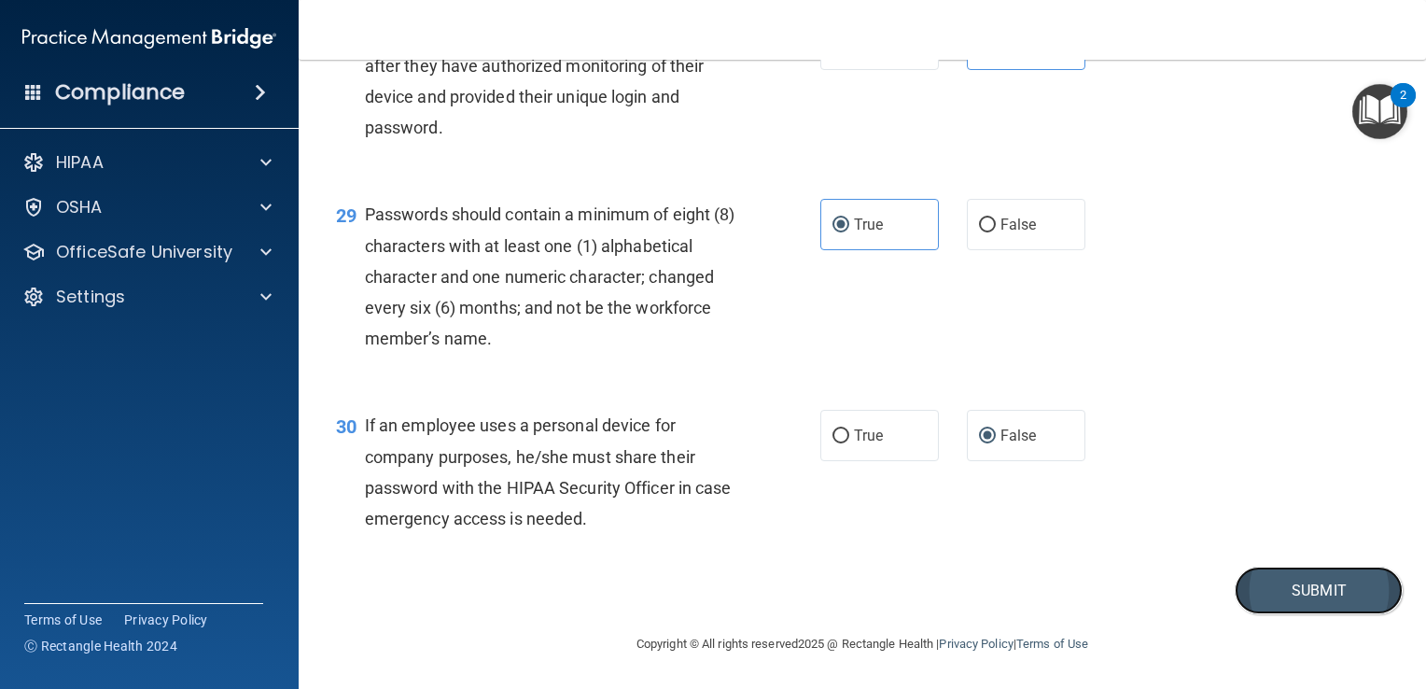
click at [1236, 595] on button "Submit" at bounding box center [1319, 591] width 168 height 48
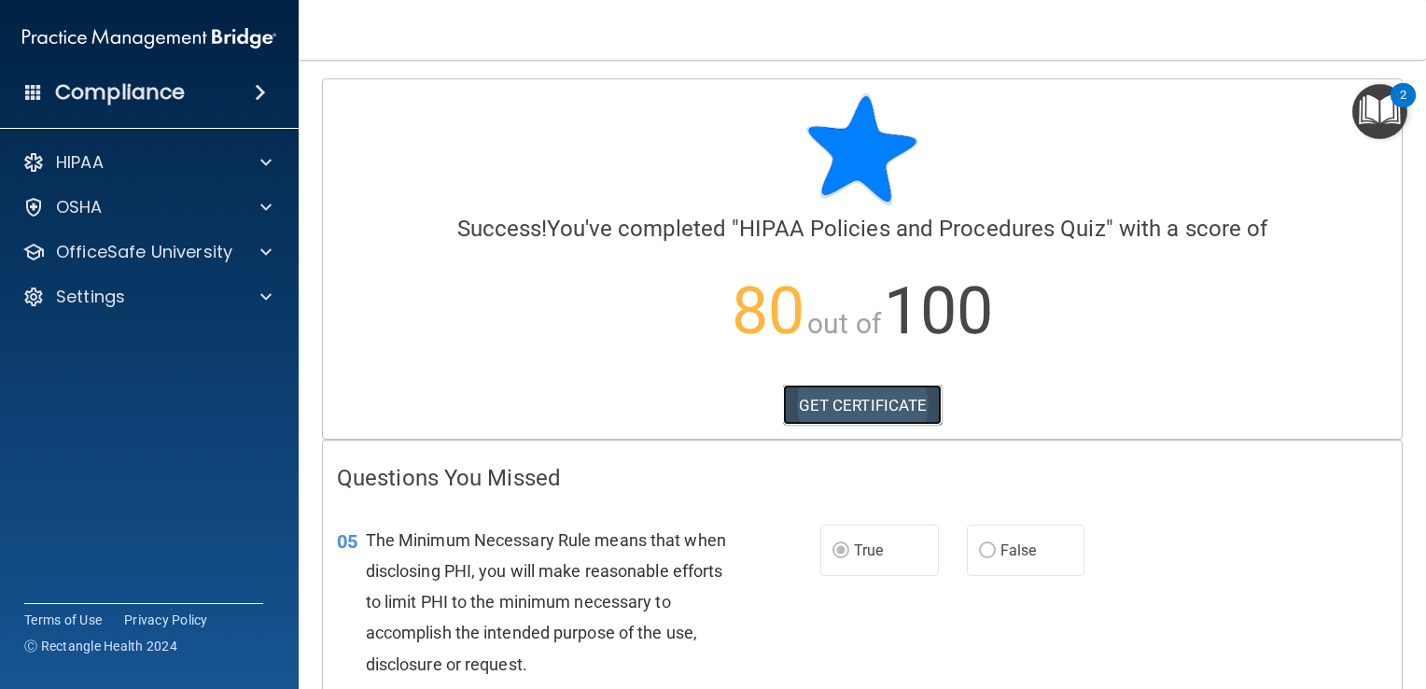
click at [852, 411] on link "GET CERTIFICATE" at bounding box center [863, 405] width 160 height 41
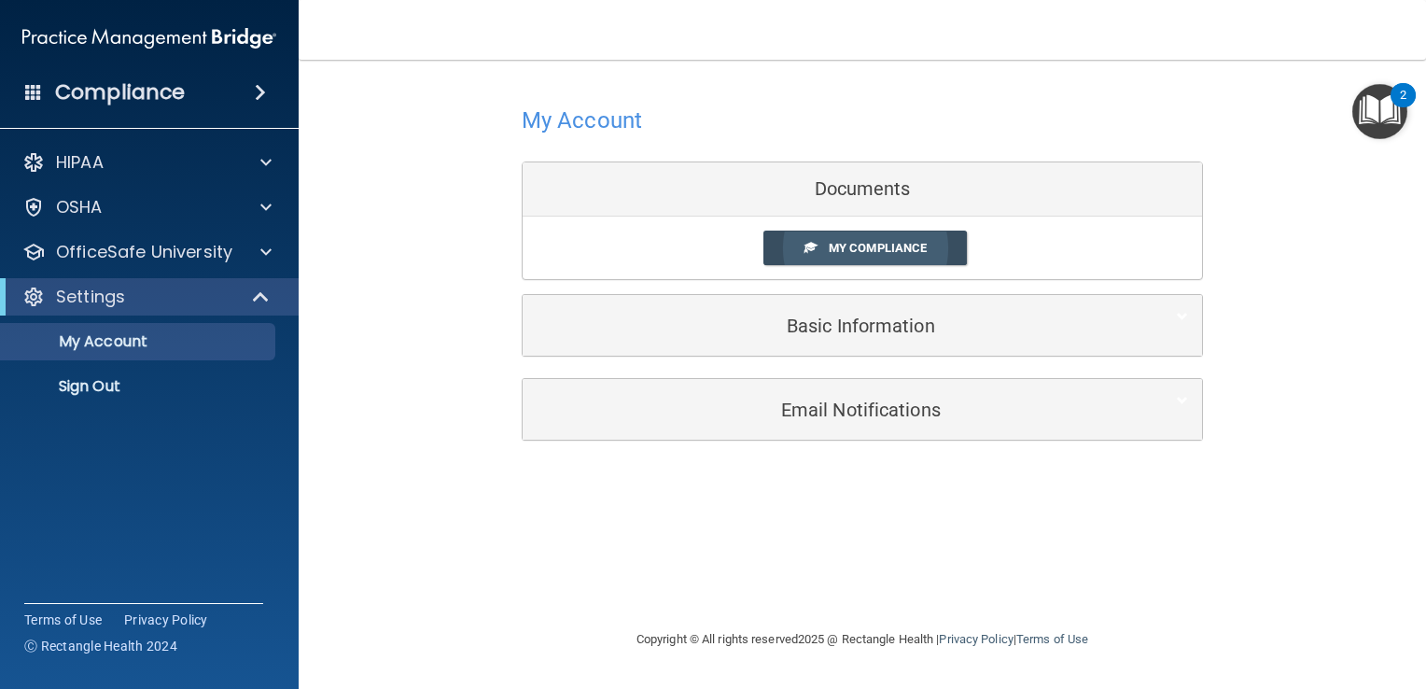
click at [911, 245] on span "My Compliance" at bounding box center [878, 248] width 98 height 14
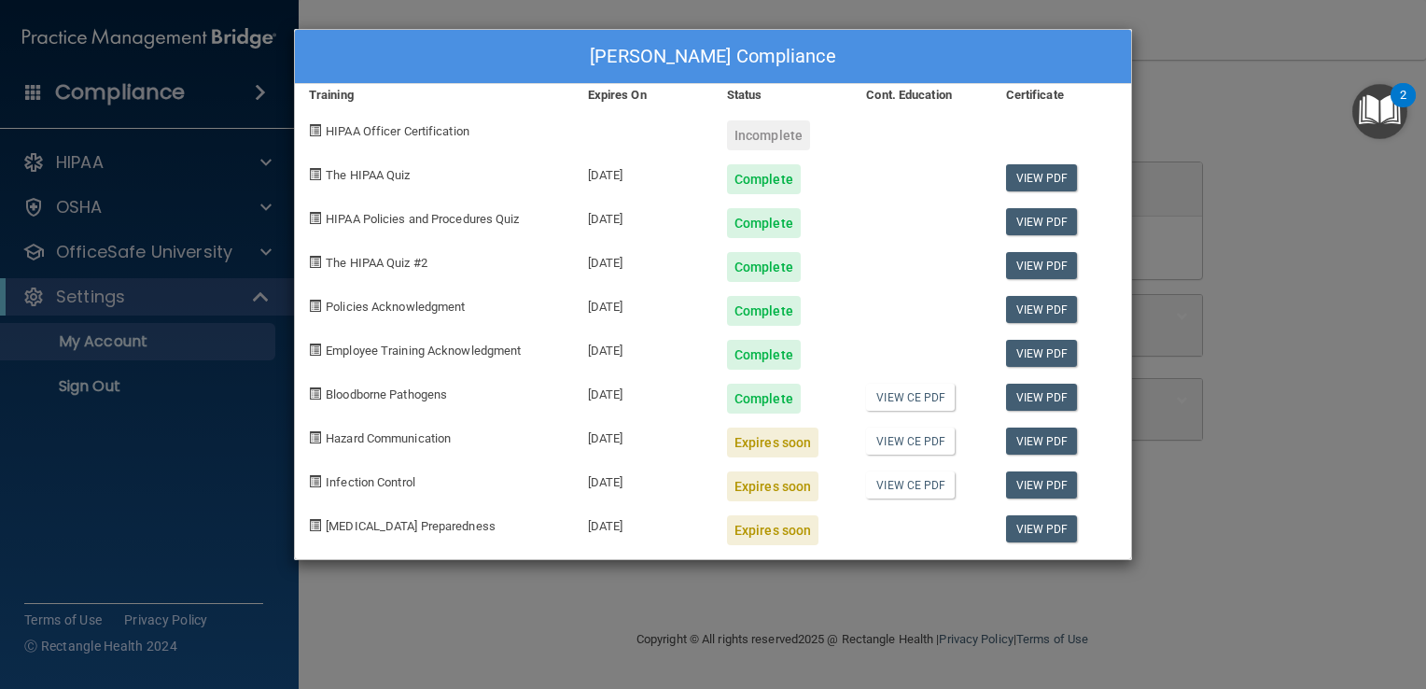
click at [758, 133] on div "Incomplete" at bounding box center [768, 135] width 83 height 30
click at [919, 392] on link "View CE PDF" at bounding box center [910, 397] width 89 height 27
click at [778, 440] on div "Expires soon" at bounding box center [772, 443] width 91 height 30
click at [1045, 439] on link "View PDF" at bounding box center [1042, 441] width 72 height 27
click at [1121, 214] on div "View PDF" at bounding box center [1061, 216] width 139 height 44
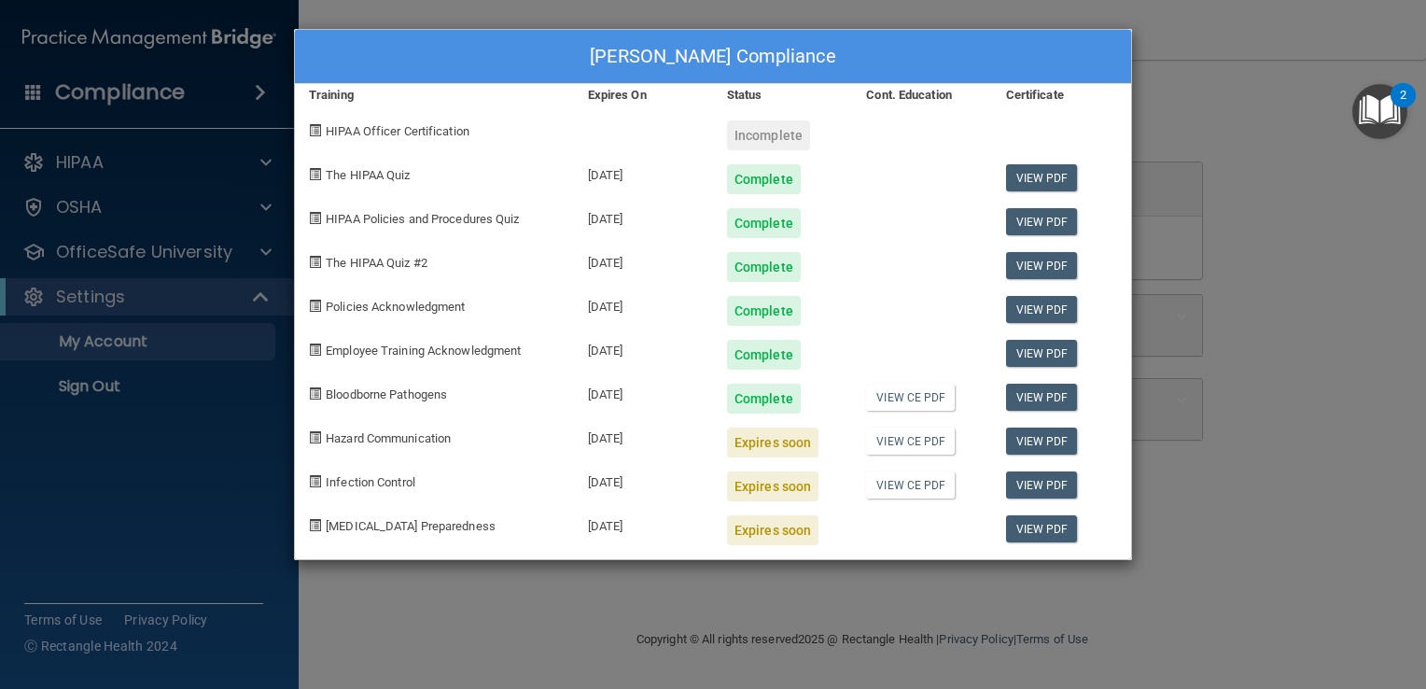
click at [170, 168] on div "Michelle Holmes's Compliance Training Expires On Status Cont. Education Certifi…" at bounding box center [713, 344] width 1426 height 689
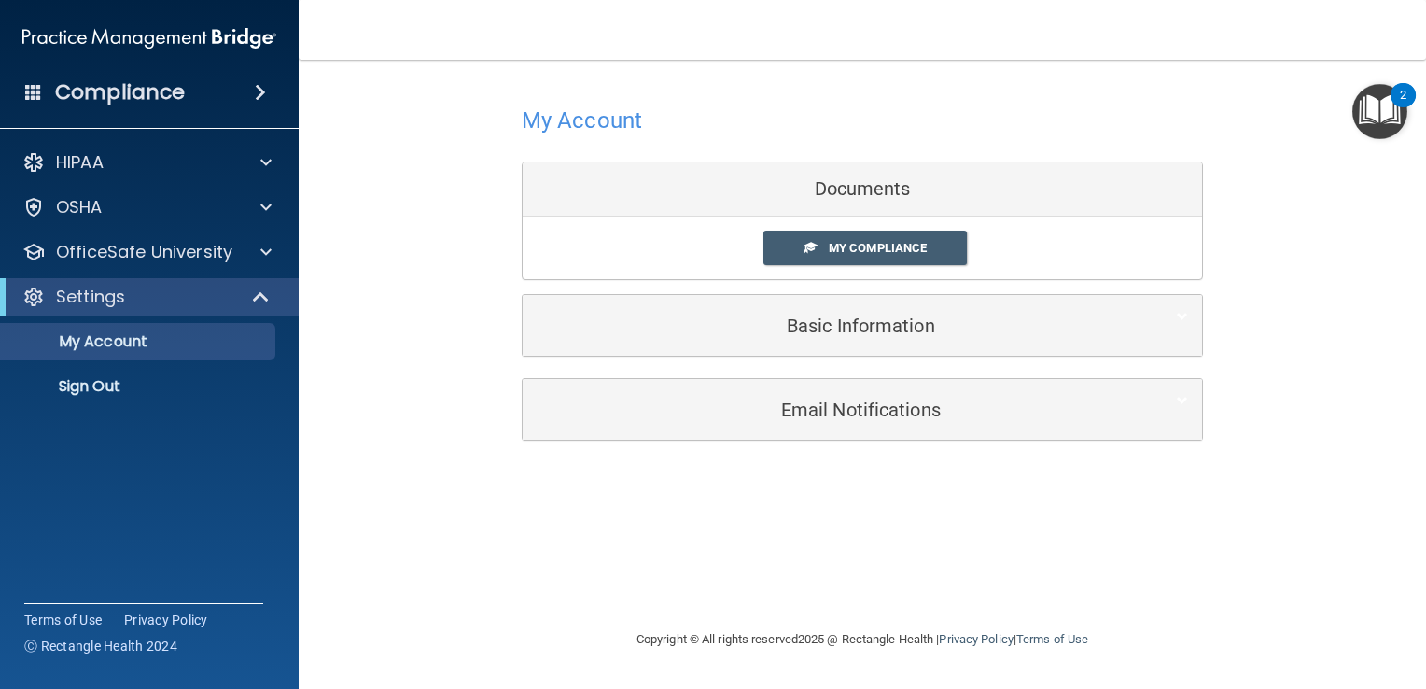
click at [189, 86] on div "Compliance" at bounding box center [149, 92] width 299 height 41
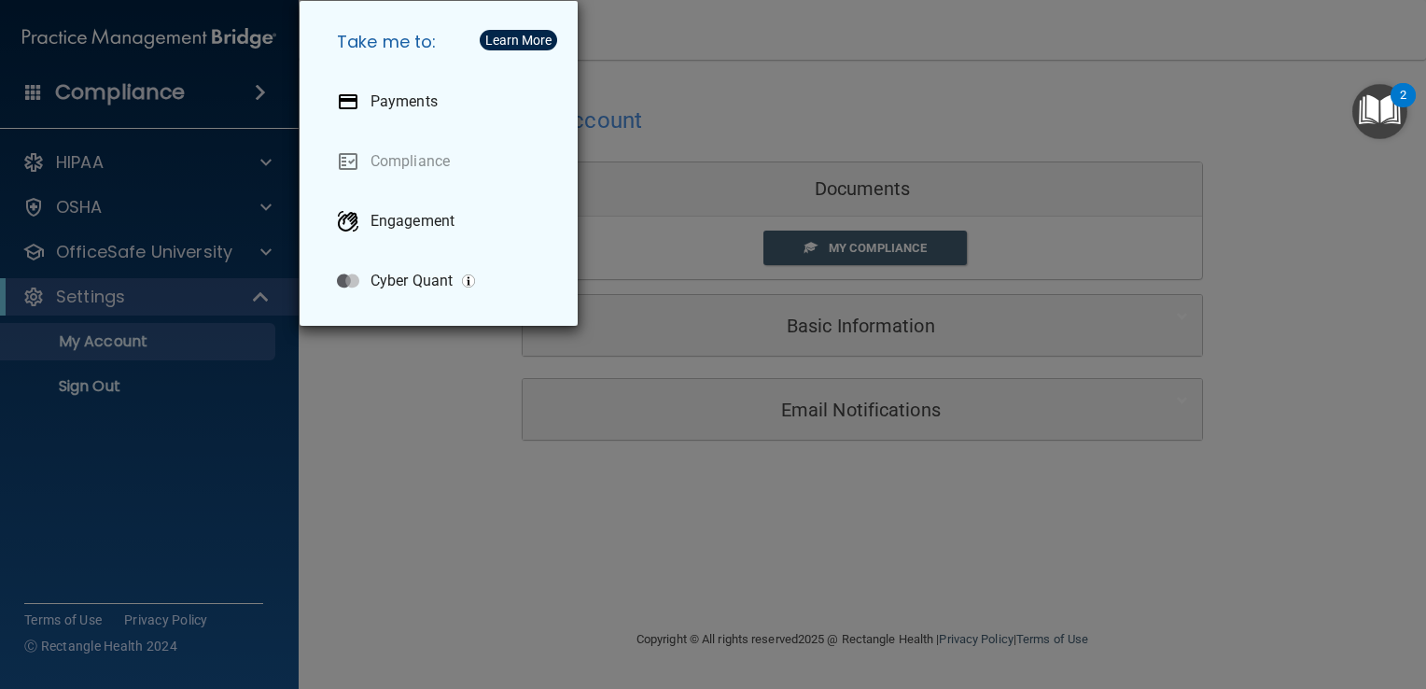
click at [132, 174] on div "Take me to: Payments Compliance Engagement Cyber Quant" at bounding box center [713, 344] width 1426 height 689
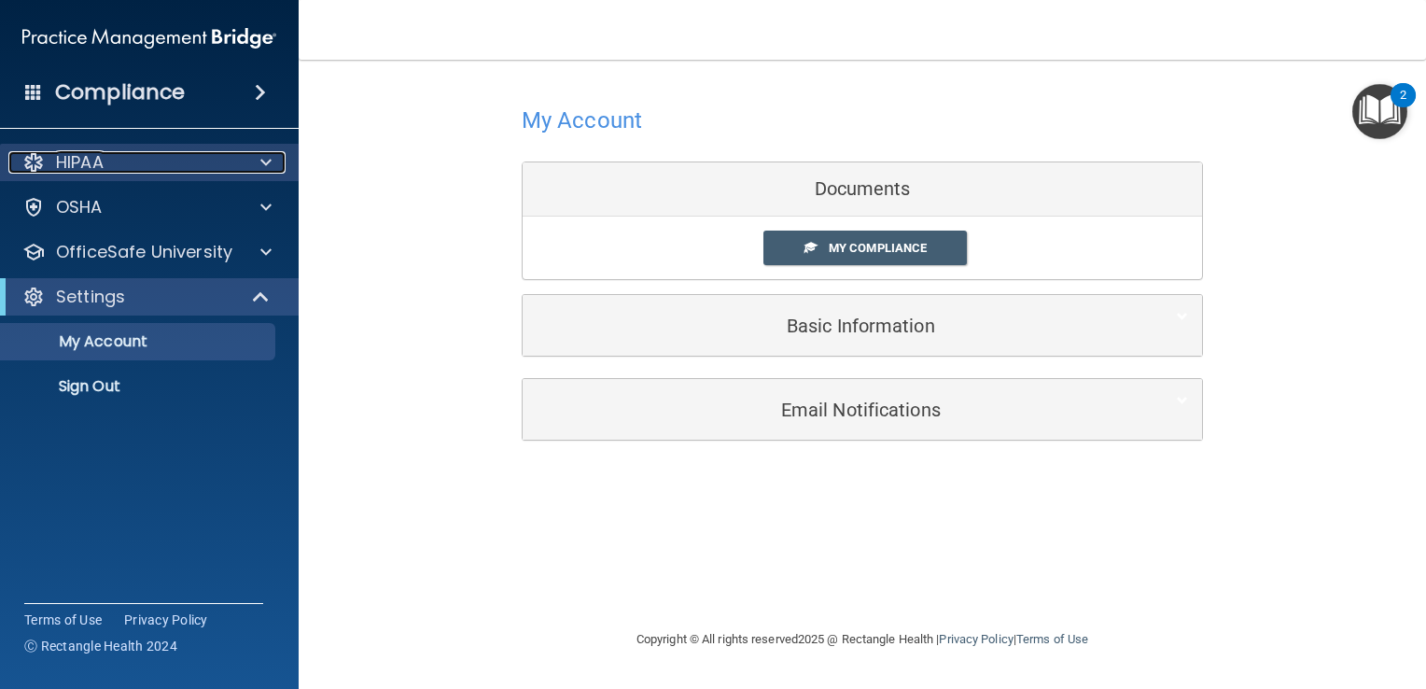
click at [195, 155] on div "HIPAA" at bounding box center [123, 162] width 231 height 22
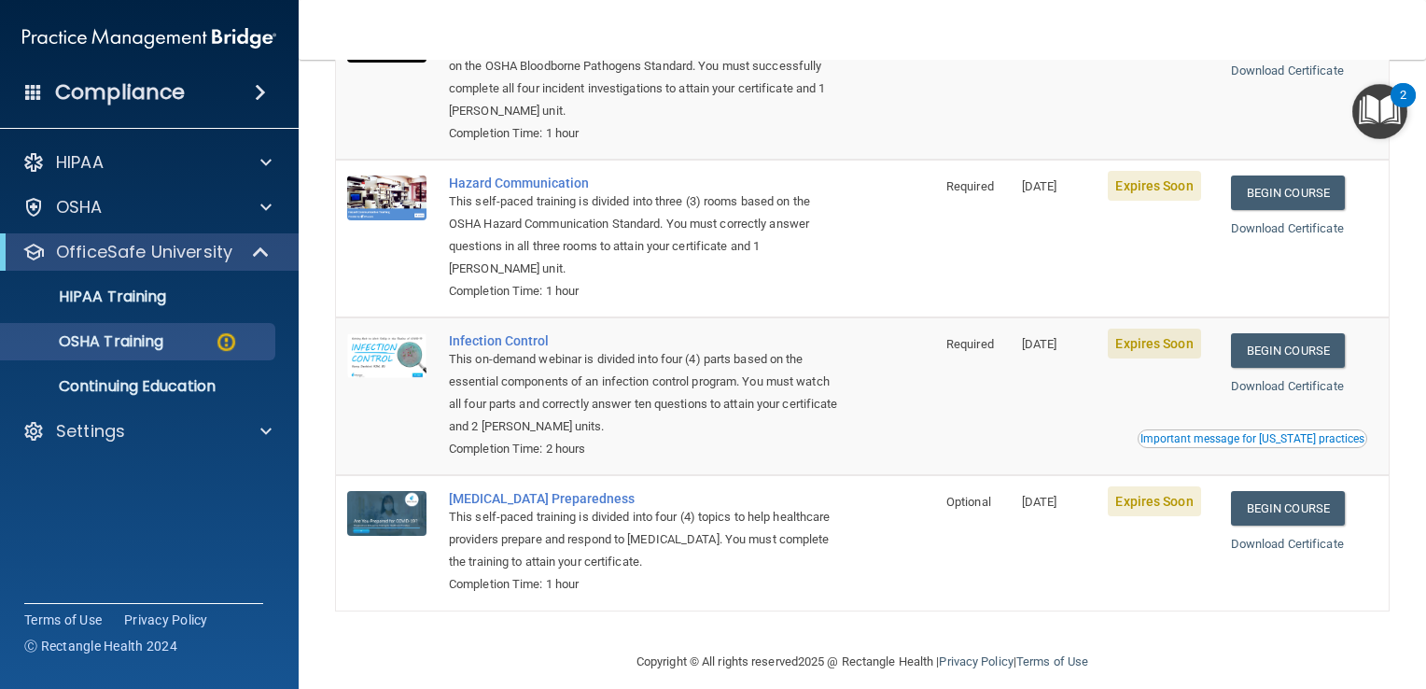
scroll to position [280, 0]
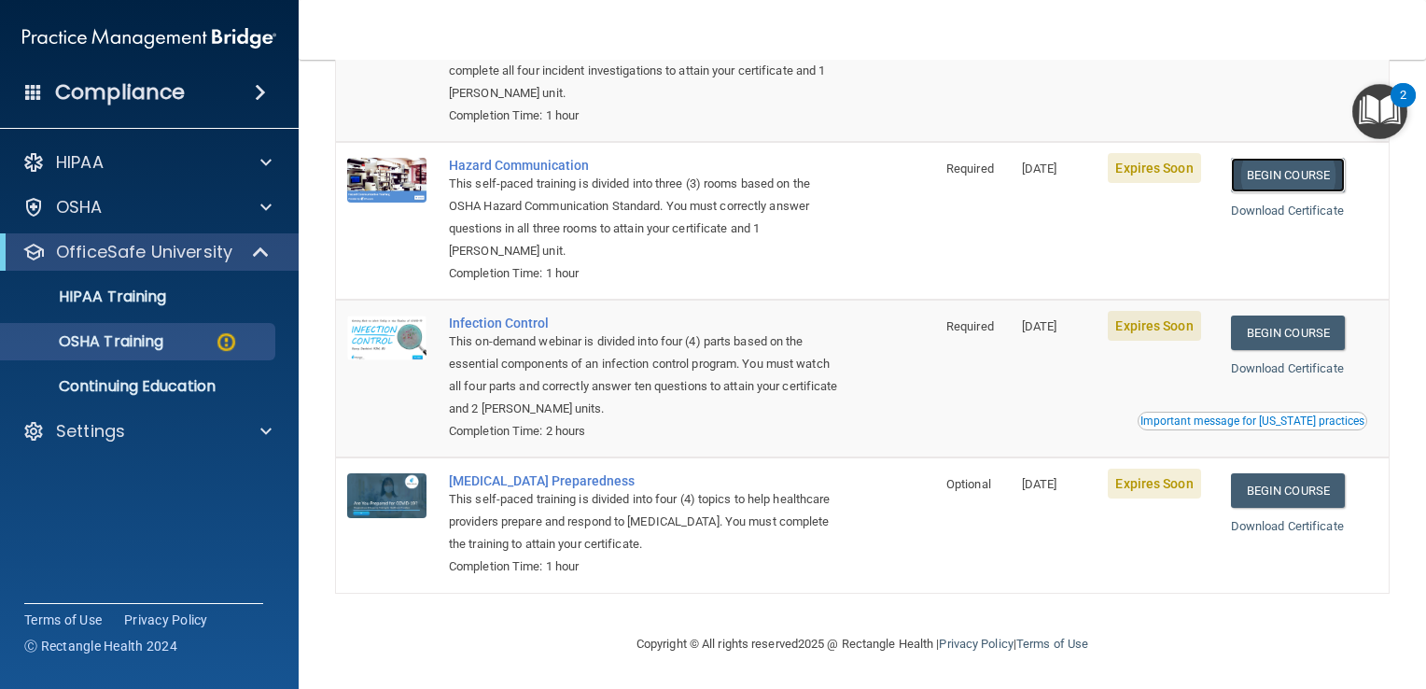
click at [1253, 176] on link "Begin Course" at bounding box center [1288, 175] width 114 height 35
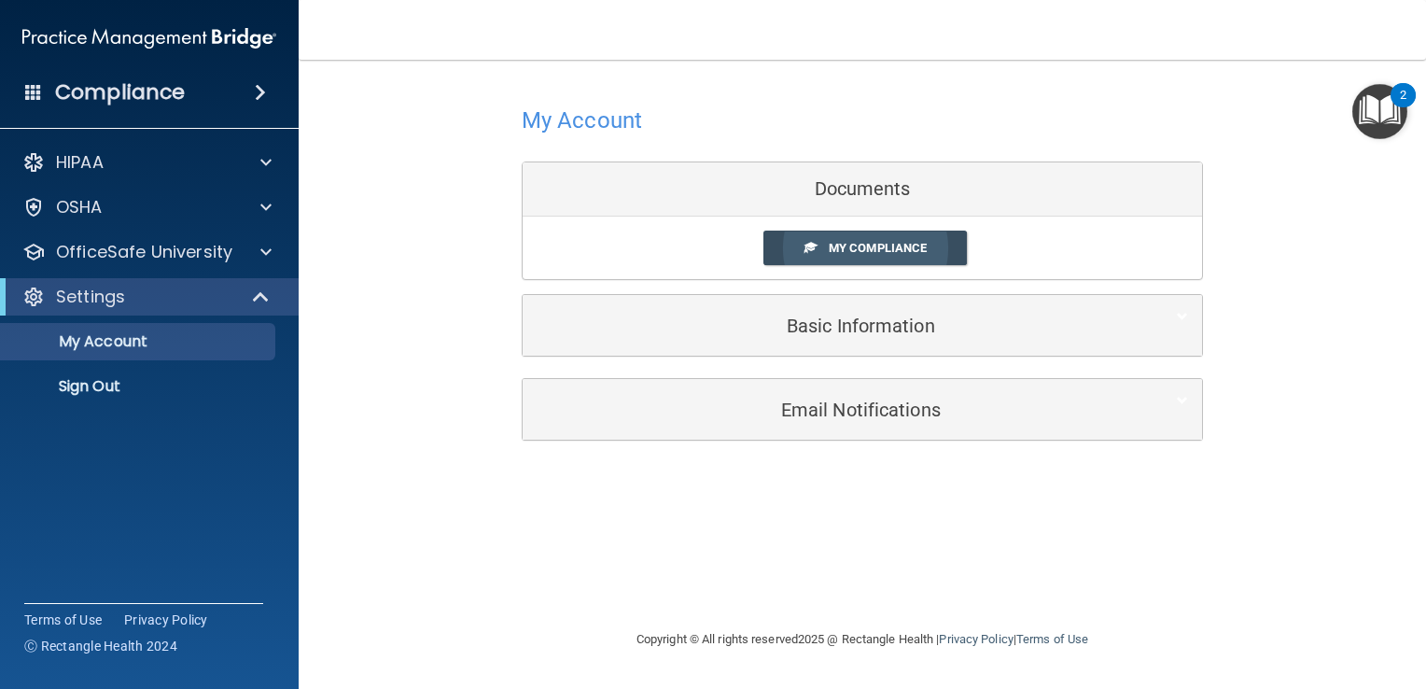
drag, startPoint x: 836, startPoint y: 245, endPoint x: 788, endPoint y: 245, distance: 48.5
click at [788, 245] on link "My Compliance" at bounding box center [866, 248] width 204 height 35
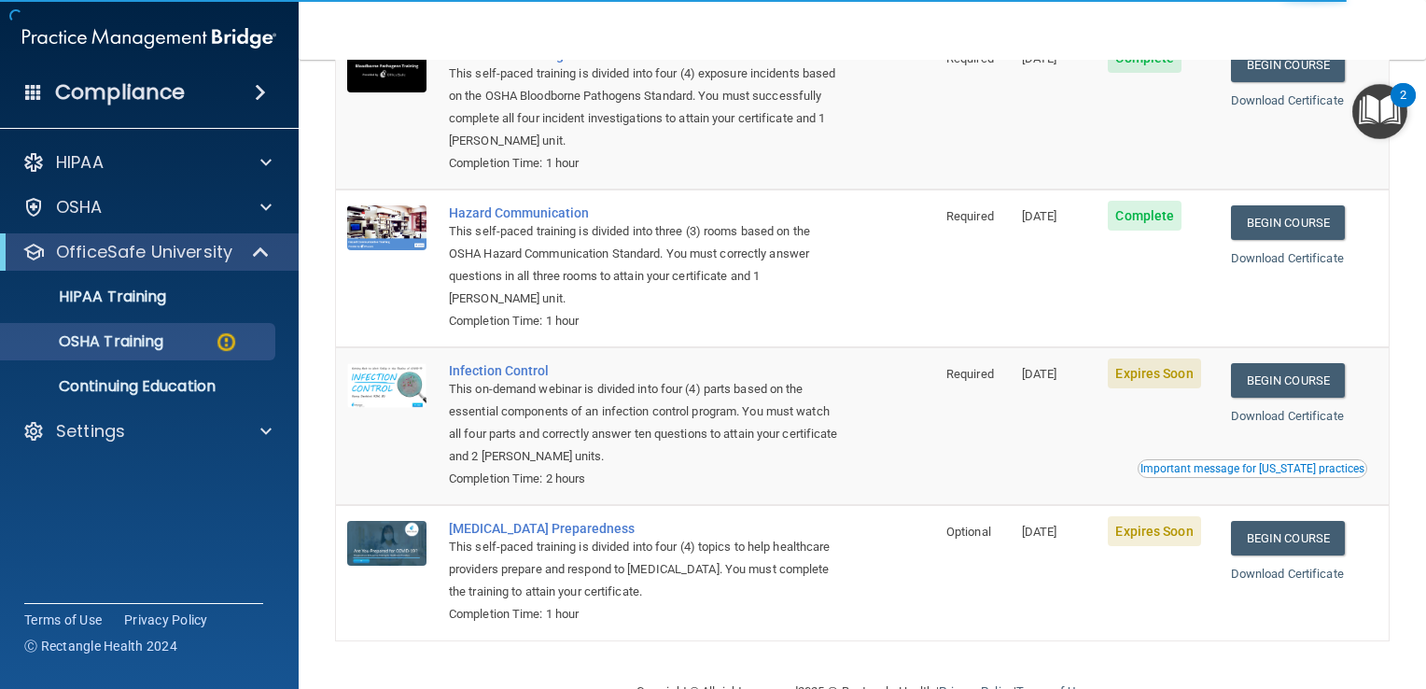
scroll to position [250, 0]
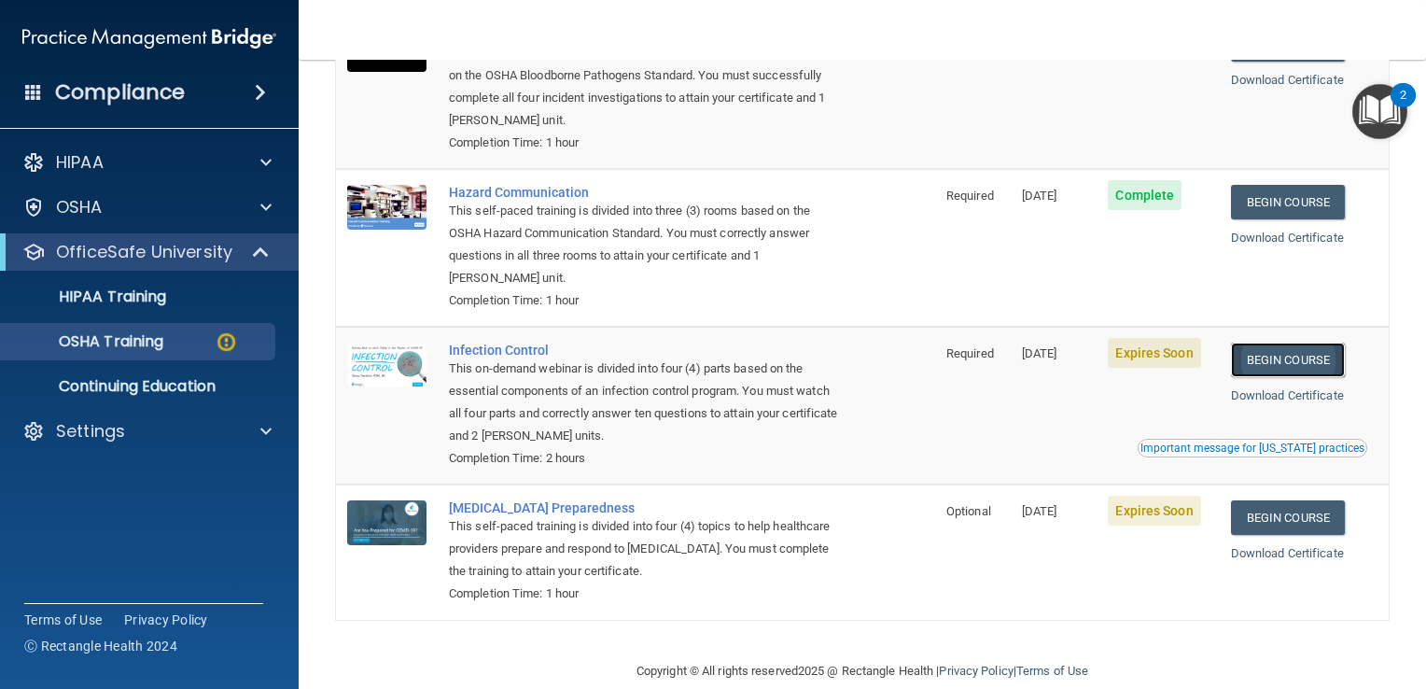
click at [1288, 360] on link "Begin Course" at bounding box center [1288, 360] width 114 height 35
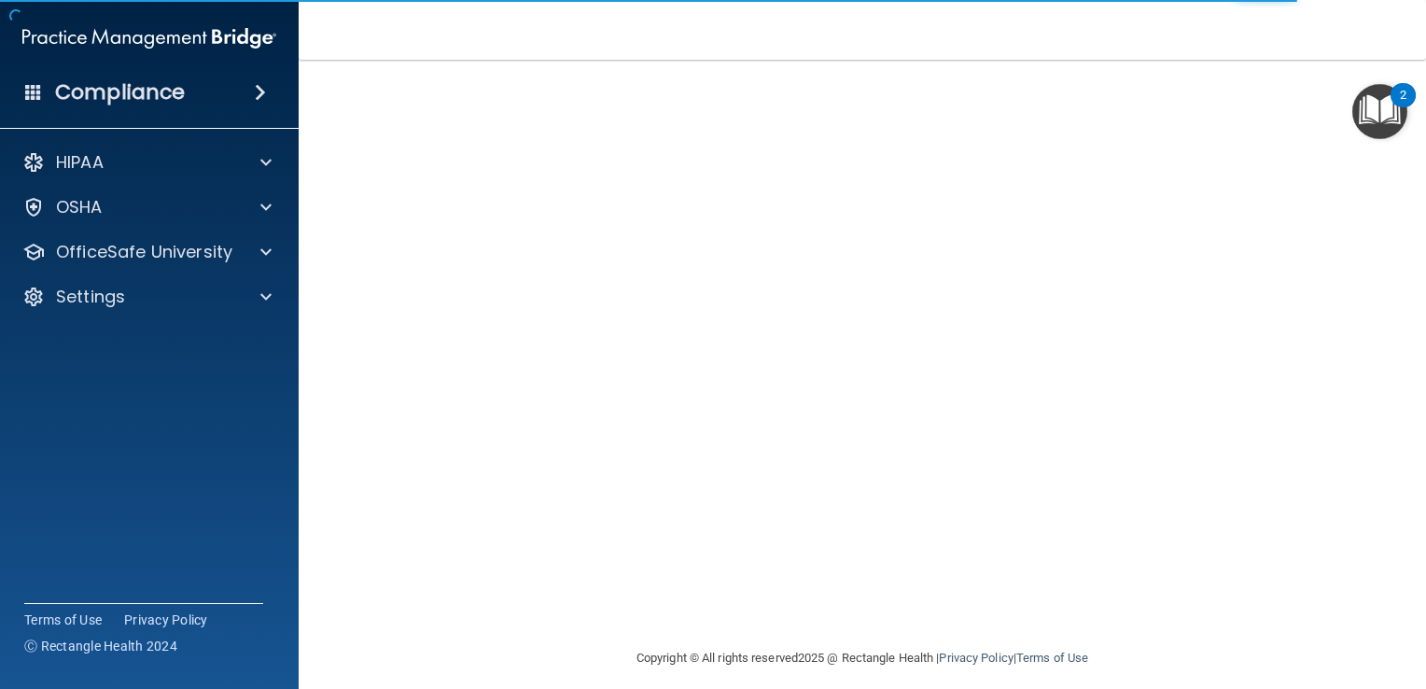
scroll to position [109, 0]
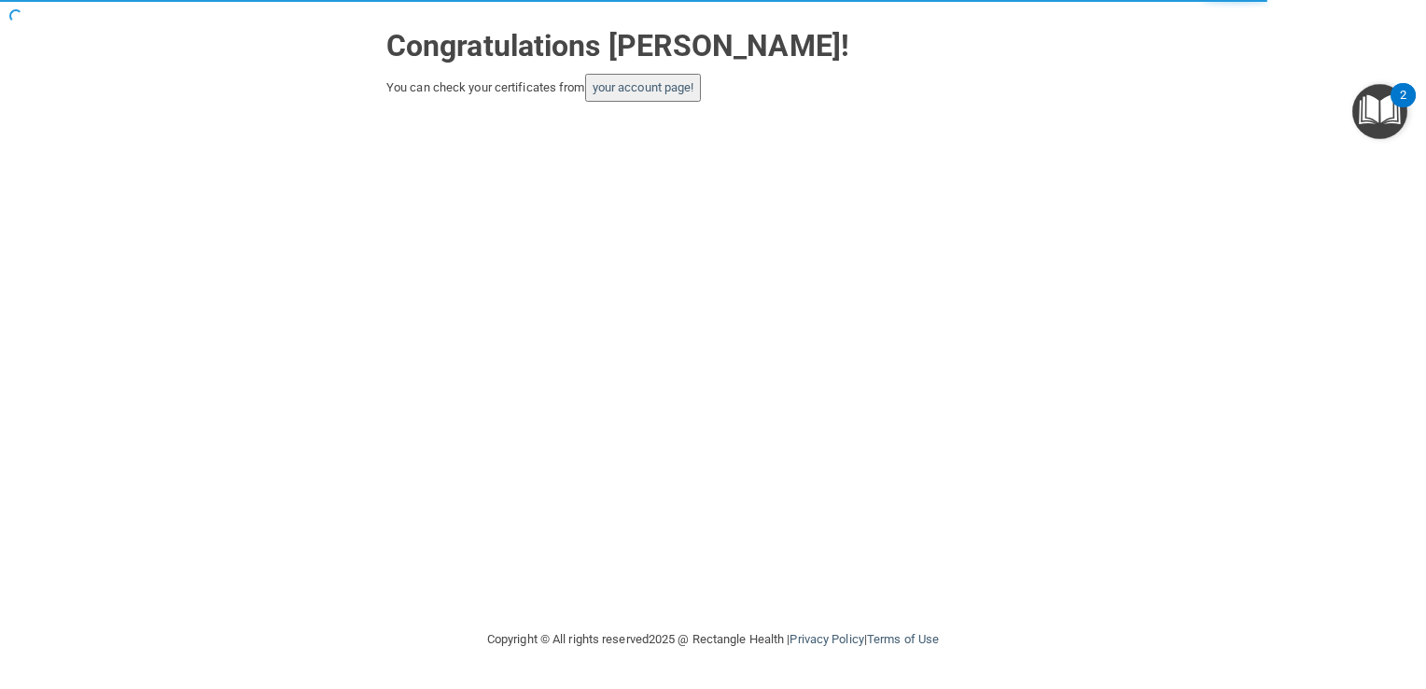
click at [611, 95] on button "your account page!" at bounding box center [643, 88] width 117 height 28
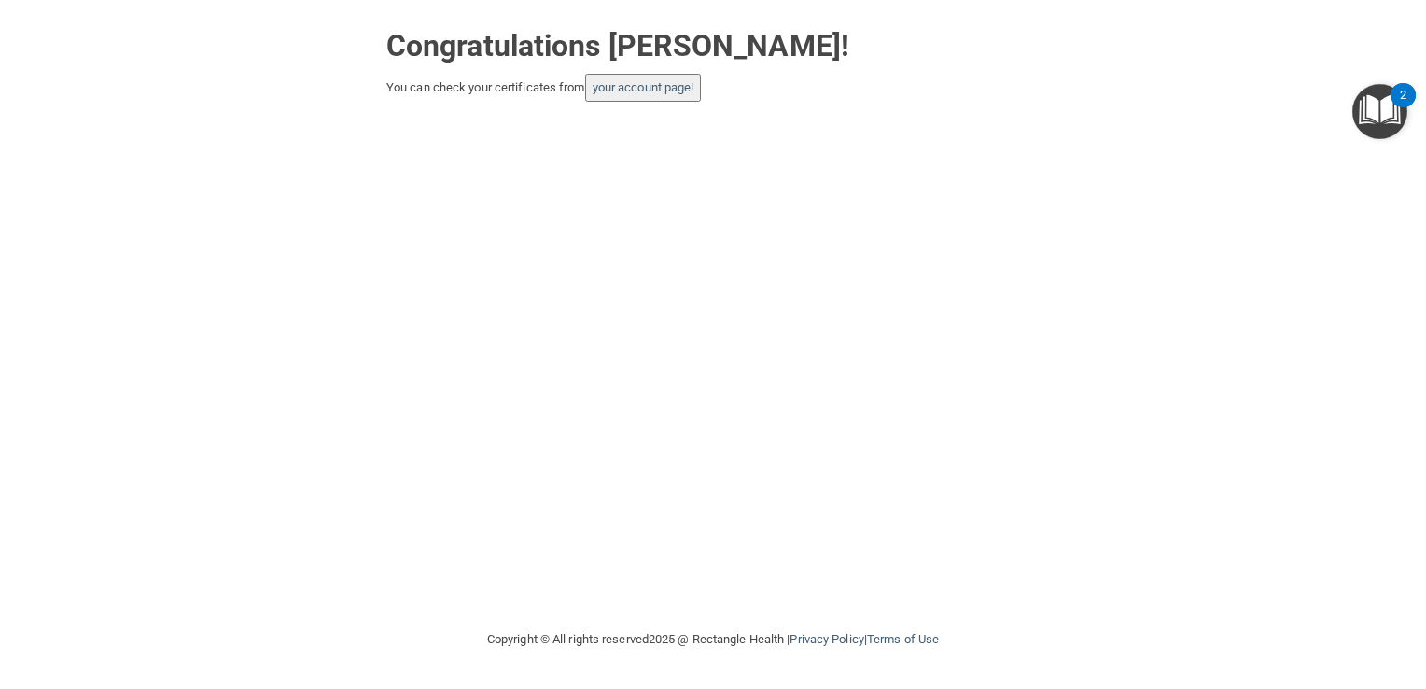
click at [602, 77] on button "your account page!" at bounding box center [643, 88] width 117 height 28
click at [603, 97] on button "your account page!" at bounding box center [643, 88] width 117 height 28
click at [647, 90] on link "your account page!" at bounding box center [644, 87] width 102 height 14
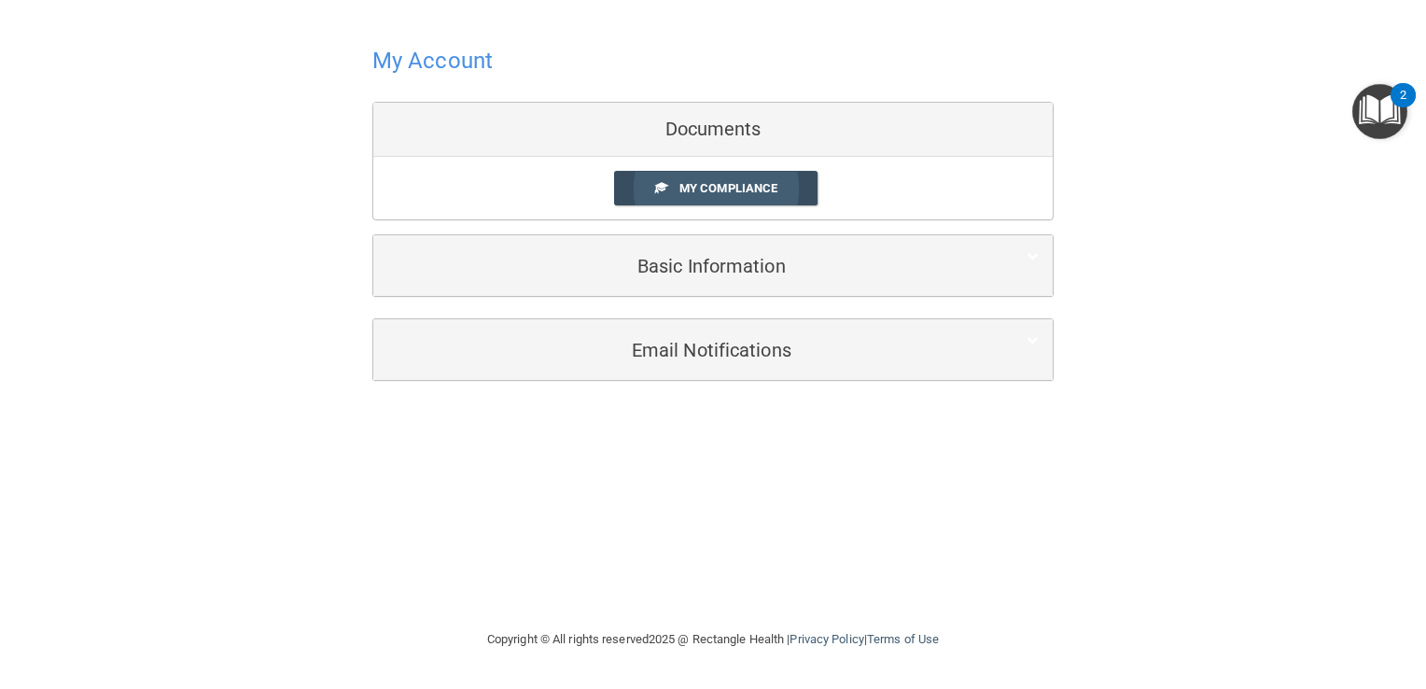
click at [694, 190] on span "My Compliance" at bounding box center [729, 188] width 98 height 14
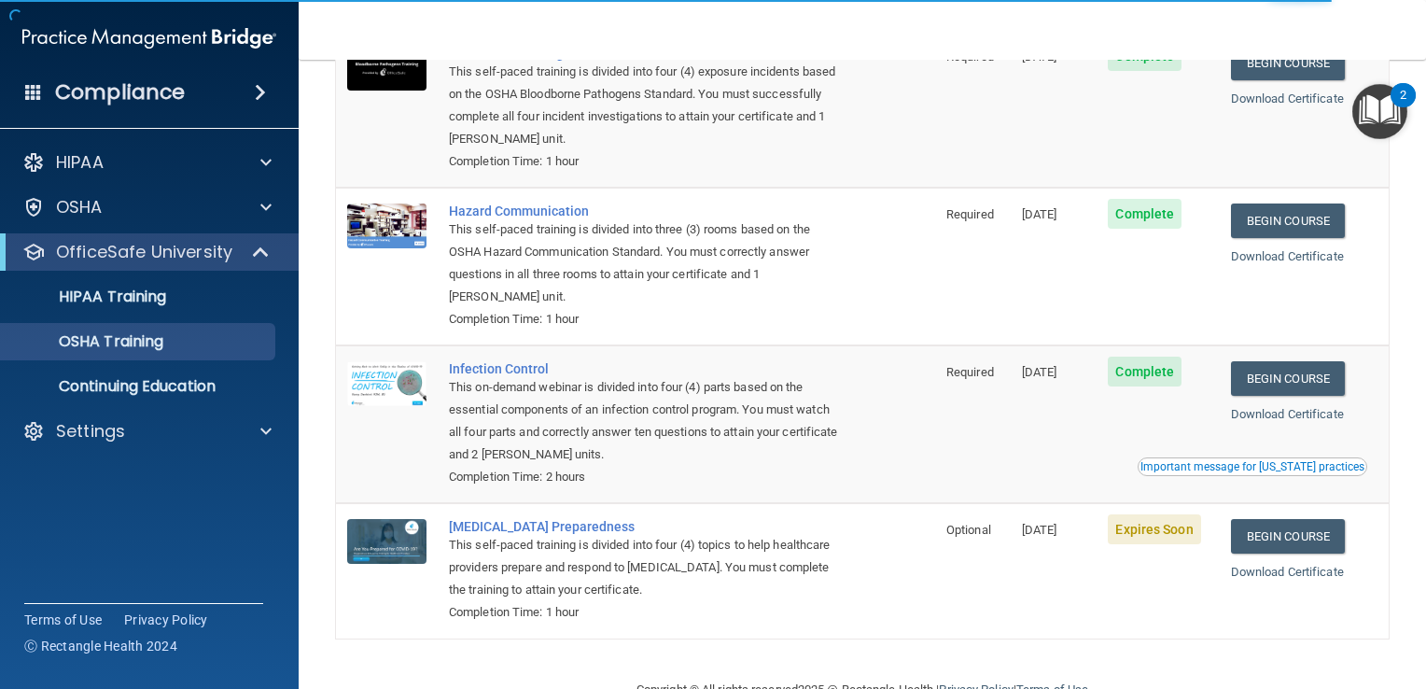
scroll to position [228, 0]
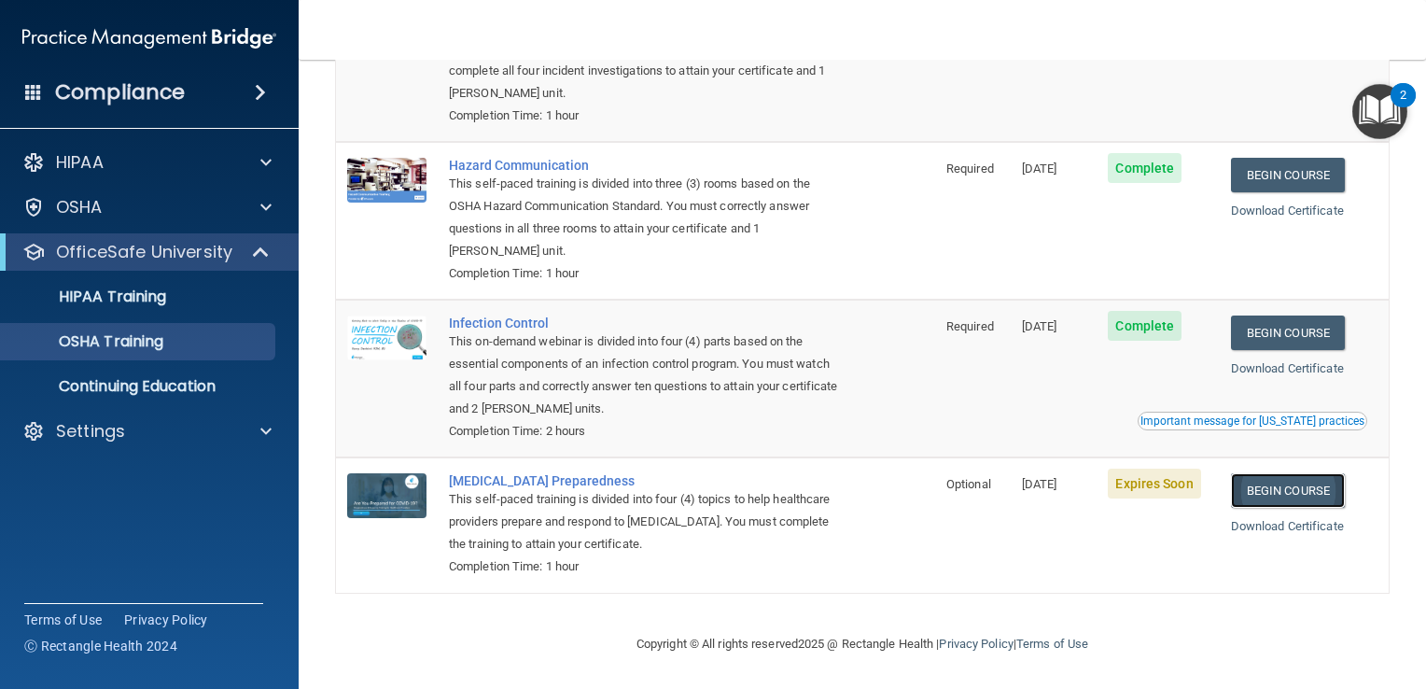
click at [1257, 499] on link "Begin Course" at bounding box center [1288, 490] width 114 height 35
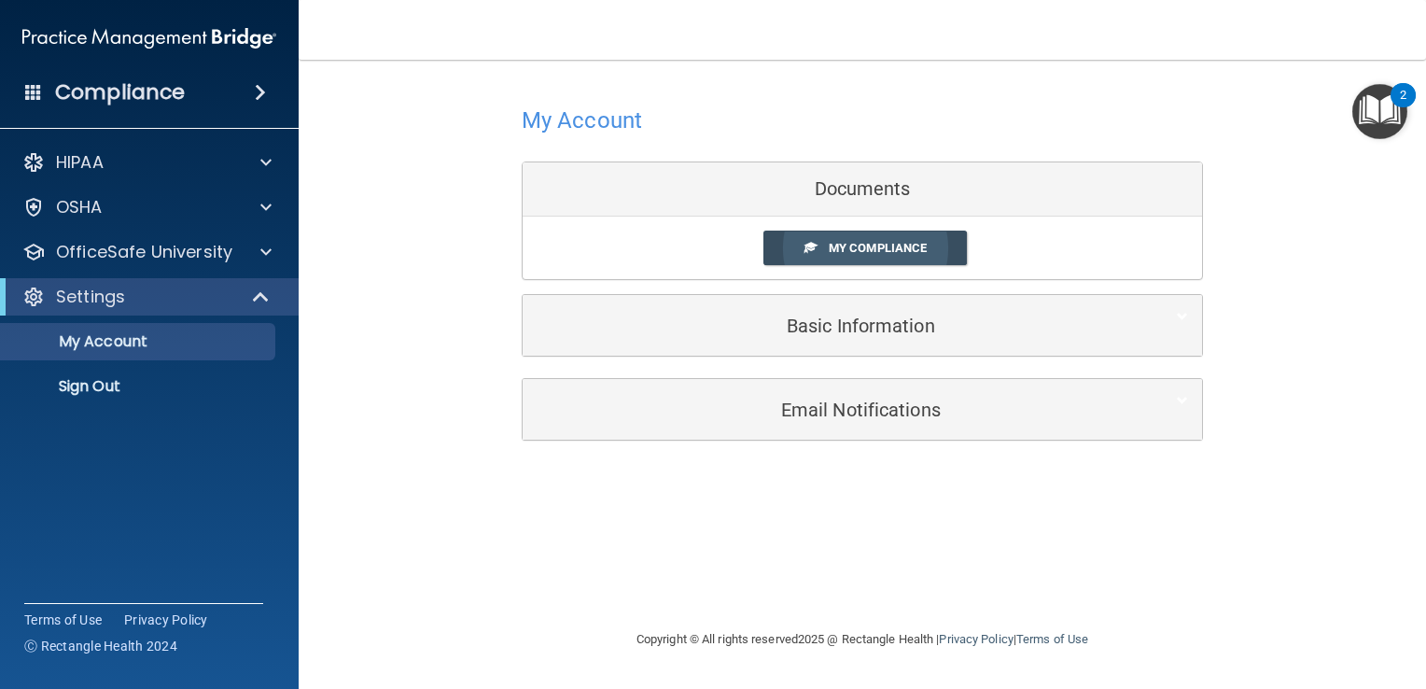
click at [862, 245] on span "My Compliance" at bounding box center [878, 248] width 98 height 14
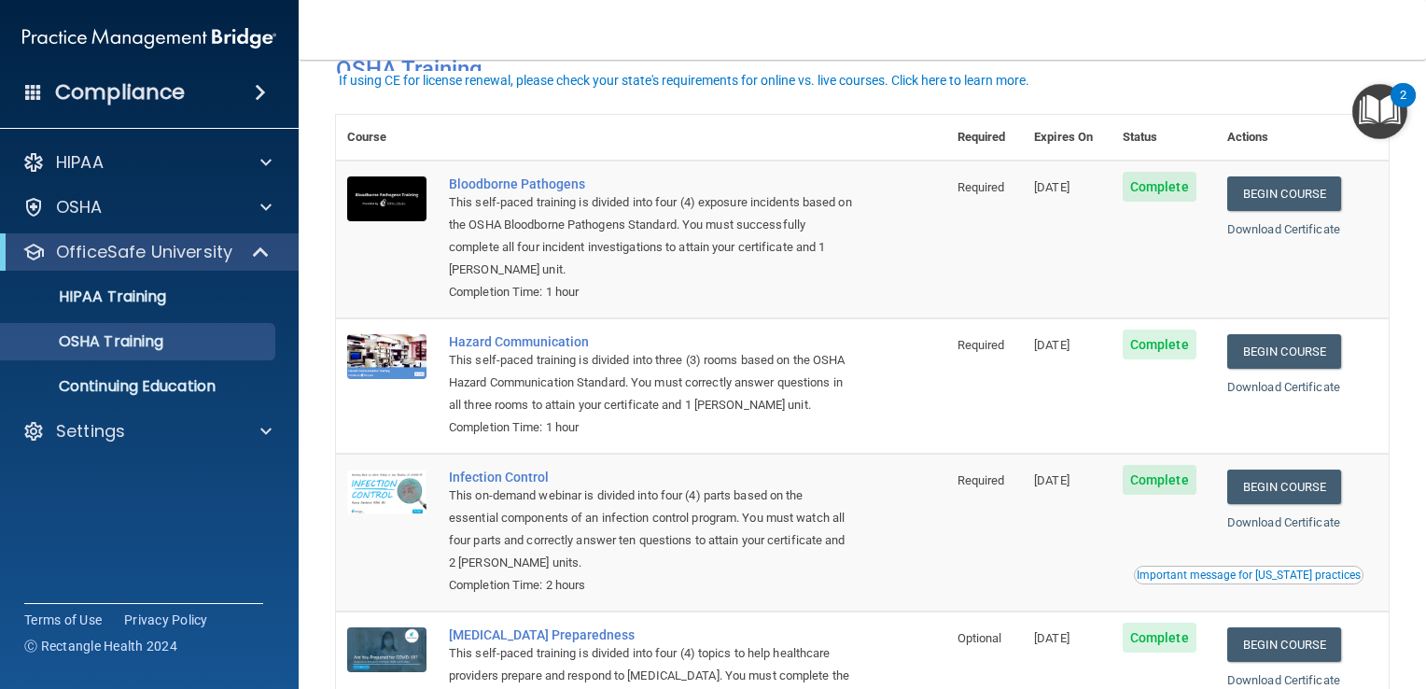
scroll to position [48, 0]
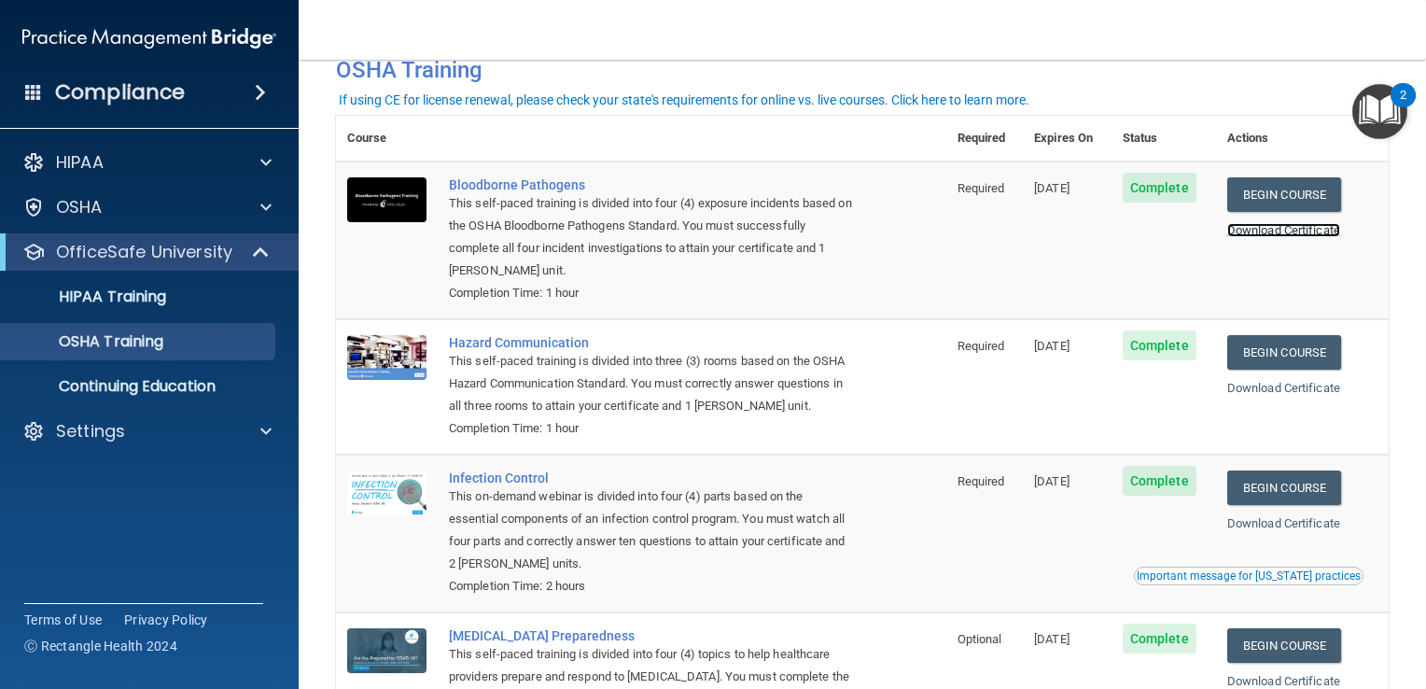
click at [1290, 232] on link "Download Certificate" at bounding box center [1283, 230] width 113 height 14
click at [1254, 385] on link "Download Certificate" at bounding box center [1283, 388] width 113 height 14
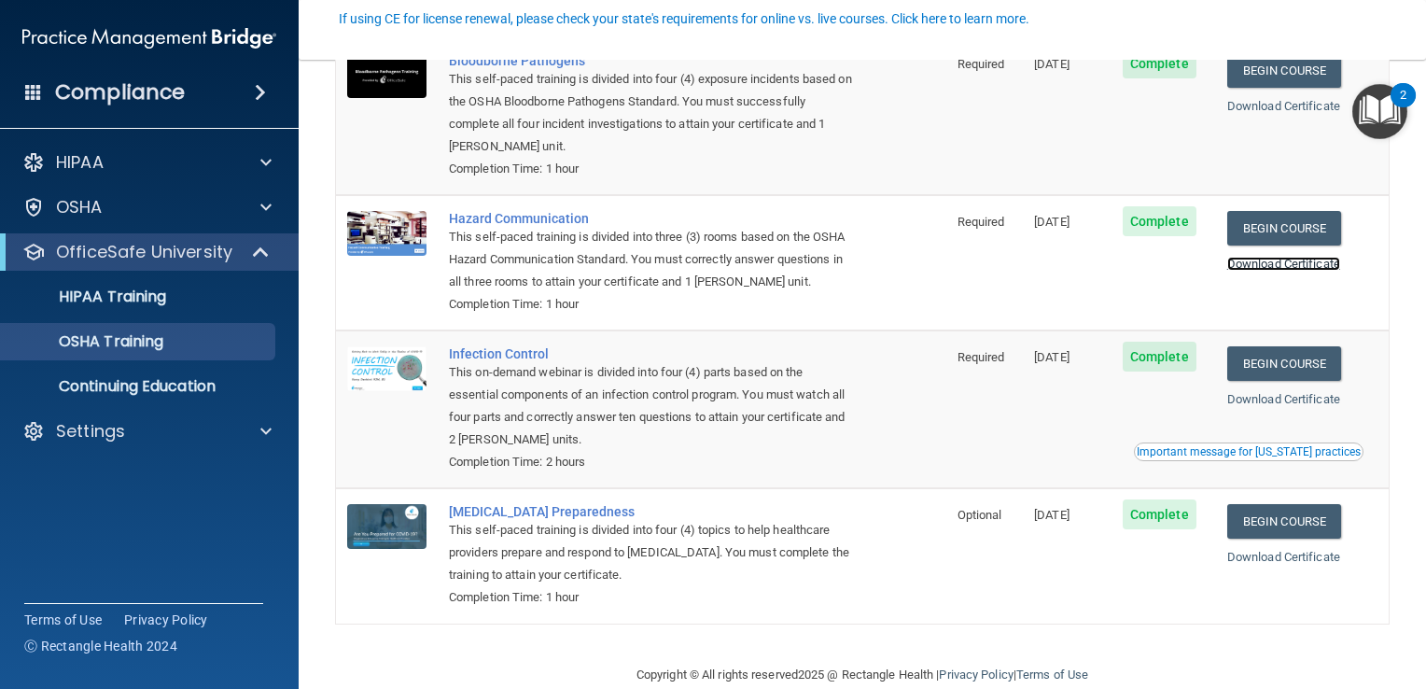
scroll to position [182, 0]
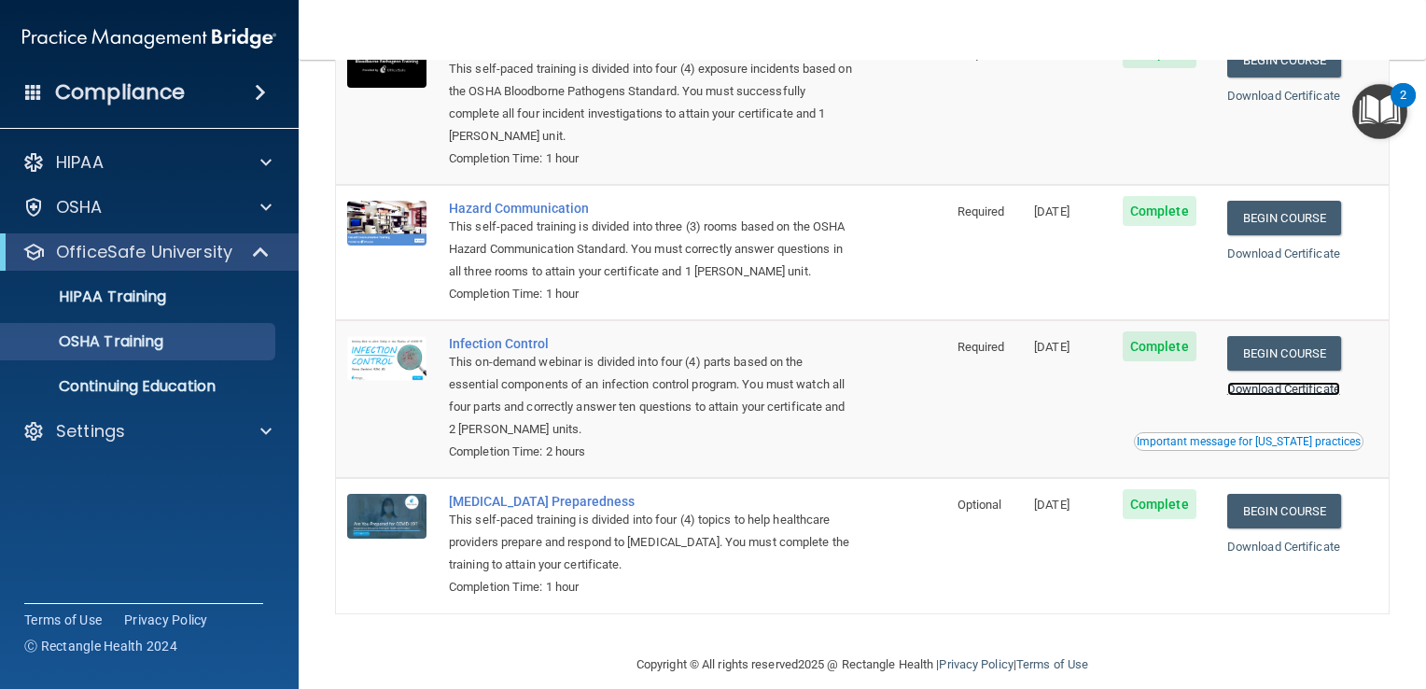
click at [1296, 390] on link "Download Certificate" at bounding box center [1283, 389] width 113 height 14
click at [1273, 543] on link "Download Certificate" at bounding box center [1283, 547] width 113 height 14
click at [108, 300] on p "HIPAA Training" at bounding box center [89, 296] width 154 height 19
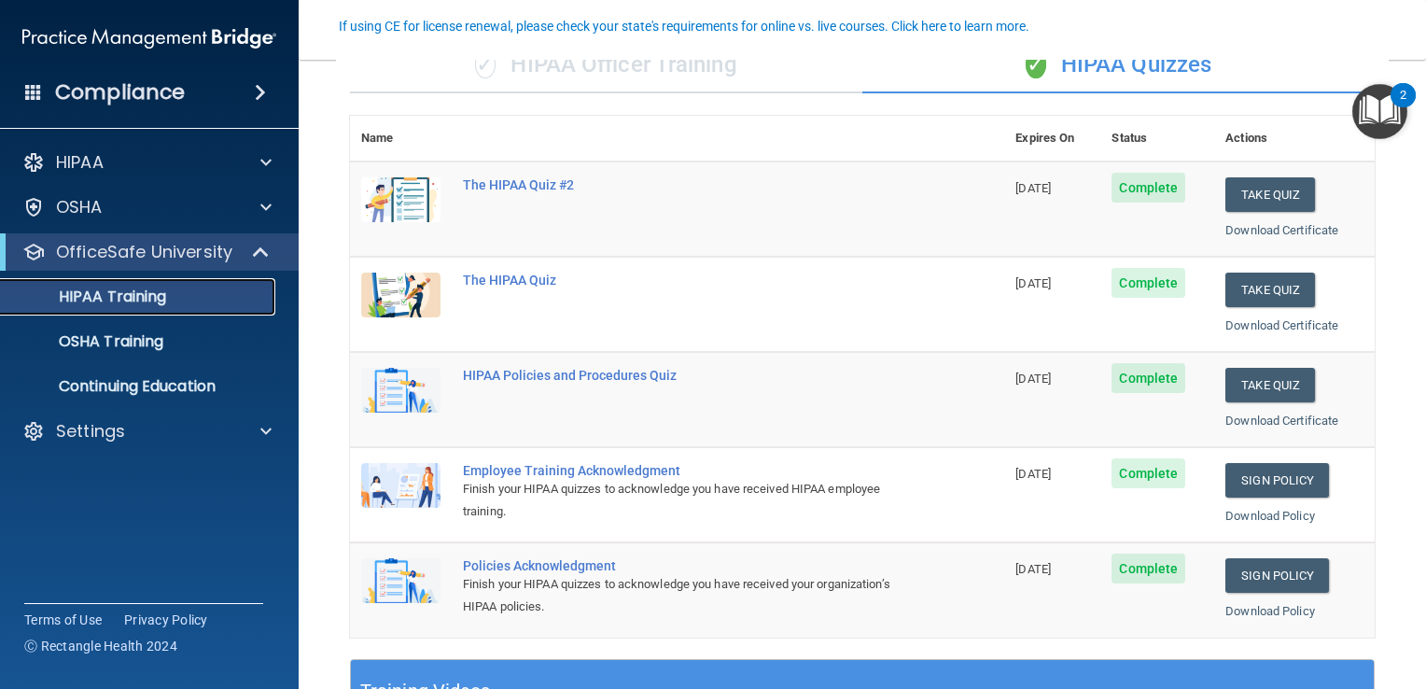
scroll to position [170, 0]
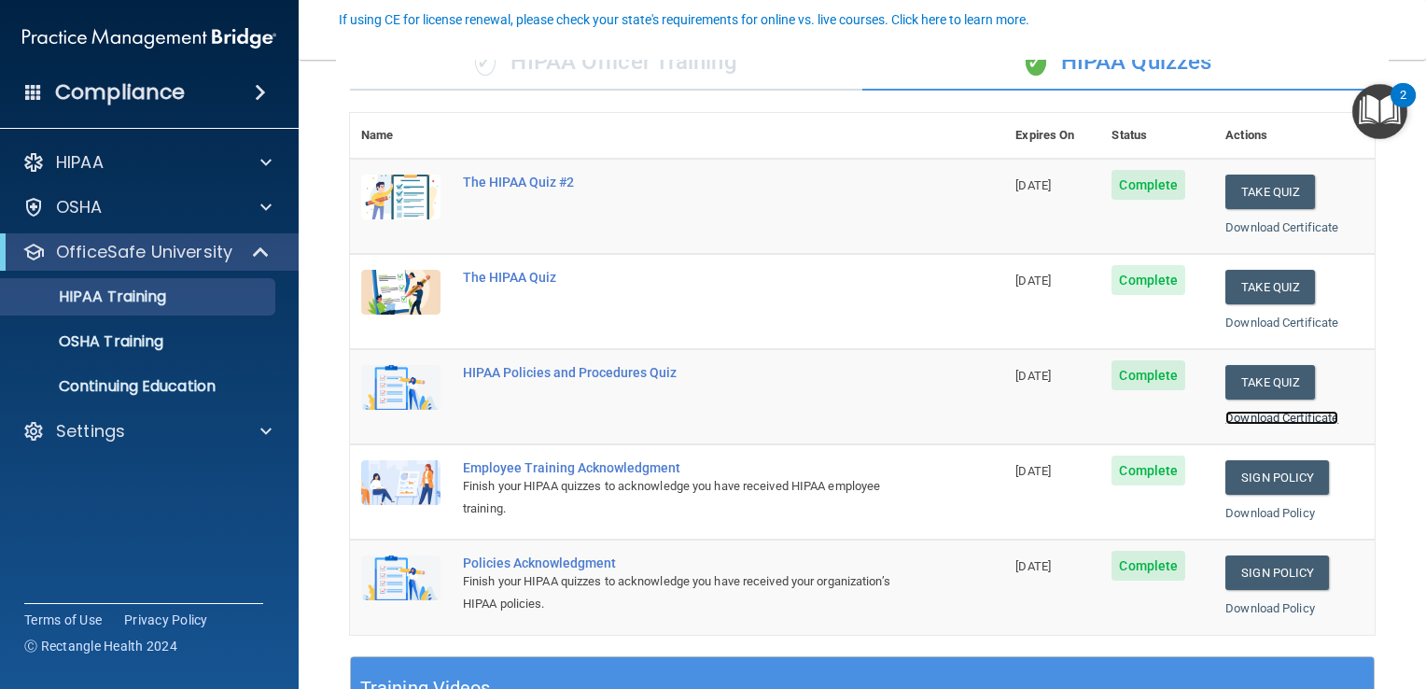
click at [1247, 413] on link "Download Certificate" at bounding box center [1282, 418] width 113 height 14
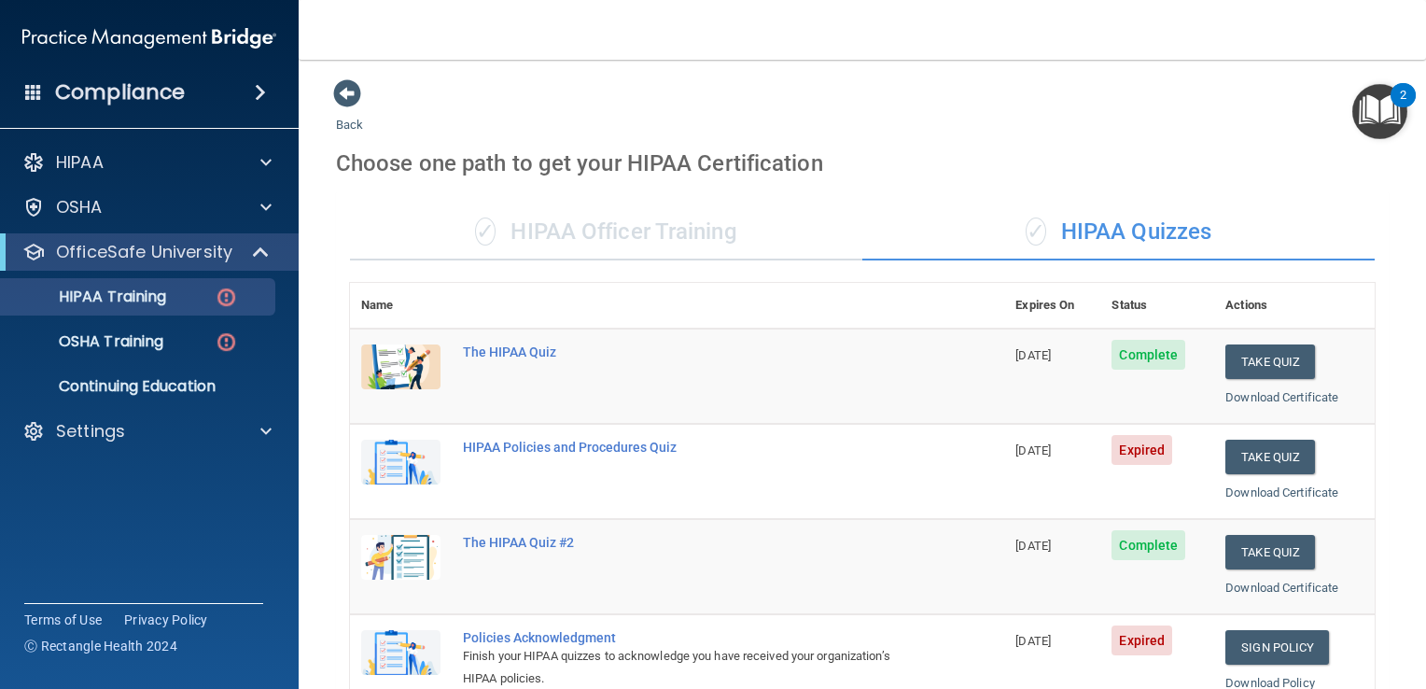
scroll to position [217, 0]
